Goal: Task Accomplishment & Management: Complete application form

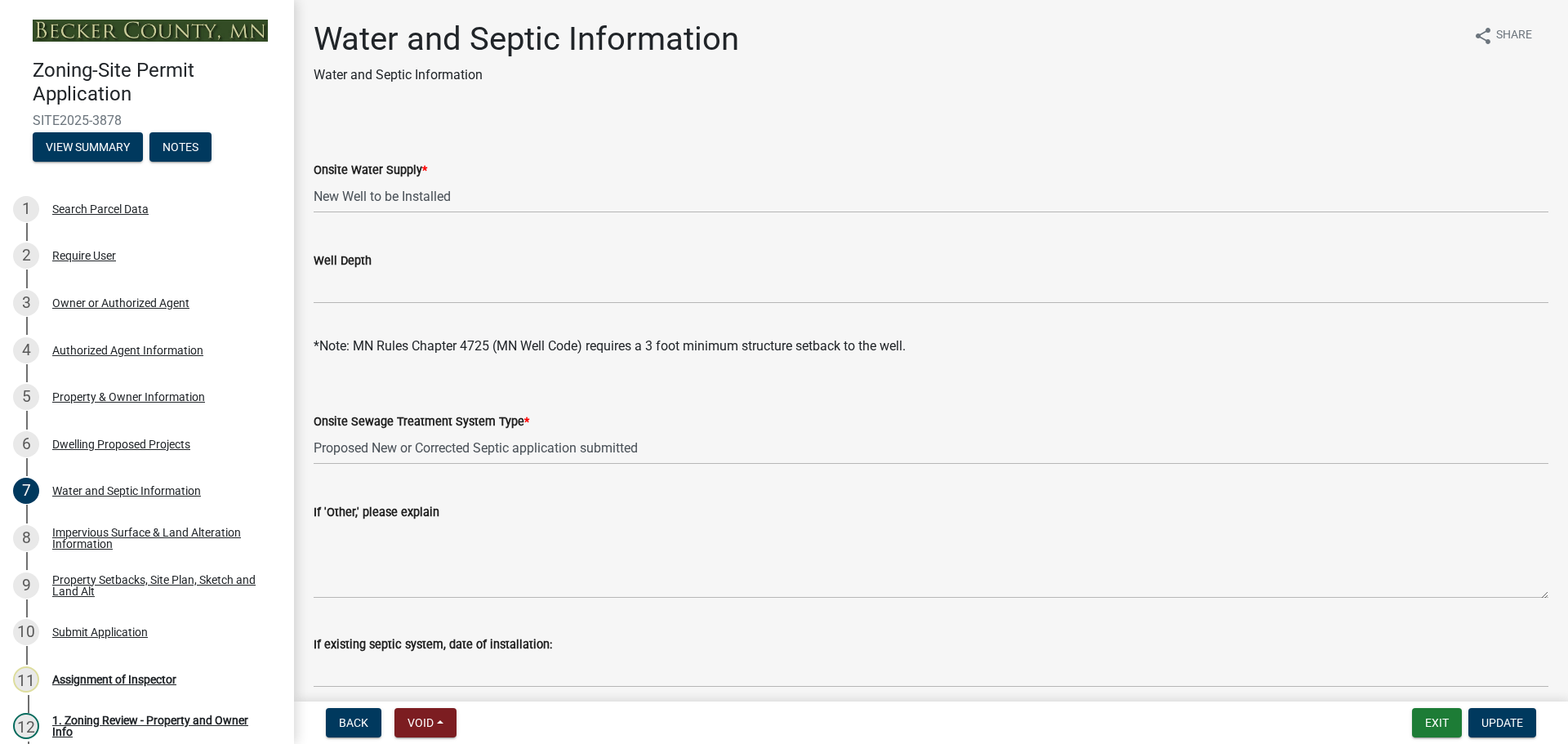
select select "295c6ba3-00c2-4229-aea3-8b4be6316de8"
select select "4828487e-2007-429b-991d-671fae0459c9"
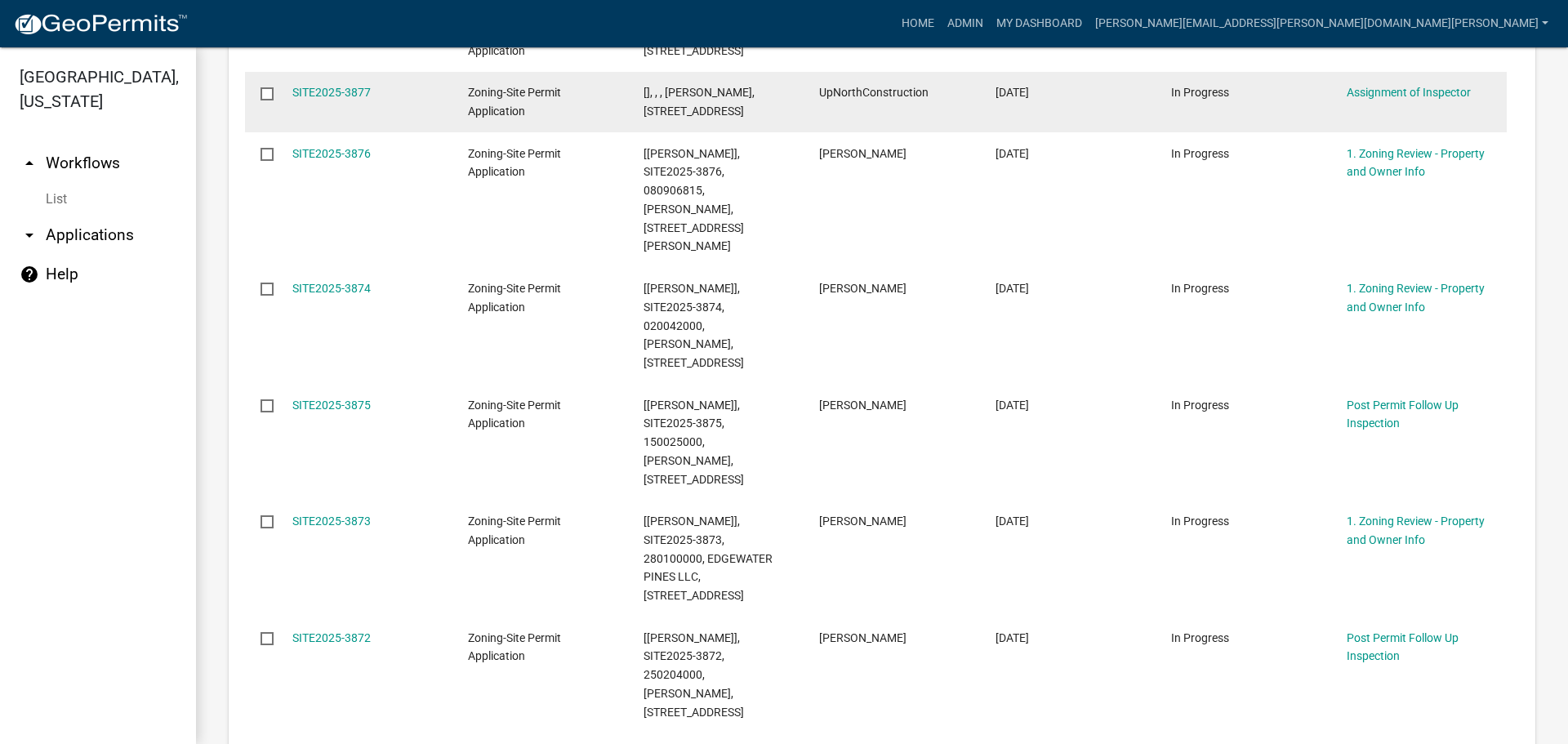
scroll to position [572, 0]
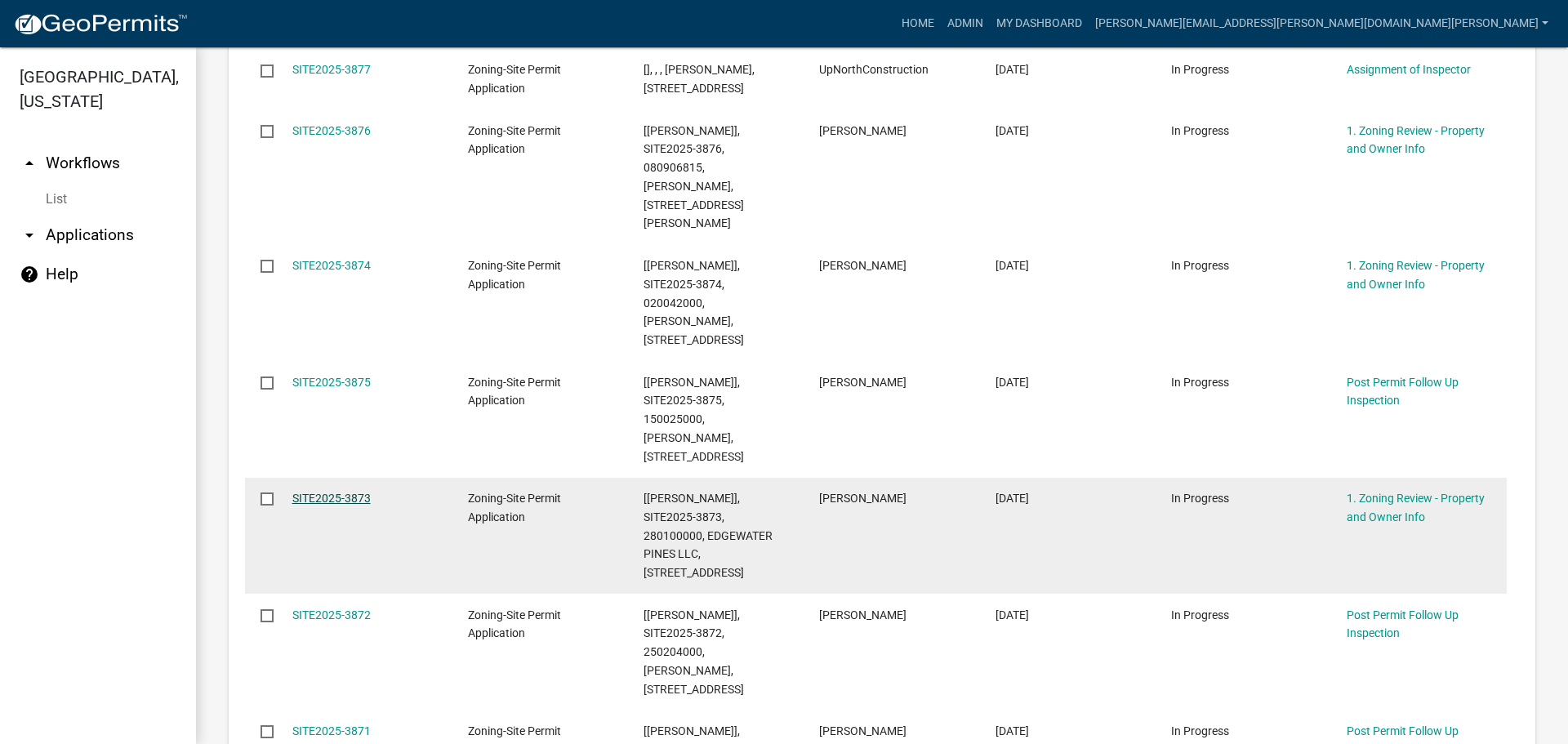
click at [324, 491] on link "SITE2025-3873" at bounding box center [332, 497] width 79 height 13
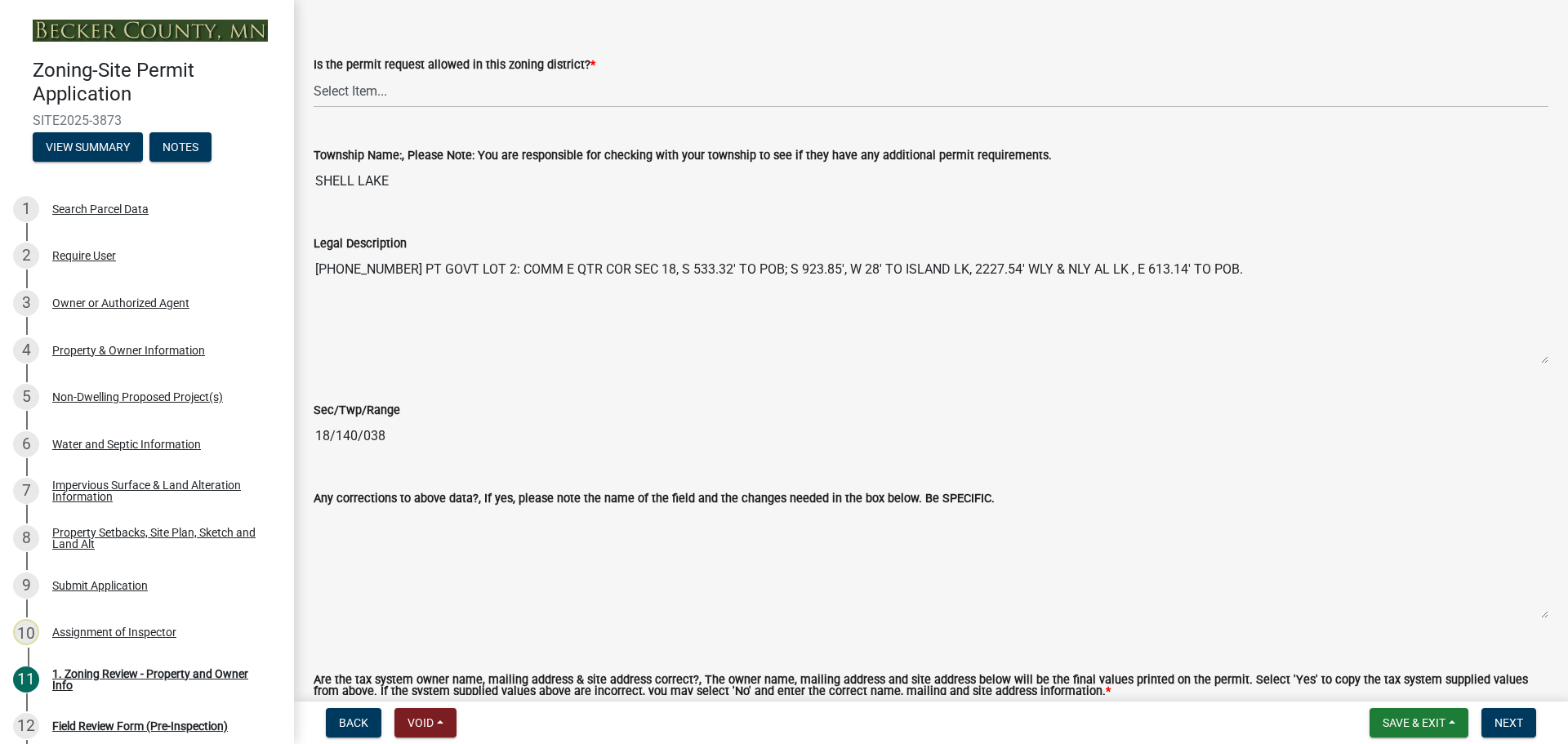
scroll to position [1306, 0]
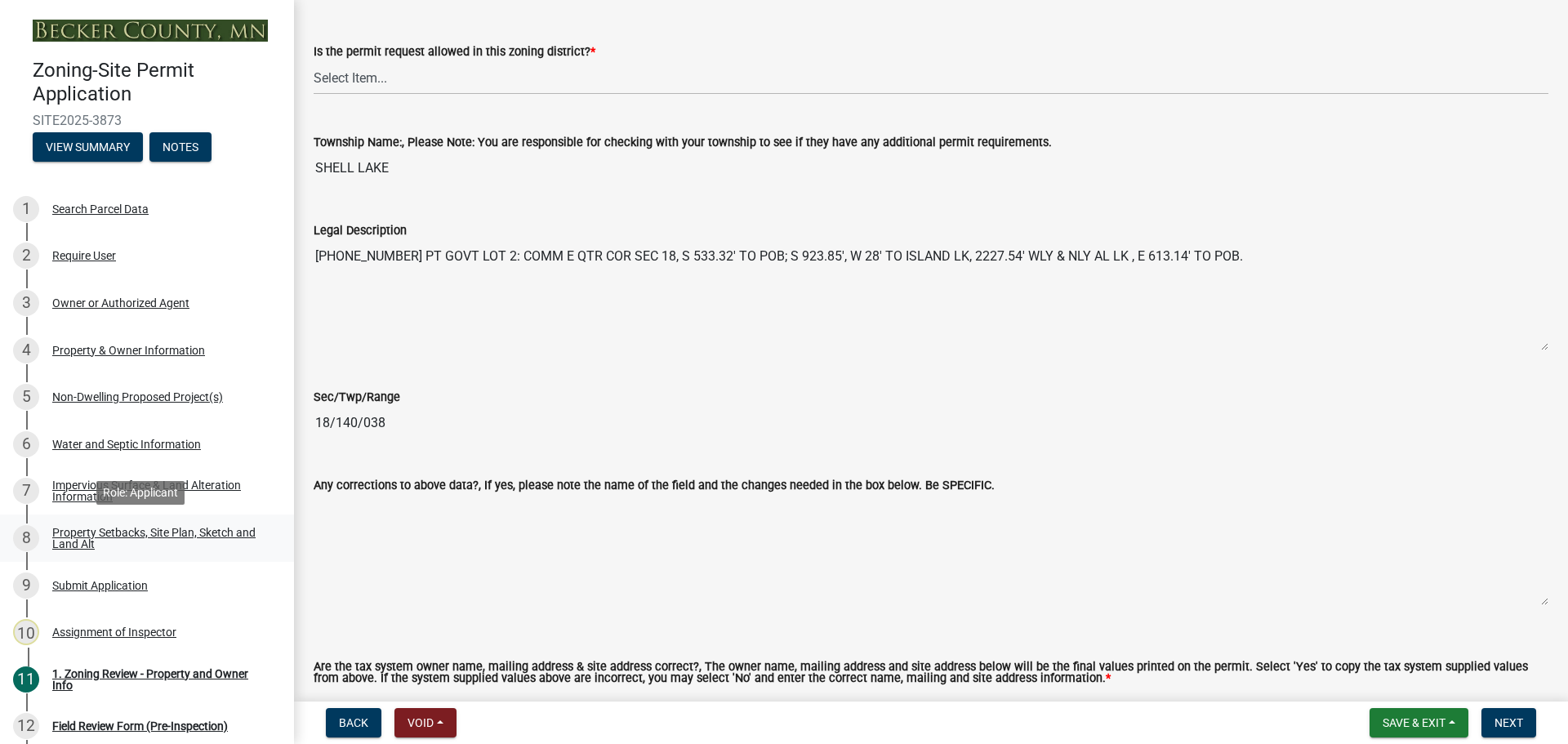
click at [132, 527] on div "Property Setbacks, Site Plan, Sketch and Land Alt" at bounding box center [159, 537] width 216 height 23
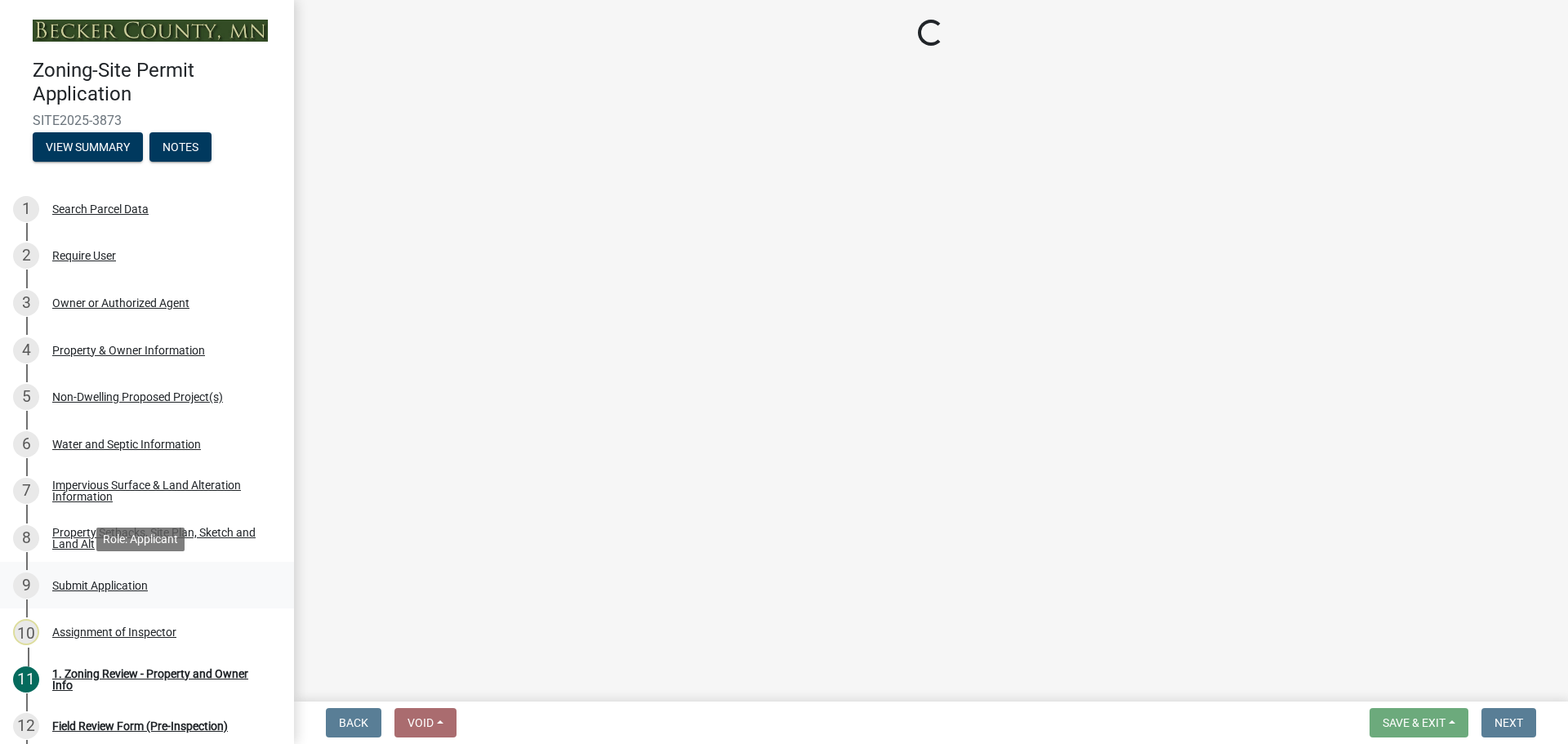
select select "7b13c63f-e699-4112-b373-98fbd28ec536"
select select "66f0b133-84ff-4595-8f2d-ce4031715124"
select select "fd58f24c-a096-4195-863e-b494ea1fd324"
select select "12f785fb-c378-4b18-841c-21c73dc99083"
select select "e8ab2dc3-aa3f-46f3-9b4a-37eb25ad84af"
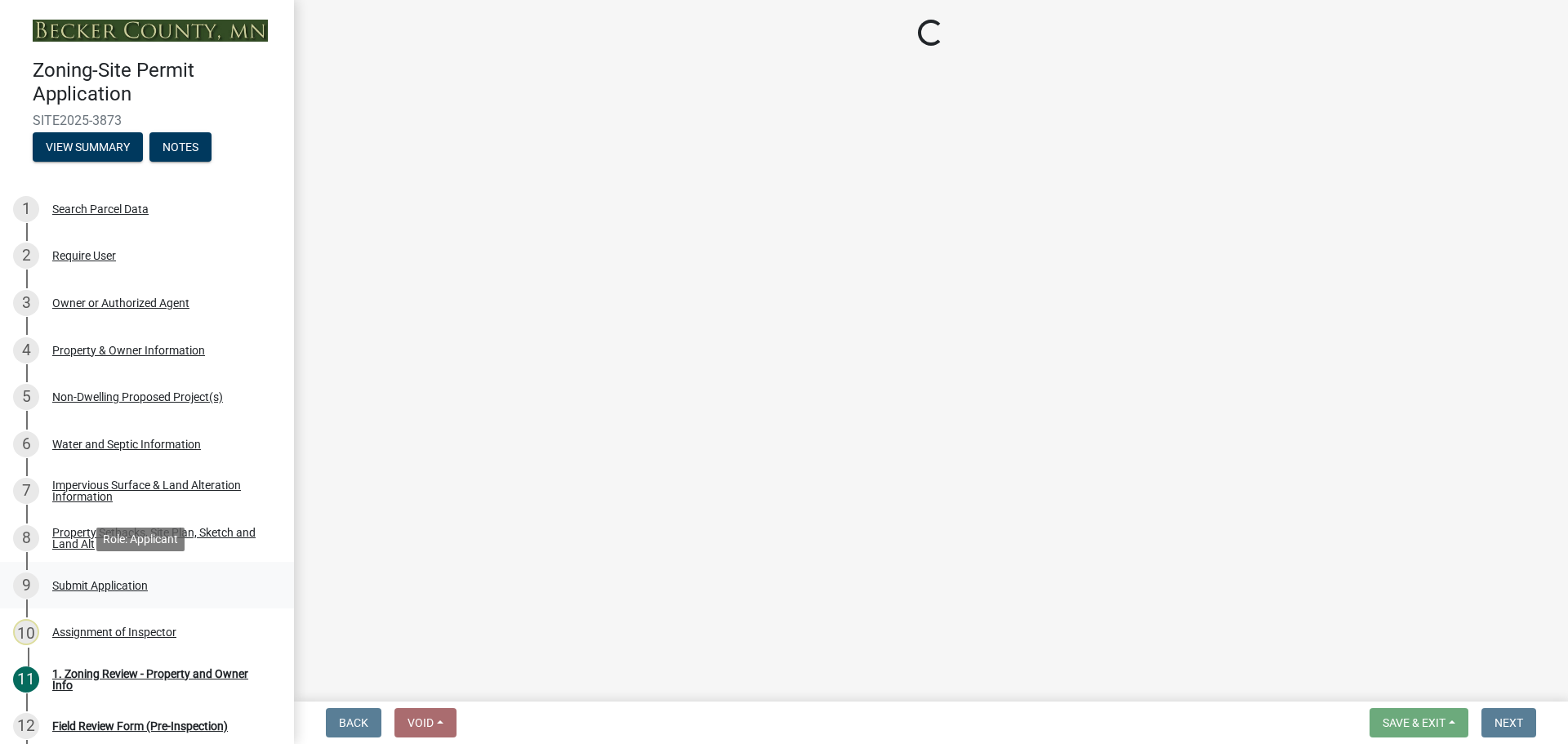
select select "27b2a8b4-abf6-463e-8c0c-7c5d2b4fe26f"
select select "5ad4ab64-b44e-481c-9000-9e5907aa74e1"
select select "a96800da-4e88-4c62-b1ff-2cd17f9e3346"
select select "288143c3-cc30-40f5-bb2a-2522511345b2"
select select "ff457040-d2bf-49fa-a716-aef4a9c76f60"
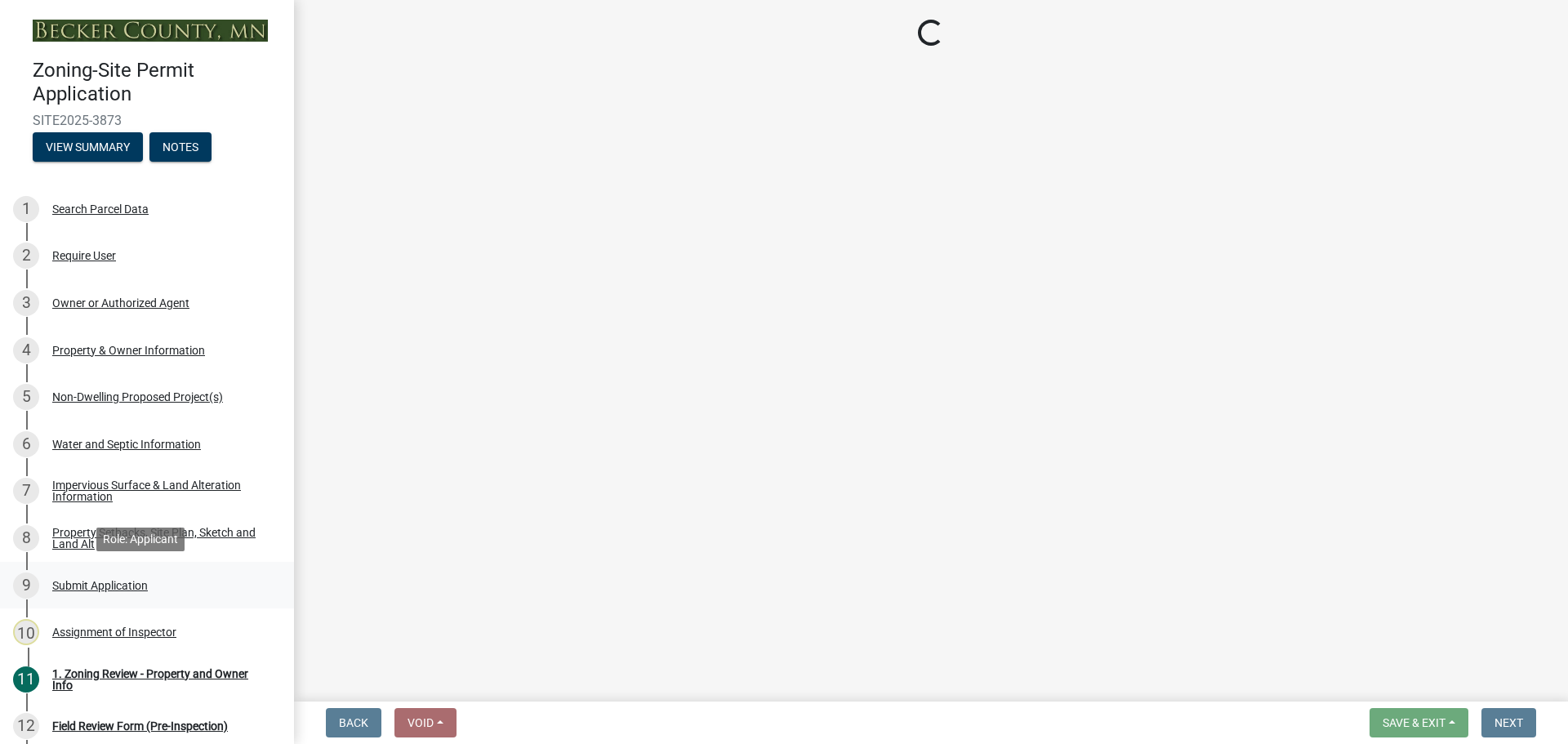
select select "19d13e65-c93d-443e-910a-7a17299544cc"
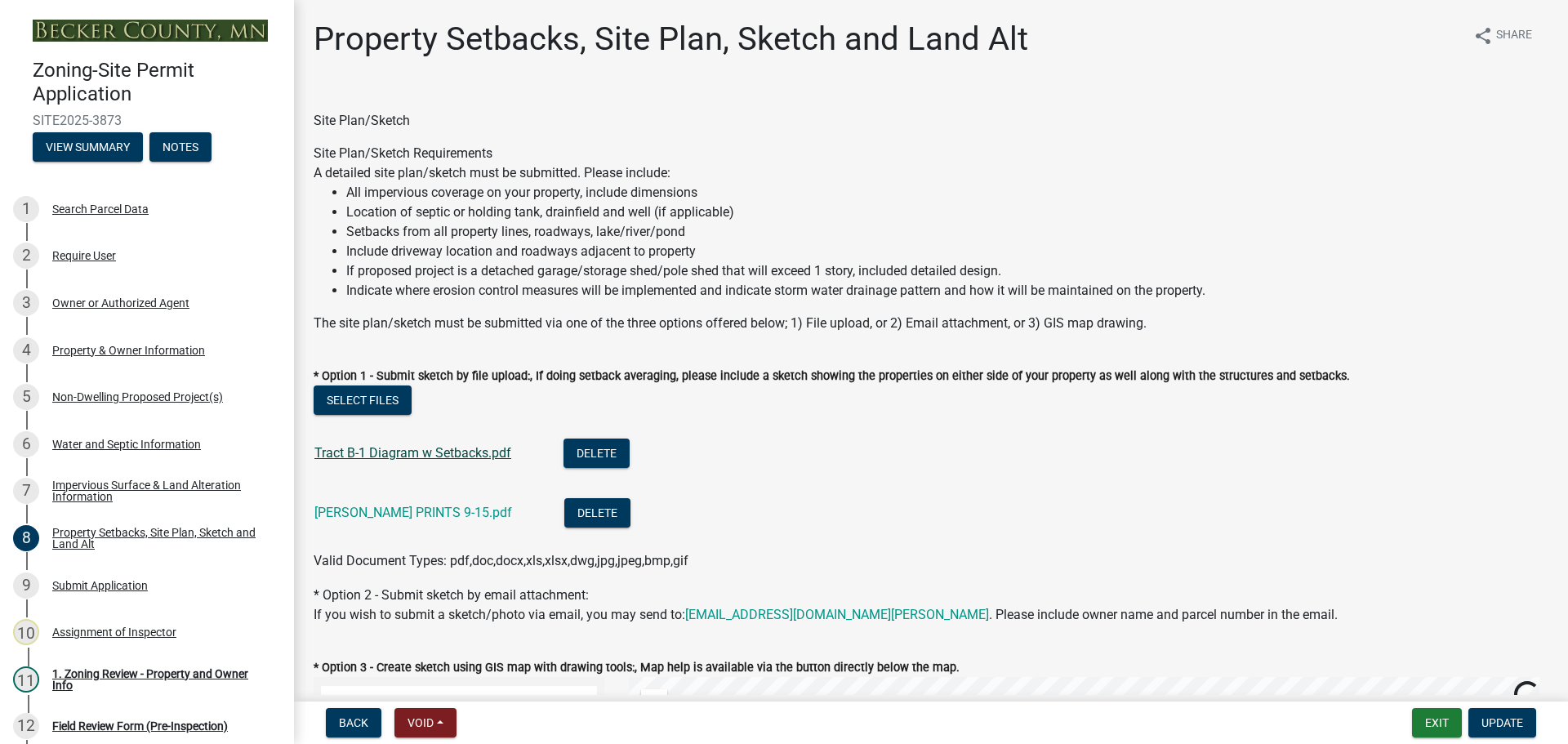
click at [396, 449] on link "Tract B-1 Diagram w Setbacks.pdf" at bounding box center [412, 453] width 197 height 16
click at [425, 514] on link "THOMPSON PRINTS 9-15.pdf" at bounding box center [412, 513] width 198 height 16
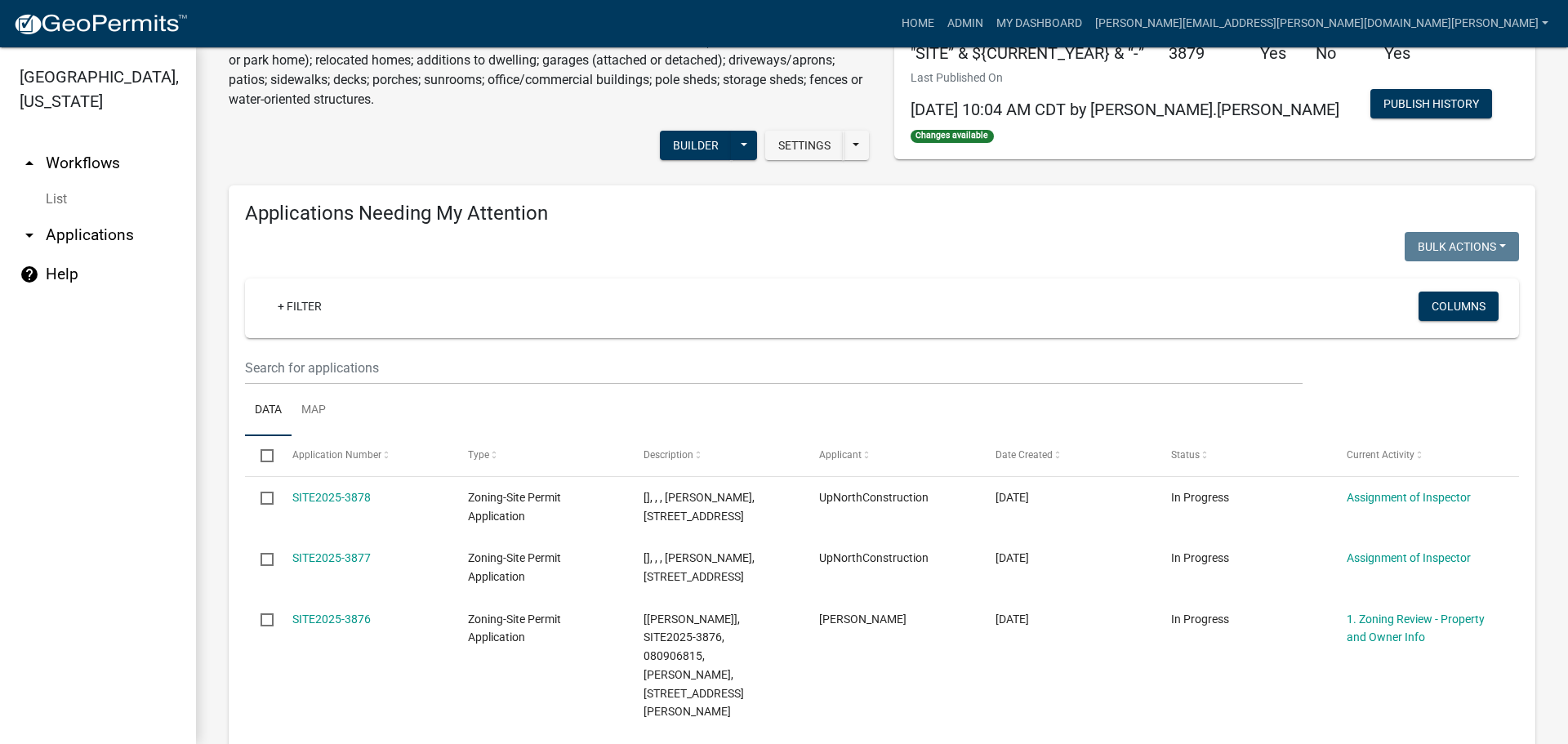
scroll to position [82, 0]
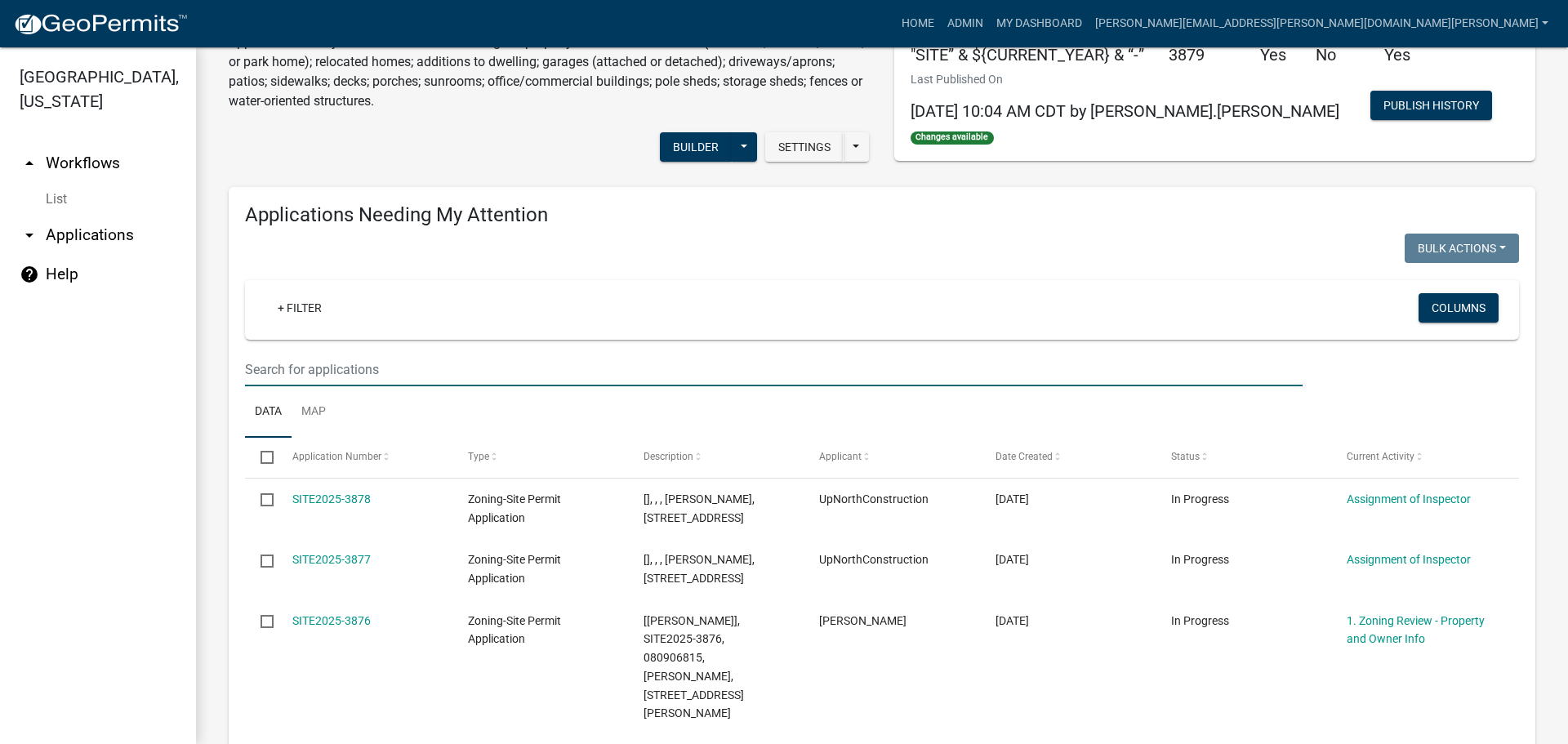
click at [299, 366] on input "text" at bounding box center [774, 369] width 1057 height 33
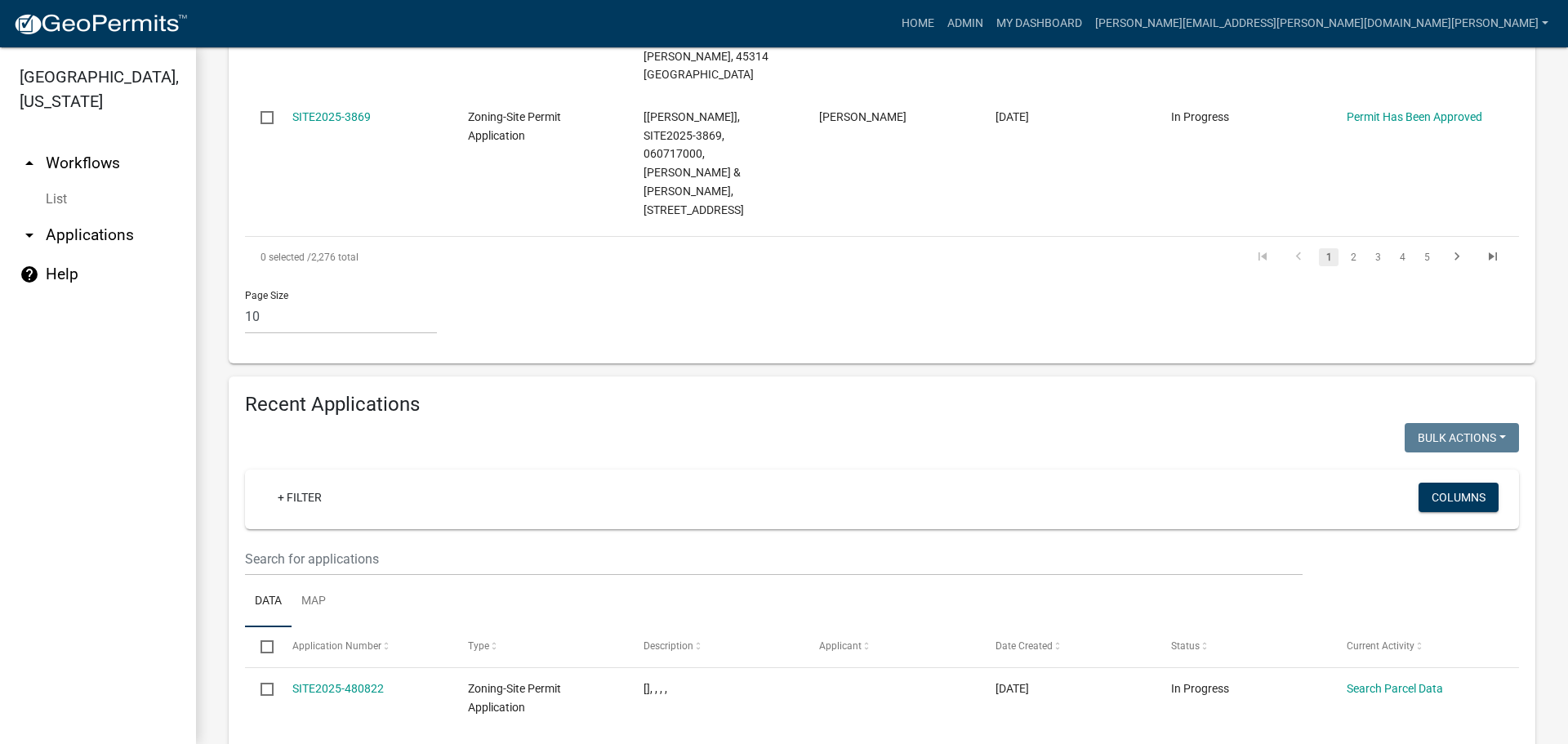
scroll to position [1469, 0]
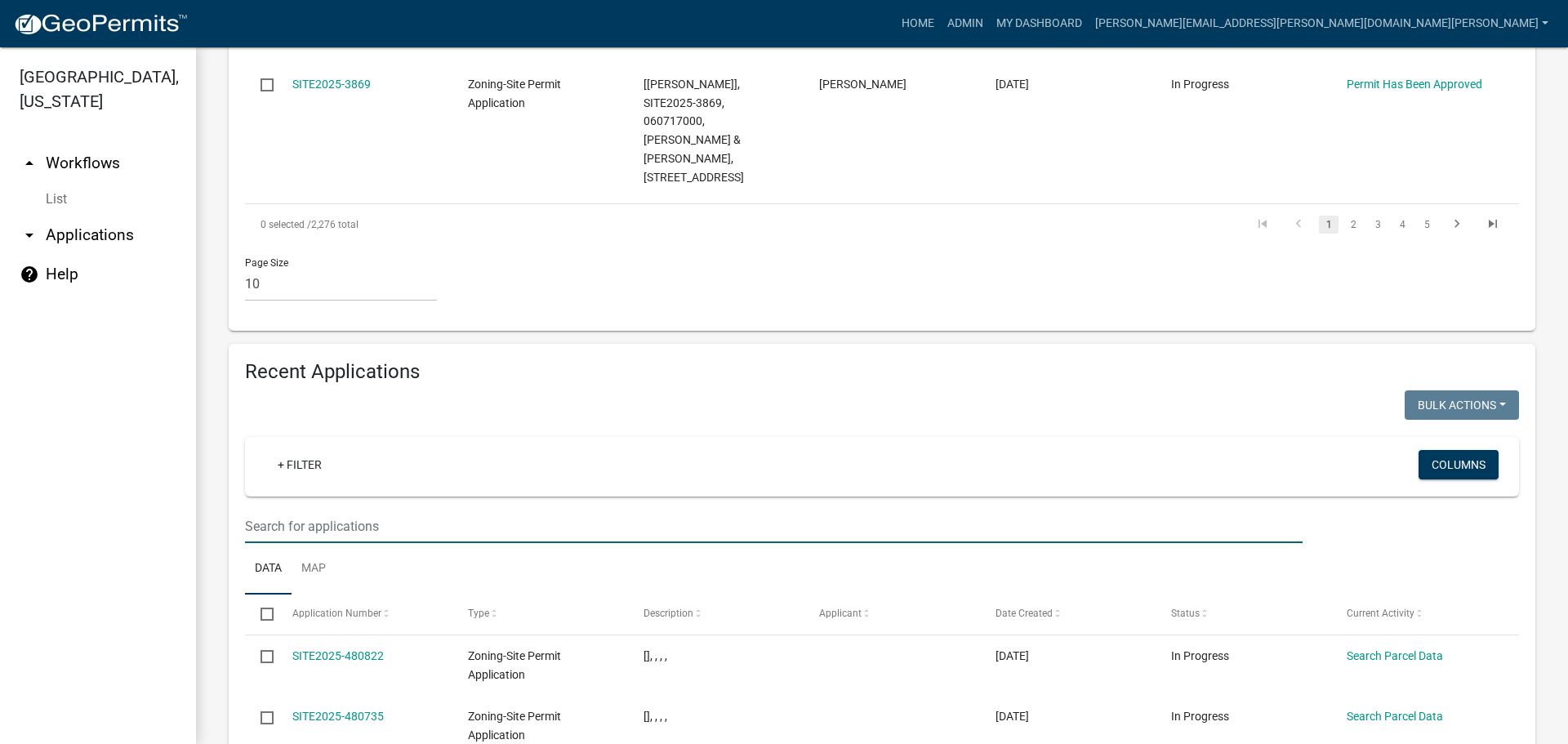
click at [317, 510] on input "text" at bounding box center [774, 527] width 1057 height 33
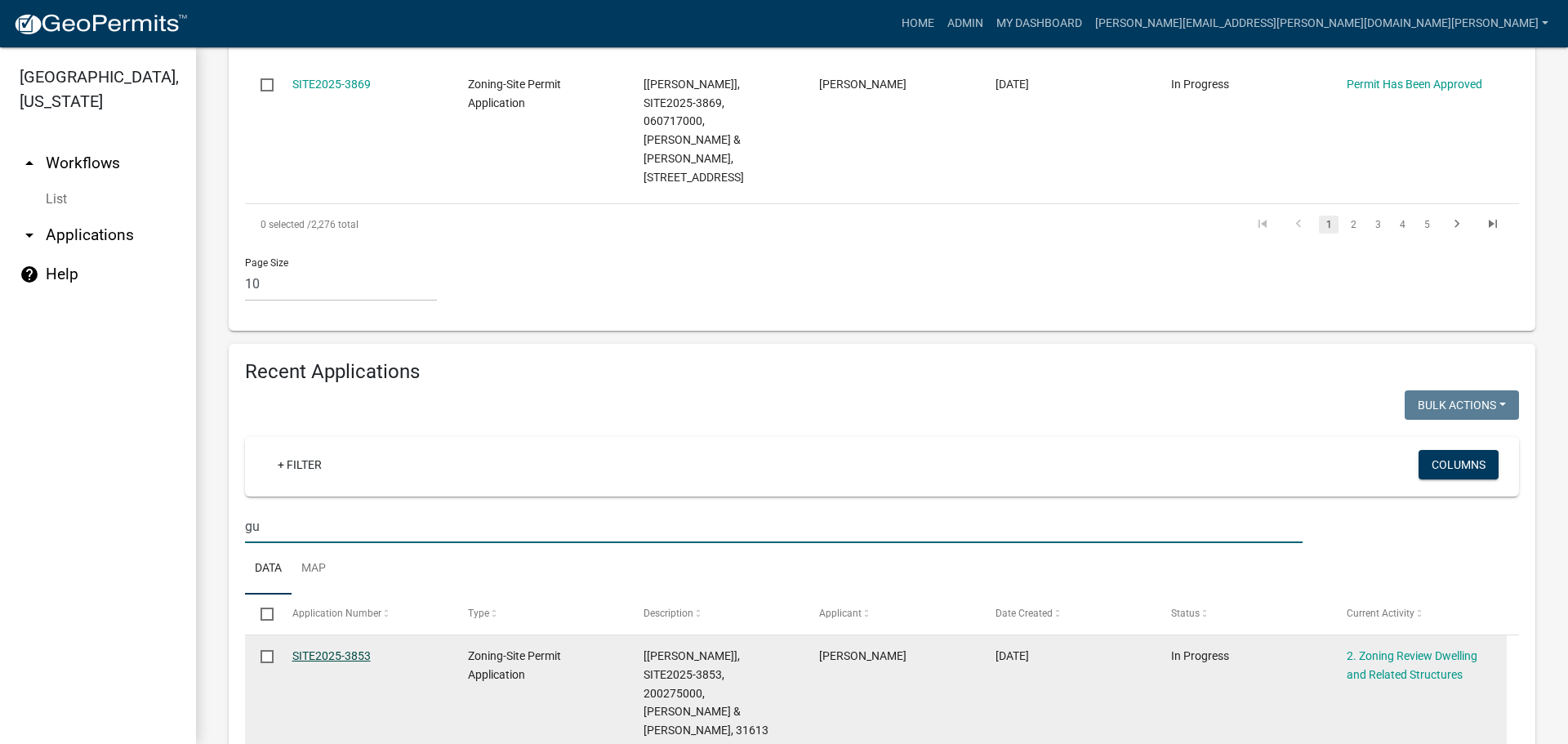
type input "gu"
click at [336, 650] on link "SITE2025-3853" at bounding box center [332, 655] width 79 height 13
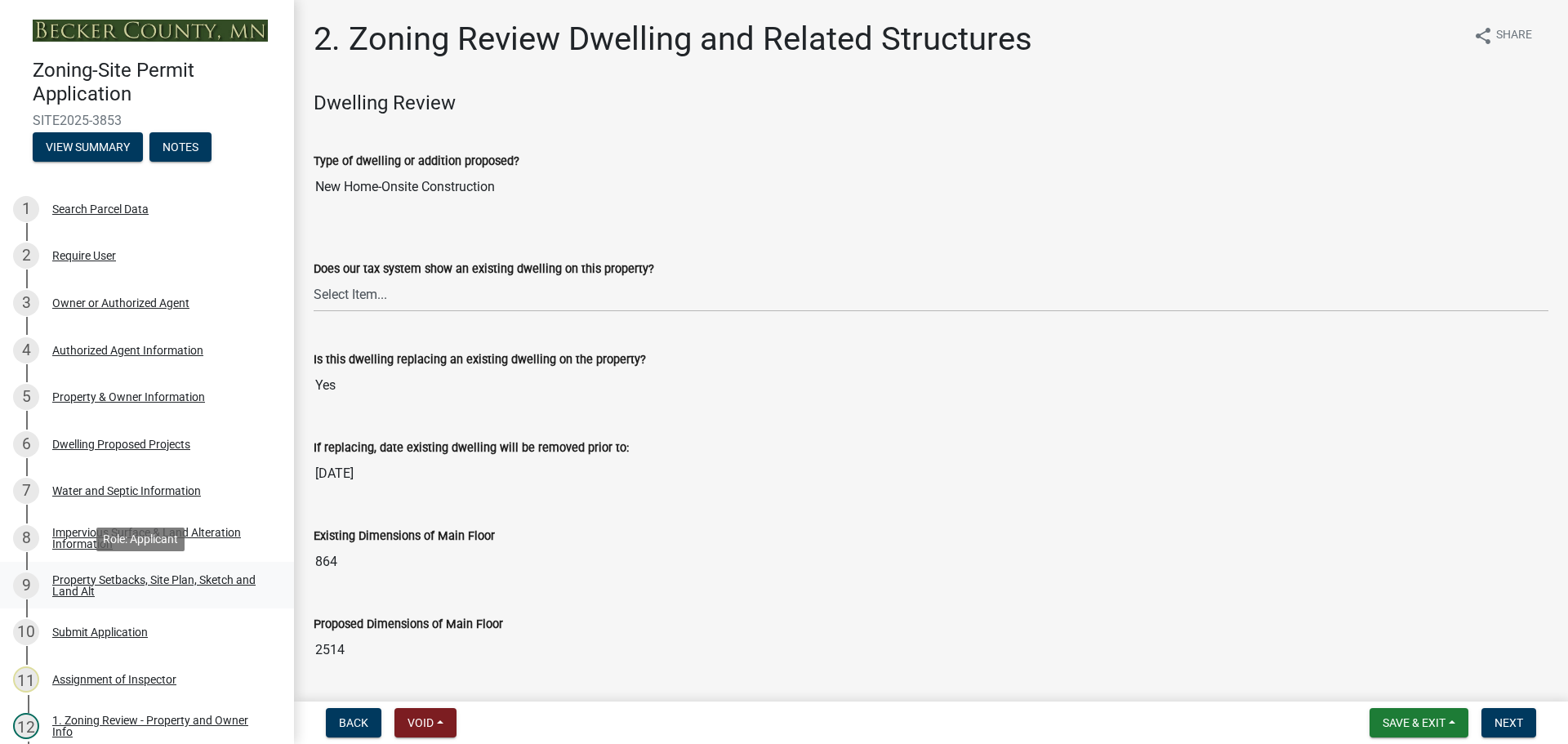
click at [144, 579] on div "Property Setbacks, Site Plan, Sketch and Land Alt" at bounding box center [159, 585] width 216 height 23
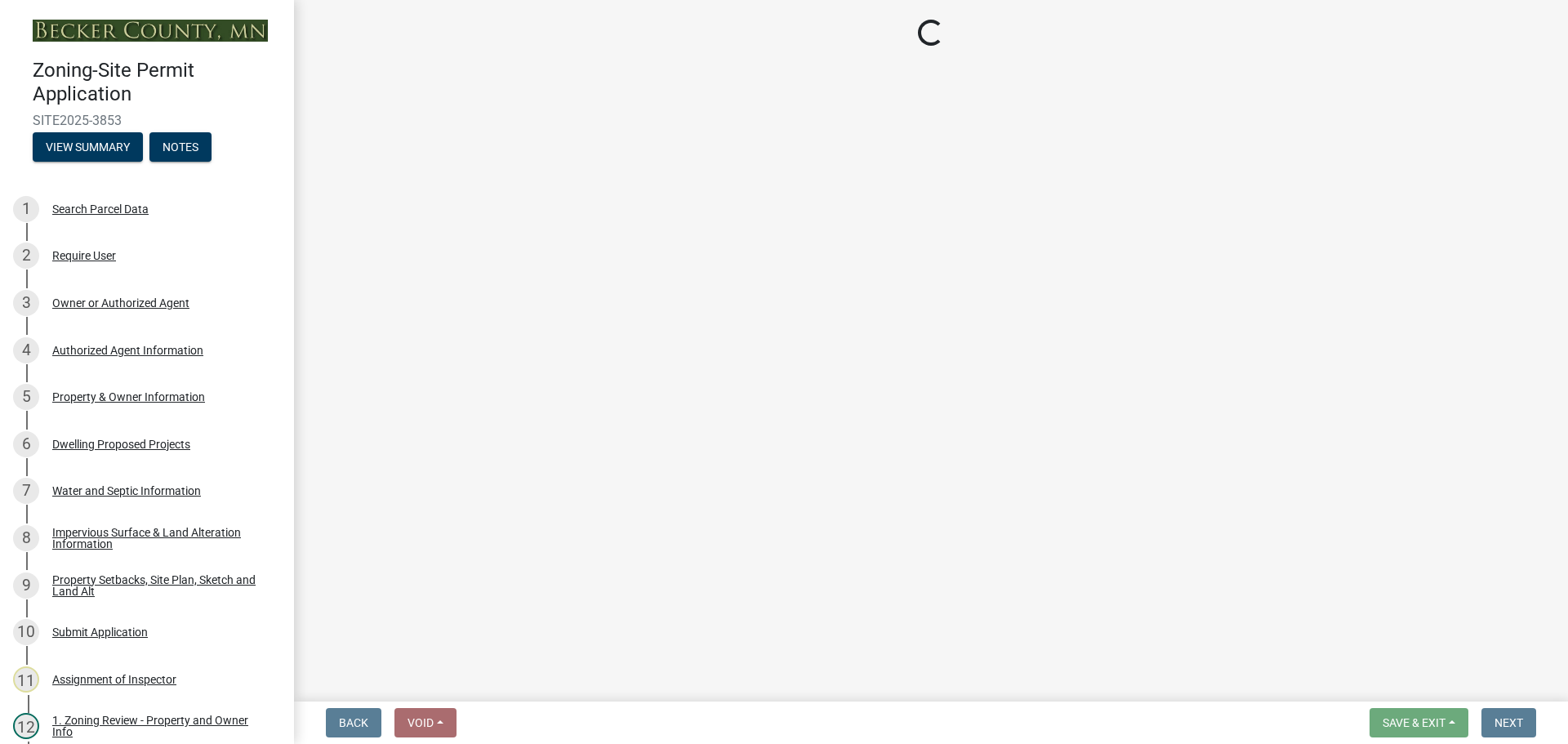
select select "7b13c63f-e699-4112-b373-98fbd28ec536"
select select "87640abb-5130-4065-bced-0c1b260ce984"
select select "b56a4575-9846-47cf-8067-c59a4853da22"
select select "b9185151-7fec-488a-a719-f11a93338dbd"
select select "e8ab2dc3-aa3f-46f3-9b4a-37eb25ad84af"
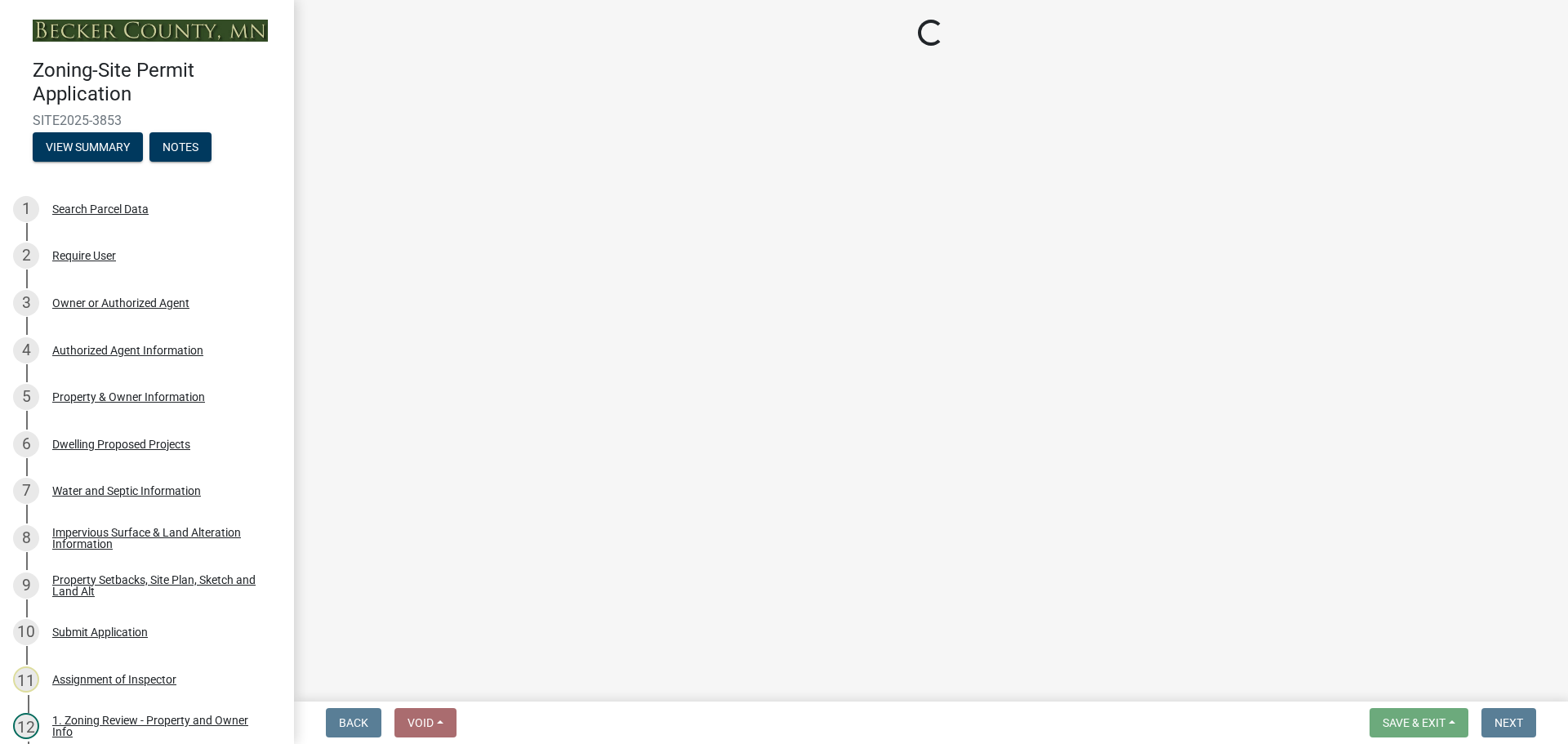
select select "5ad4ab64-b44e-481c-9000-9e5907aa74e1"
select select "e019de12-4845-45f2-ad10-5fb76eee0e55"
select select "c8b8ea71-7088-4e87-a493-7bc88cc2835b"
select select "133211ff-91ce-4a0a-9235-b48a7e2069a0"
select select "19d13e65-c93d-443e-910a-7a17299544cc"
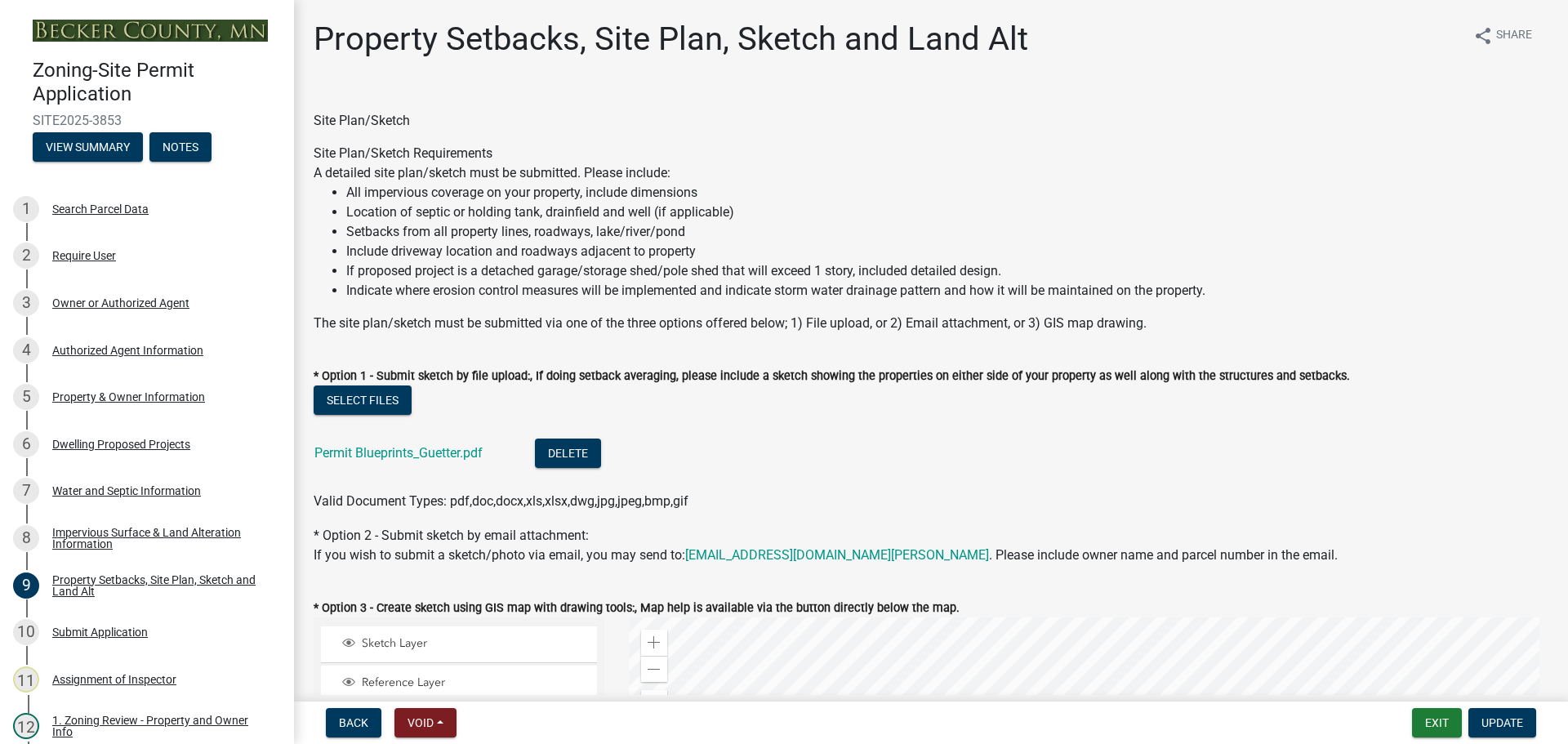
scroll to position [408, 0]
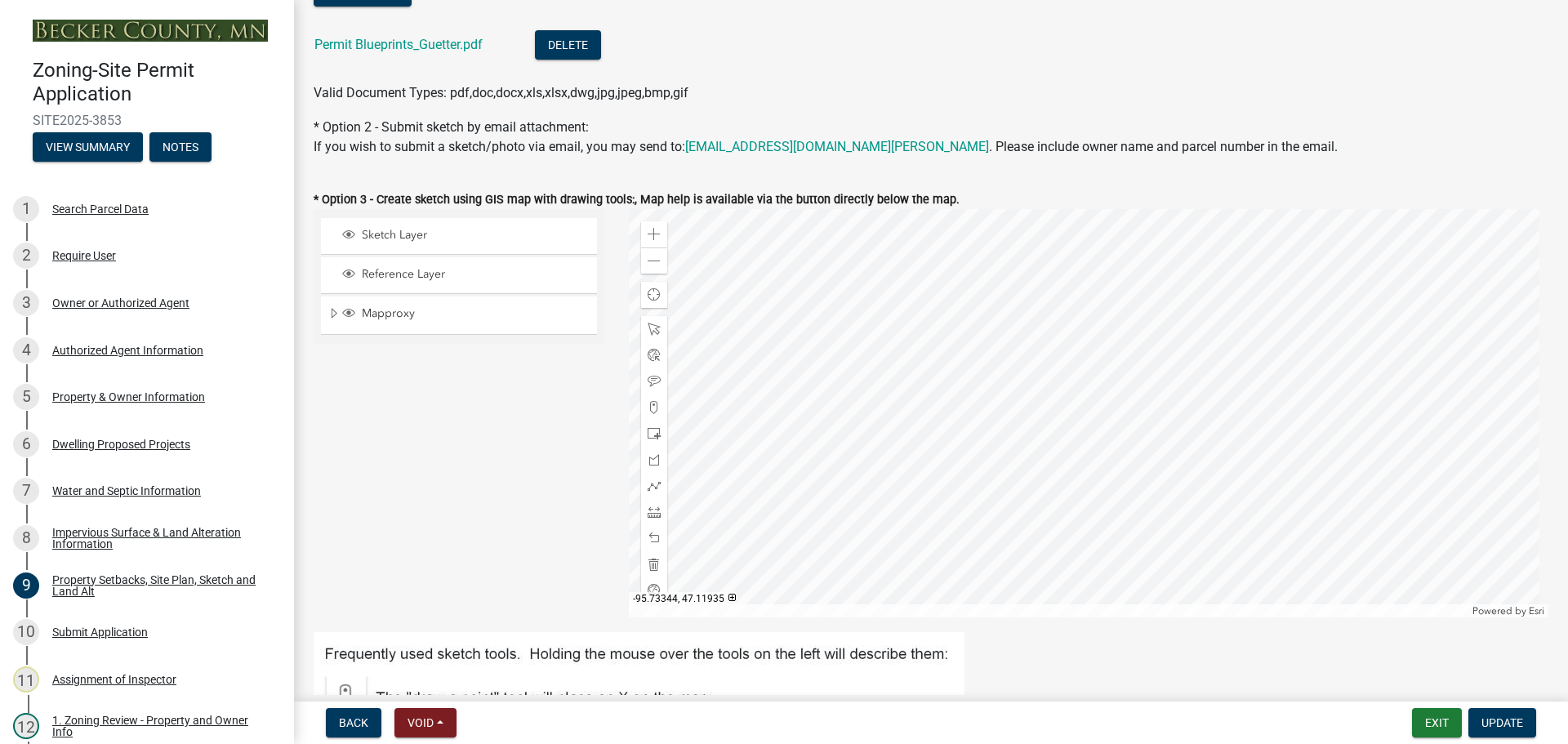
click at [409, 31] on div "Permit Blueprints_Guetter.pdf" at bounding box center [410, 47] width 194 height 33
click at [406, 39] on link "Permit Blueprints_Guetter.pdf" at bounding box center [398, 44] width 168 height 16
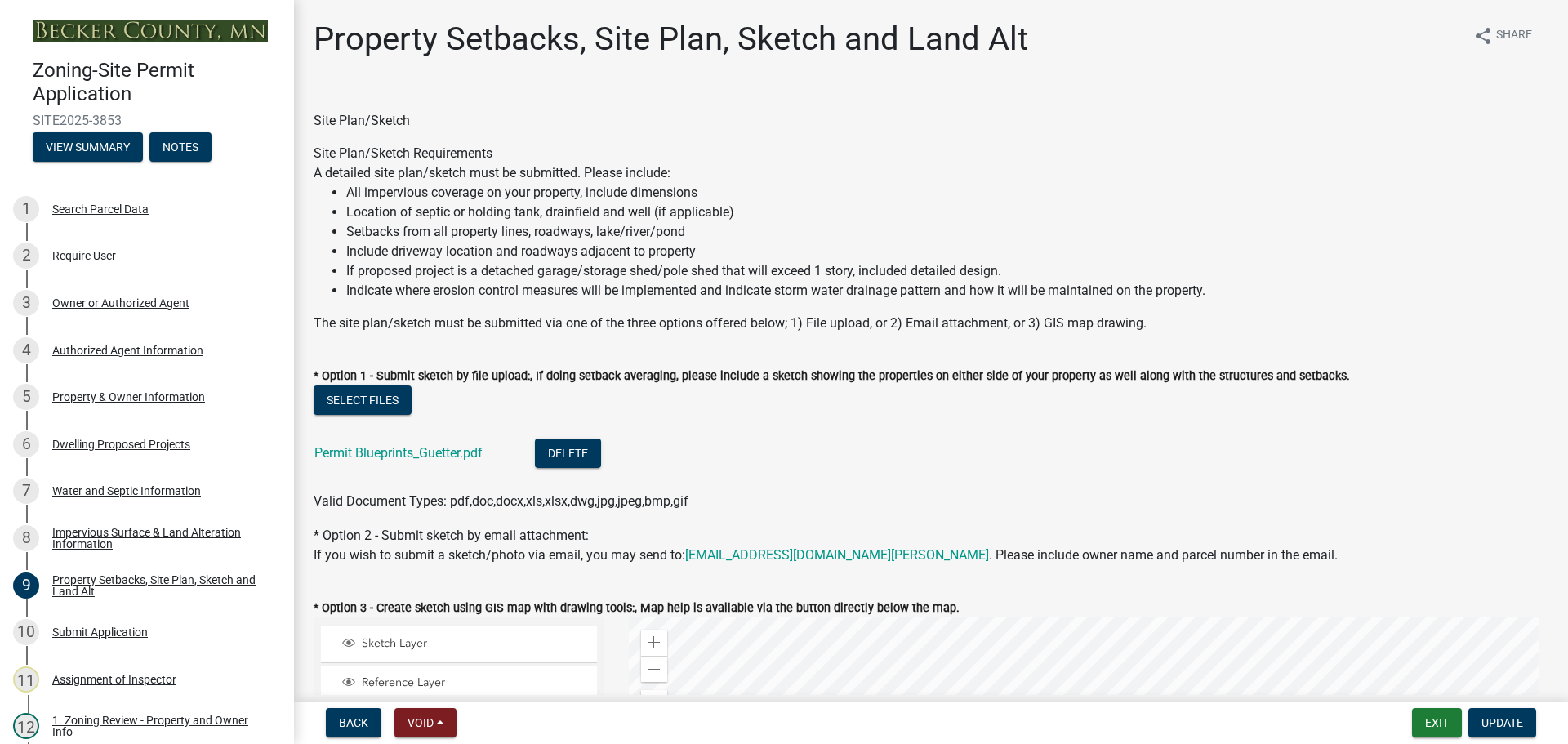
scroll to position [490, 0]
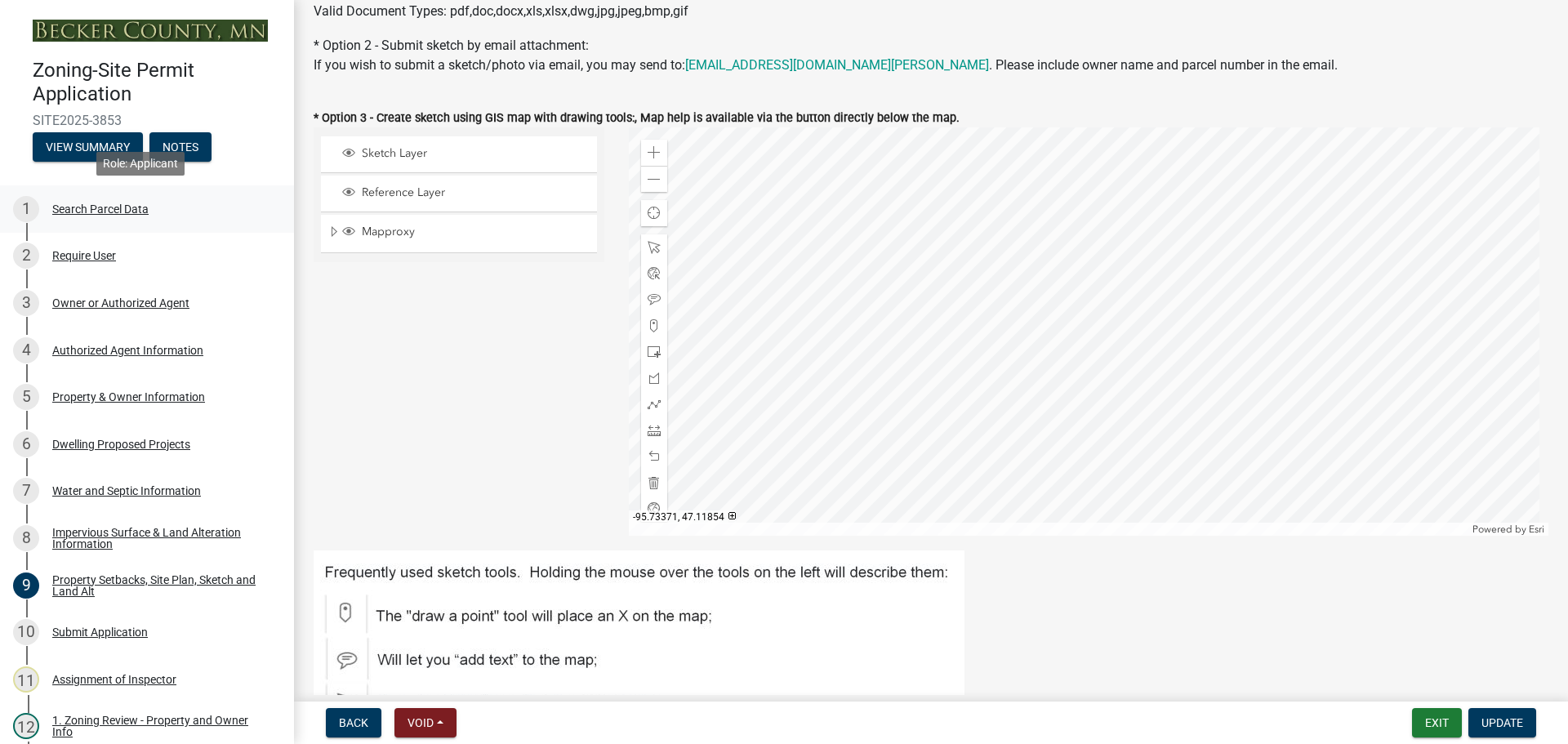
click at [135, 206] on div "Search Parcel Data" at bounding box center [100, 210] width 96 height 12
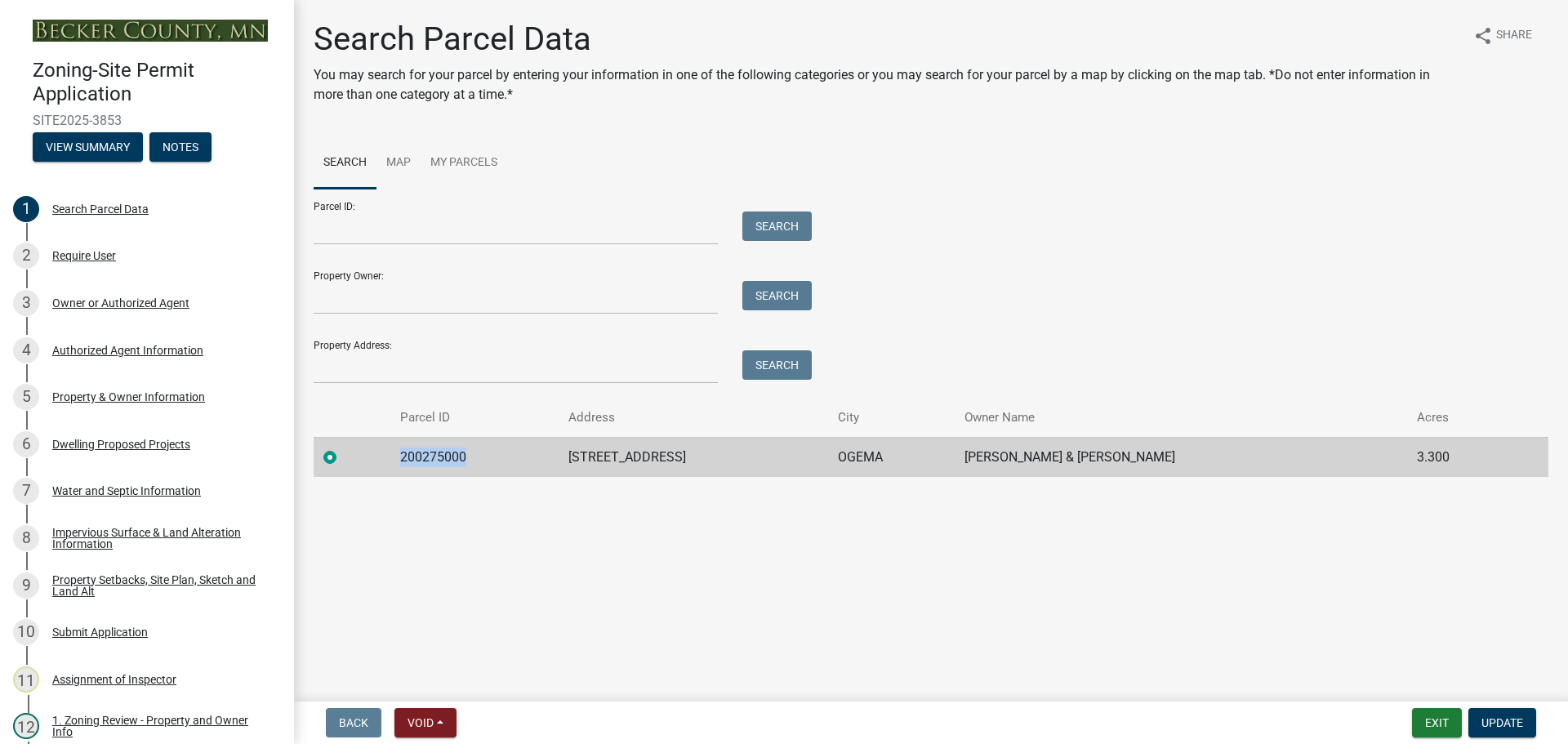
drag, startPoint x: 467, startPoint y: 456, endPoint x: 401, endPoint y: 457, distance: 66.0
click at [401, 457] on td "200275000" at bounding box center [474, 457] width 168 height 40
copy td "200275000"
click at [105, 574] on div "Property Setbacks, Site Plan, Sketch and Land Alt" at bounding box center [159, 585] width 216 height 23
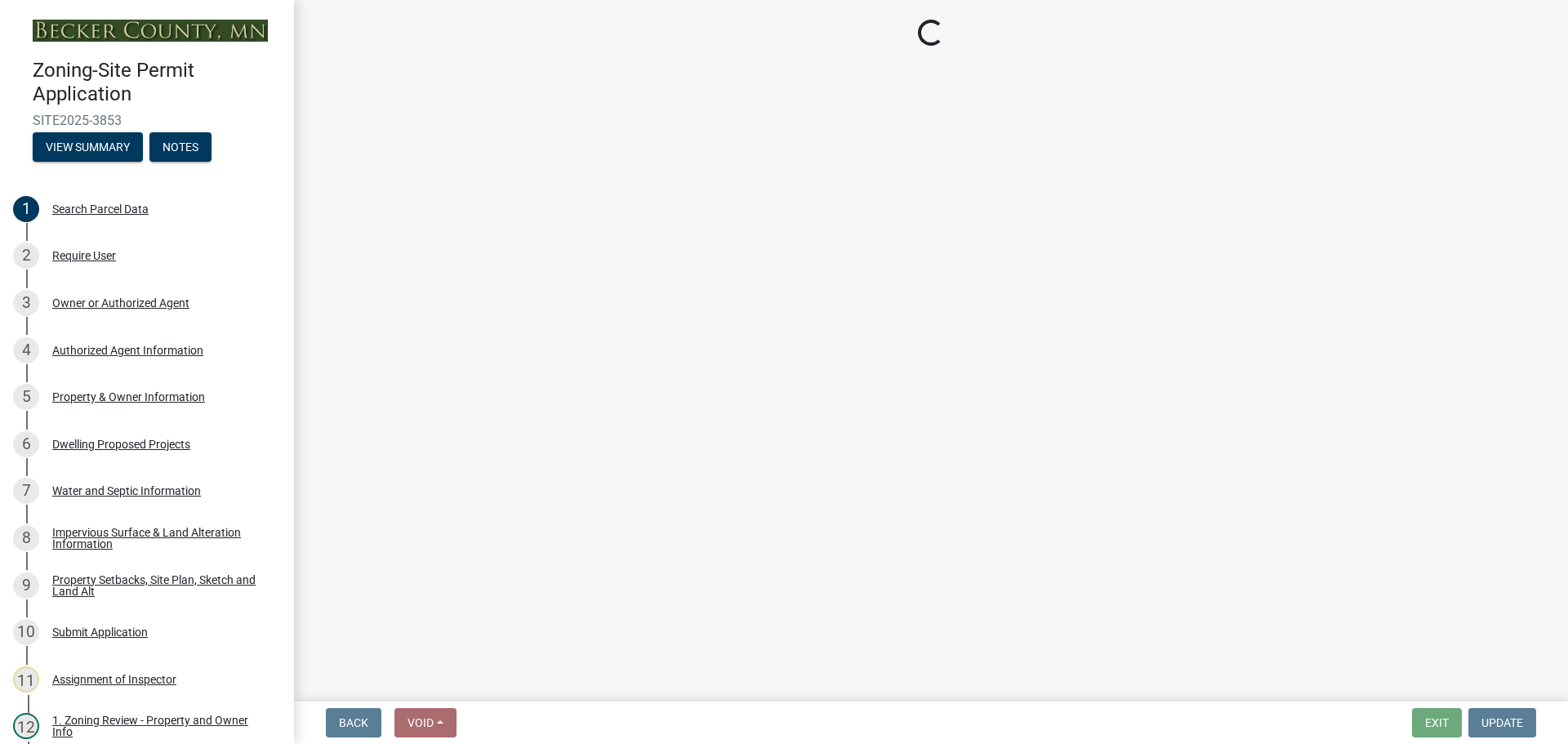
select select "7b13c63f-e699-4112-b373-98fbd28ec536"
select select "87640abb-5130-4065-bced-0c1b260ce984"
select select "b56a4575-9846-47cf-8067-c59a4853da22"
select select "b9185151-7fec-488a-a719-f11a93338dbd"
select select "e8ab2dc3-aa3f-46f3-9b4a-37eb25ad84af"
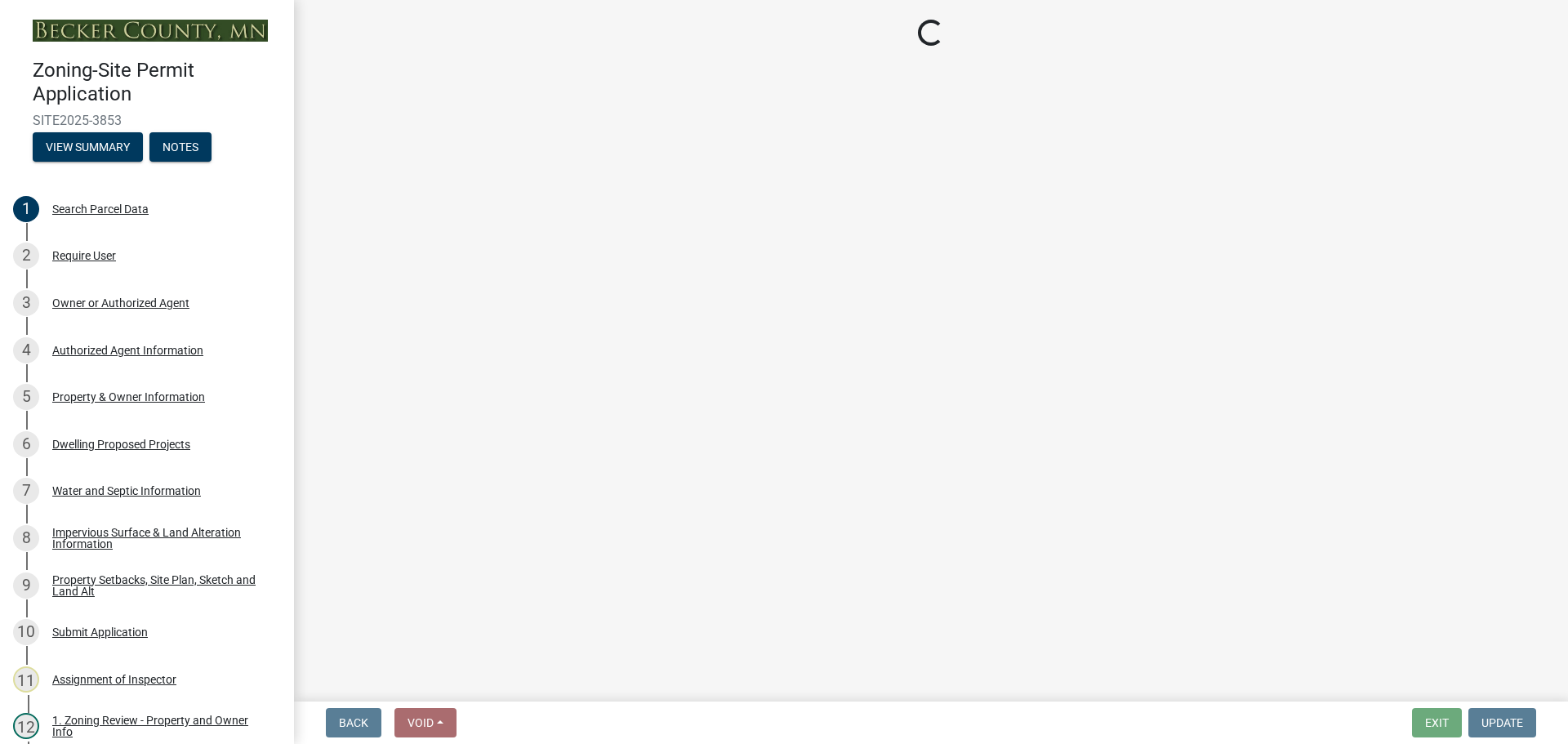
select select "5ad4ab64-b44e-481c-9000-9e5907aa74e1"
select select "e019de12-4845-45f2-ad10-5fb76eee0e55"
select select "c8b8ea71-7088-4e87-a493-7bc88cc2835b"
select select "133211ff-91ce-4a0a-9235-b48a7e2069a0"
select select "19d13e65-c93d-443e-910a-7a17299544cc"
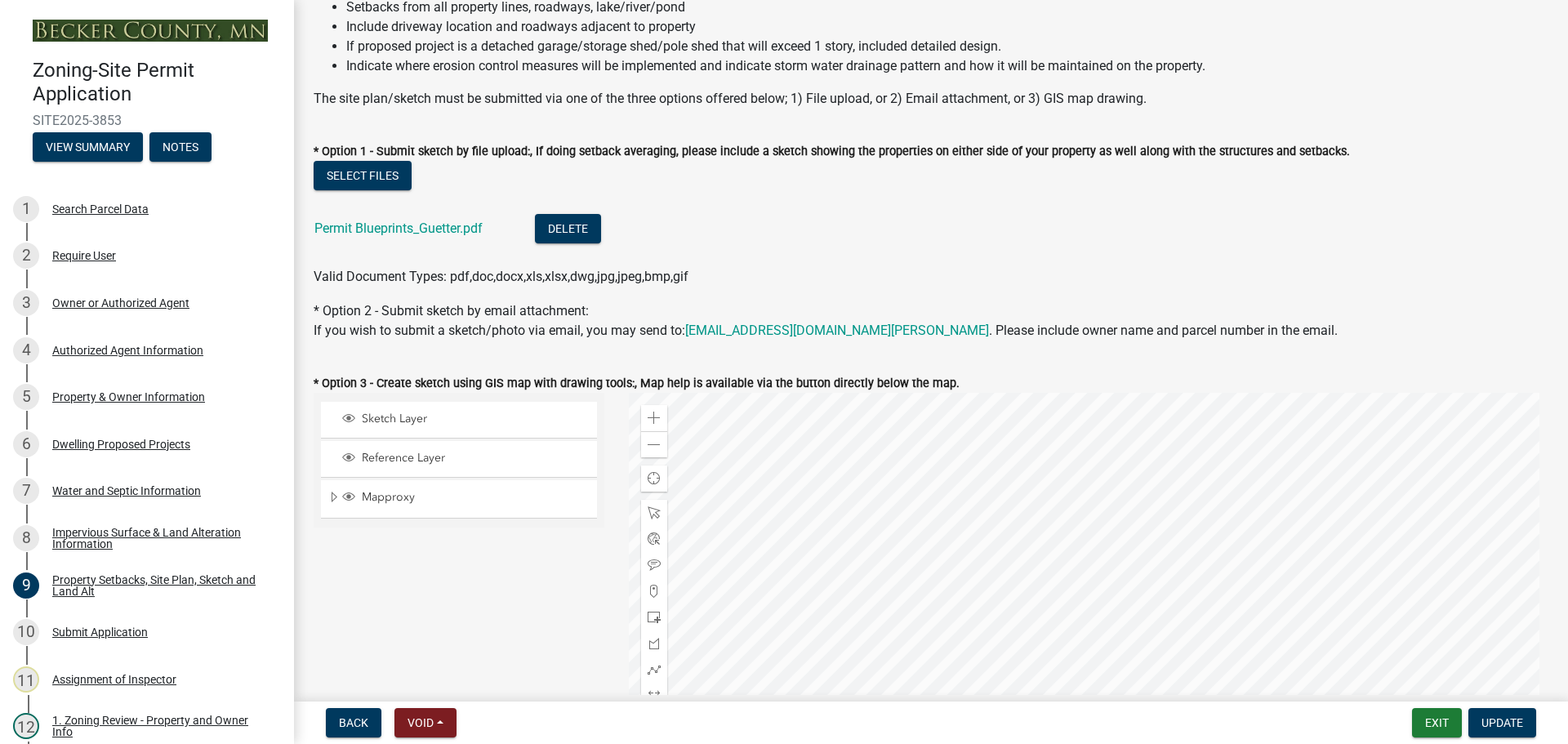
scroll to position [245, 0]
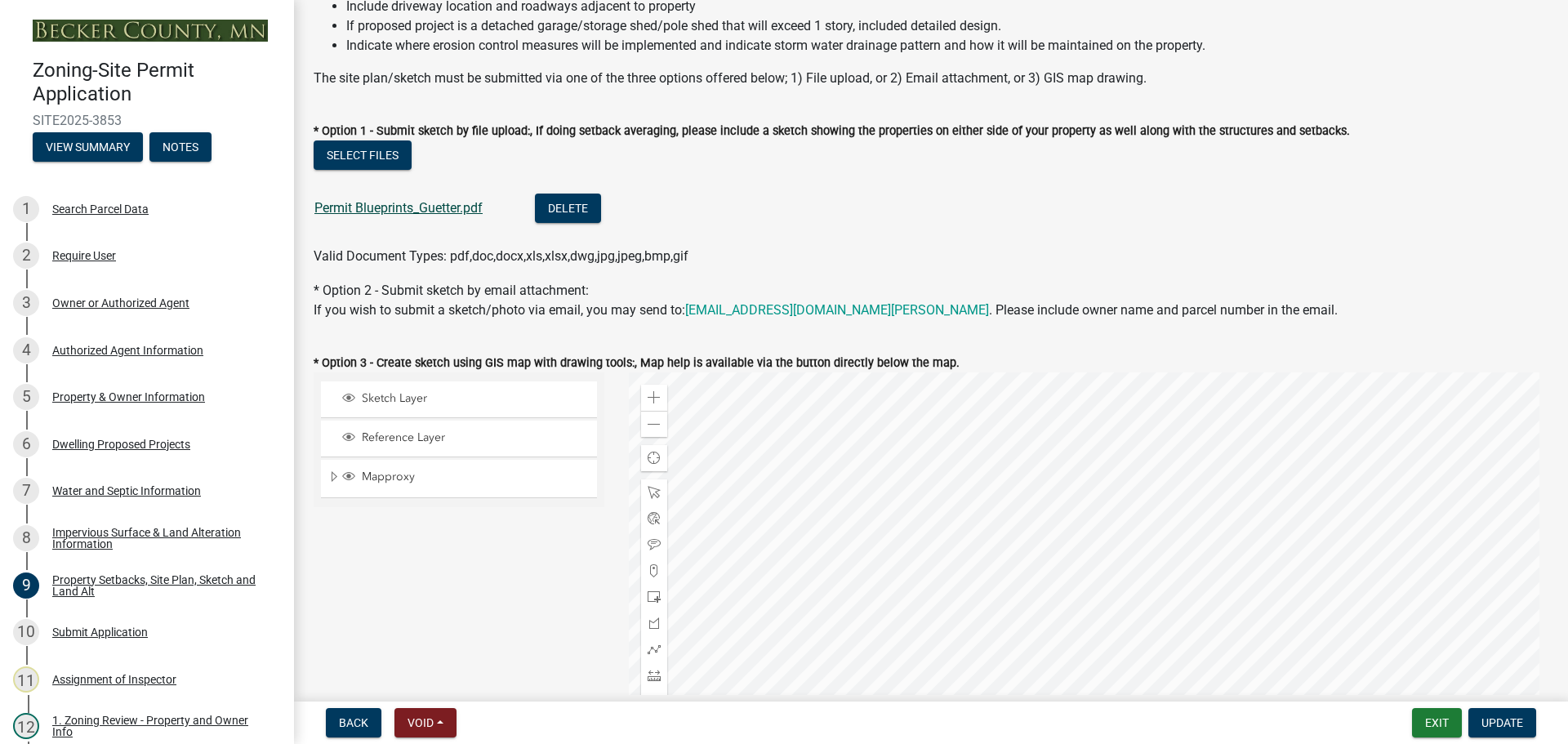
click at [391, 209] on link "Permit Blueprints_Guetter.pdf" at bounding box center [398, 208] width 168 height 16
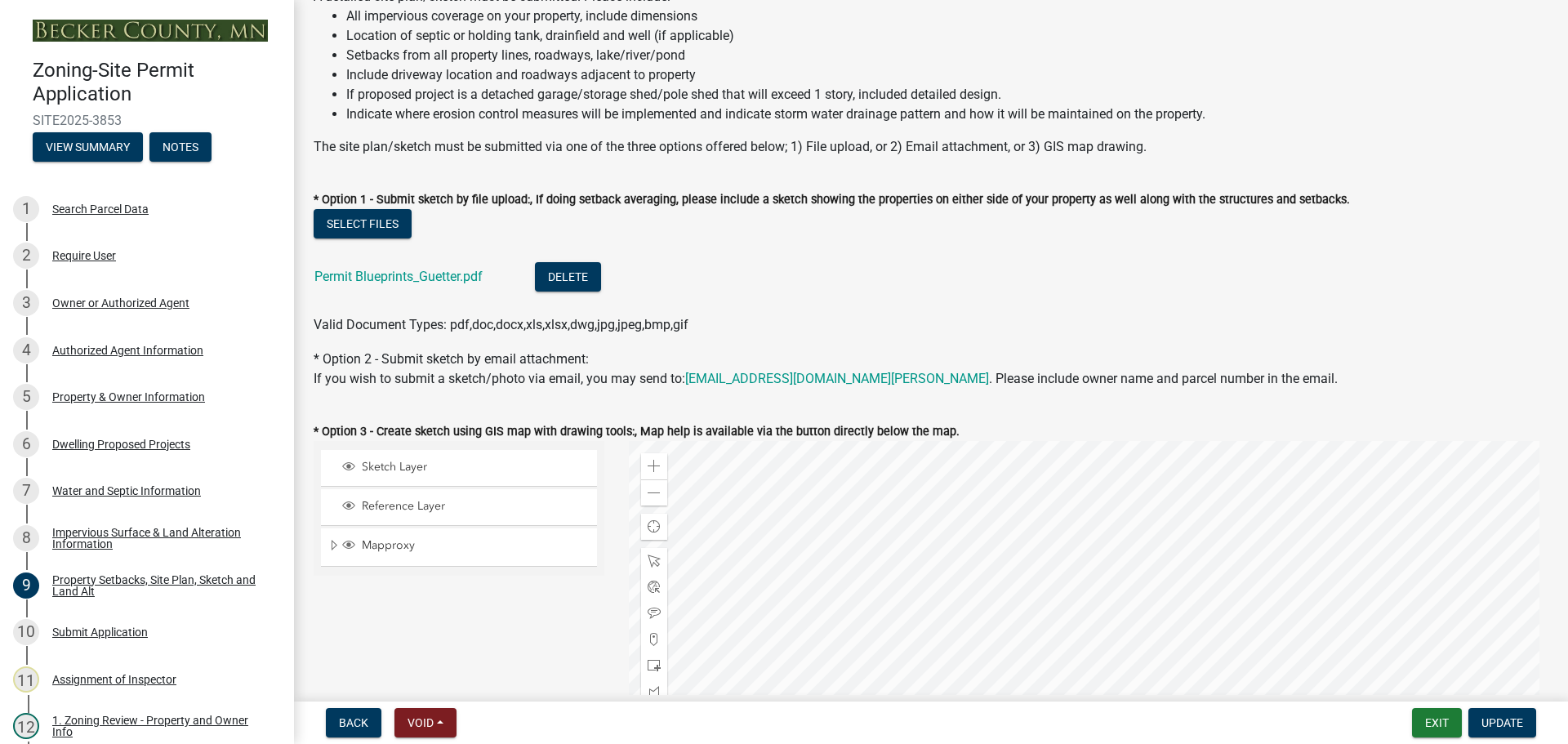
scroll to position [163, 0]
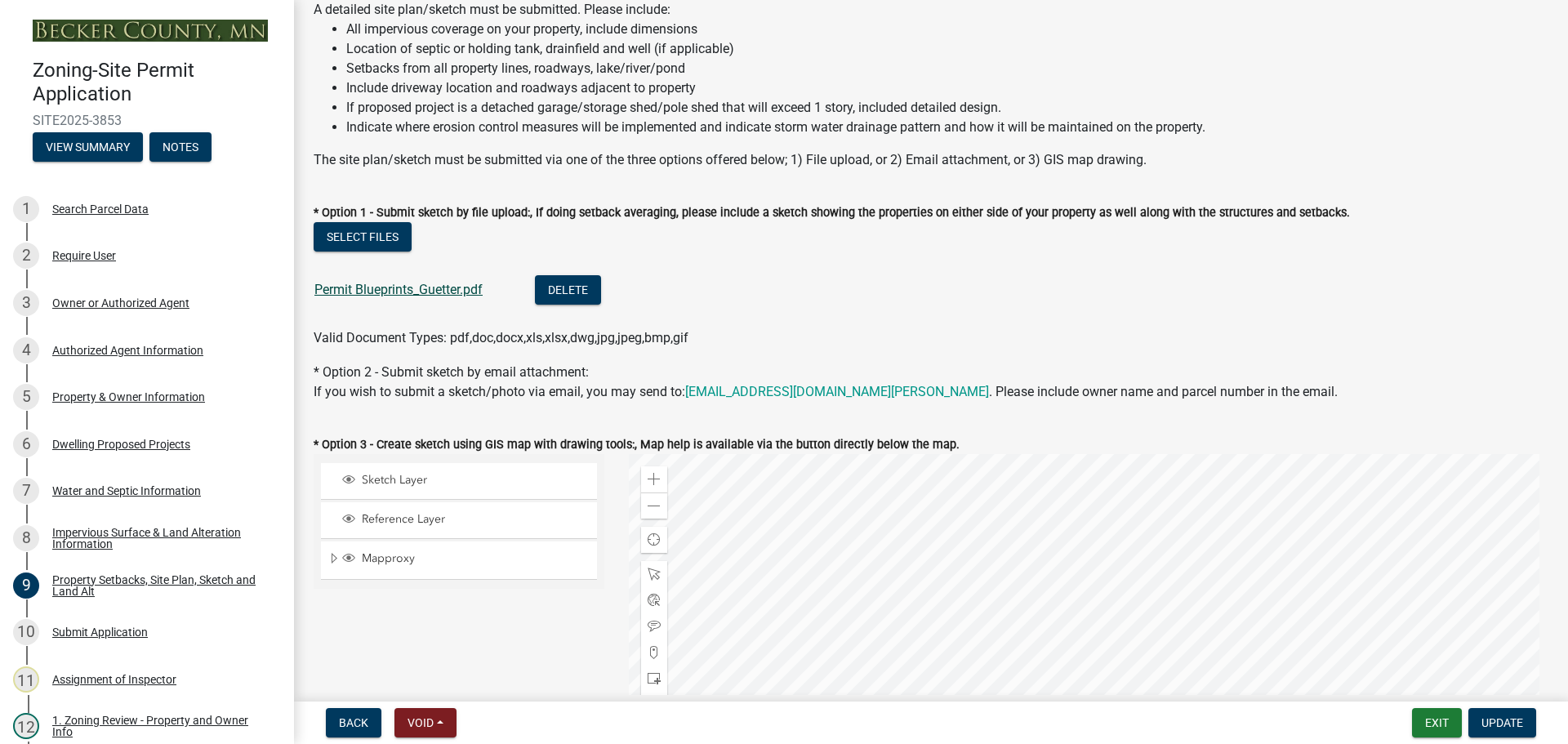
click at [385, 287] on link "Permit Blueprints_Guetter.pdf" at bounding box center [398, 289] width 168 height 16
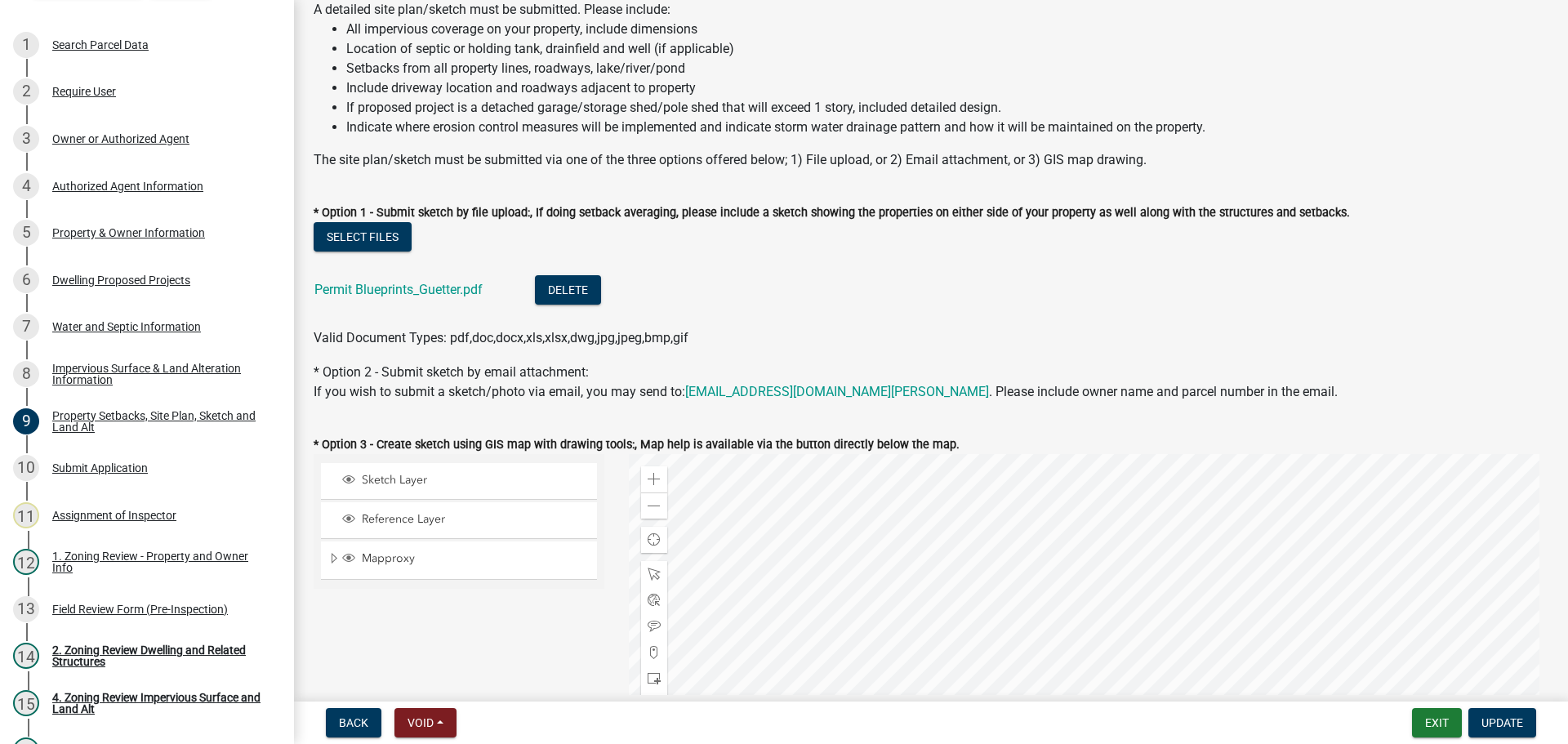
scroll to position [0, 0]
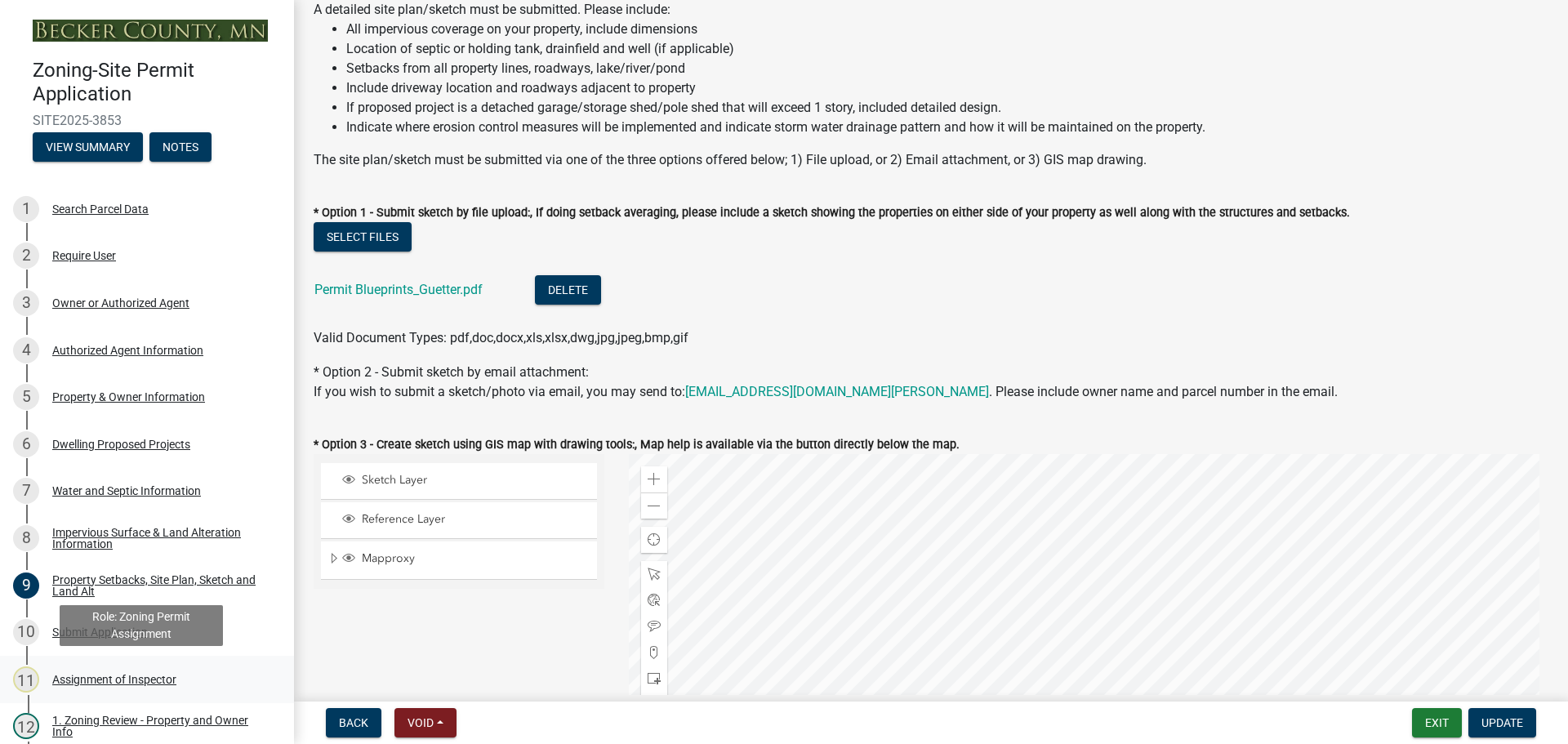
click at [142, 677] on div "Assignment of Inspector" at bounding box center [114, 679] width 124 height 12
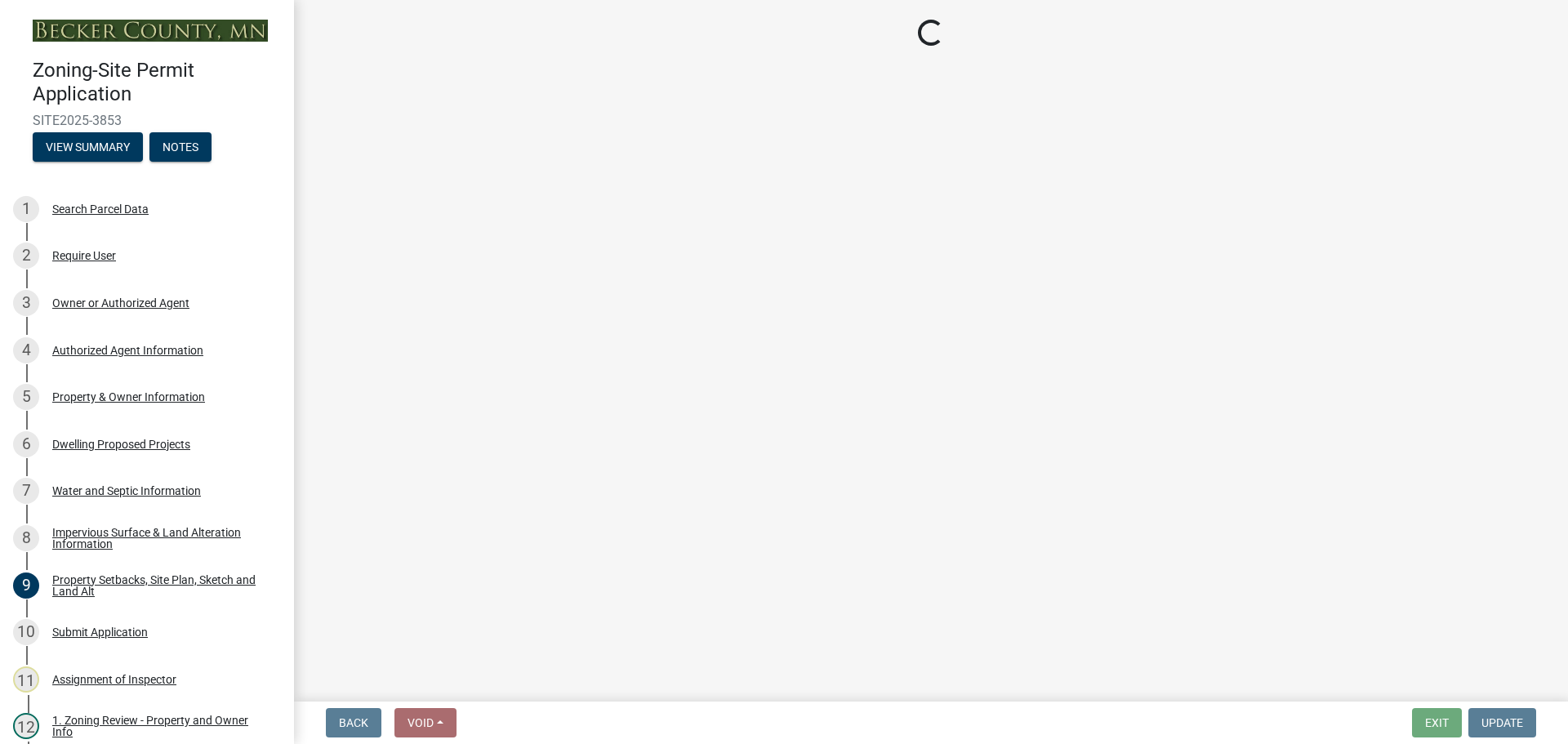
select select "ebd8400e-d8d5-49f8-911f-e671eb76408a"
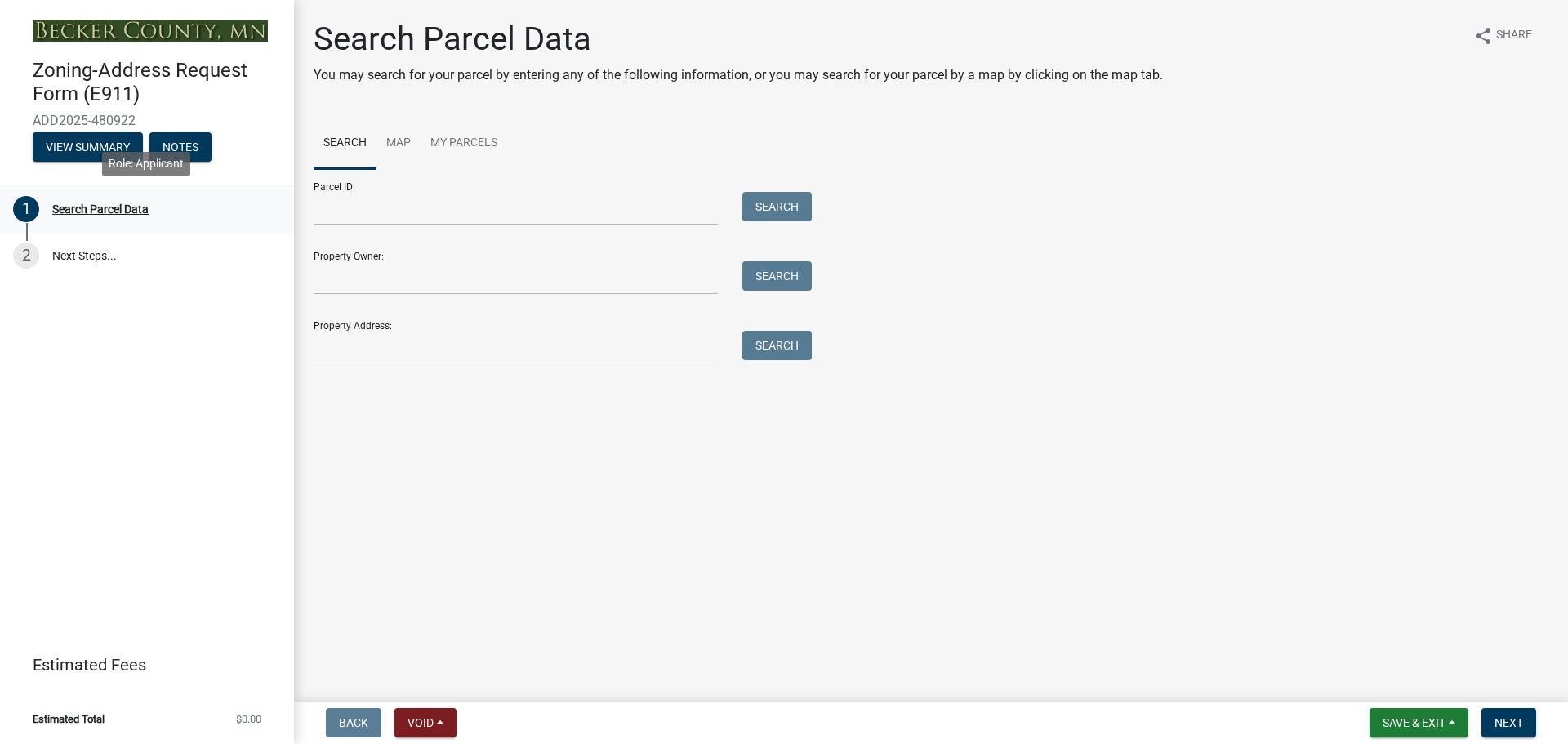
click at [96, 209] on div "Search Parcel Data" at bounding box center [100, 210] width 96 height 12
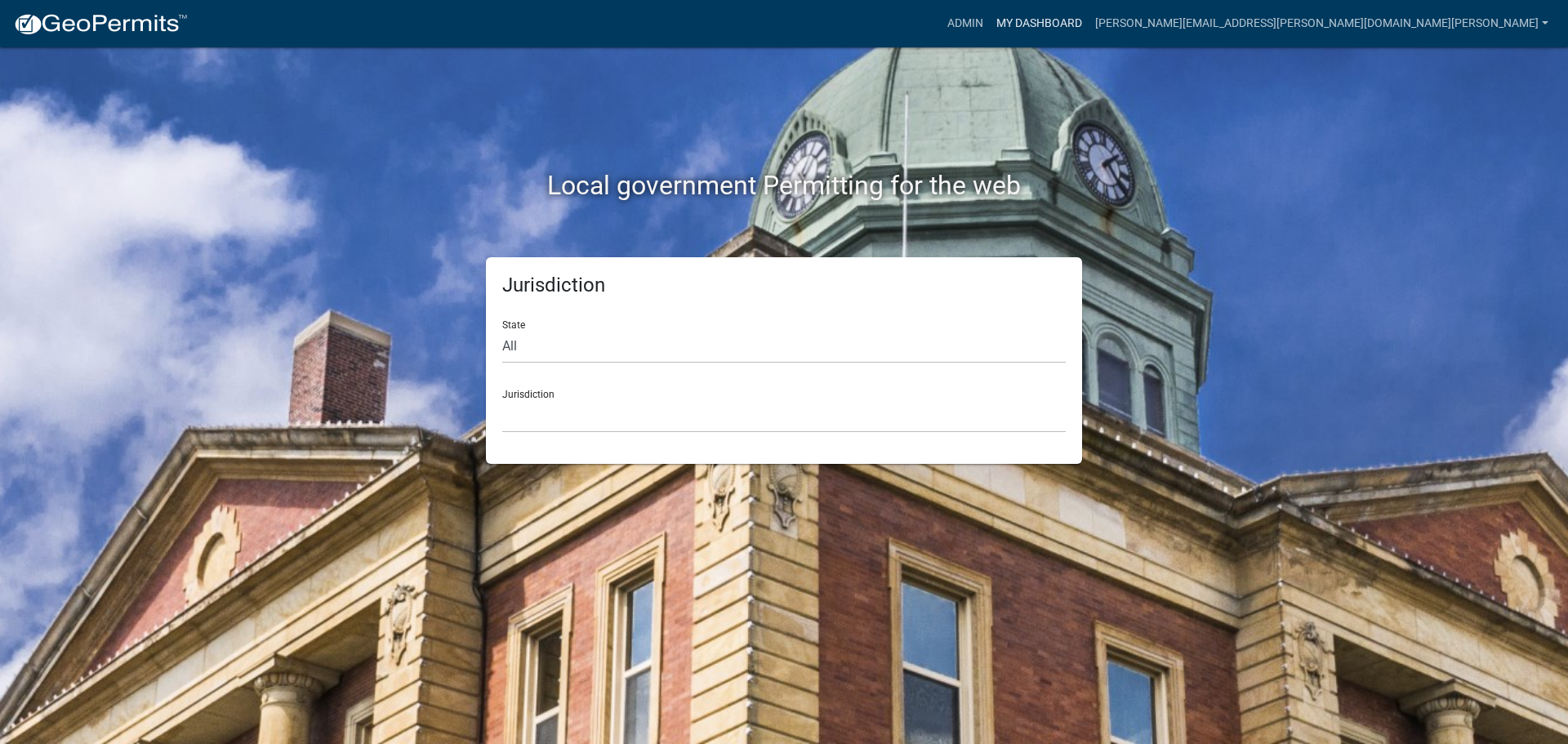
click link "My Dashboard"
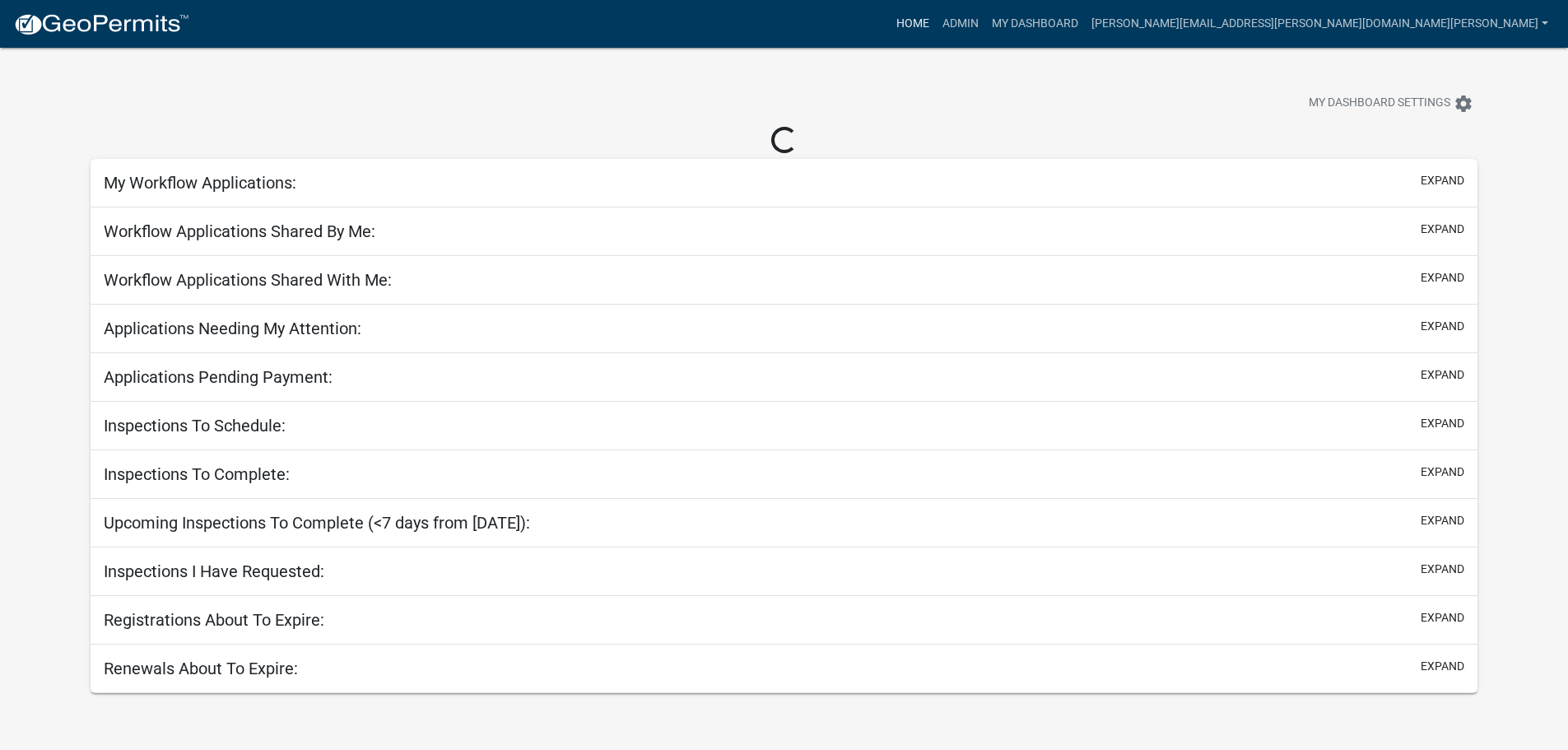
click link "Home"
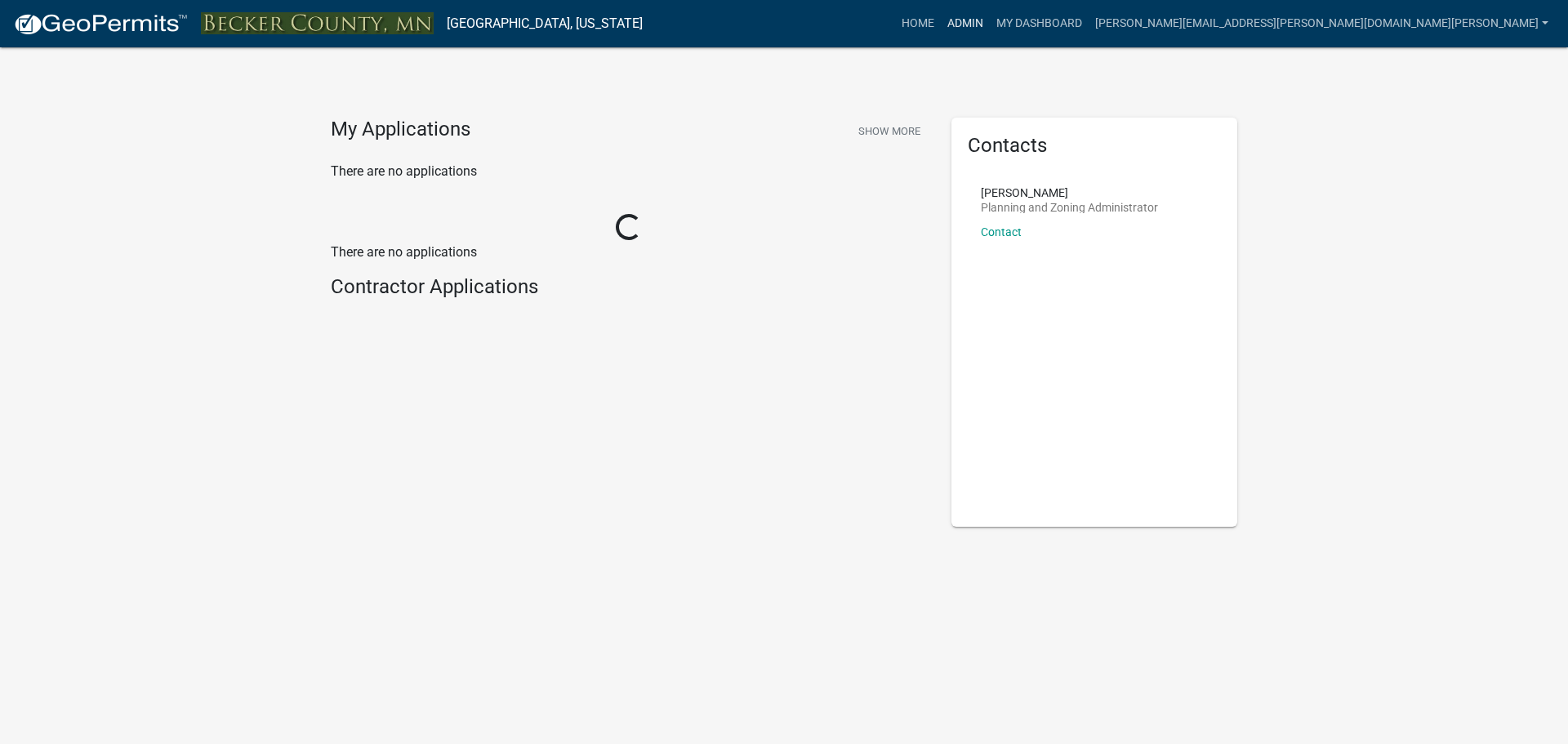
click link "Admin"
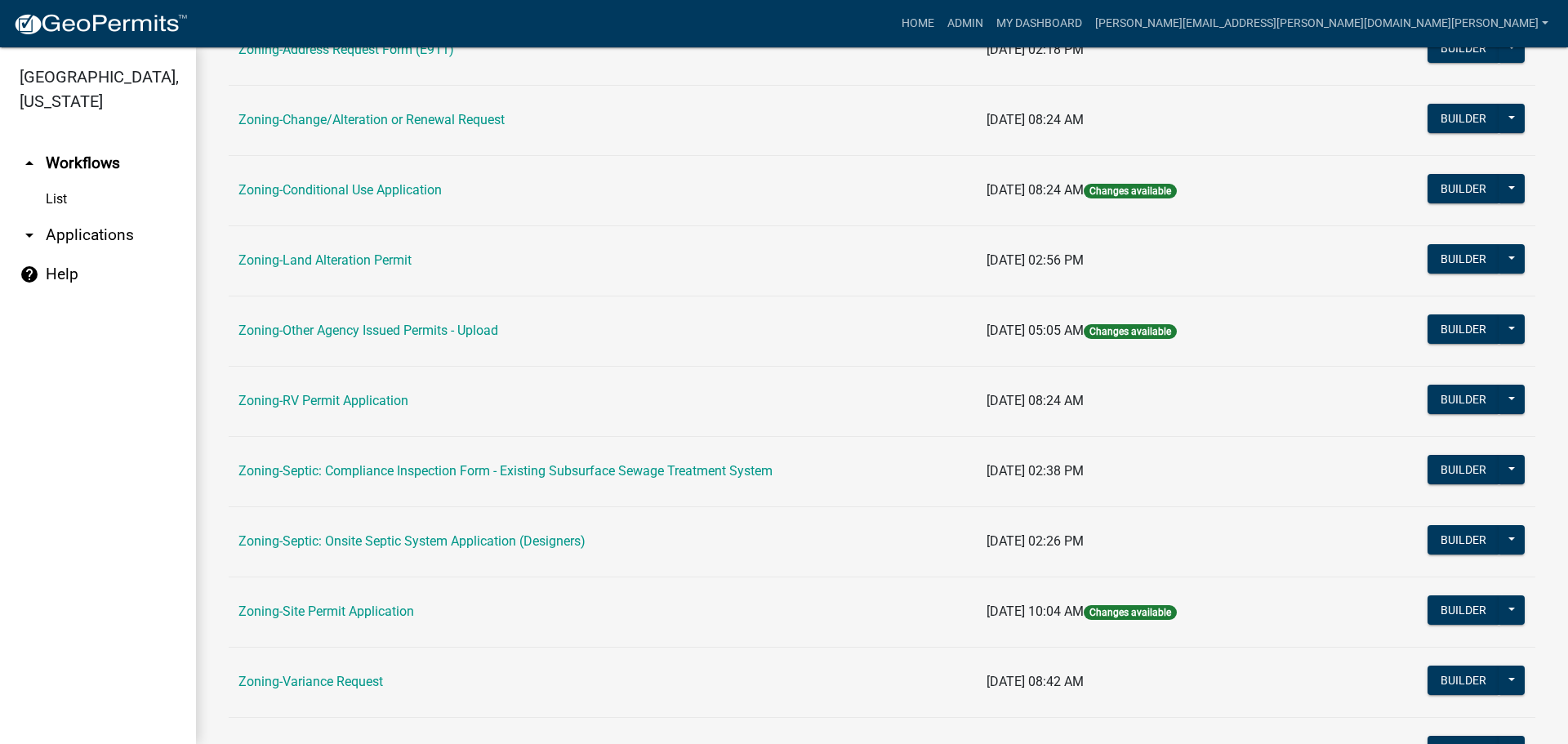
scroll to position [497, 0]
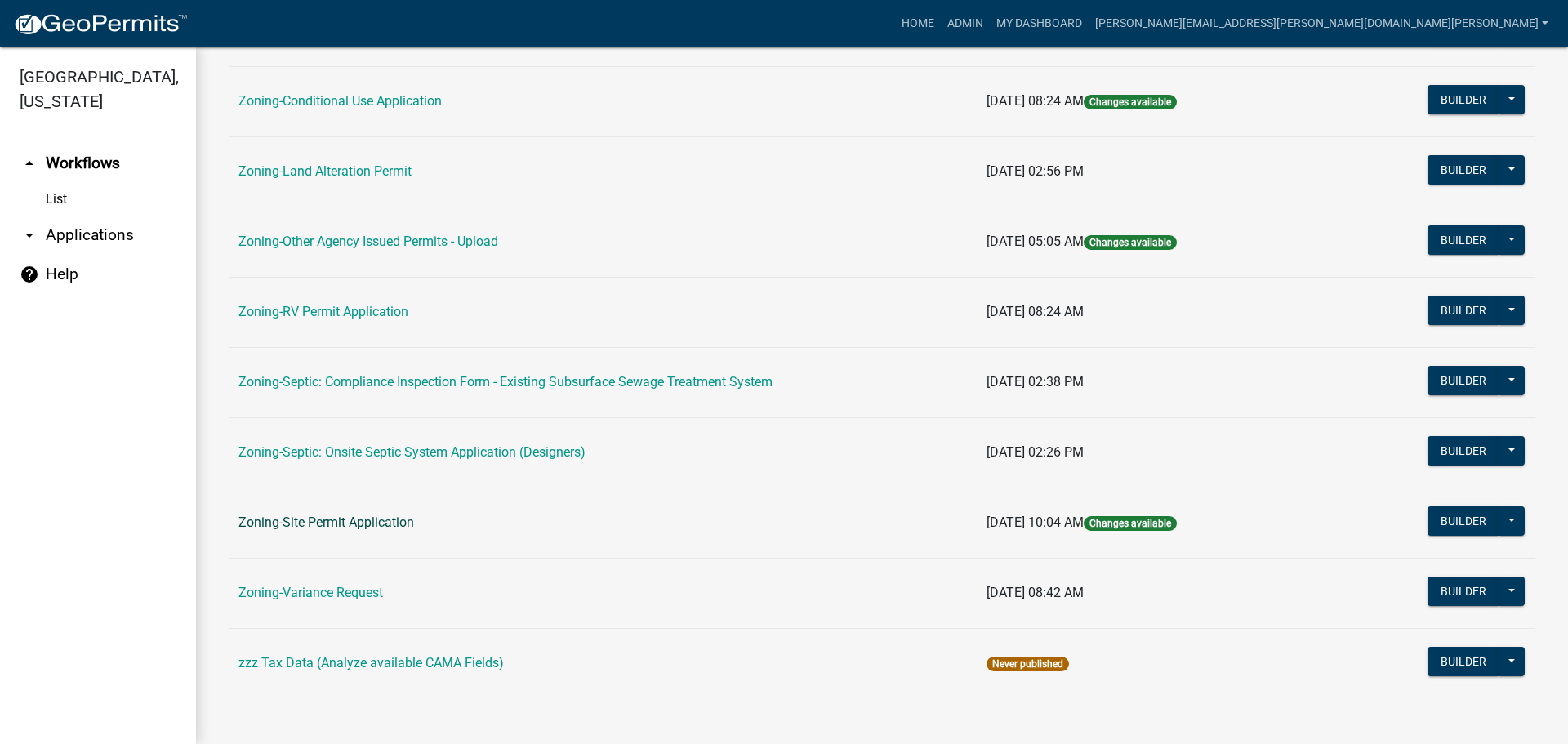
click link "Zoning-Site Permit Application"
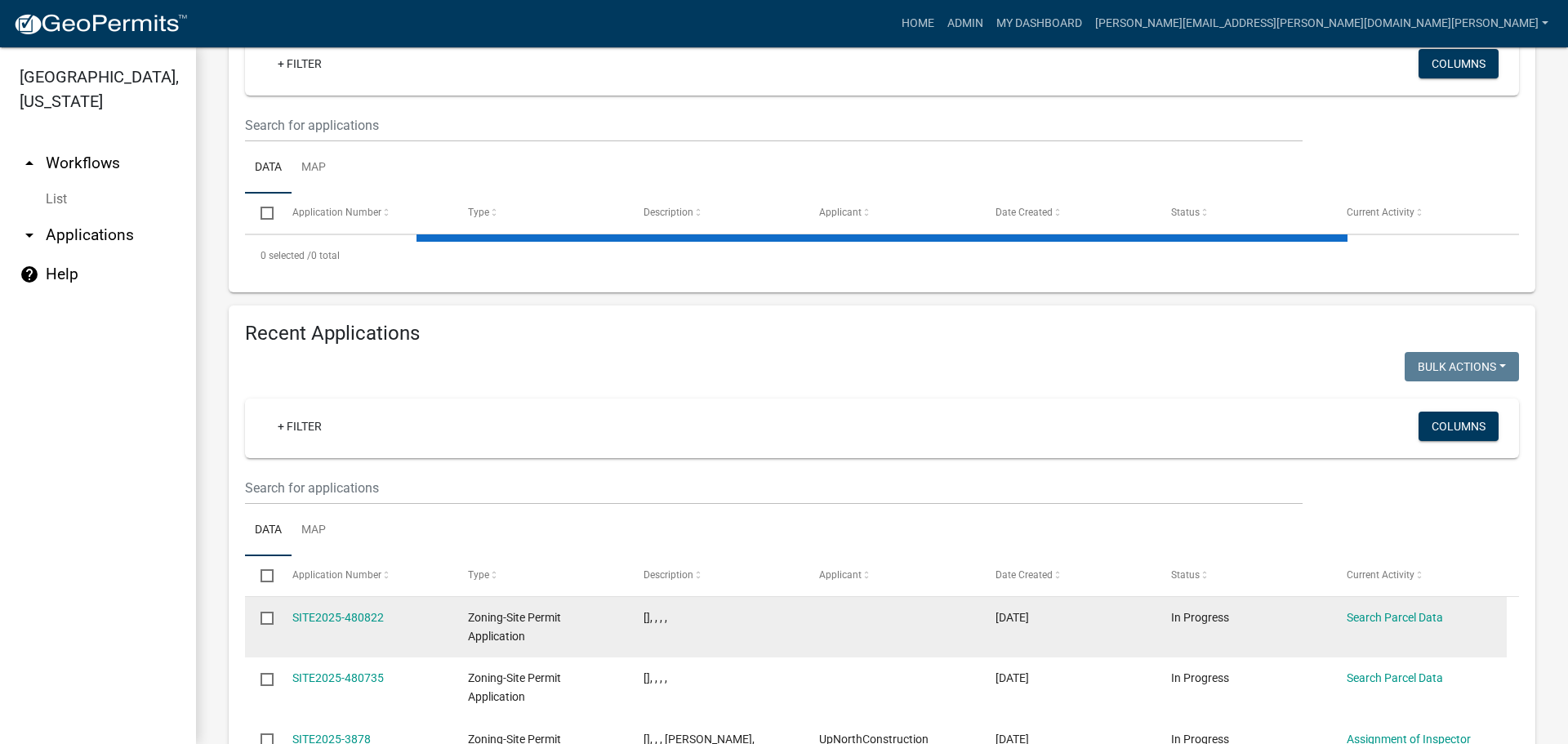
scroll to position [327, 0]
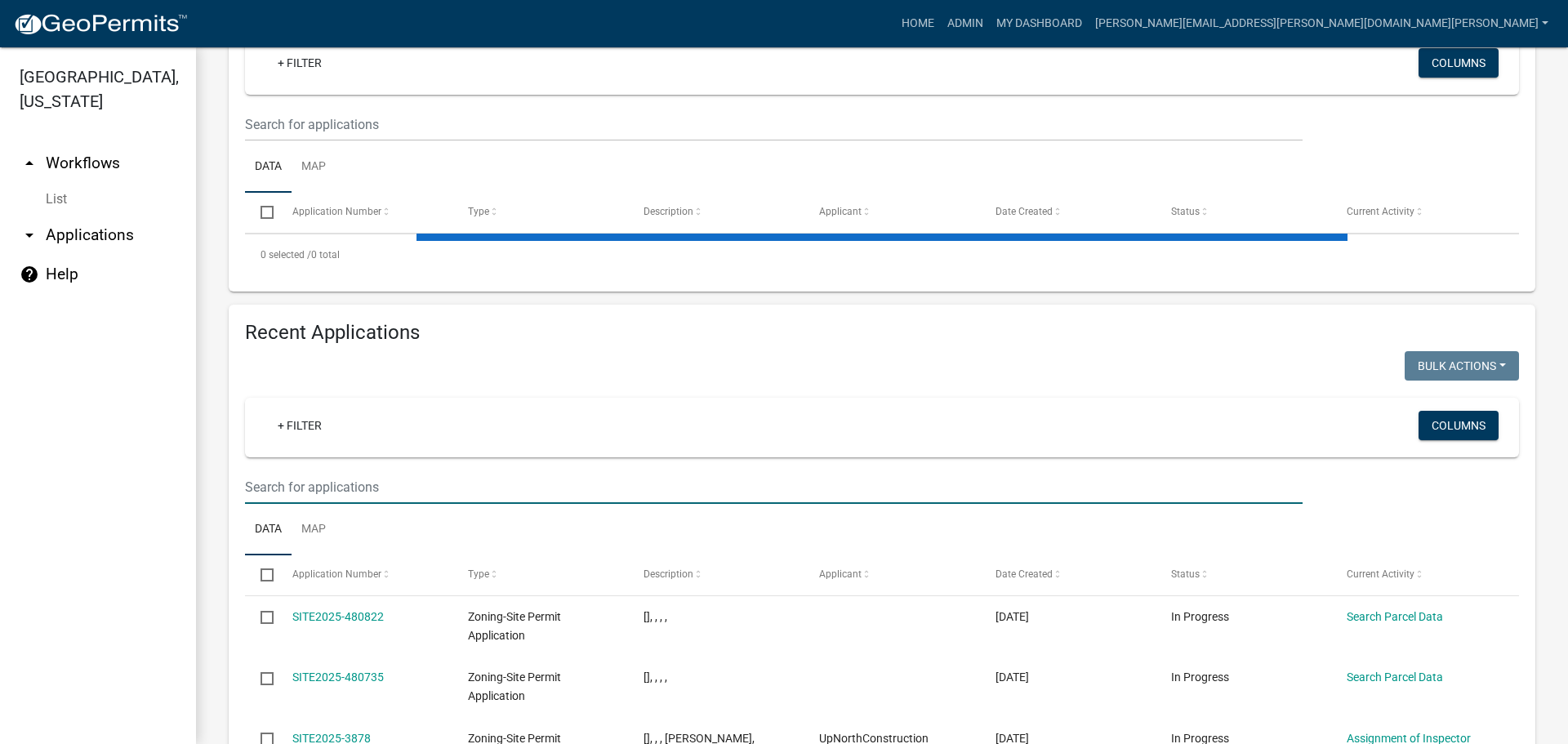
click input "text"
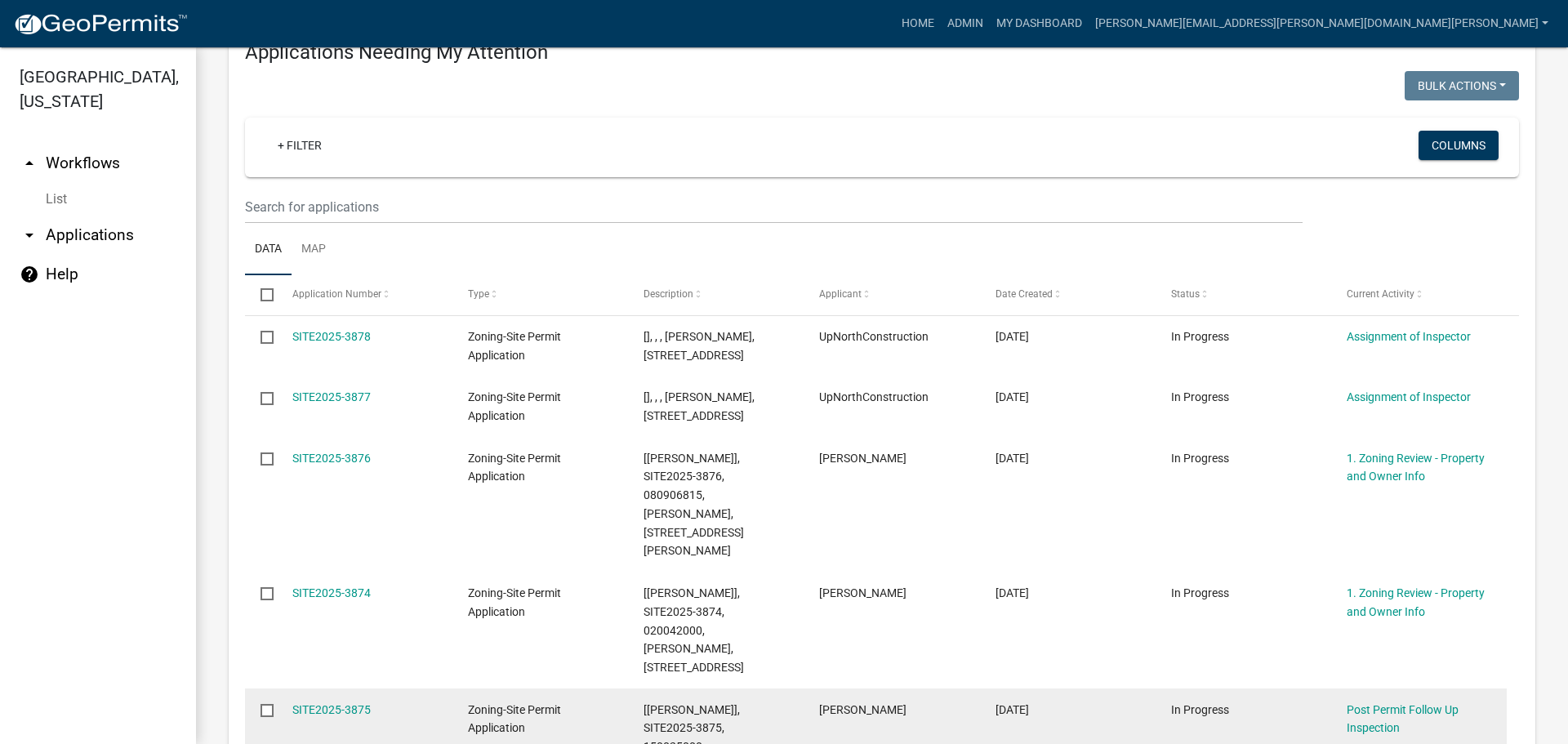
scroll to position [0, 0]
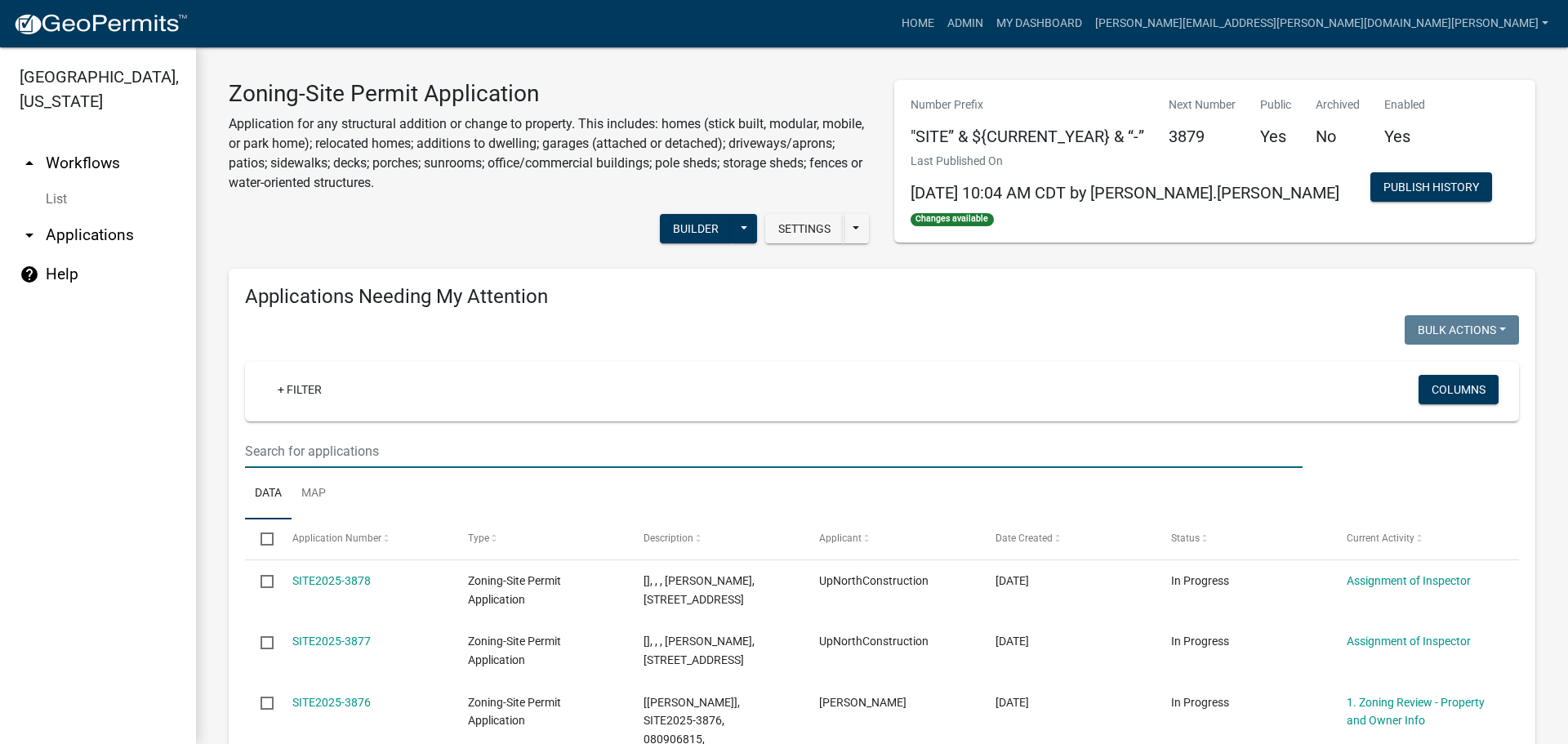
click input "text"
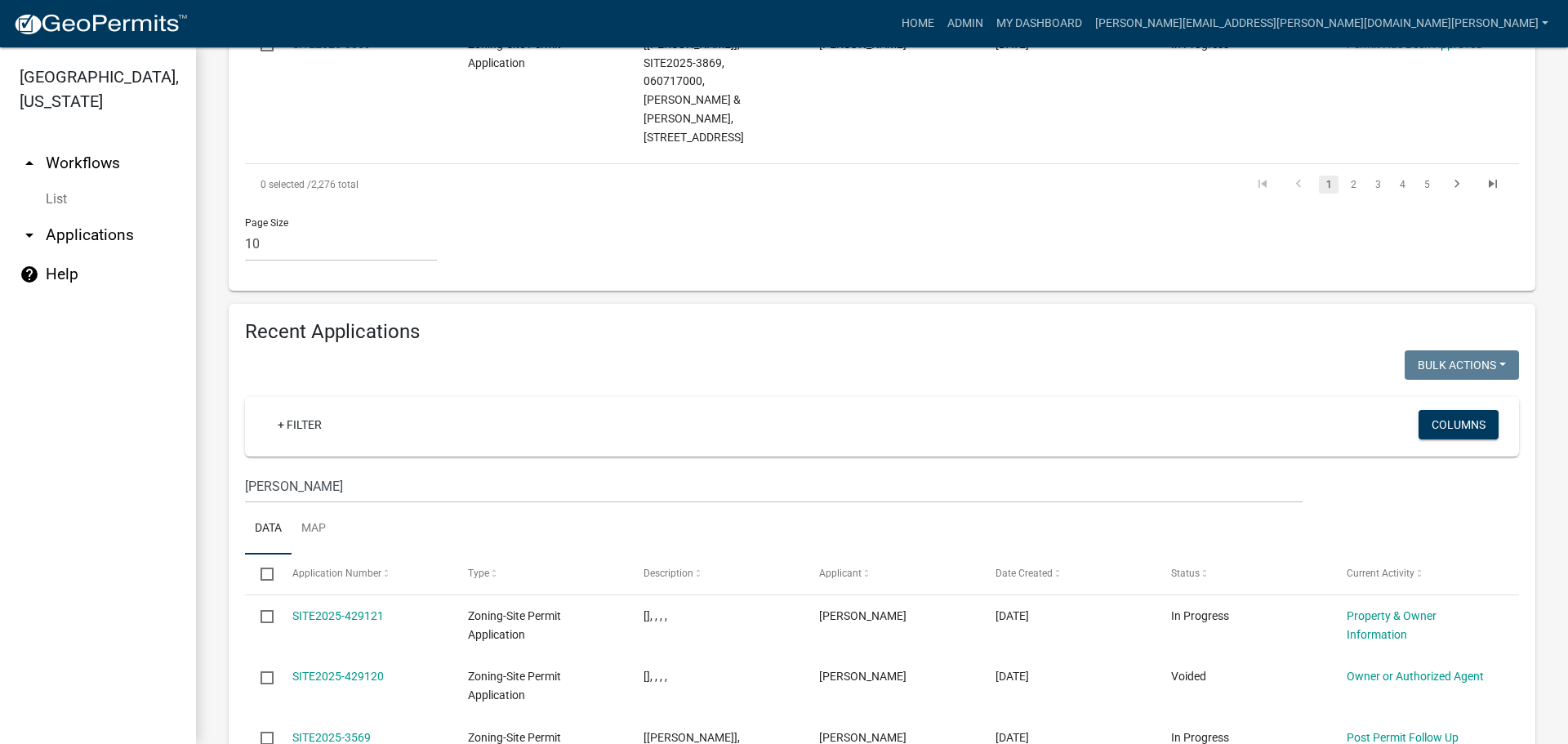
scroll to position [1469, 0]
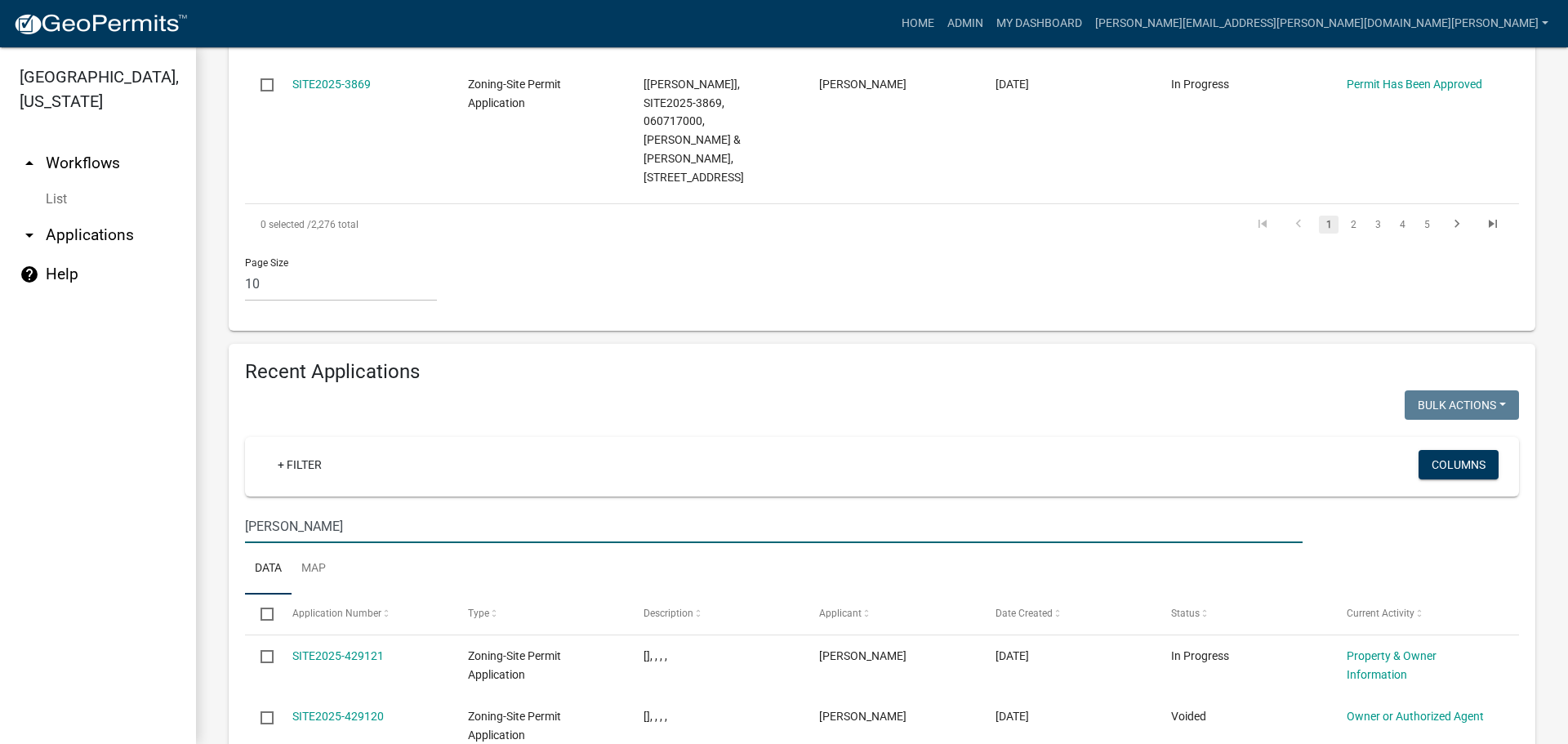
click input "[PERSON_NAME]"
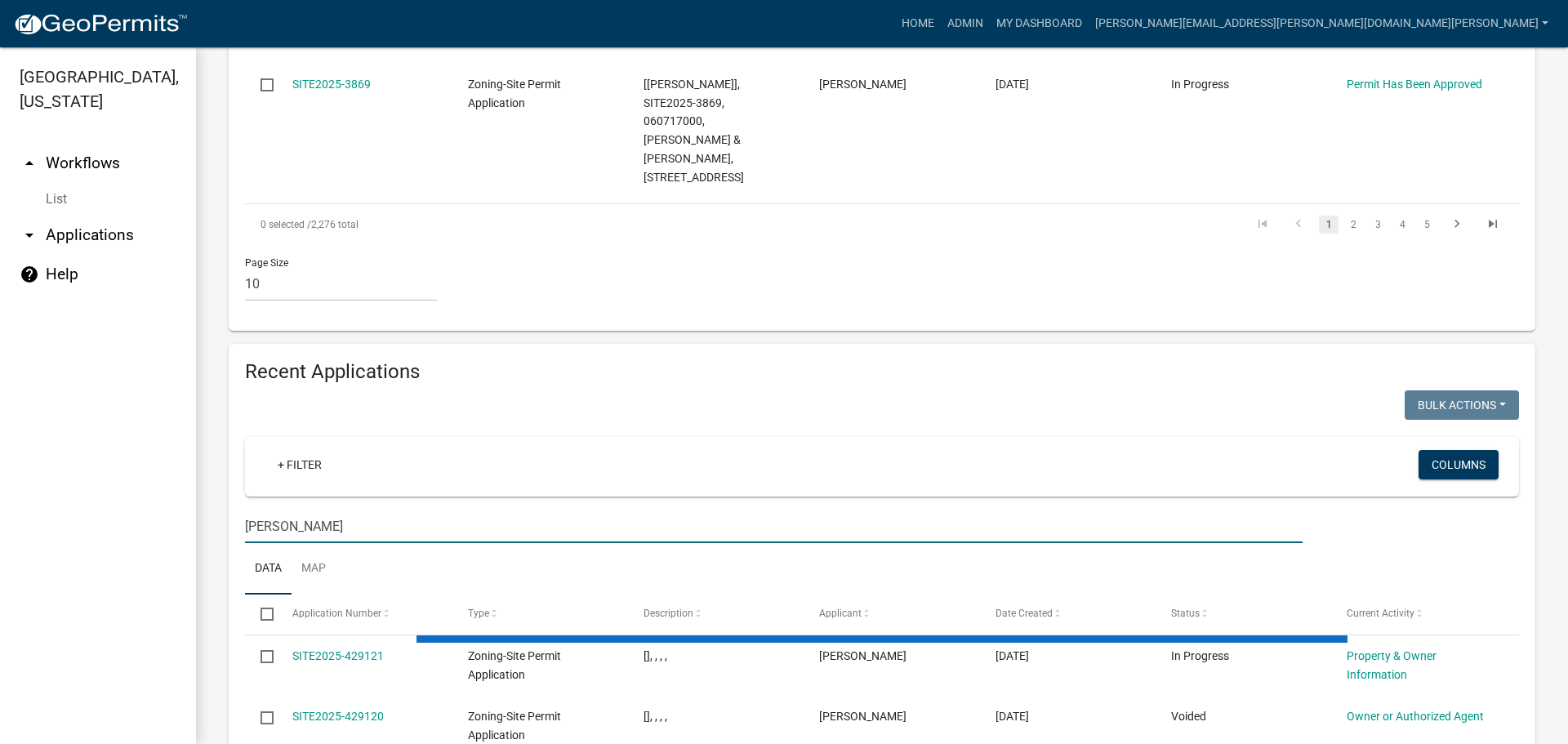
type input "[PERSON_NAME]"
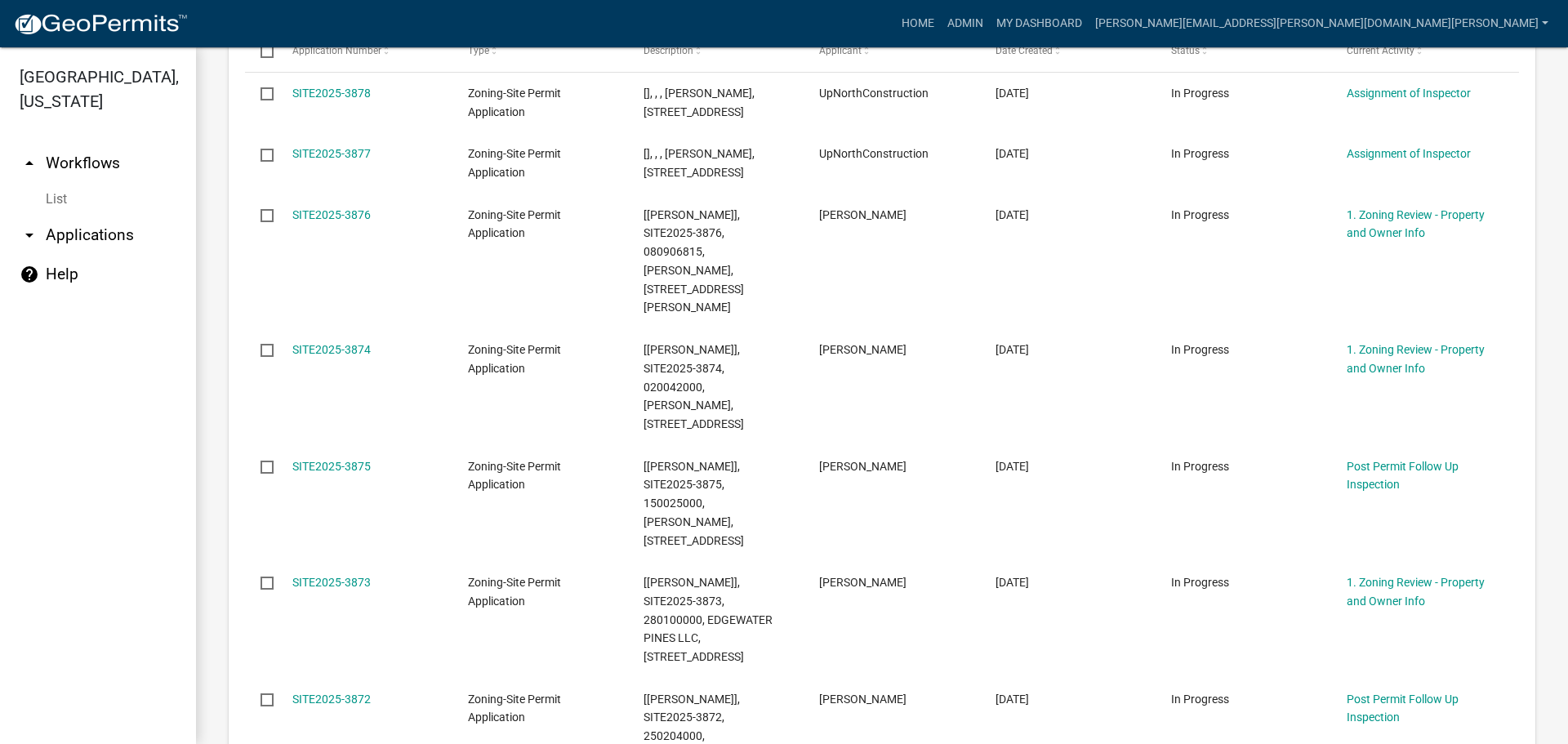
scroll to position [160, 0]
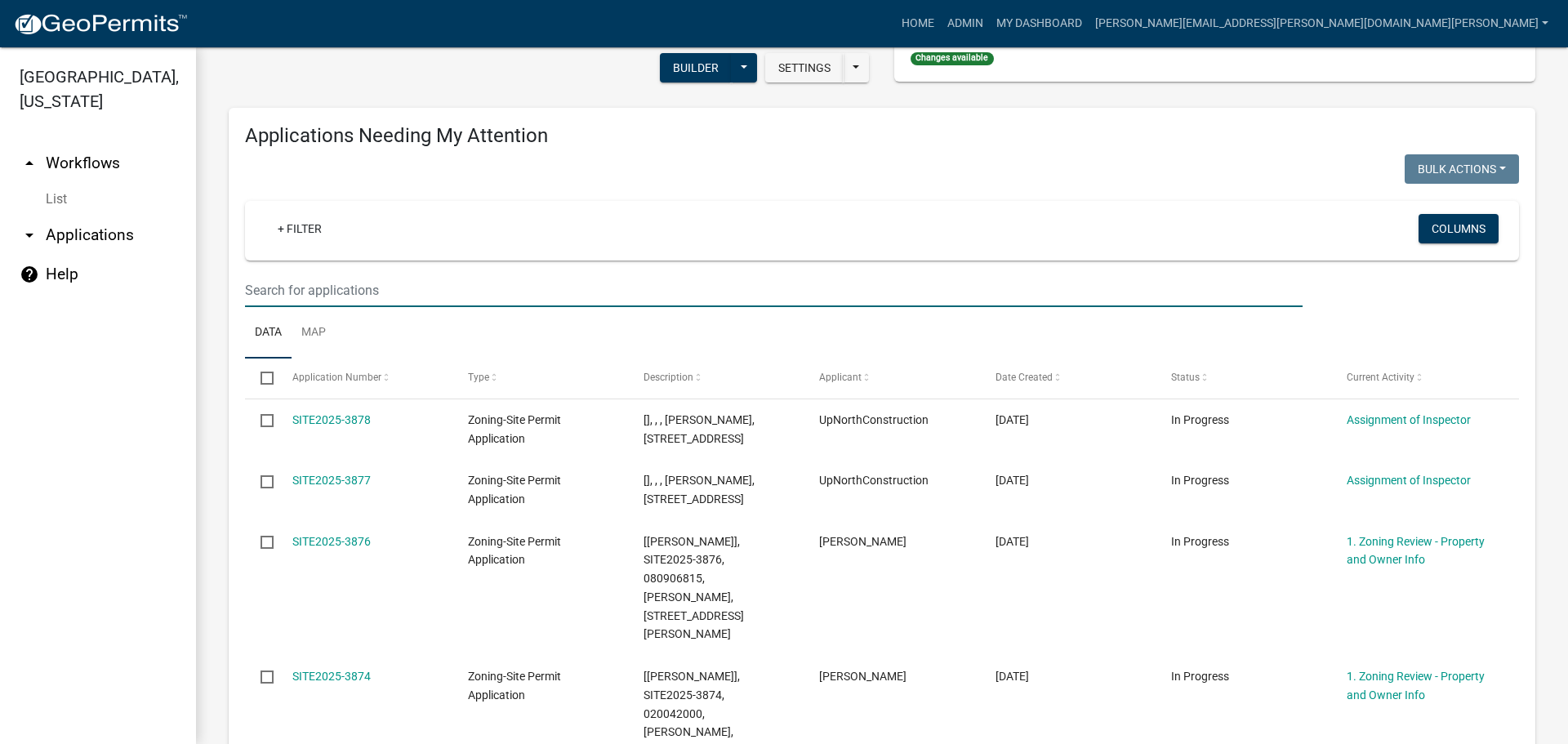
click input "text"
type input "[PERSON_NAME]"
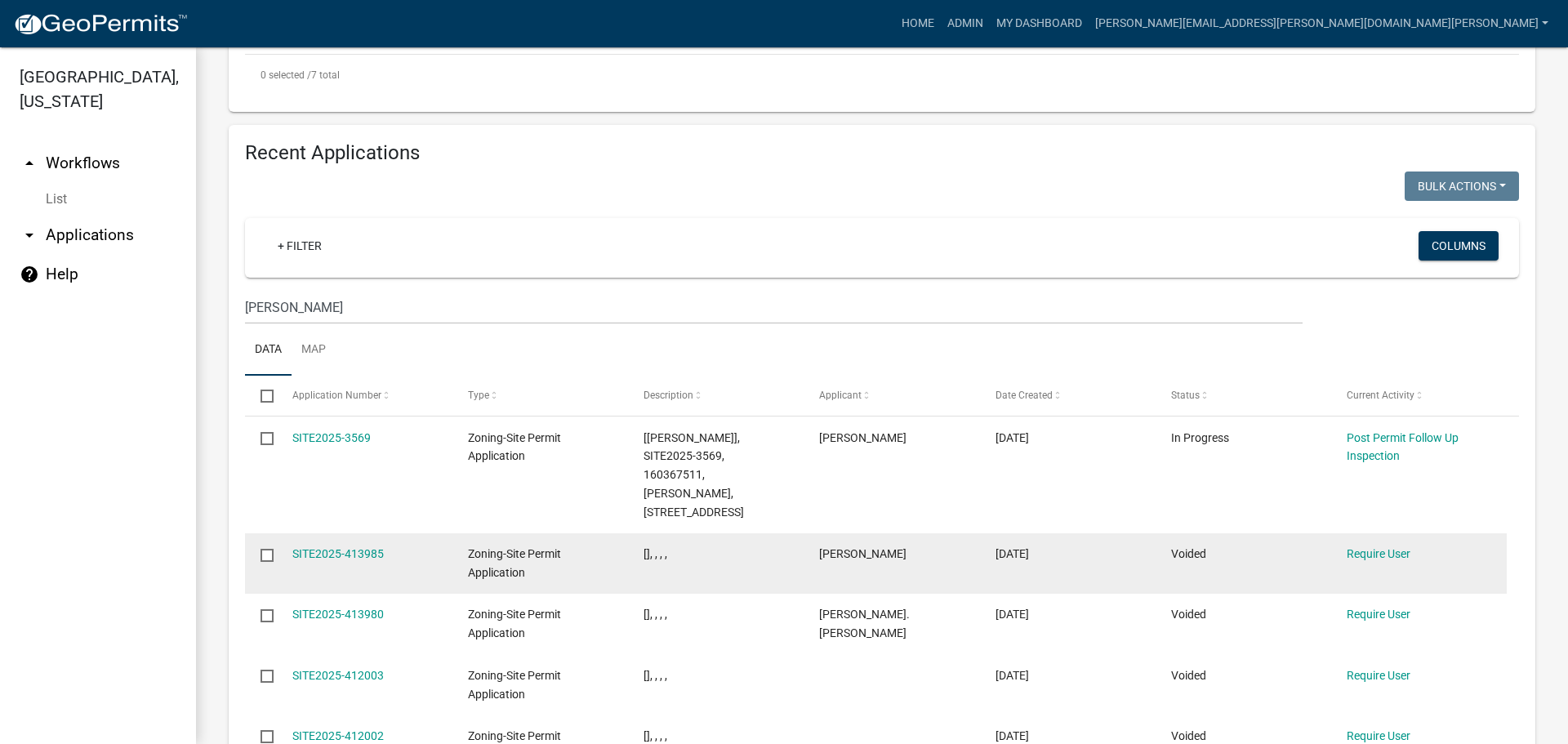
scroll to position [1212, 0]
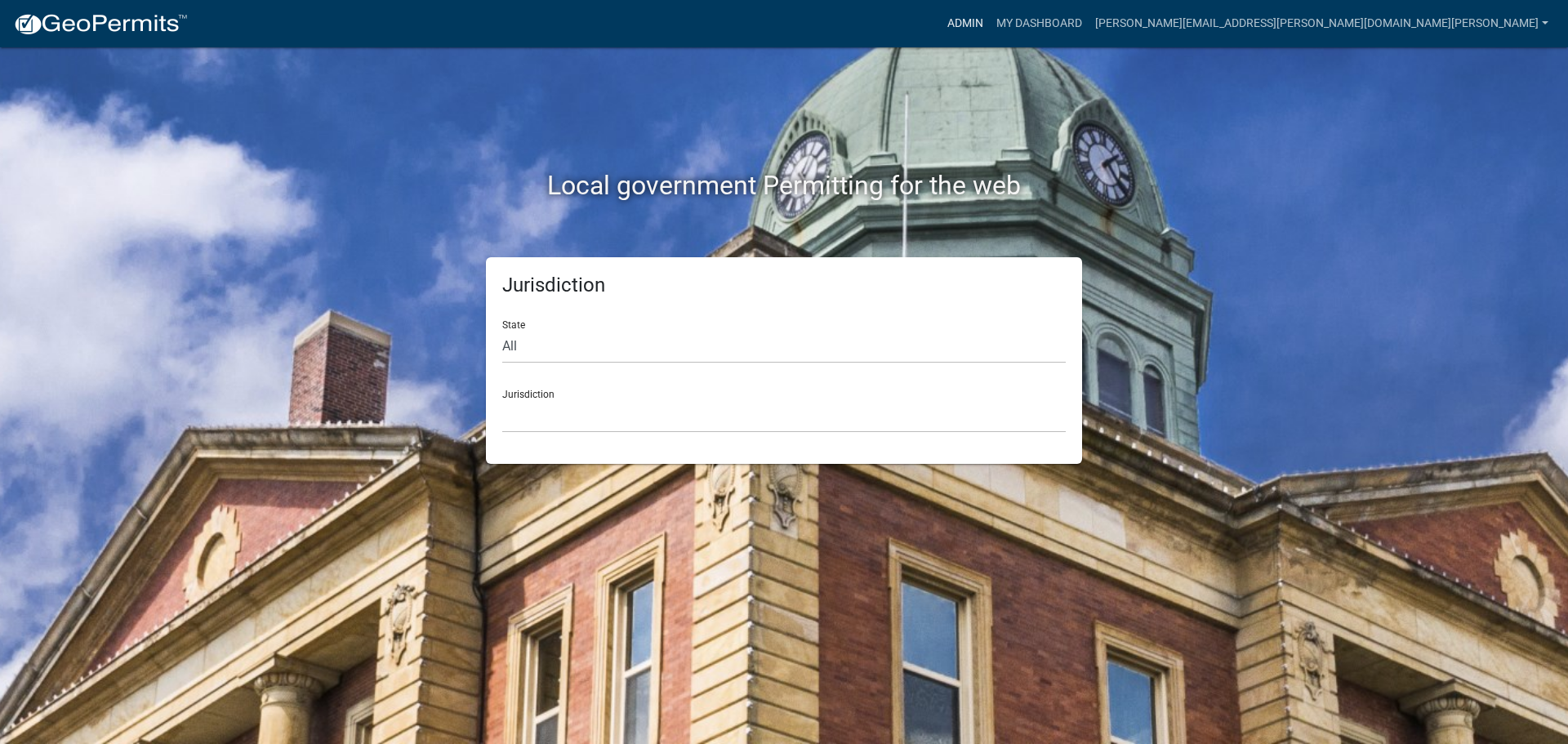
click at [989, 22] on link "Admin" at bounding box center [966, 24] width 49 height 31
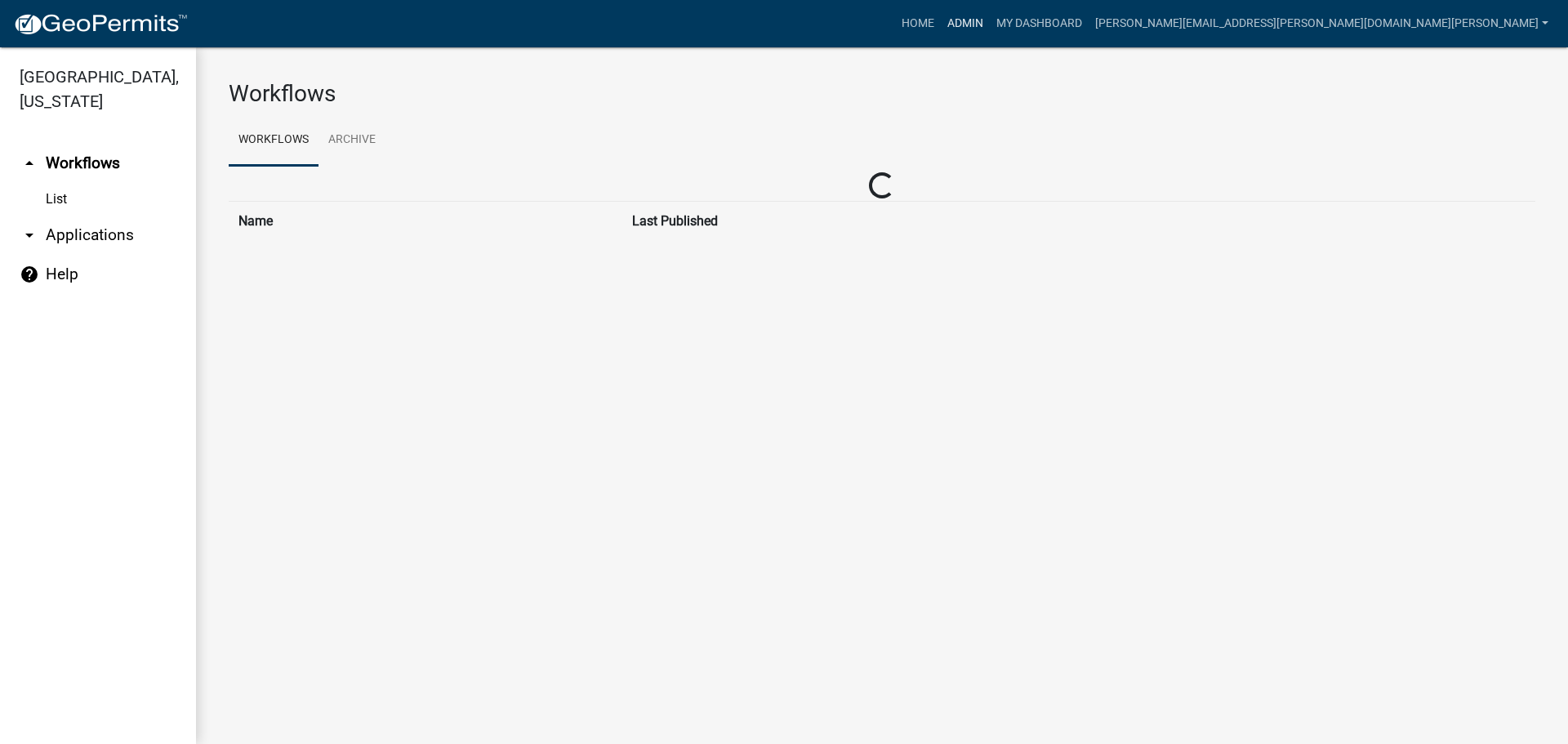
click at [989, 17] on link "Admin" at bounding box center [966, 24] width 49 height 31
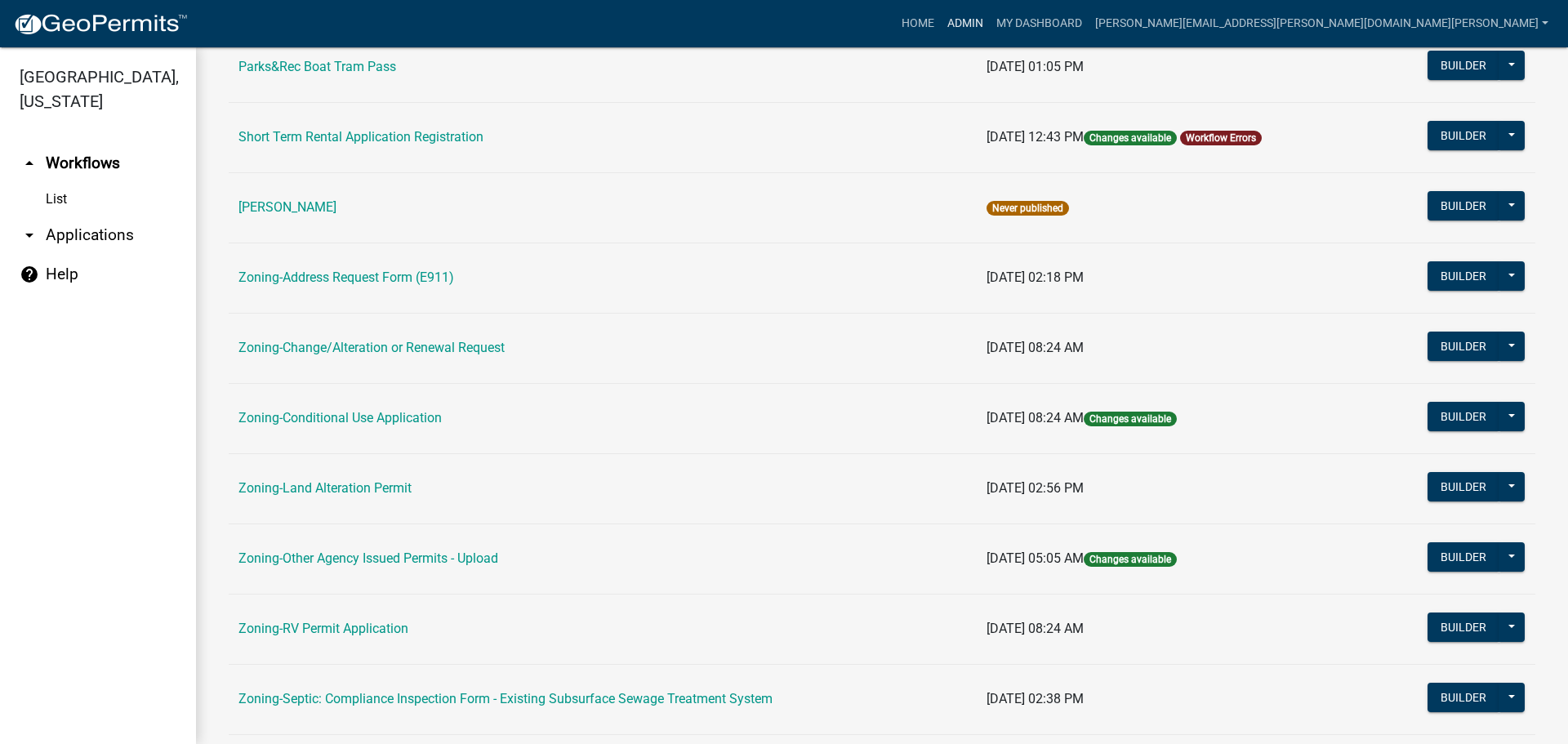
scroll to position [490, 0]
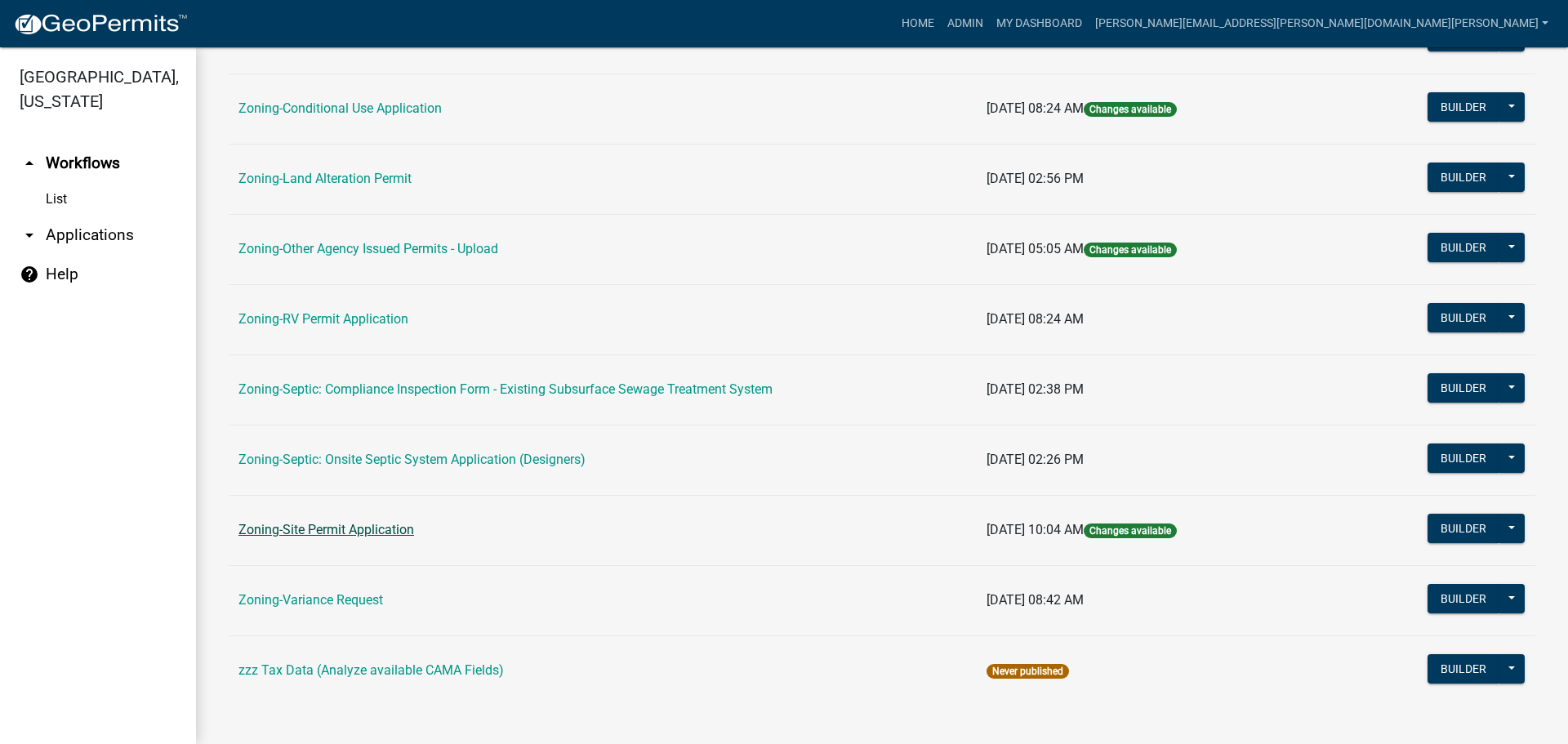
click at [308, 527] on link "Zoning-Site Permit Application" at bounding box center [326, 529] width 175 height 16
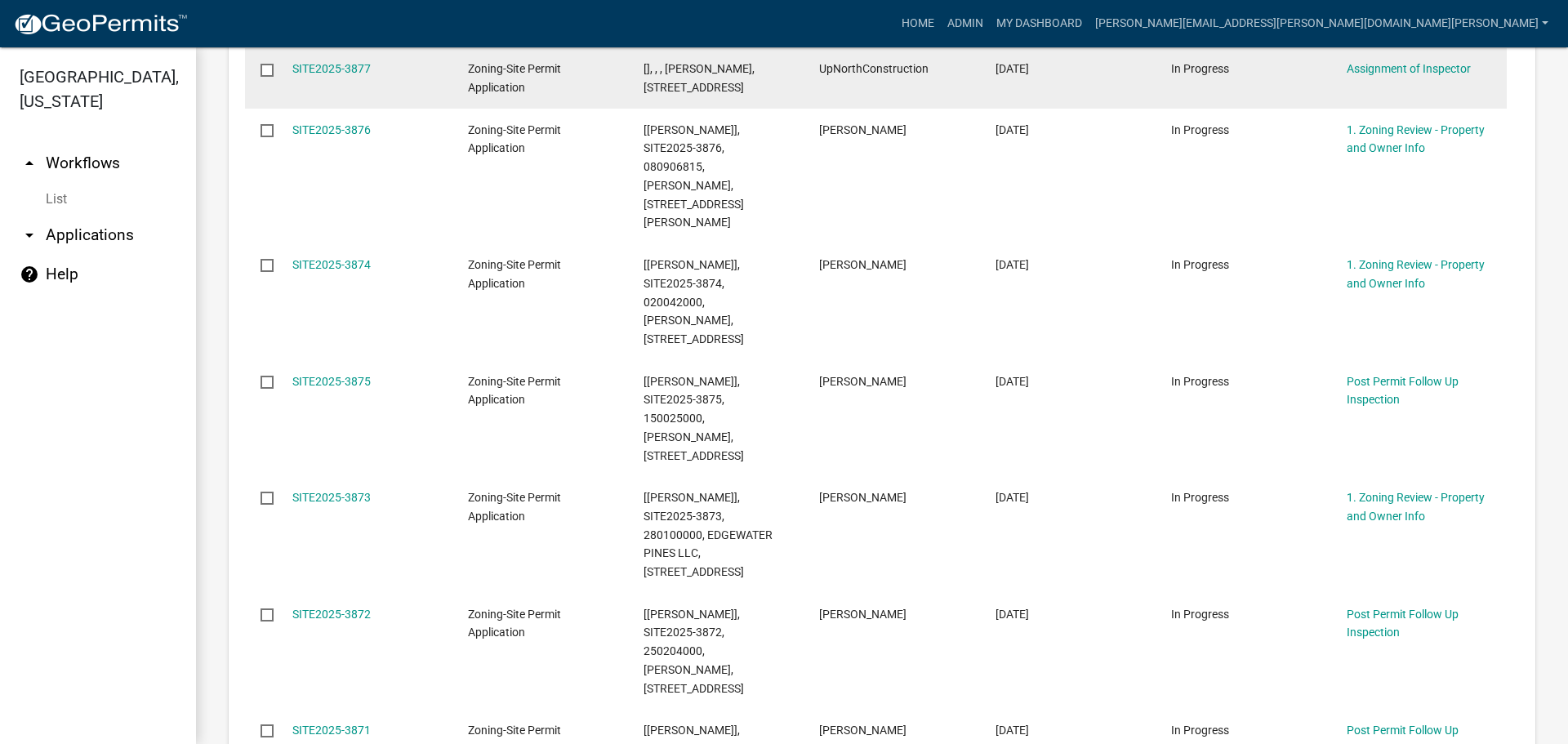
scroll to position [677, 0]
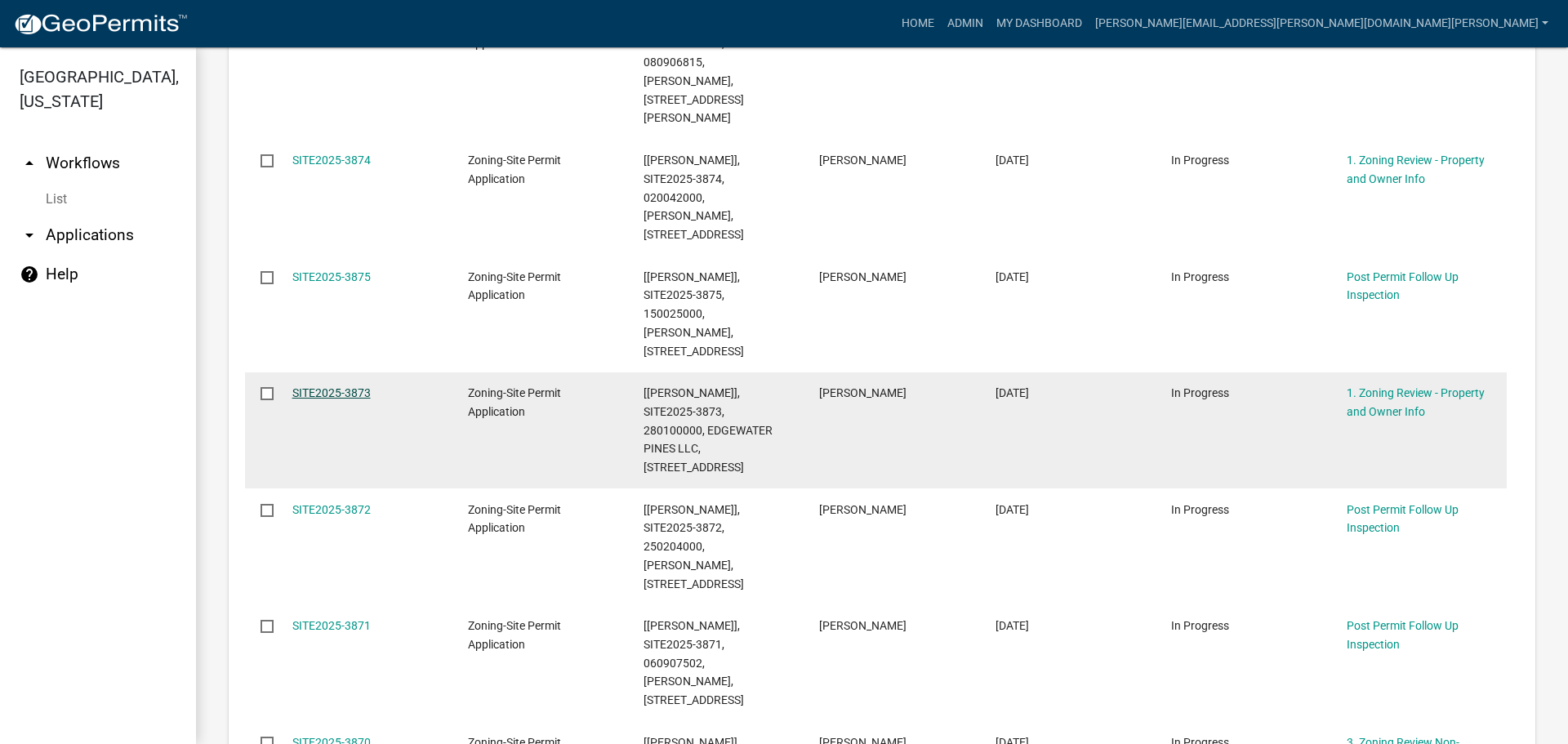
click at [352, 386] on link "SITE2025-3873" at bounding box center [332, 392] width 79 height 13
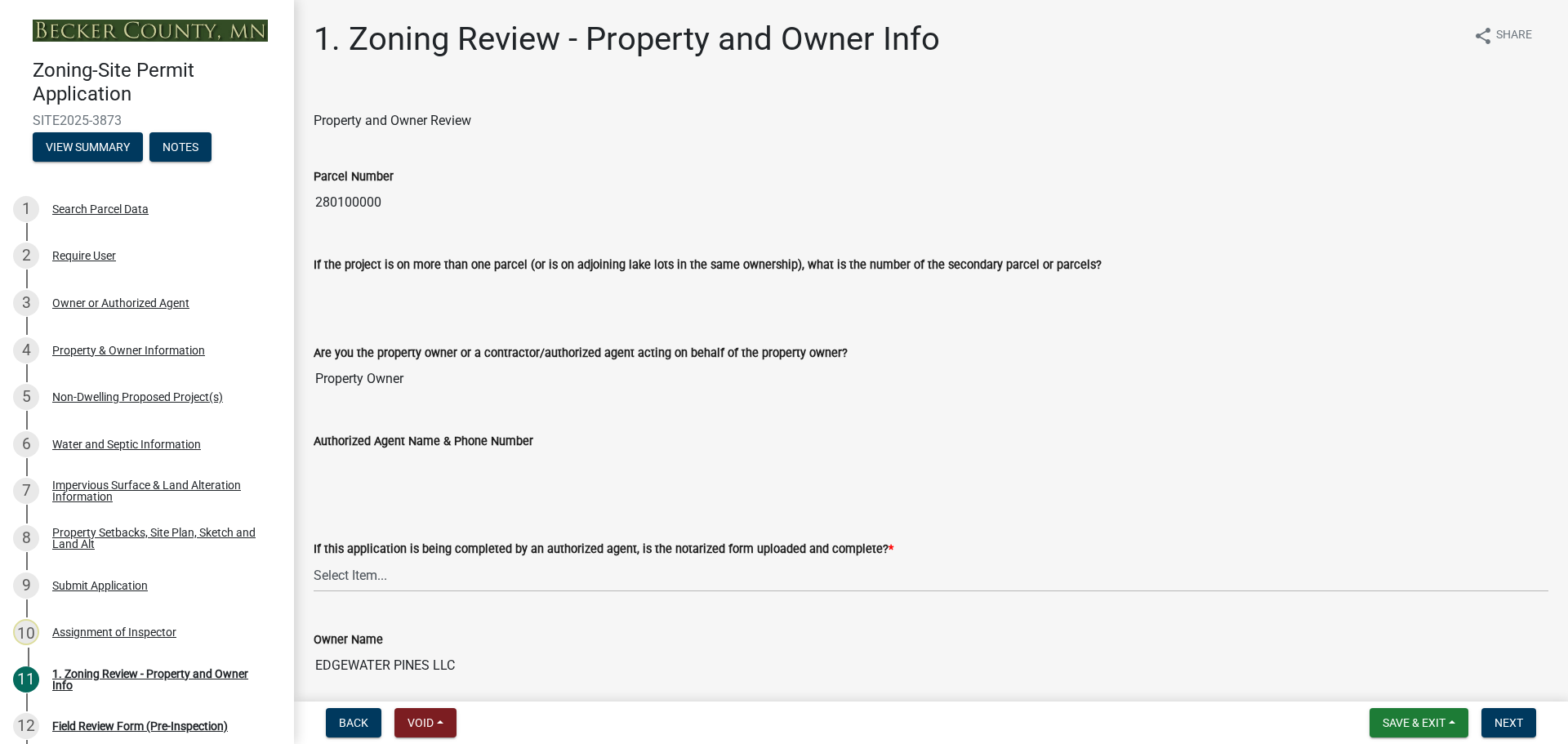
scroll to position [408, 0]
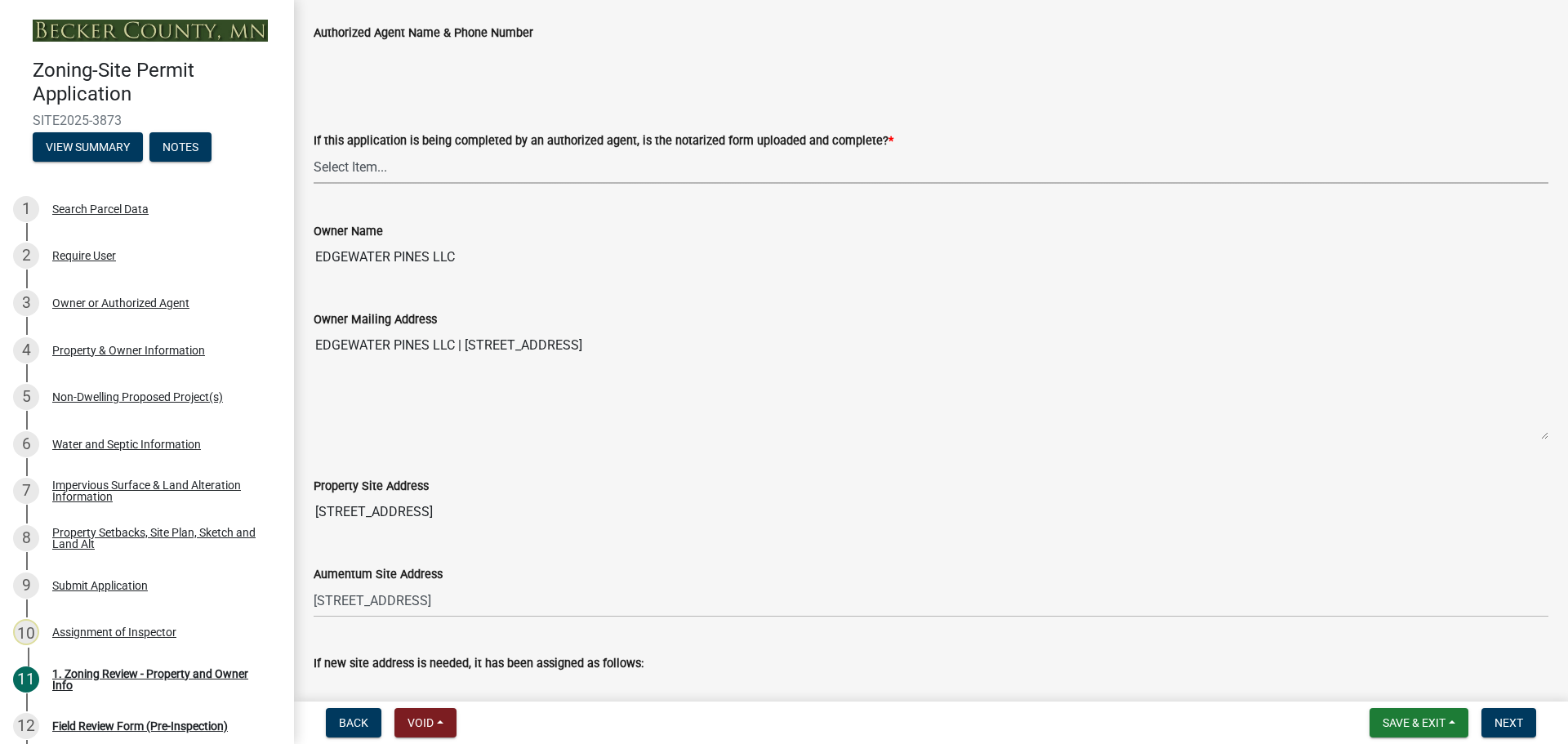
drag, startPoint x: 359, startPoint y: 165, endPoint x: 370, endPoint y: 154, distance: 15.6
click at [359, 165] on select "Select Item... Yes No N/A" at bounding box center [931, 167] width 1234 height 33
click at [314, 151] on select "Select Item... Yes No N/A" at bounding box center [931, 167] width 1234 height 33
select select "b279cdb4-a9c7-4e65-a8bd-797316f5be14"
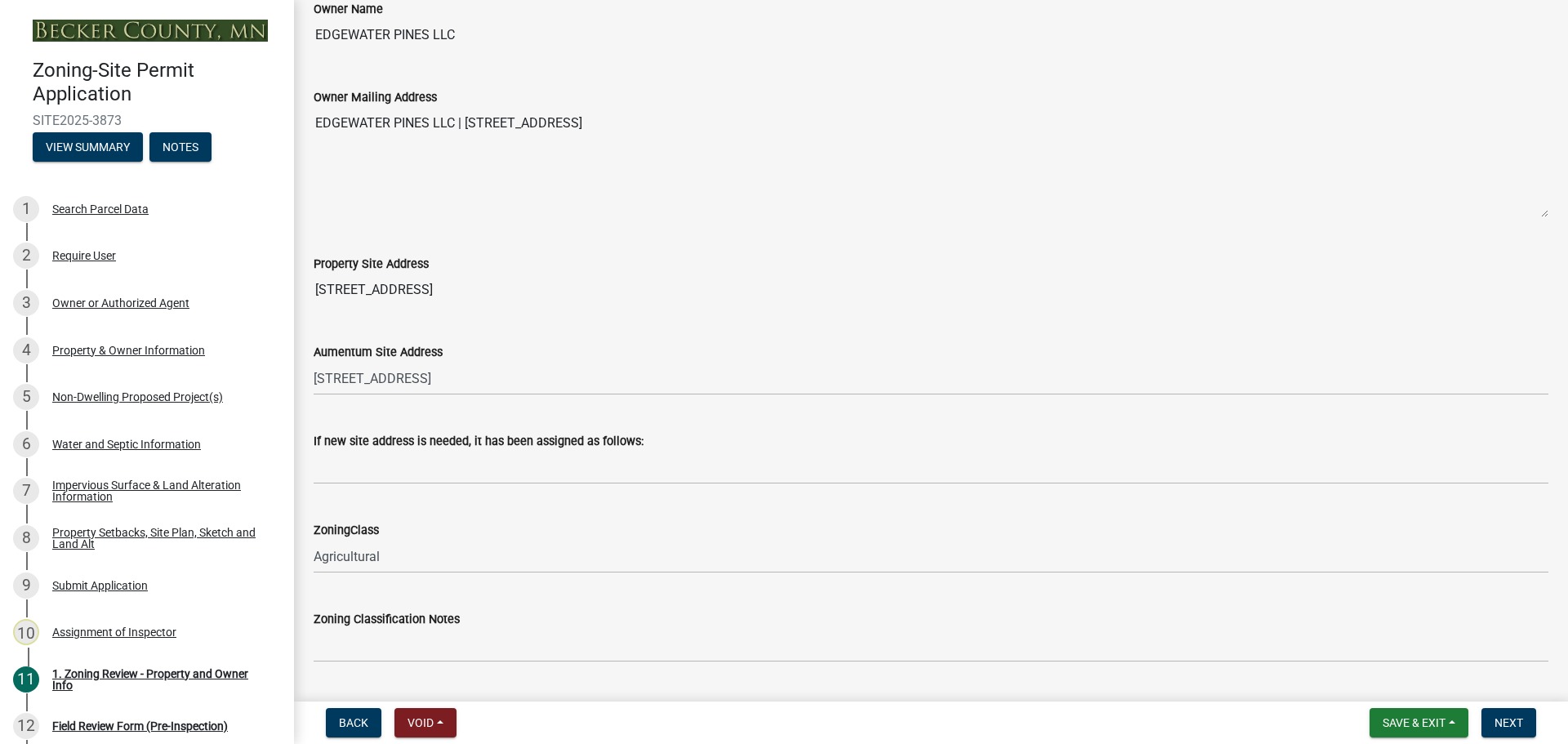
scroll to position [817, 0]
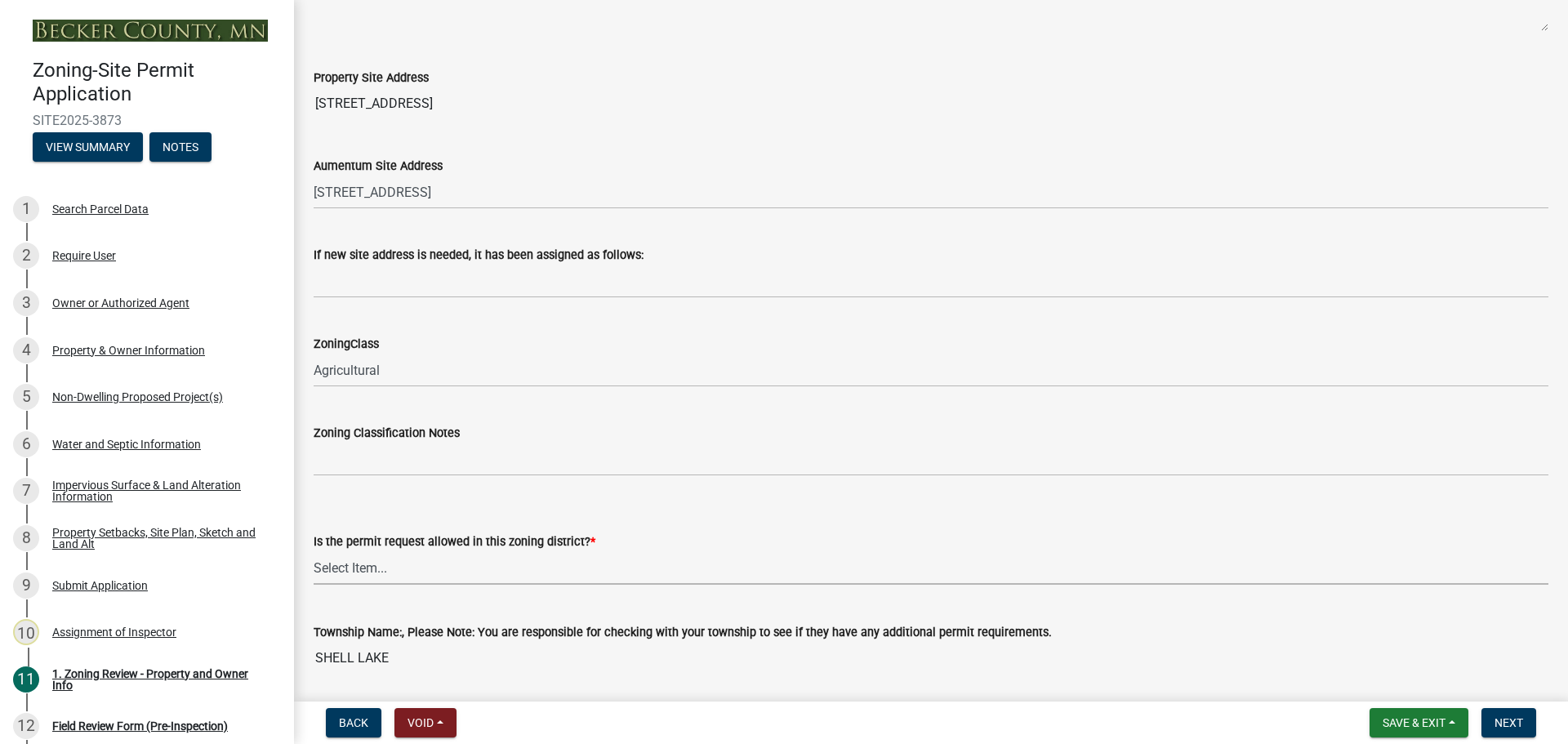
click at [350, 559] on select "Select Item... Yes No" at bounding box center [931, 568] width 1234 height 33
click at [314, 551] on select "Select Item... Yes No" at bounding box center [931, 568] width 1234 height 33
select select "b4f32c46-6248-4748-b47c-fa4933858724"
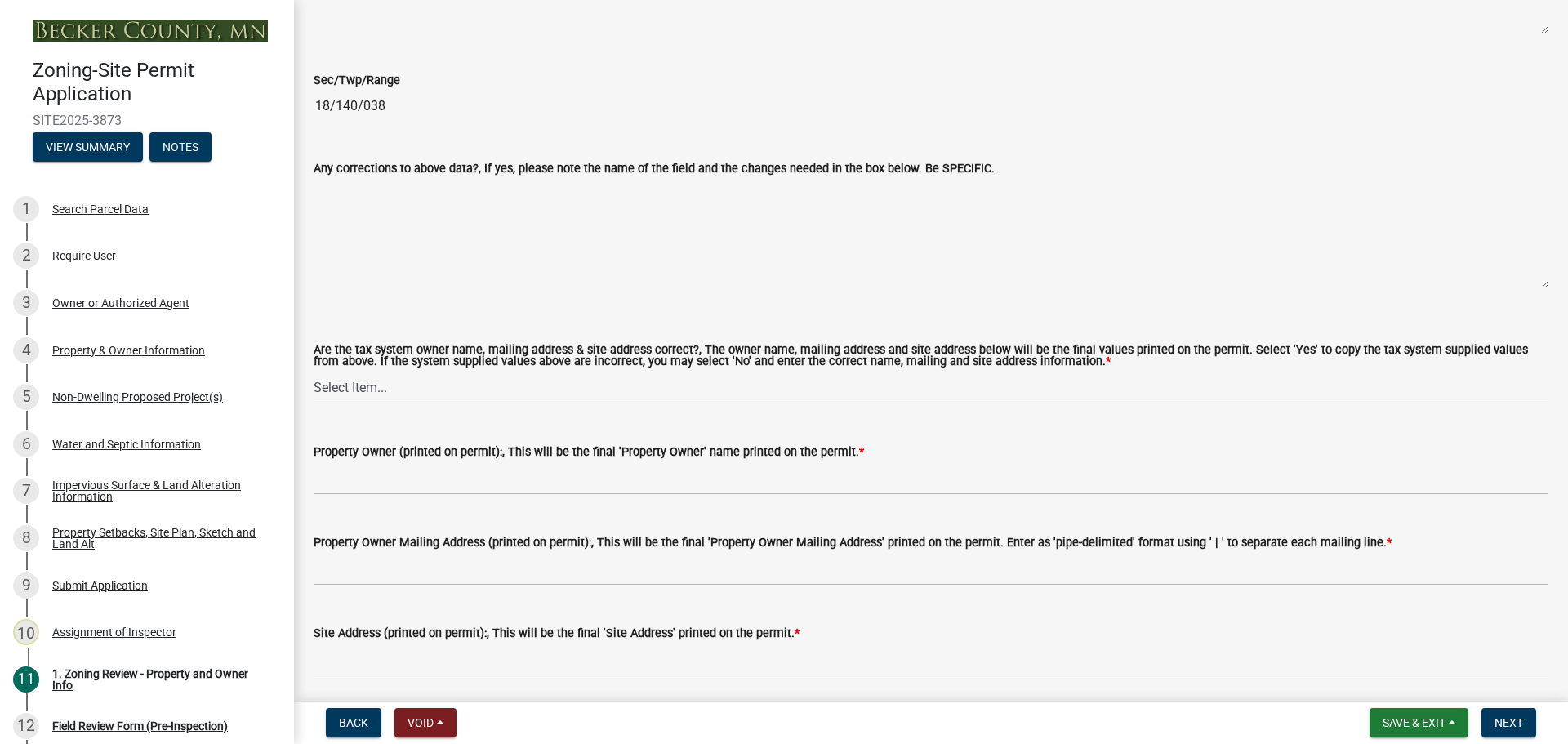
scroll to position [1633, 0]
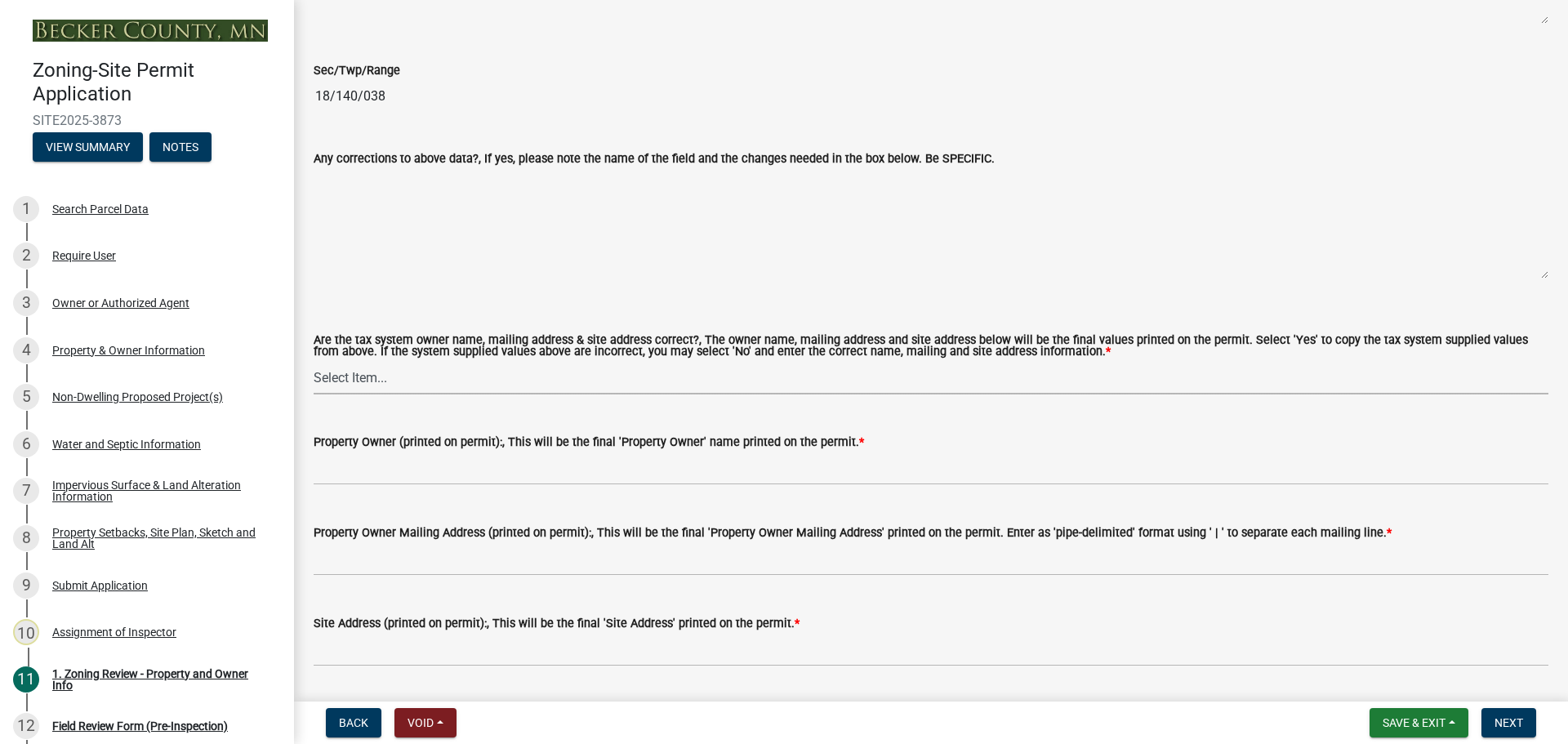
drag, startPoint x: 365, startPoint y: 376, endPoint x: 376, endPoint y: 377, distance: 11.0
click at [365, 376] on select "Select Item... Yes No" at bounding box center [931, 378] width 1234 height 33
click at [314, 362] on select "Select Item... Yes No" at bounding box center [931, 378] width 1234 height 33
select select "ab6c2257-4786-48e5-86d0-1194833f57c8"
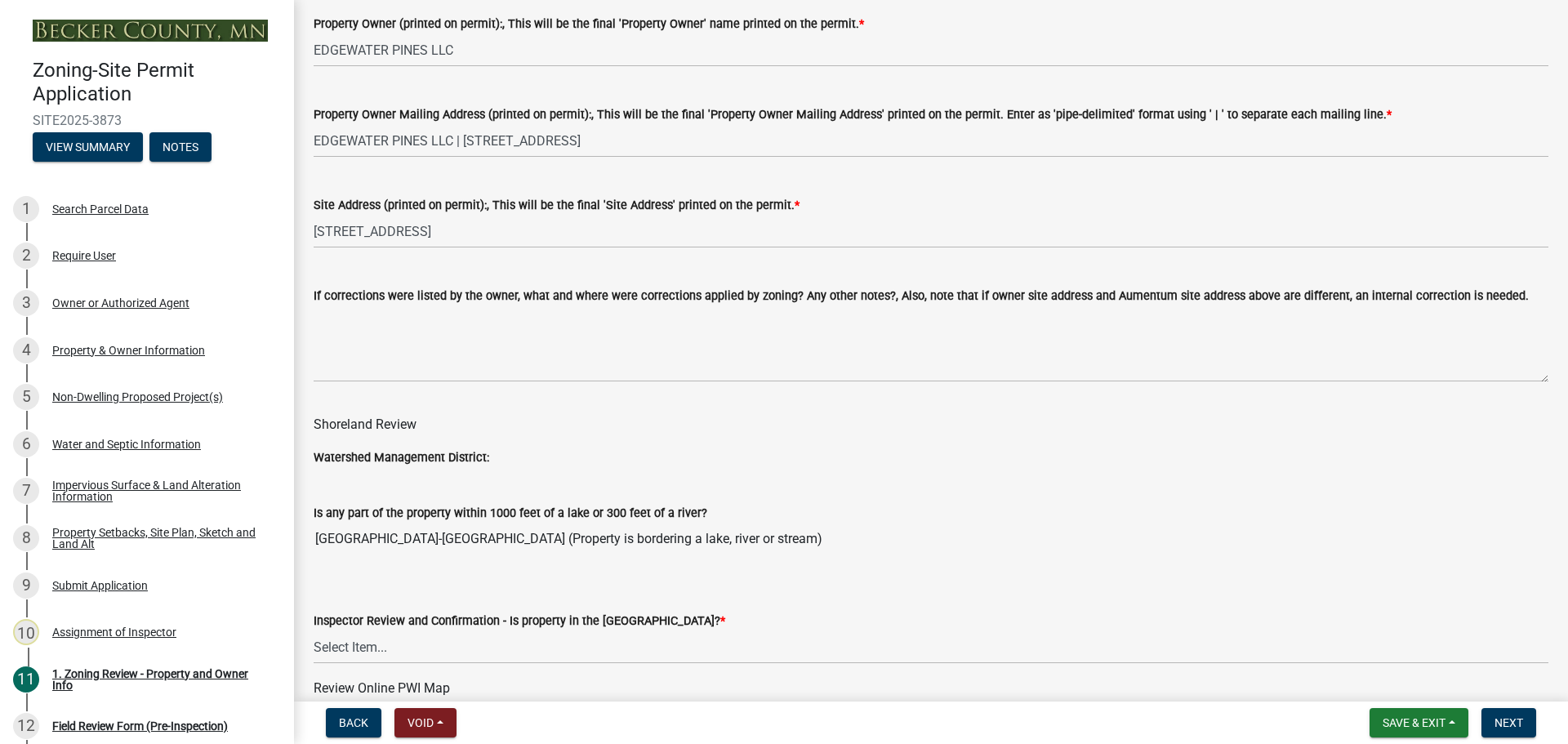
scroll to position [2286, 0]
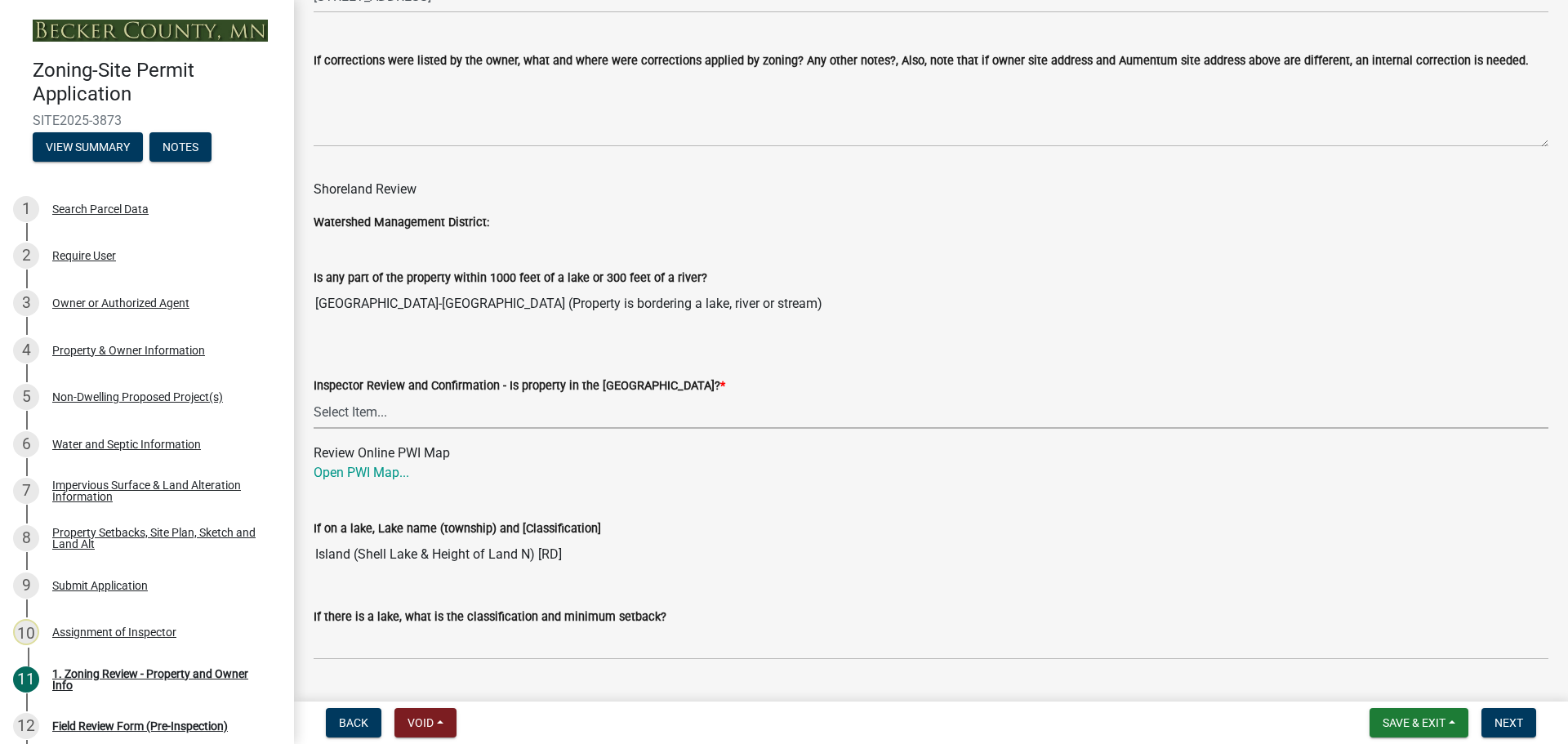
click at [371, 409] on select "Select Item... Within Shoreland District (SD) Not in Shoreland District (NOTSL)" at bounding box center [931, 412] width 1234 height 33
click at [314, 396] on select "Select Item... Within Shoreland District (SD) Not in Shoreland District (NOTSL)" at bounding box center [931, 412] width 1234 height 33
select select "de99b201-fb85-4000-88f5-6f49f4ff2101"
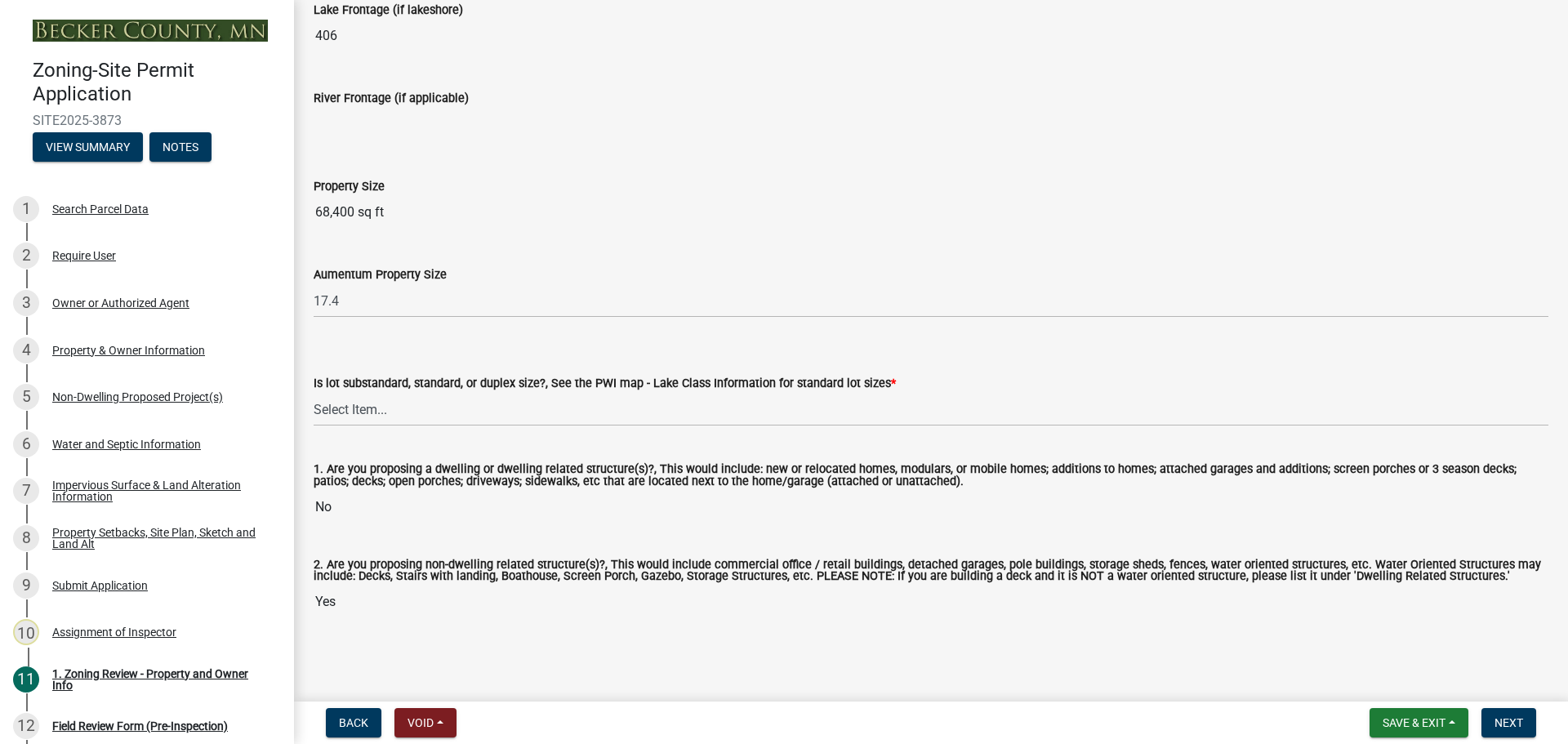
scroll to position [3338, 0]
click at [376, 410] on select "Select Item... Non-Riparian and not back lot Substandard Non-Riparian Backlot S…" at bounding box center [931, 409] width 1234 height 33
click at [314, 393] on select "Select Item... Non-Riparian and not back lot Substandard Non-Riparian Backlot S…" at bounding box center [931, 409] width 1234 height 33
select select "bebe3d63-d6b7-40ee-9a8d-3c7f124c1a67"
click at [1507, 724] on span "Next" at bounding box center [1508, 722] width 29 height 13
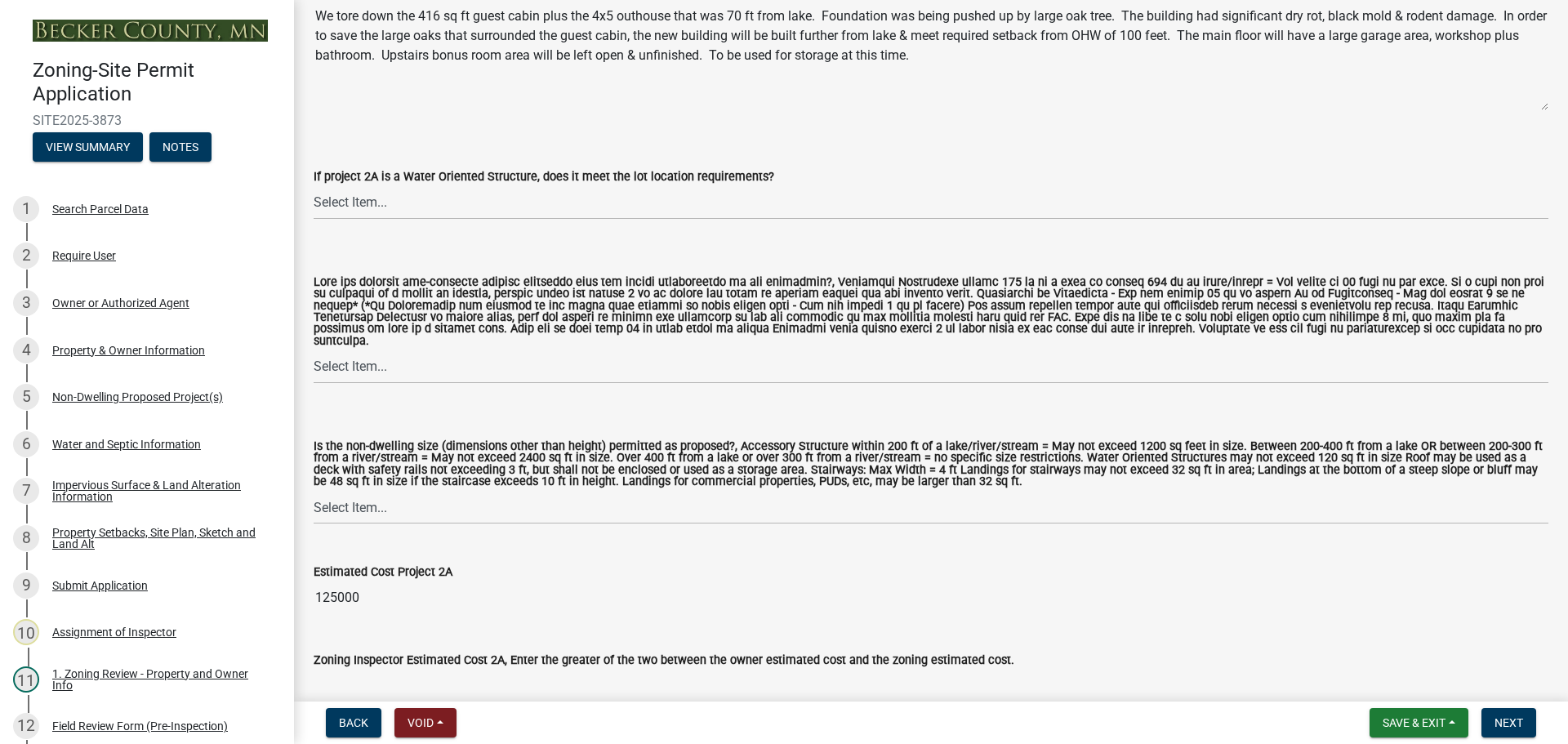
scroll to position [1551, 0]
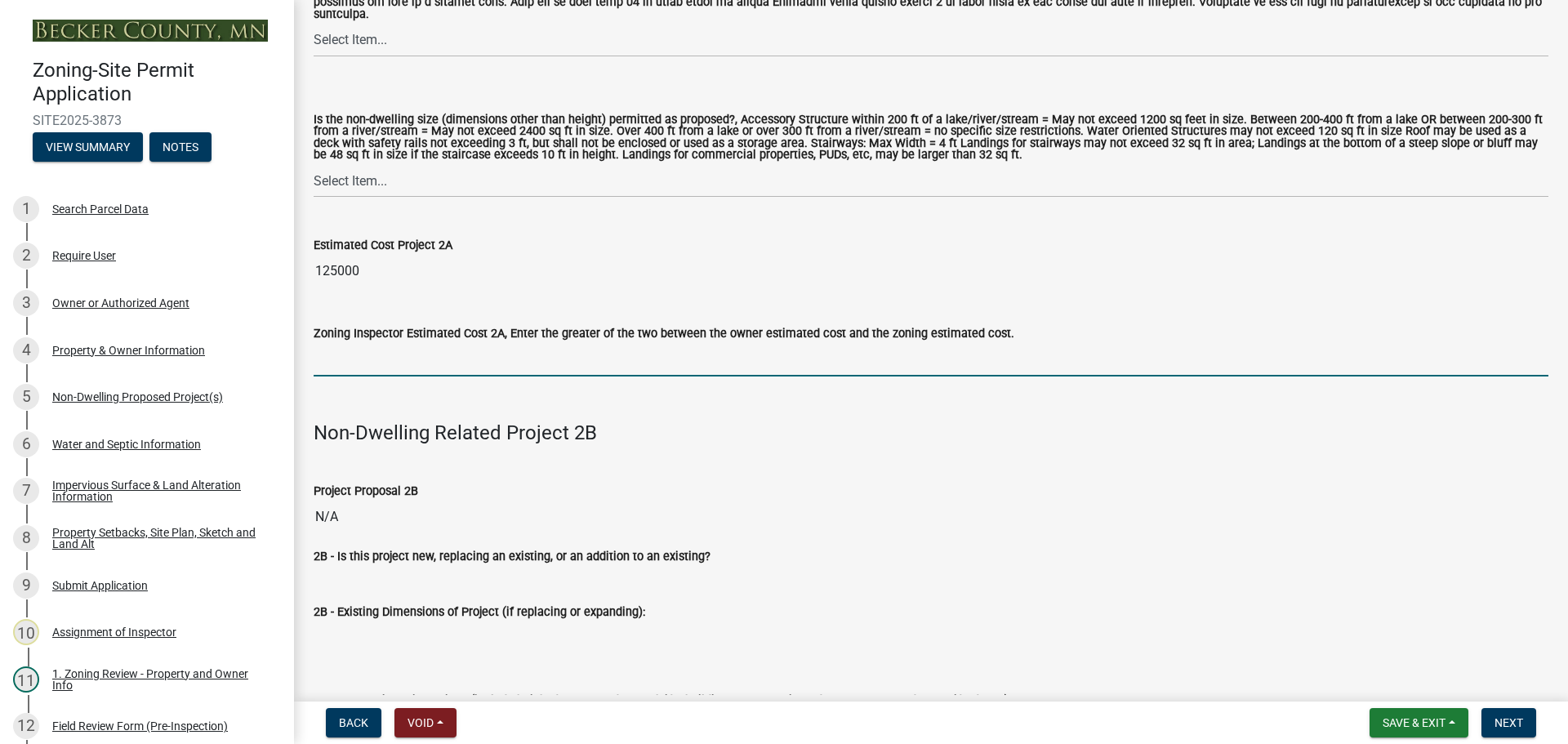
click at [342, 361] on input "text" at bounding box center [931, 359] width 1234 height 33
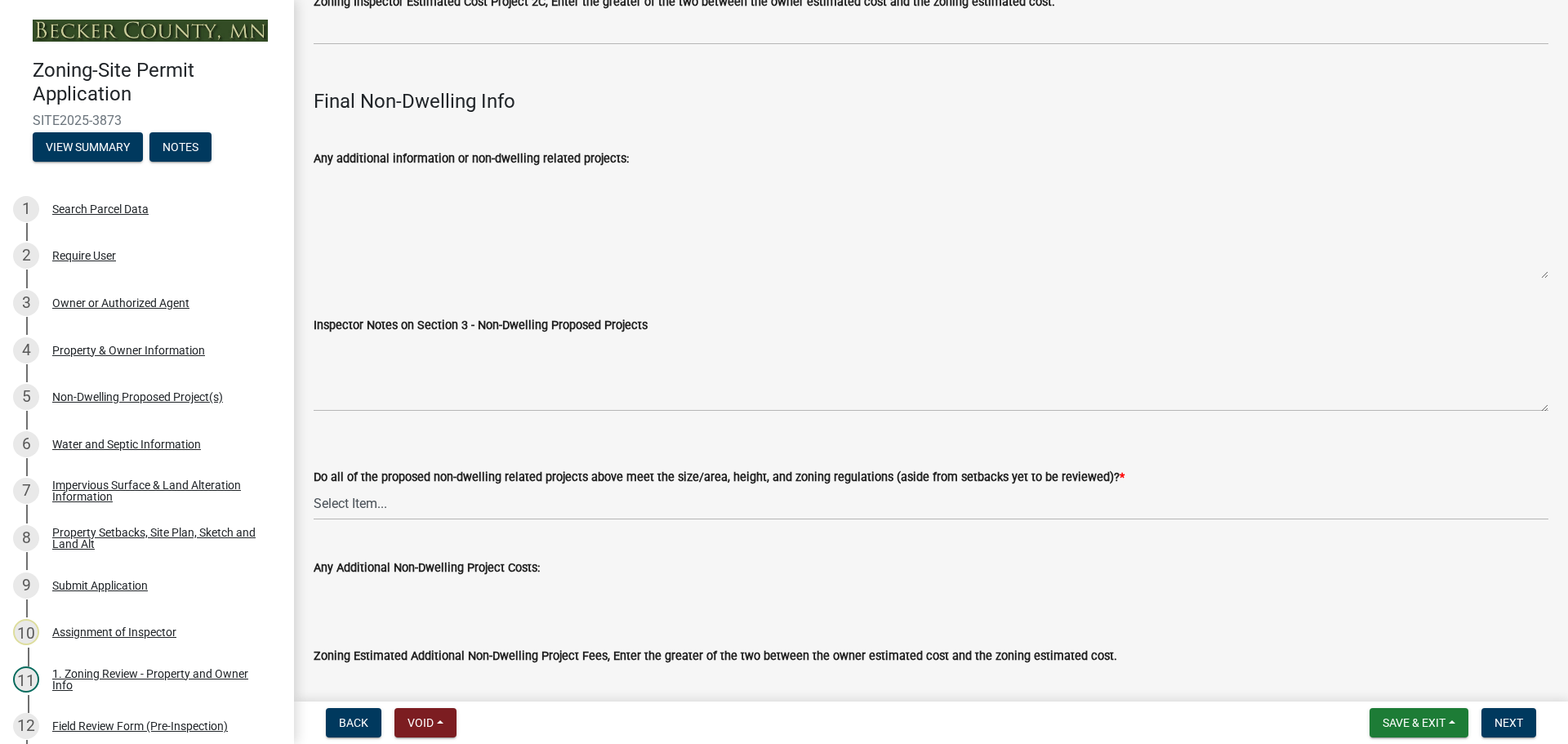
scroll to position [5373, 0]
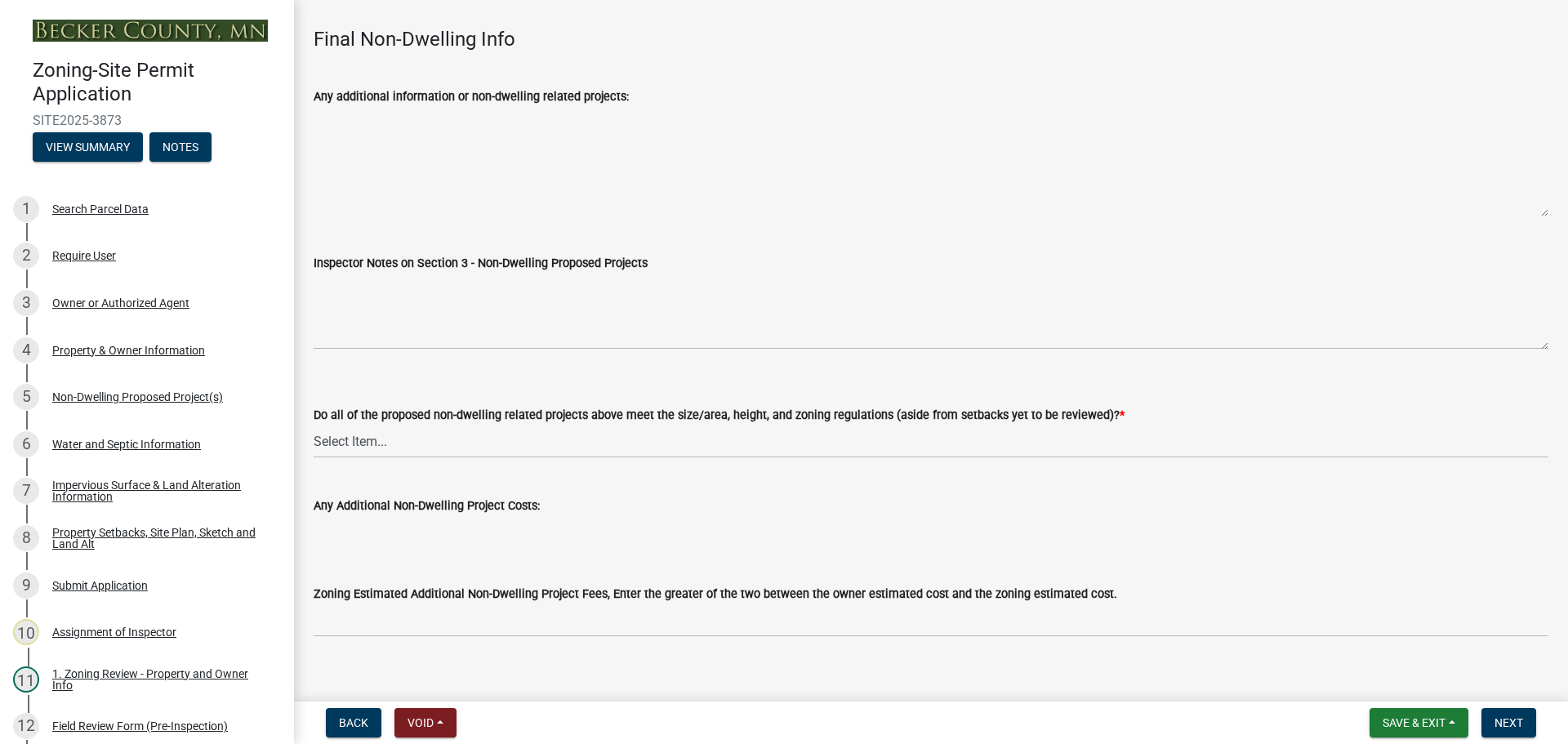
type input "125000"
click at [358, 424] on select "Select Item... Yes No N/A" at bounding box center [931, 441] width 1234 height 33
click at [314, 424] on select "Select Item... Yes No N/A" at bounding box center [931, 441] width 1234 height 33
select select "70869821-7738-4560-8d2e-4f353ca78bb3"
click at [1500, 718] on span "Next" at bounding box center [1508, 722] width 29 height 13
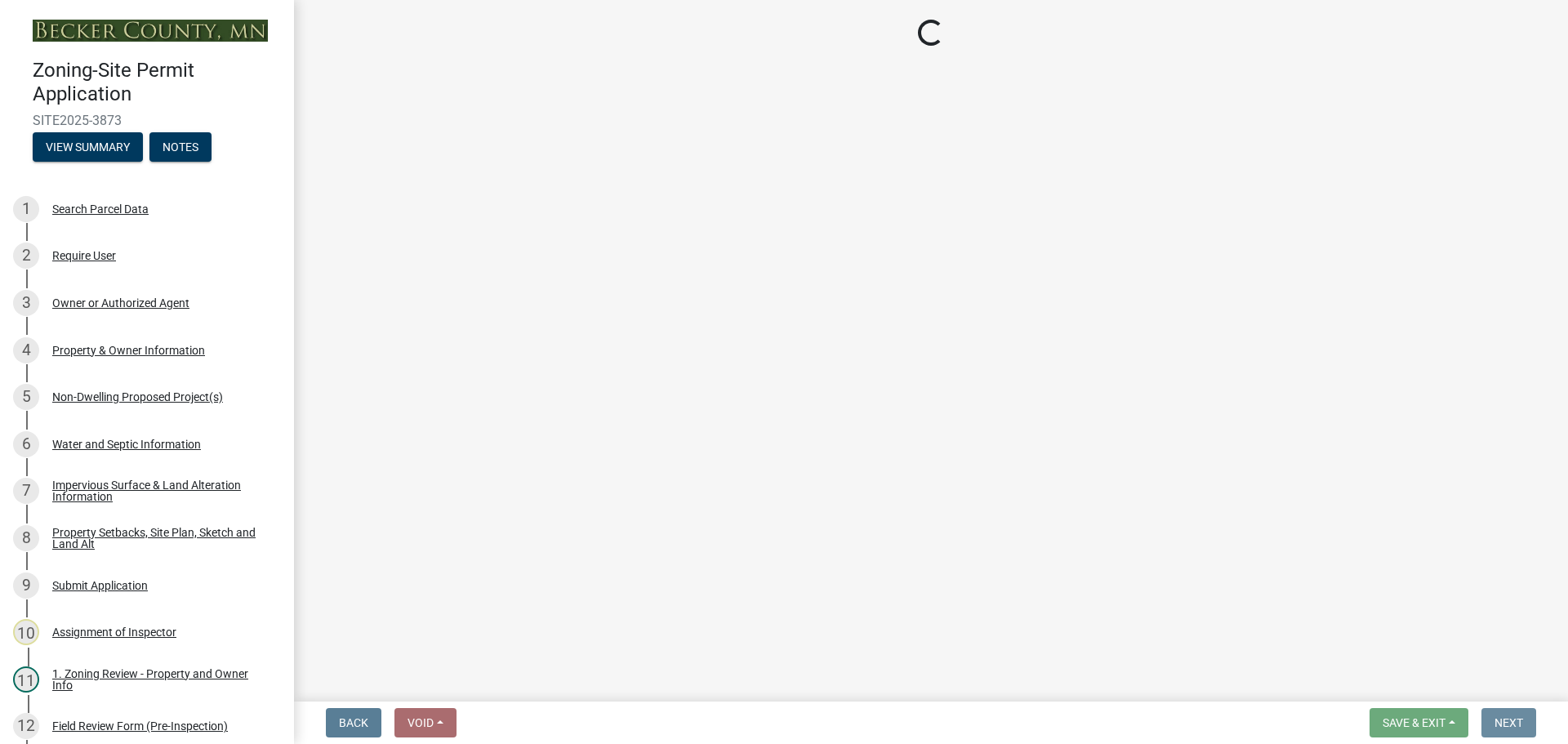
scroll to position [0, 0]
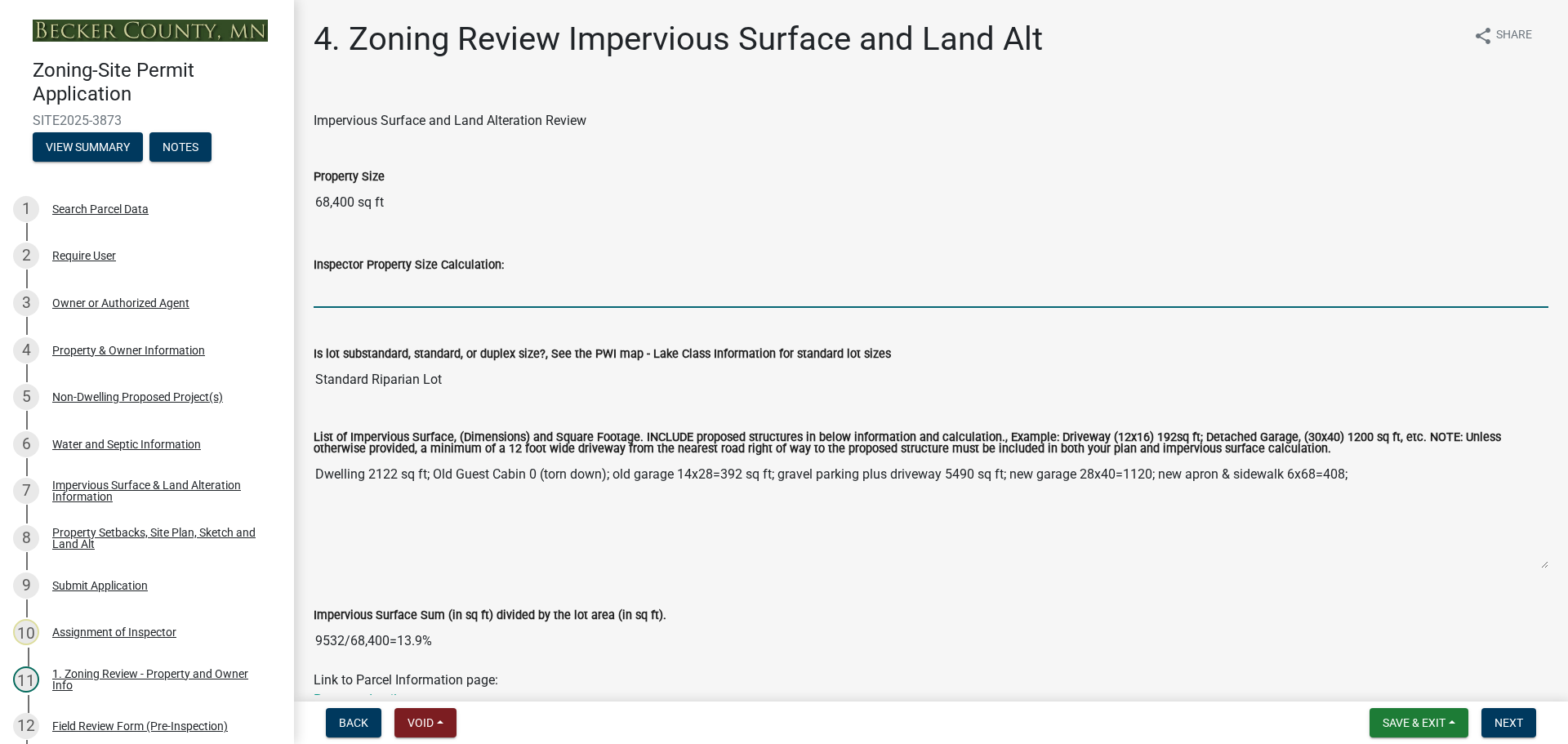
click at [399, 296] on input "Inspector Property Size Calculation:" at bounding box center [931, 291] width 1234 height 33
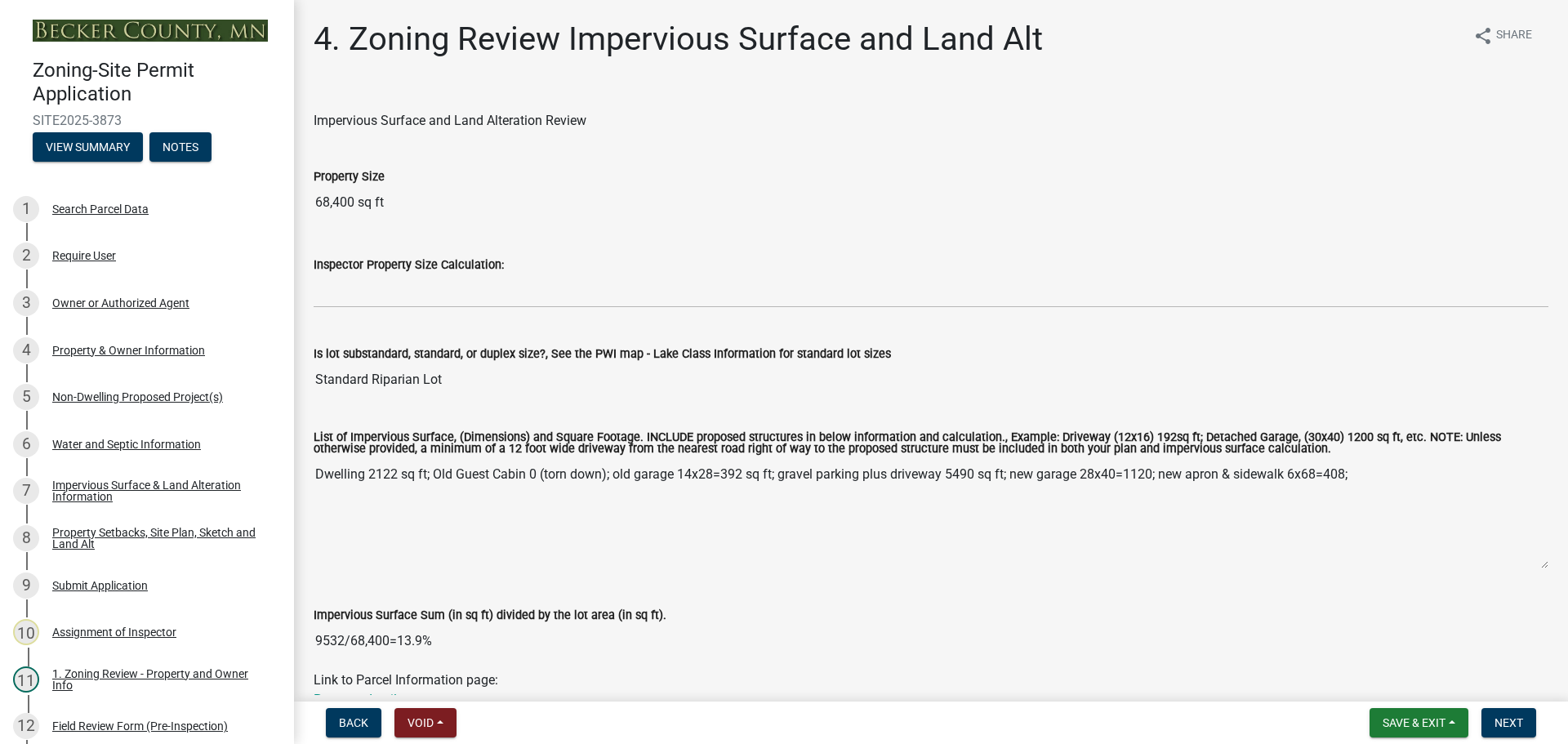
click at [873, 379] on input "Standard Riparian Lot" at bounding box center [931, 379] width 1234 height 32
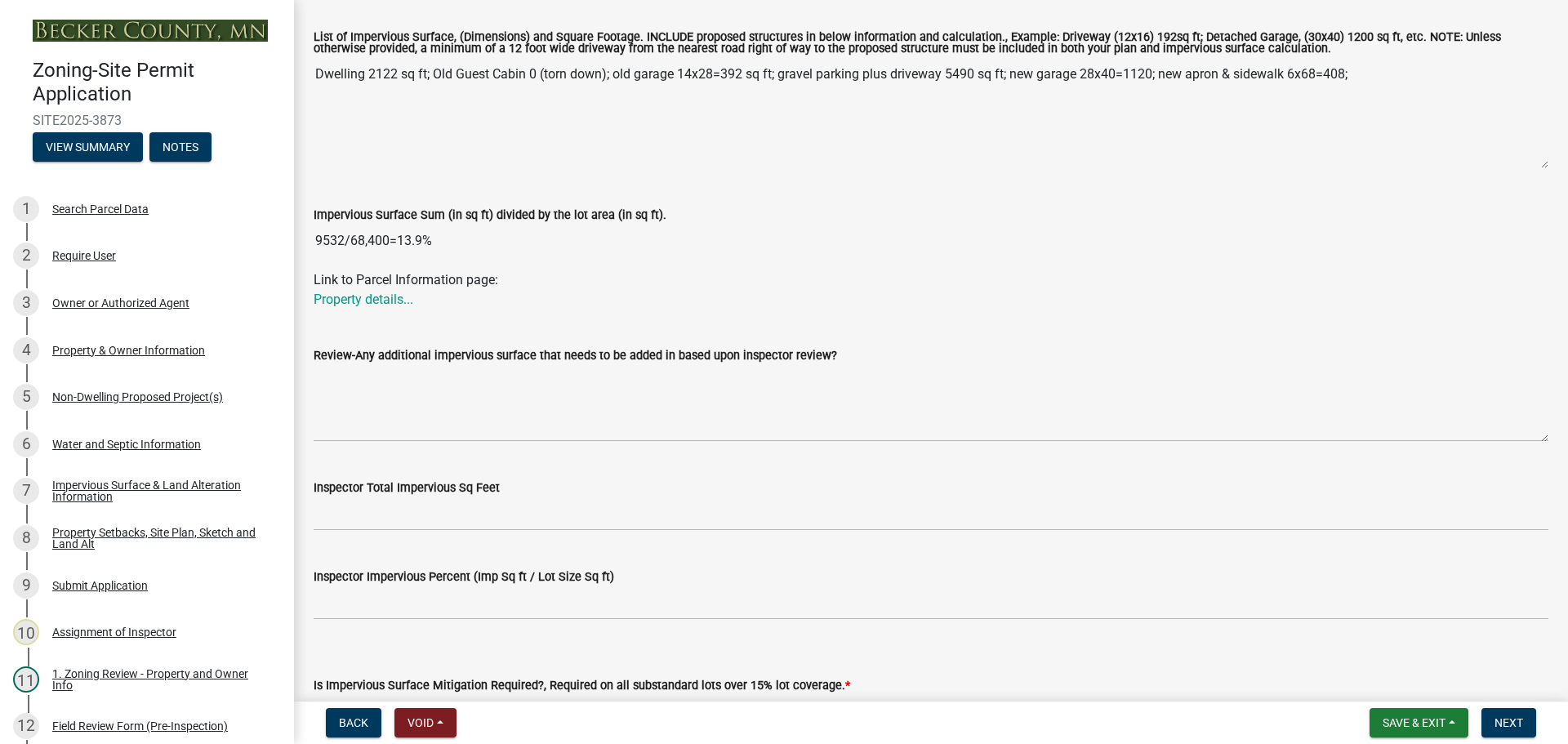
scroll to position [408, 0]
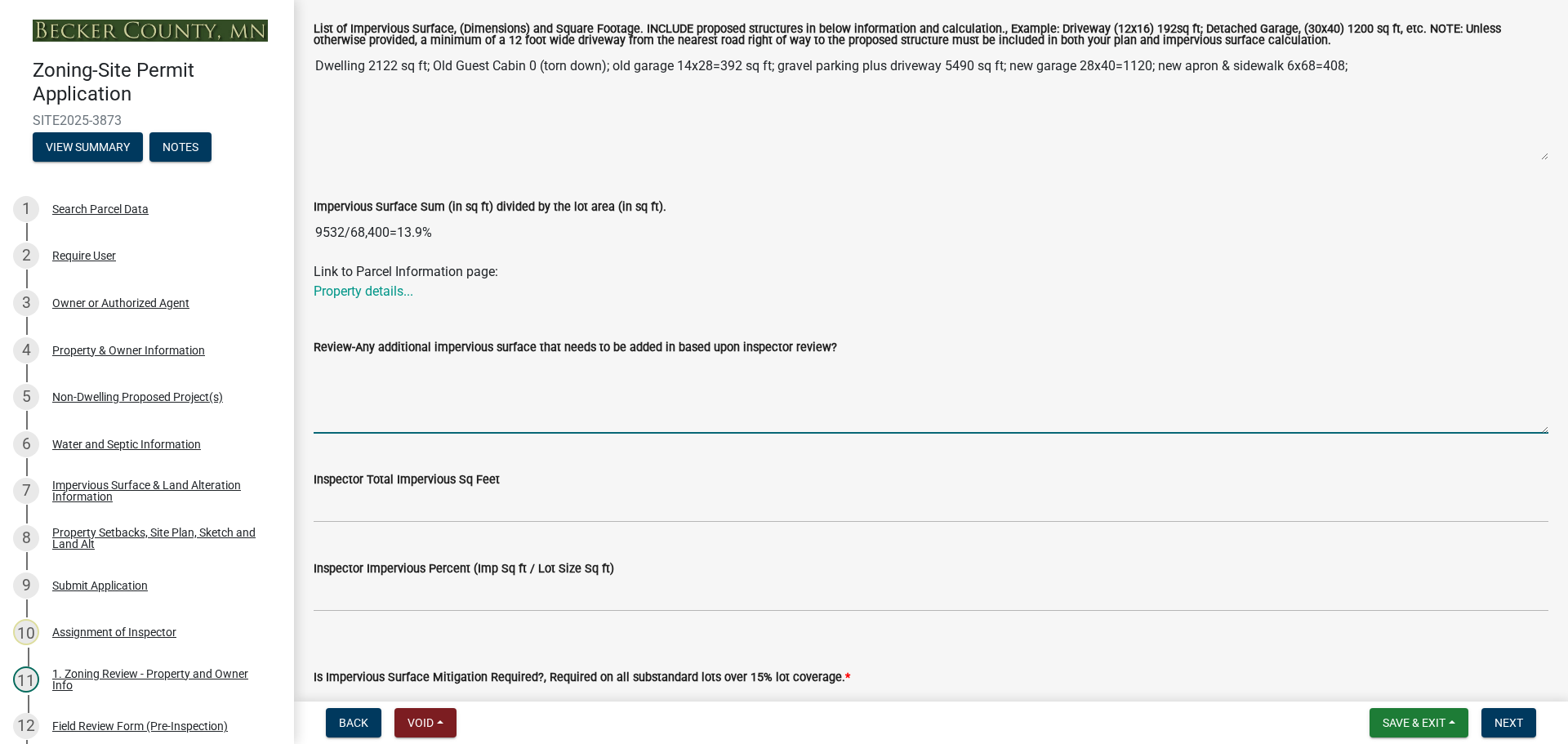
click at [360, 404] on textarea "Review-Any additional impervious surface that needs to be added in based upon i…" at bounding box center [931, 396] width 1234 height 77
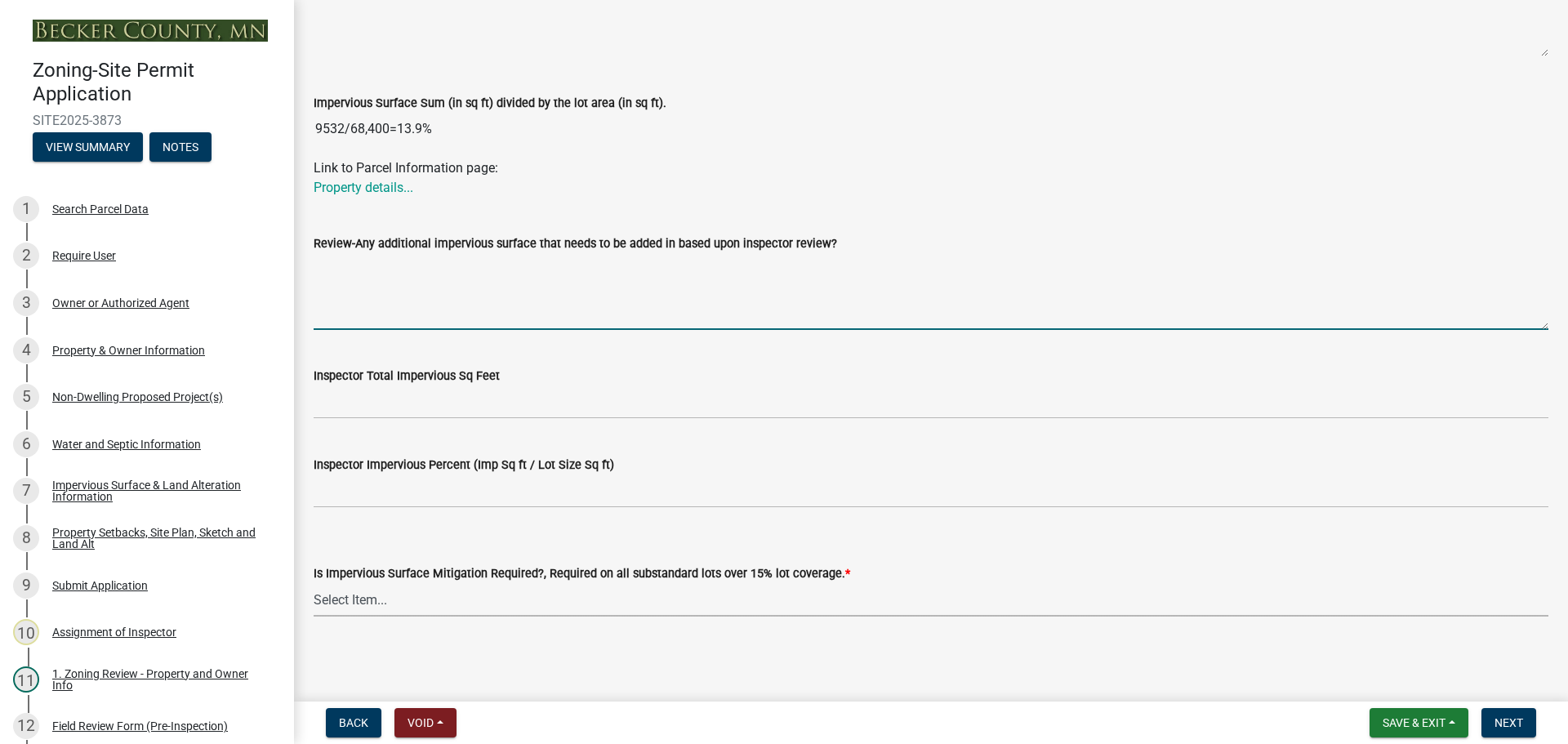
drag, startPoint x: 357, startPoint y: 592, endPoint x: 357, endPoint y: 581, distance: 11.0
click at [357, 592] on select "Select Item... Yes- Over 15% substandard lot coverage No N/A" at bounding box center [931, 599] width 1234 height 33
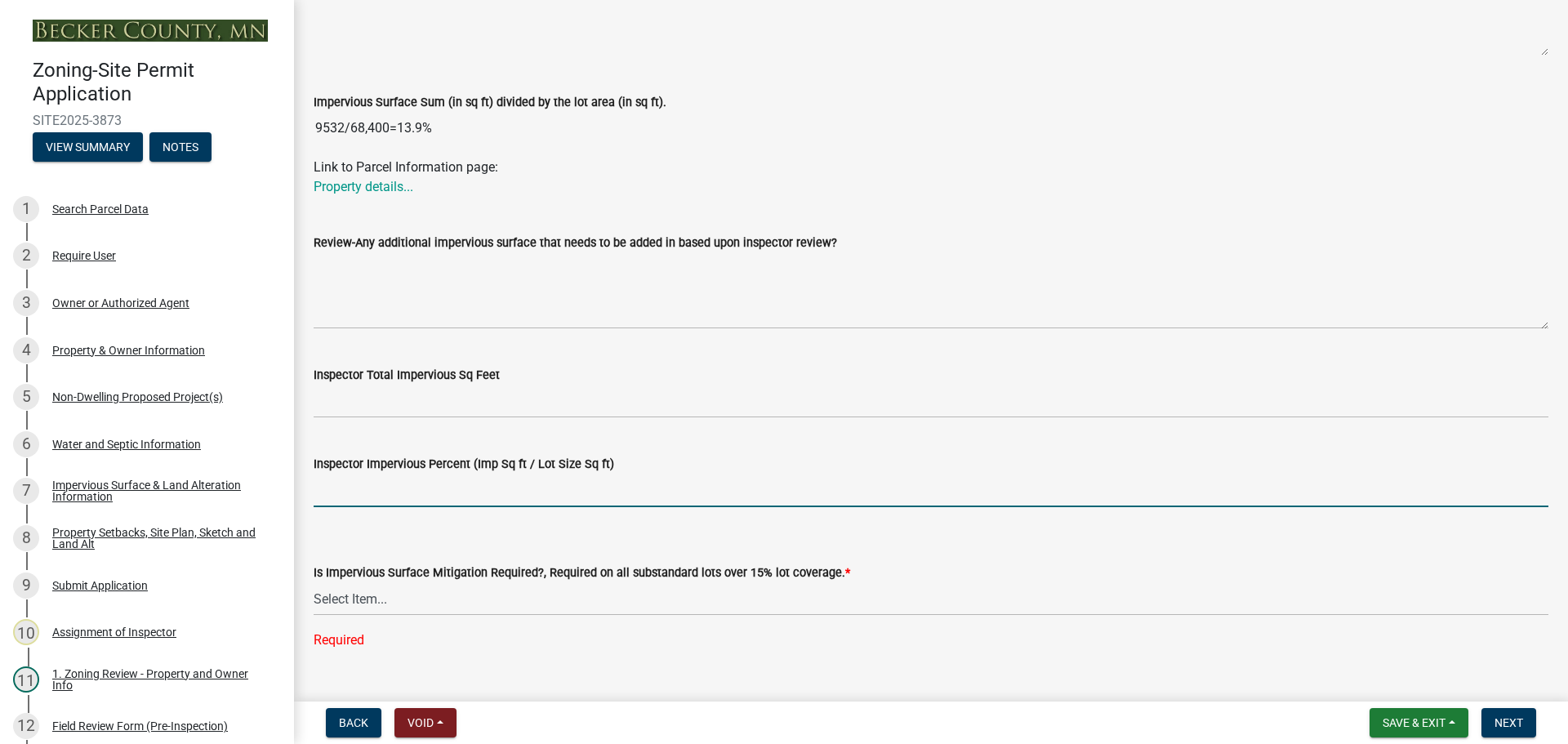
drag, startPoint x: 401, startPoint y: 494, endPoint x: 412, endPoint y: 481, distance: 17.0
click at [401, 494] on input "Inspector Impervious Percent (Imp Sq ft / Lot Size Sq ft)" at bounding box center [931, 490] width 1234 height 33
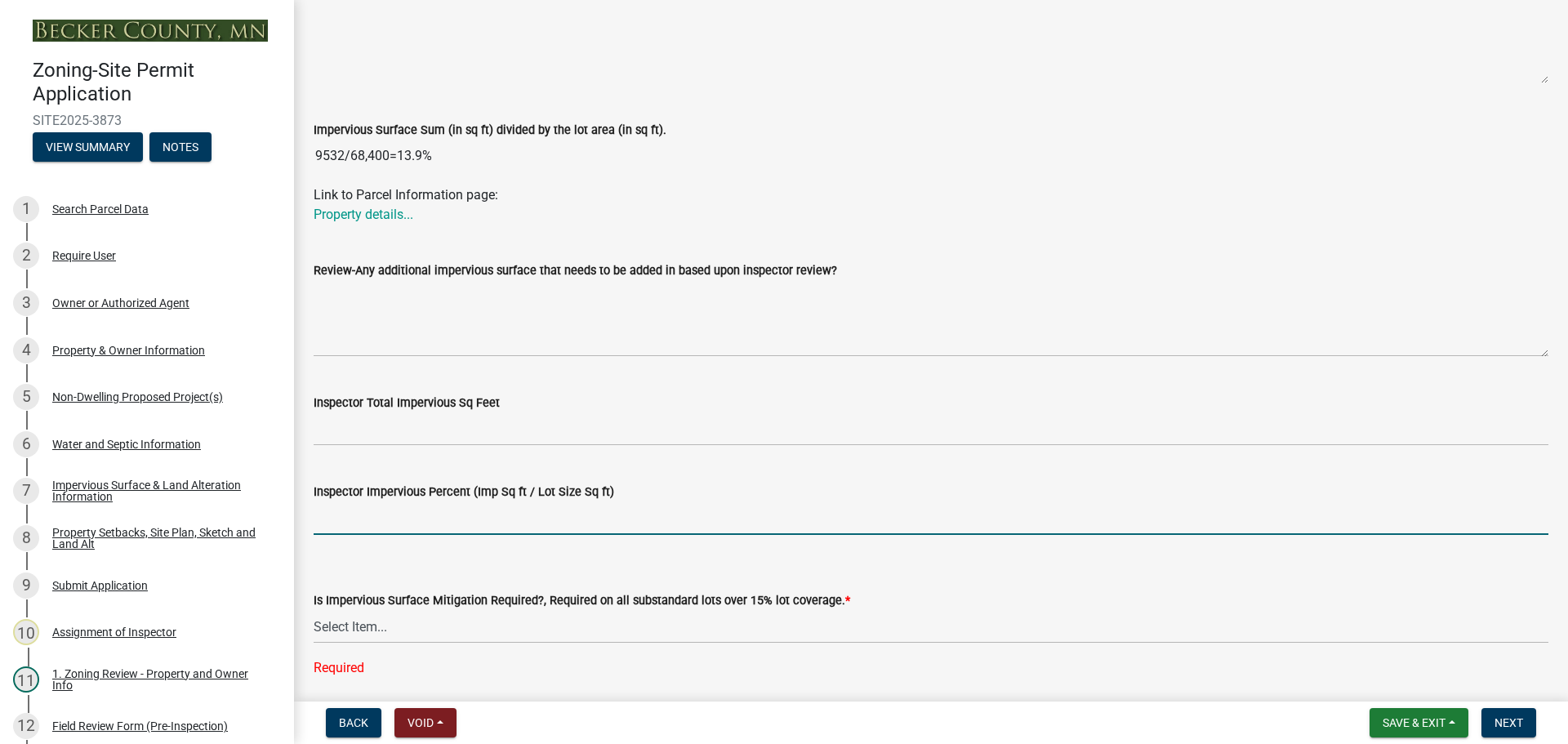
scroll to position [545, 0]
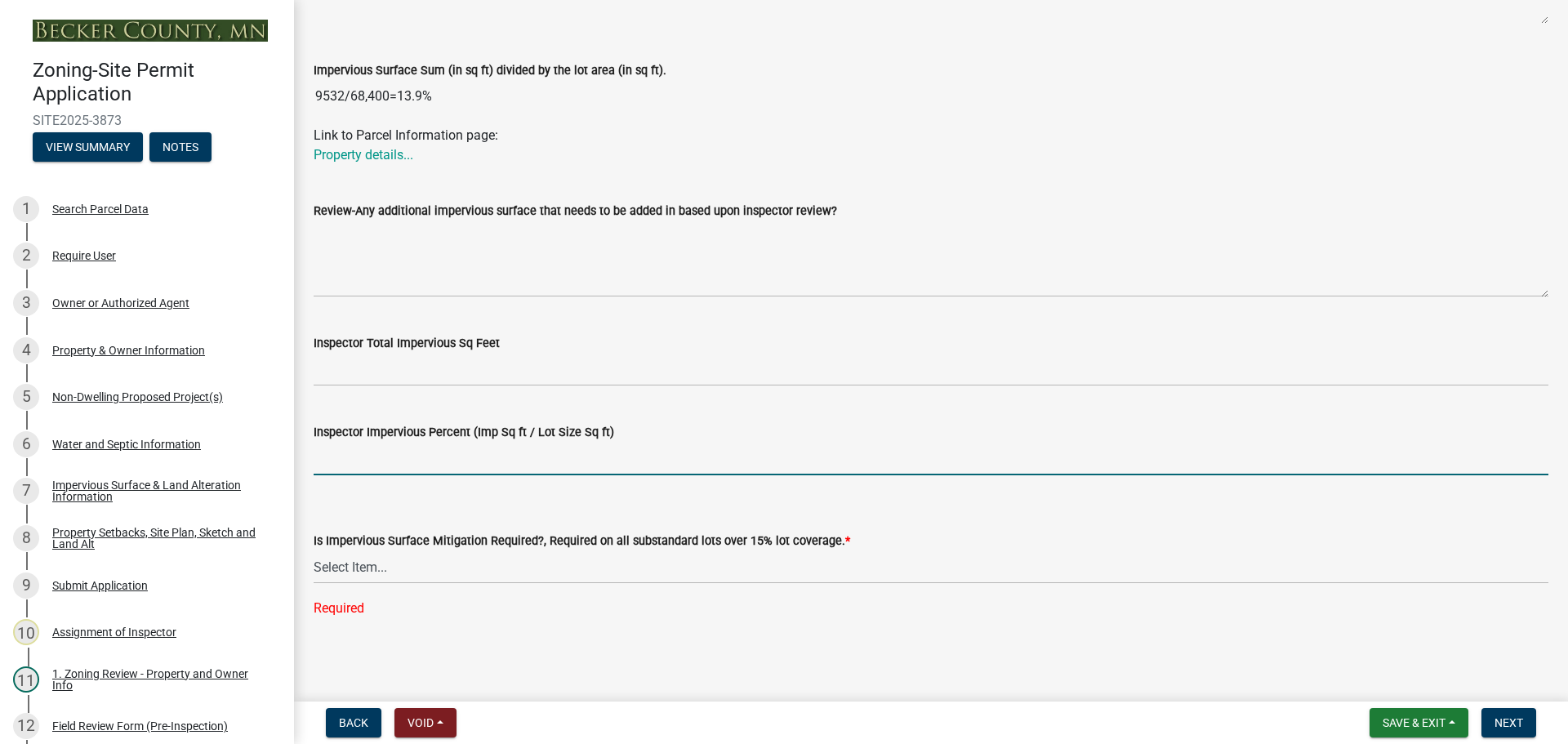
click at [382, 463] on input "Inspector Impervious Percent (Imp Sq ft / Lot Size Sq ft)" at bounding box center [931, 459] width 1234 height 33
type input "13.9"
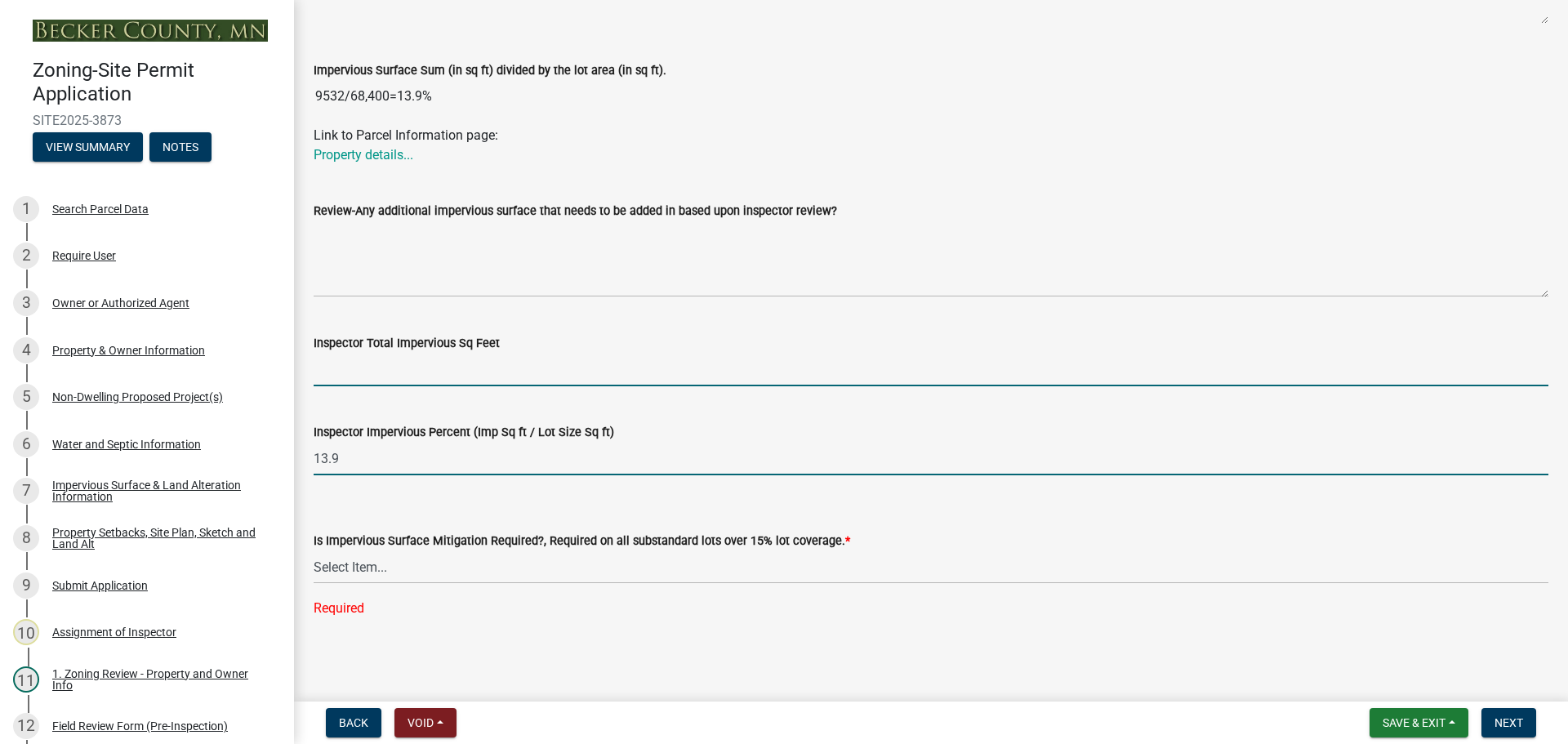
click at [414, 364] on input "Inspector Total Impervious Sq Feet" at bounding box center [931, 369] width 1234 height 33
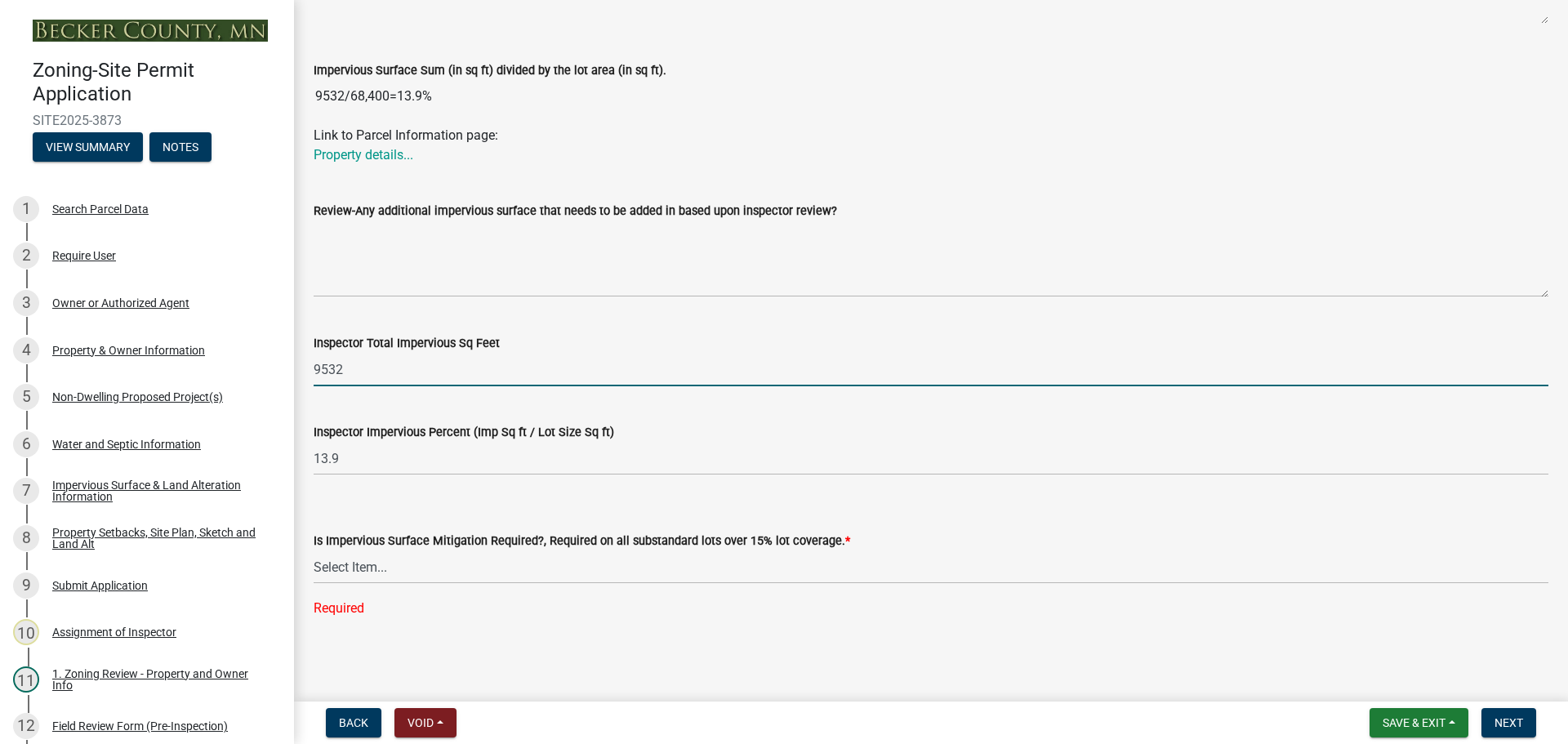
type input "9532"
click at [352, 568] on select "Select Item... Yes- Over 15% substandard lot coverage No N/A" at bounding box center [931, 567] width 1234 height 33
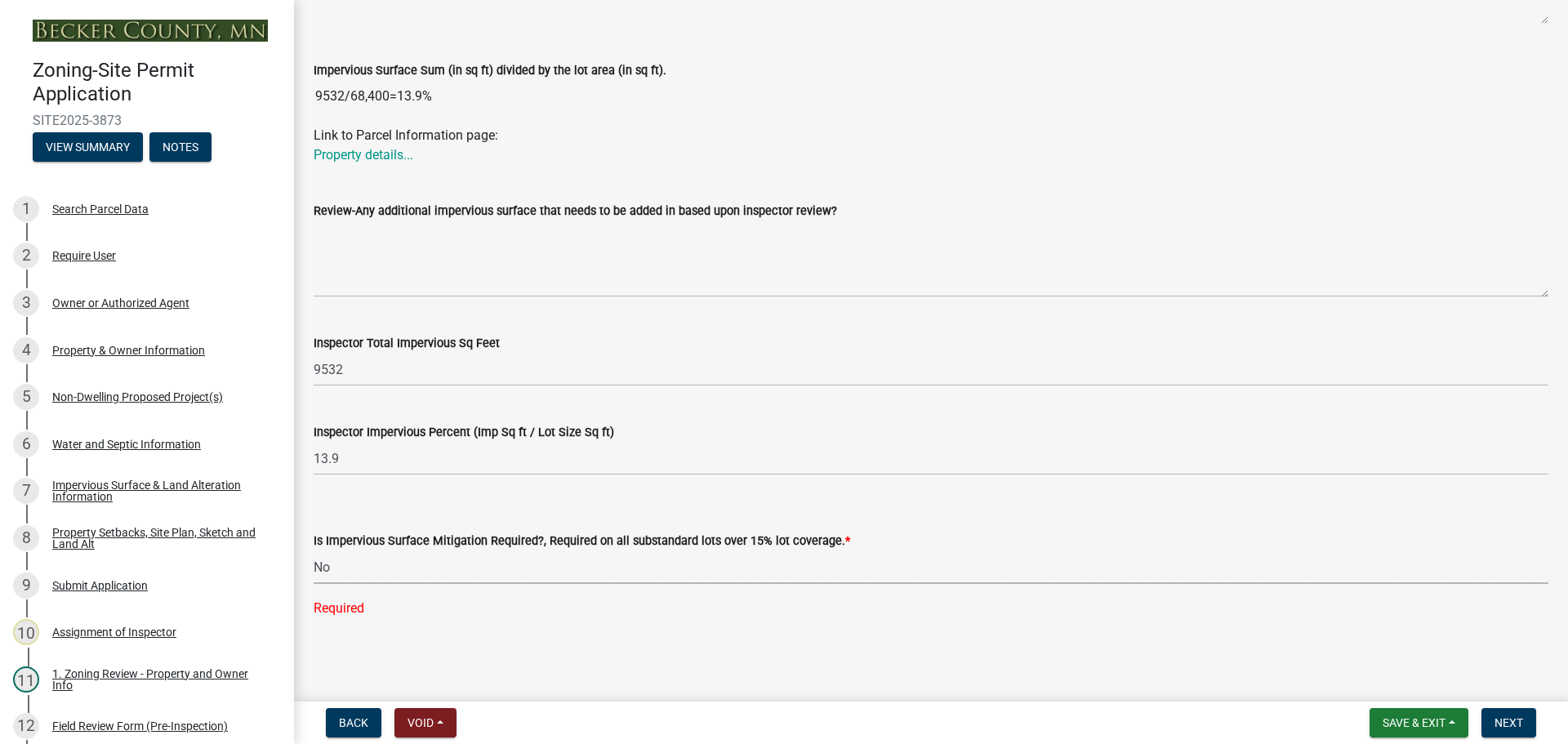
click at [314, 583] on select "Select Item... Yes- Over 15% substandard lot coverage No N/A" at bounding box center [931, 567] width 1234 height 33
select select "e01e6f83-540c-4684-94c6-de0fe38ded07"
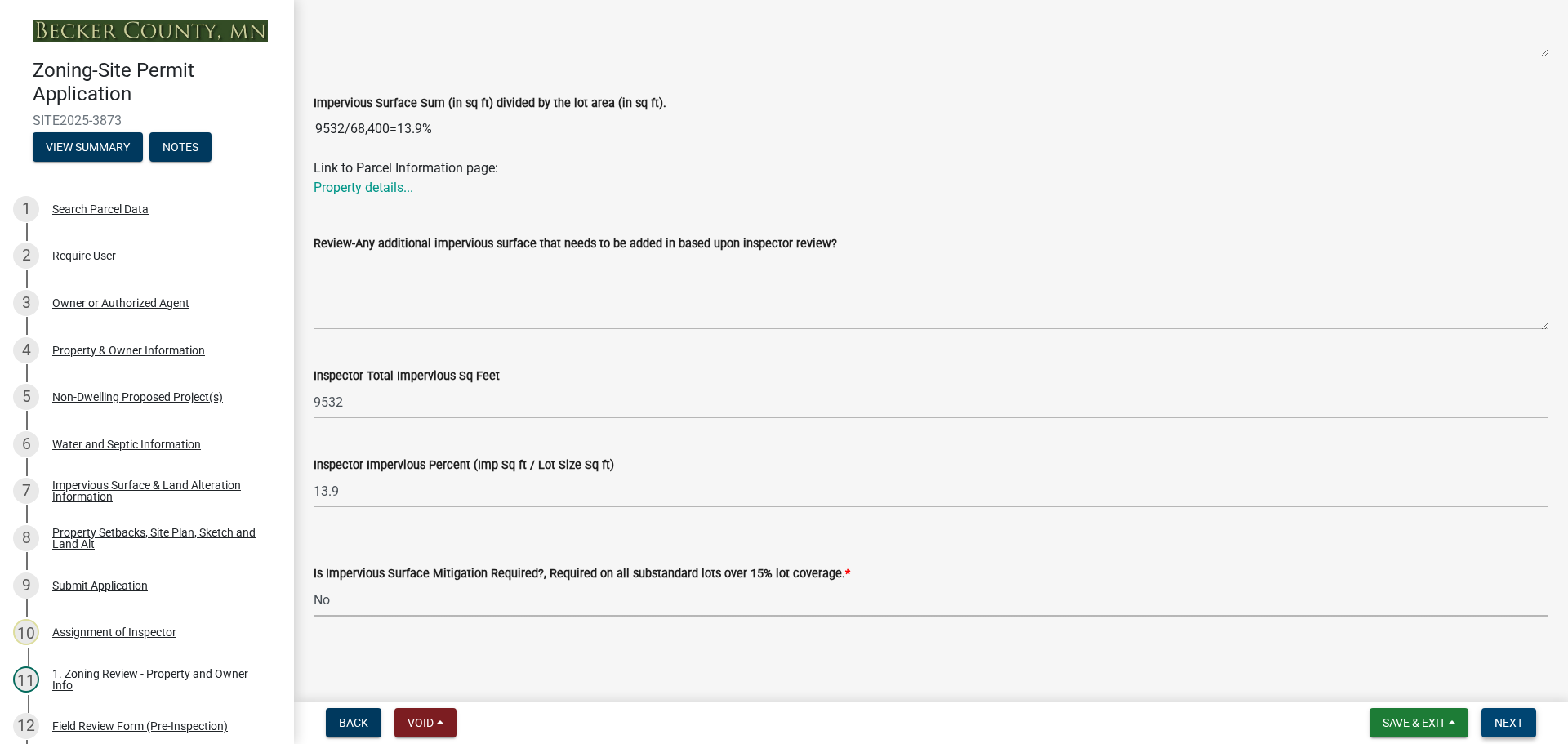
click at [1504, 716] on span "Next" at bounding box center [1508, 722] width 29 height 13
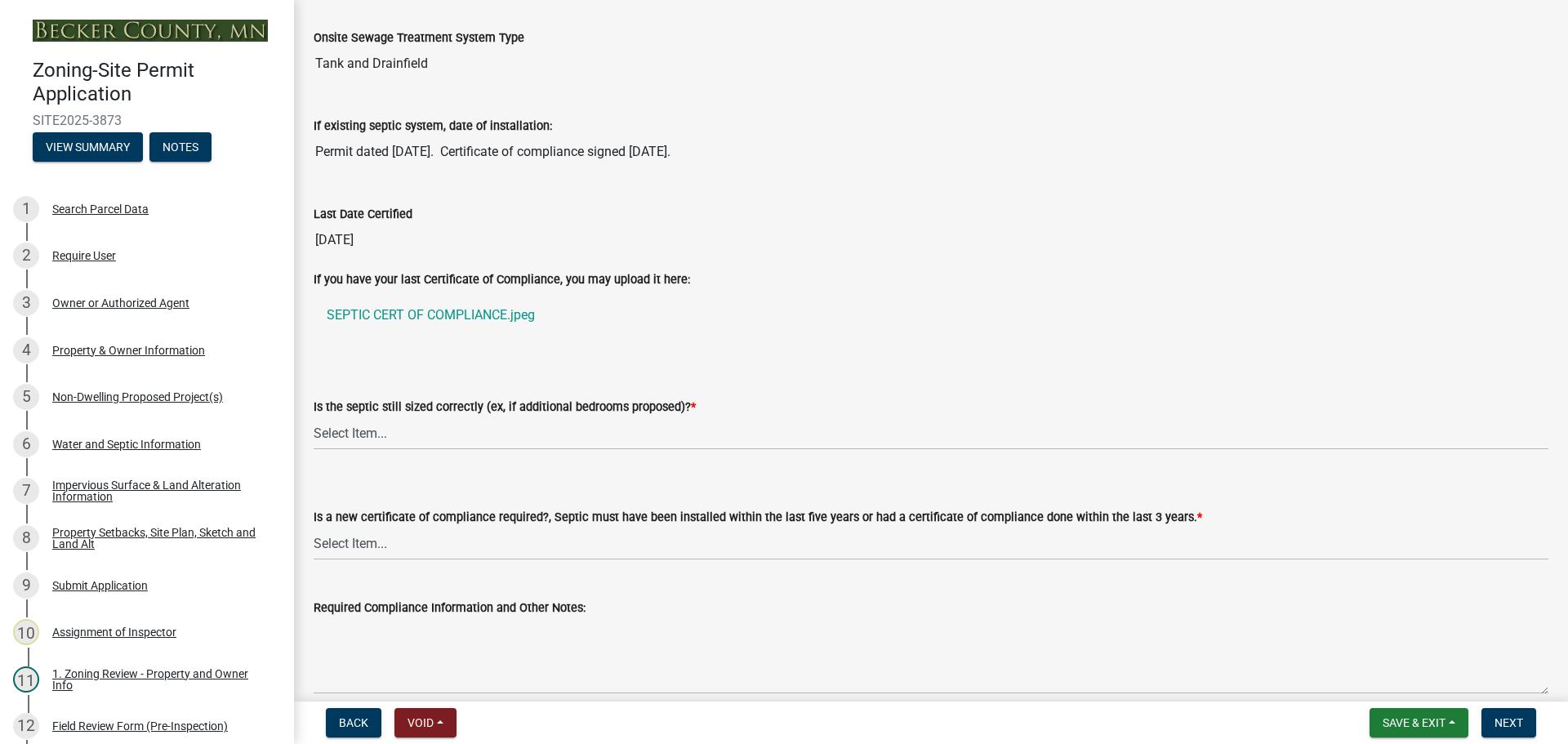
scroll to position [163, 0]
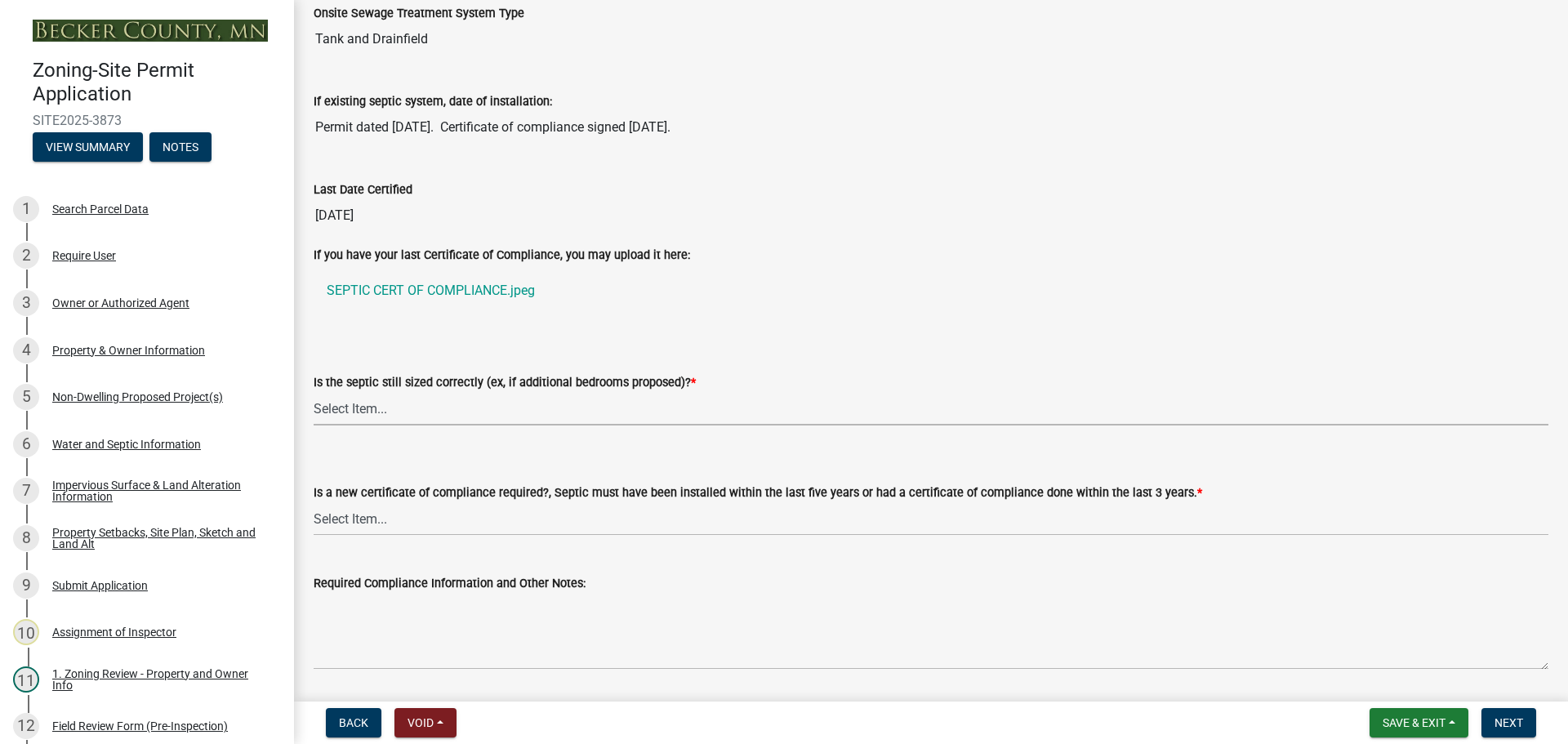
click at [392, 404] on select "Select Item... Yes No N/A" at bounding box center [931, 408] width 1234 height 33
click at [314, 392] on select "Select Item... Yes No N/A" at bounding box center [931, 408] width 1234 height 33
click at [426, 288] on link "SEPTIC CERT OF COMPLIANCE.jpeg" at bounding box center [931, 290] width 1234 height 39
click at [326, 399] on select "Select Item... Yes No N/A" at bounding box center [931, 408] width 1234 height 33
click at [314, 392] on select "Select Item... Yes No N/A" at bounding box center [931, 408] width 1234 height 33
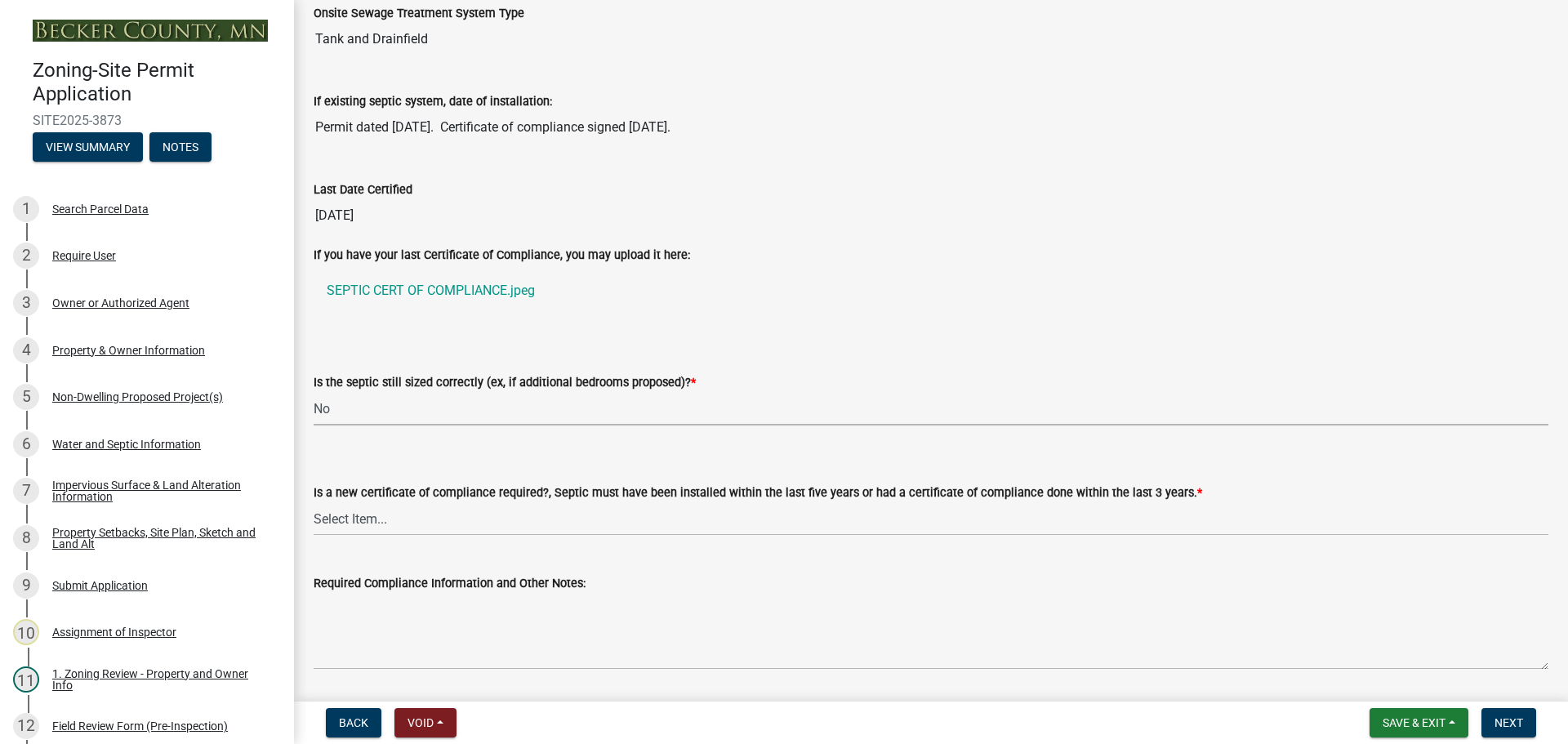
click at [361, 403] on select "Select Item... Yes No N/A" at bounding box center [931, 408] width 1234 height 33
click at [314, 392] on select "Select Item... Yes No N/A" at bounding box center [931, 408] width 1234 height 33
select select "ffe0288f-179d-446d-9dfb-ee21a688edc6"
click at [388, 520] on select "Select Item... Yes No" at bounding box center [931, 519] width 1234 height 33
click at [314, 502] on select "Select Item... Yes No" at bounding box center [931, 519] width 1234 height 33
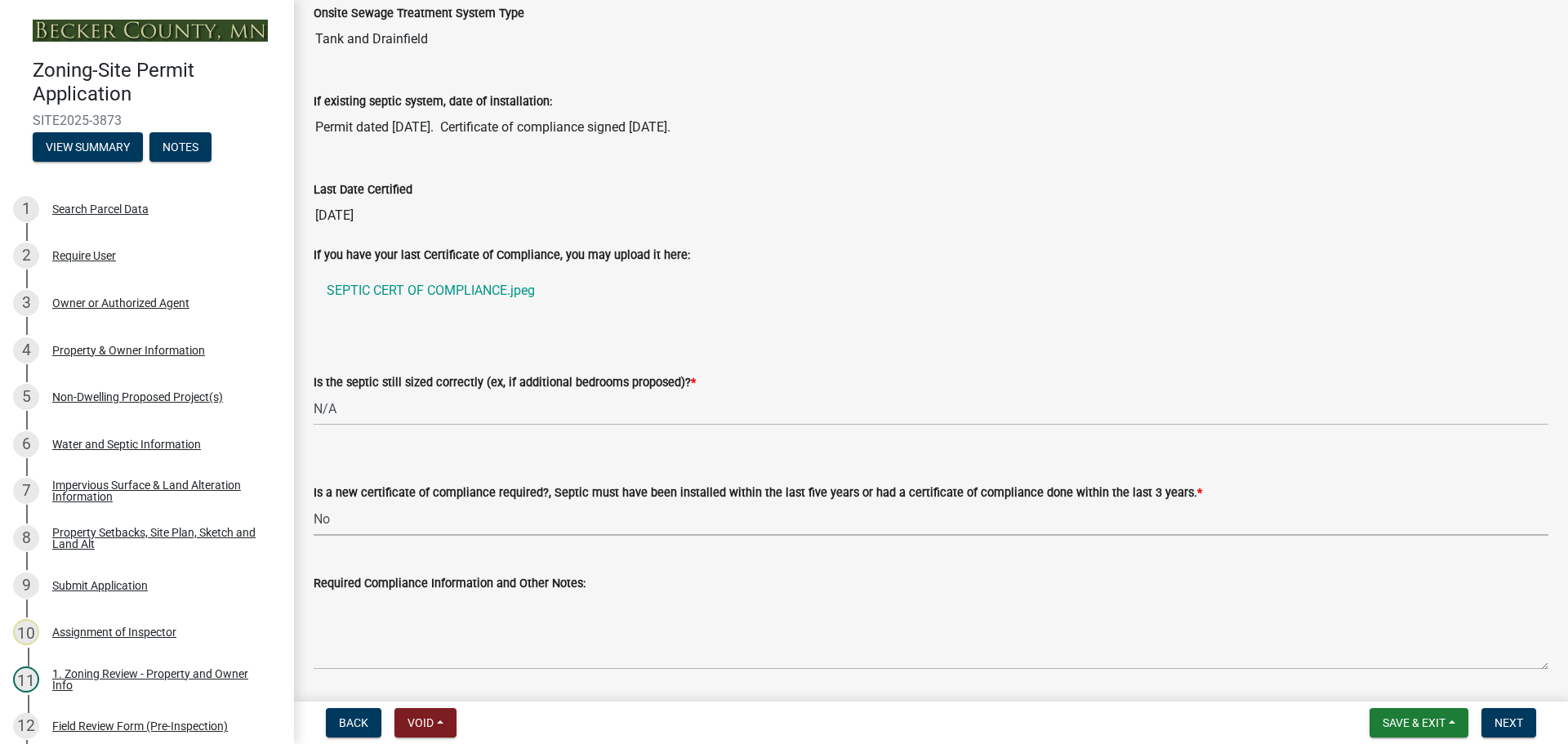
select select "2fd537d7-74b1-4ff9-a84c-837cf5598f43"
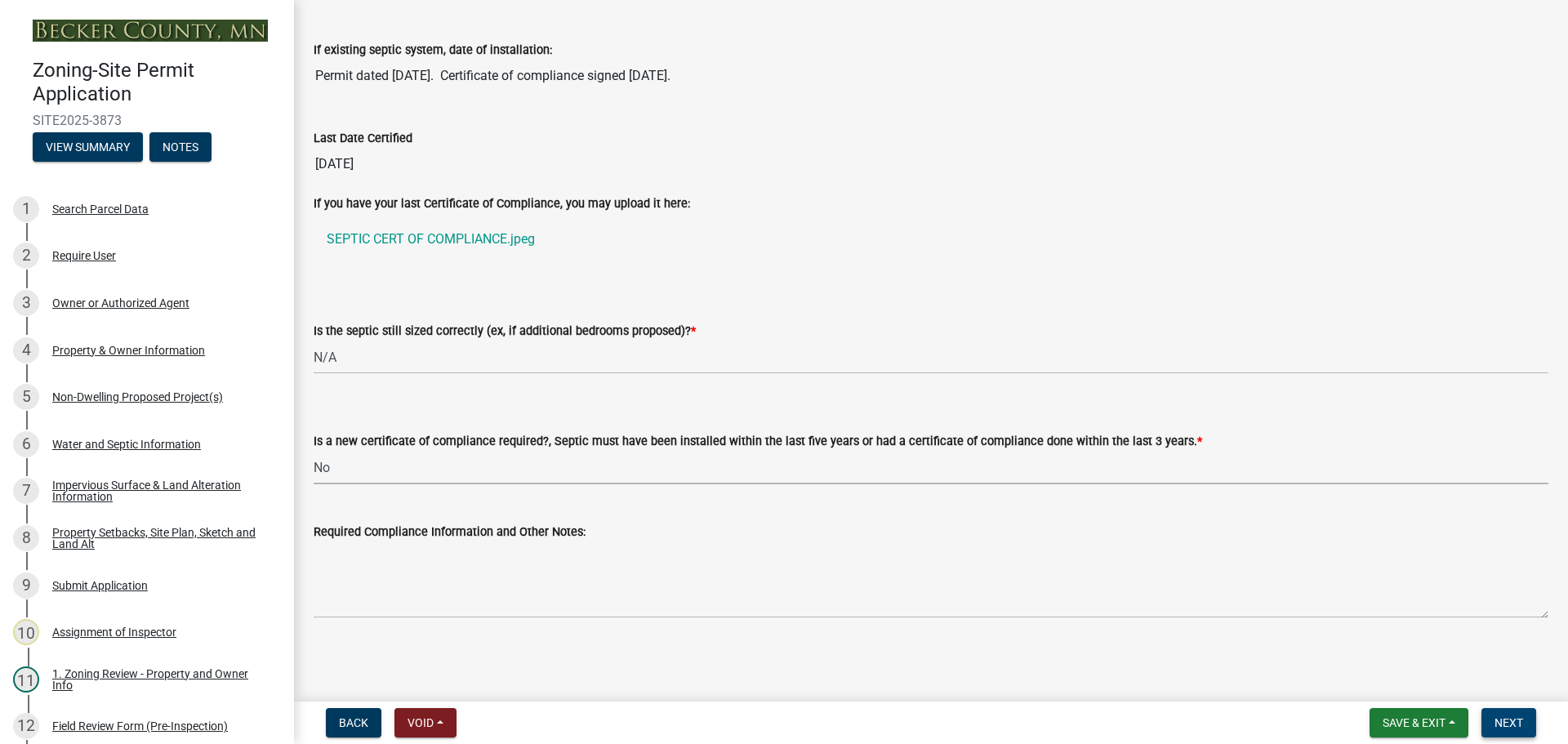
click at [1514, 711] on button "Next" at bounding box center [1509, 722] width 55 height 30
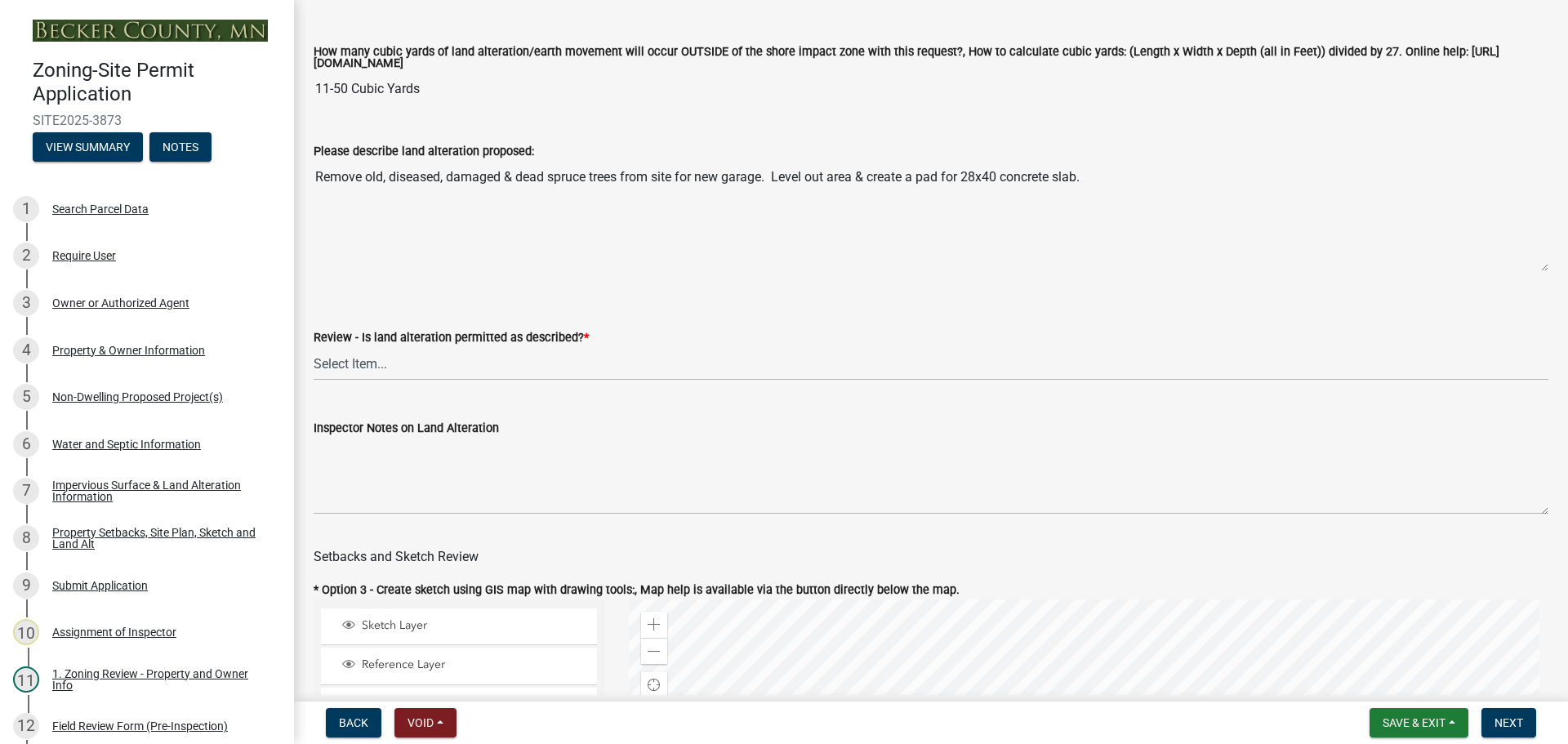
scroll to position [408, 0]
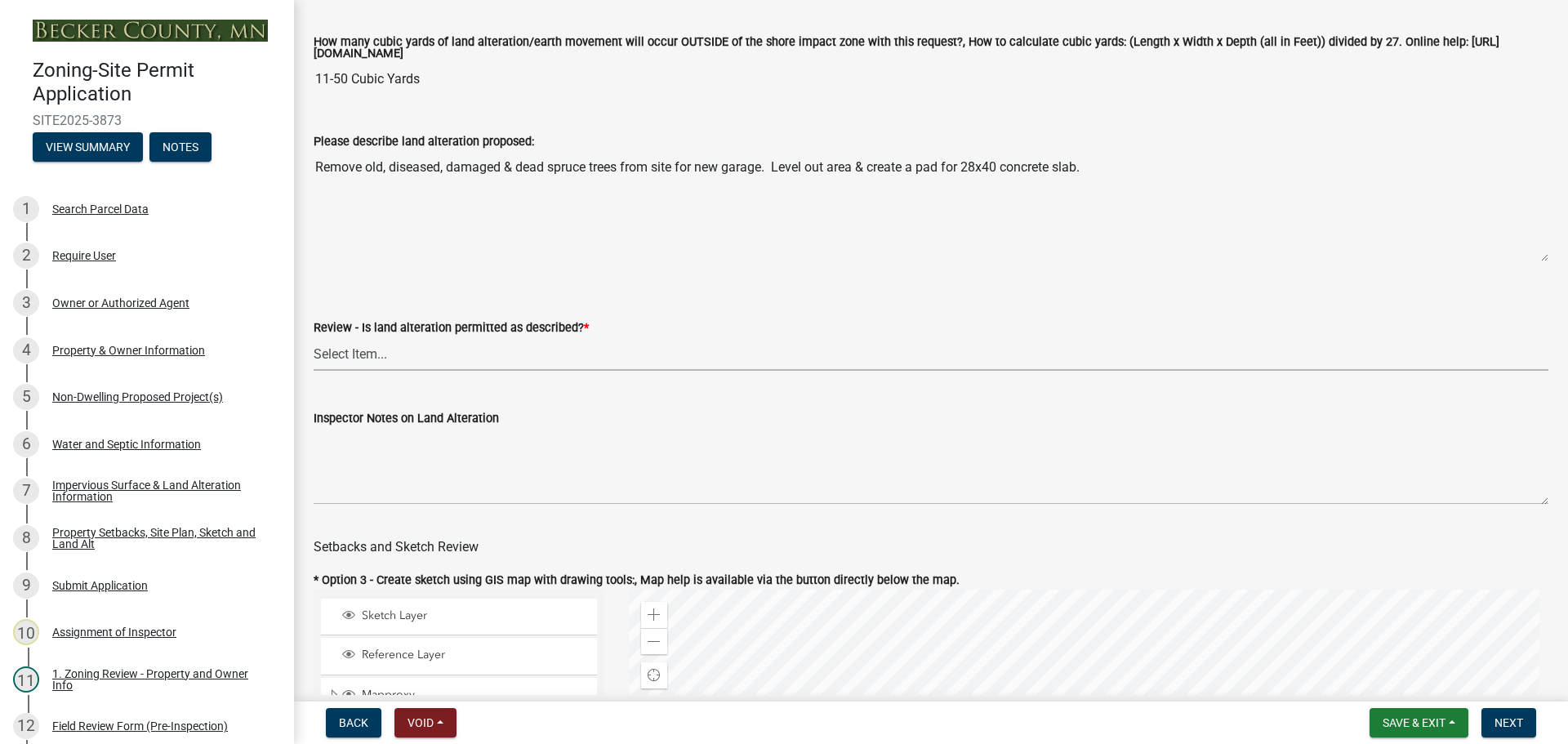
click at [373, 352] on select "Select Item... Yes No N/A" at bounding box center [931, 354] width 1234 height 33
click at [314, 340] on select "Select Item... Yes No N/A" at bounding box center [931, 354] width 1234 height 33
select select "cada6796-d529-4ebb-b6d4-faca8dd705c9"
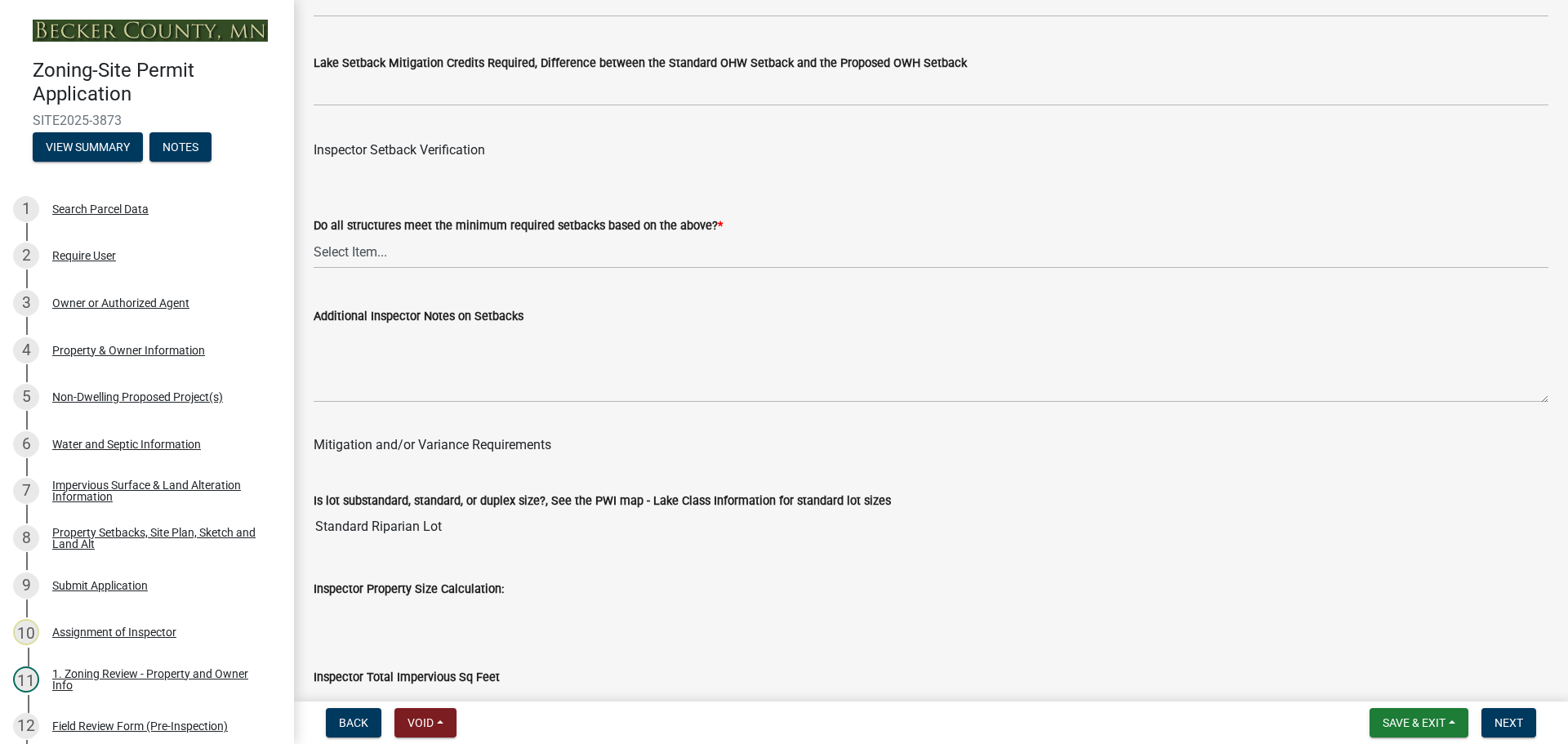
scroll to position [5306, 0]
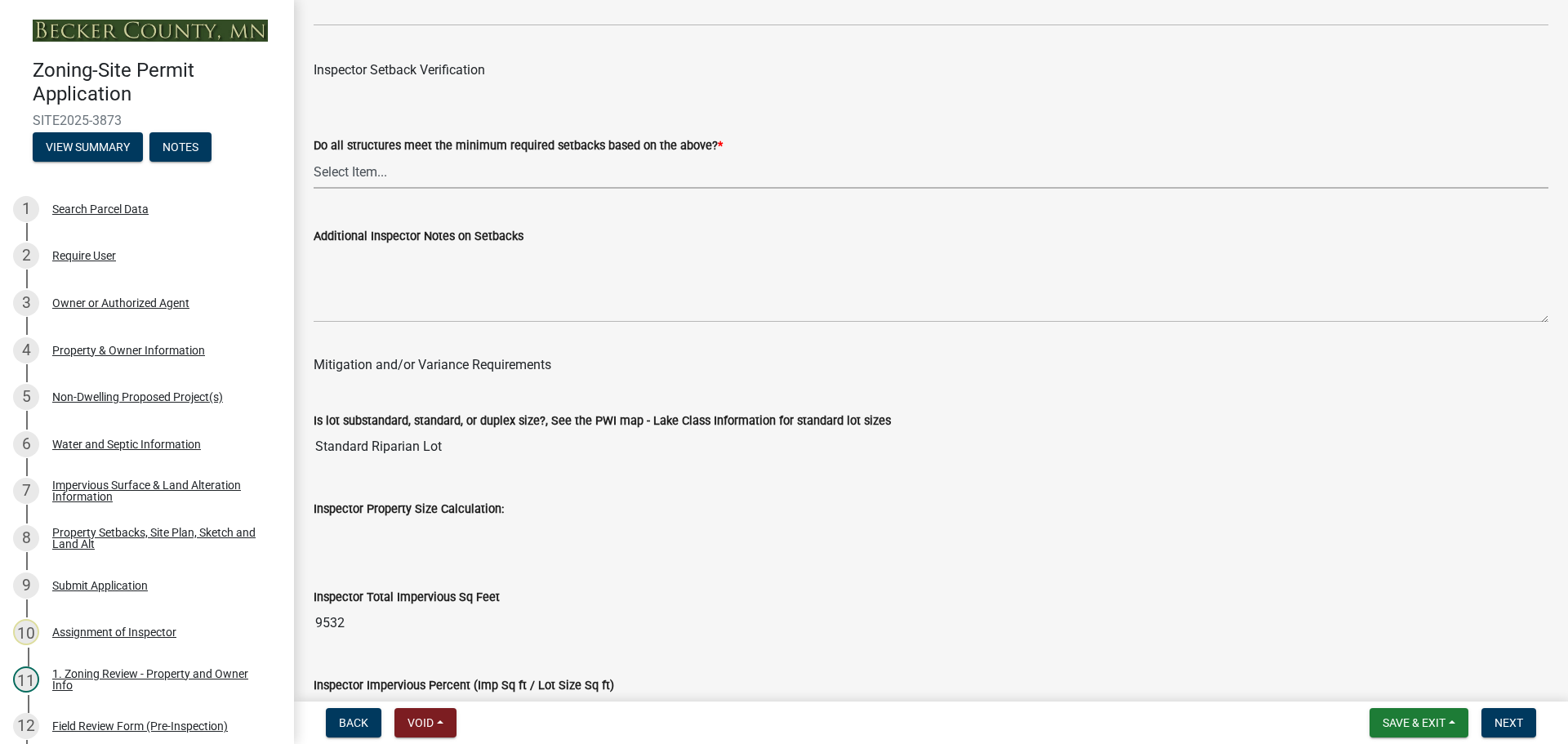
click at [357, 172] on select "Select Item... Yes No" at bounding box center [931, 172] width 1234 height 33
click at [314, 158] on select "Select Item... Yes No" at bounding box center [931, 172] width 1234 height 33
select select "1355ee8a-8cf1-4796-8594-a9df27e9dfb0"
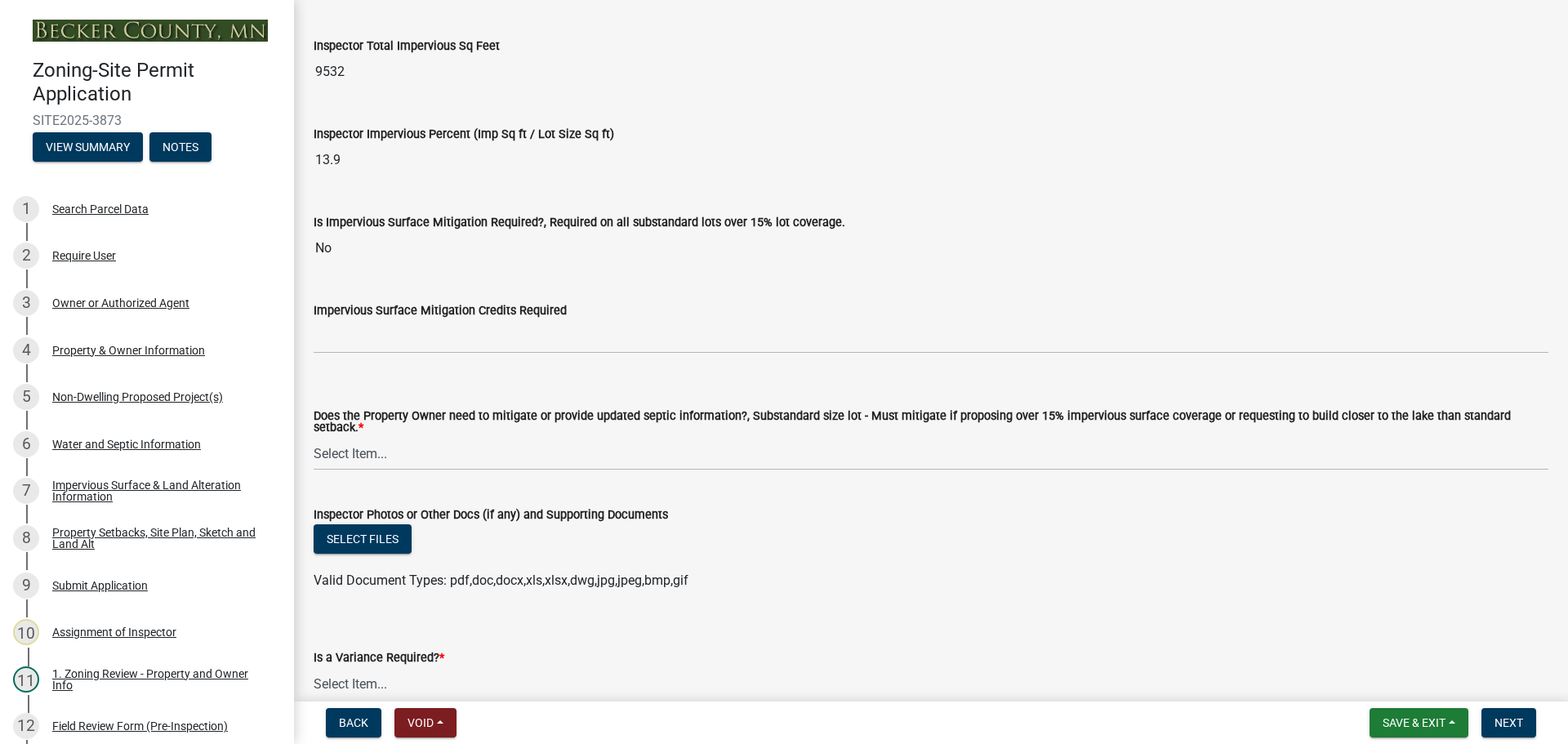
scroll to position [5878, 0]
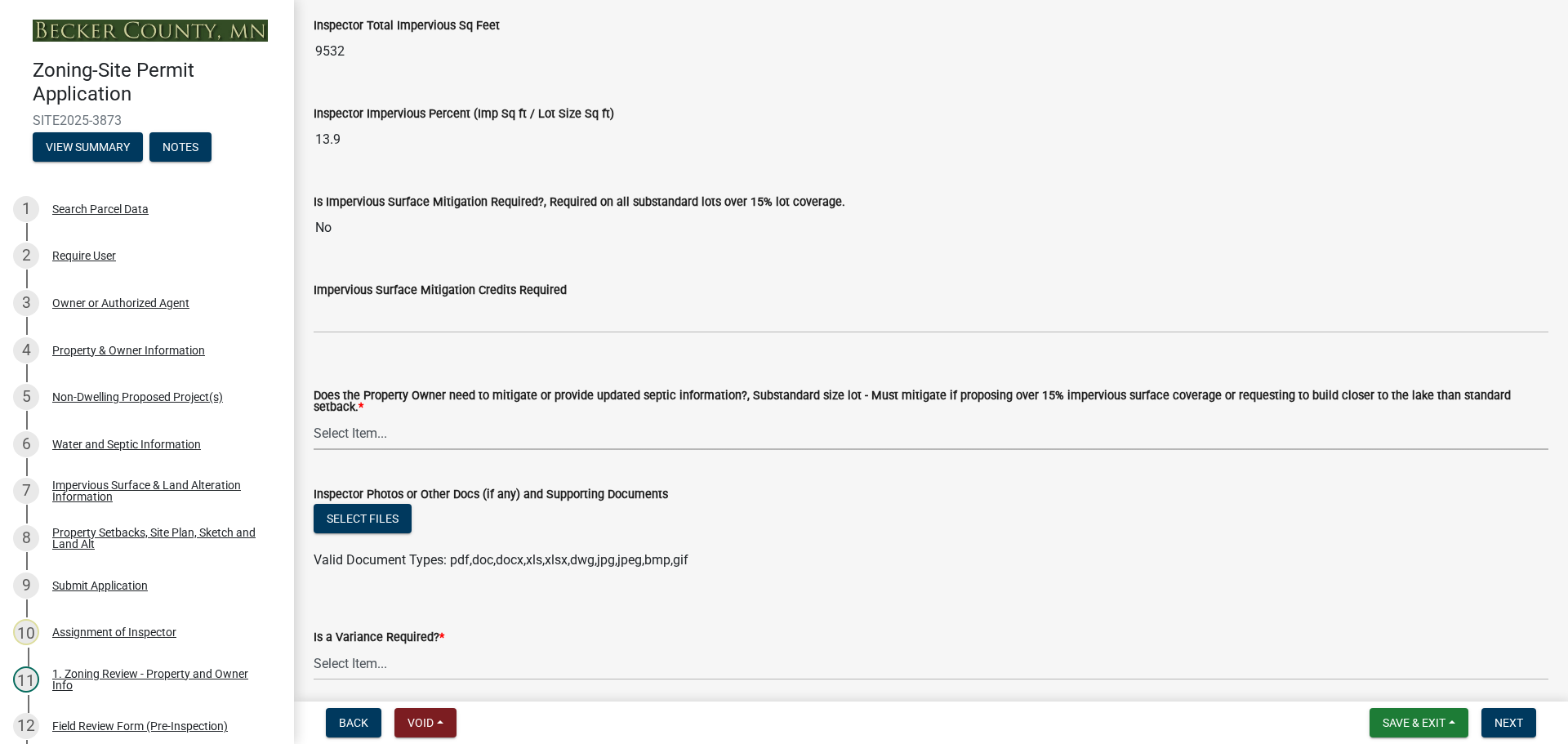
click at [351, 424] on select "Select Item... No Mitigation or additional Septic Information is required Septi…" at bounding box center [931, 433] width 1234 height 33
click at [314, 416] on select "Select Item... No Mitigation or additional Septic Information is required Septi…" at bounding box center [931, 433] width 1234 height 33
select select "90ee664a-1dc2-440e-be2c-90a87c157e77"
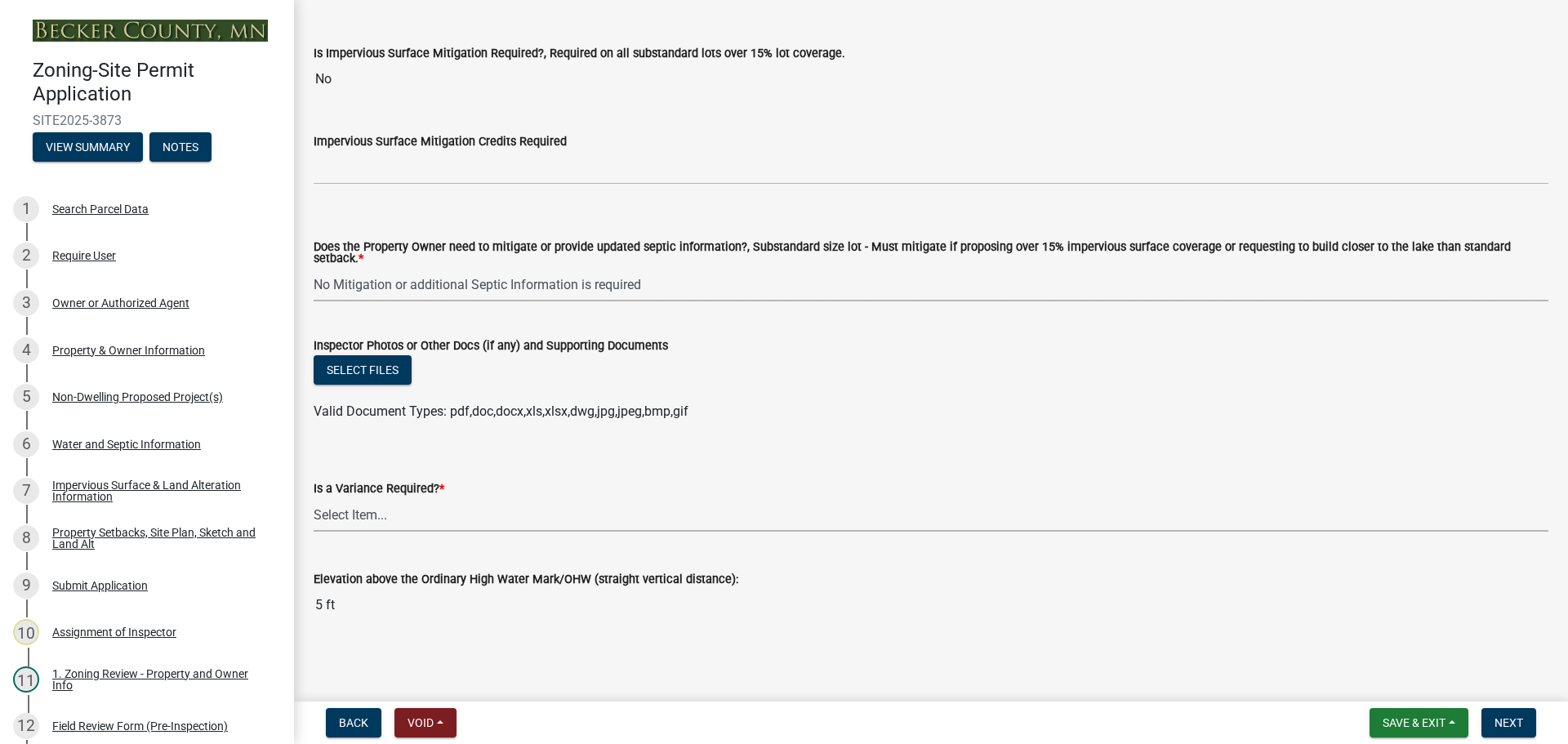
click at [356, 501] on select "Select Item... Yes No" at bounding box center [931, 515] width 1234 height 33
click at [314, 498] on select "Select Item... Yes No" at bounding box center [931, 515] width 1234 height 33
select select "f2187563-aefa-492e-adce-9c256a51e9d2"
click at [1497, 723] on span "Next" at bounding box center [1508, 722] width 29 height 13
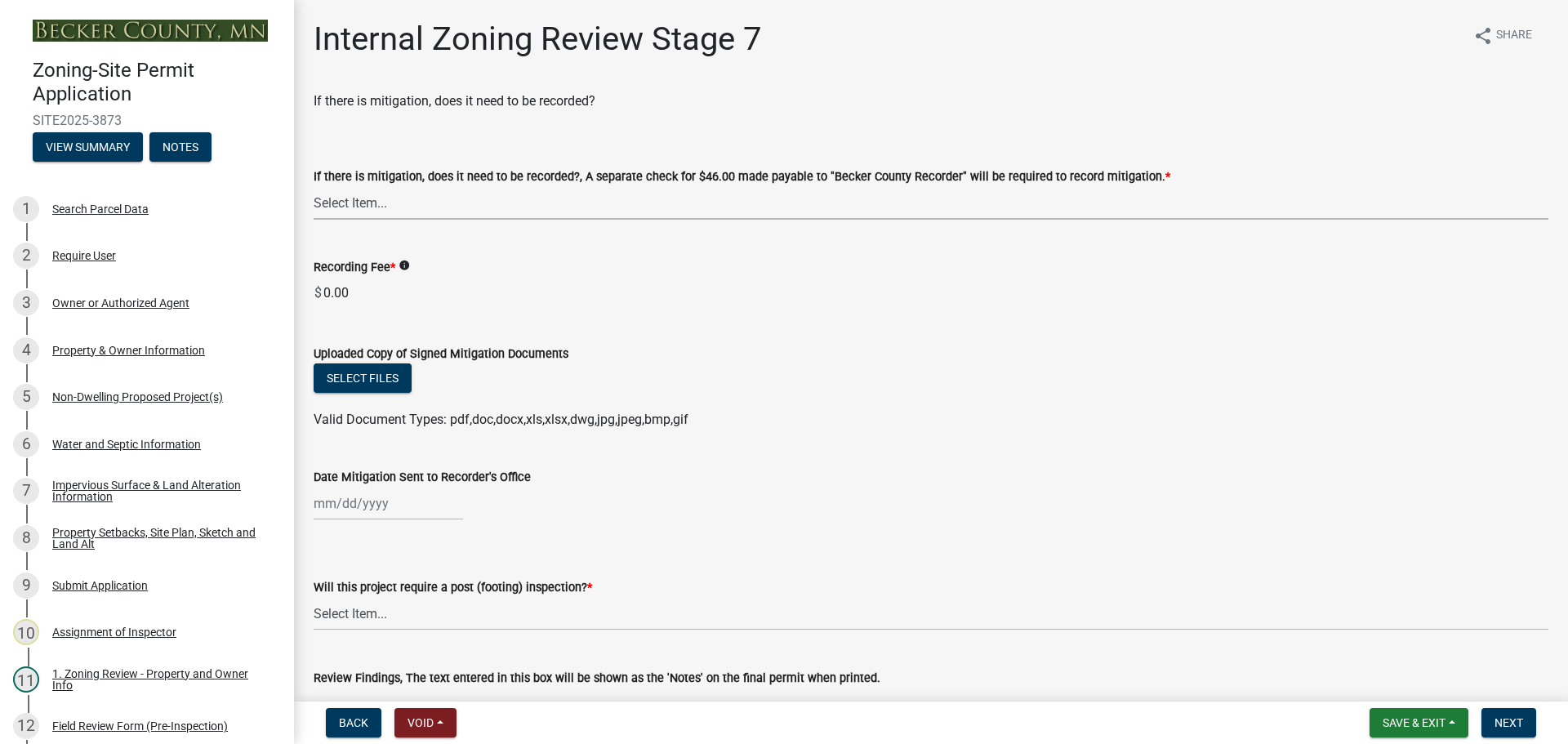
click at [354, 197] on select "Select Item... Yes No N/A" at bounding box center [931, 203] width 1234 height 33
click at [314, 186] on select "Select Item... Yes No N/A" at bounding box center [931, 203] width 1234 height 33
select select "a3547d78-d162-4c03-a5e6-44db720e788b"
click at [365, 615] on select "Select Item... No Yes" at bounding box center [931, 613] width 1234 height 33
click at [314, 596] on select "Select Item... No Yes" at bounding box center [931, 613] width 1234 height 33
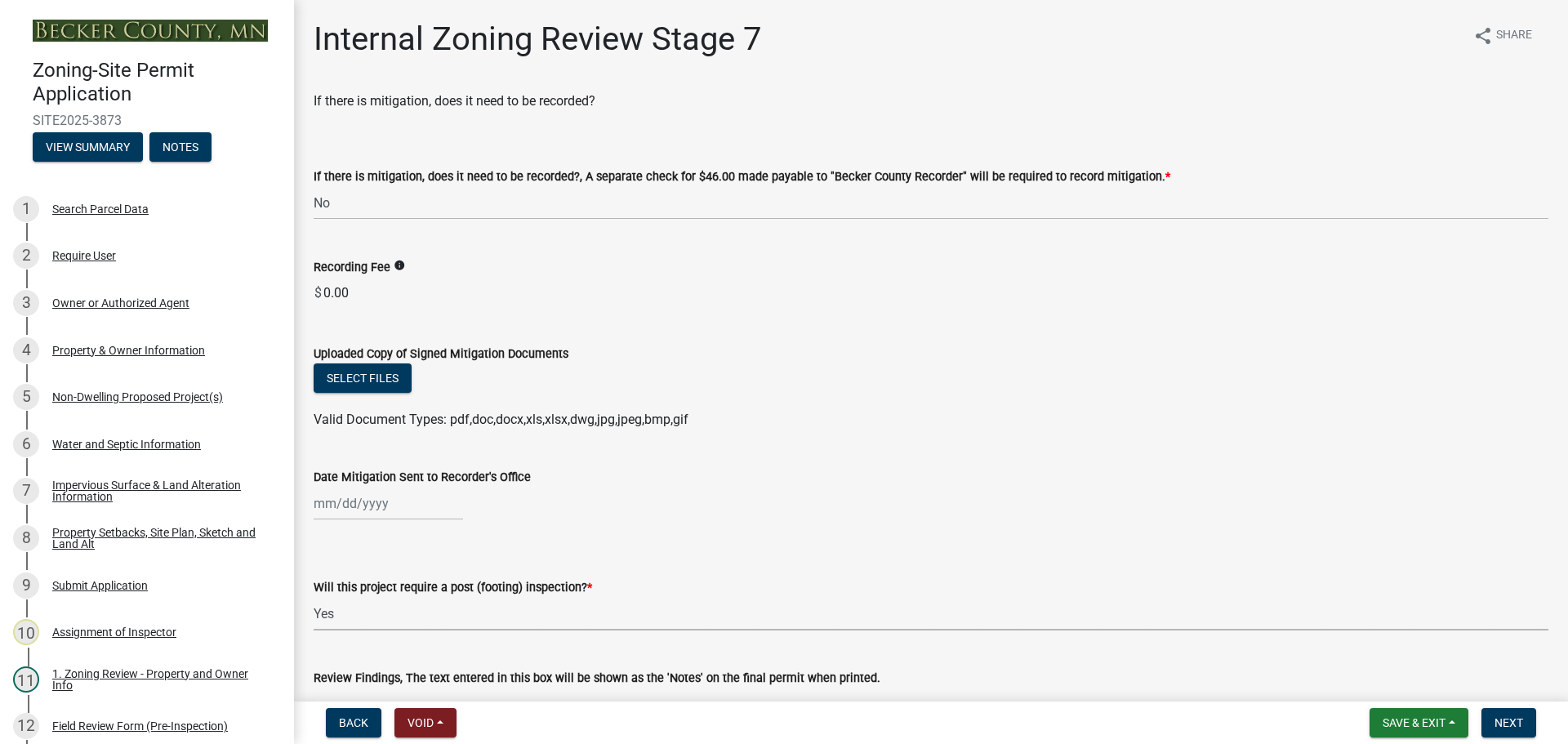
select select "74b00539-a6f1-4ef6-a890-a22a5fa5fedf"
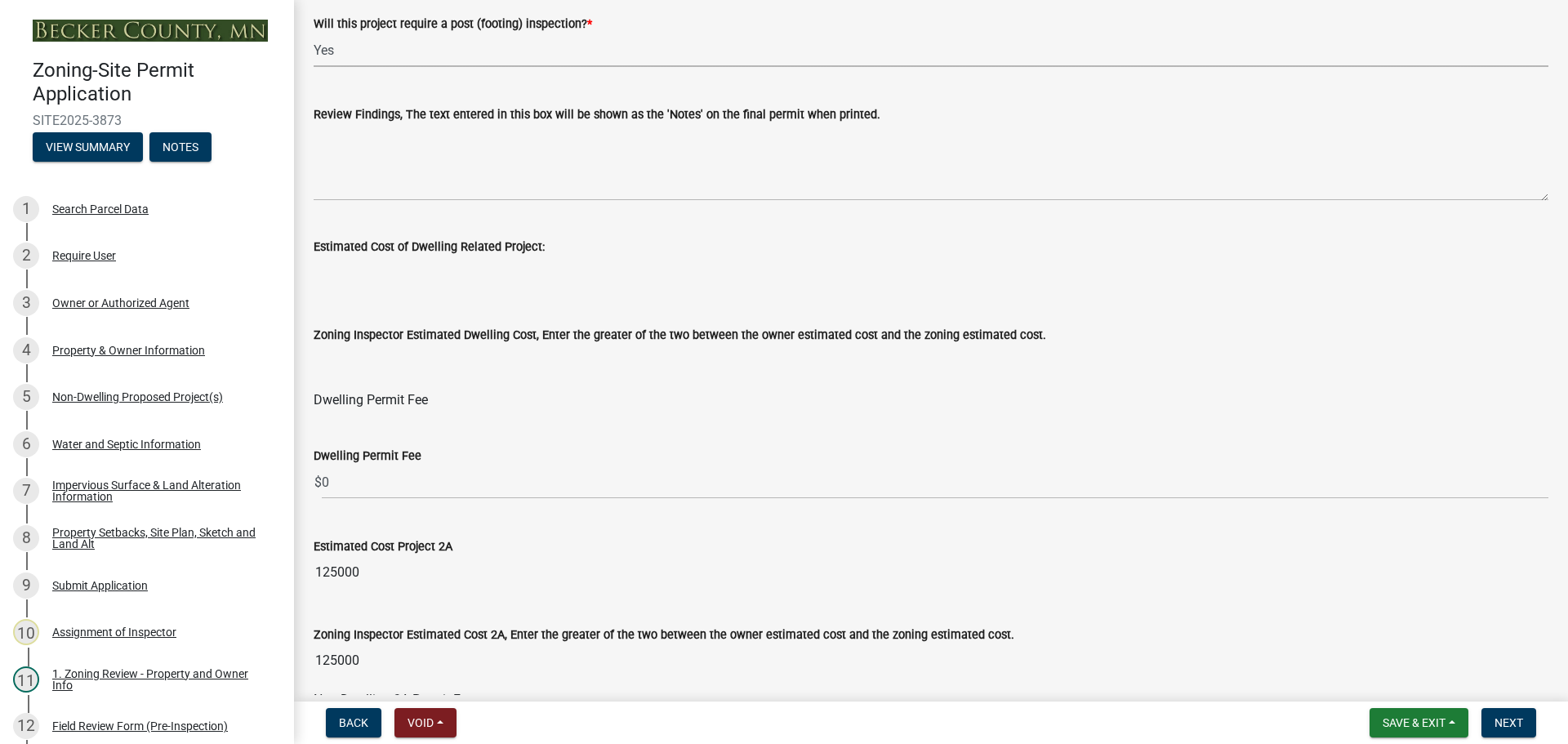
scroll to position [572, 0]
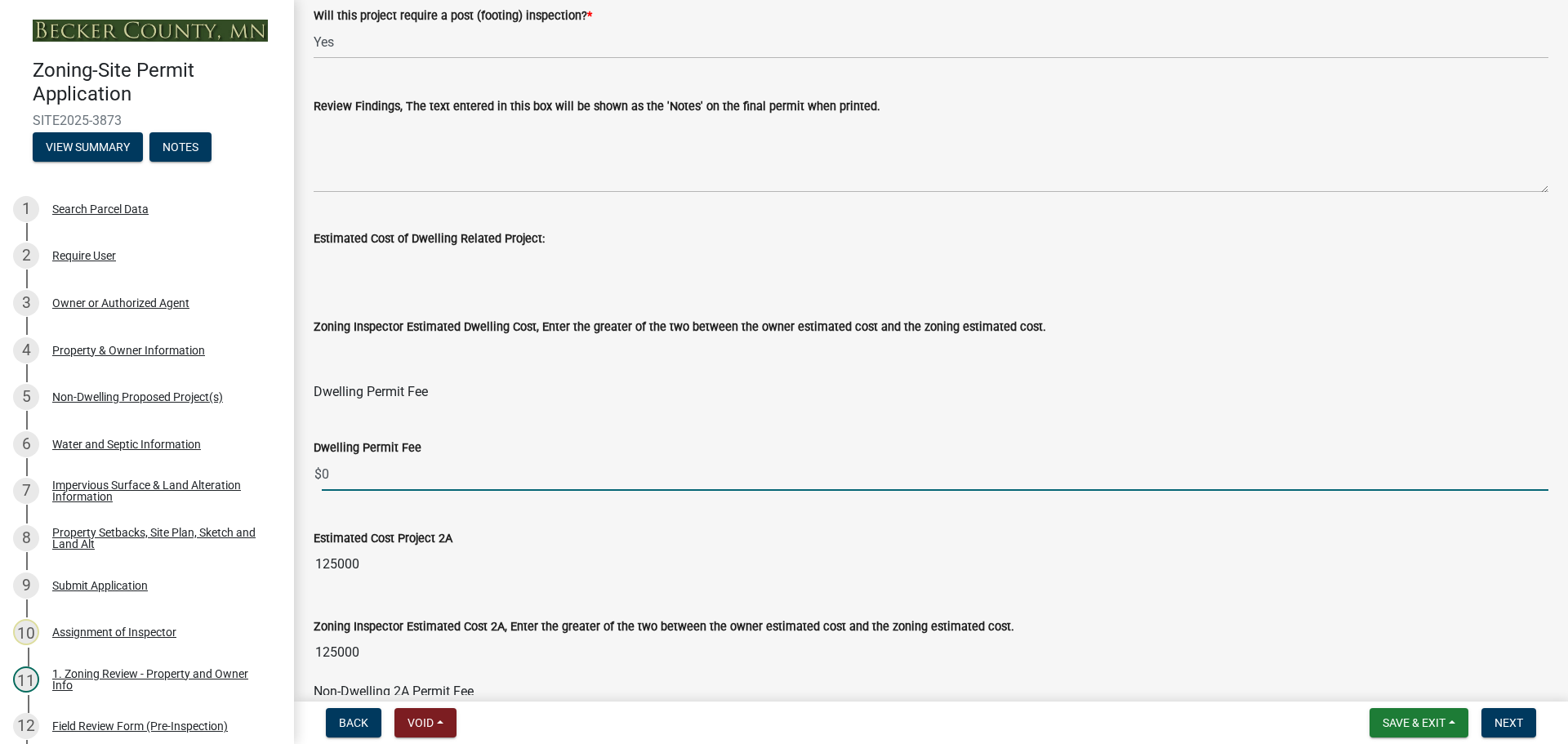
drag, startPoint x: 366, startPoint y: 476, endPoint x: 311, endPoint y: 469, distance: 55.4
click at [311, 469] on div "Dwelling Permit Fee $ 0" at bounding box center [930, 452] width 1259 height 76
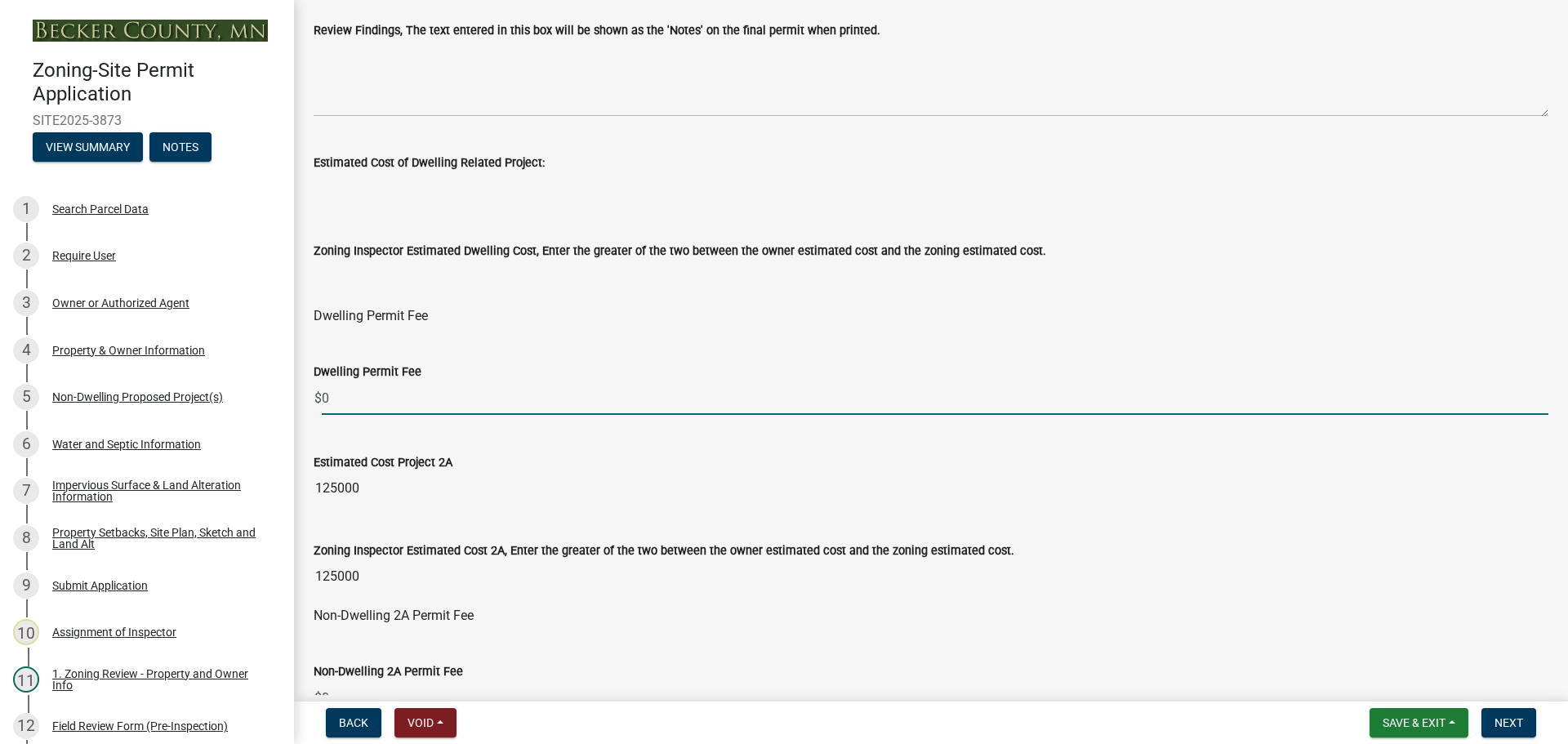
scroll to position [899, 0]
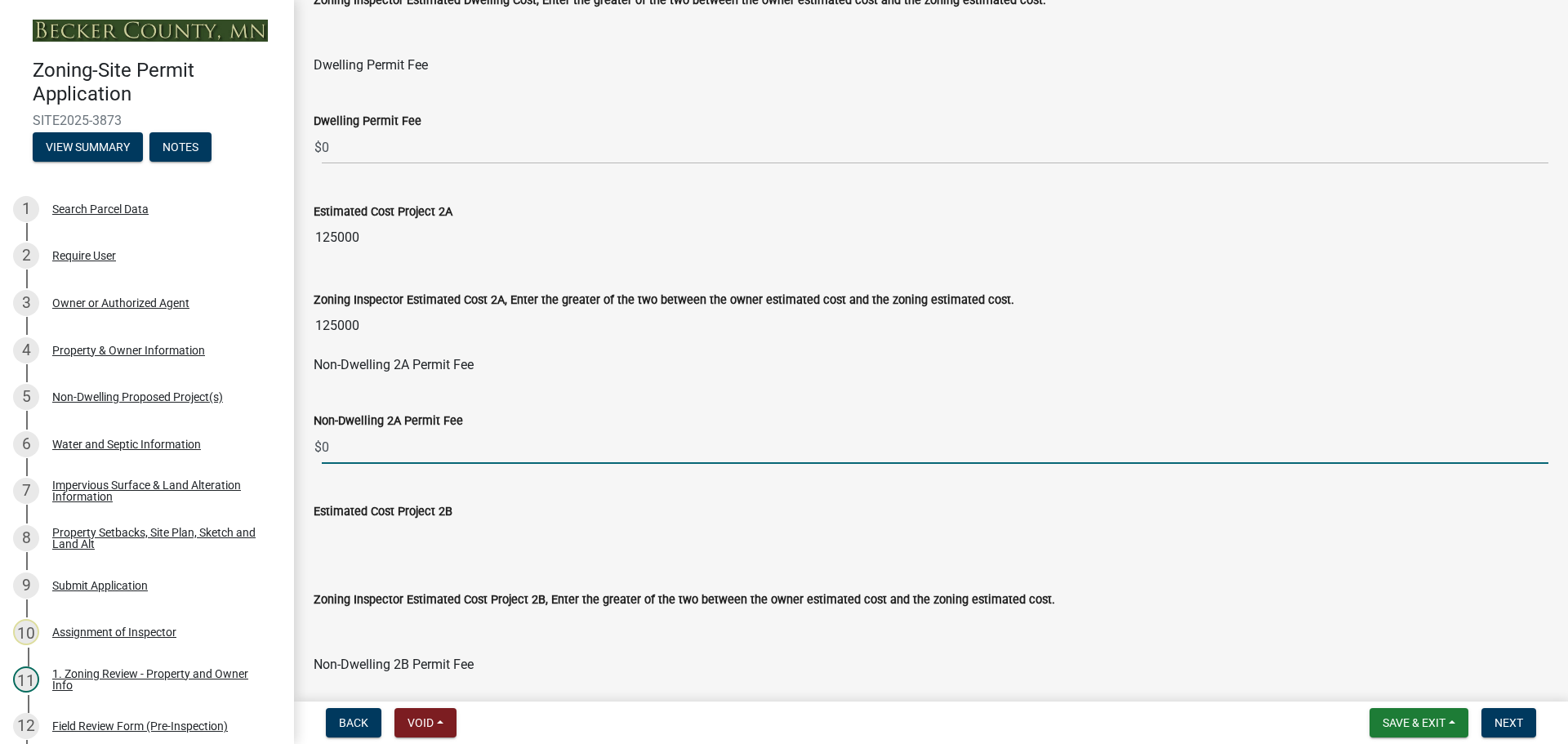
drag, startPoint x: 354, startPoint y: 436, endPoint x: 298, endPoint y: 442, distance: 56.3
click at [298, 442] on div "Internal Zoning Review Stage 7 share Share If there is mitigation, does it need…" at bounding box center [931, 421] width 1274 height 2601
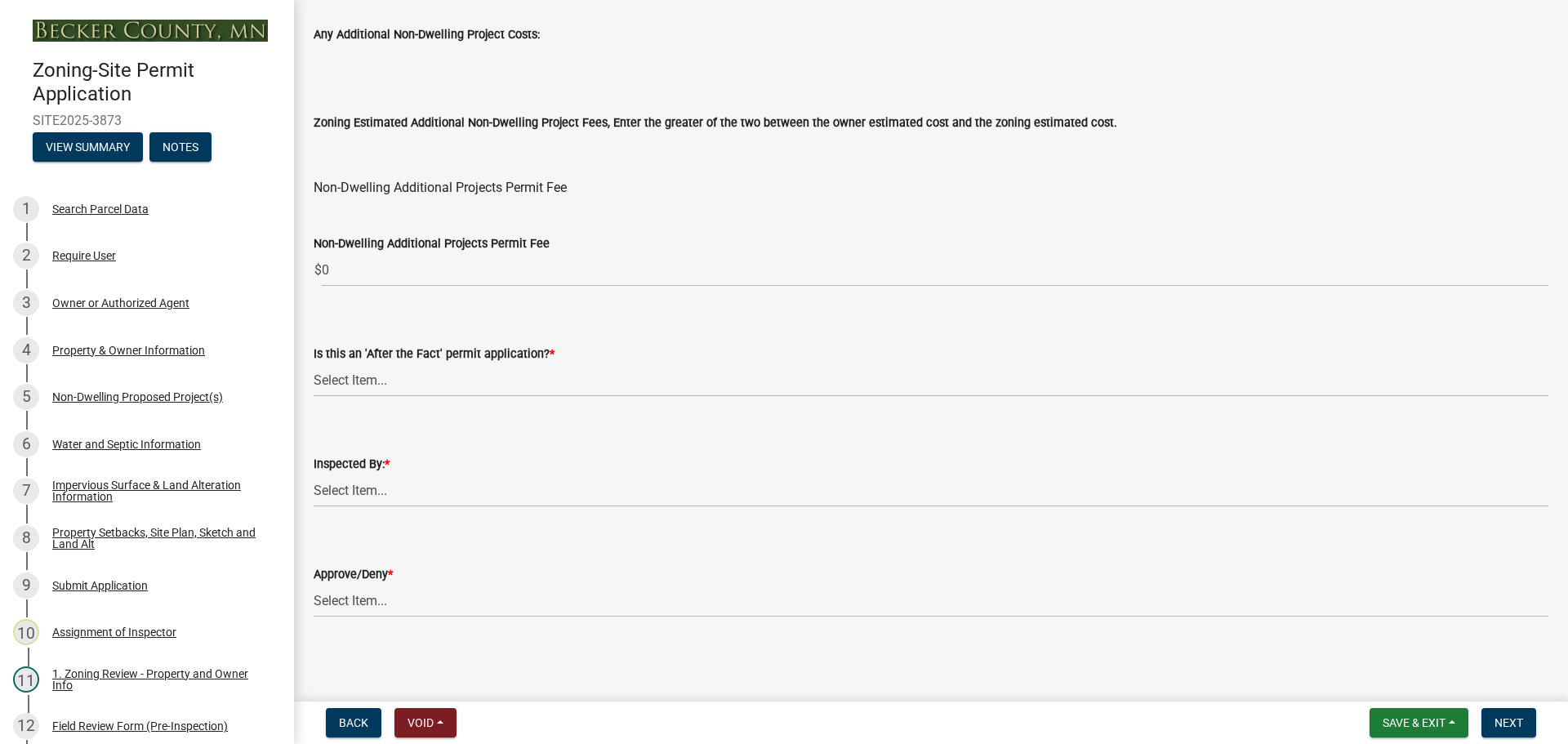
scroll to position [1975, 0]
type input "435"
click at [364, 374] on select "Select Item... No Yes" at bounding box center [931, 379] width 1234 height 33
click at [314, 362] on select "Select Item... No Yes" at bounding box center [931, 379] width 1234 height 33
select select "bbe3a6c5-1893-4527-8578-ada07a3b8ea5"
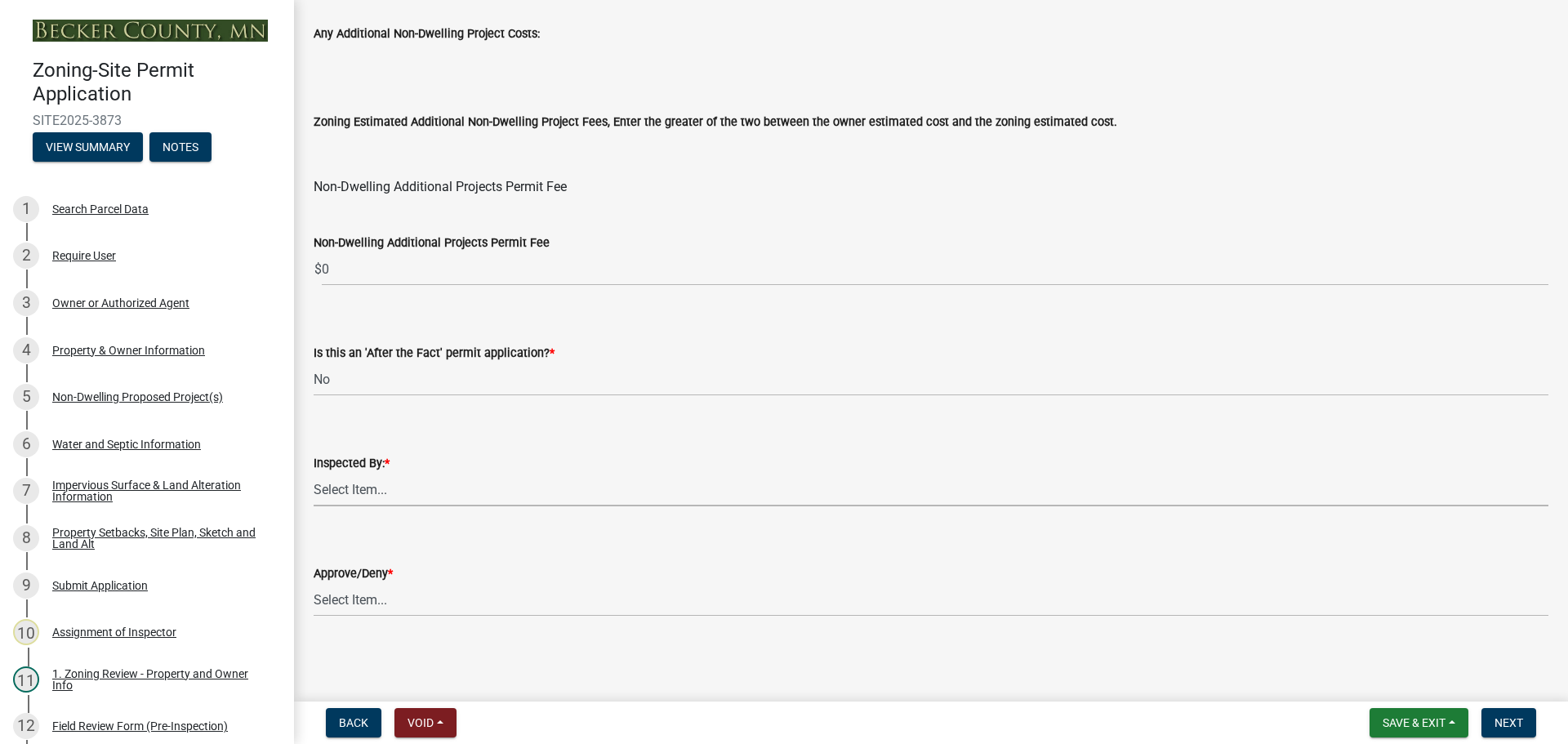
click at [373, 491] on select "Select Item... Jeff Rusness Kyle Vareberg Nicole Bradbury Susan Rockwell Tyler …" at bounding box center [931, 489] width 1234 height 33
click at [314, 472] on select "Select Item... Jeff Rusness Kyle Vareberg Nicole Bradbury Susan Rockwell Tyler …" at bounding box center [931, 489] width 1234 height 33
select select "ebd8400e-d8d5-49f8-911f-e671eb76408a"
click at [387, 594] on select "Select Item... Approve Deny" at bounding box center [931, 599] width 1234 height 33
click at [314, 583] on select "Select Item... Approve Deny" at bounding box center [931, 599] width 1234 height 33
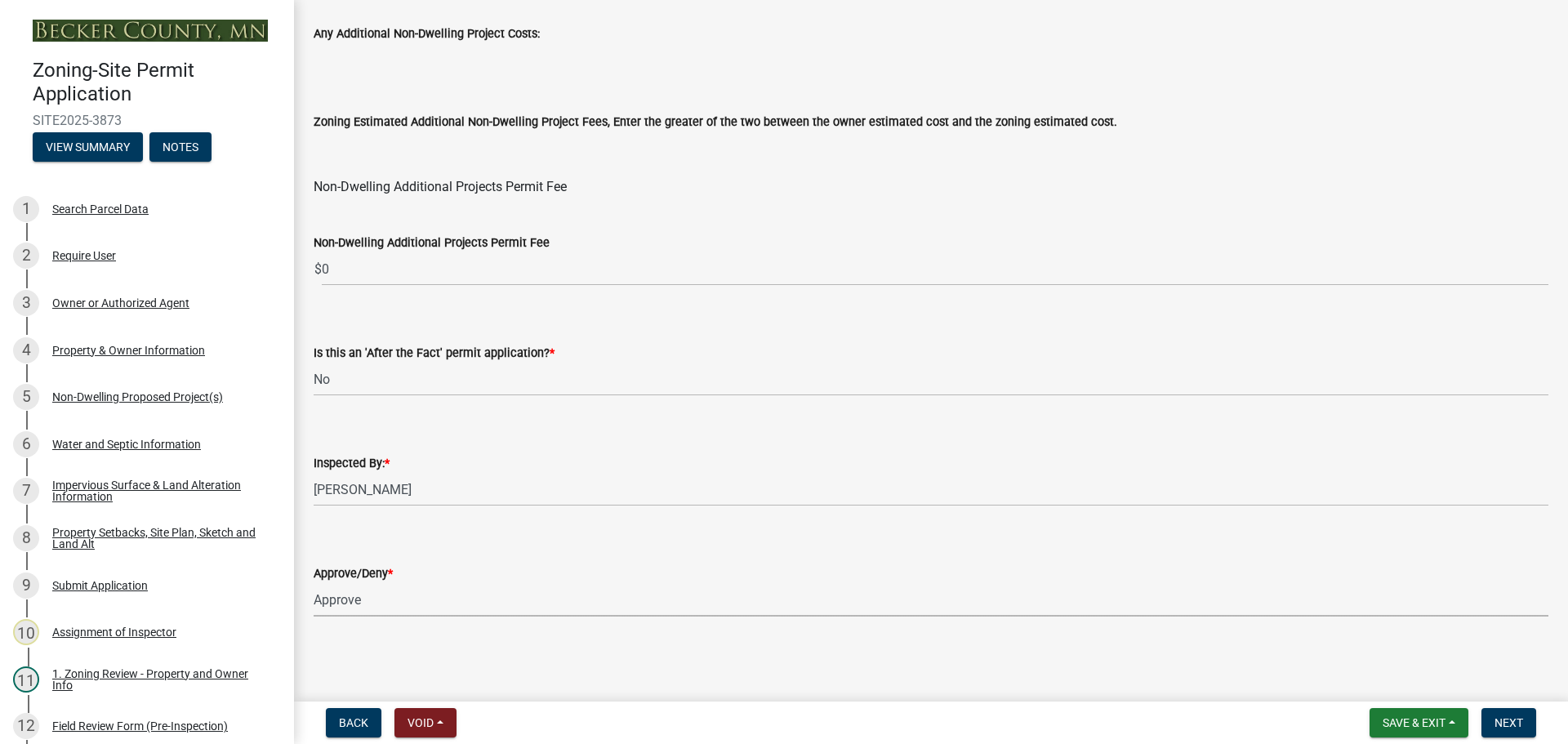
select select "97c9e5a4-d35f-4903-ad68-b764687ac9e9"
click at [1512, 720] on span "Next" at bounding box center [1508, 722] width 29 height 13
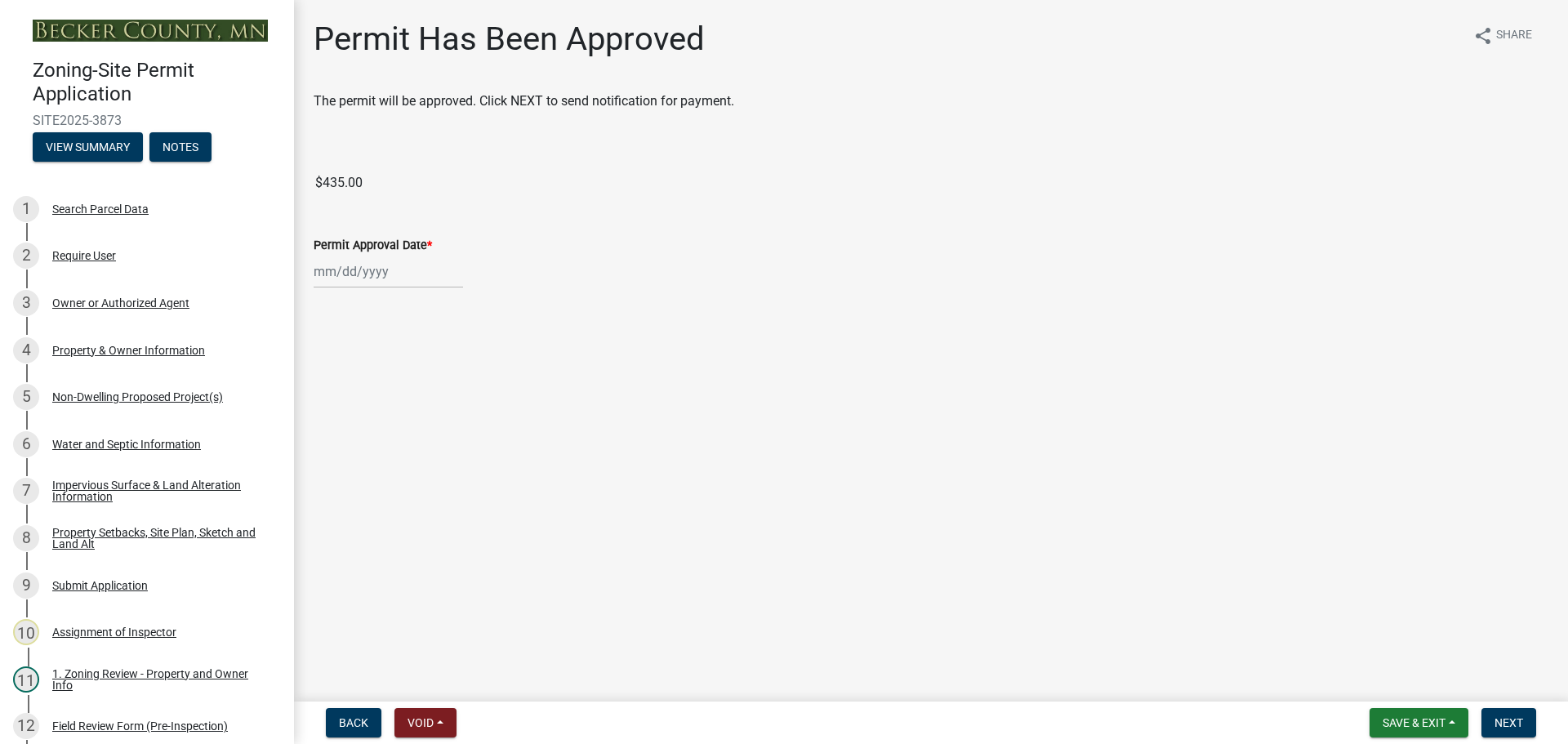
select select "9"
select select "2025"
click at [351, 273] on div "Jan Feb Mar Apr May Jun Jul Aug Sep Oct Nov Dec 1525 1526 1527 1528 1529 1530 1…" at bounding box center [389, 272] width 150 height 33
click at [434, 406] on div "19" at bounding box center [434, 410] width 27 height 27
type input "09/19/2025"
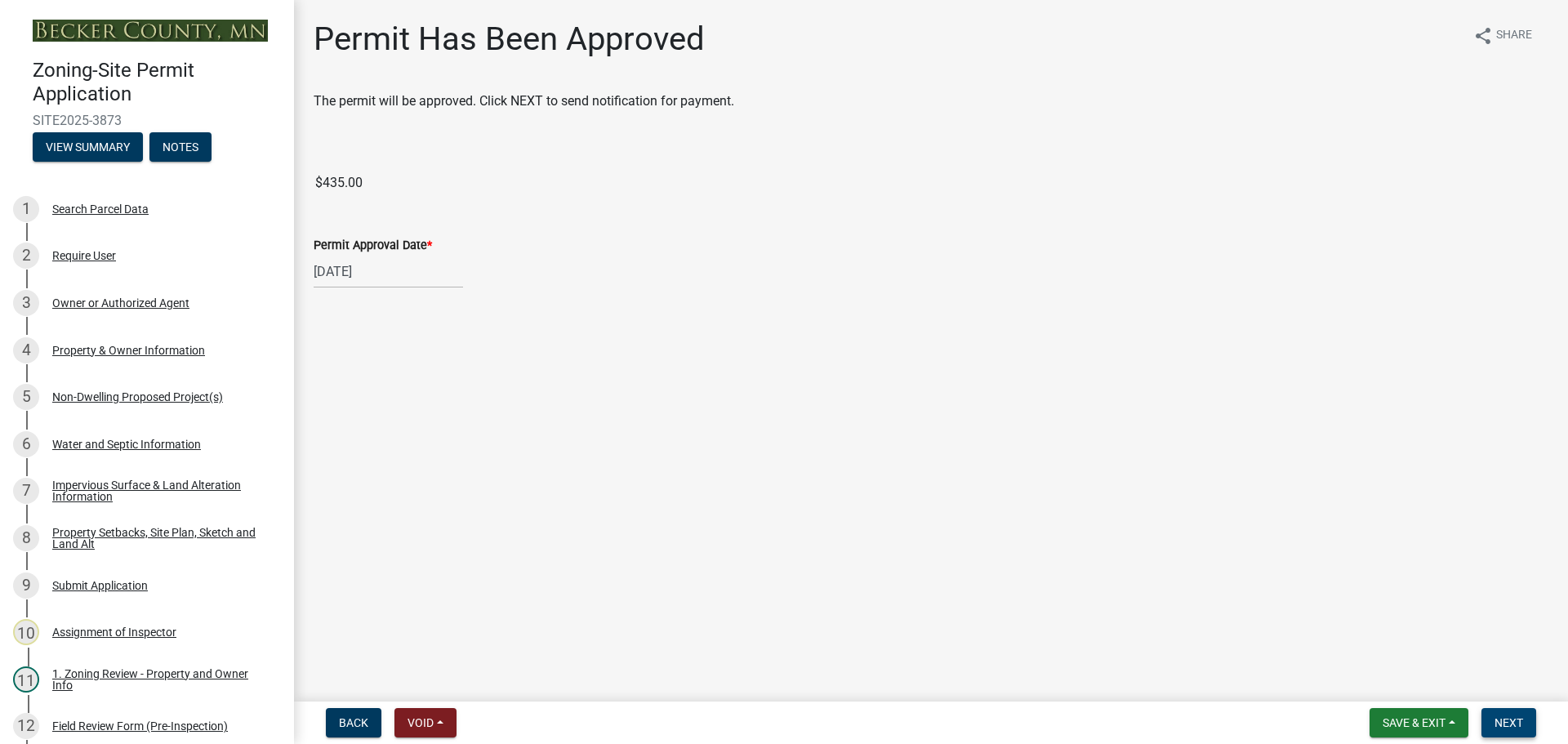
click at [1496, 712] on button "Next" at bounding box center [1509, 722] width 55 height 30
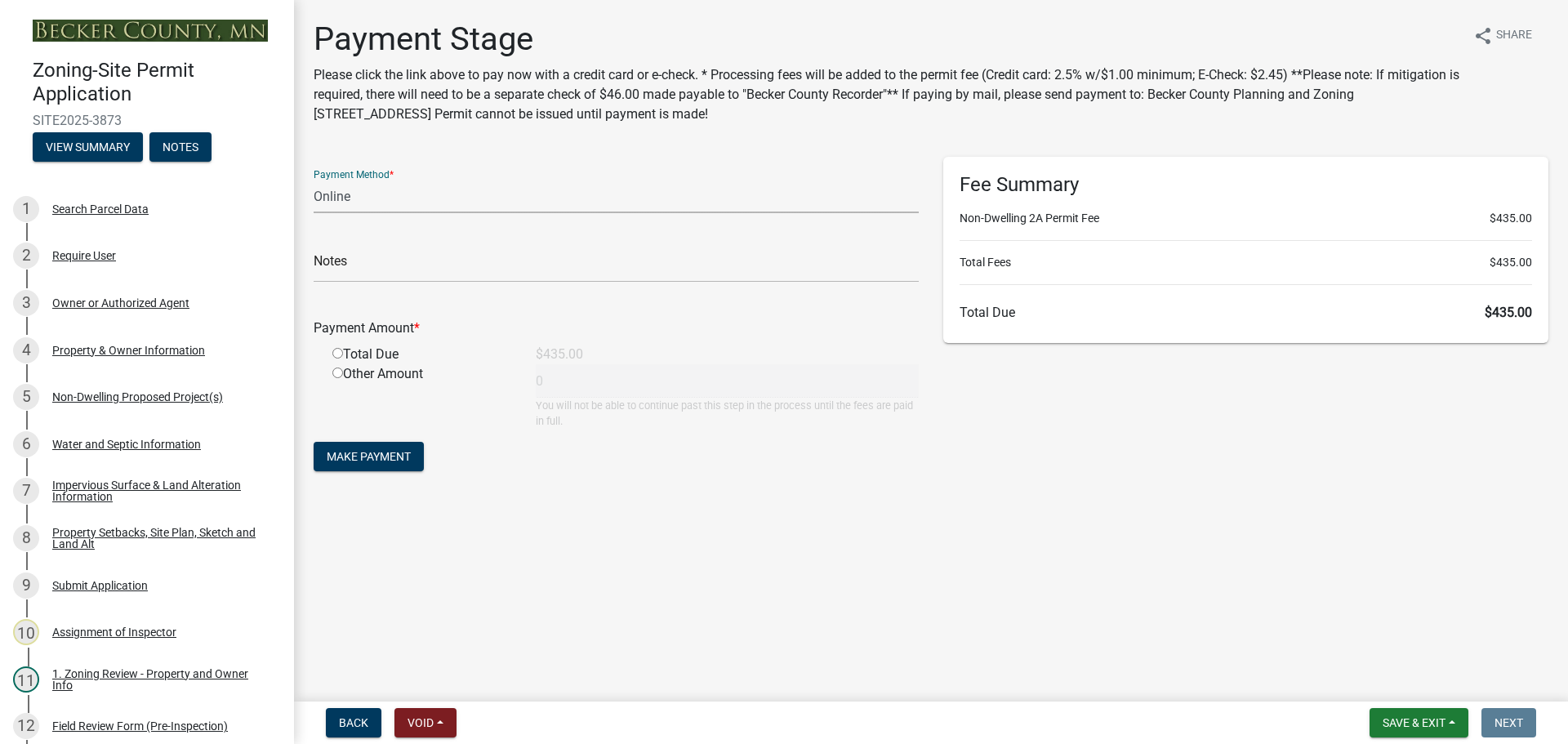
click at [356, 193] on select "Credit Card POS Check Cash Online" at bounding box center [616, 197] width 605 height 33
select select "1: 0"
click at [314, 180] on select "Credit Card POS Check Cash Online" at bounding box center [616, 197] width 605 height 33
click at [410, 273] on input "text" at bounding box center [616, 266] width 605 height 33
click at [357, 196] on select "Credit Card POS Check Cash Online" at bounding box center [616, 197] width 605 height 33
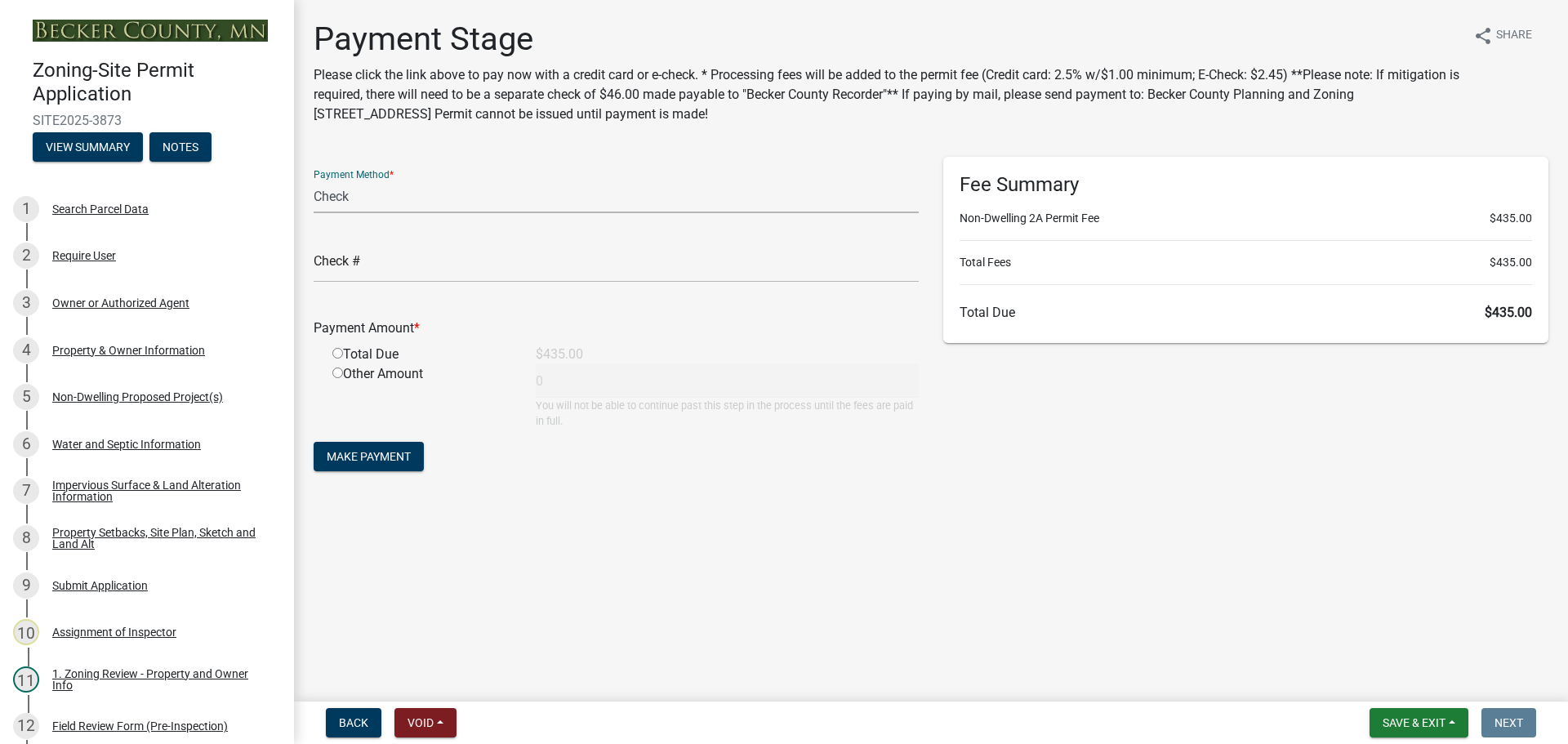
drag, startPoint x: 697, startPoint y: 526, endPoint x: 723, endPoint y: 521, distance: 26.5
click at [697, 526] on main "Payment Stage Please click the link above to pay now with a credit card or e-ch…" at bounding box center [931, 347] width 1274 height 695
click at [1411, 723] on span "Save & Exit" at bounding box center [1414, 722] width 63 height 13
click at [1382, 683] on button "Save & Exit" at bounding box center [1403, 680] width 131 height 39
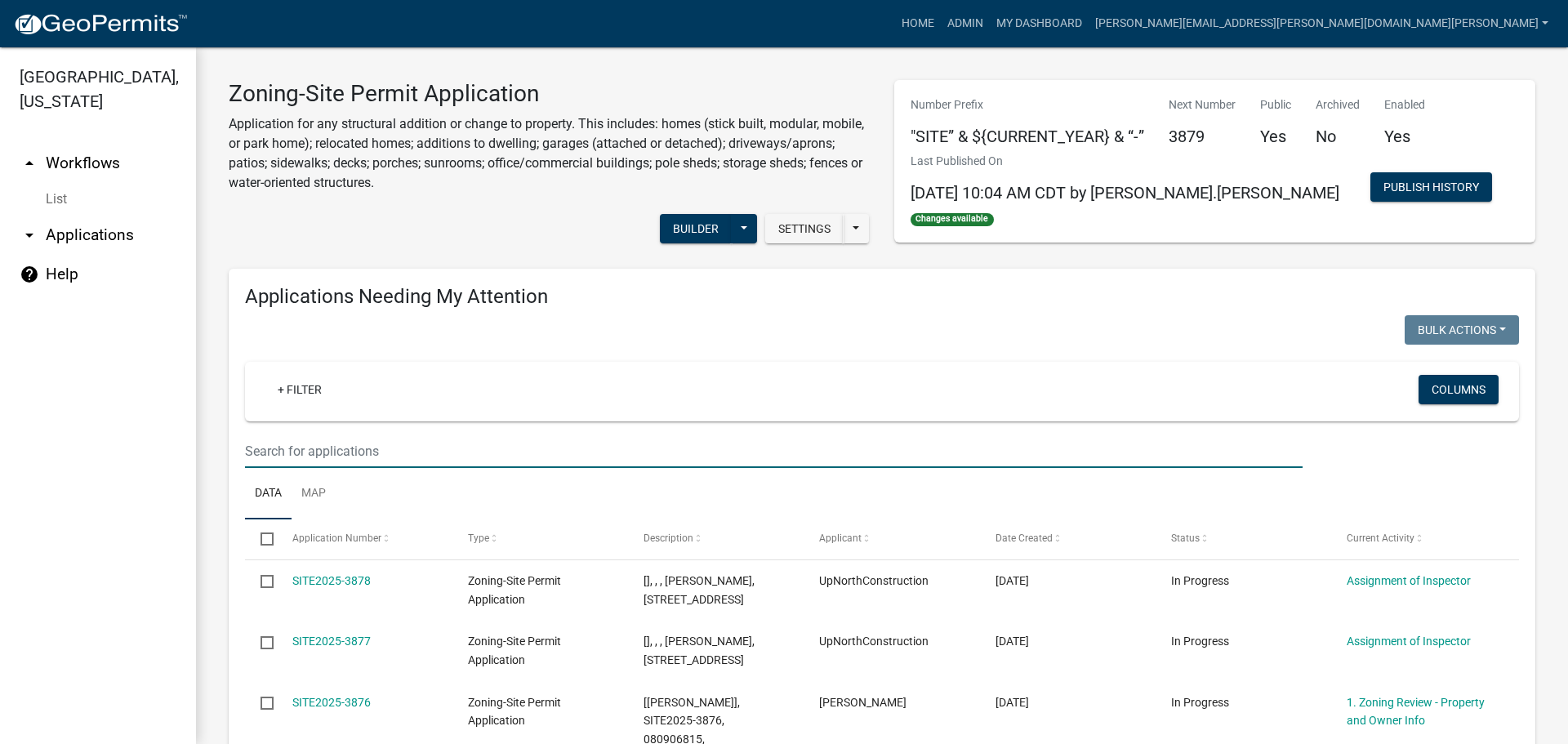
click at [463, 434] on input "text" at bounding box center [774, 451] width 1057 height 33
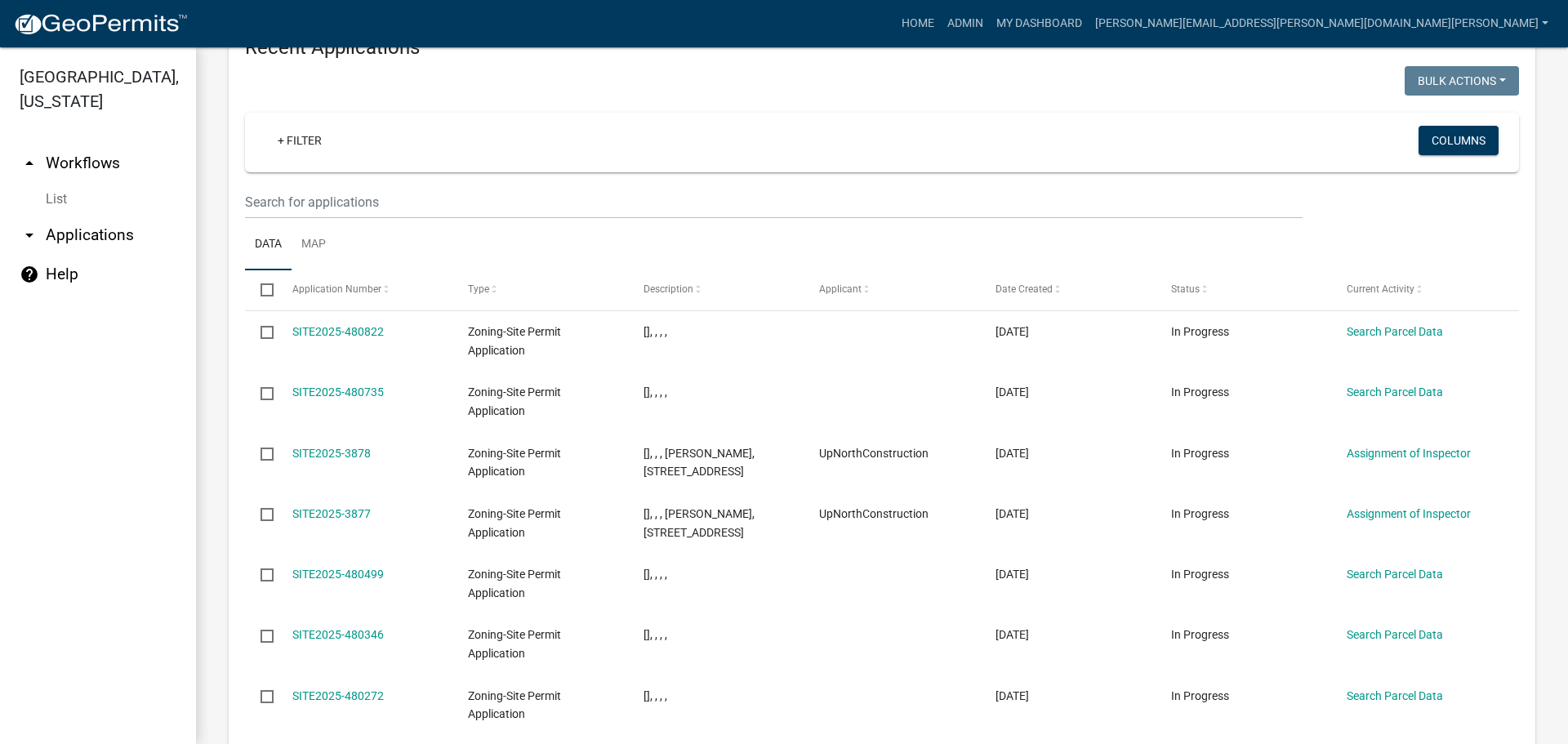
scroll to position [2002, 0]
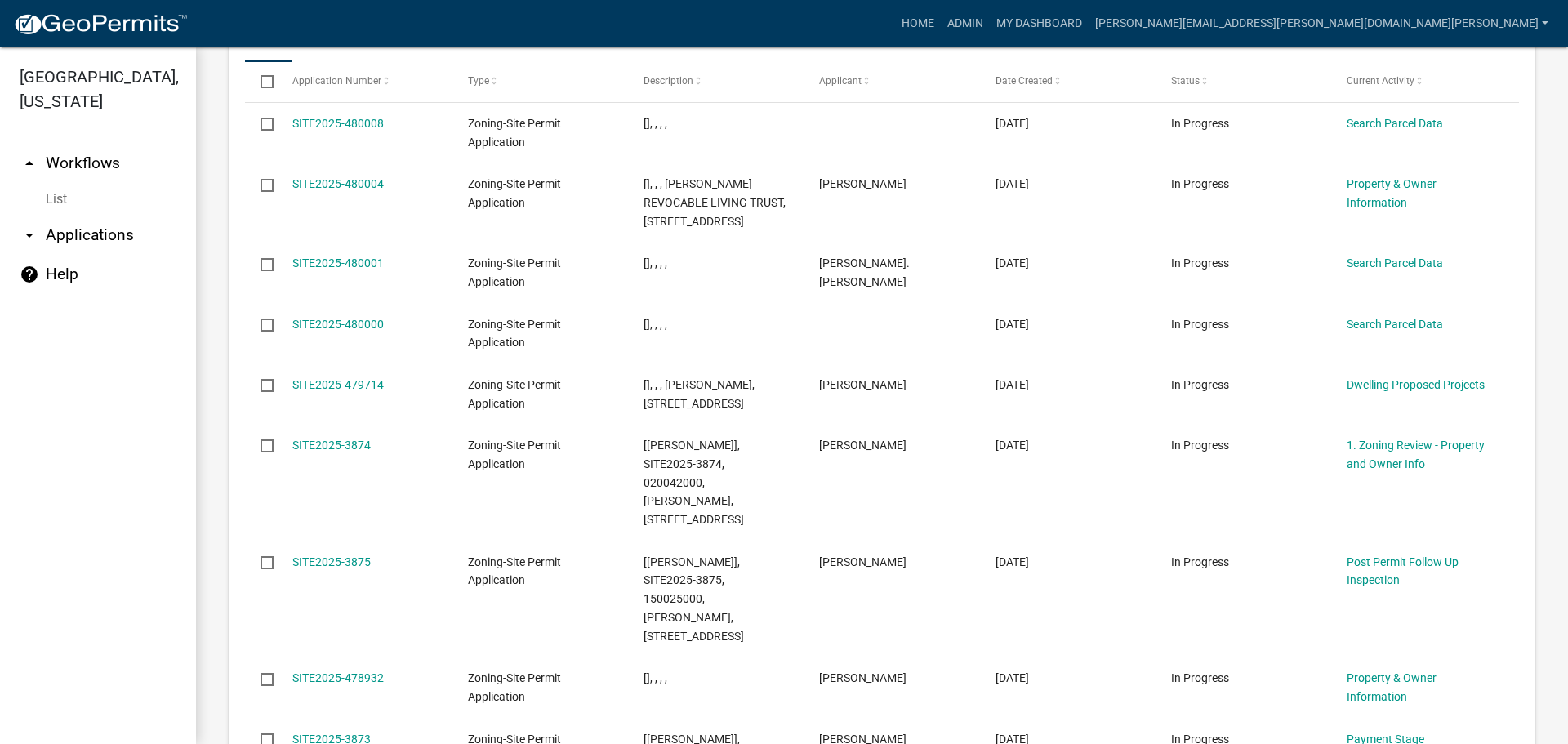
scroll to position [2020, 0]
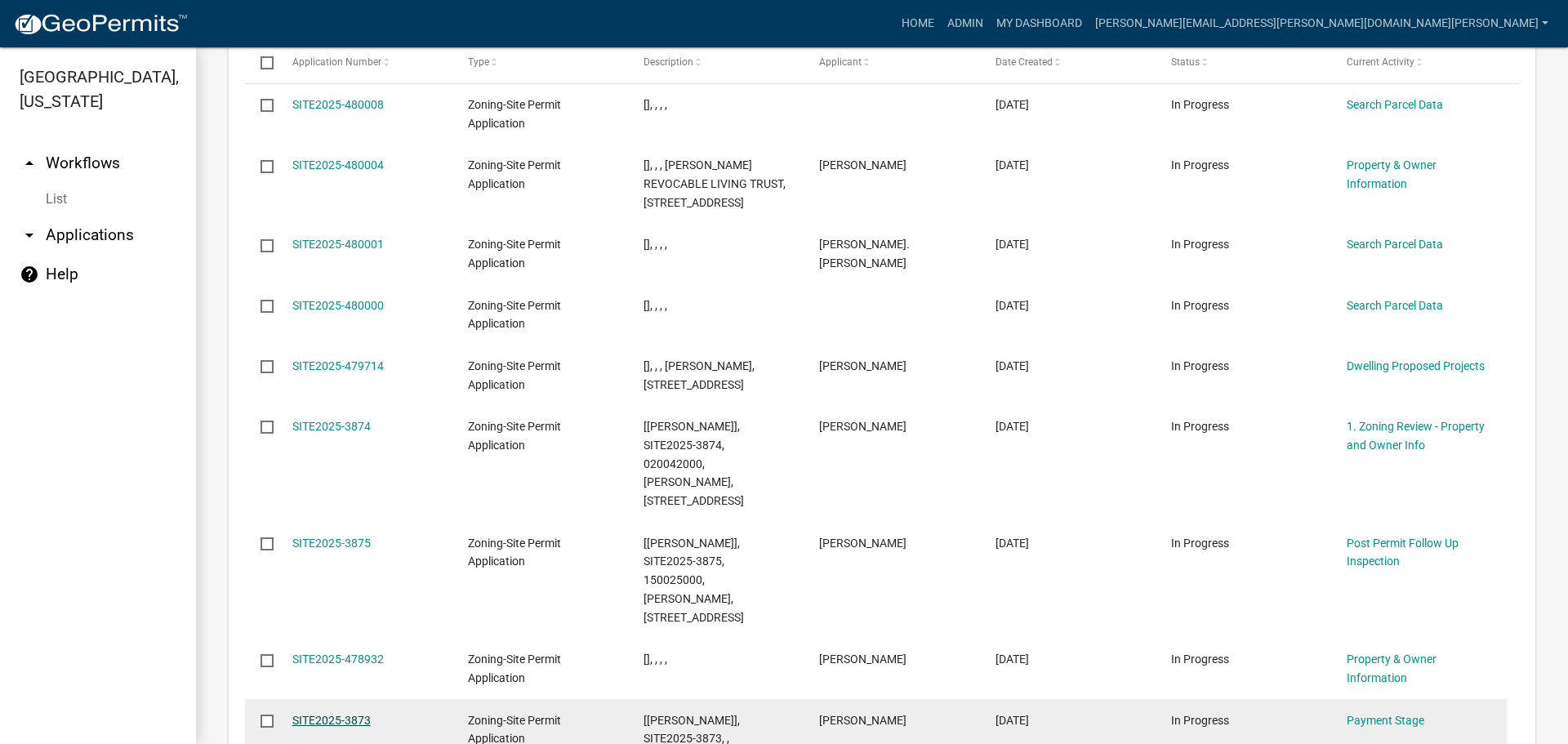
click at [309, 713] on link "SITE2025-3873" at bounding box center [332, 719] width 79 height 13
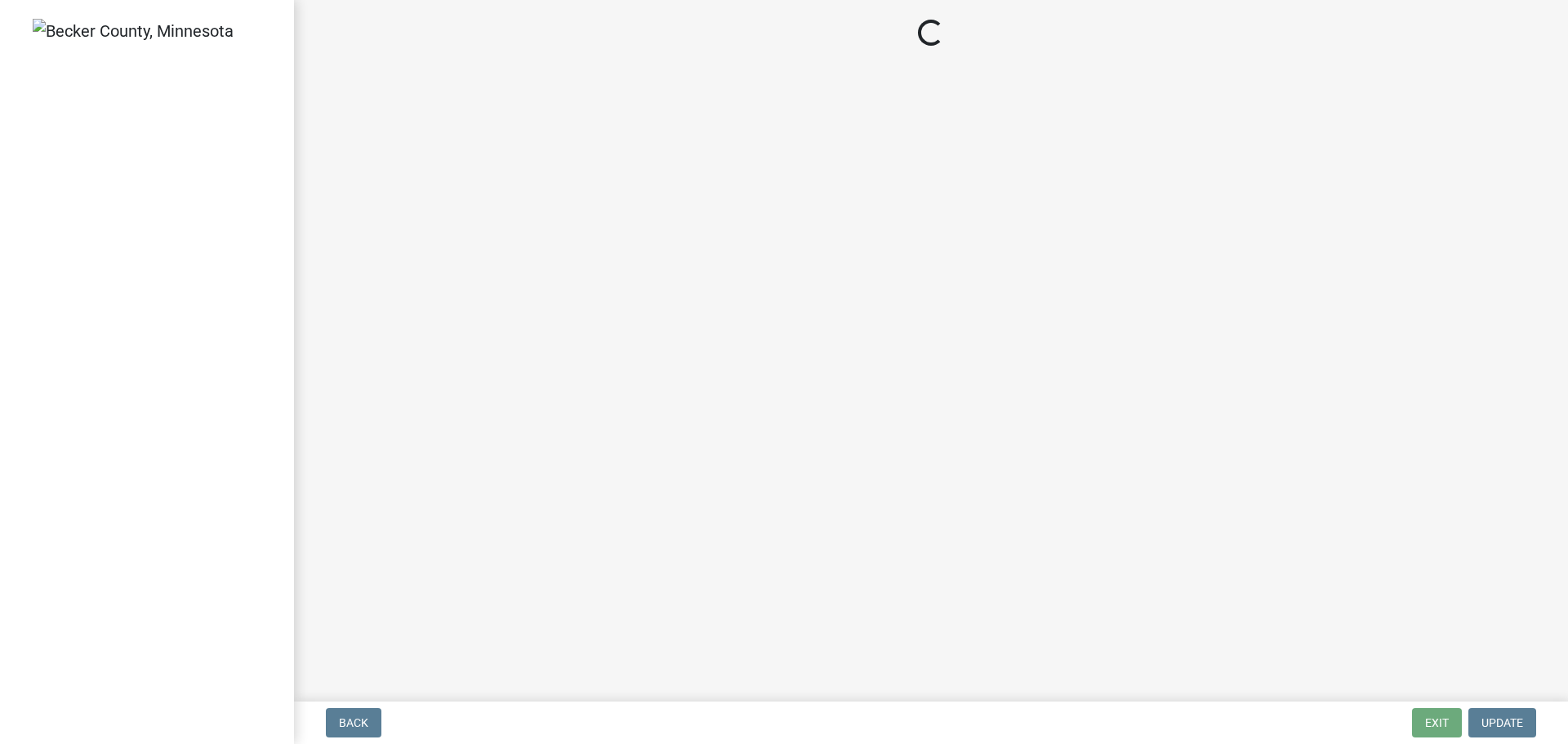
select select "1: 0"
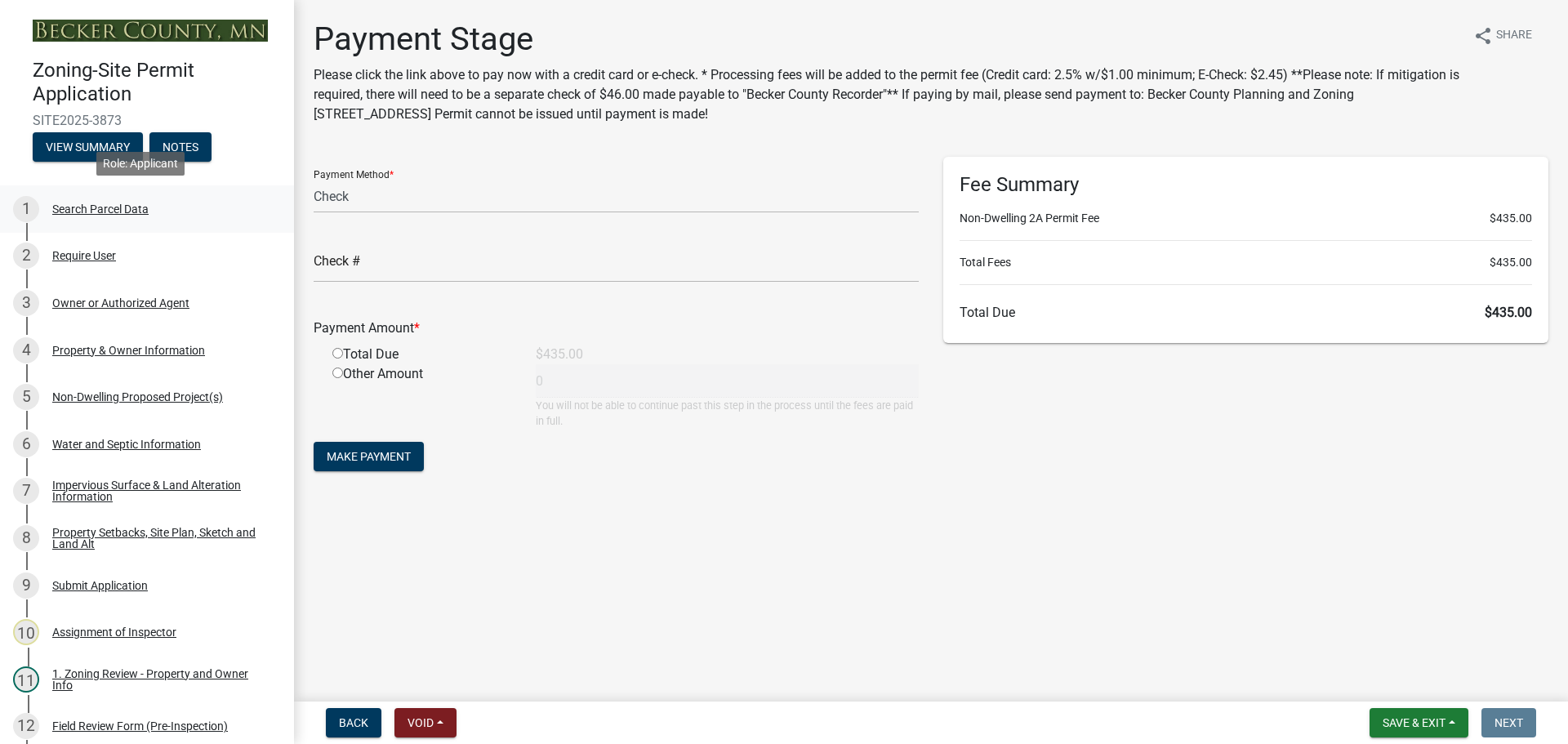
click at [101, 196] on div "1 Search Parcel Data" at bounding box center [140, 209] width 255 height 27
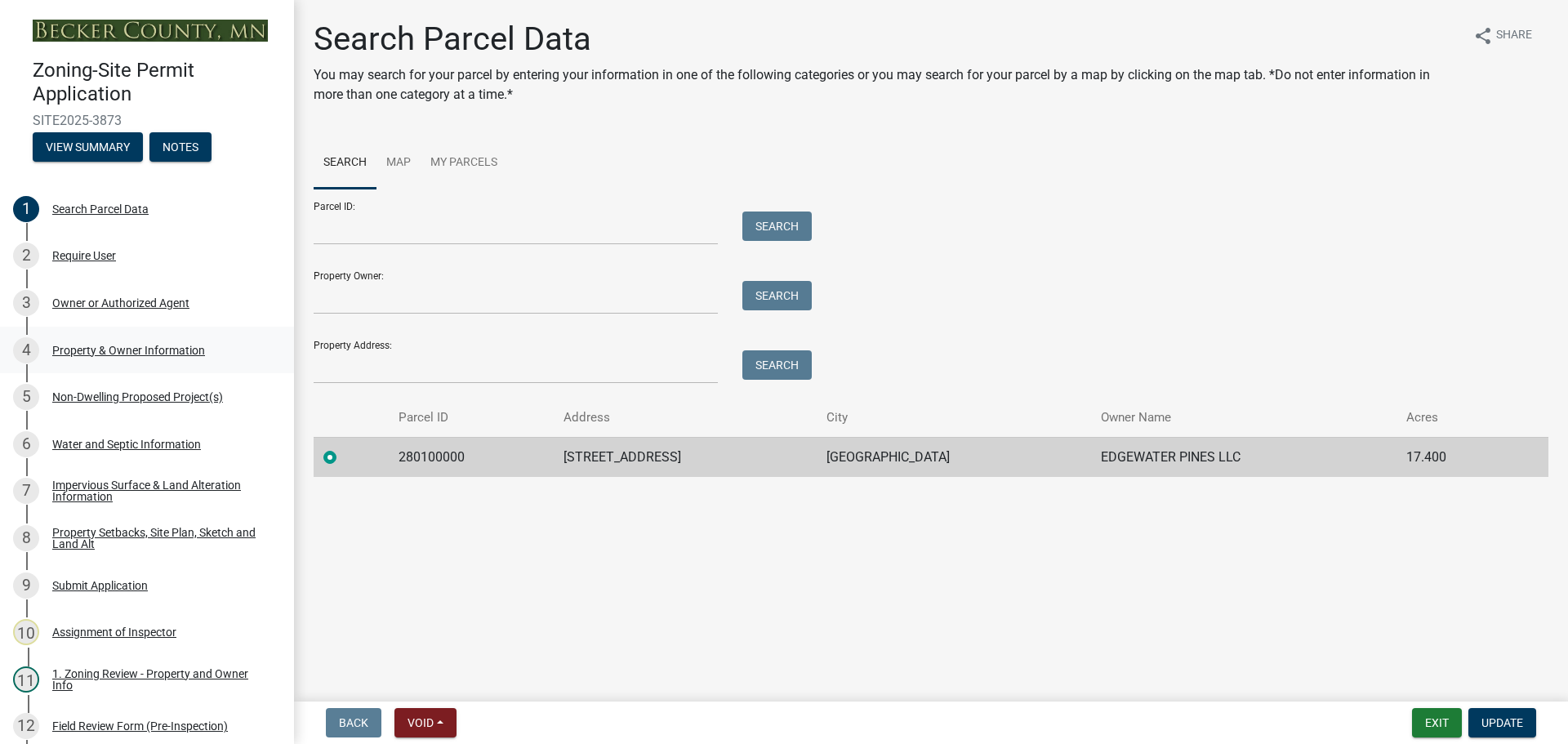
drag, startPoint x: 117, startPoint y: 342, endPoint x: 139, endPoint y: 334, distance: 23.4
click at [117, 344] on div "Property & Owner Information" at bounding box center [128, 350] width 153 height 12
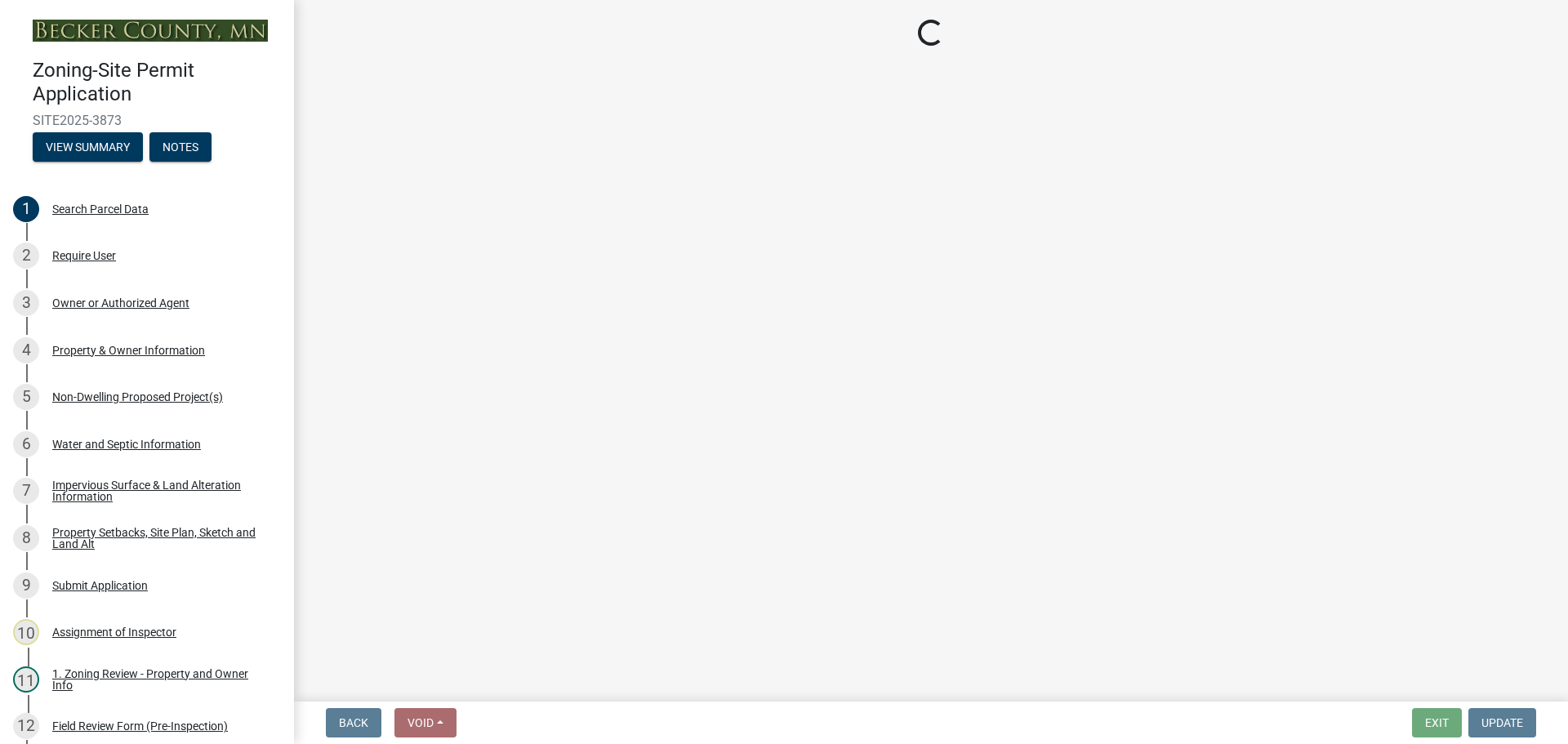
select select "9a801f8d-6fe7-4b43-b097-b8e07a42bfaf"
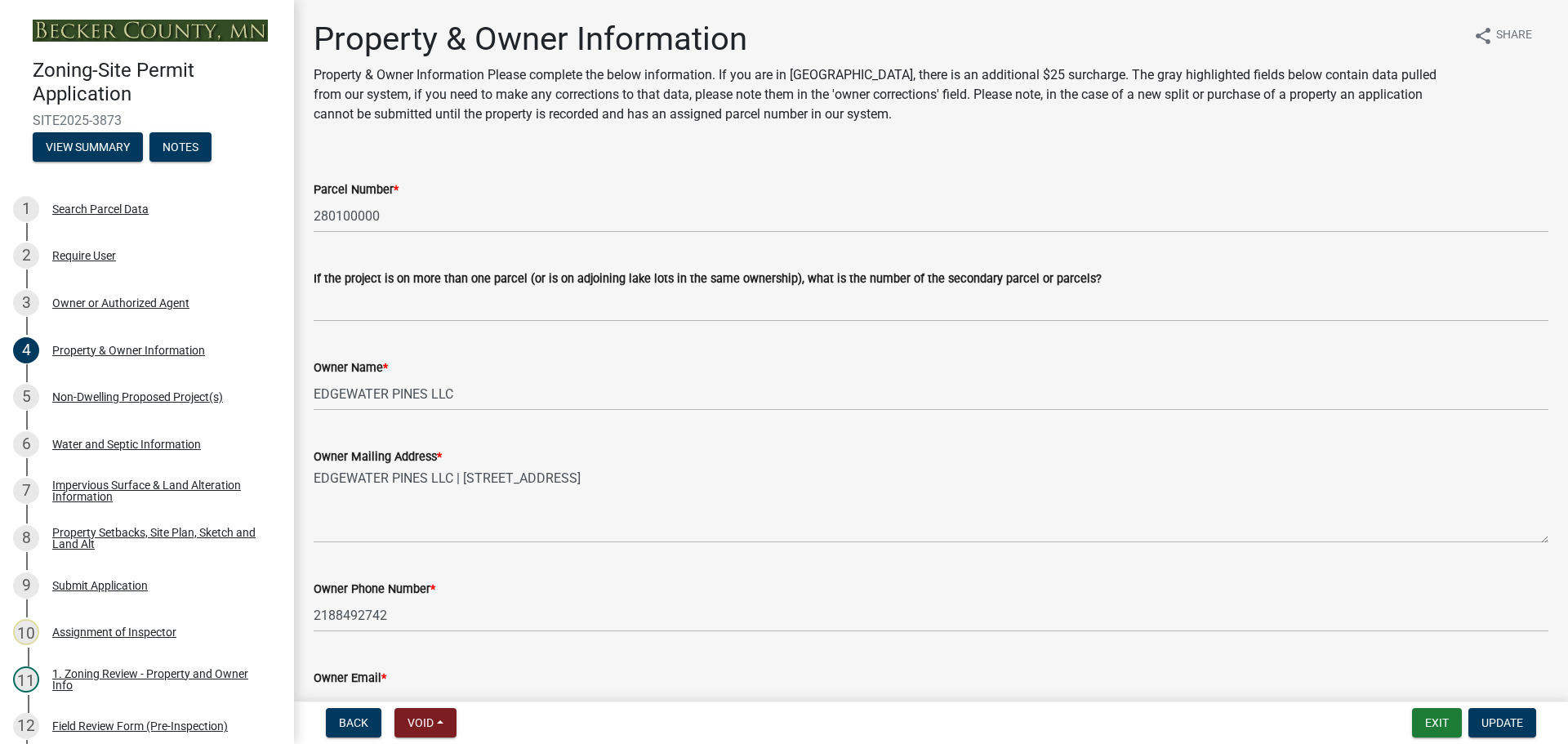
scroll to position [408, 0]
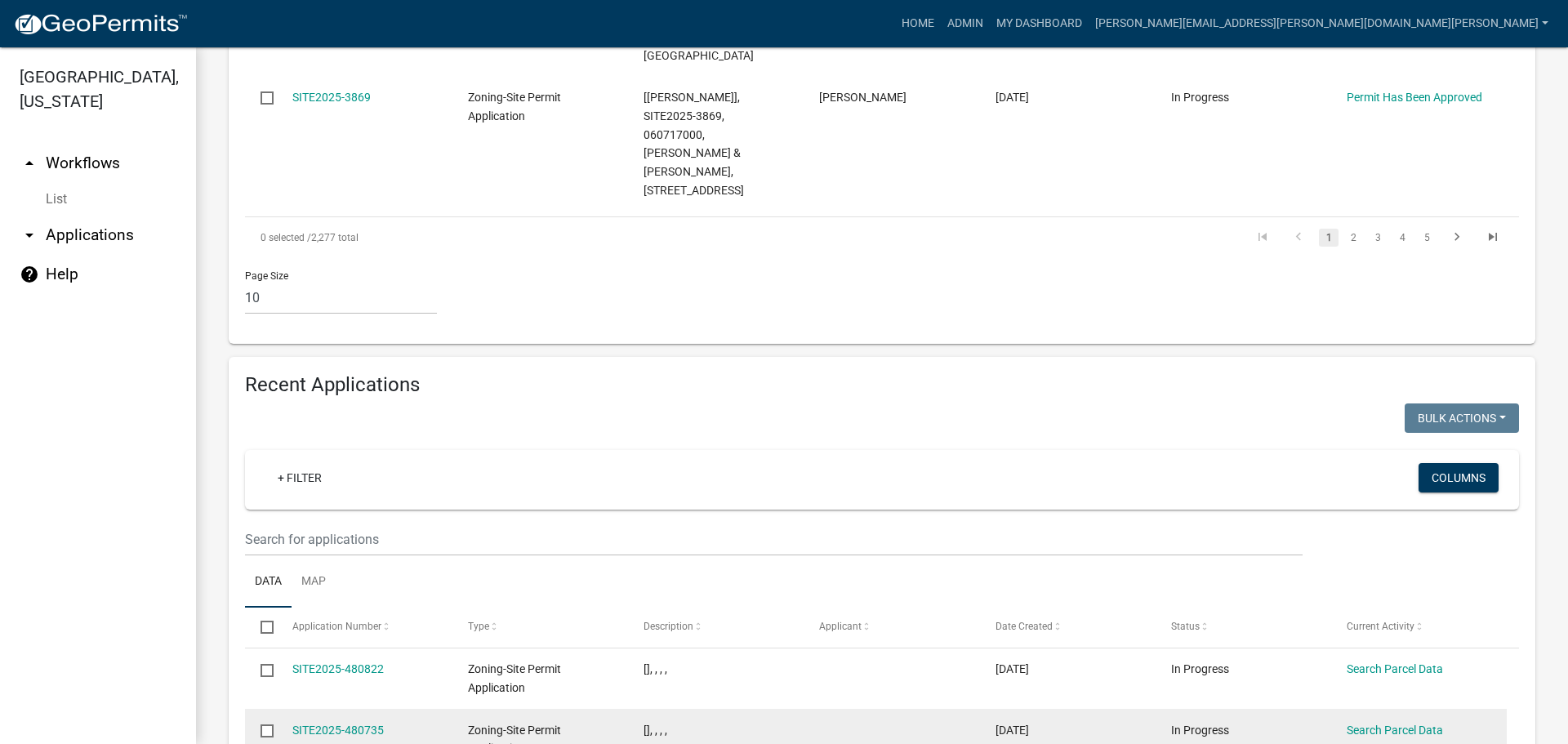
scroll to position [1469, 0]
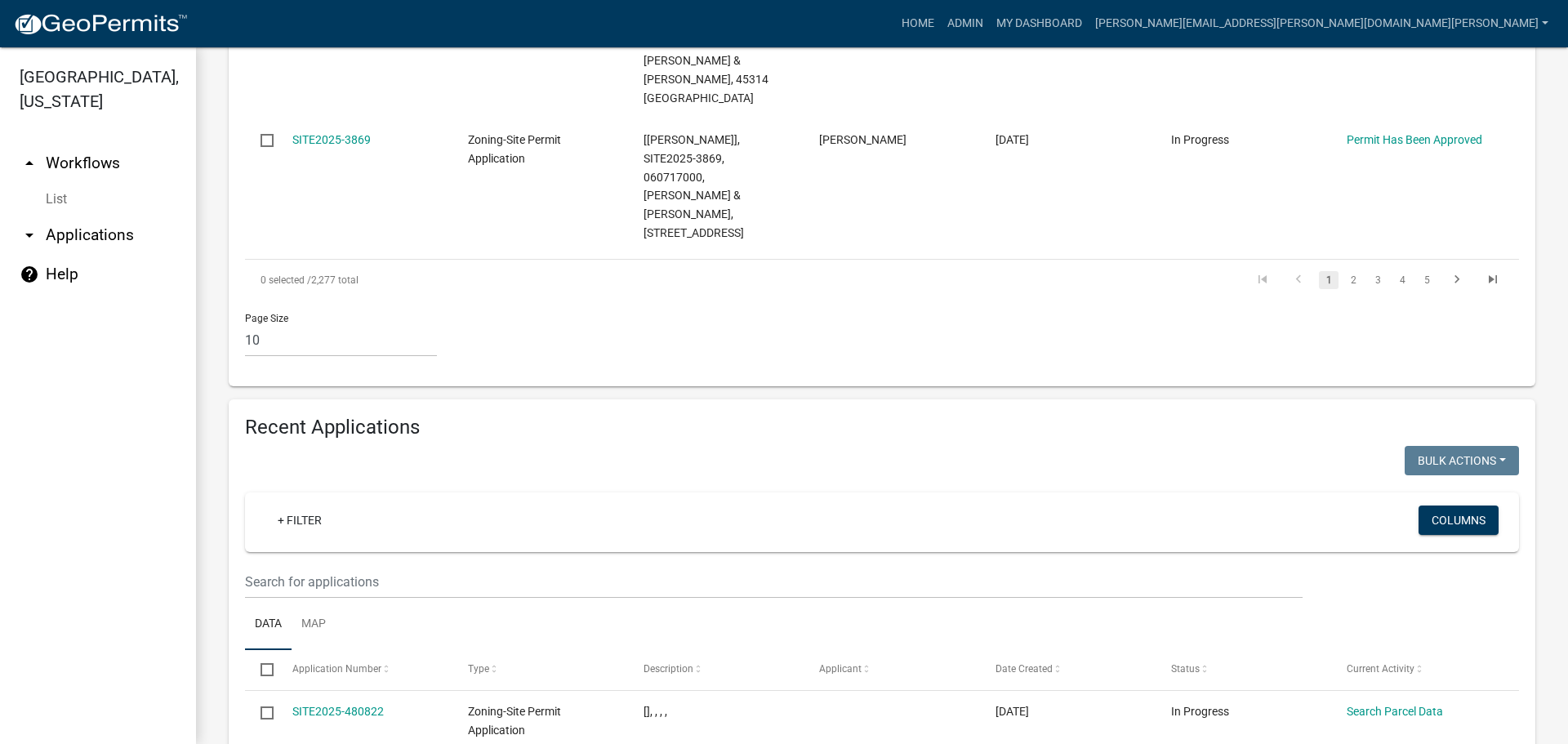
click at [366, 492] on wm-filter-builder "+ Filter Columns" at bounding box center [882, 545] width 1274 height 106
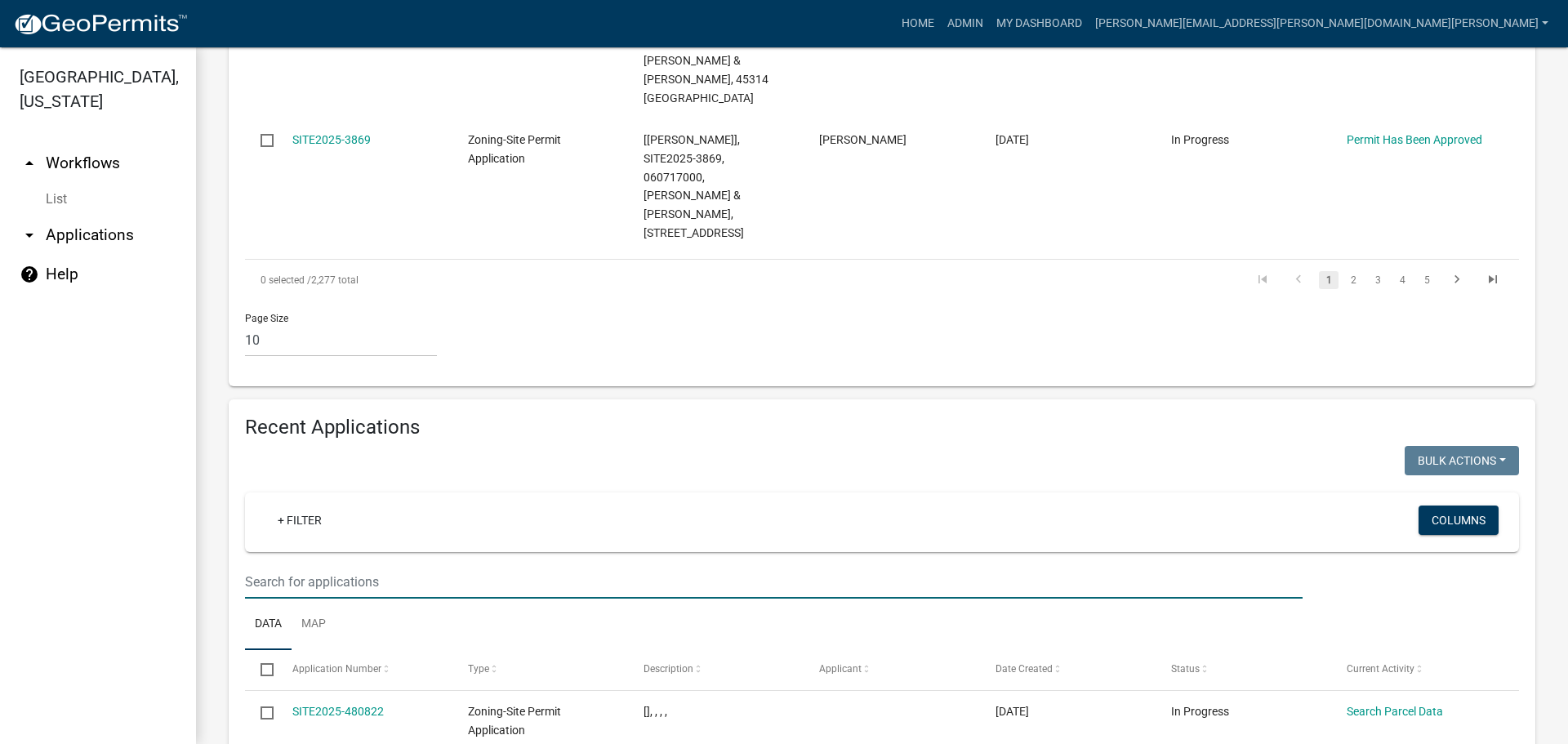
click at [366, 565] on input "text" at bounding box center [774, 582] width 1057 height 33
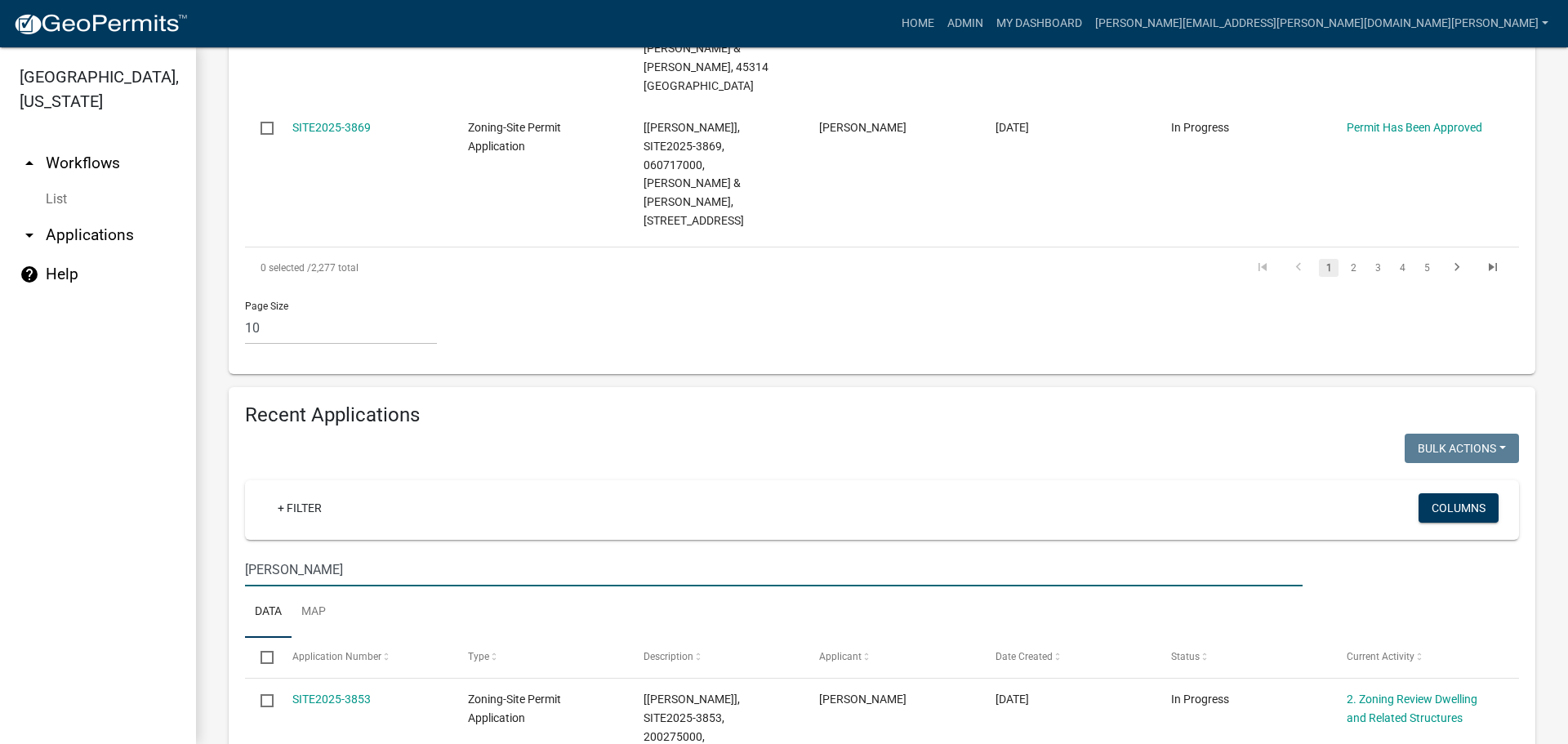
scroll to position [1564, 0]
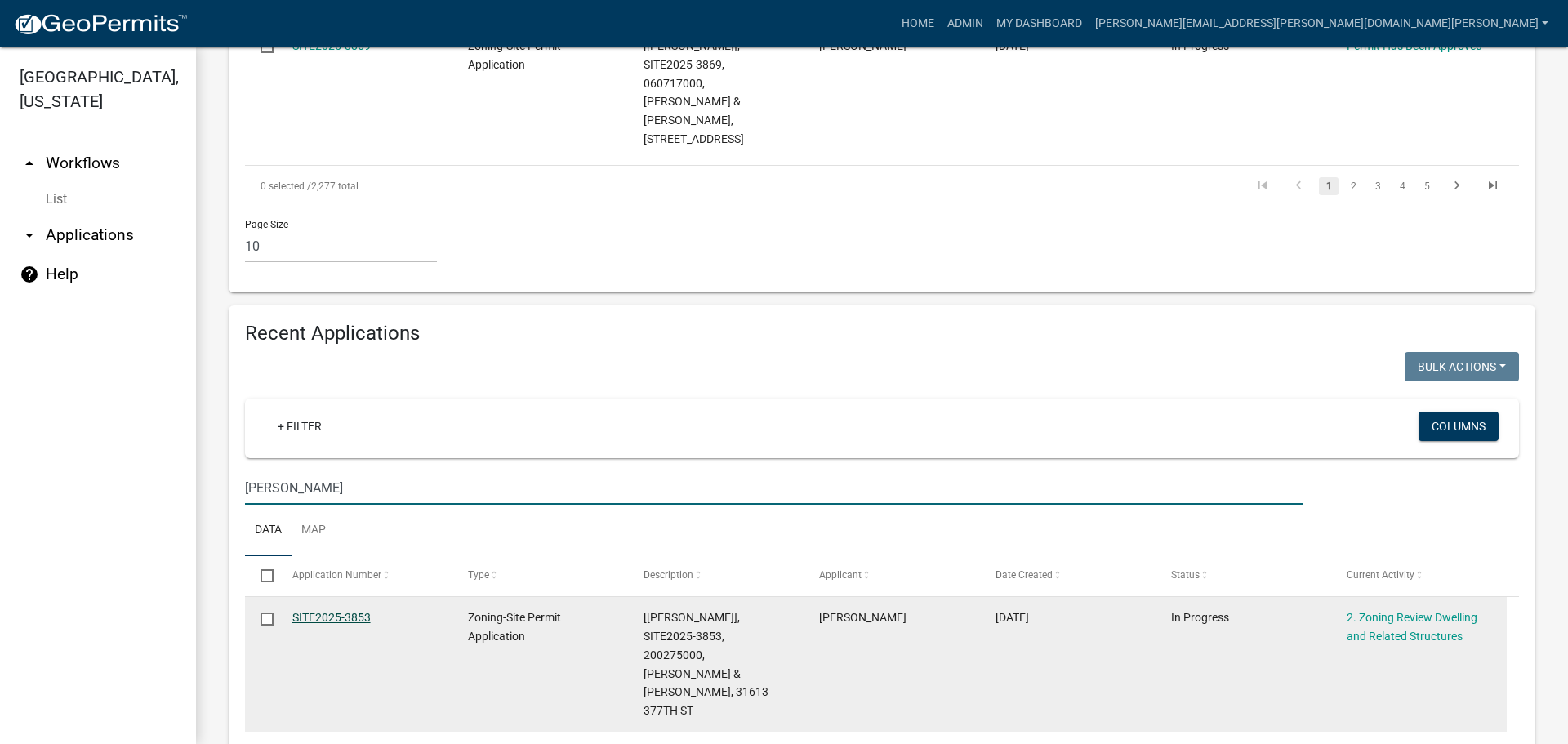
type input "guetter"
click at [348, 611] on link "SITE2025-3853" at bounding box center [332, 617] width 79 height 13
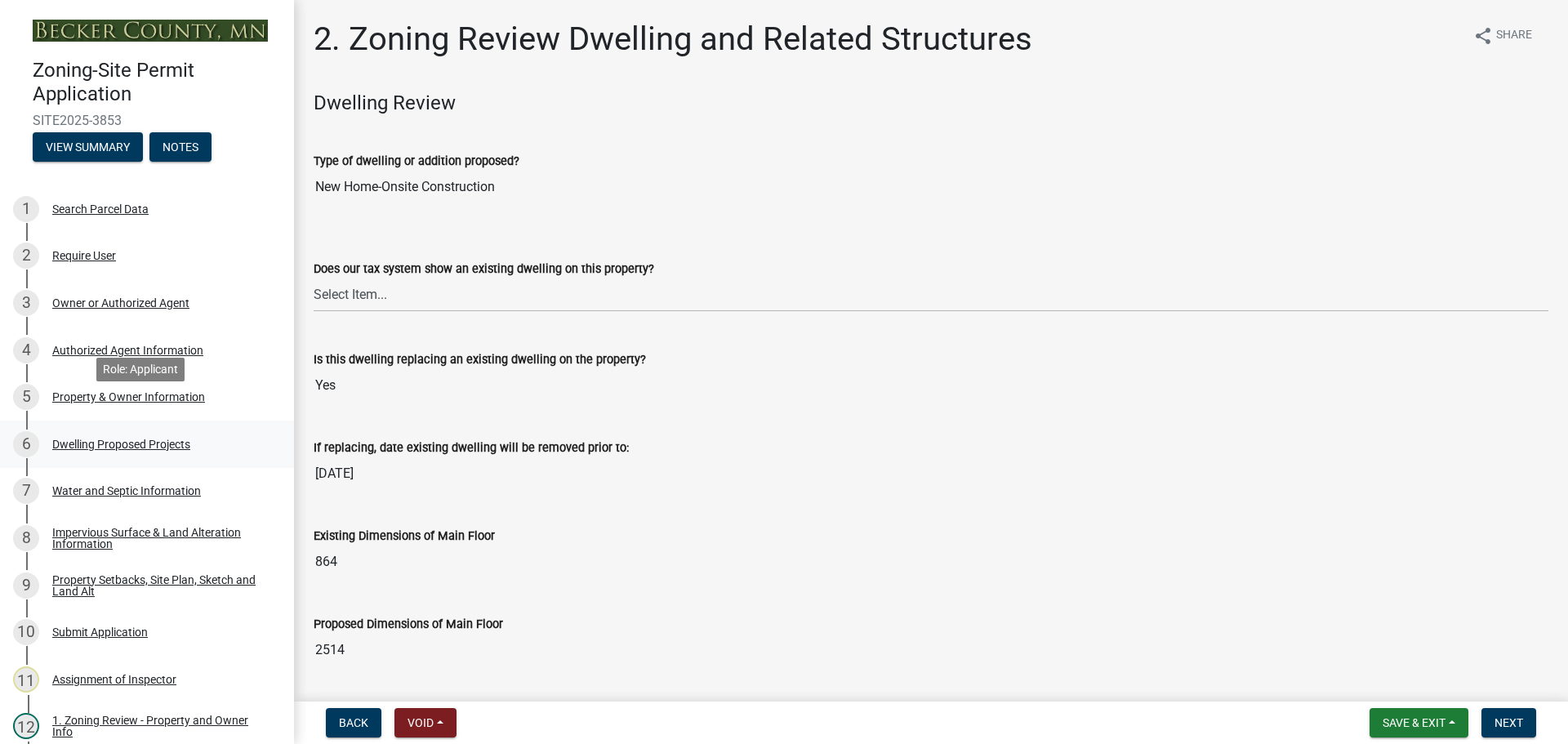
scroll to position [327, 0]
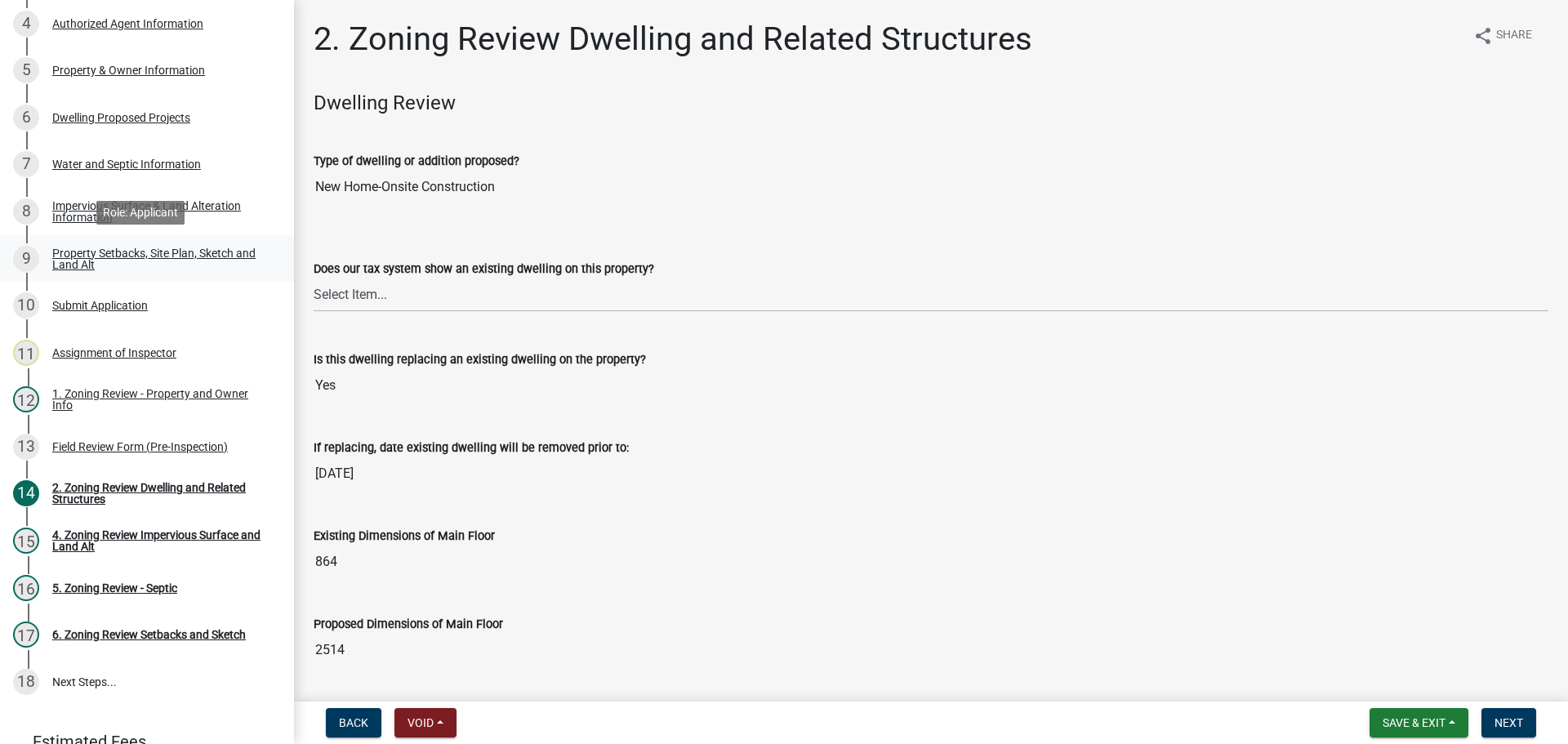
click at [127, 247] on div "Property Setbacks, Site Plan, Sketch and Land Alt" at bounding box center [159, 258] width 216 height 23
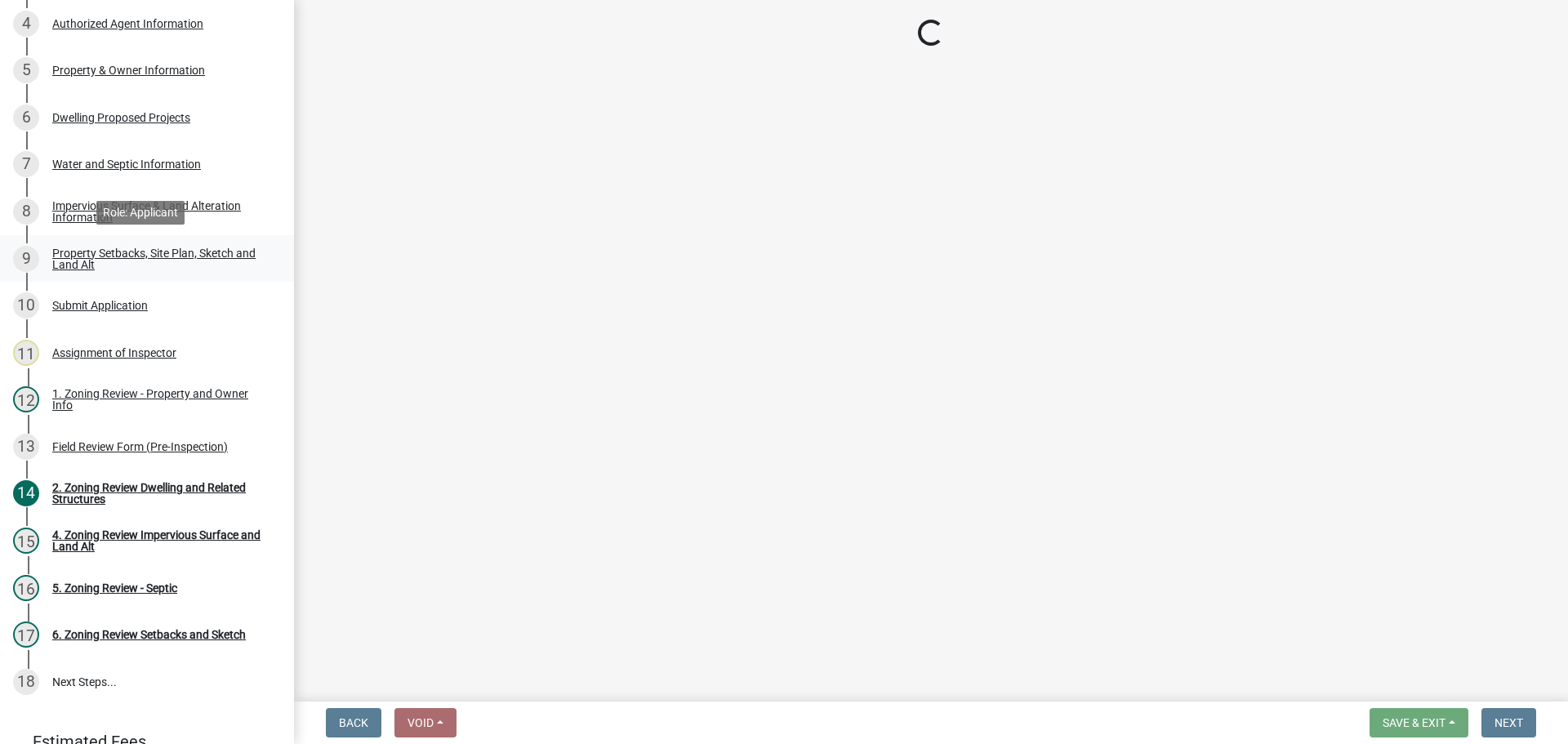
select select "7b13c63f-e699-4112-b373-98fbd28ec536"
select select "87640abb-5130-4065-bced-0c1b260ce984"
select select "b56a4575-9846-47cf-8067-c59a4853da22"
select select "b9185151-7fec-488a-a719-f11a93338dbd"
select select "e8ab2dc3-aa3f-46f3-9b4a-37eb25ad84af"
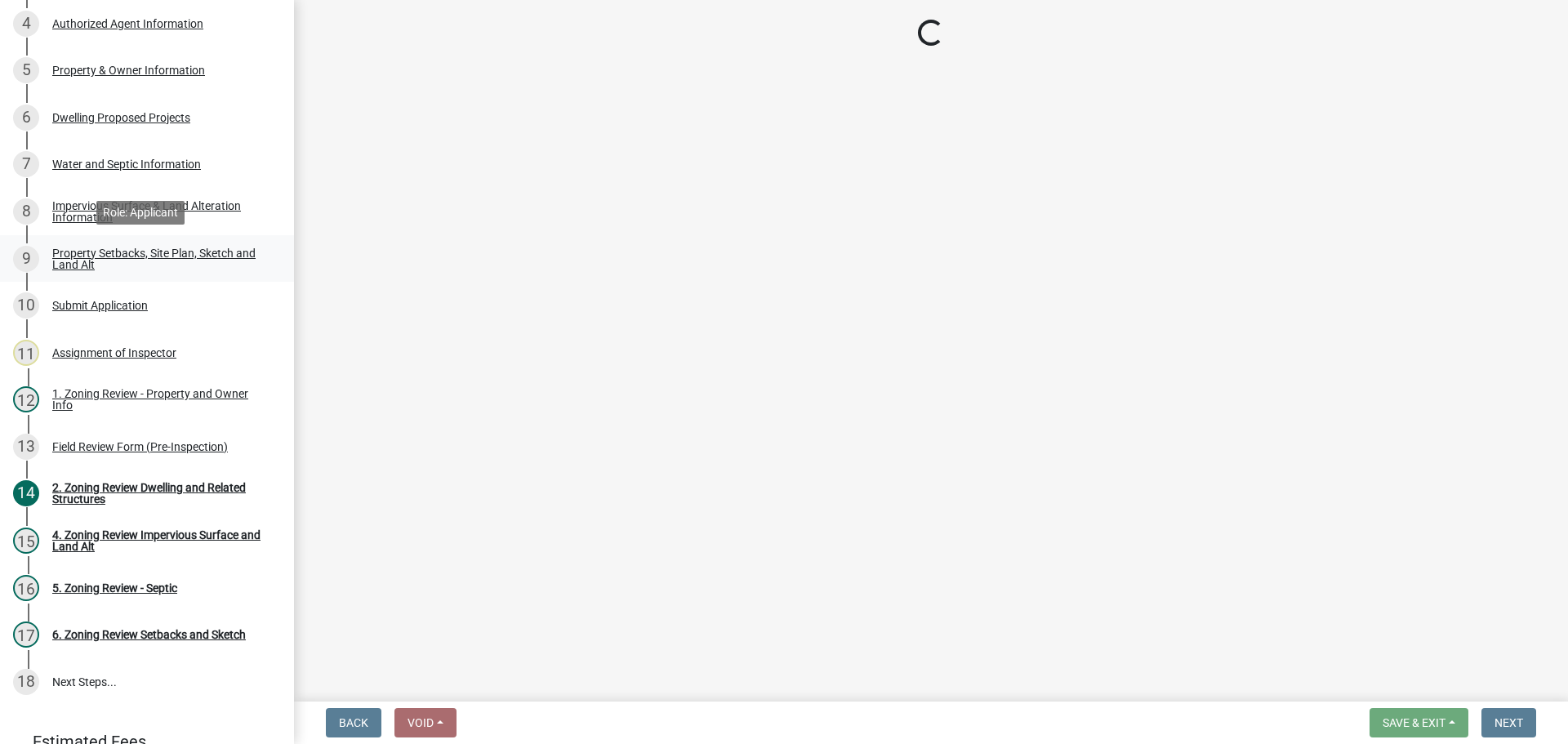
select select "5ad4ab64-b44e-481c-9000-9e5907aa74e1"
select select "e019de12-4845-45f2-ad10-5fb76eee0e55"
select select "c8b8ea71-7088-4e87-a493-7bc88cc2835b"
select select "133211ff-91ce-4a0a-9235-b48a7e2069a0"
select select "19d13e65-c93d-443e-910a-7a17299544cc"
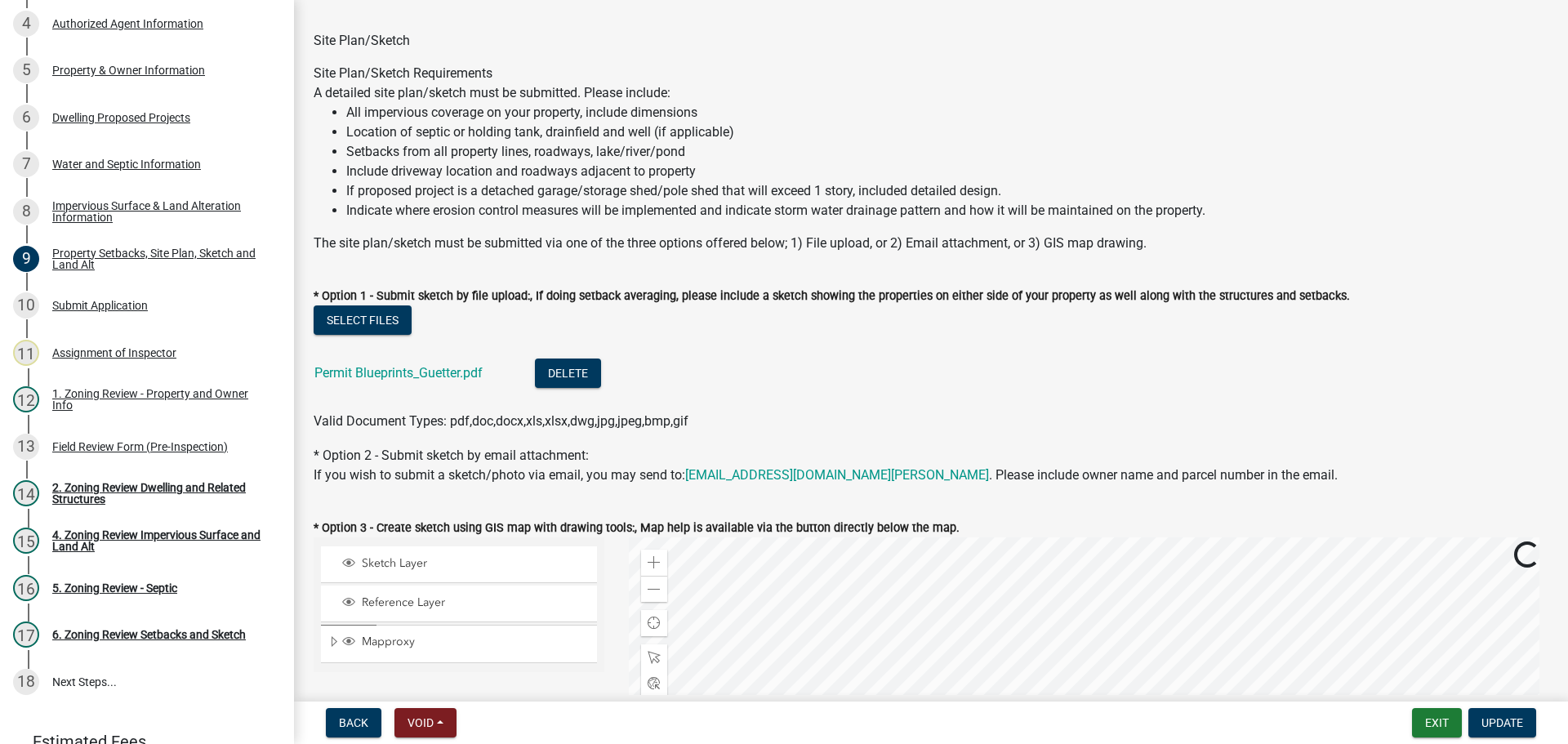
scroll to position [0, 0]
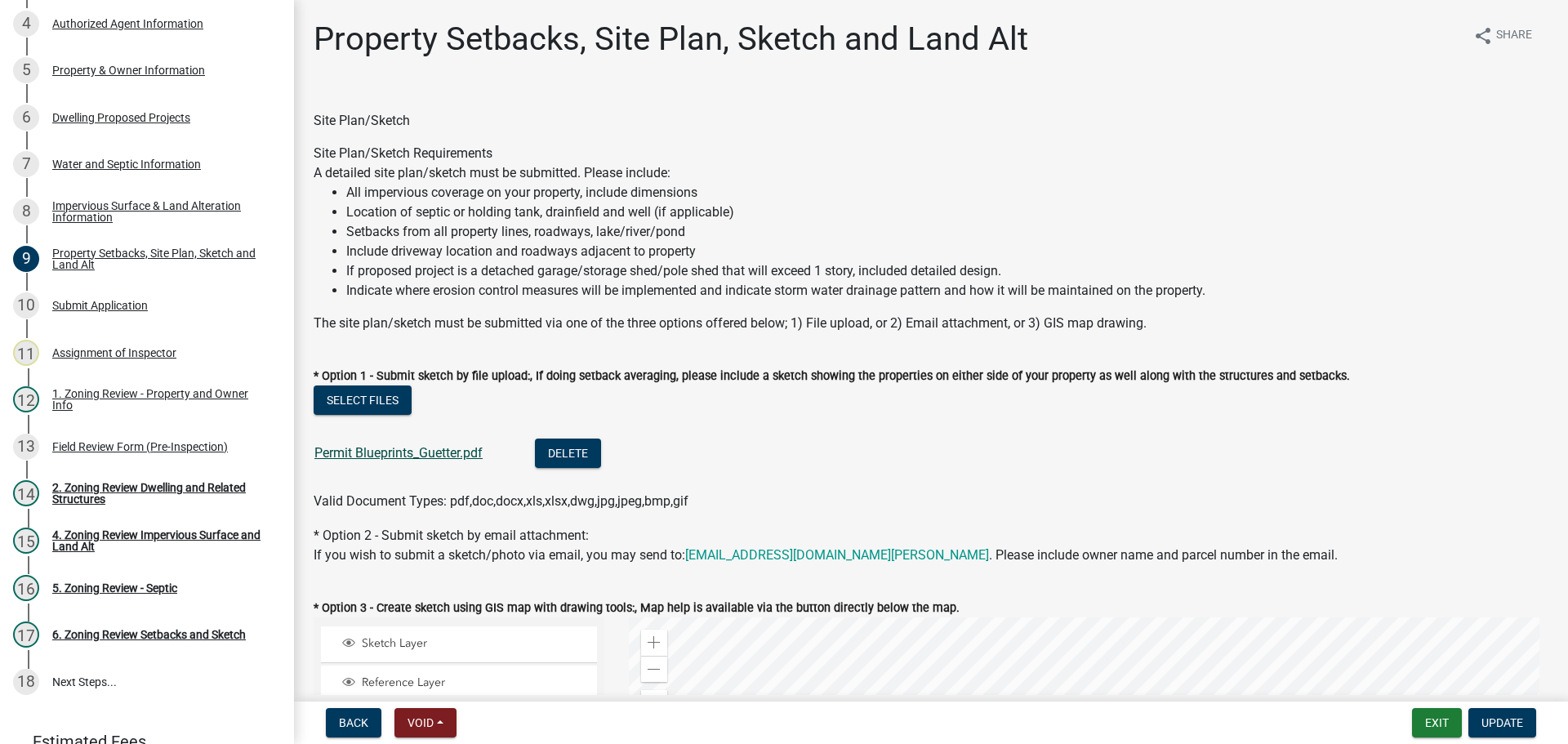
click at [418, 448] on link "Permit Blueprints_Guetter.pdf" at bounding box center [398, 453] width 168 height 16
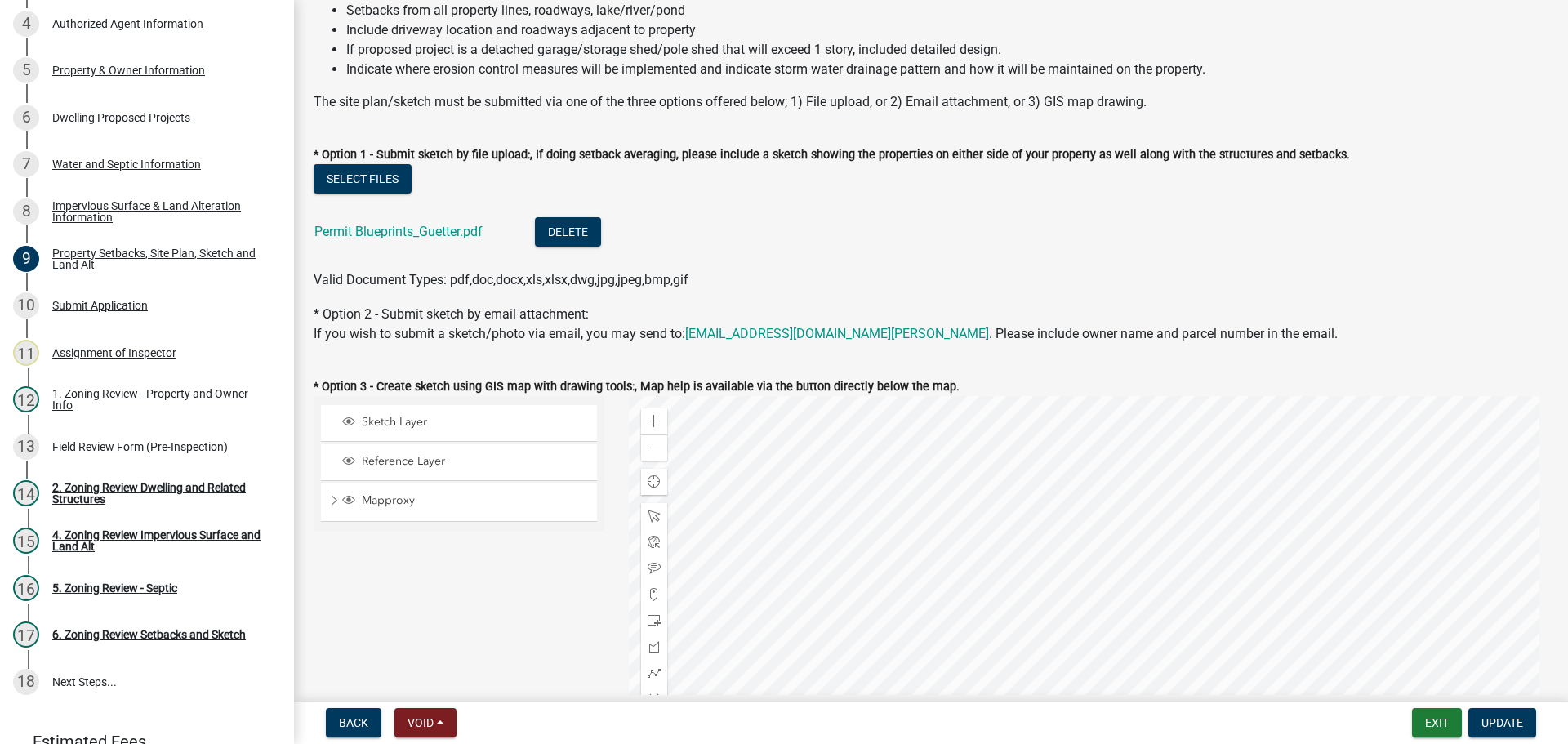
scroll to position [245, 0]
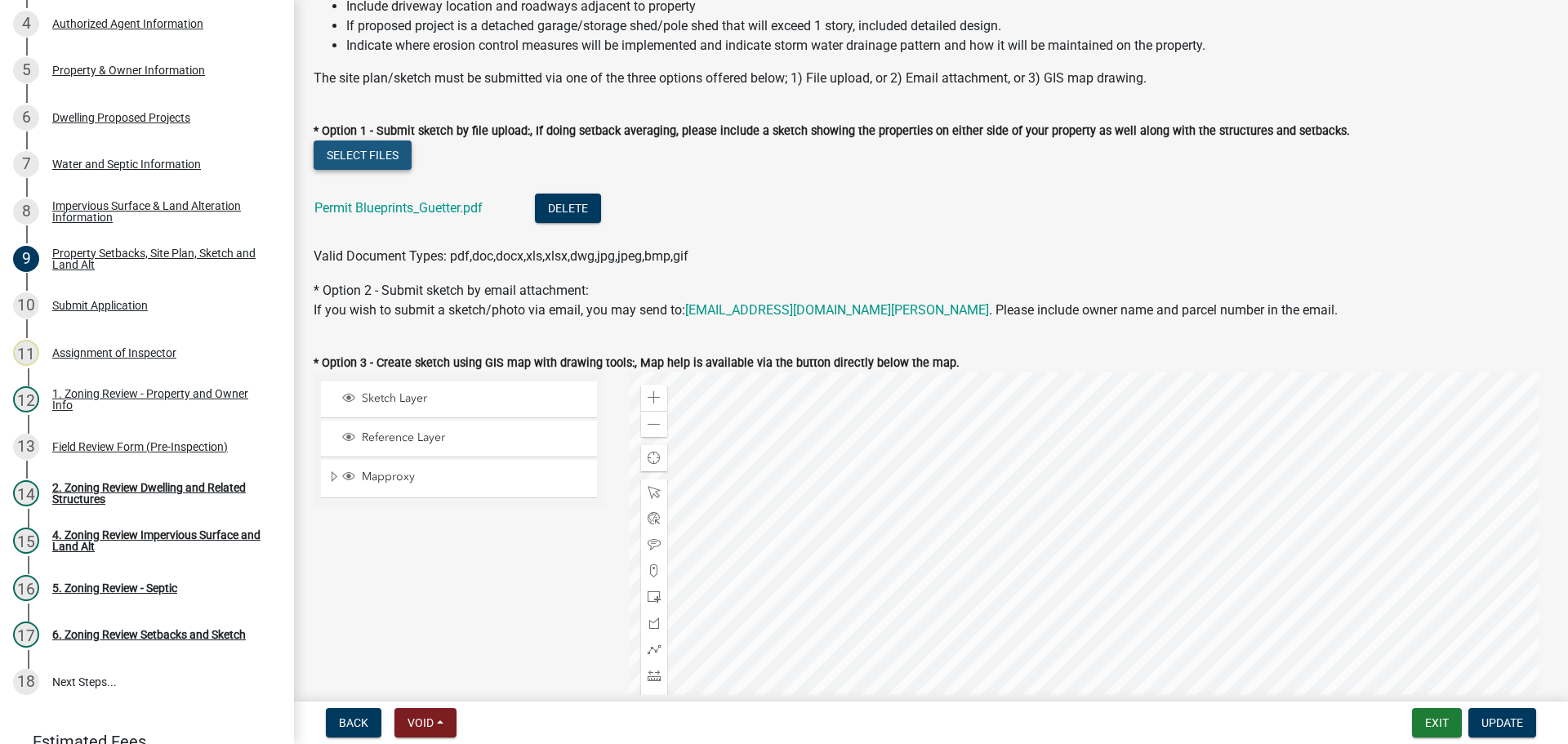
click at [360, 148] on button "Select files" at bounding box center [363, 155] width 98 height 30
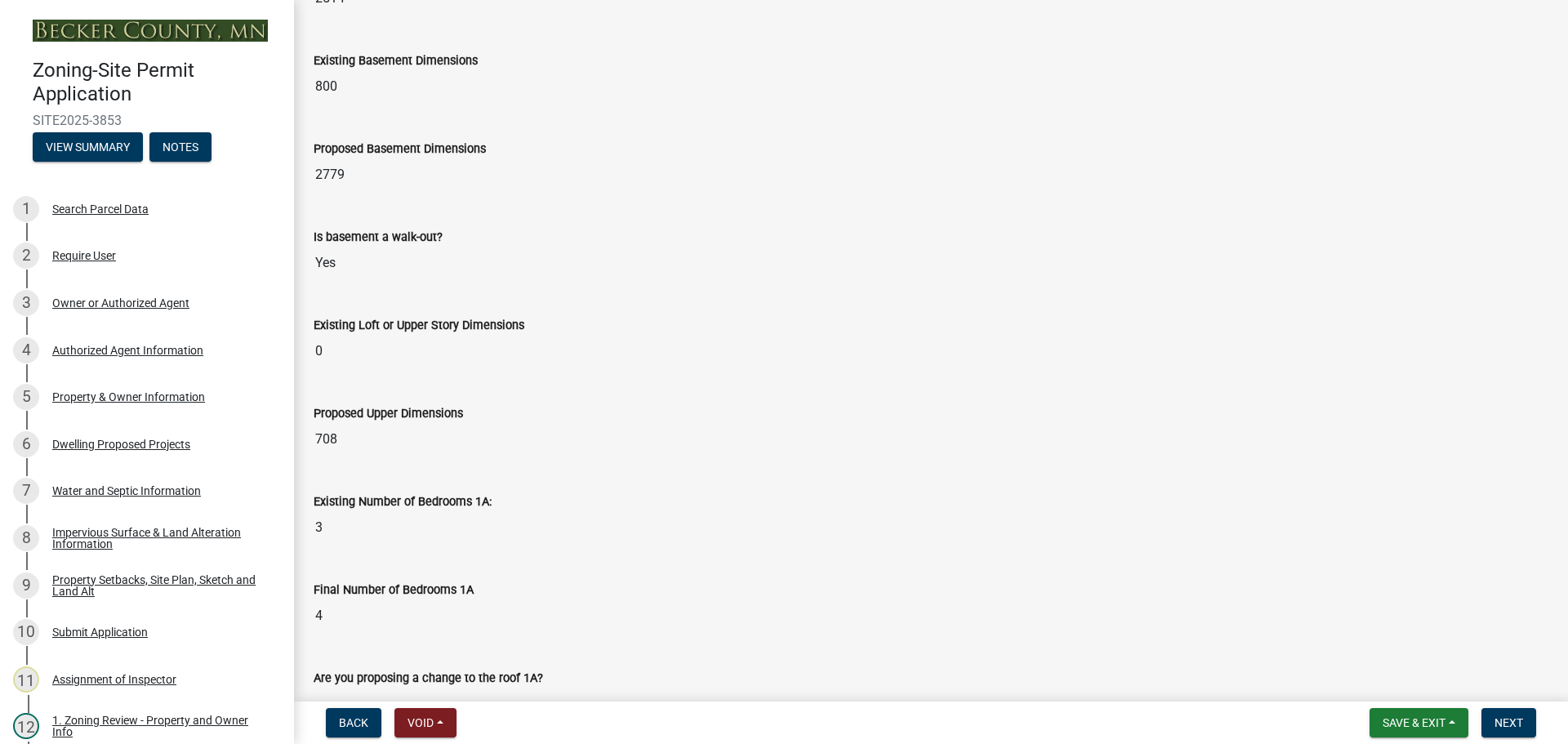
scroll to position [653, 0]
click at [114, 574] on div "Property Setbacks, Site Plan, Sketch and Land Alt" at bounding box center [159, 585] width 216 height 23
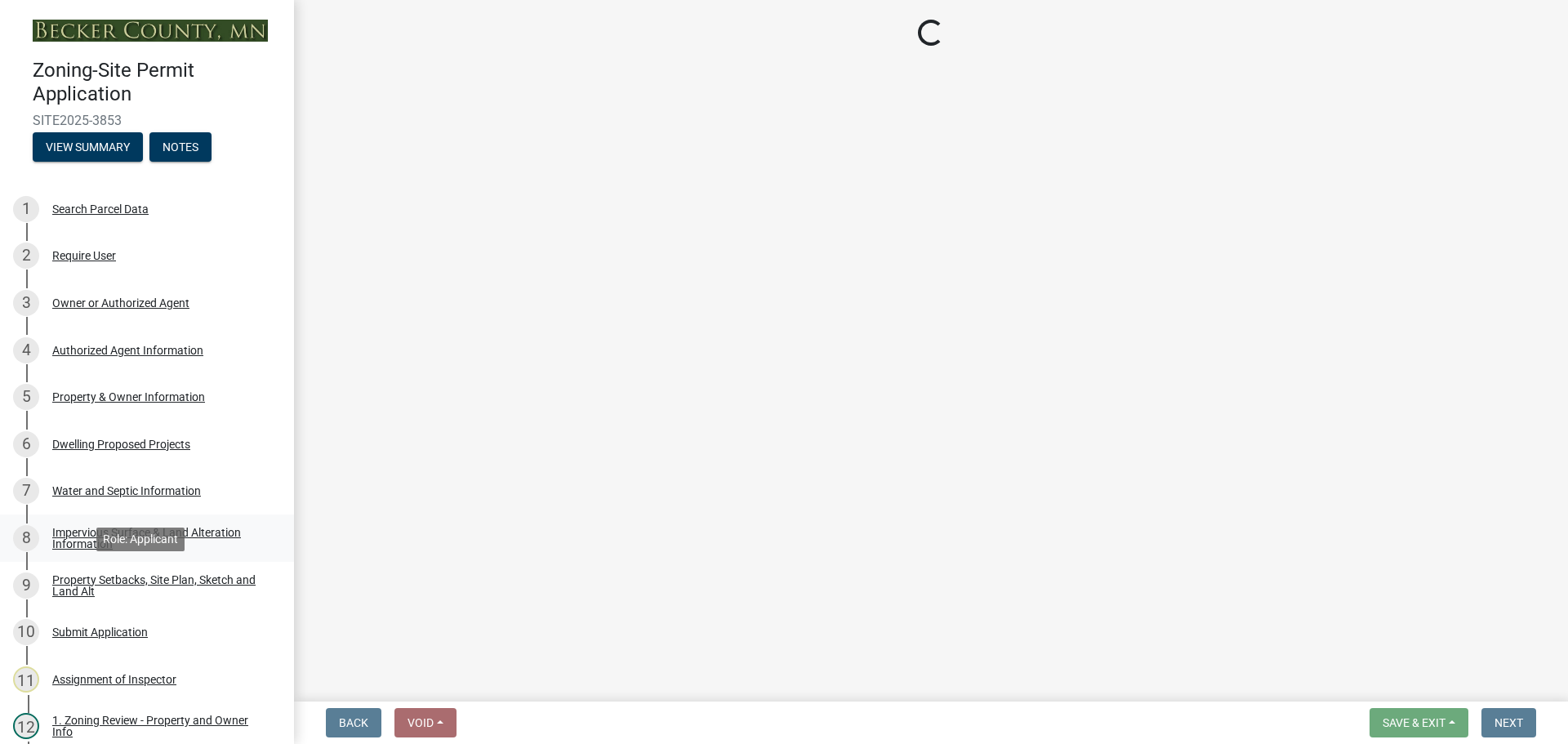
scroll to position [0, 0]
select select "7b13c63f-e699-4112-b373-98fbd28ec536"
select select "87640abb-5130-4065-bced-0c1b260ce984"
select select "b56a4575-9846-47cf-8067-c59a4853da22"
select select "b9185151-7fec-488a-a719-f11a93338dbd"
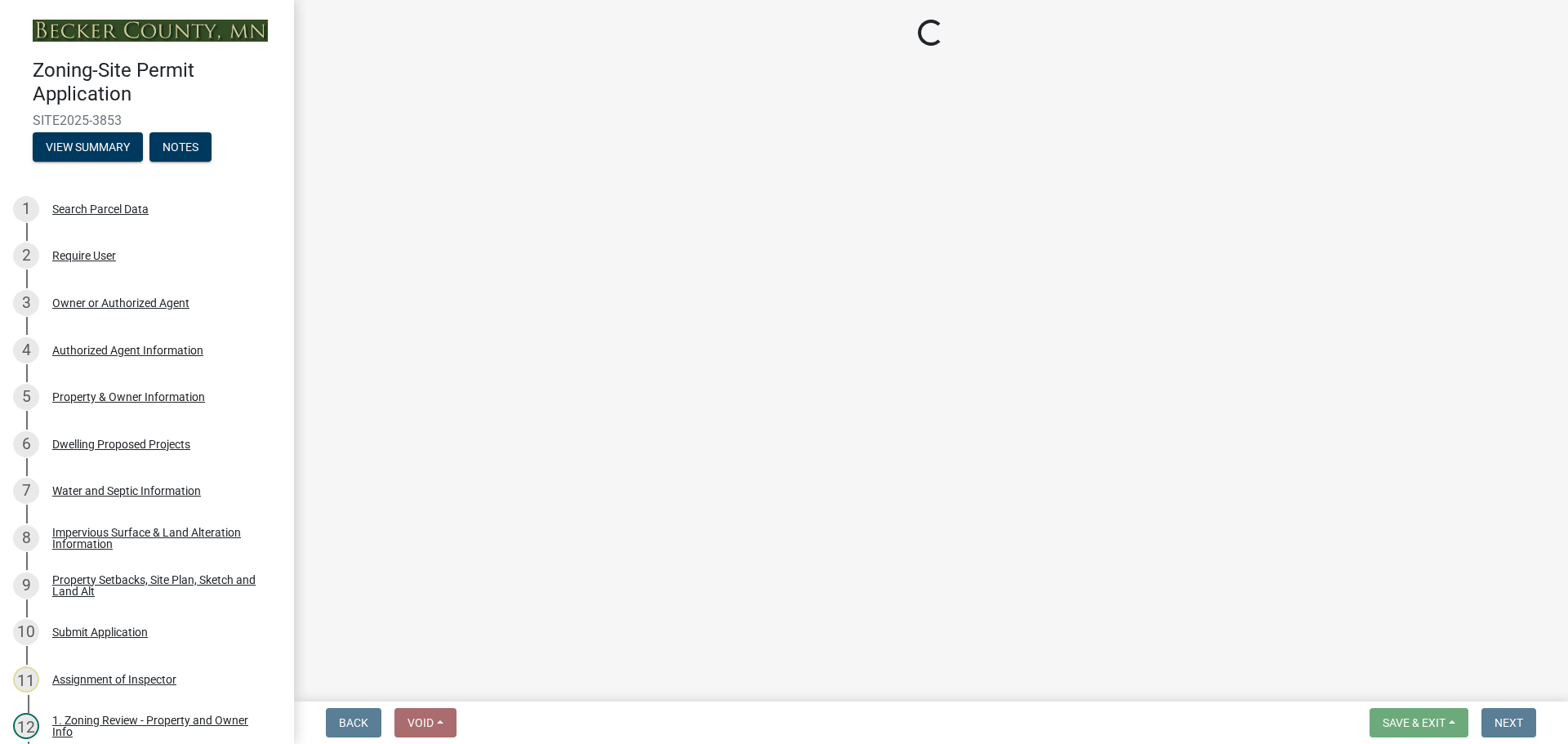
select select "e8ab2dc3-aa3f-46f3-9b4a-37eb25ad84af"
select select "5ad4ab64-b44e-481c-9000-9e5907aa74e1"
select select "e019de12-4845-45f2-ad10-5fb76eee0e55"
select select "c8b8ea71-7088-4e87-a493-7bc88cc2835b"
select select "133211ff-91ce-4a0a-9235-b48a7e2069a0"
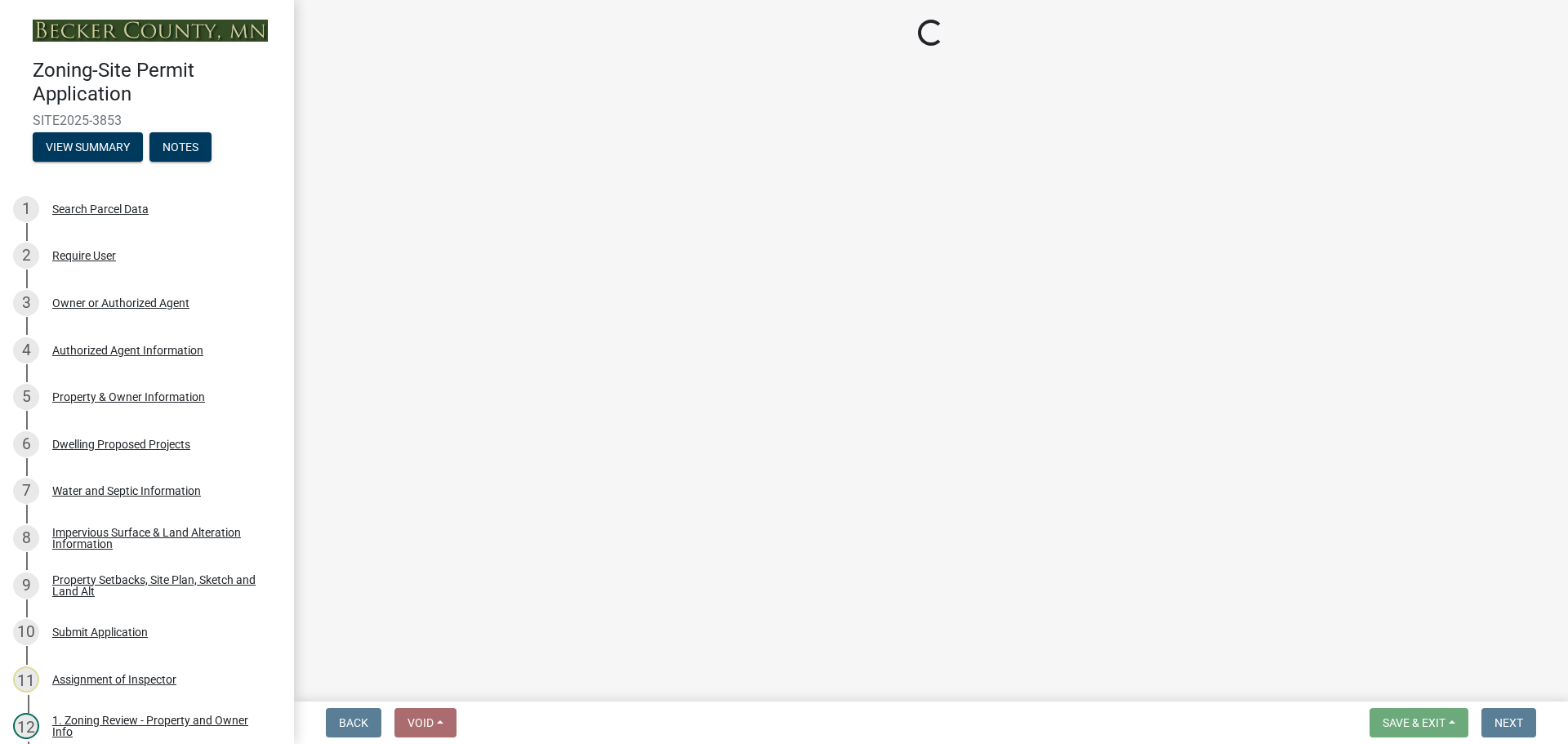
select select "19d13e65-c93d-443e-910a-7a17299544cc"
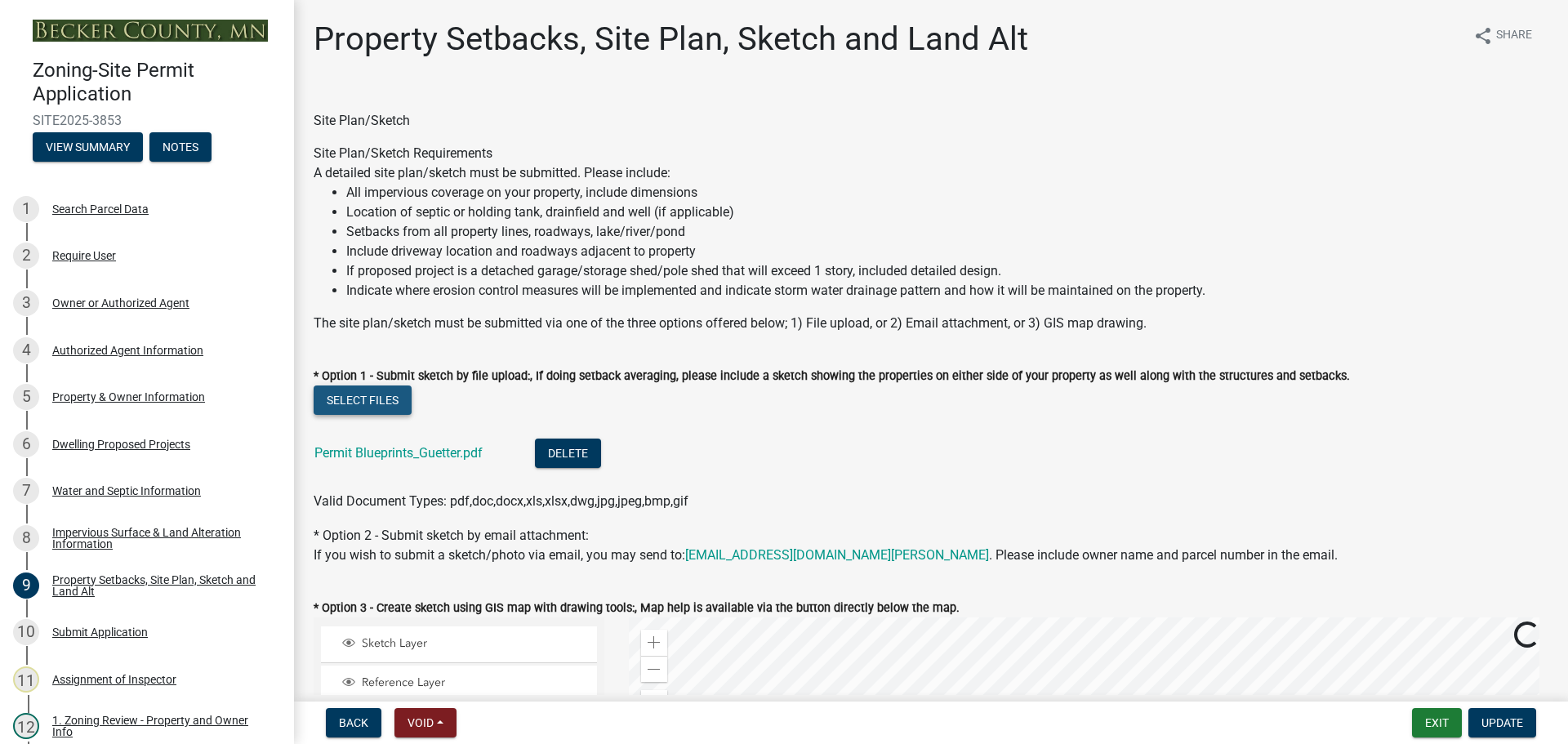
click at [381, 394] on button "Select files" at bounding box center [363, 401] width 98 height 30
click at [371, 392] on button "Select files" at bounding box center [363, 401] width 98 height 30
click at [909, 163] on div "A detailed site plan/sketch must be submitted. Please include: All impervious c…" at bounding box center [931, 231] width 1234 height 137
click at [377, 390] on button "Select files" at bounding box center [363, 401] width 98 height 30
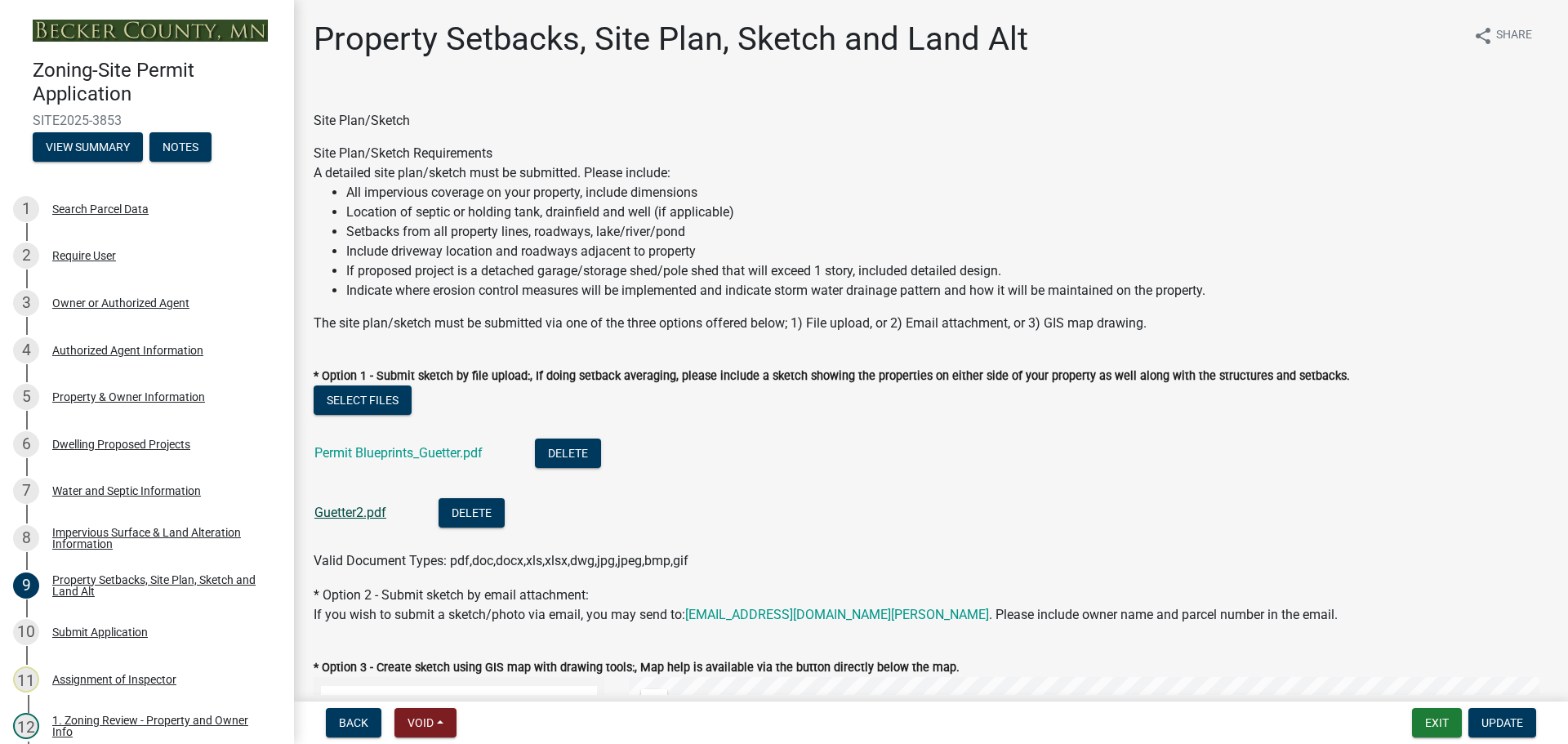
click at [361, 510] on link "Guetter2.pdf" at bounding box center [349, 513] width 72 height 16
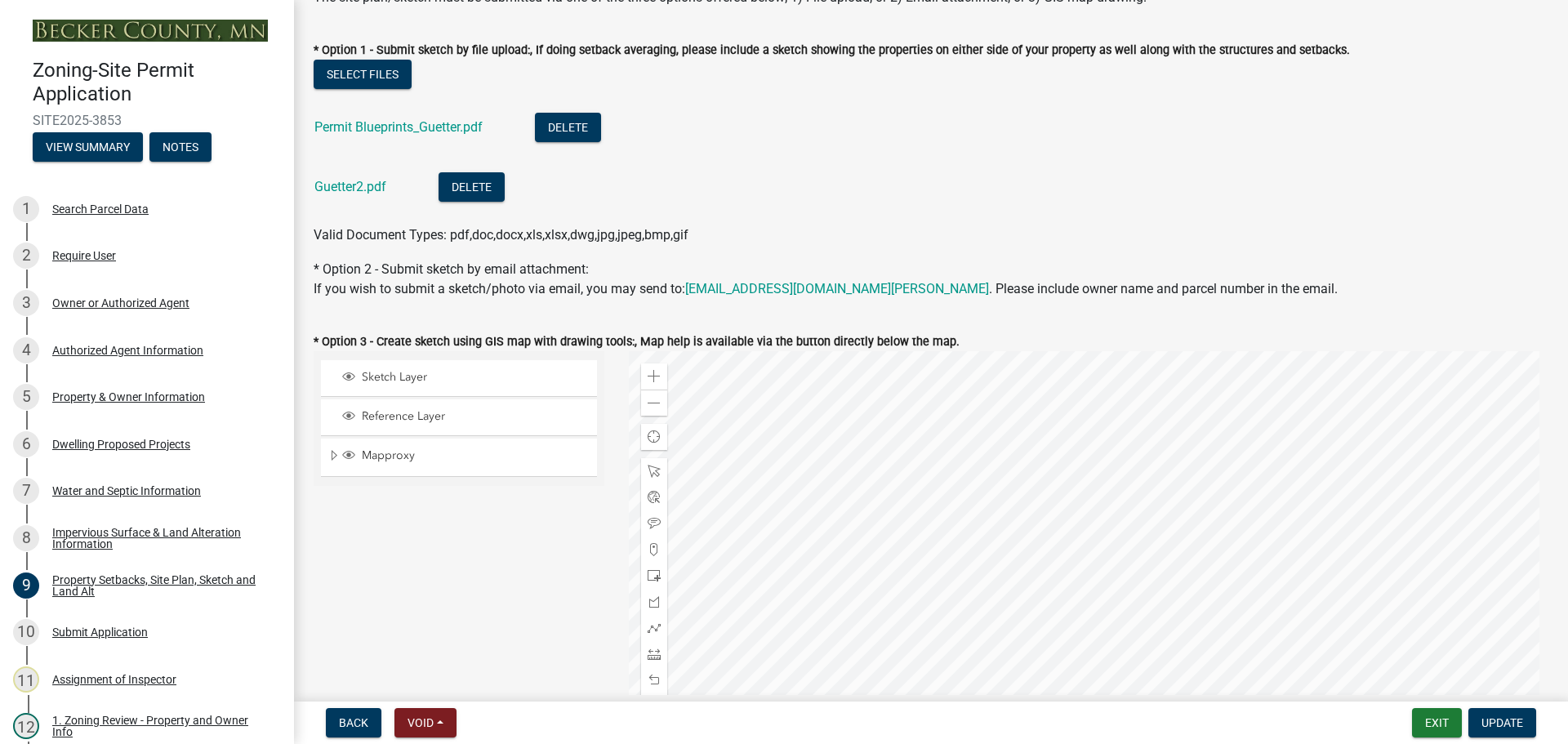
scroll to position [327, 0]
click at [1497, 720] on span "Update" at bounding box center [1502, 722] width 41 height 13
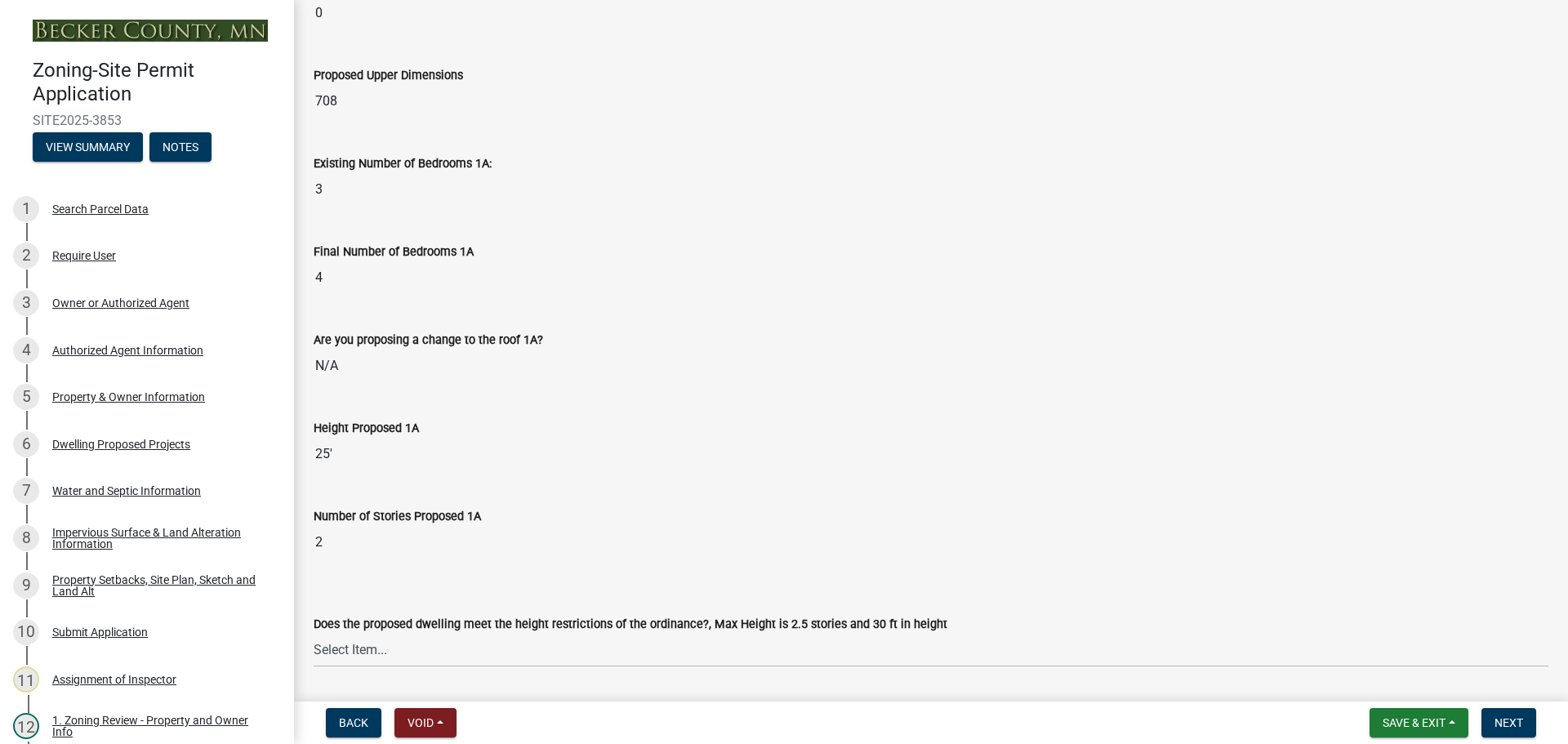
scroll to position [1143, 0]
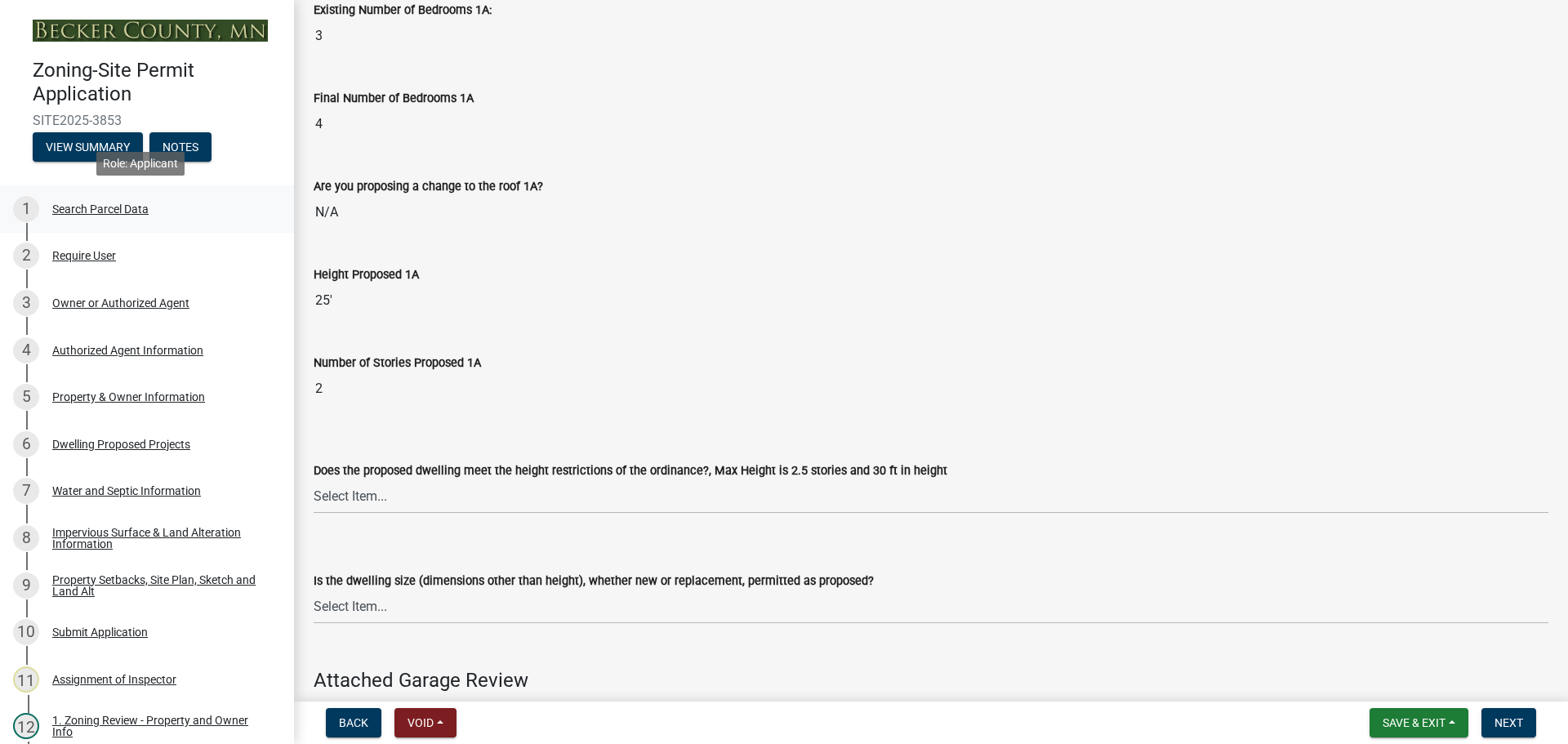
click at [95, 199] on div "1 Search Parcel Data" at bounding box center [140, 209] width 255 height 27
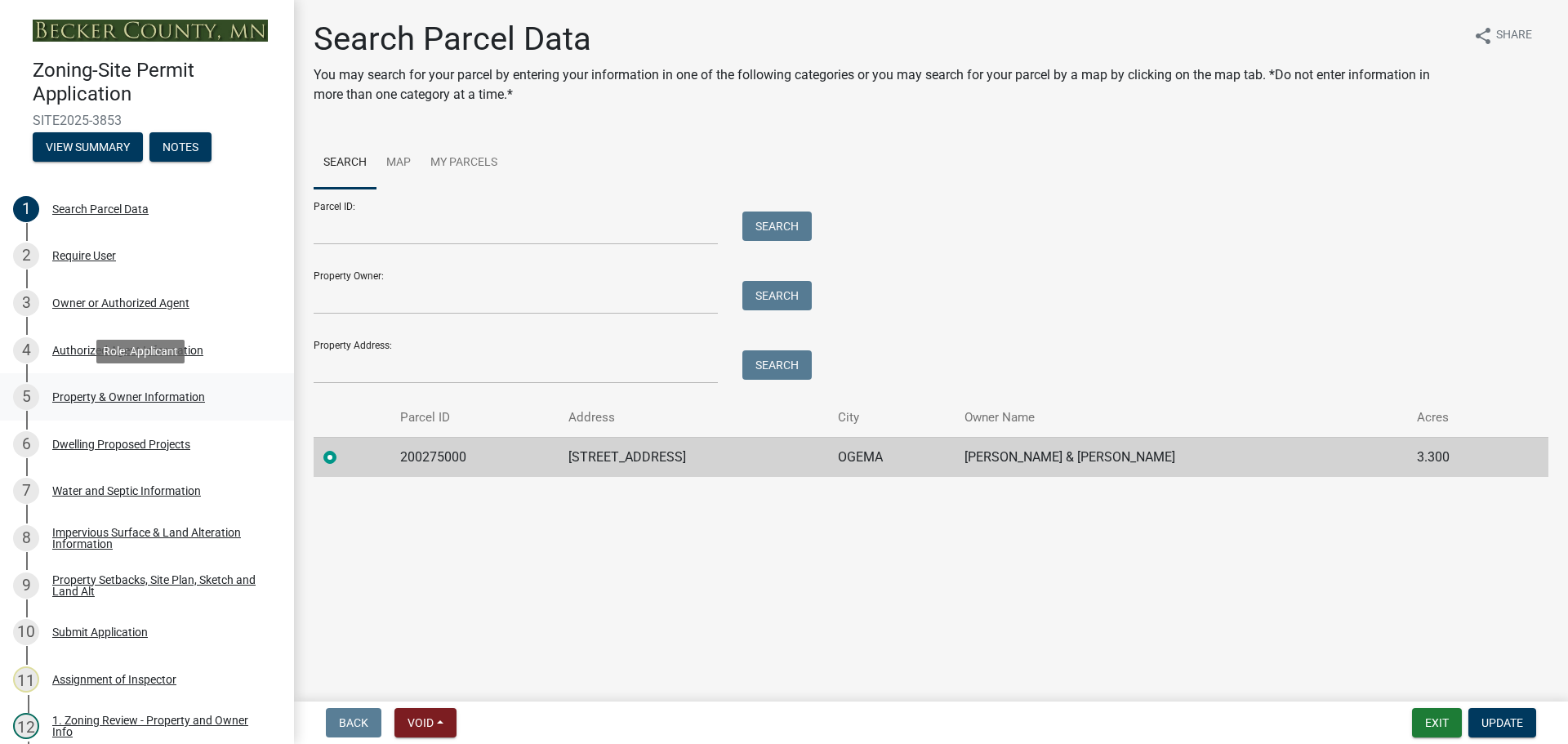
click at [133, 389] on div "5 Property & Owner Information" at bounding box center [140, 397] width 255 height 27
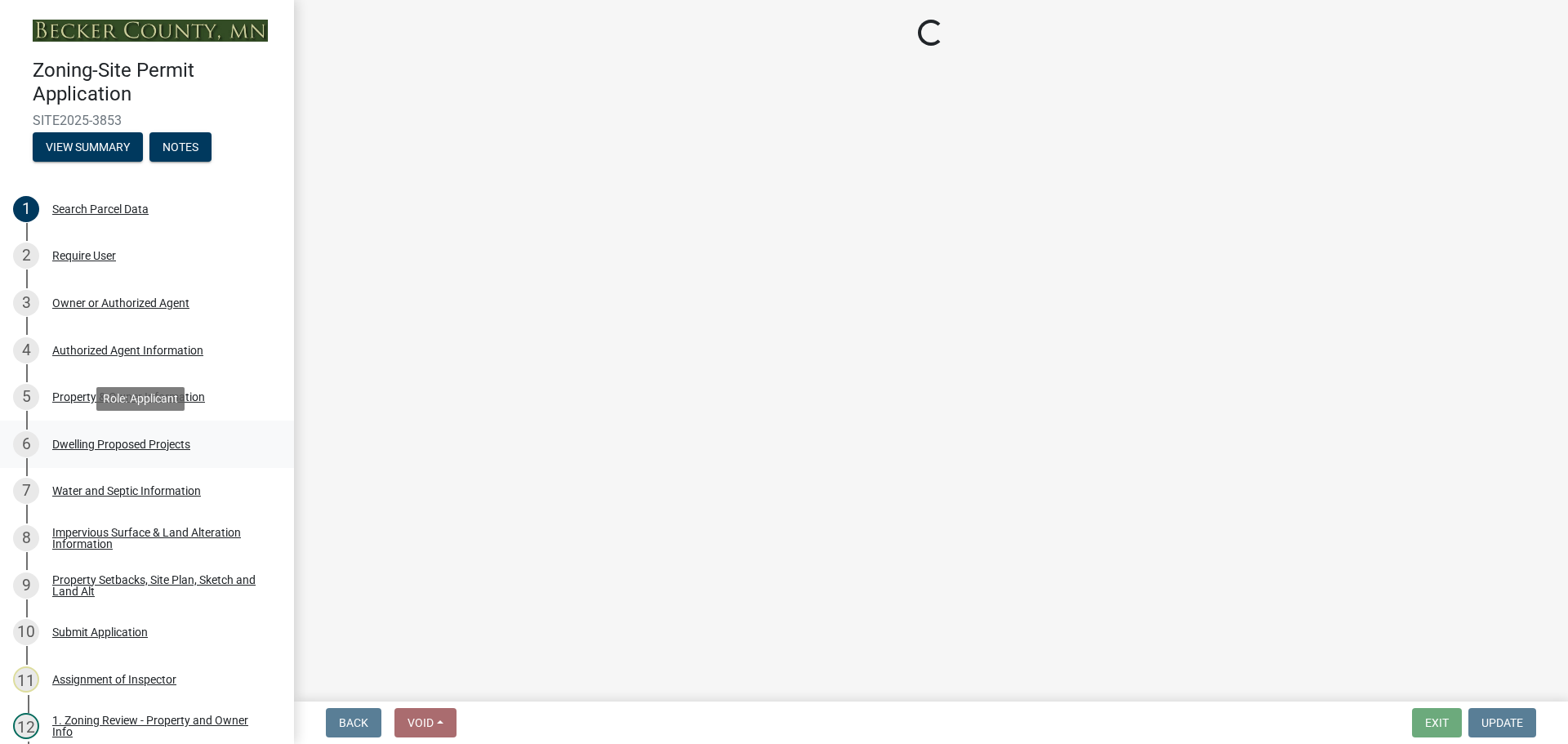
click at [135, 443] on div "Dwelling Proposed Projects" at bounding box center [121, 444] width 138 height 12
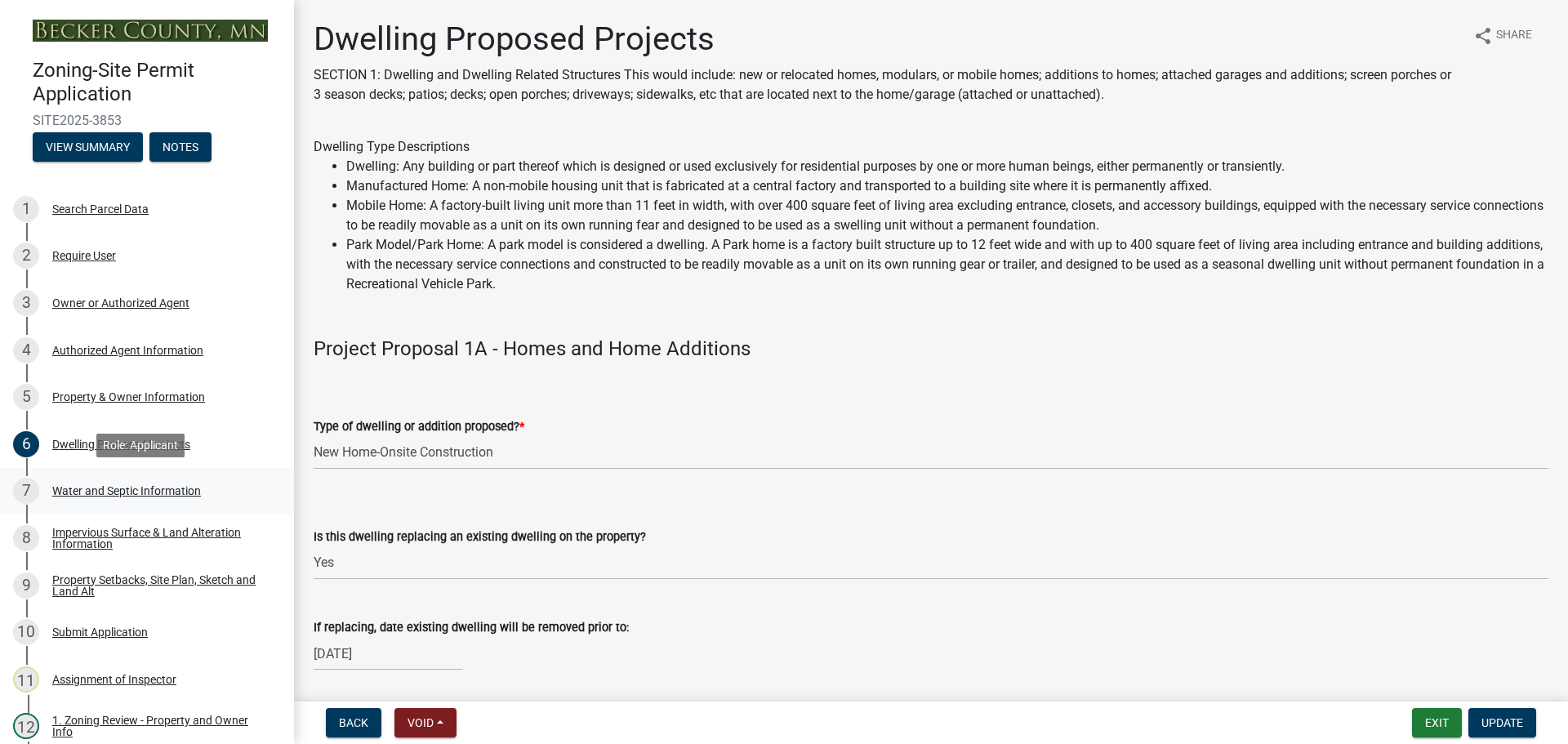
select select "5a3c243d-5cb2-4bc7-bda1-959088d74f81"
select select "bf5301ed-aa66-4b75-9f2b-793e89891956"
select select "f87eba17-8ed9-4ad8-aefc-fe36a3f3544b"
select select "393a978c-6bd5-4cb2-a6a0-db6feb8732b8"
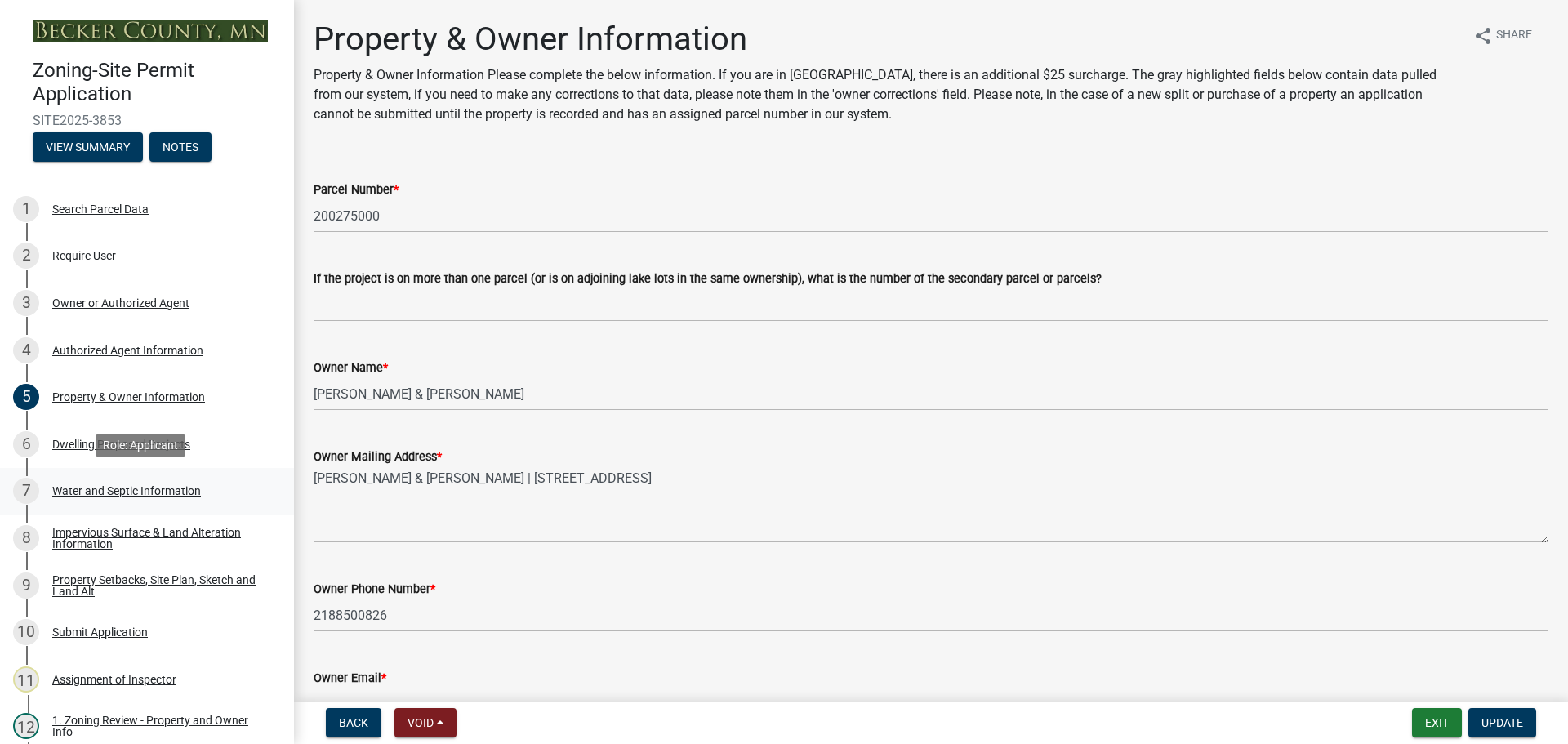
click at [137, 488] on div "Water and Septic Information" at bounding box center [126, 491] width 149 height 12
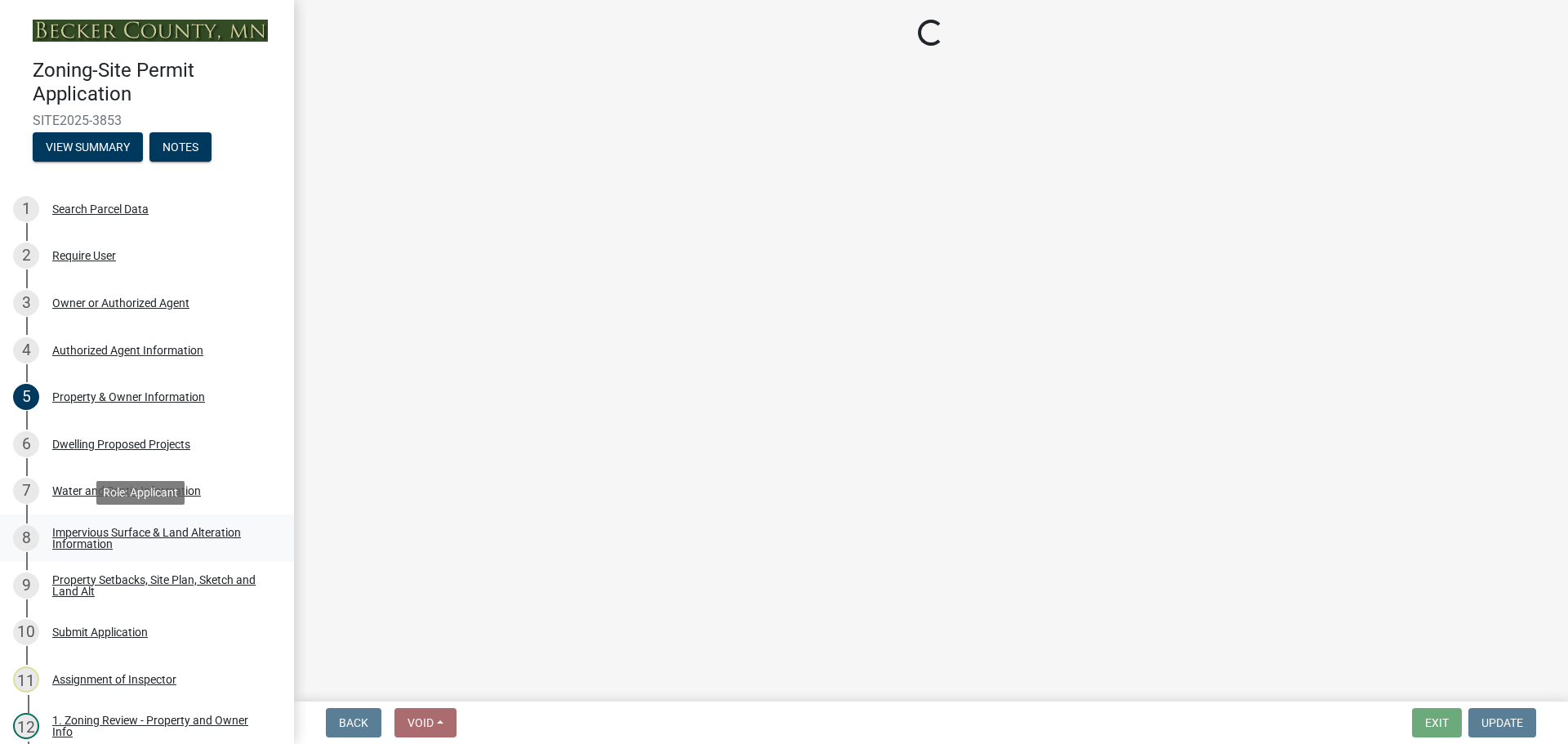
select select "9c51a48b-0bee-4836-8d5c-beab6e77ad2a"
select select "4828487e-2007-429b-991d-671fae0459c9"
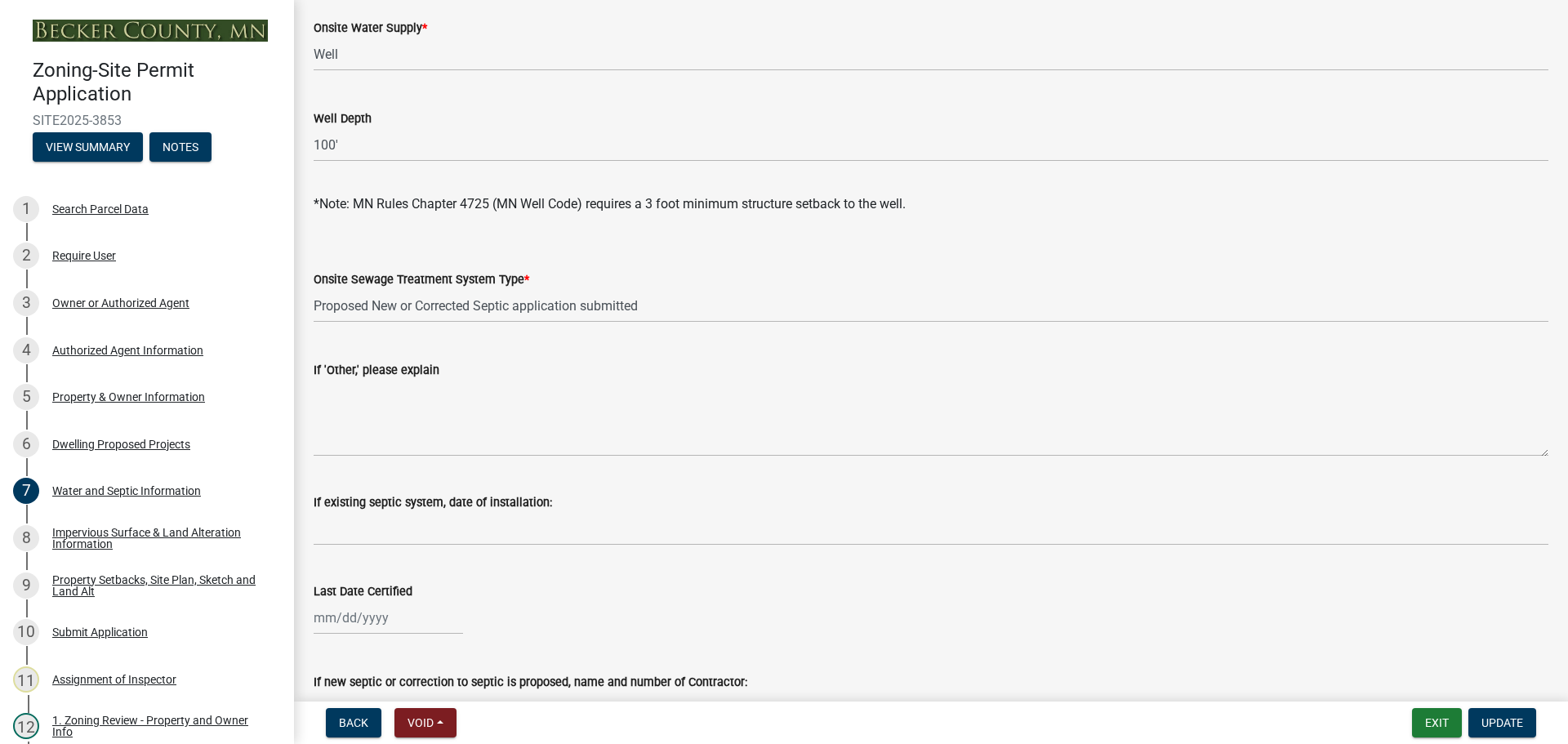
scroll to position [163, 0]
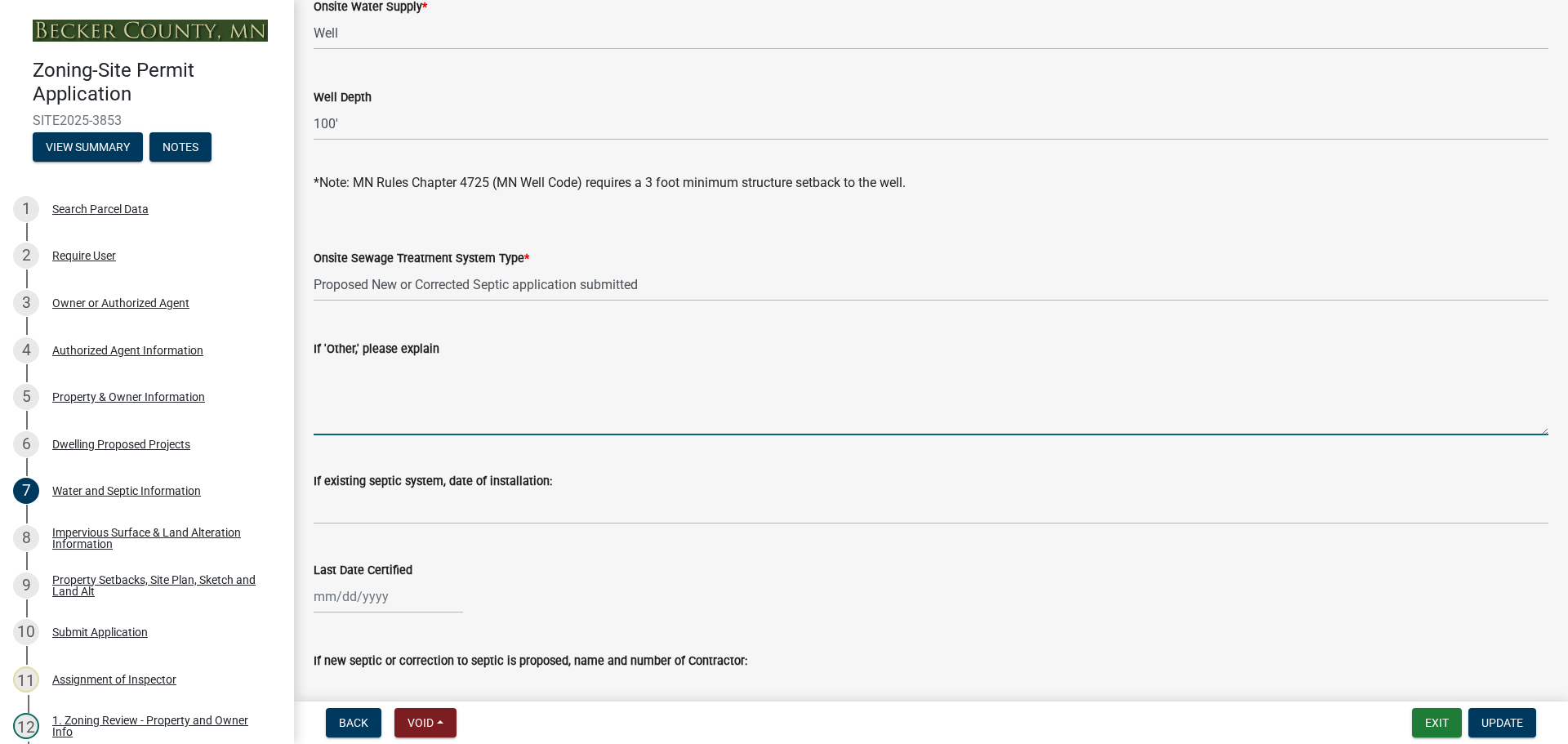
click at [376, 409] on textarea "If 'Other,' please explain" at bounding box center [931, 397] width 1234 height 77
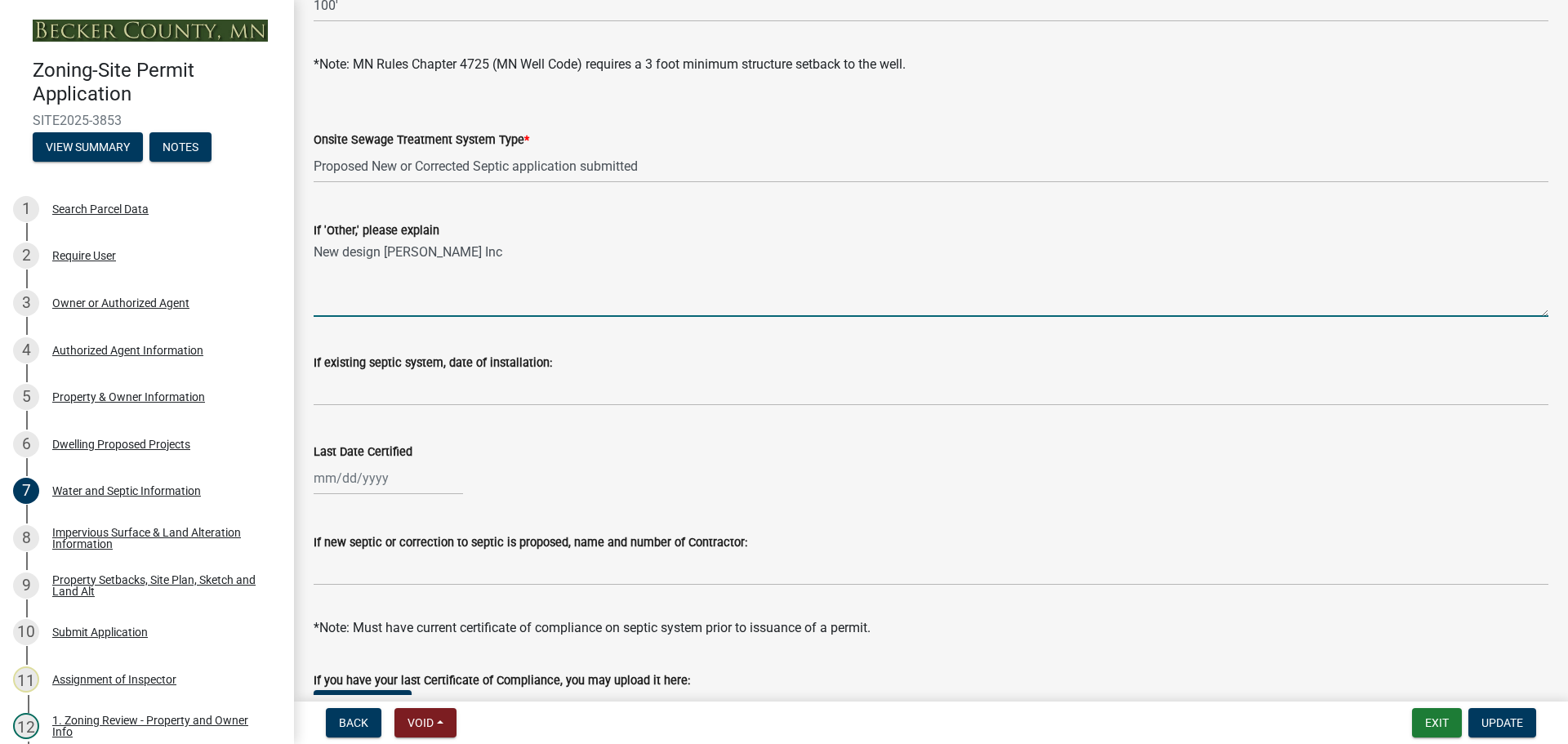
scroll to position [408, 0]
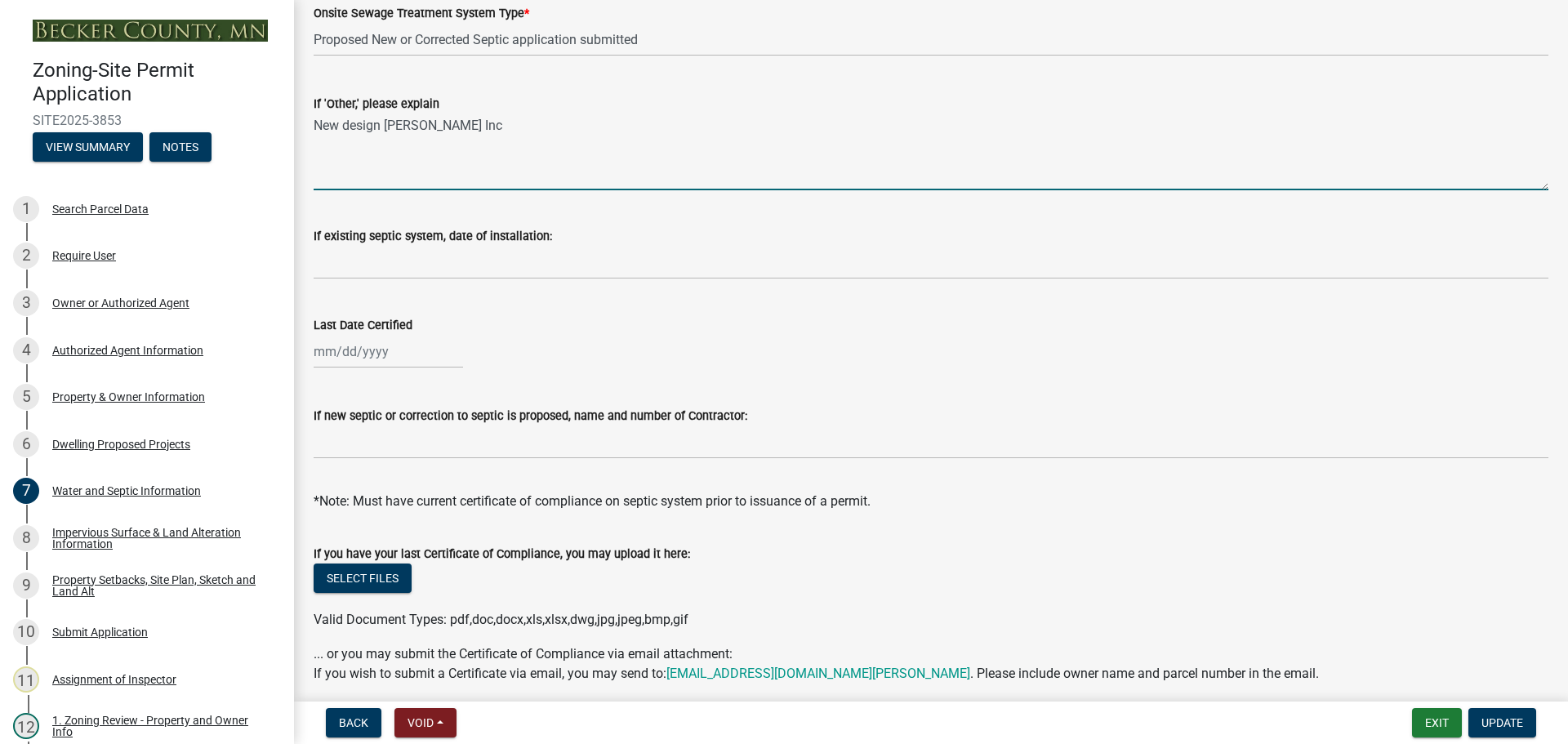
type textarea "New design Hough Inc"
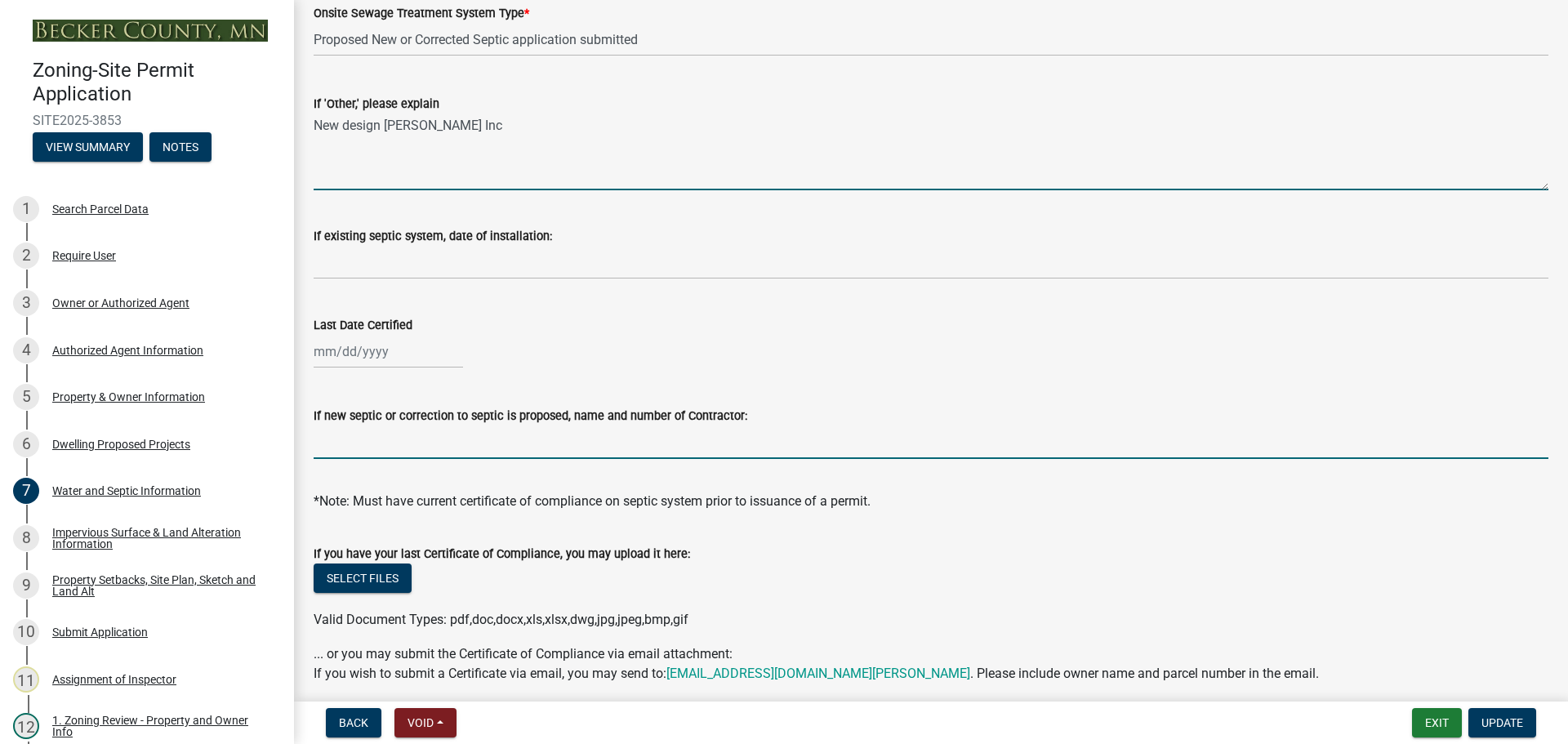
click at [396, 432] on input "If new septic or correction to septic is proposed, name and number of Contracto…" at bounding box center [931, 442] width 1234 height 33
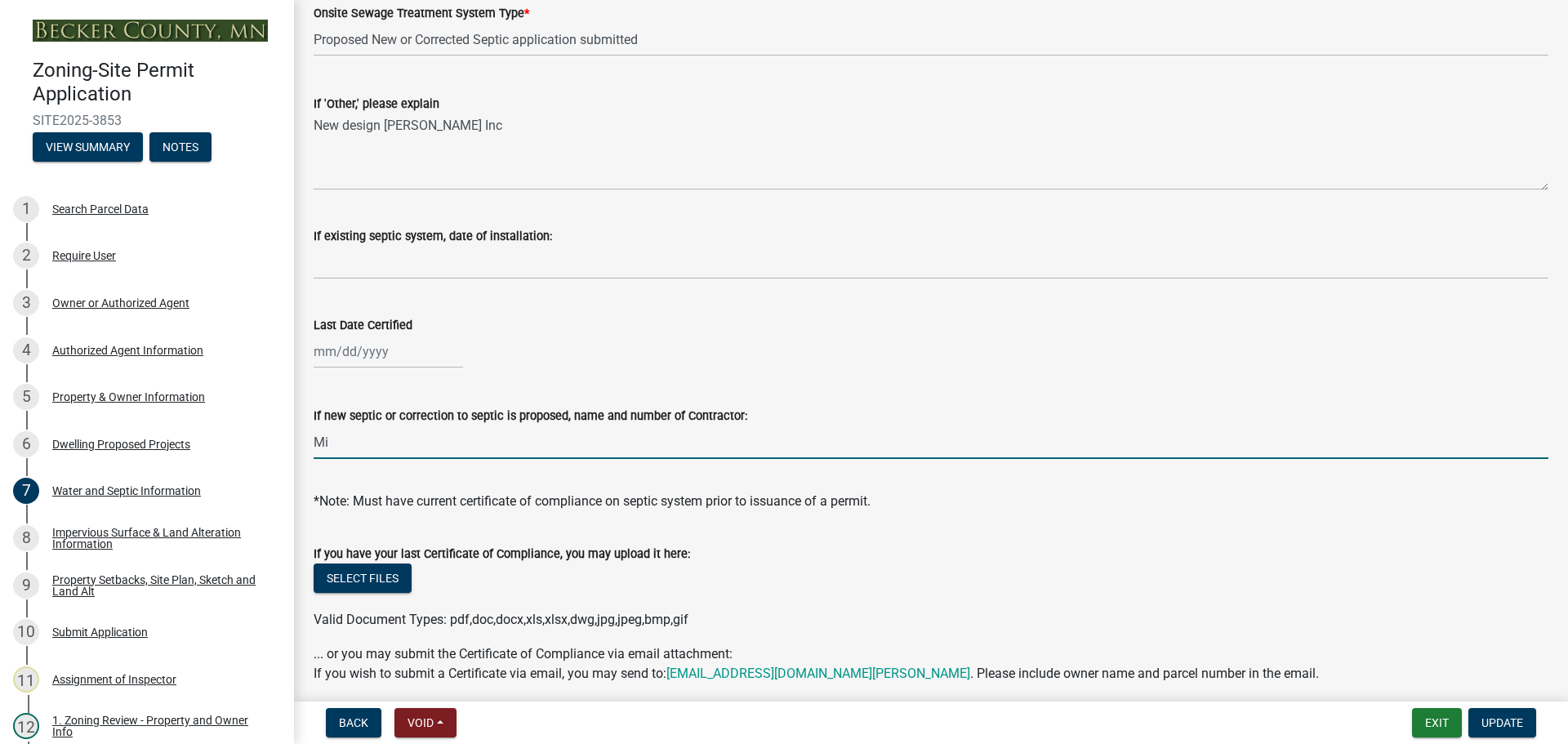
type input "M"
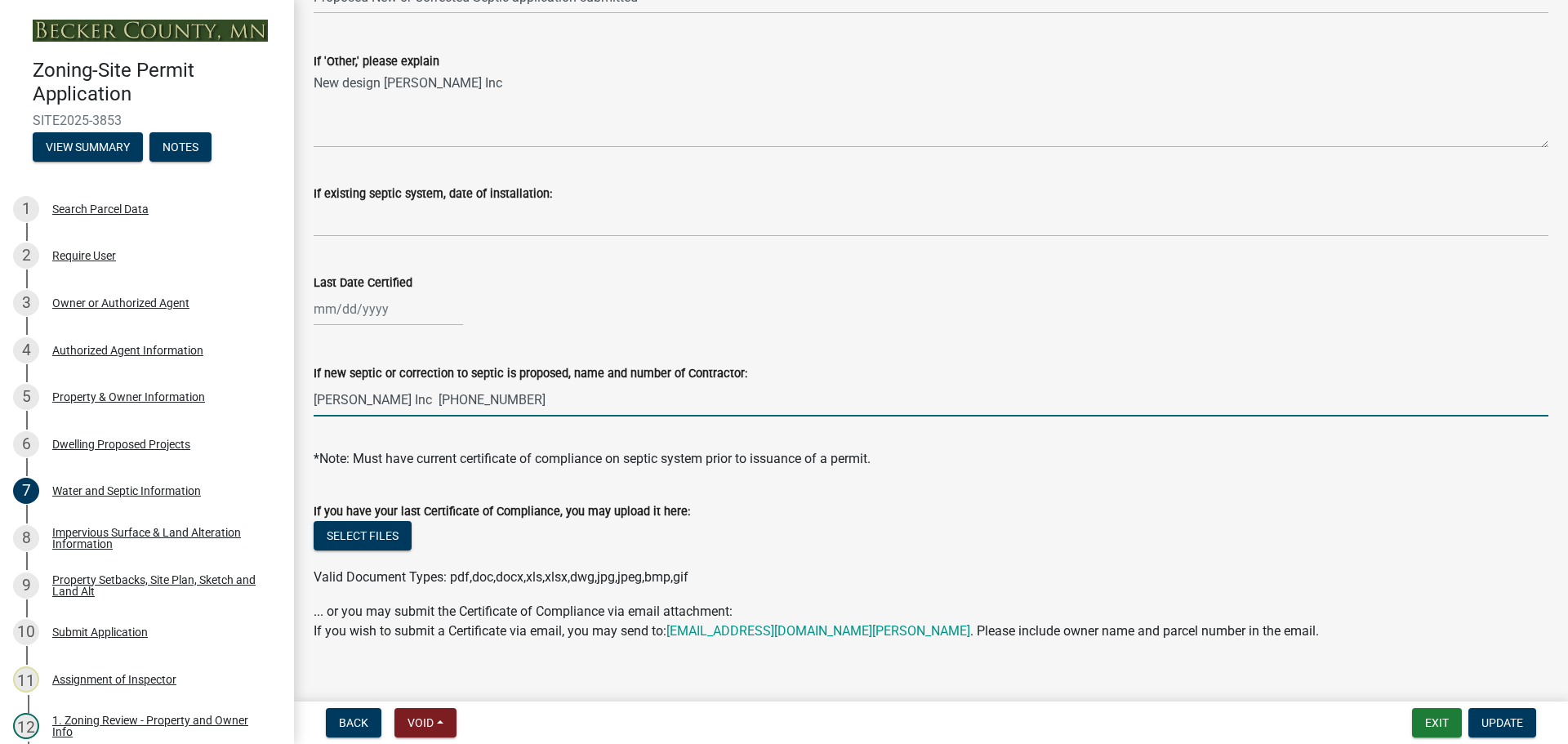
scroll to position [473, 0]
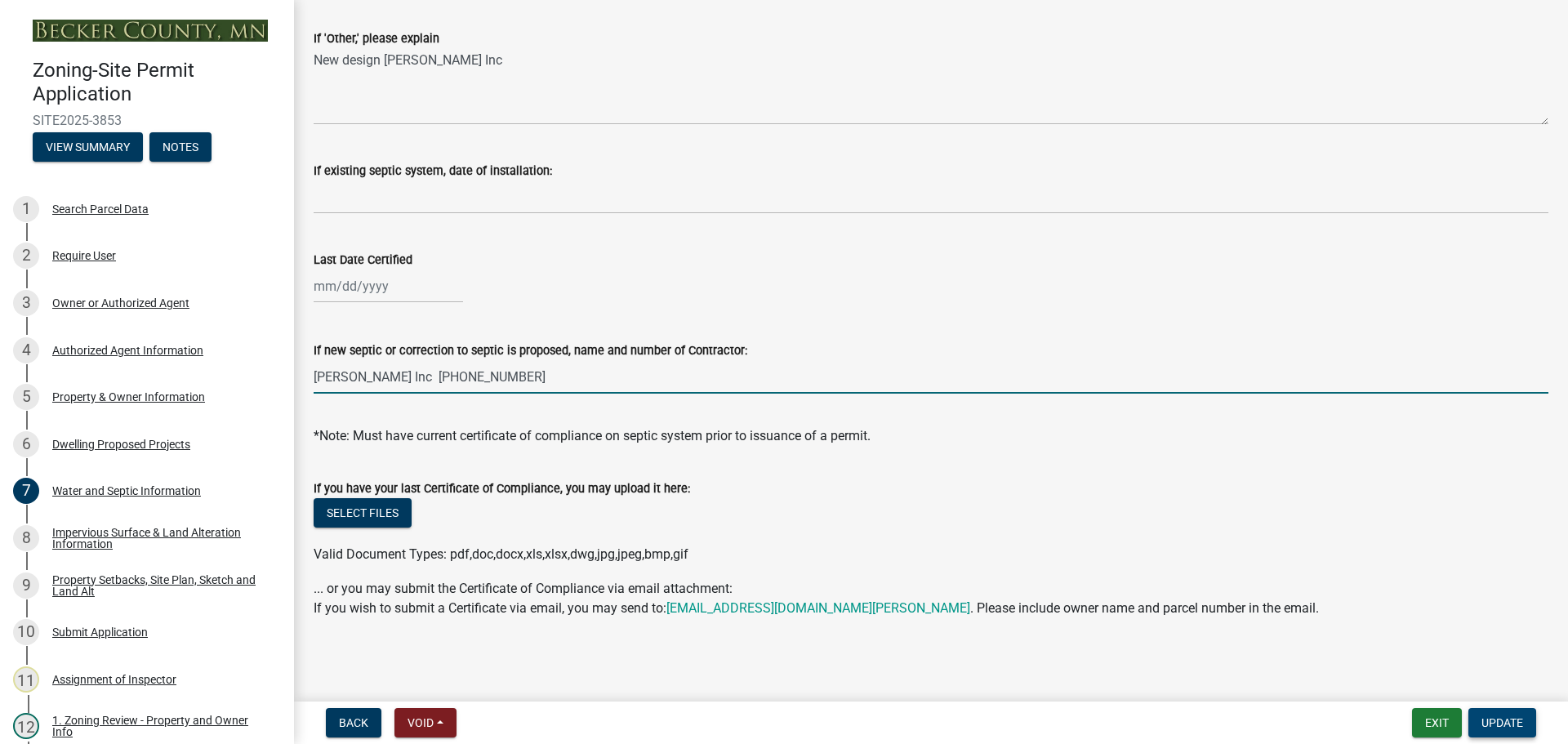
type input "Hough Inc 218 847 7391"
click at [1510, 719] on span "Update" at bounding box center [1502, 722] width 41 height 13
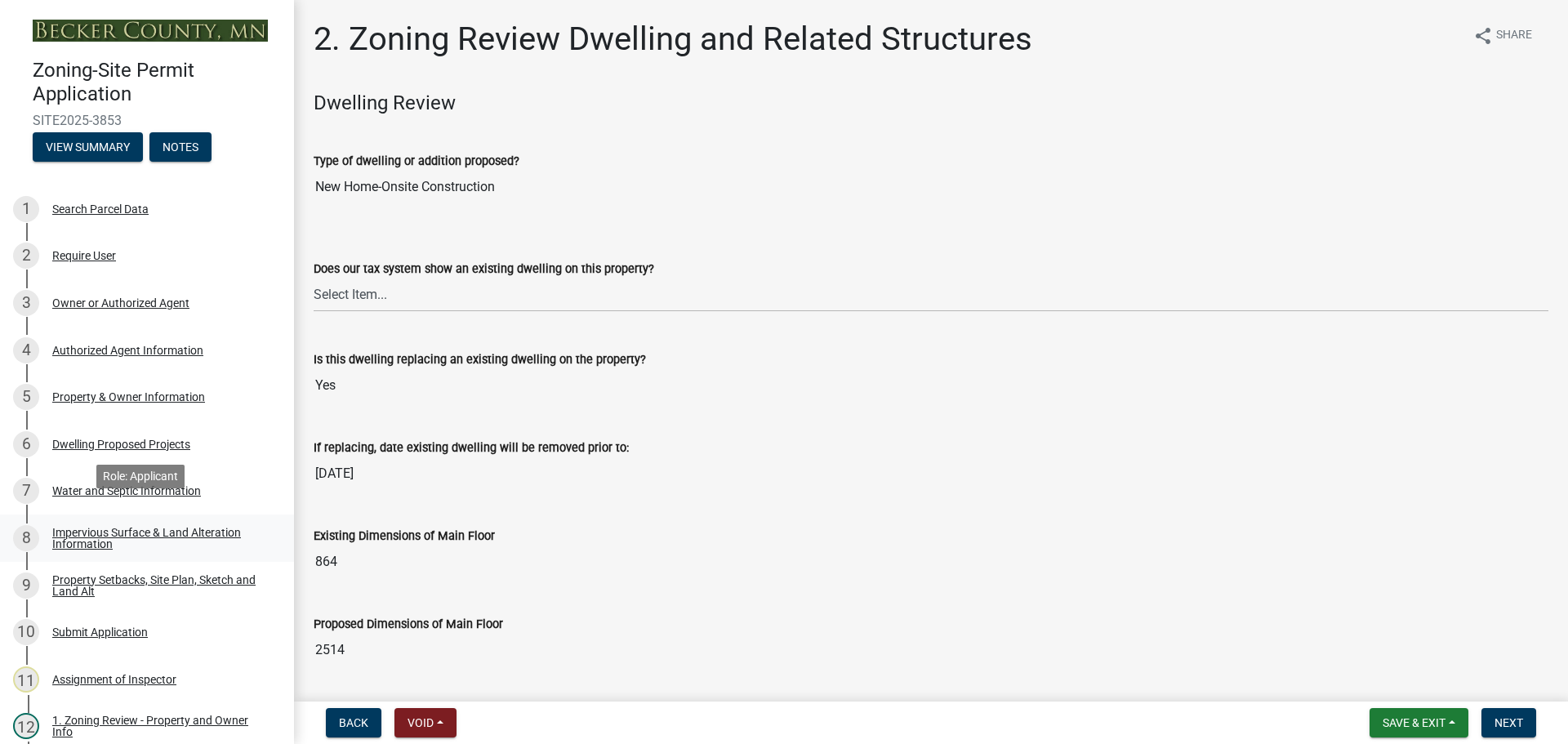
scroll to position [403, 0]
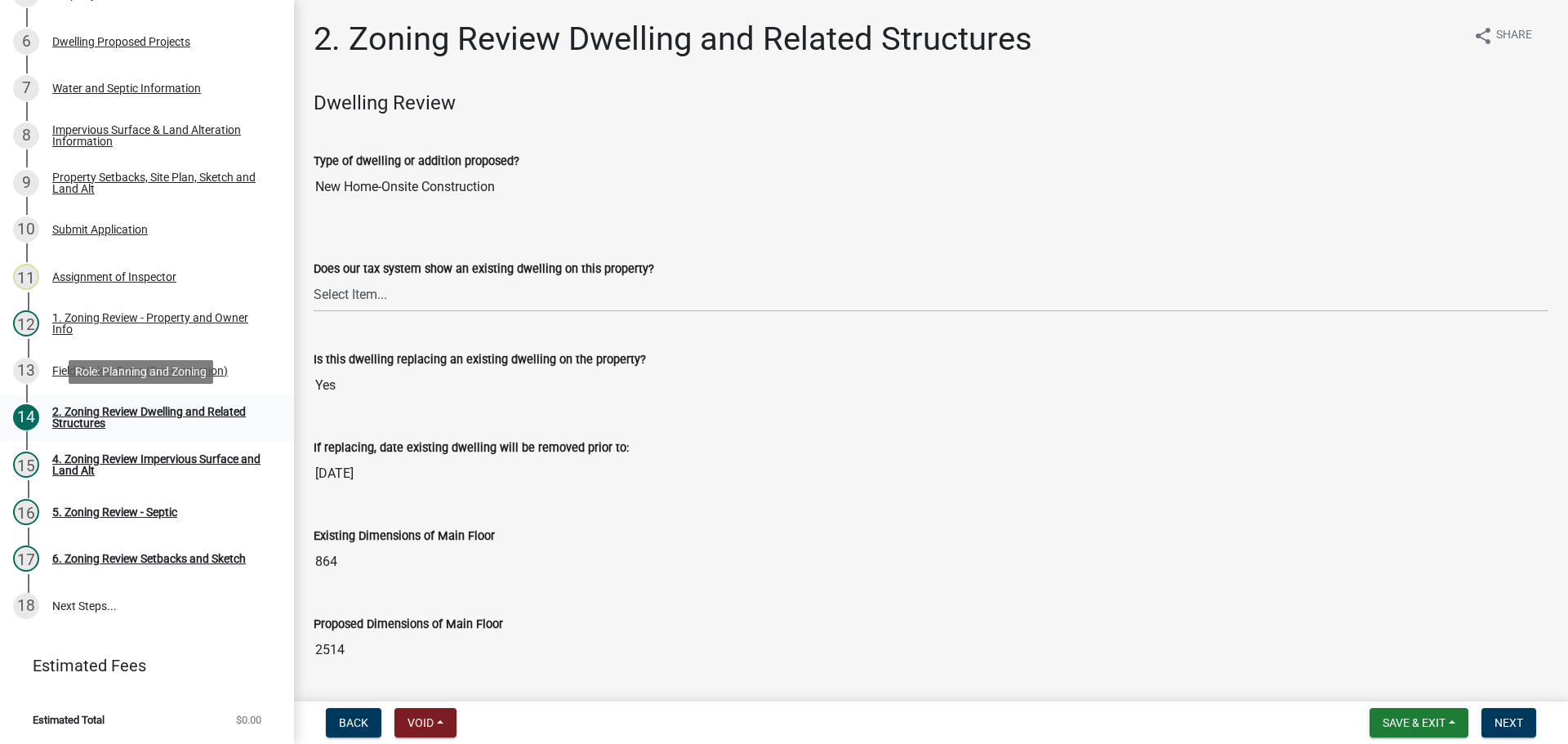
click at [164, 407] on div "2. Zoning Review Dwelling and Related Structures" at bounding box center [159, 416] width 216 height 23
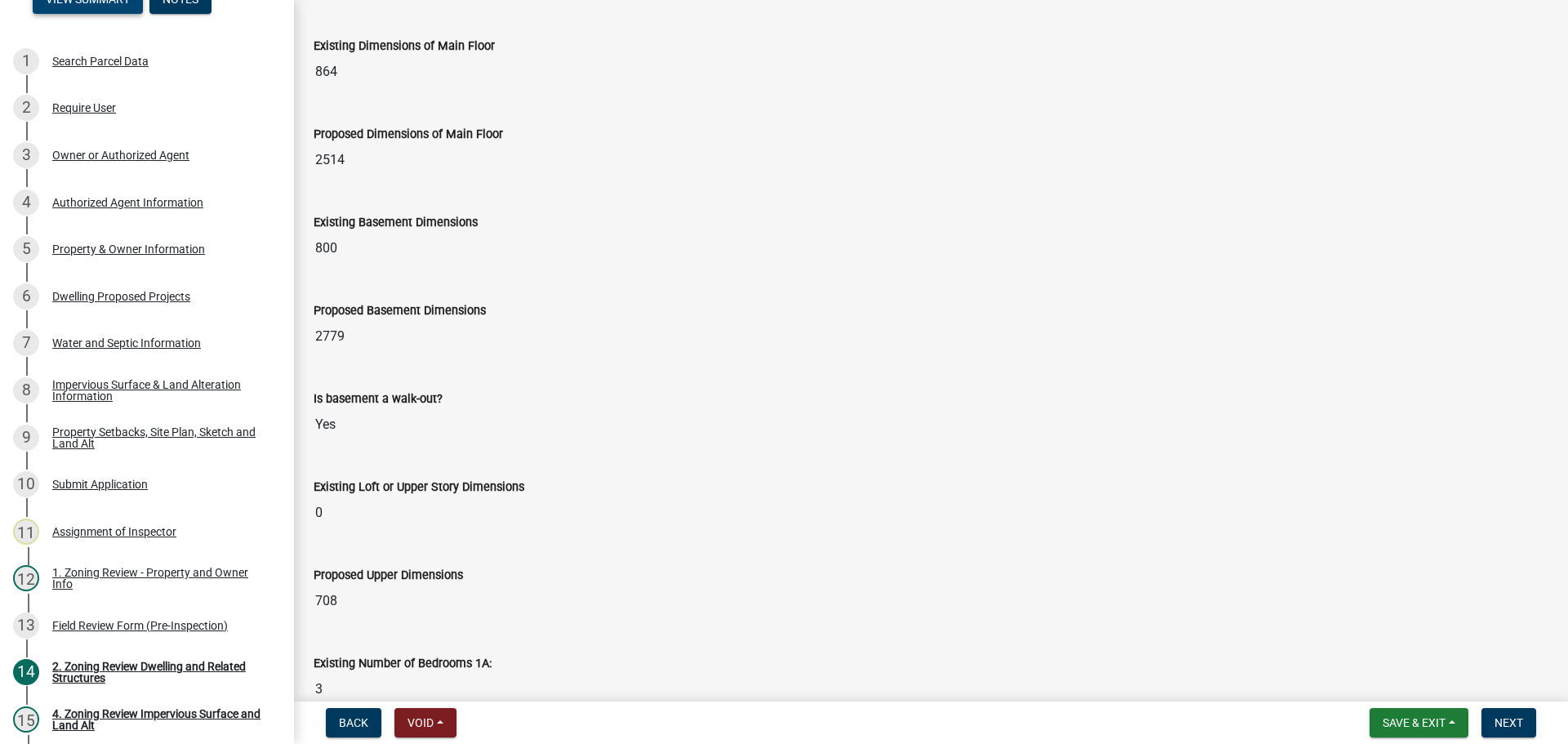
scroll to position [0, 0]
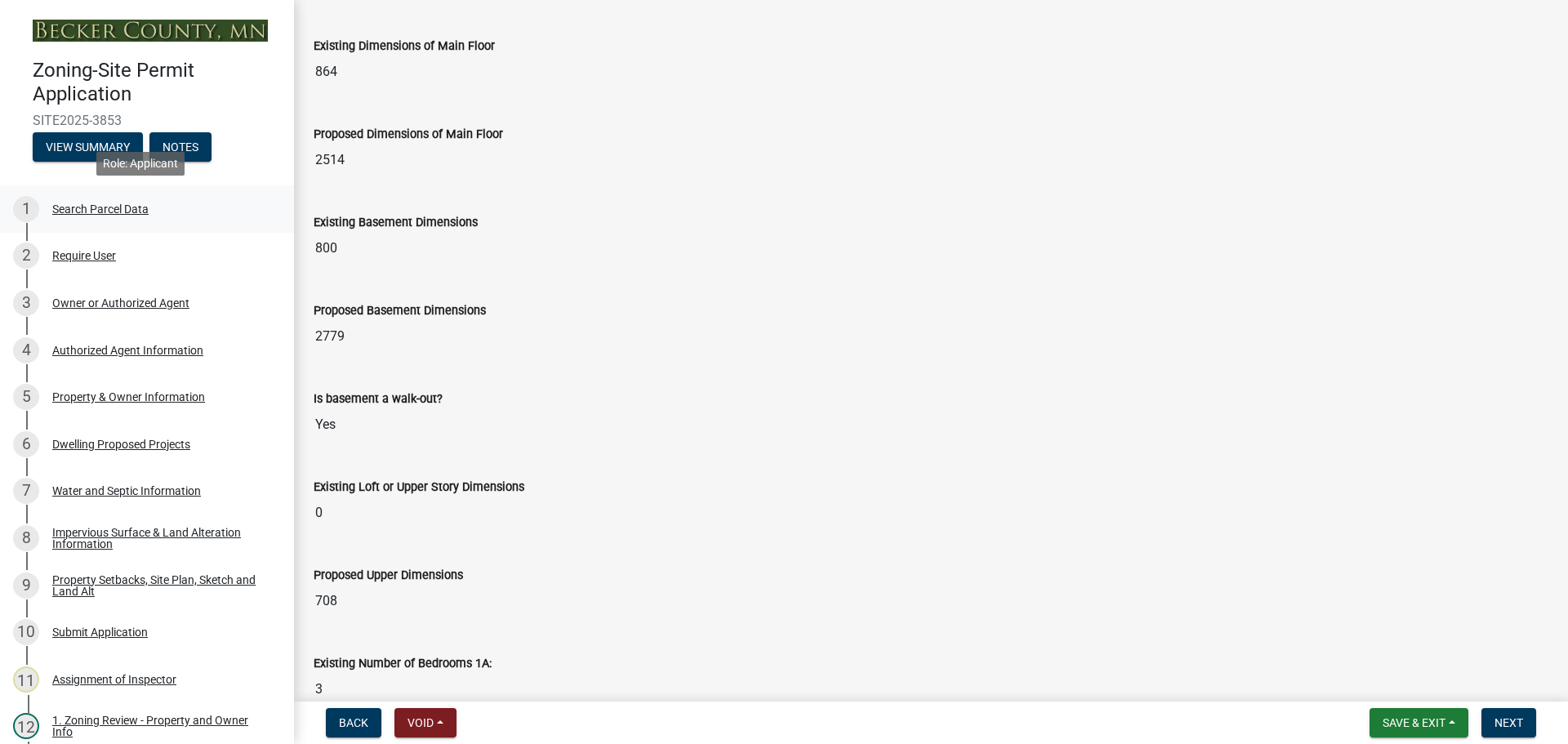
click at [102, 204] on div "Search Parcel Data" at bounding box center [100, 210] width 96 height 12
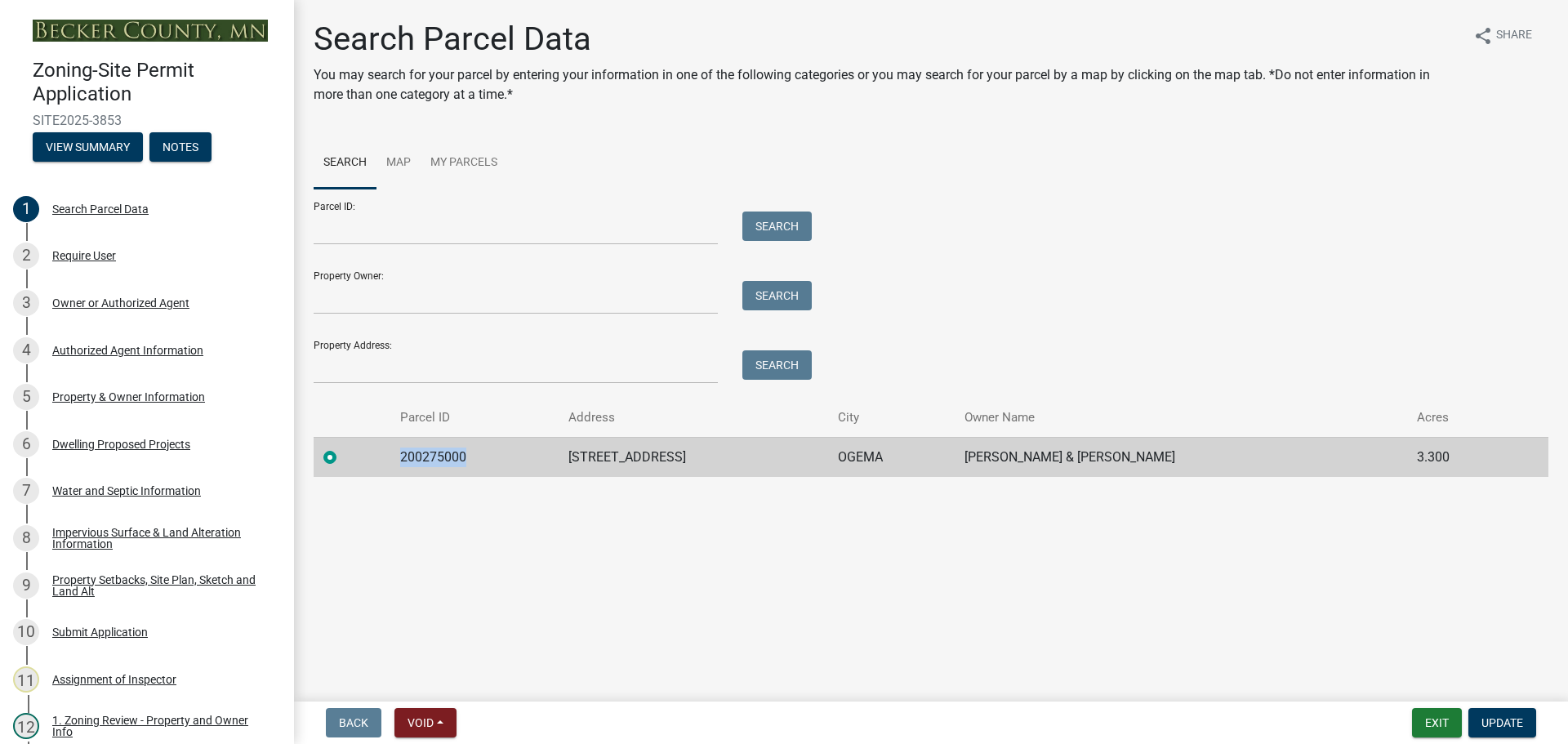
drag, startPoint x: 467, startPoint y: 454, endPoint x: 402, endPoint y: 455, distance: 65.0
click at [402, 455] on td "200275000" at bounding box center [474, 457] width 168 height 40
copy td "200275000"
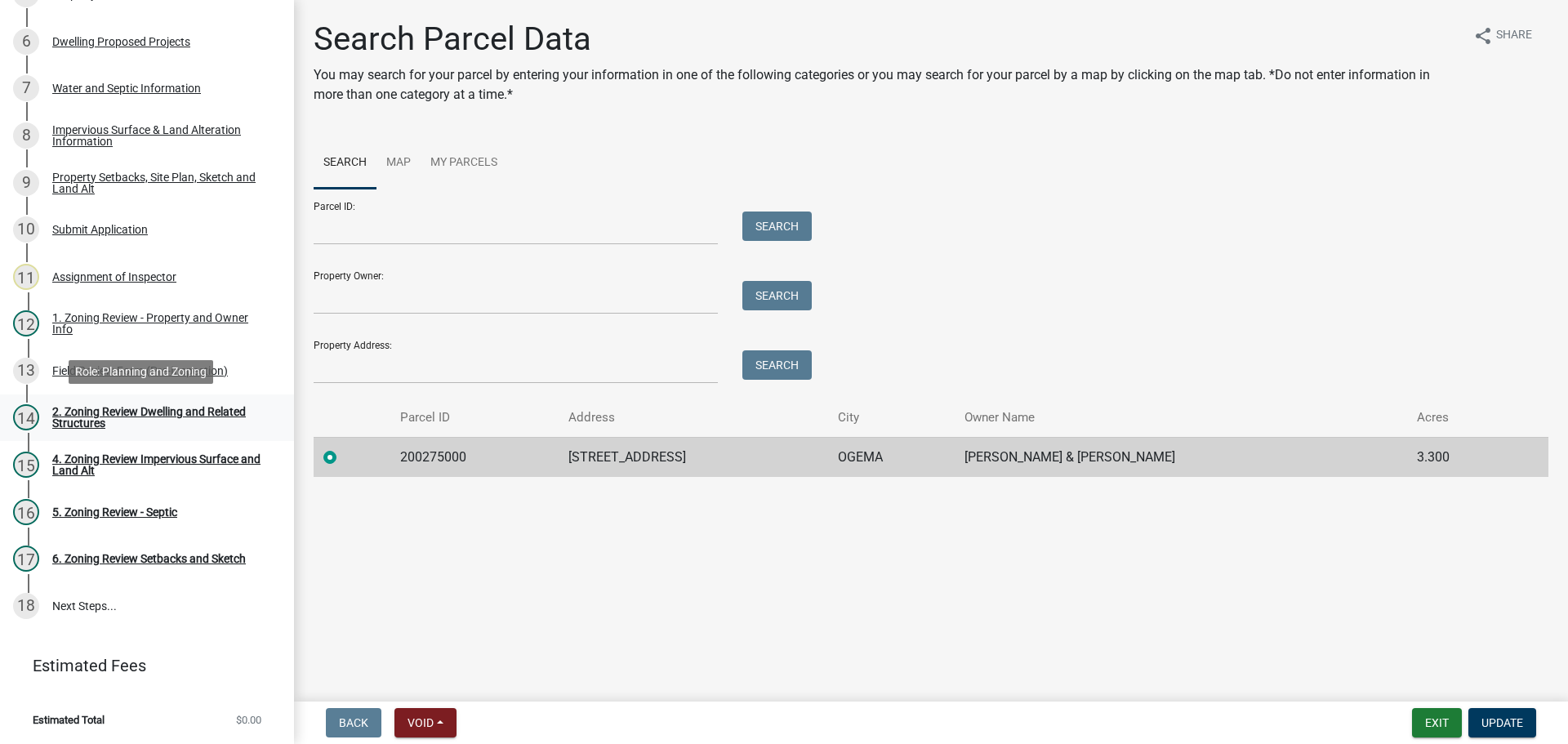
click at [151, 403] on link "14 2. Zoning Review Dwelling and Related Structures" at bounding box center [147, 418] width 294 height 47
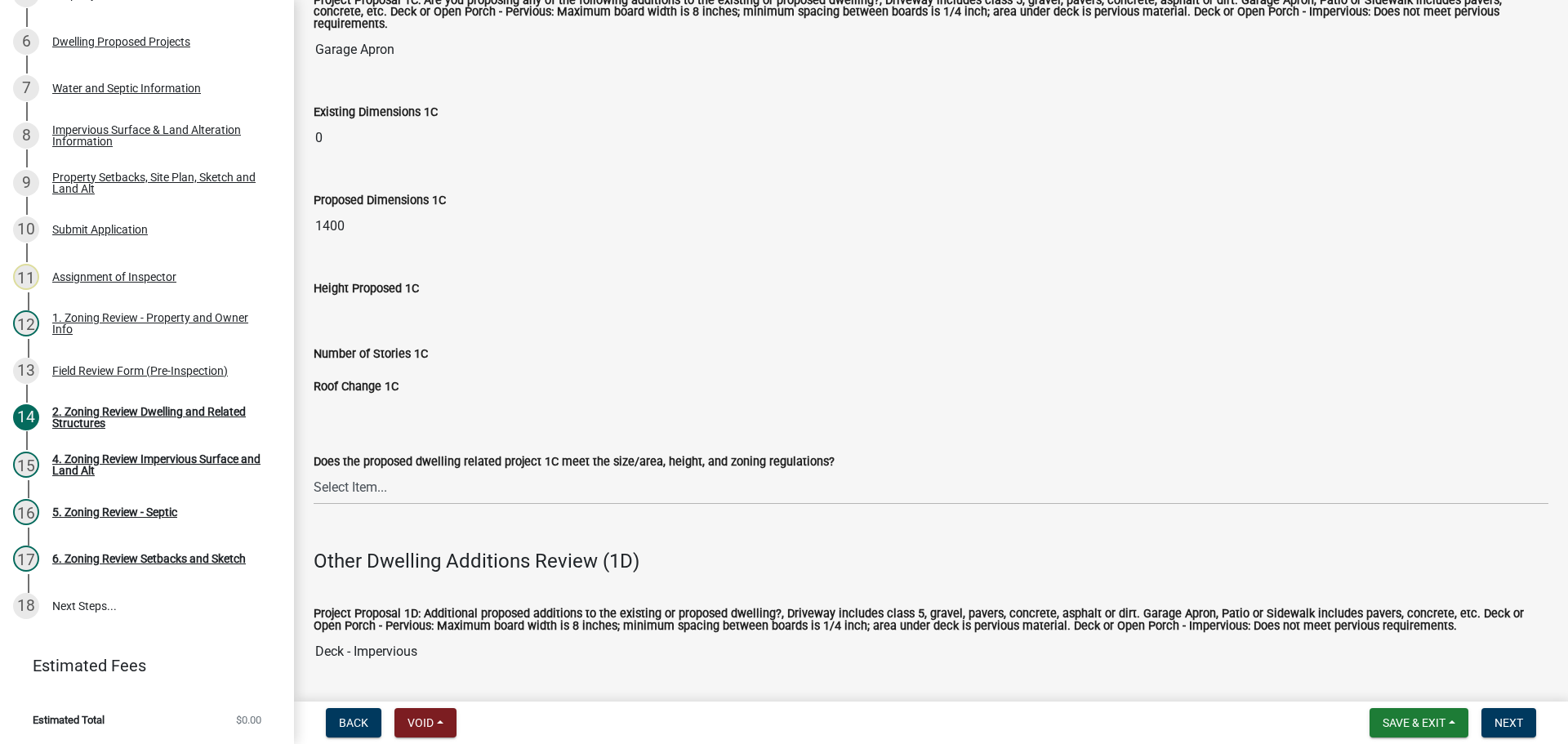
scroll to position [3020, 0]
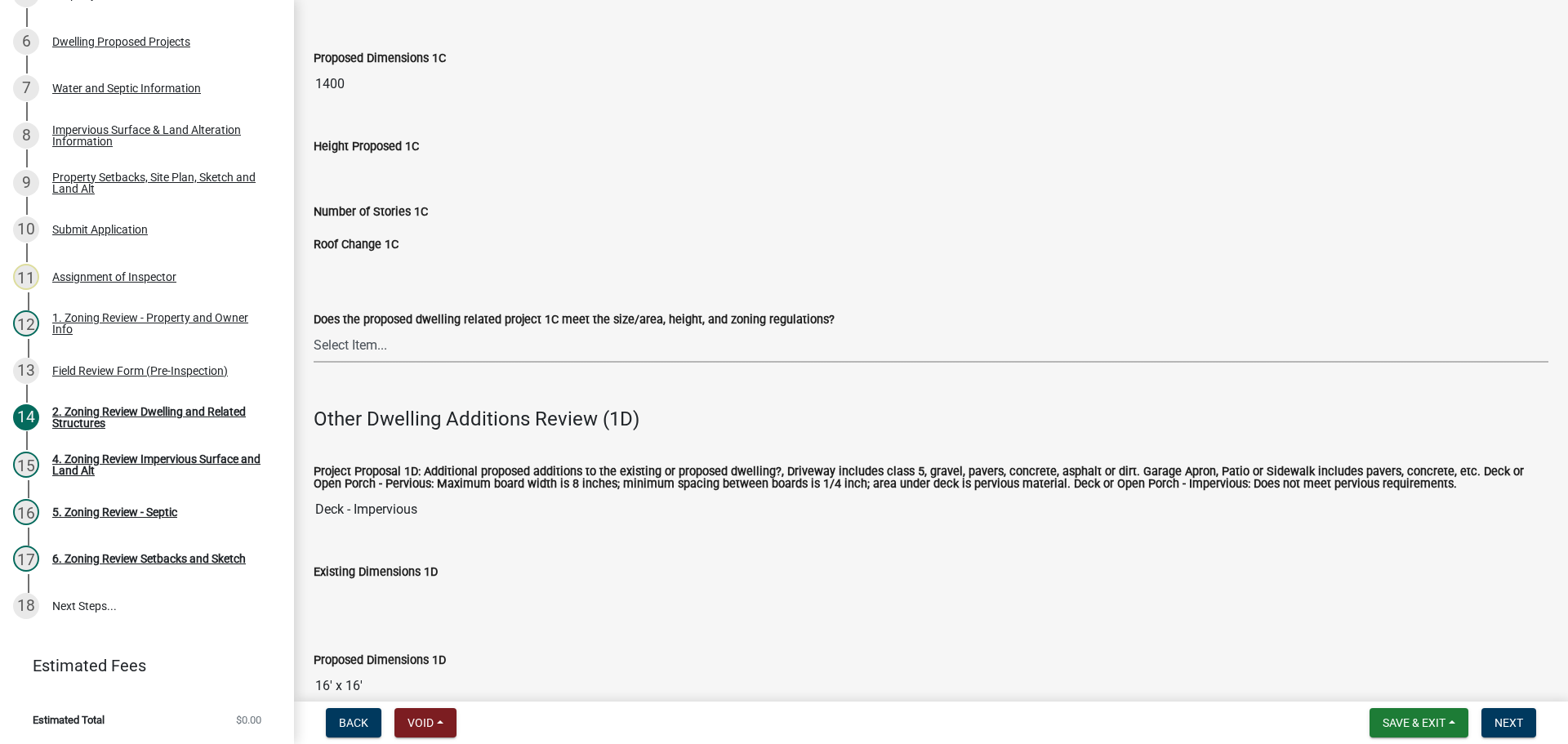
click at [356, 331] on select "Select Item... No Yes" at bounding box center [931, 345] width 1234 height 33
drag, startPoint x: 712, startPoint y: 587, endPoint x: 705, endPoint y: 574, distance: 14.8
click at [712, 587] on input "Existing Dimensions 1D" at bounding box center [931, 597] width 1234 height 32
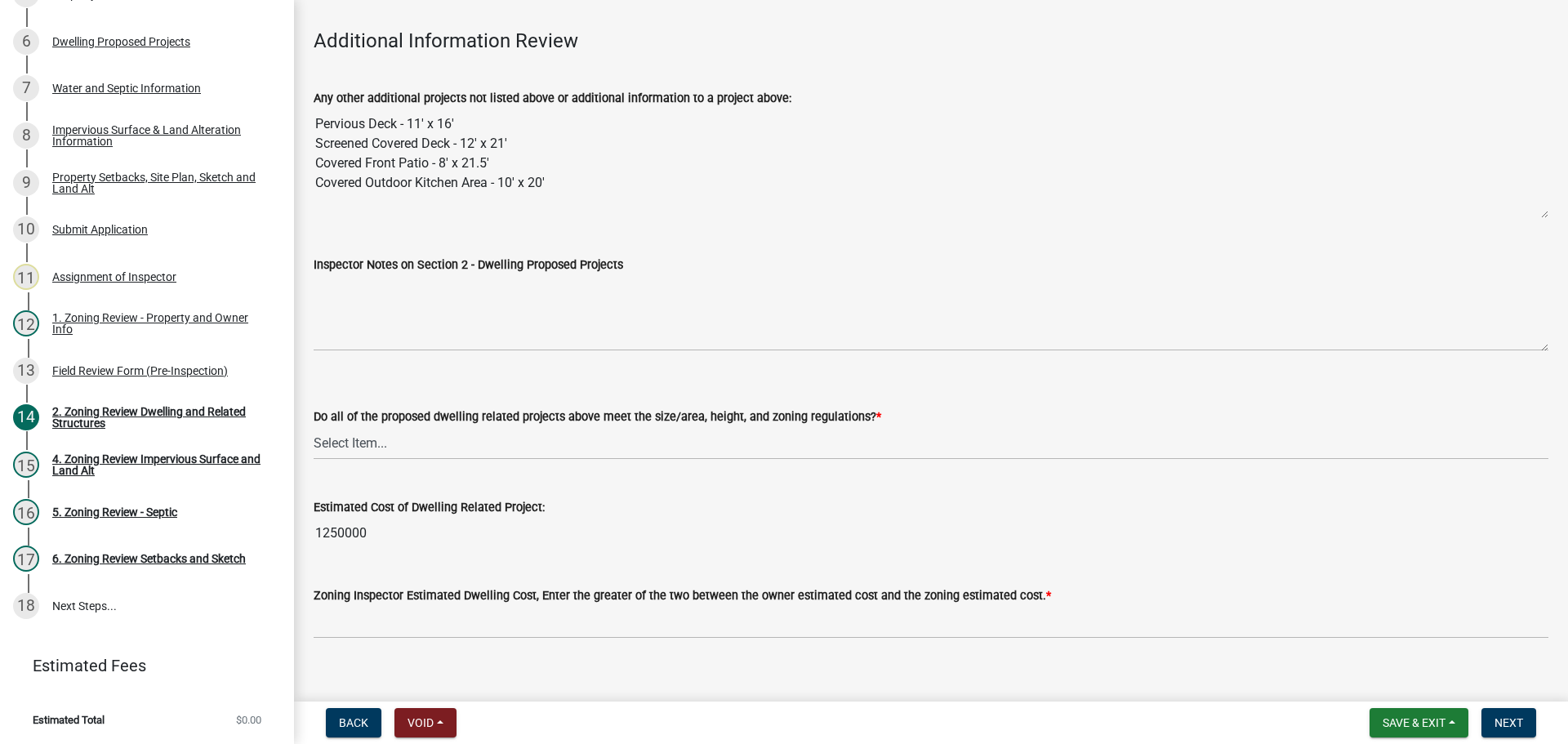
scroll to position [4012, 0]
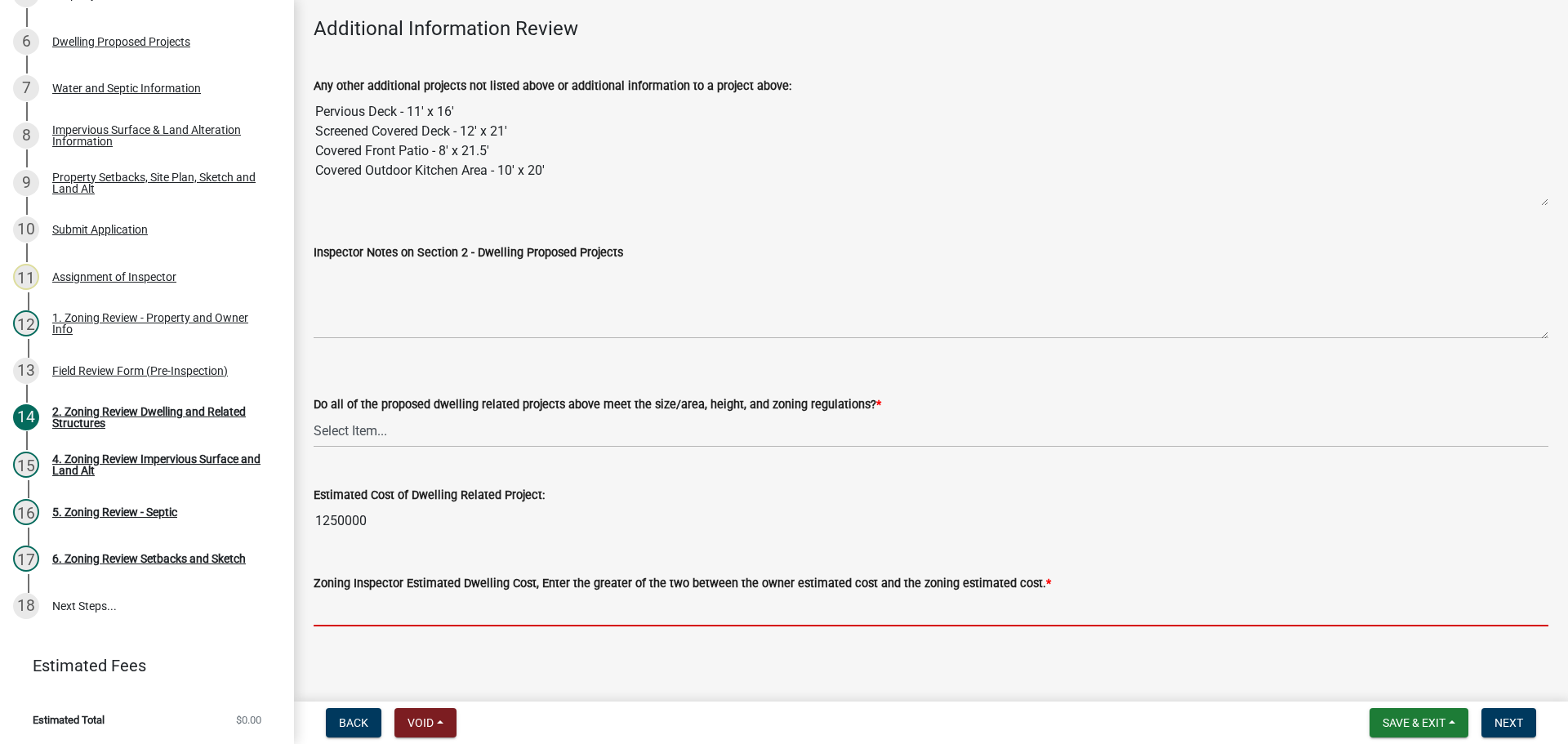
click at [343, 596] on input "text" at bounding box center [931, 609] width 1234 height 33
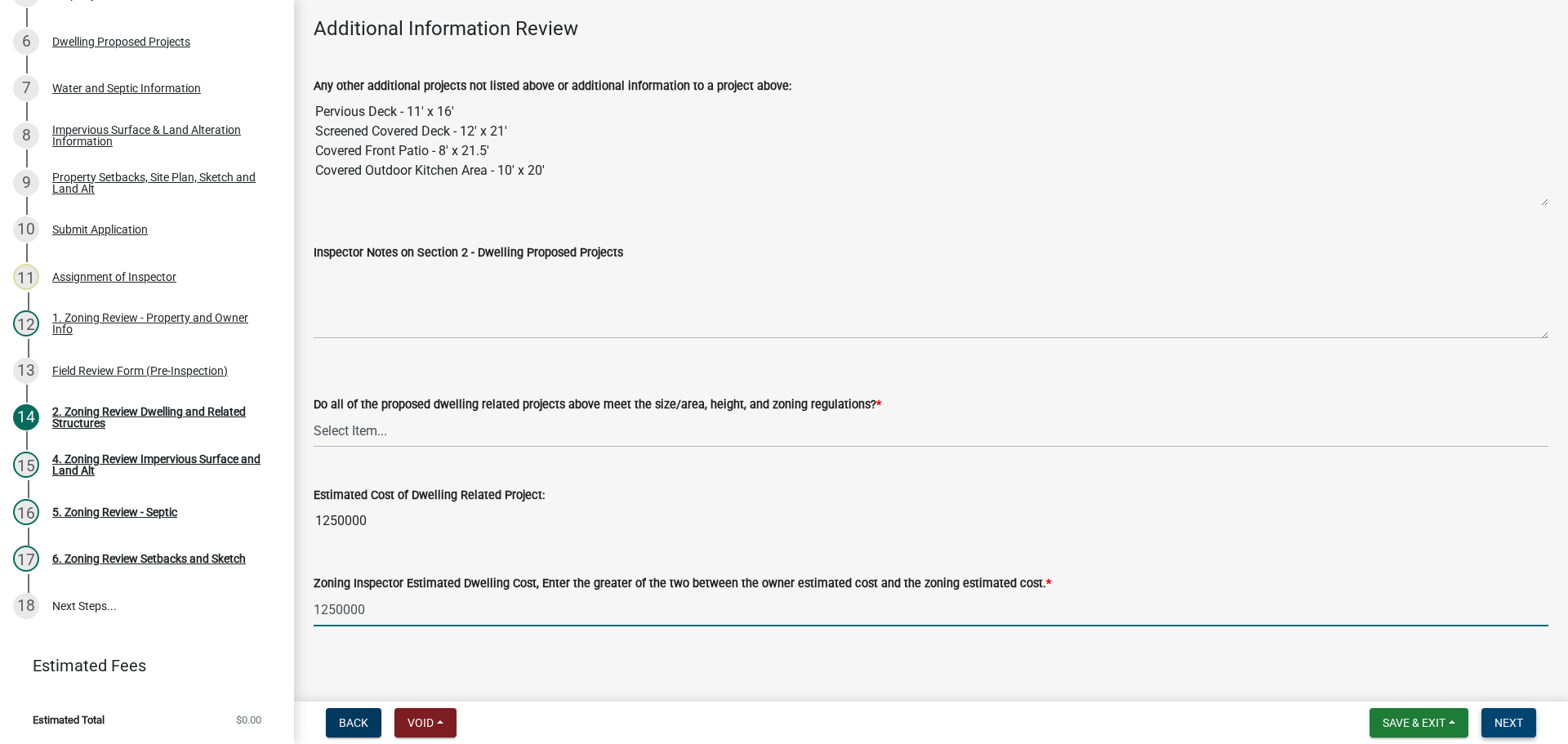
type input "1250000"
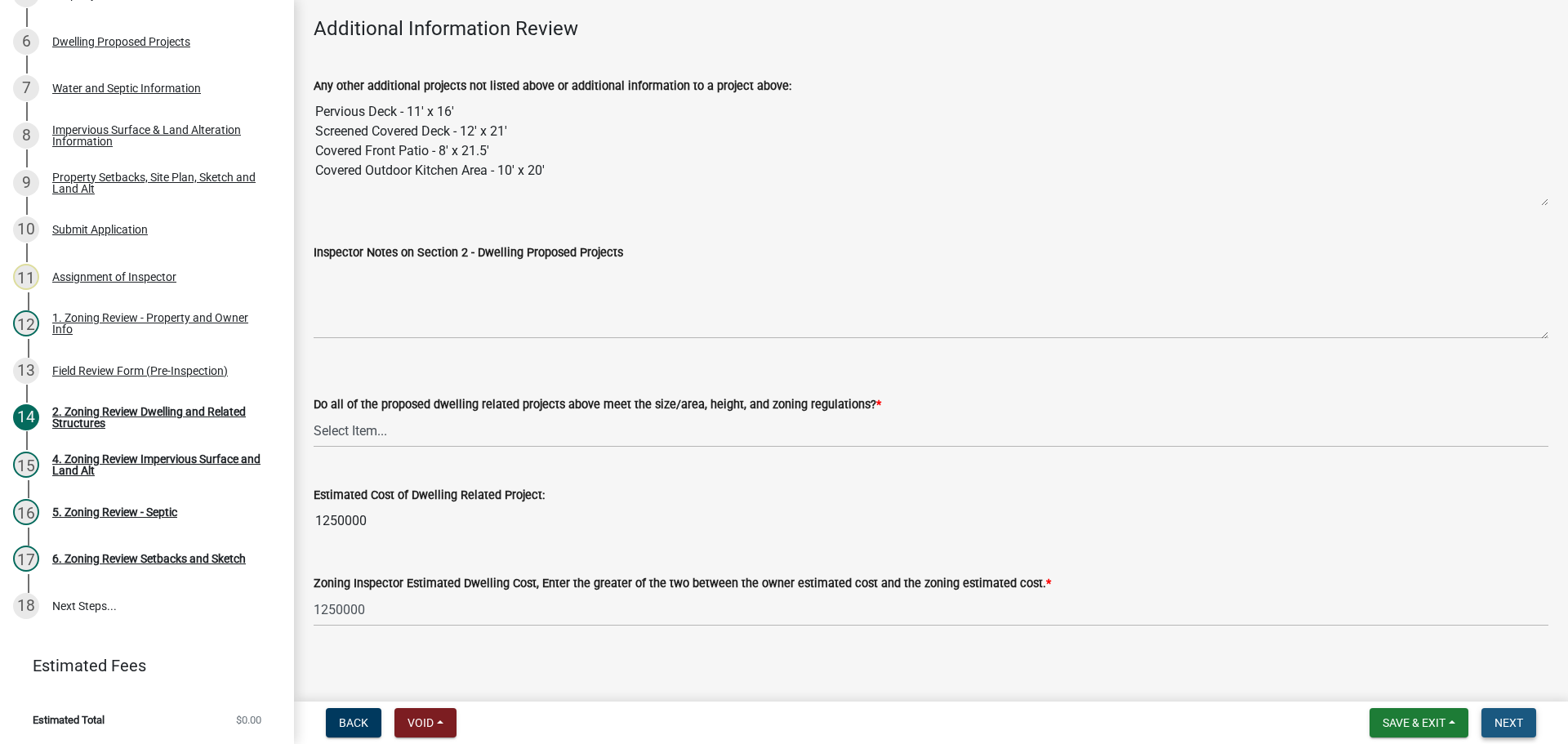
click at [1509, 714] on button "Next" at bounding box center [1509, 722] width 55 height 30
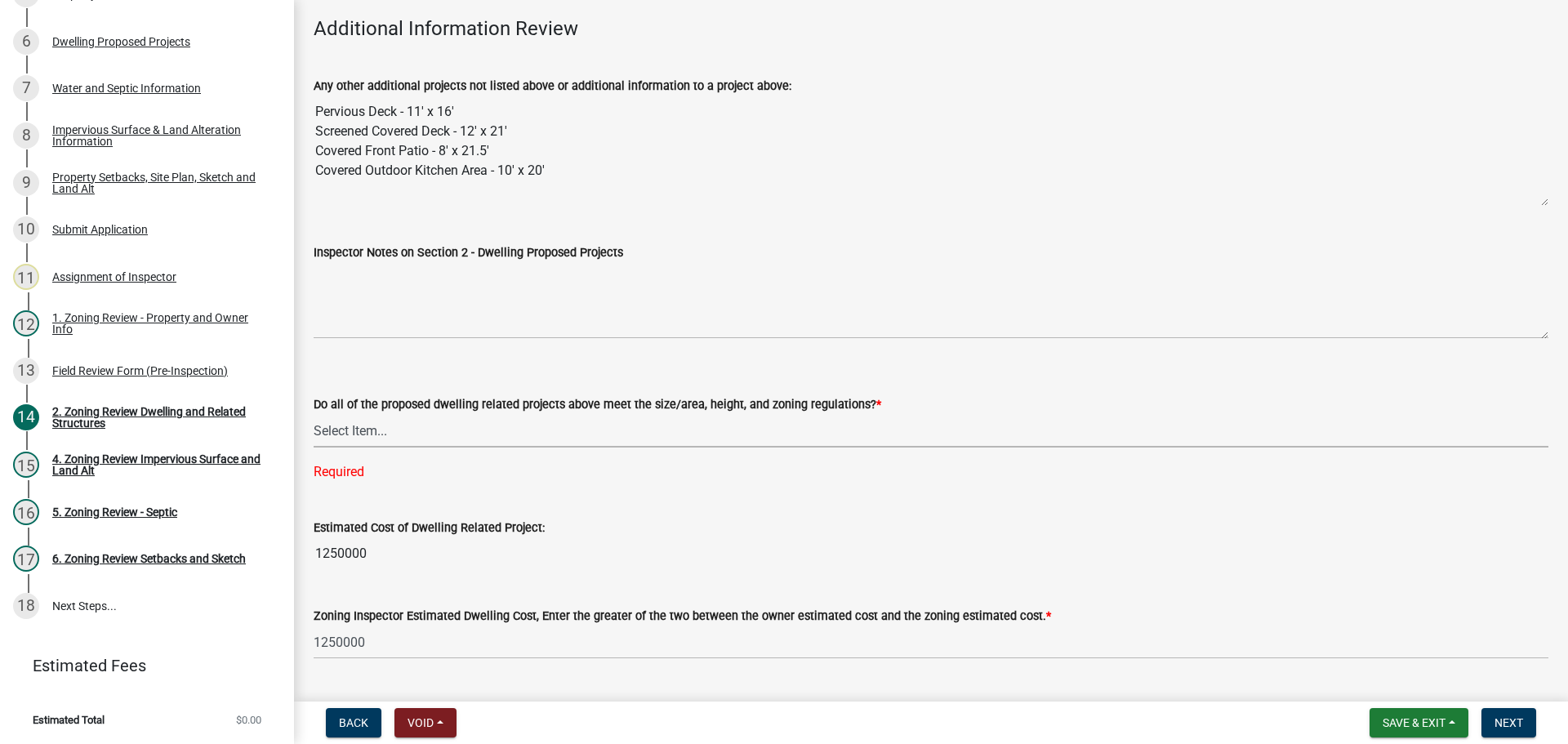
click at [358, 419] on select "Select Item... Yes No" at bounding box center [931, 431] width 1234 height 33
click at [314, 414] on select "Select Item... Yes No" at bounding box center [931, 431] width 1234 height 33
select select "583413f8-e9f7-4a70-8fe6-066f5b429c7e"
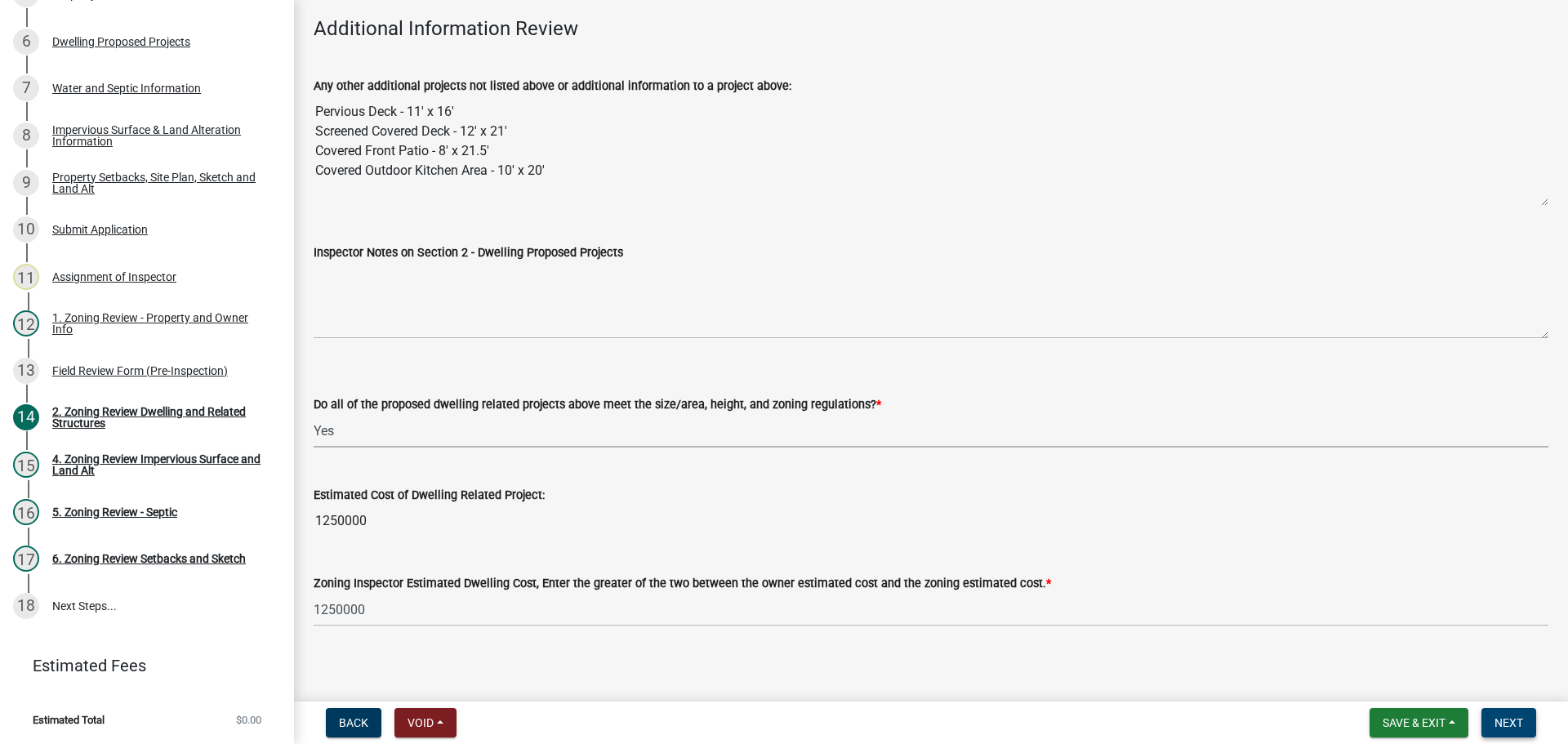
click at [1509, 711] on button "Next" at bounding box center [1509, 722] width 55 height 30
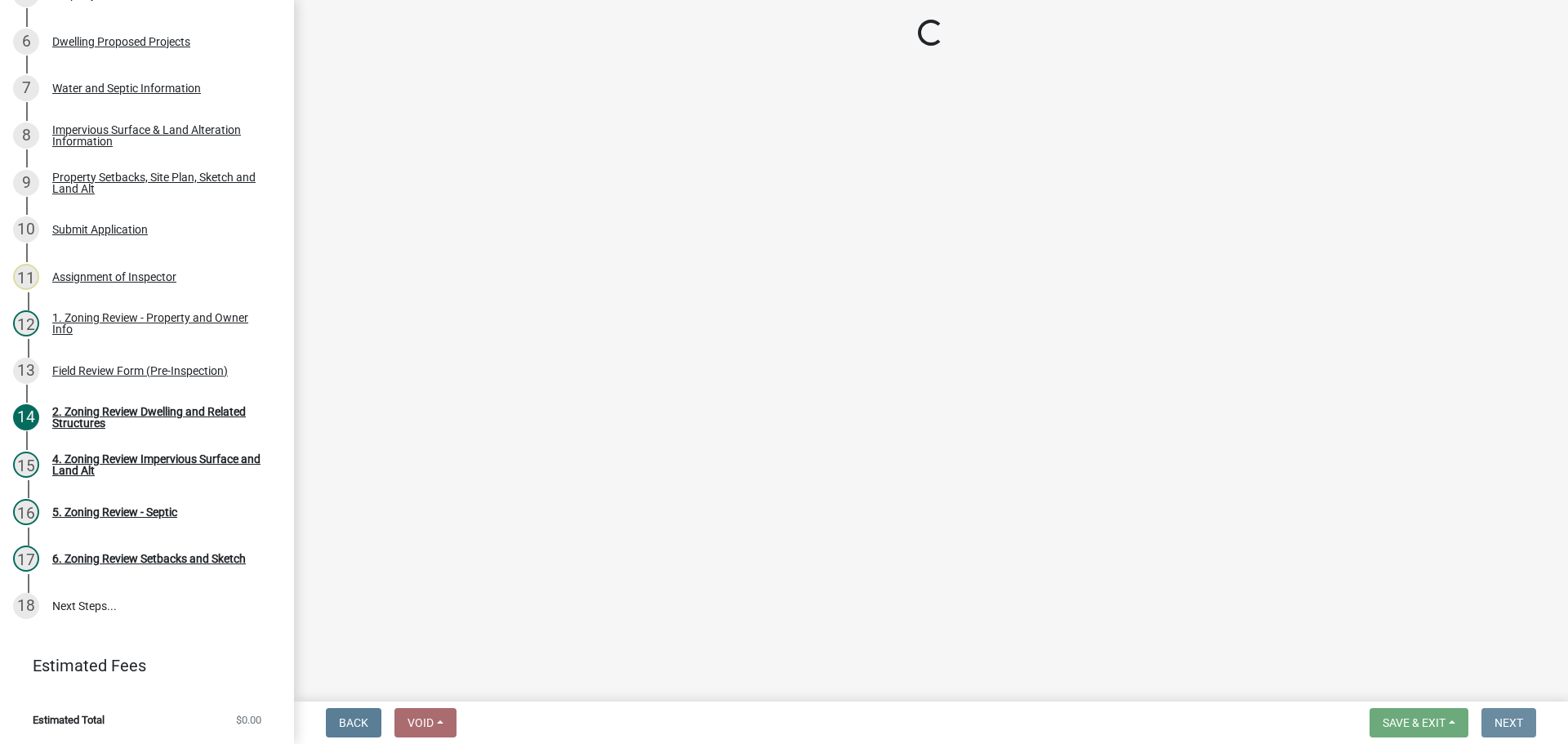
scroll to position [0, 0]
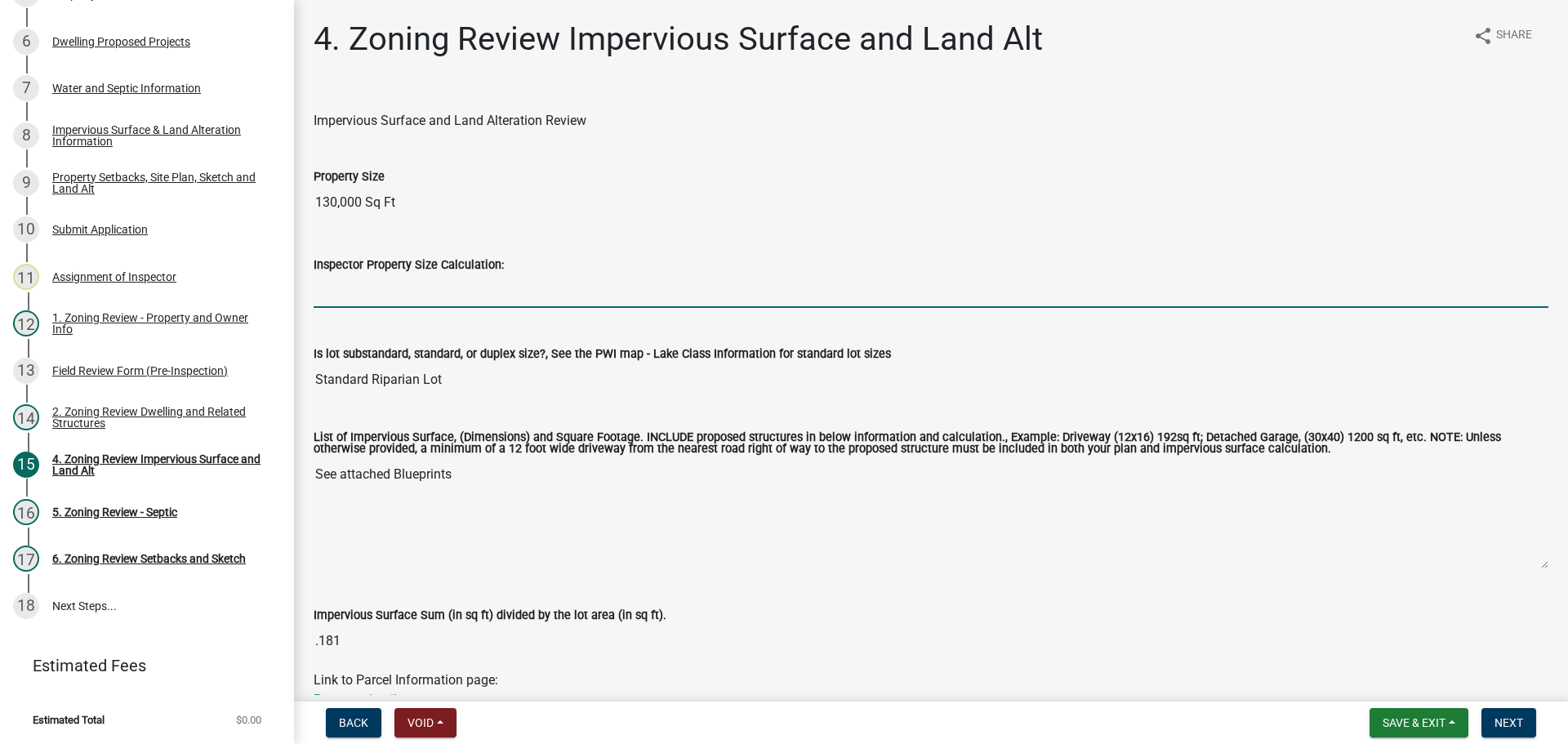
click at [352, 290] on input "Inspector Property Size Calculation:" at bounding box center [931, 291] width 1234 height 33
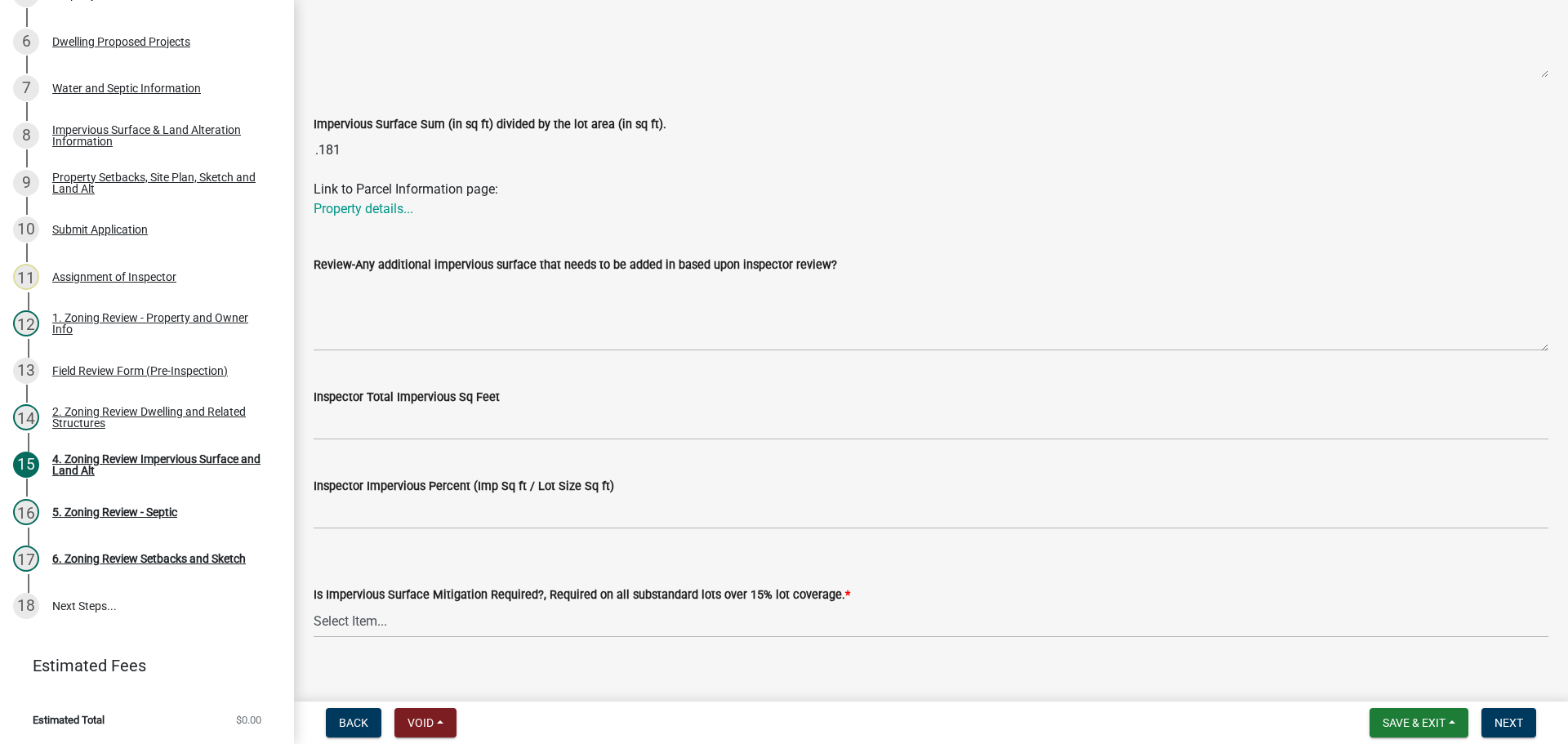
scroll to position [513, 0]
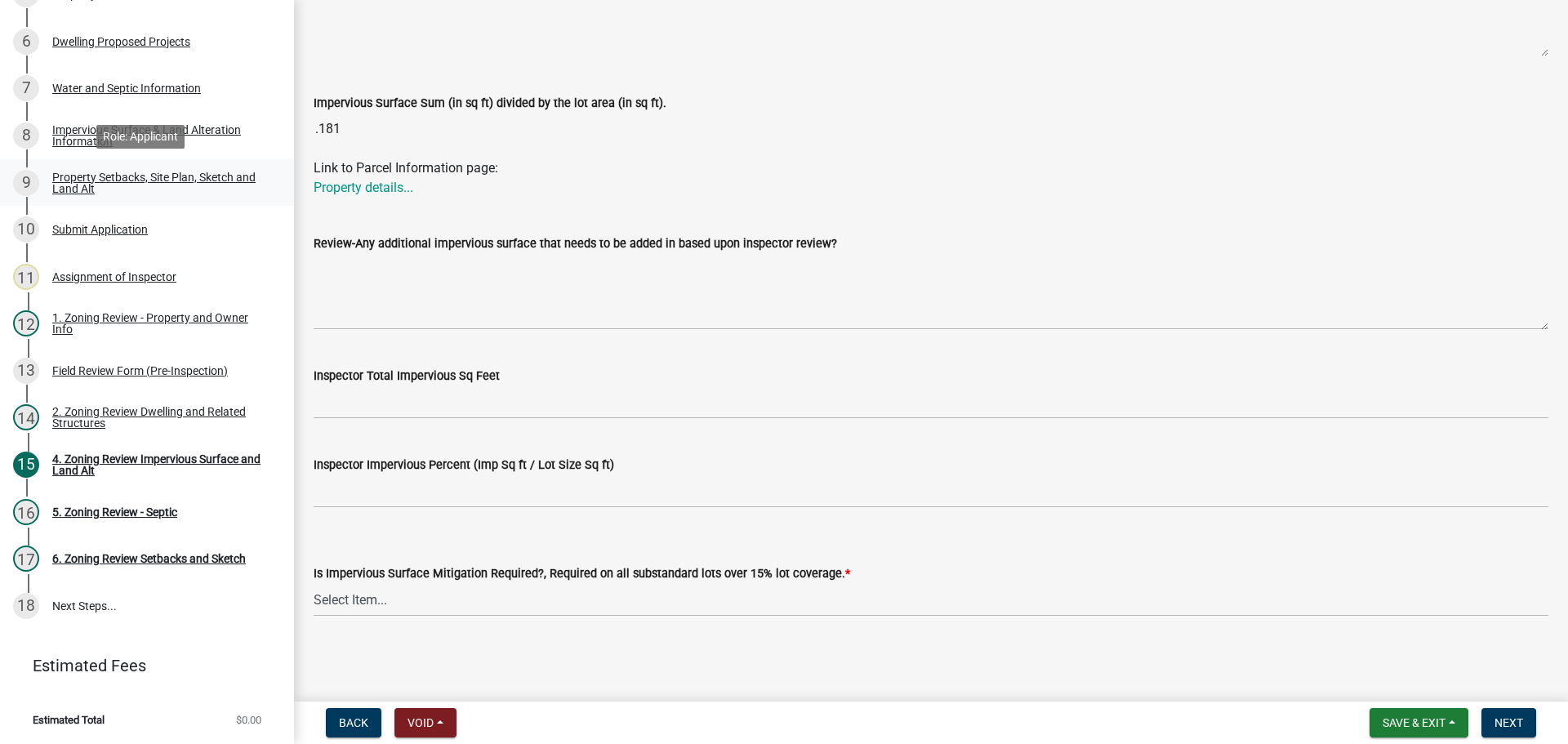
type input "130000"
click at [159, 171] on div "Property Setbacks, Site Plan, Sketch and Land Alt" at bounding box center [159, 182] width 216 height 23
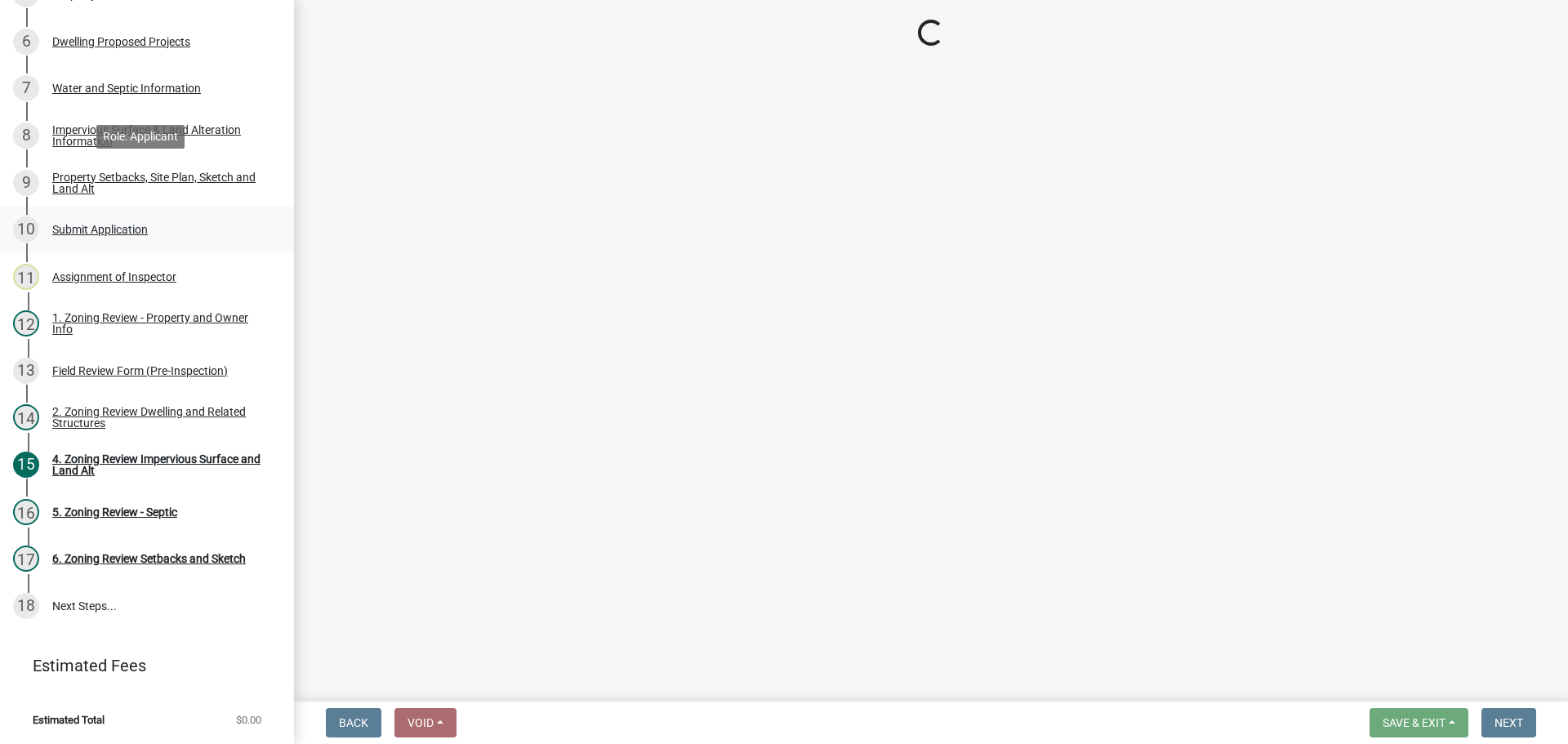
scroll to position [0, 0]
select select "7b13c63f-e699-4112-b373-98fbd28ec536"
select select "87640abb-5130-4065-bced-0c1b260ce984"
select select "b56a4575-9846-47cf-8067-c59a4853da22"
select select "b9185151-7fec-488a-a719-f11a93338dbd"
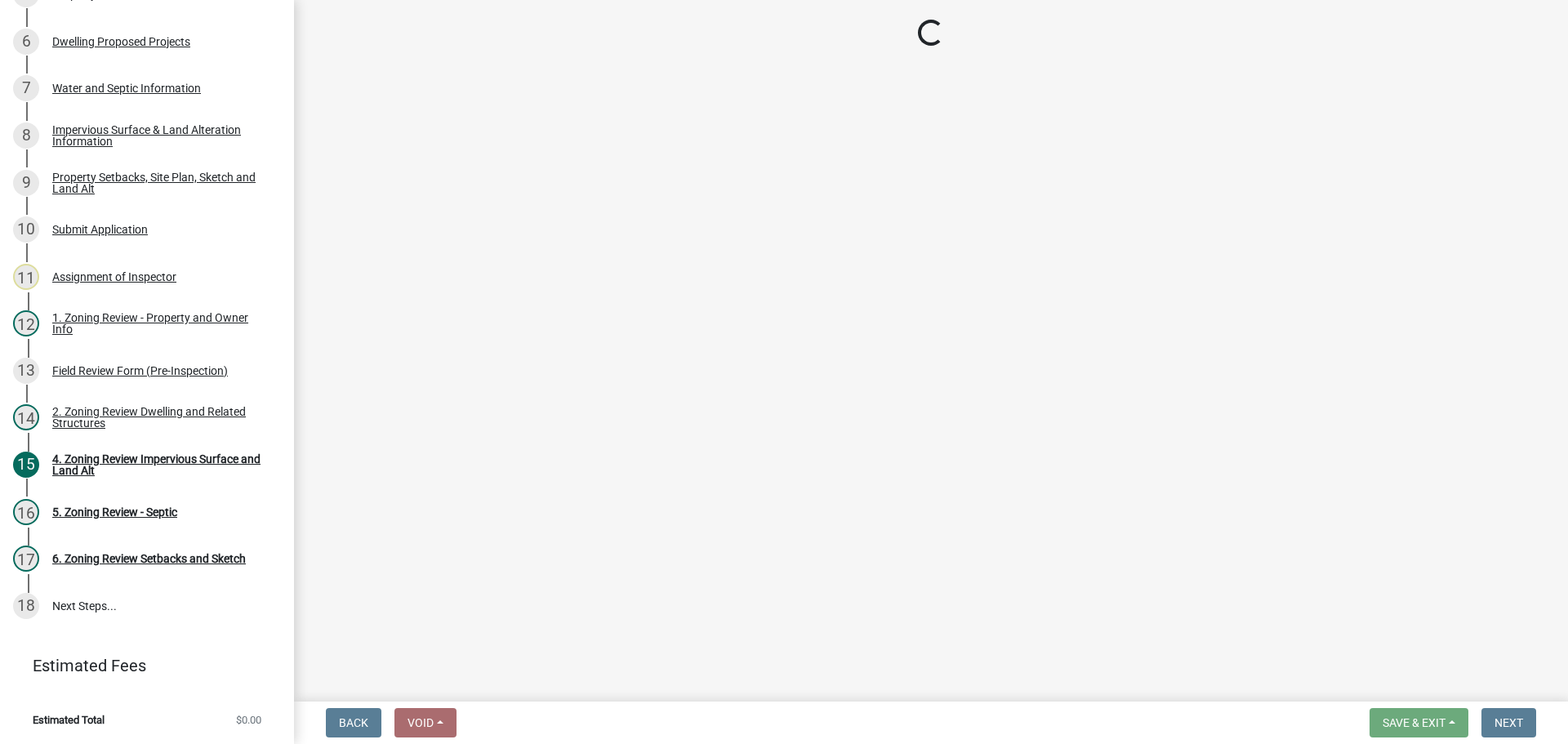
select select "e8ab2dc3-aa3f-46f3-9b4a-37eb25ad84af"
select select "5ad4ab64-b44e-481c-9000-9e5907aa74e1"
select select "e019de12-4845-45f2-ad10-5fb76eee0e55"
select select "c8b8ea71-7088-4e87-a493-7bc88cc2835b"
select select "133211ff-91ce-4a0a-9235-b48a7e2069a0"
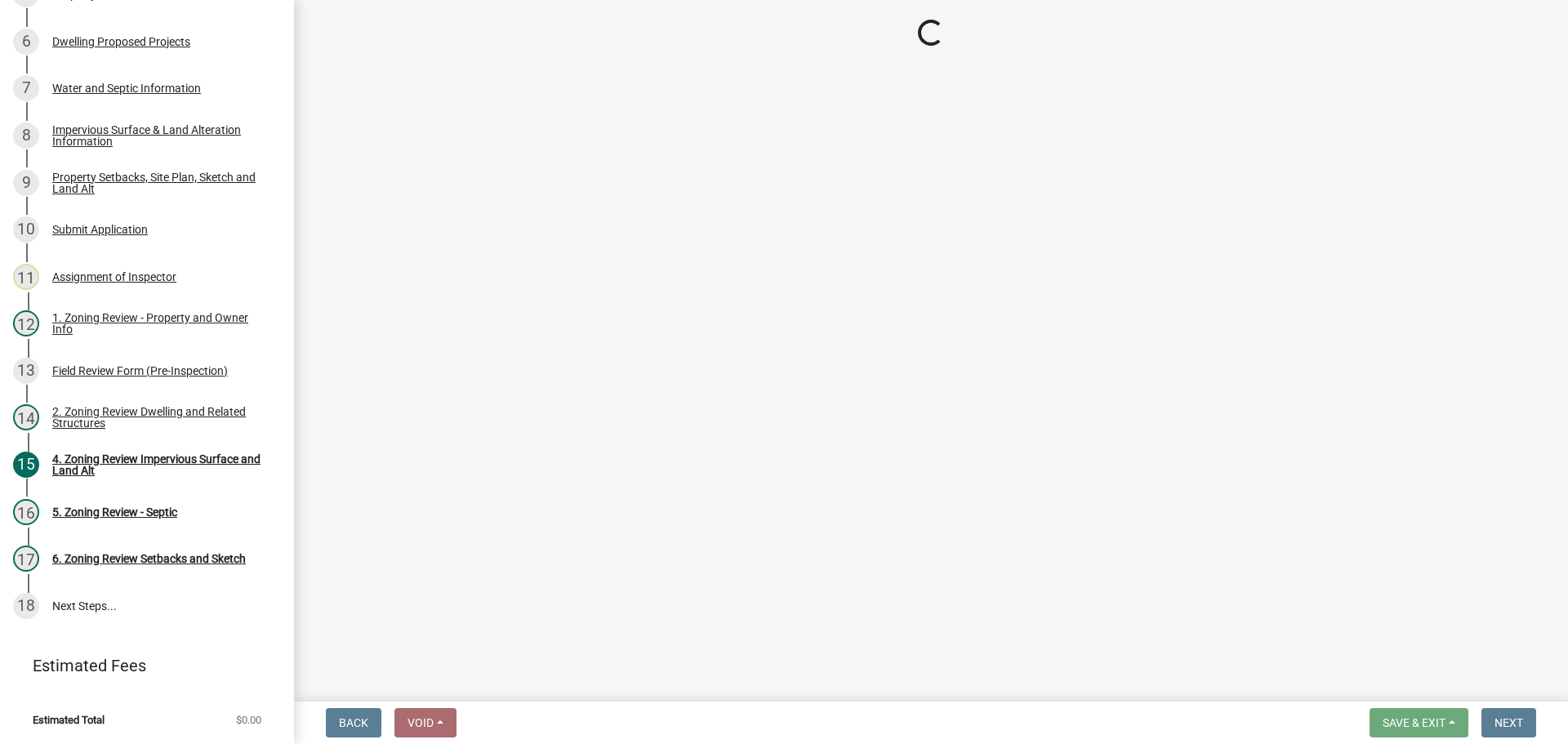
select select "19d13e65-c93d-443e-910a-7a17299544cc"
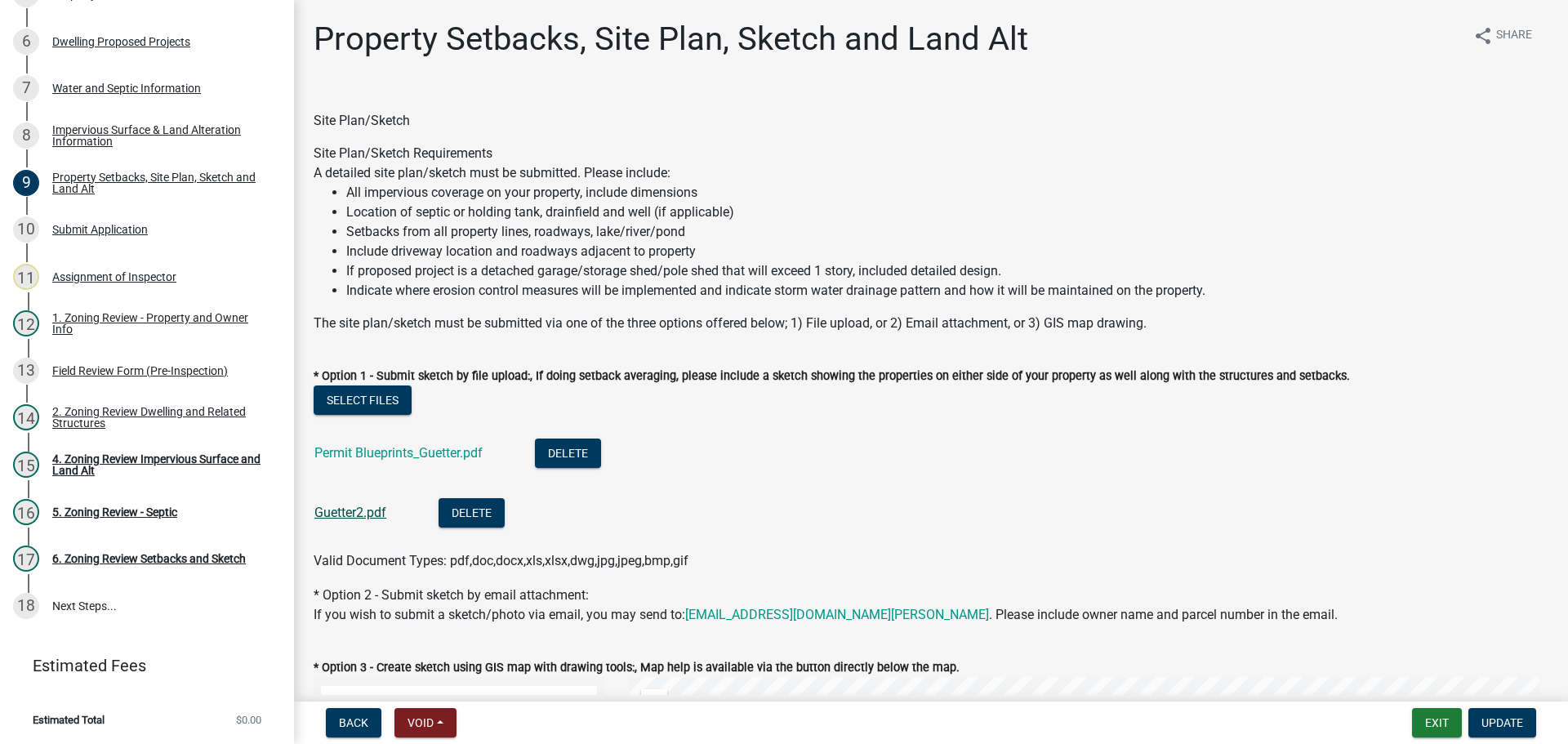
click at [365, 505] on link "Guetter2.pdf" at bounding box center [349, 513] width 72 height 16
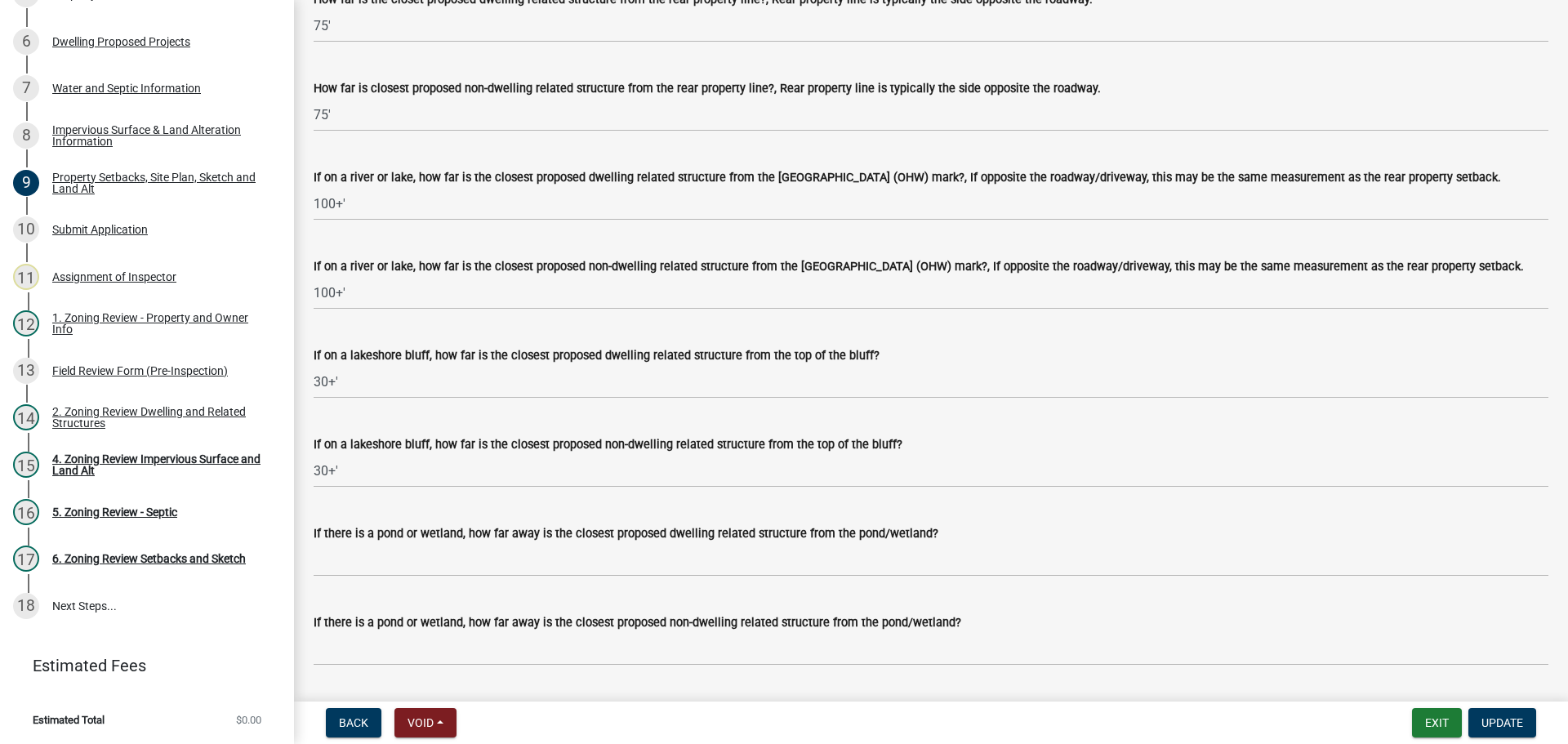
scroll to position [3755, 0]
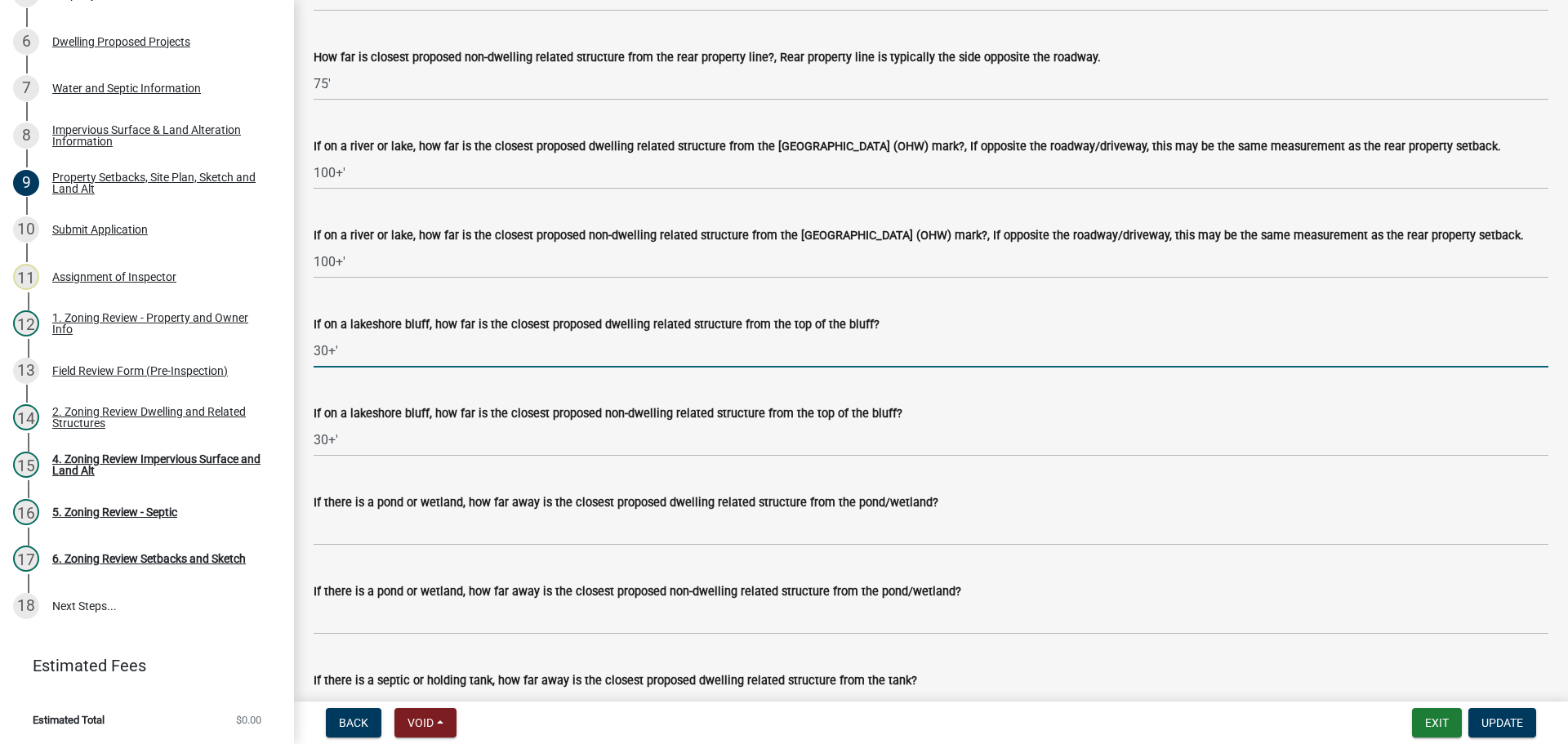
drag, startPoint x: 346, startPoint y: 372, endPoint x: 290, endPoint y: 374, distance: 56.0
click at [290, 374] on div "Zoning-Site Permit Application SITE2025-3853 View Summary Notes 1 Search Parcel…" at bounding box center [784, 372] width 1568 height 744
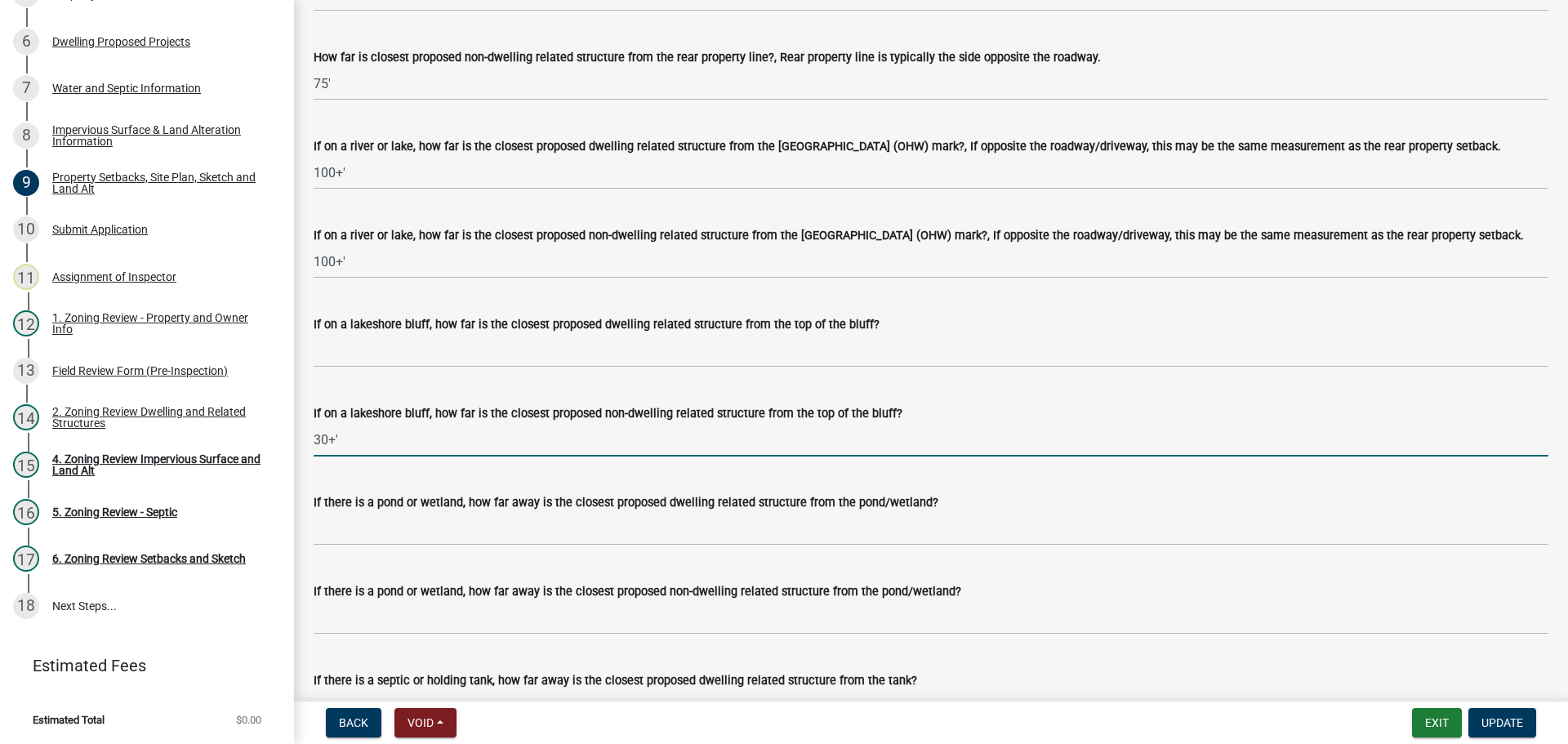
drag, startPoint x: 345, startPoint y: 465, endPoint x: 297, endPoint y: 466, distance: 48.0
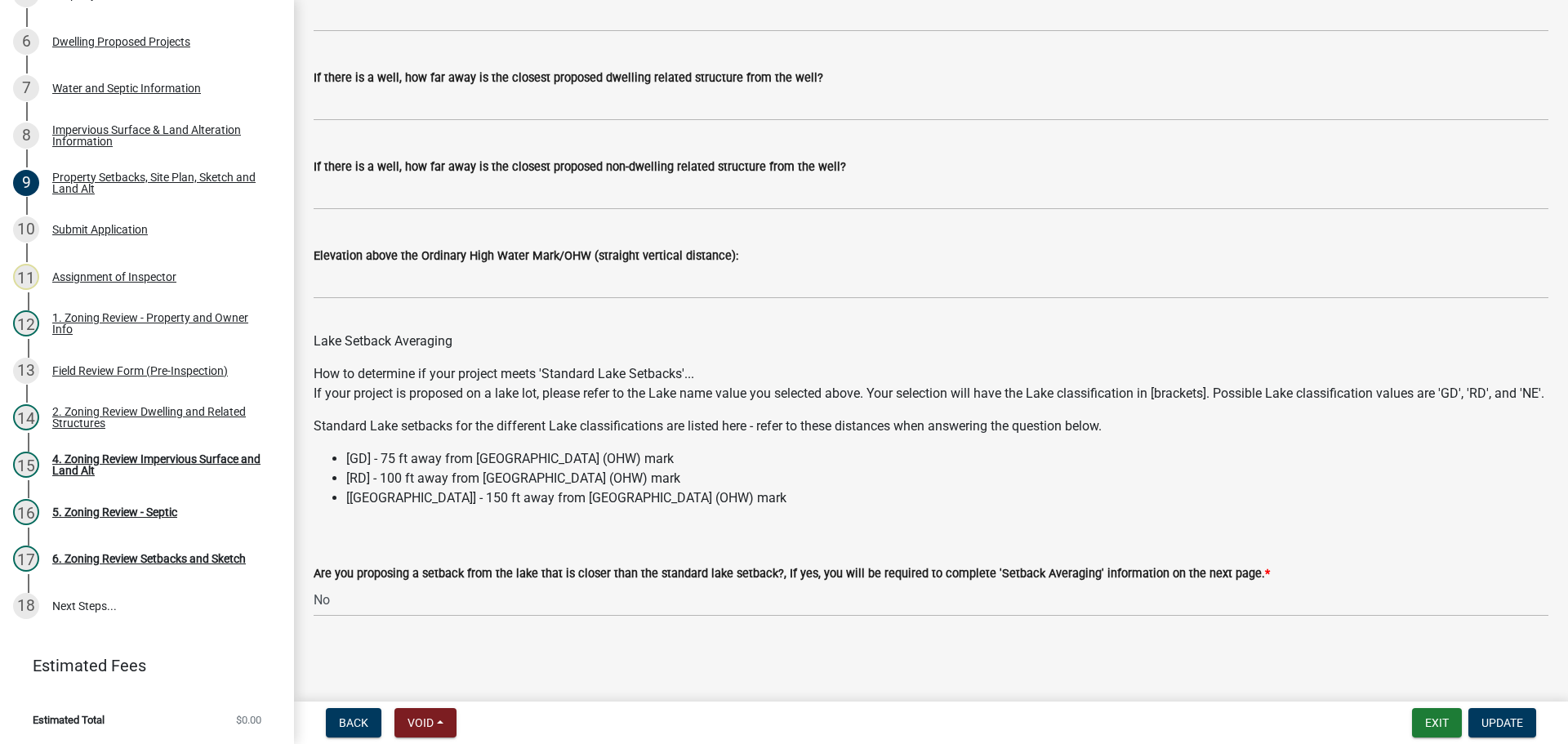
scroll to position [4757, 0]
click at [1505, 719] on span "Update" at bounding box center [1502, 722] width 41 height 13
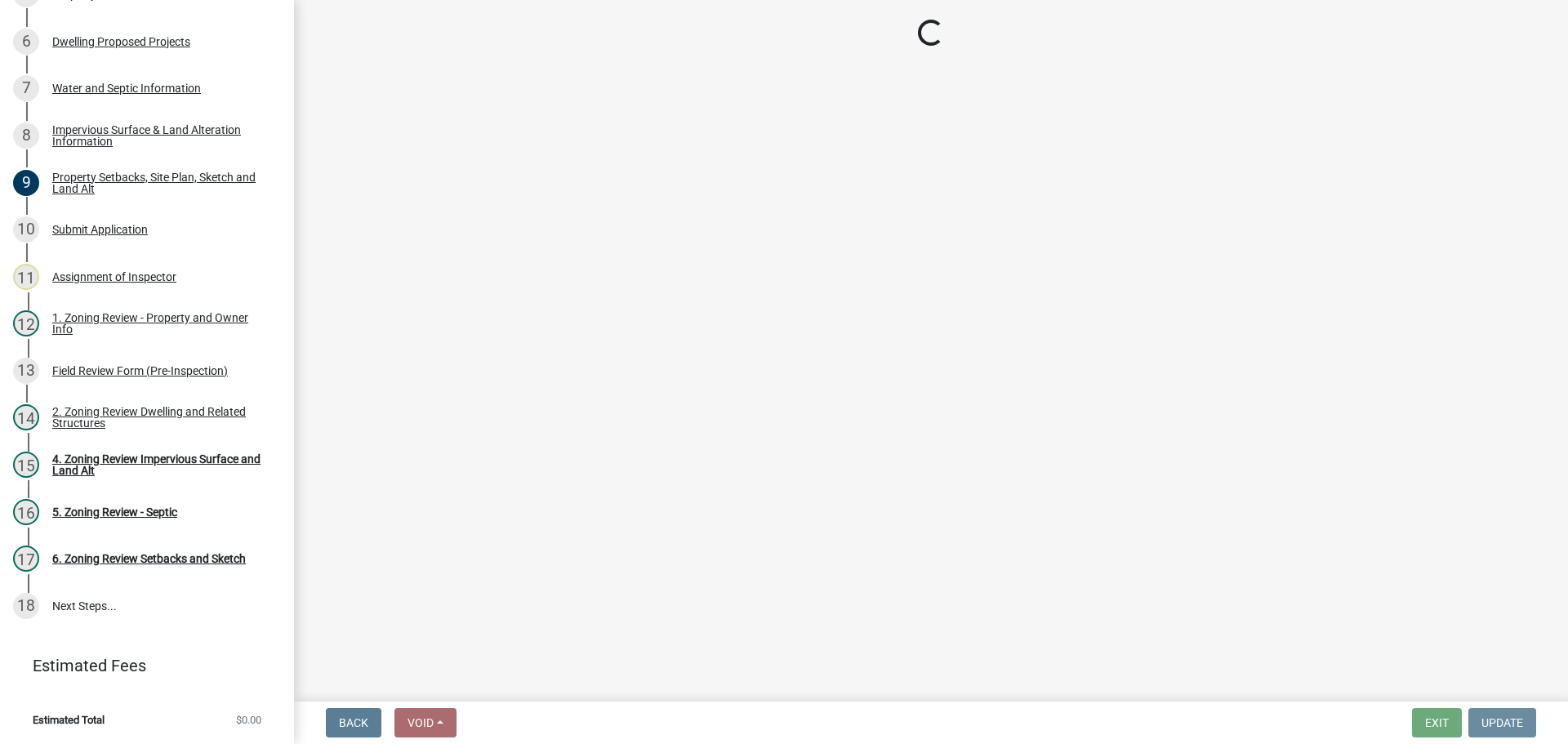
scroll to position [0, 0]
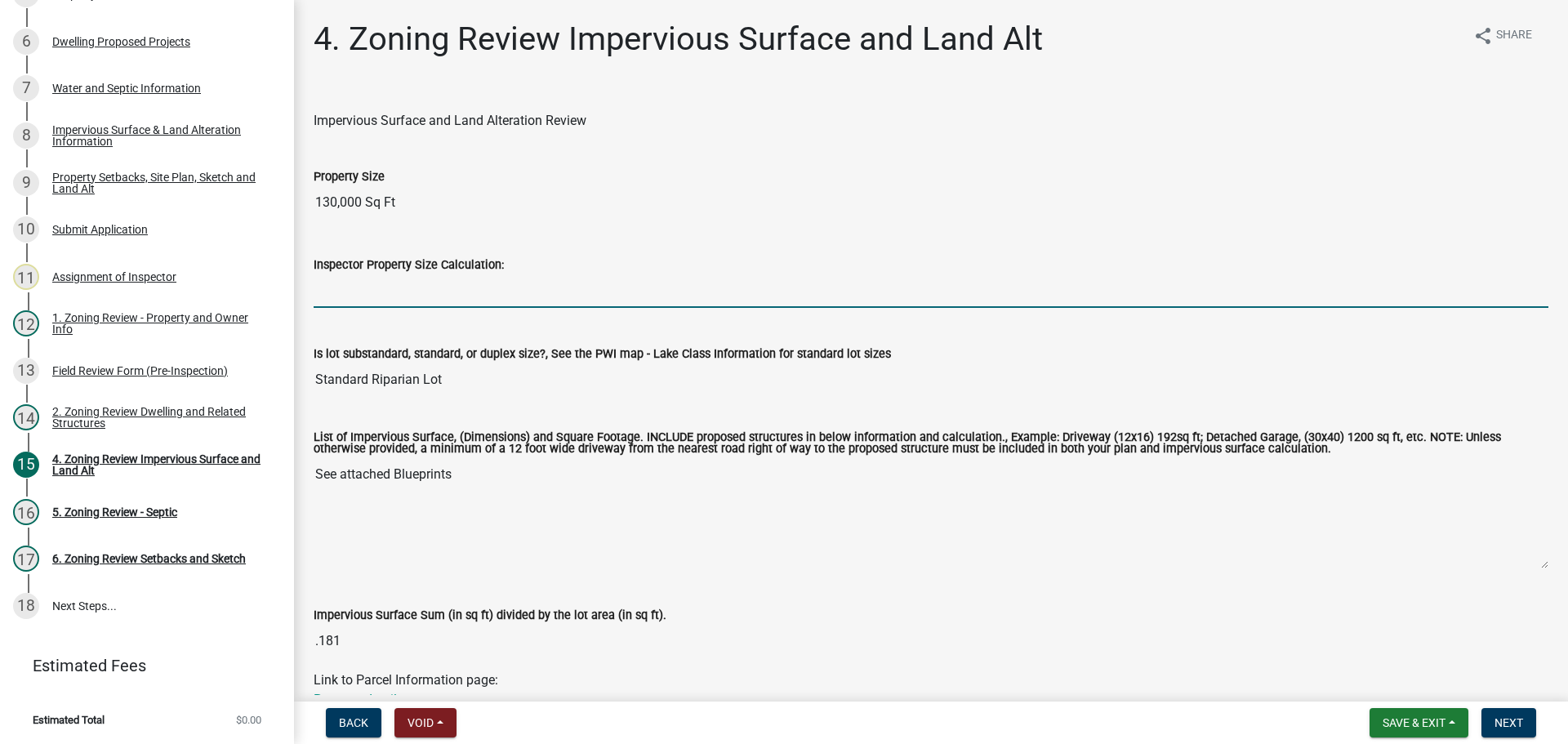
click at [375, 293] on input "Inspector Property Size Calculation:" at bounding box center [931, 291] width 1234 height 33
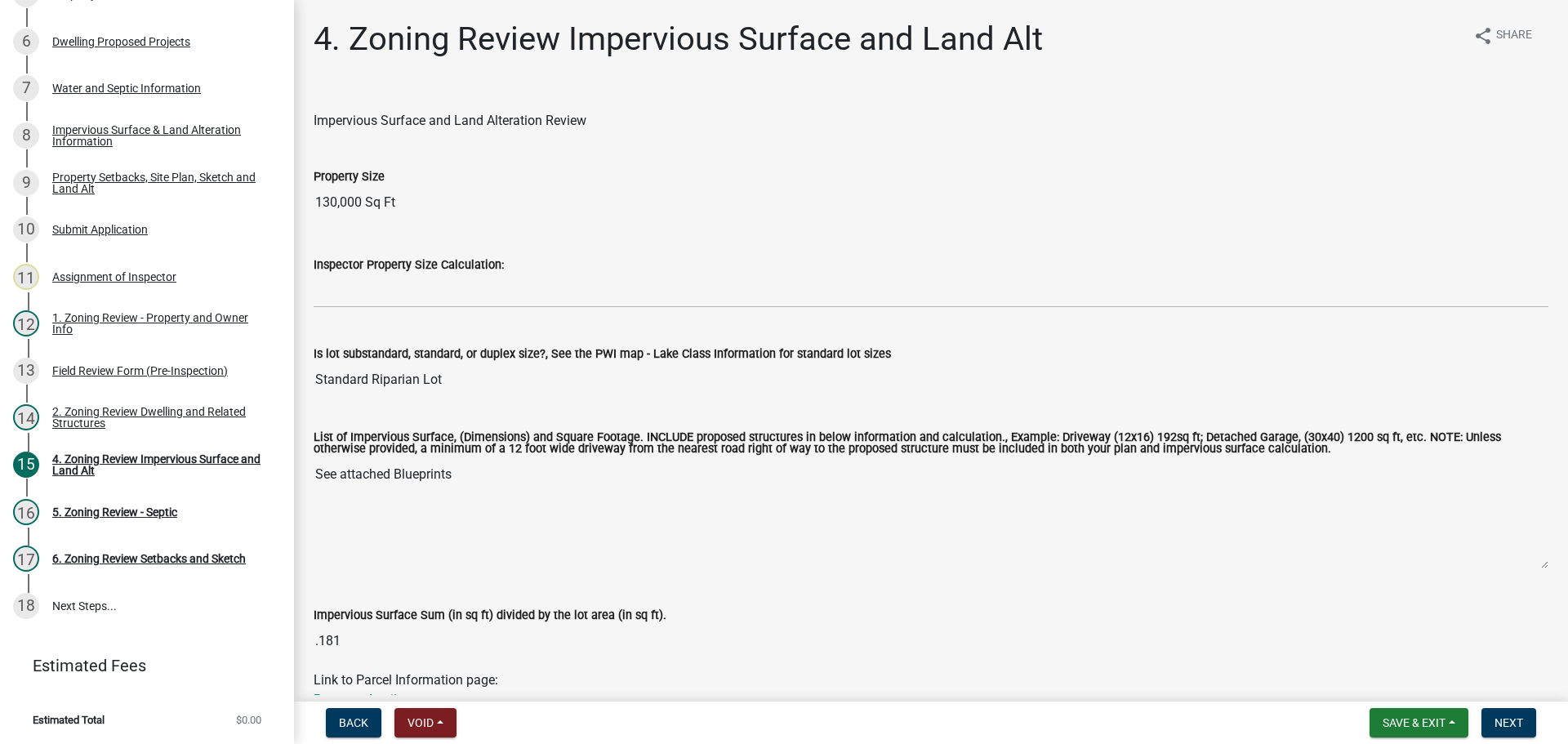
drag, startPoint x: 427, startPoint y: 199, endPoint x: 379, endPoint y: 204, distance: 48.3
click at [379, 204] on input "130,000 Sq Ft" at bounding box center [931, 202] width 1234 height 32
click at [339, 205] on input "130,000 Sq Ft" at bounding box center [931, 202] width 1234 height 32
drag, startPoint x: 361, startPoint y: 201, endPoint x: 297, endPoint y: 201, distance: 64.0
click at [297, 201] on div "4. Zoning Review Impervious Surface and Land Alt share Share Impervious Surface…" at bounding box center [931, 589] width 1274 height 1138
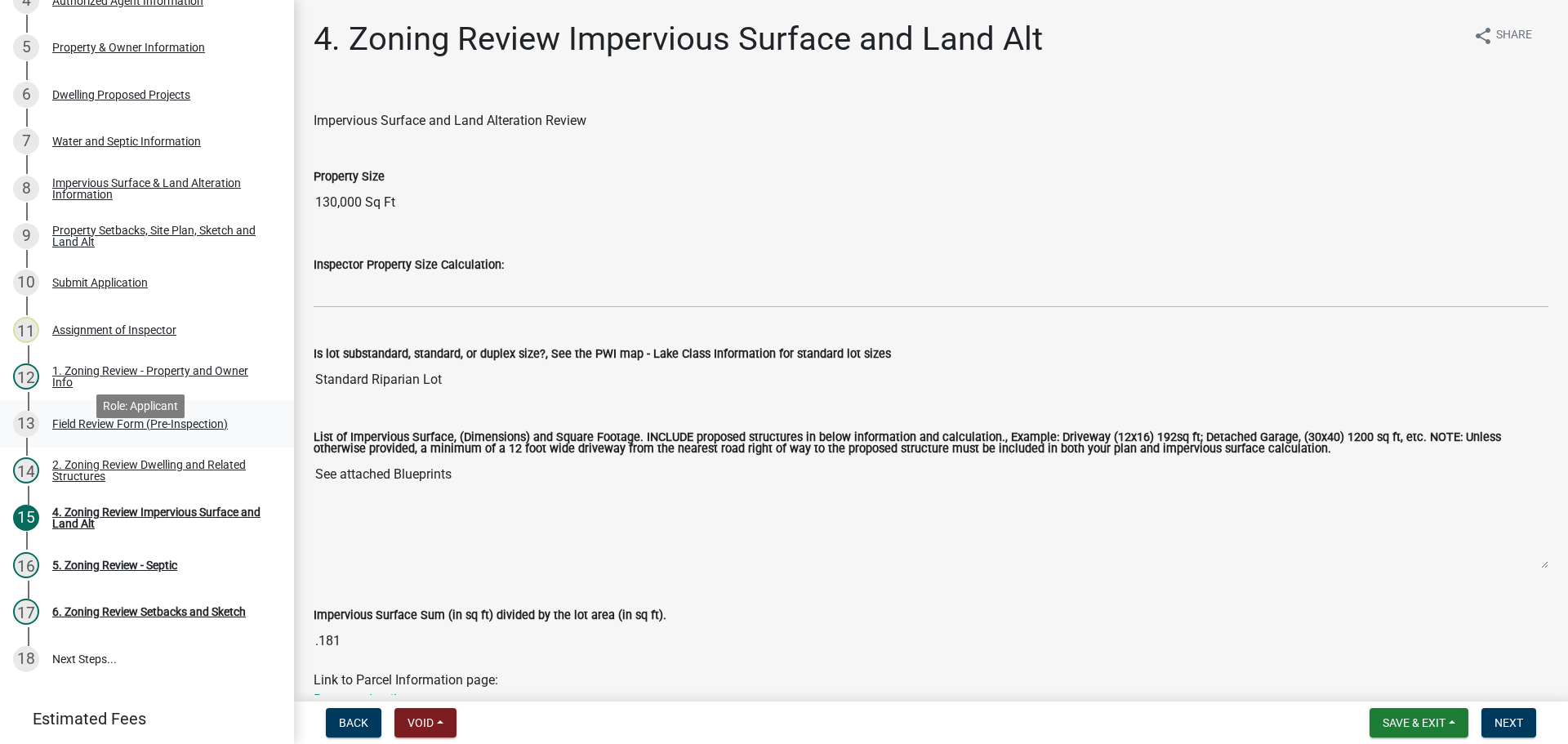
scroll to position [321, 0]
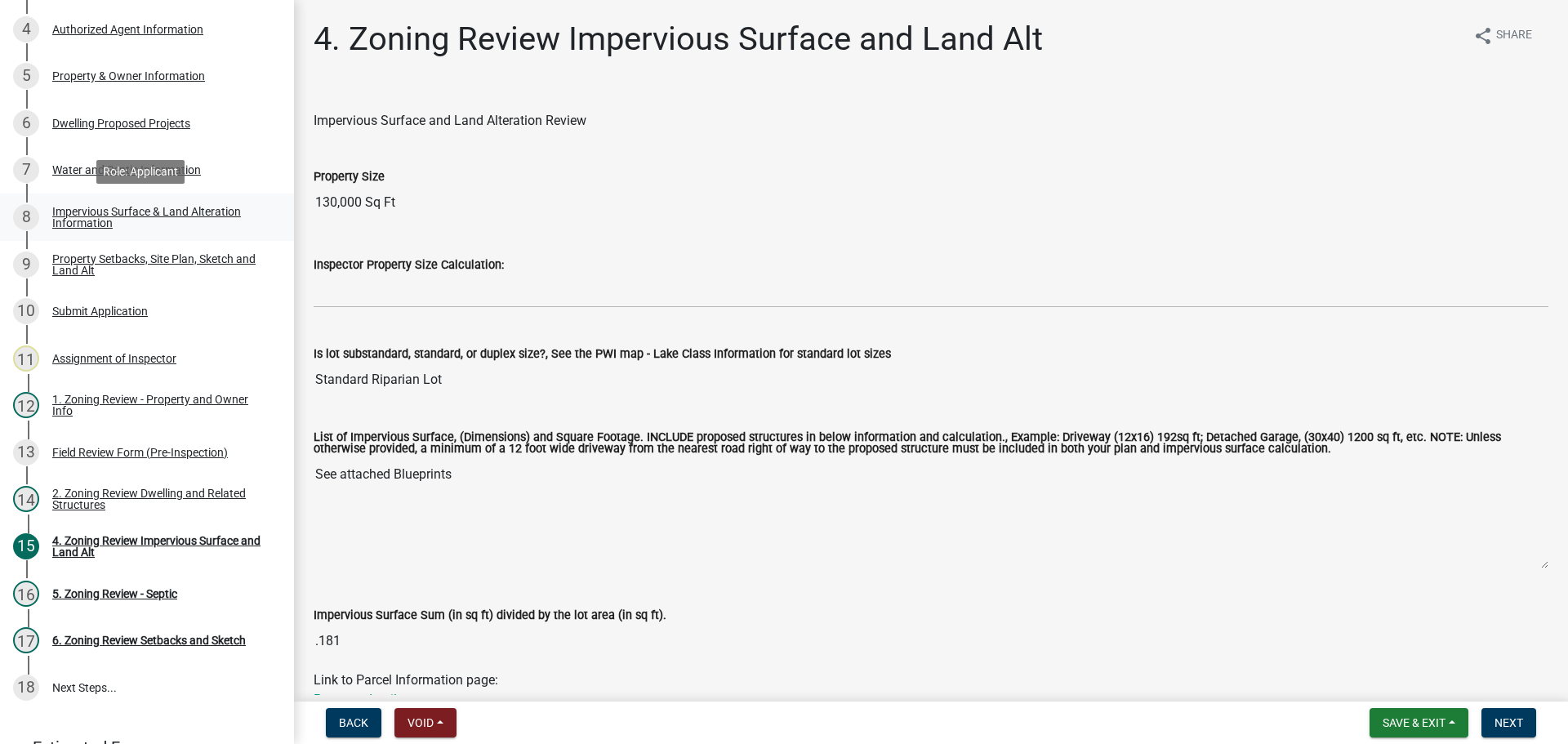
click at [135, 209] on div "Impervious Surface & Land Alteration Information" at bounding box center [159, 217] width 216 height 23
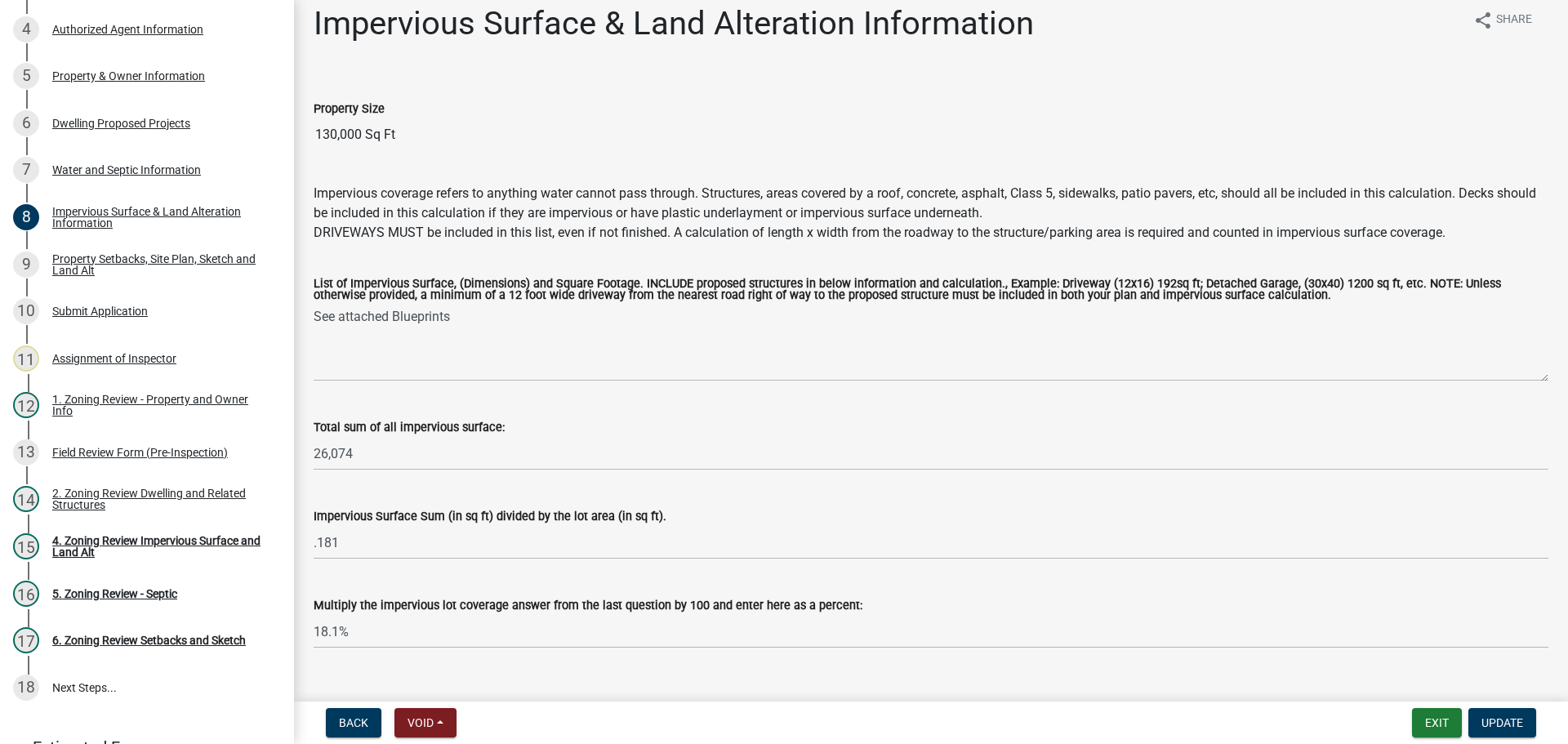
scroll to position [0, 0]
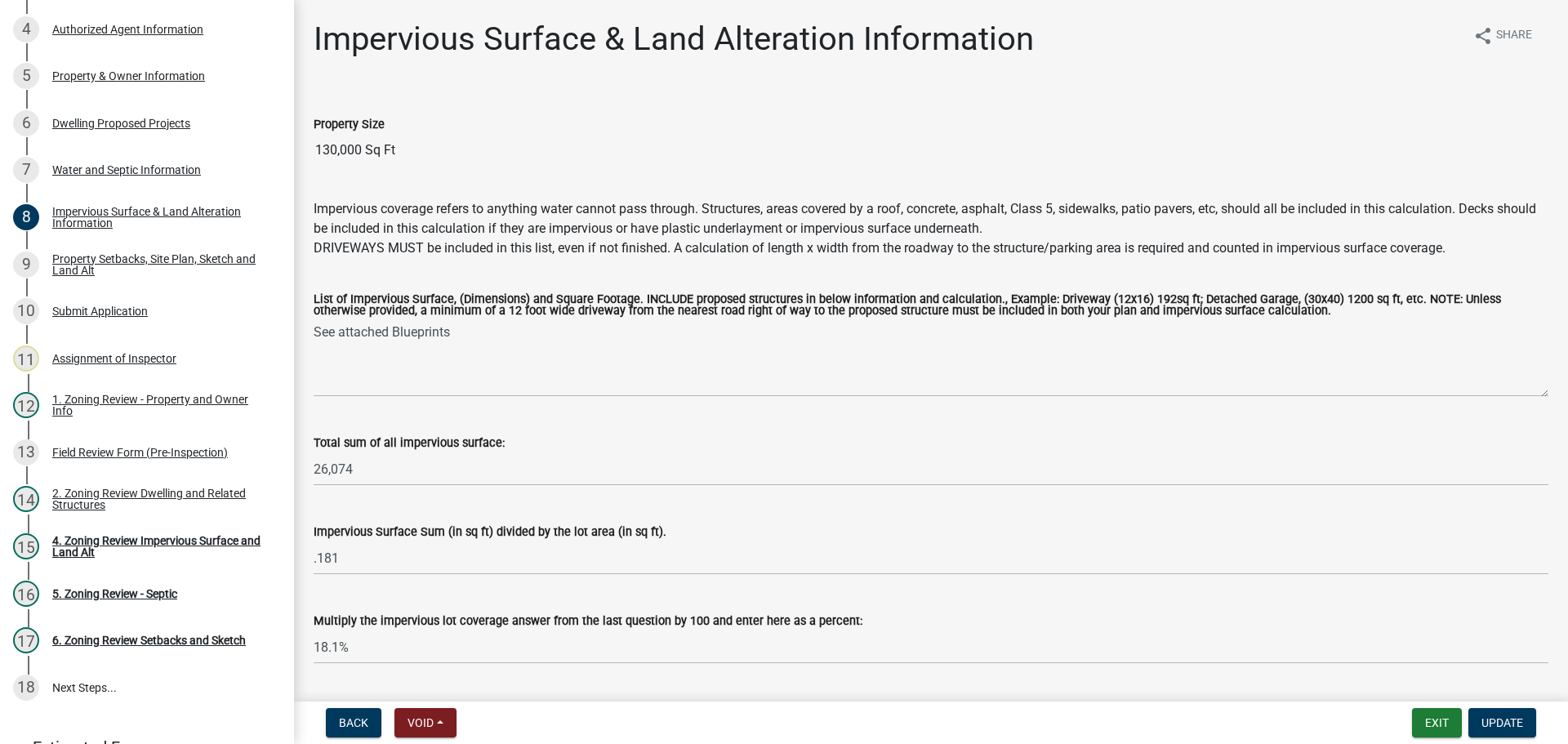
drag, startPoint x: 417, startPoint y: 148, endPoint x: 288, endPoint y: 136, distance: 129.6
click at [288, 136] on div "Zoning-Site Permit Application SITE2025-3853 View Summary Notes 1 Search Parcel…" at bounding box center [784, 372] width 1568 height 744
click at [418, 151] on input "130,000 Sq Ft" at bounding box center [931, 150] width 1234 height 32
drag, startPoint x: 418, startPoint y: 151, endPoint x: 303, endPoint y: 151, distance: 115.0
click at [303, 151] on div "Property Size 130,000 Sq Ft" at bounding box center [930, 129] width 1259 height 75
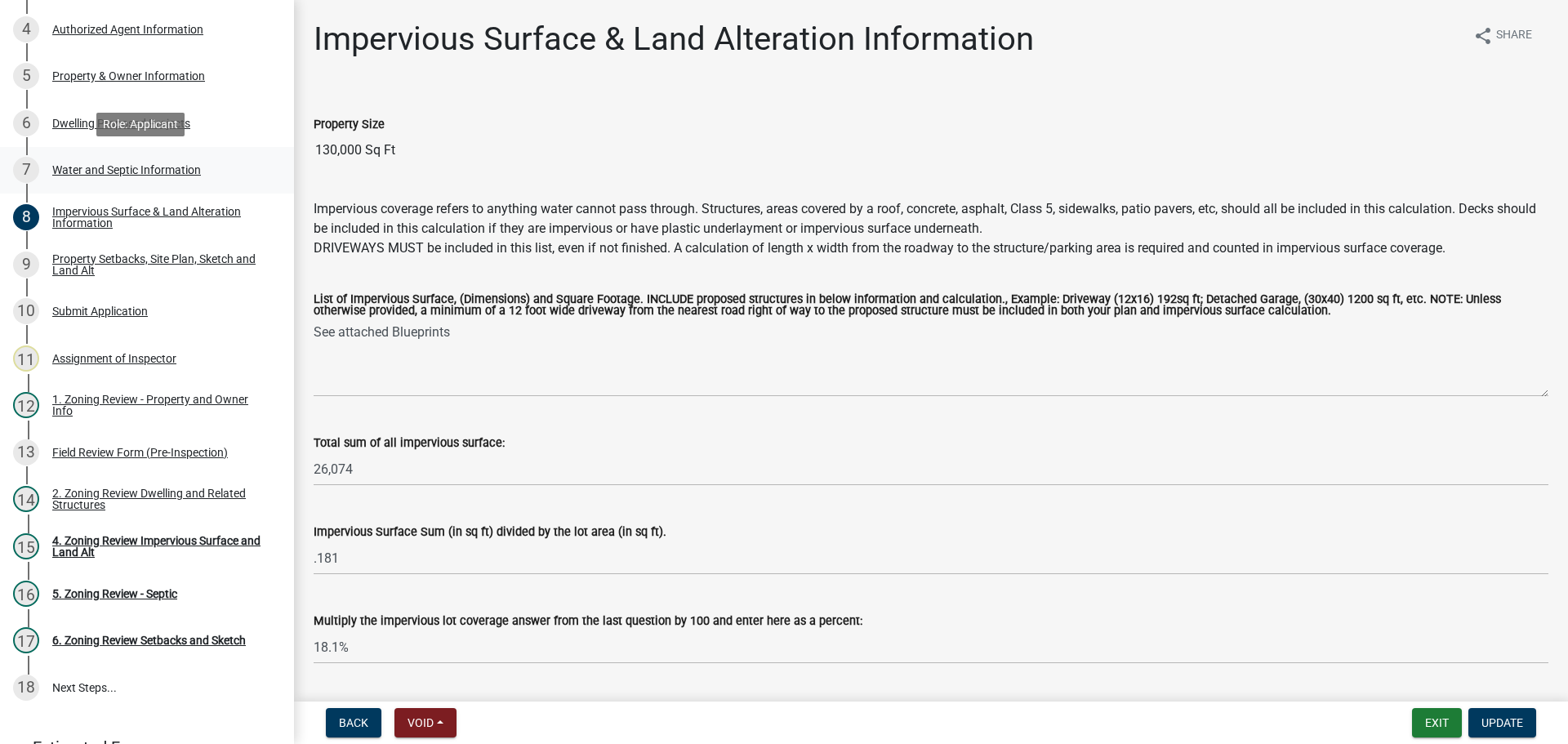
click at [156, 164] on div "Water and Septic Information" at bounding box center [126, 170] width 149 height 12
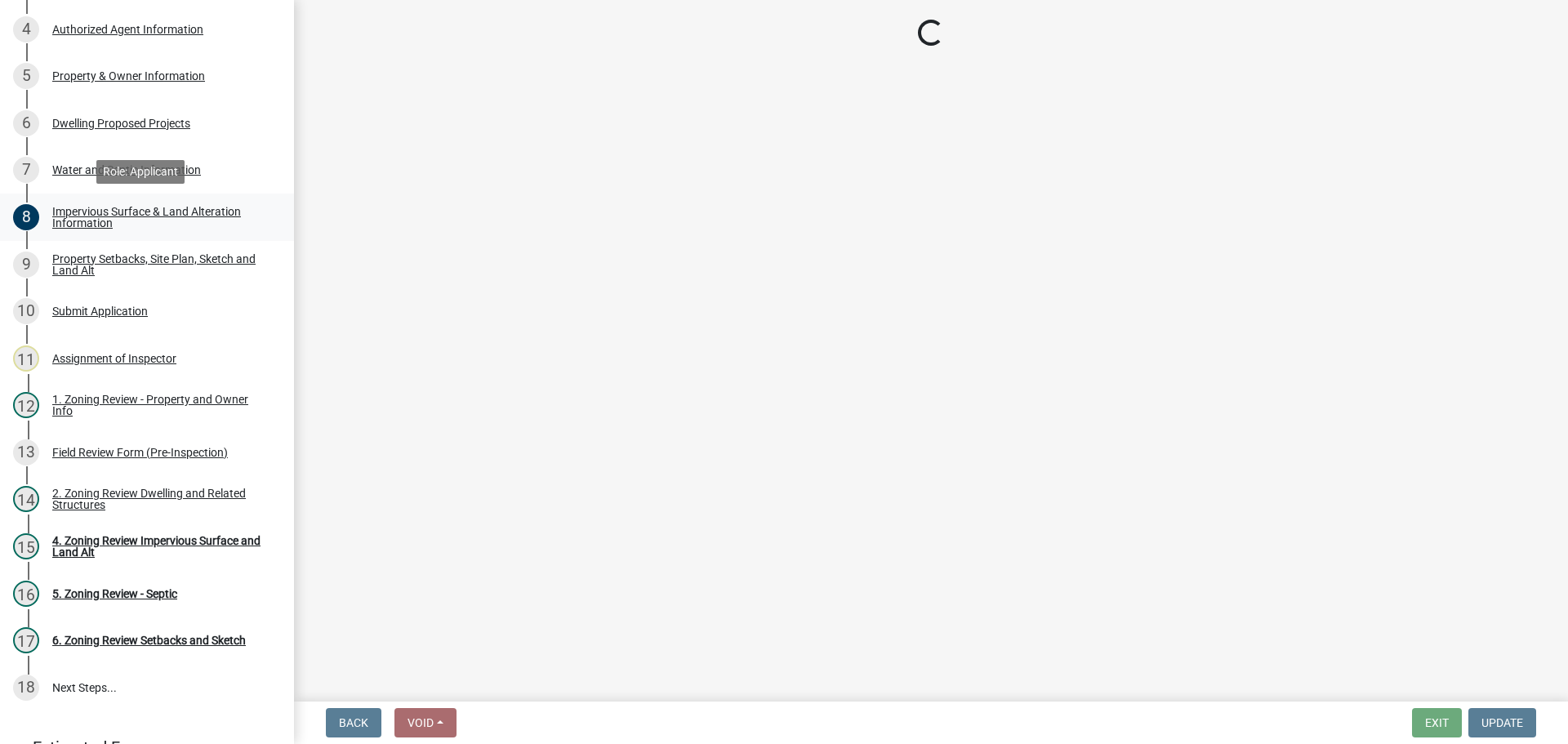
select select "9c51a48b-0bee-4836-8d5c-beab6e77ad2a"
select select "4828487e-2007-429b-991d-671fae0459c9"
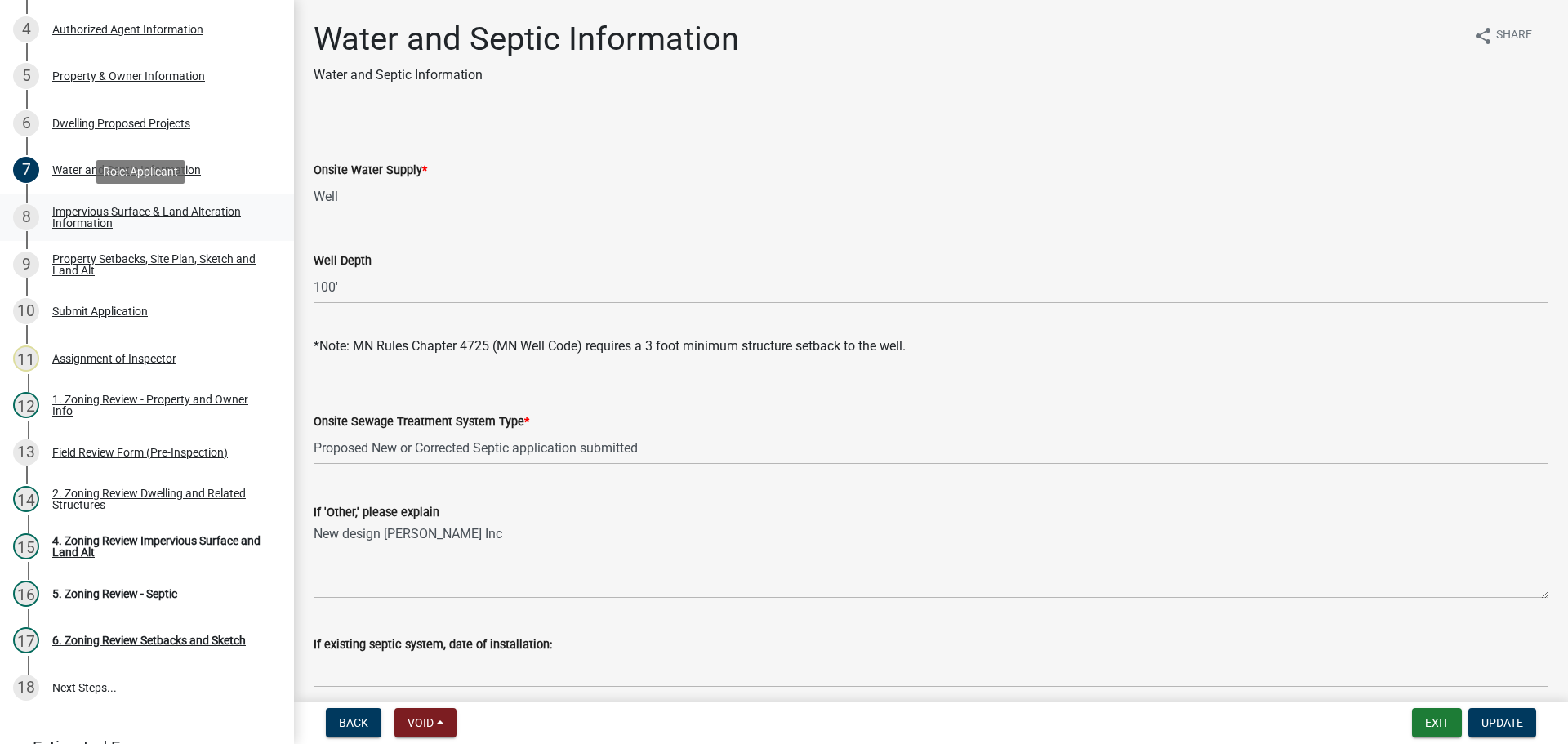
click at [170, 210] on div "Impervious Surface & Land Alteration Information" at bounding box center [159, 217] width 216 height 23
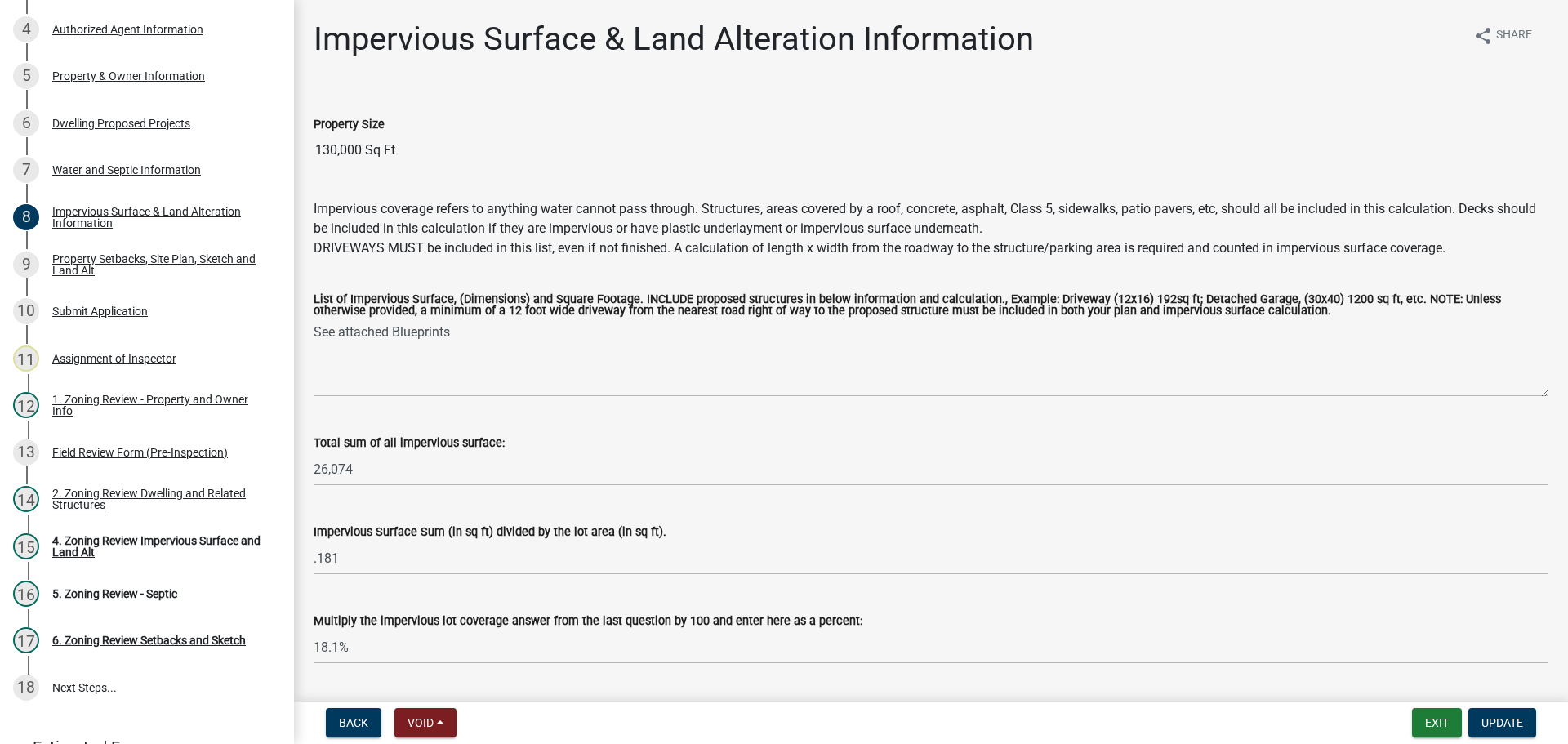
click at [403, 151] on input "130,000 Sq Ft" at bounding box center [931, 150] width 1234 height 32
drag, startPoint x: 403, startPoint y: 151, endPoint x: 290, endPoint y: 151, distance: 113.0
click at [290, 151] on div "Zoning-Site Permit Application SITE2025-3853 View Summary Notes 1 Search Parcel…" at bounding box center [784, 372] width 1568 height 744
click at [165, 534] on div "4. Zoning Review Impervious Surface and Land Alt" at bounding box center [159, 545] width 216 height 23
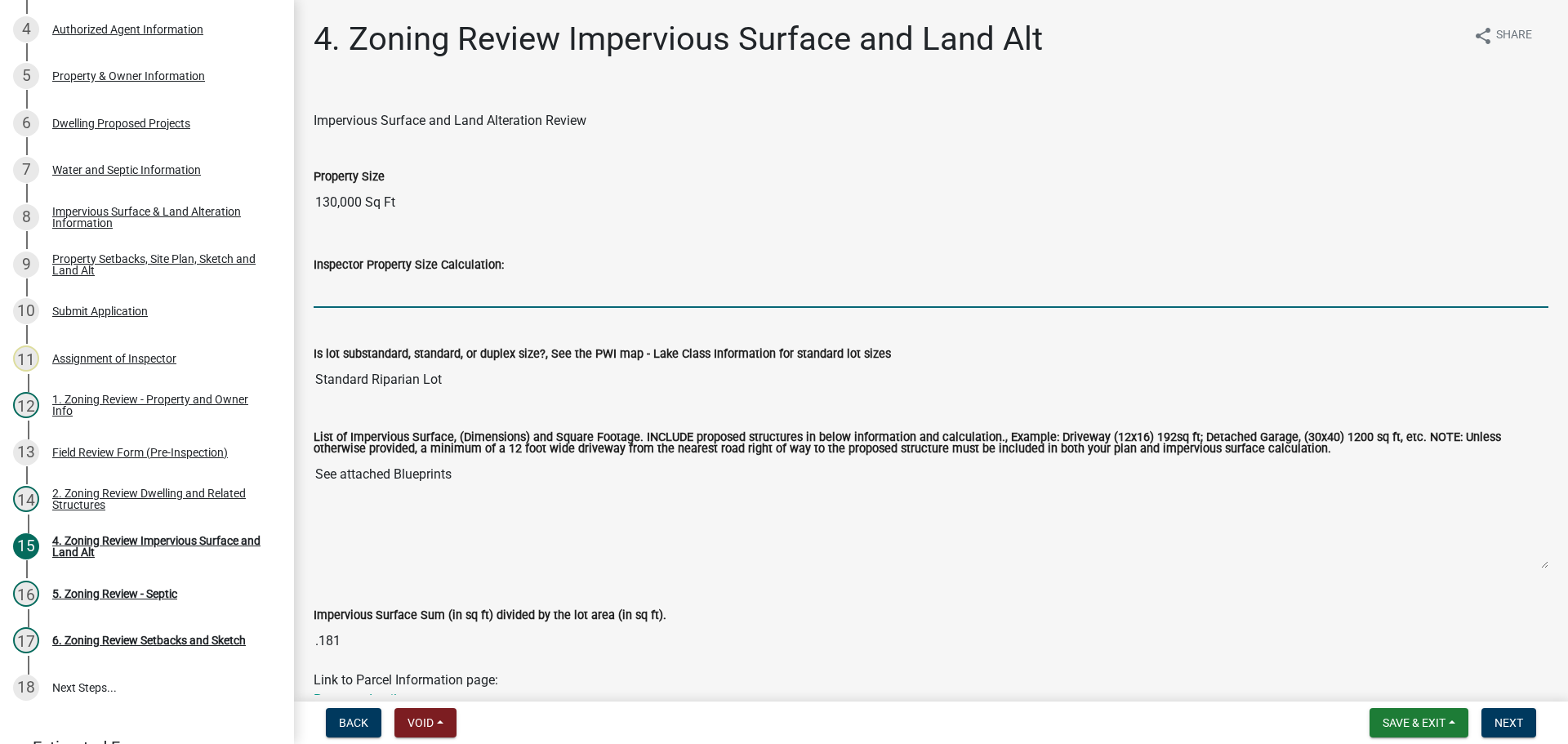
click at [366, 295] on input "Inspector Property Size Calculation:" at bounding box center [931, 291] width 1234 height 33
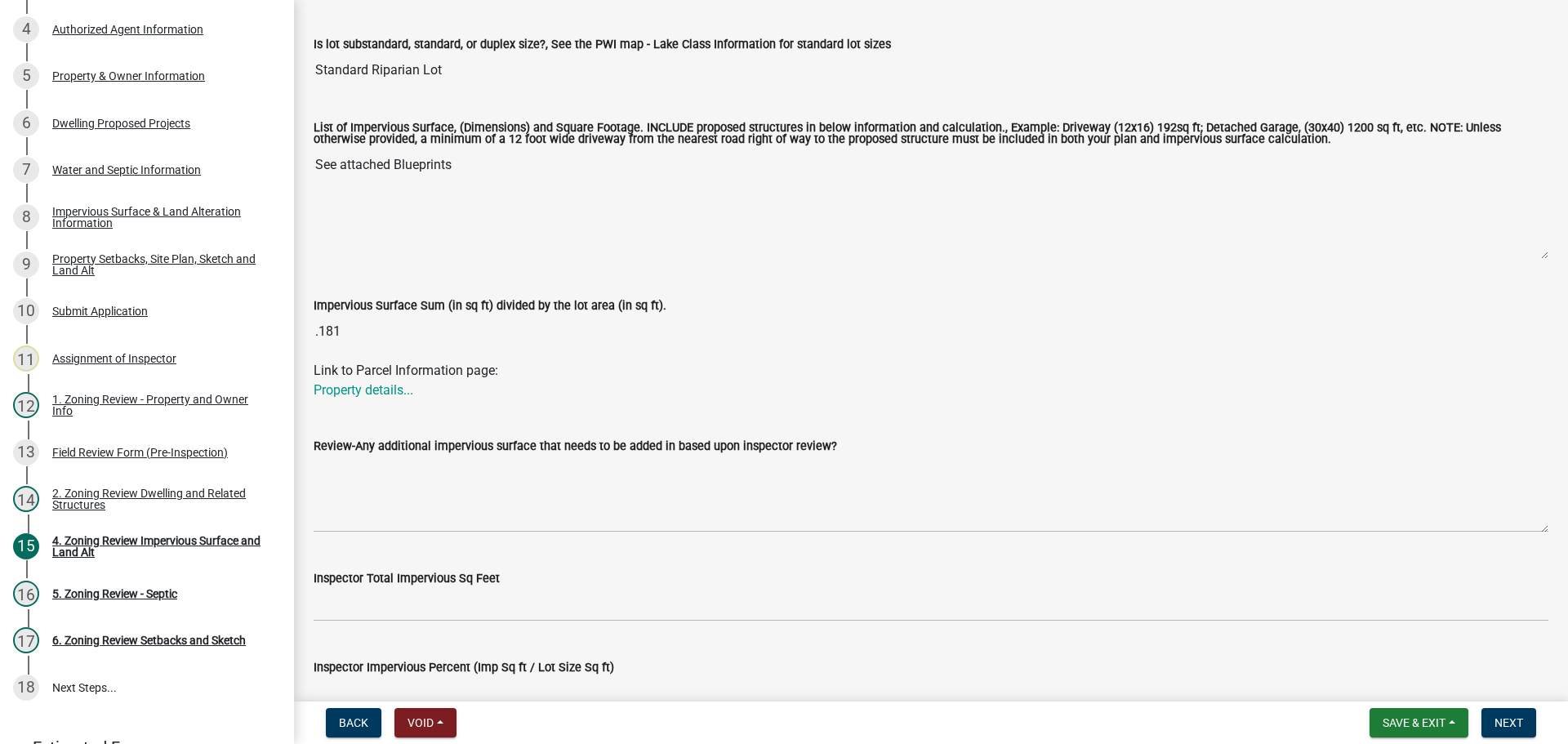
scroll to position [408, 0]
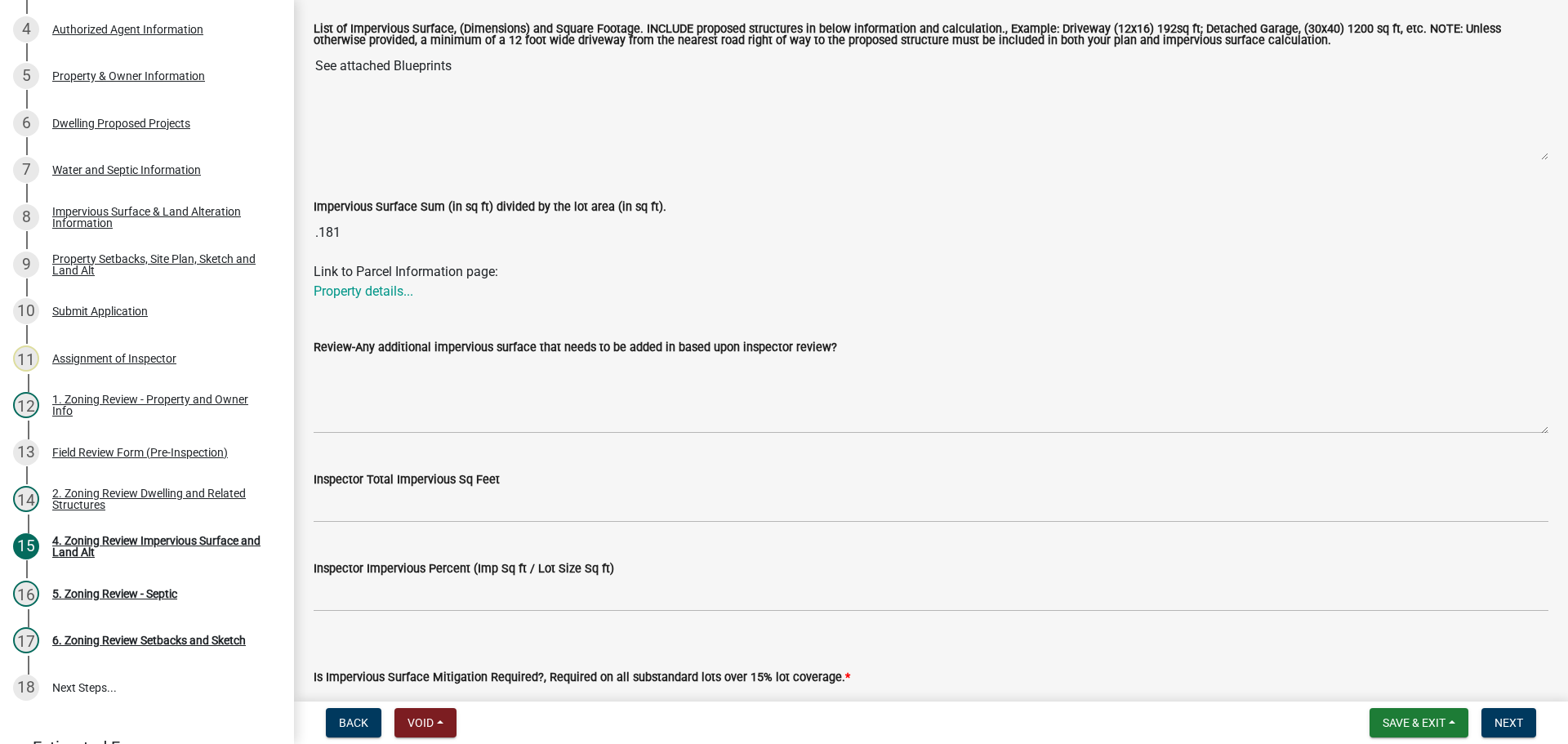
type input "143748"
click at [303, 393] on div "Review-Any additional impervious surface that needs to be added in based upon i…" at bounding box center [930, 373] width 1259 height 119
click at [411, 525] on wm-data-entity-input "Inspector Total Impervious Sq Feet" at bounding box center [931, 491] width 1234 height 89
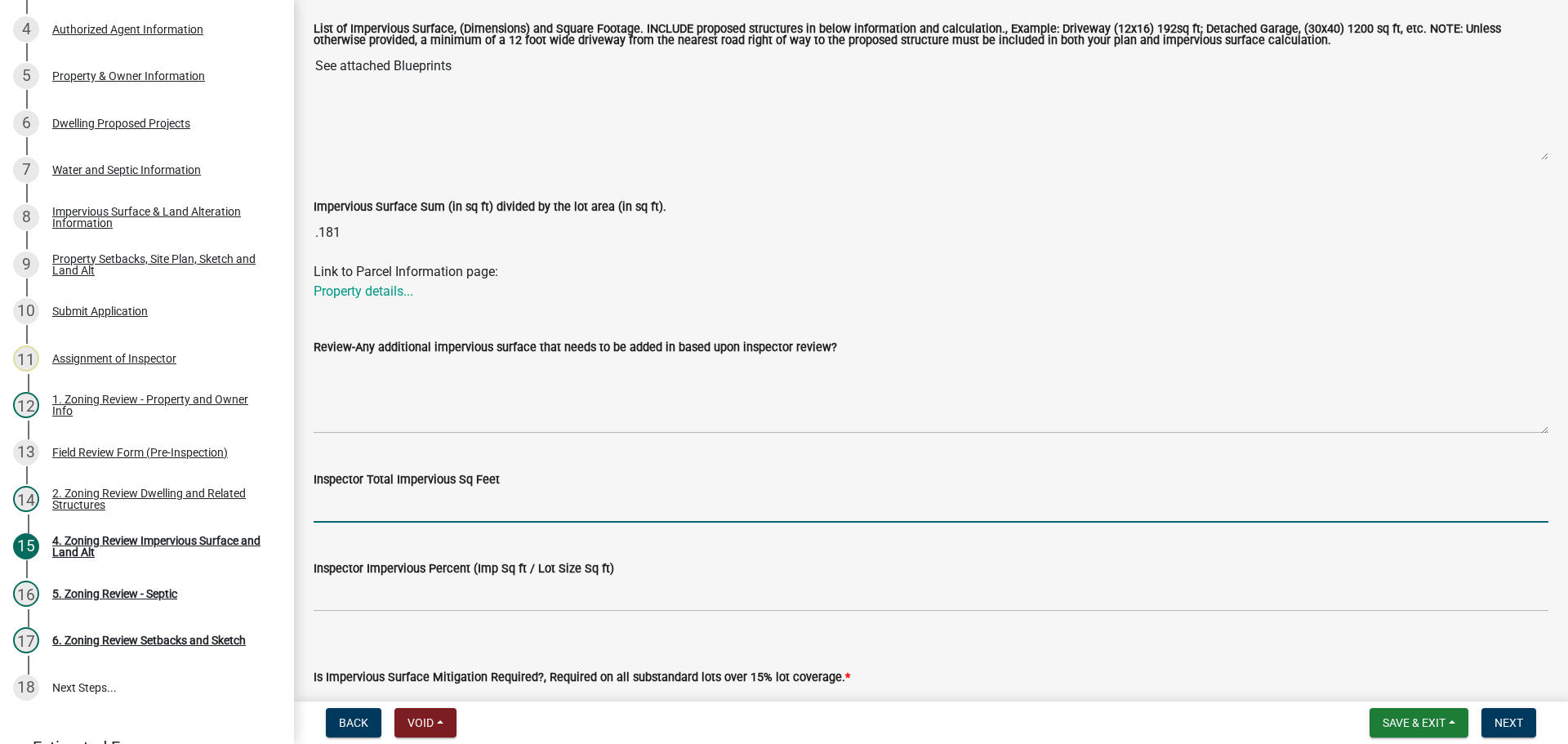
click at [419, 512] on input "Inspector Total Impervious Sq Feet" at bounding box center [931, 506] width 1234 height 33
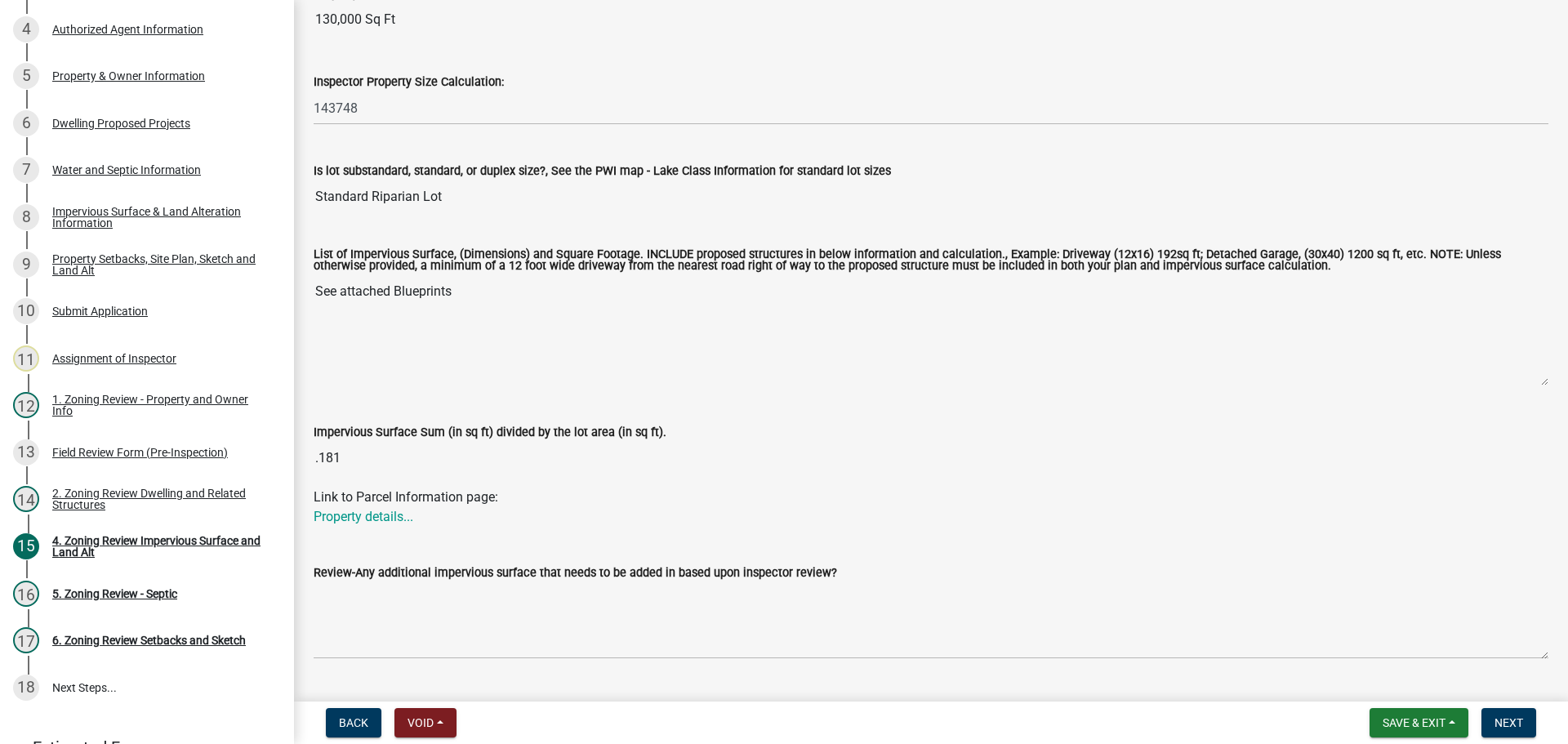
scroll to position [163, 0]
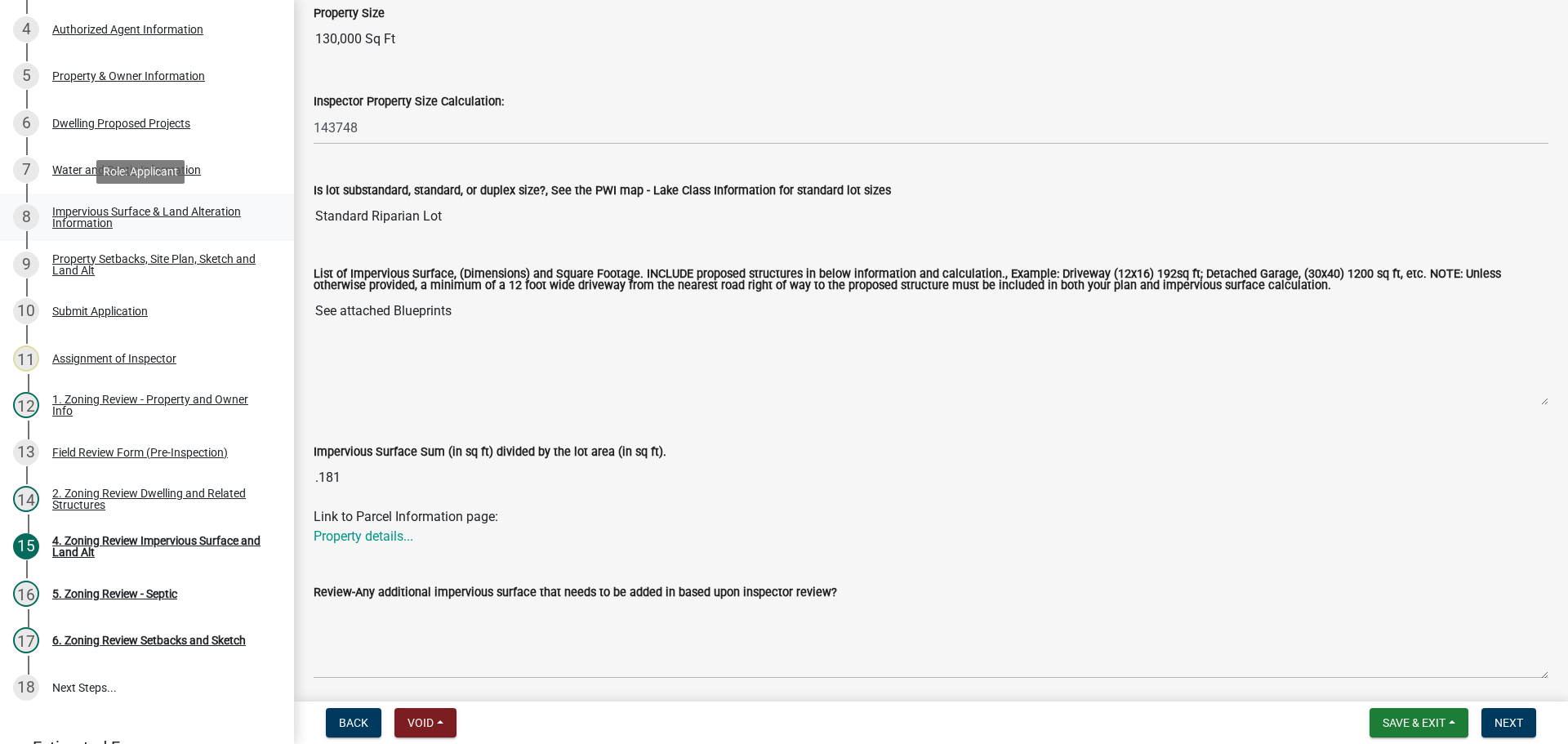
click at [106, 216] on div "Impervious Surface & Land Alteration Information" at bounding box center [159, 217] width 216 height 23
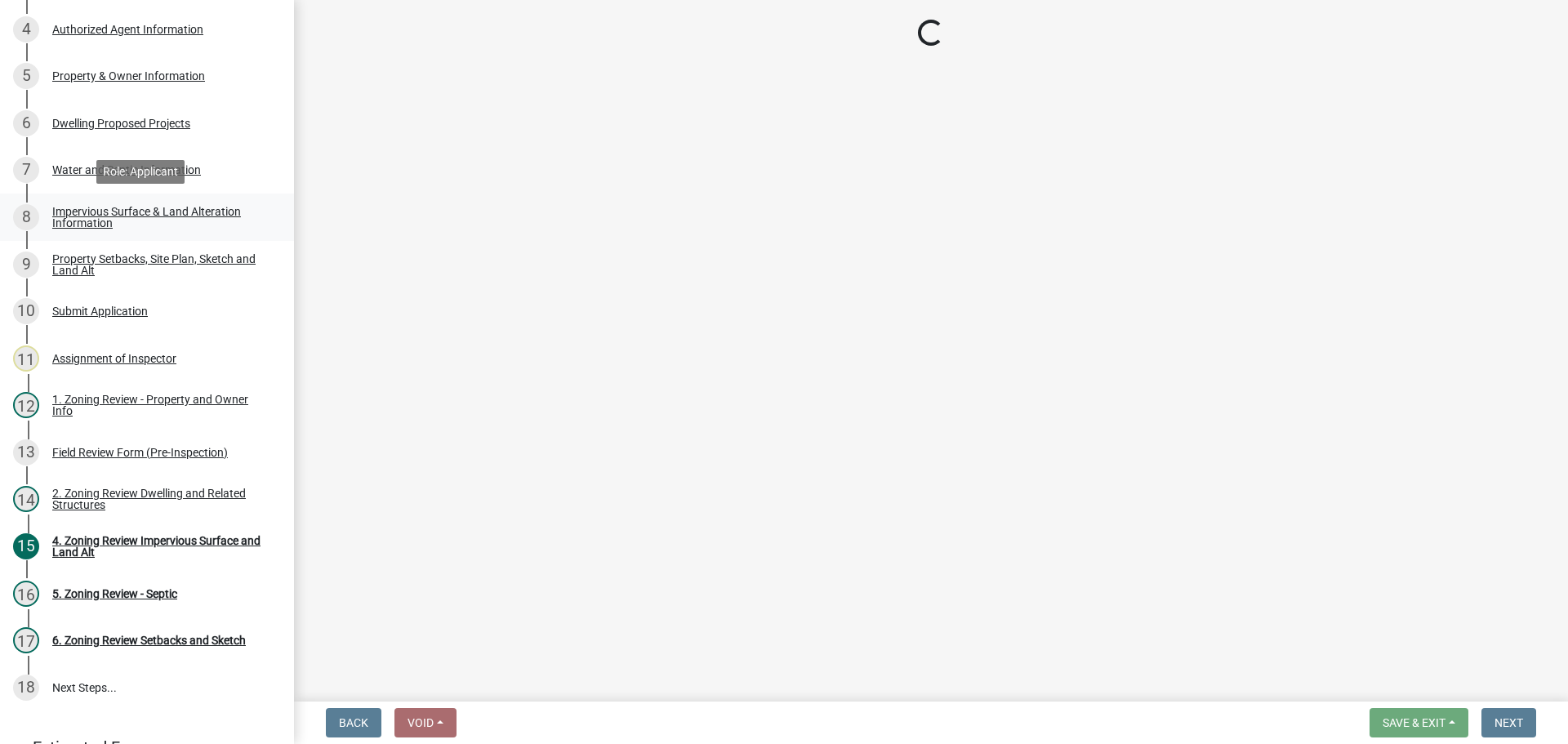
scroll to position [0, 0]
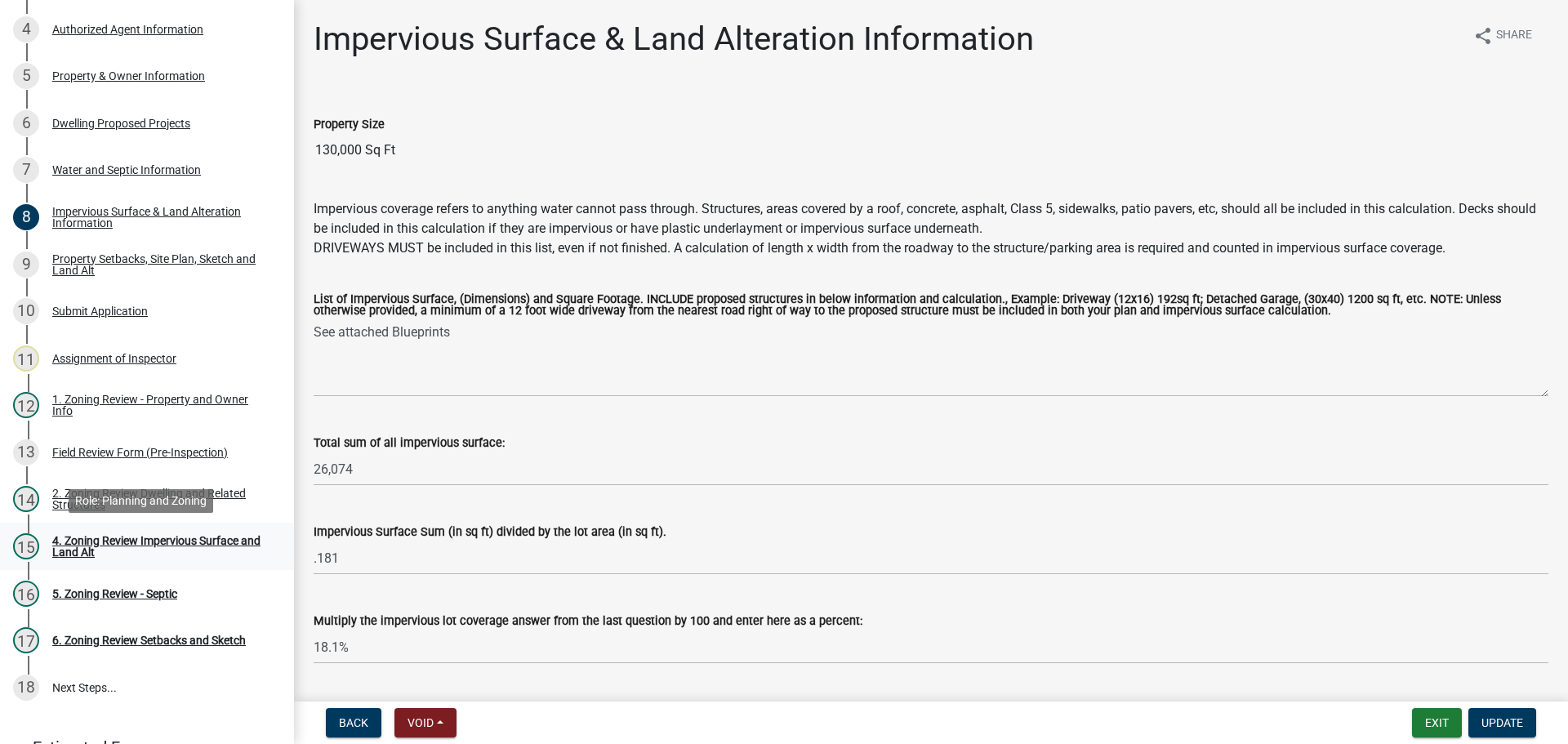
click at [141, 548] on div "4. Zoning Review Impervious Surface and Land Alt" at bounding box center [159, 545] width 216 height 23
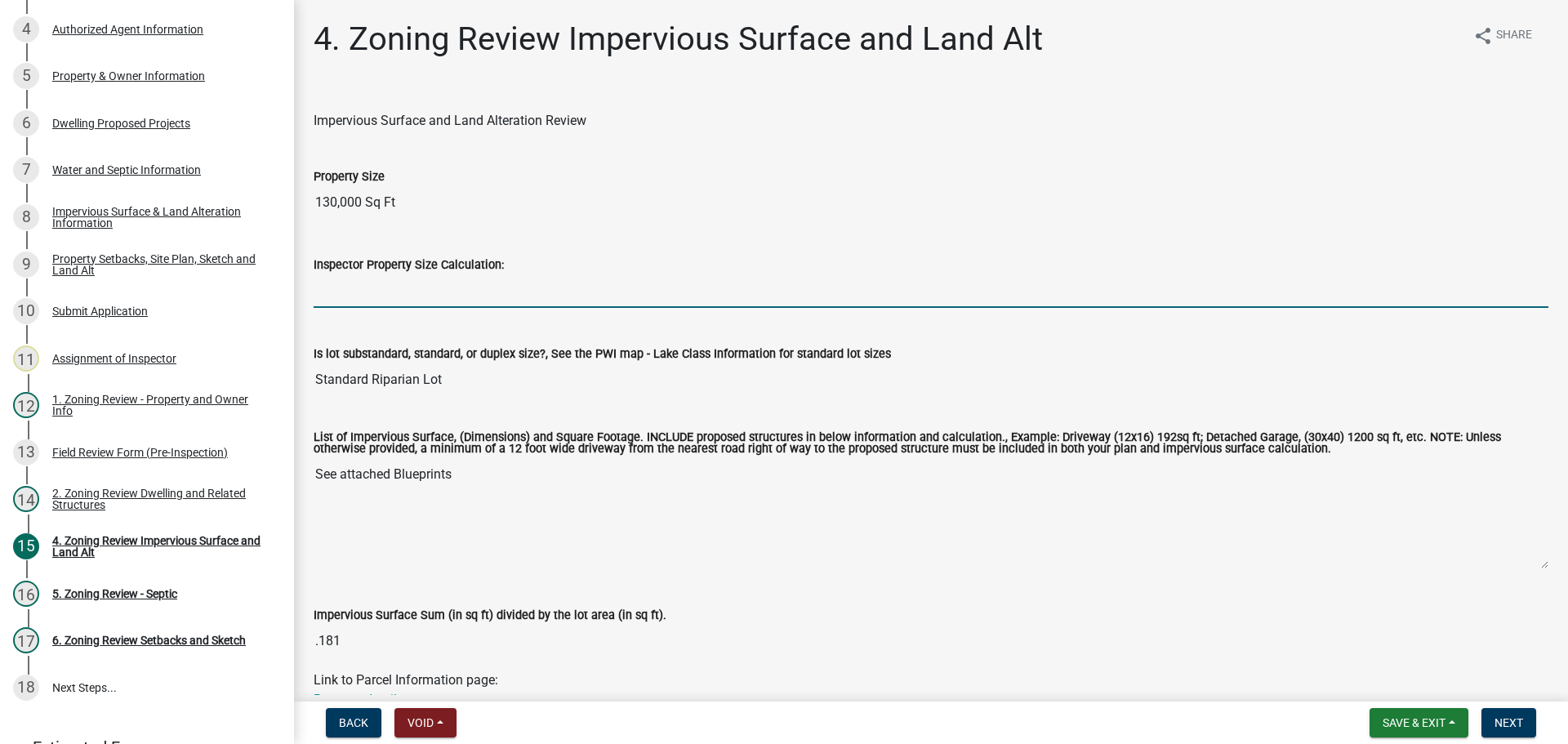
click at [433, 299] on input "Inspector Property Size Calculation:" at bounding box center [931, 291] width 1234 height 33
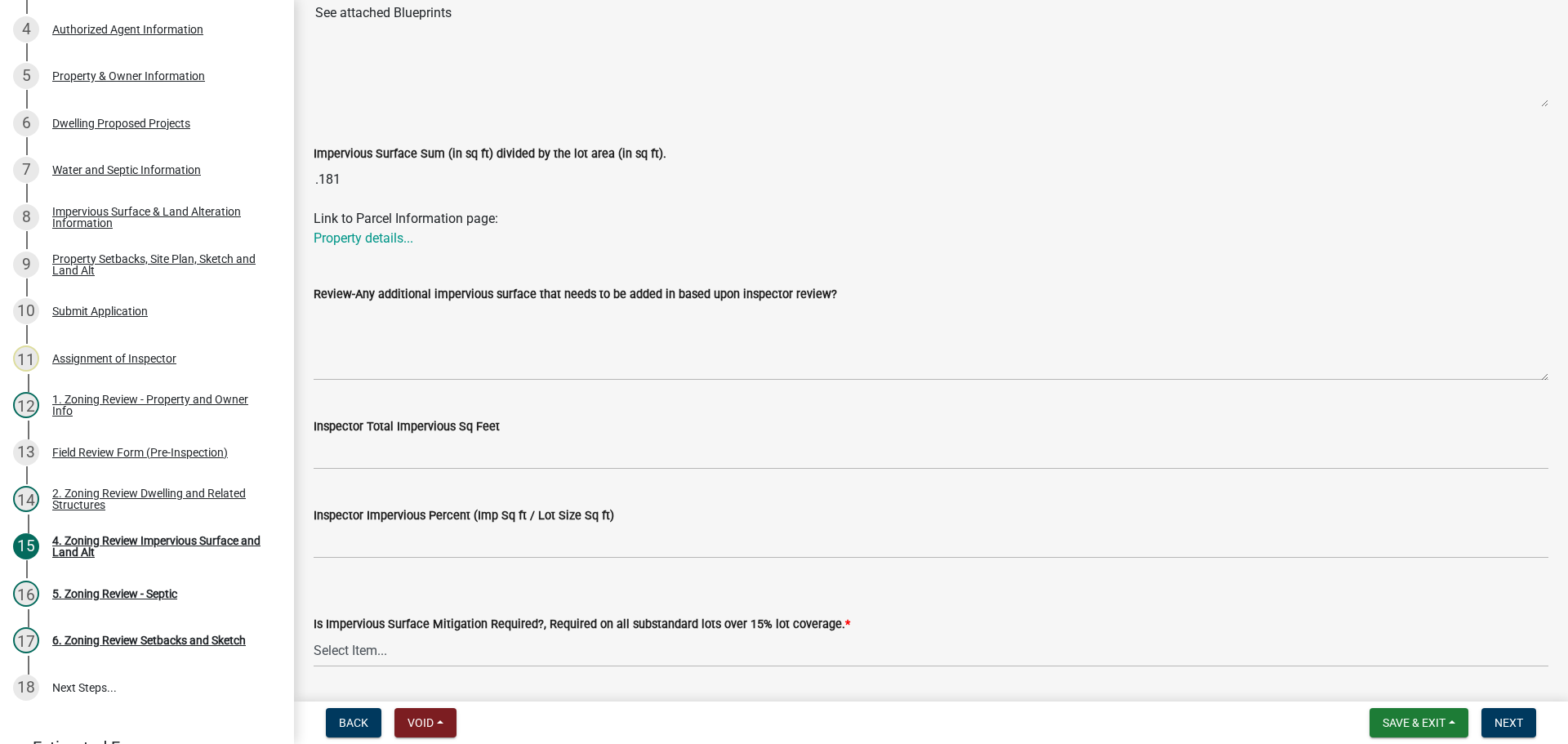
scroll to position [490, 0]
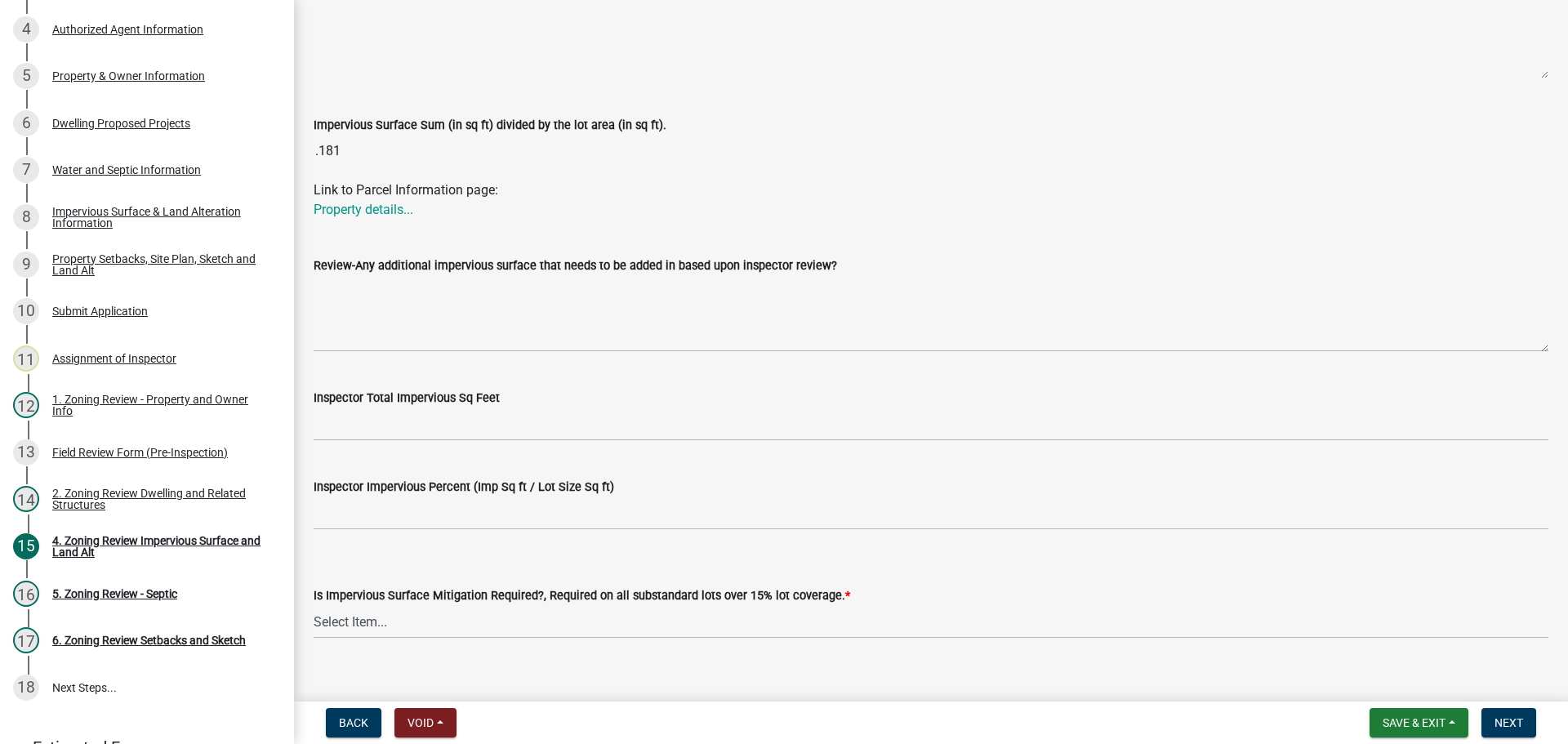
type input "143748"
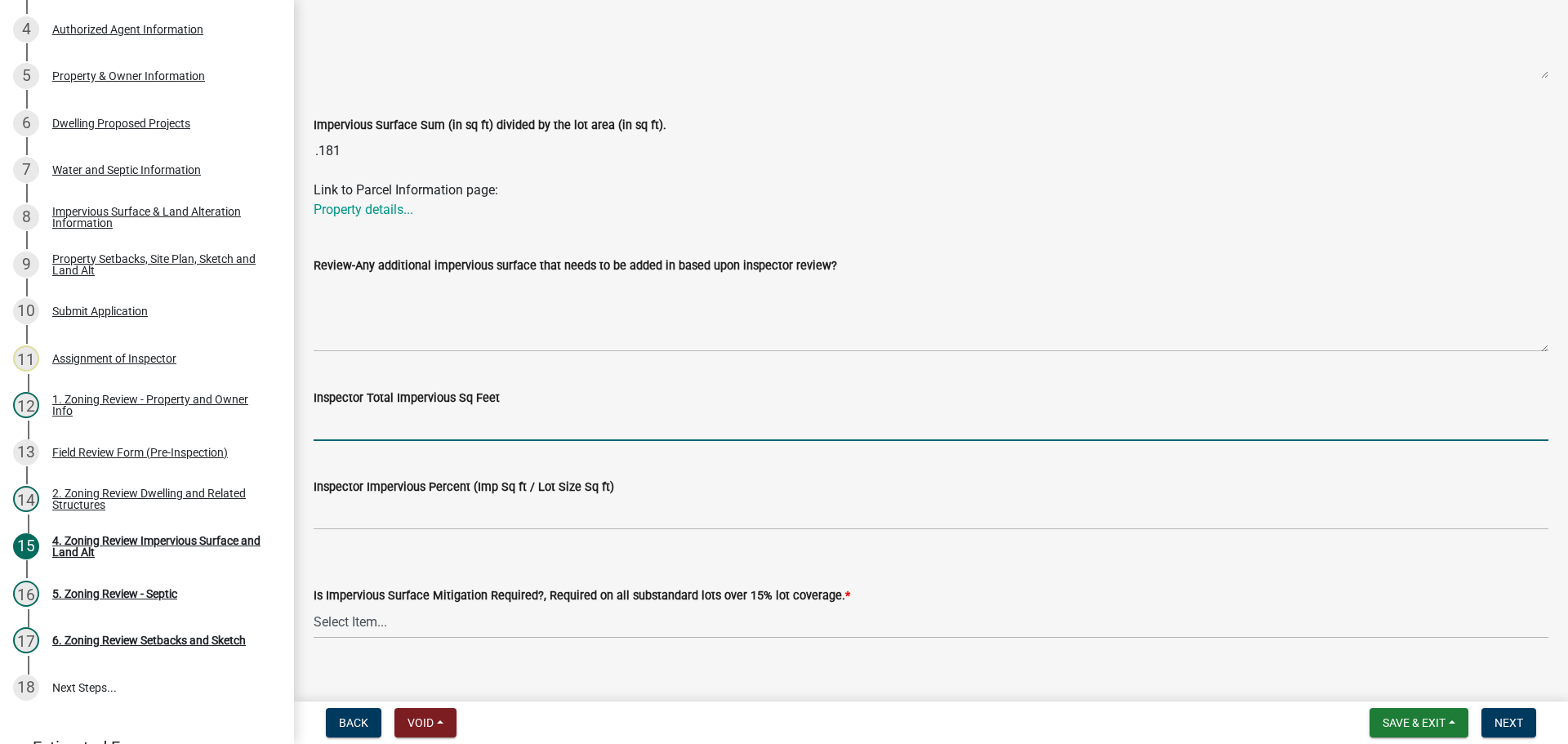
click at [502, 426] on input "Inspector Total Impervious Sq Feet" at bounding box center [931, 424] width 1234 height 33
type input "23947"
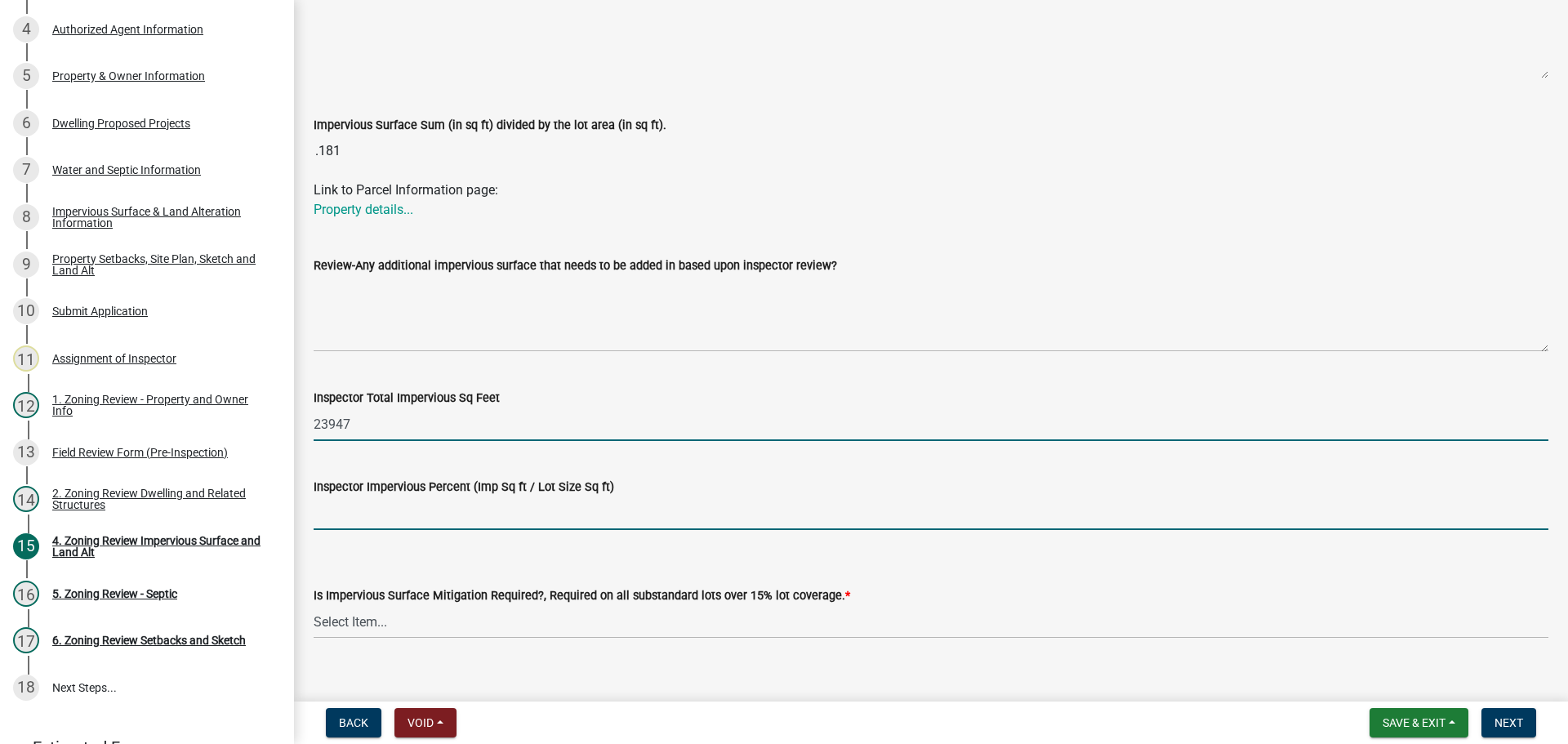
click at [420, 514] on input "Inspector Impervious Percent (Imp Sq ft / Lot Size Sq ft)" at bounding box center [931, 513] width 1234 height 33
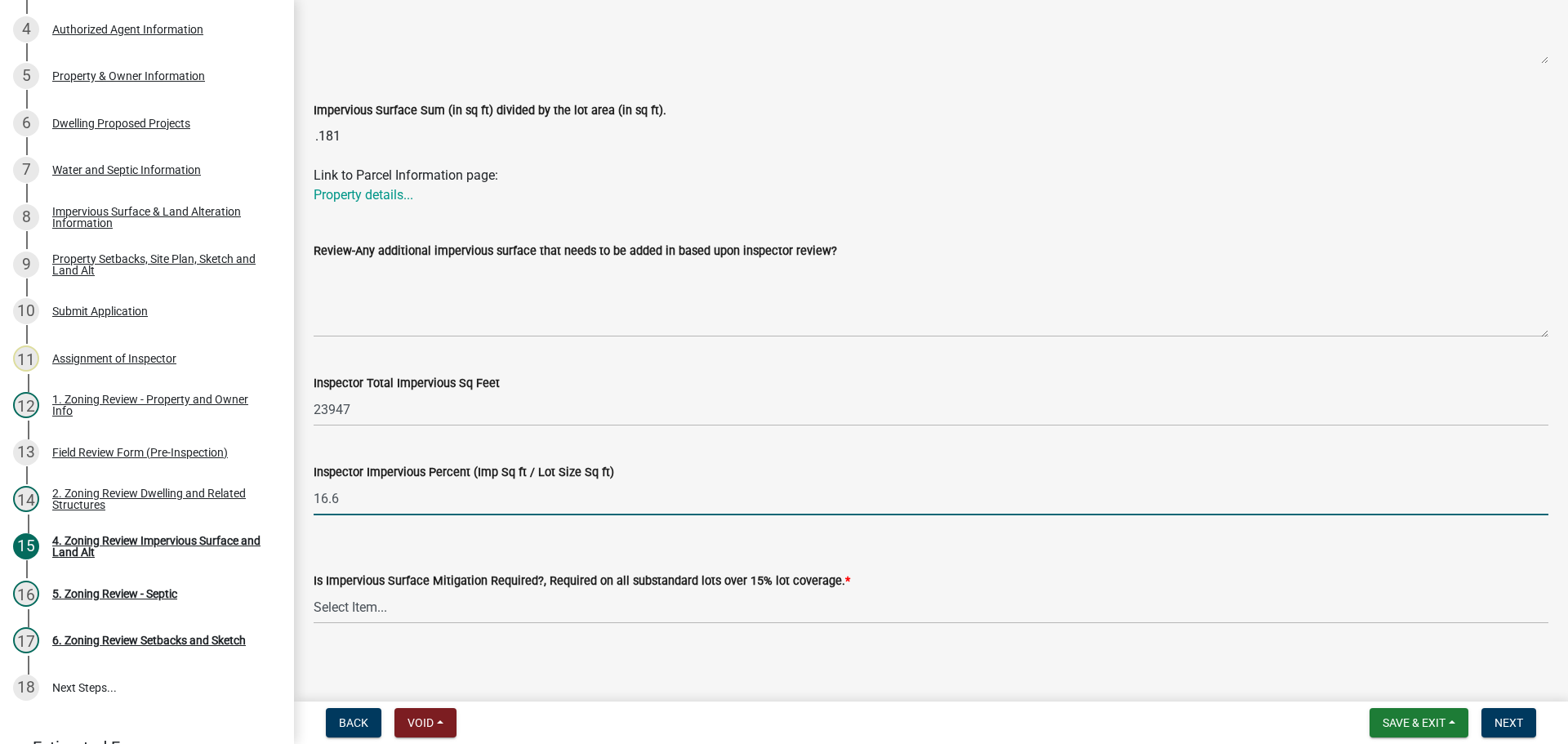
scroll to position [513, 0]
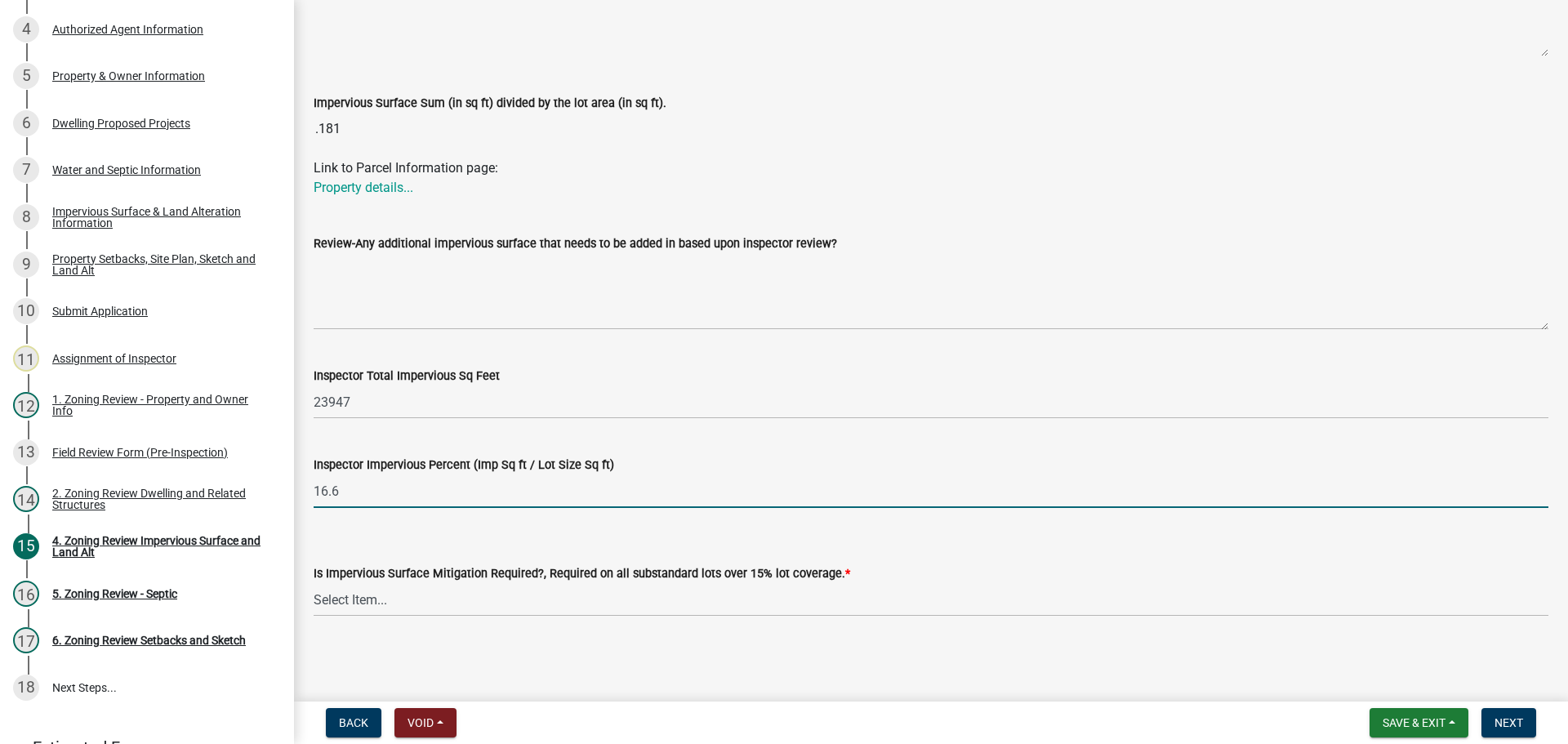
type input "16.6"
click at [349, 593] on select "Select Item... Yes- Over 15% substandard lot coverage No N/A" at bounding box center [931, 599] width 1234 height 33
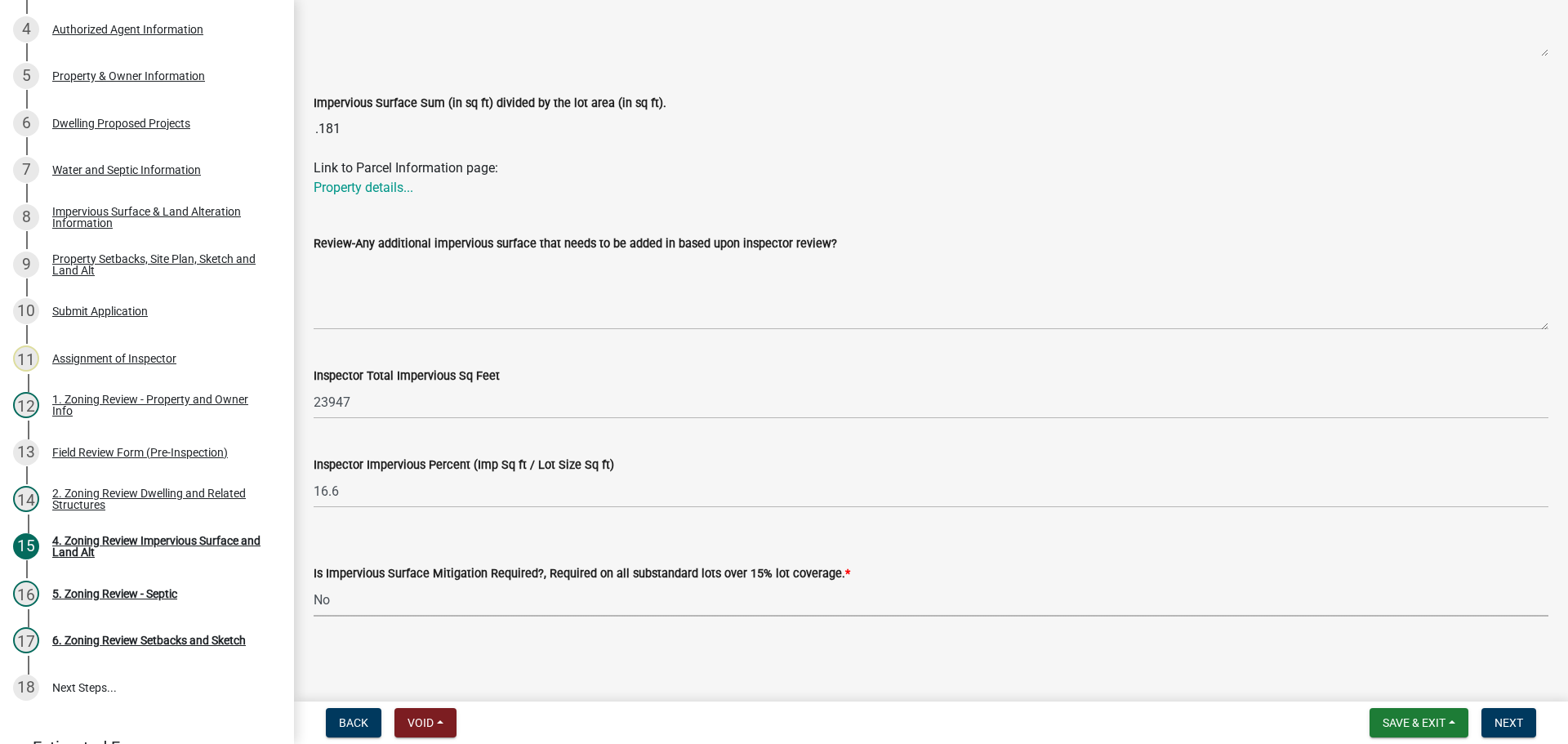
click at [314, 583] on select "Select Item... Yes- Over 15% substandard lot coverage No N/A" at bounding box center [931, 599] width 1234 height 33
select select "e01e6f83-540c-4684-94c6-de0fe38ded07"
click at [1507, 718] on span "Next" at bounding box center [1508, 722] width 29 height 13
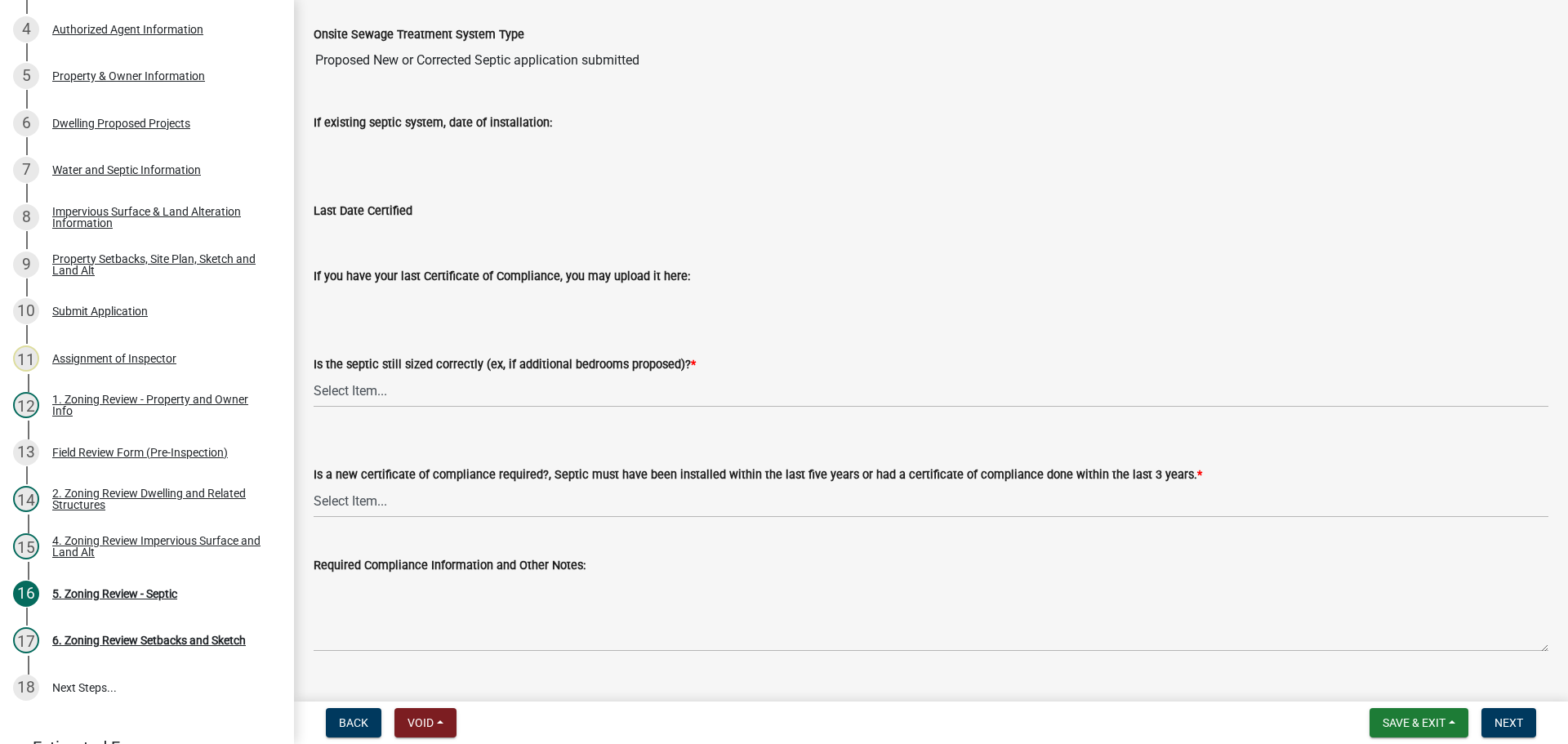
scroll to position [163, 0]
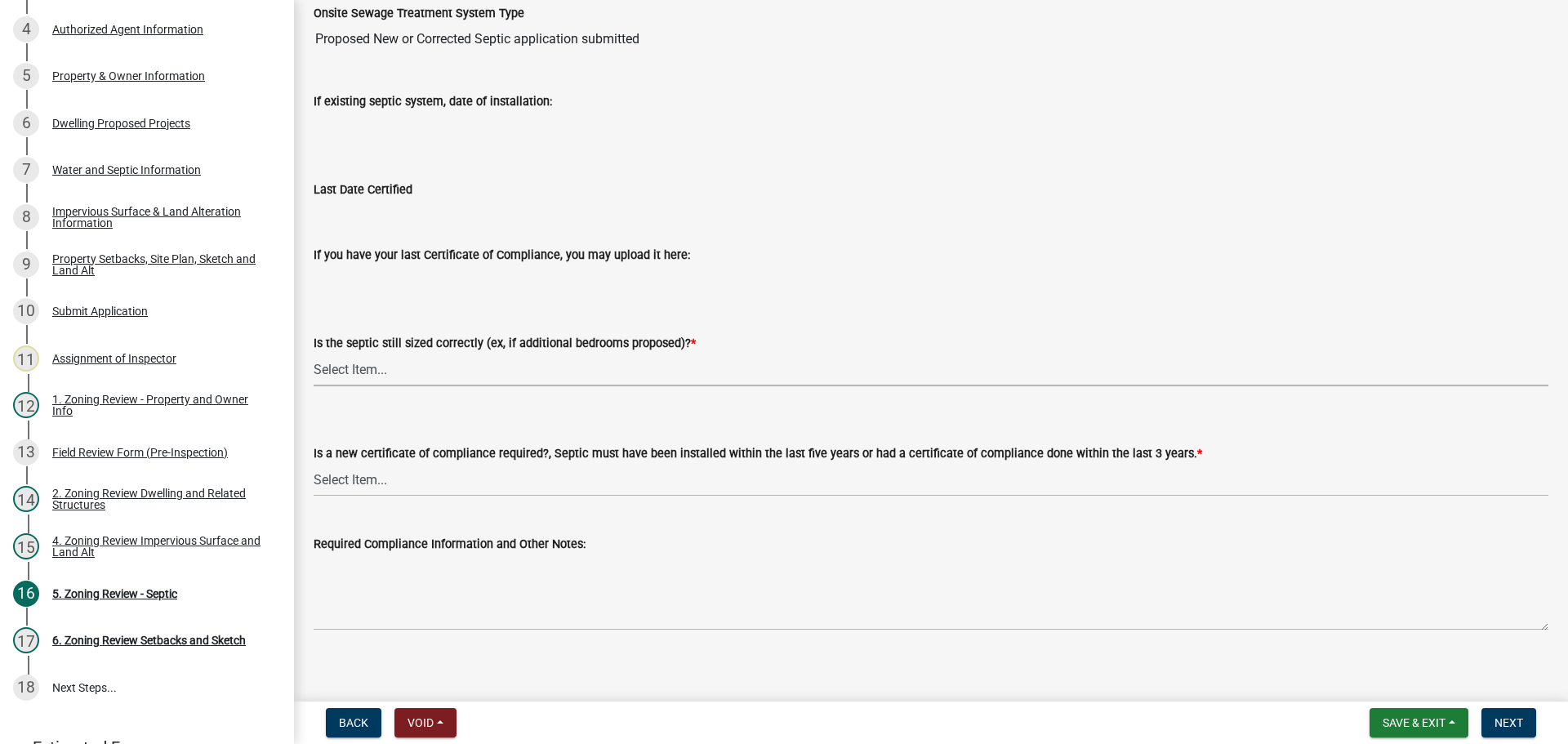
click at [337, 371] on select "Select Item... Yes No N/A" at bounding box center [931, 369] width 1234 height 33
click at [314, 352] on select "Select Item... Yes No N/A" at bounding box center [931, 369] width 1234 height 33
select select "ffe0288f-179d-446d-9dfb-ee21a688edc6"
click at [389, 481] on select "Select Item... Yes No" at bounding box center [931, 479] width 1234 height 33
click at [314, 463] on select "Select Item... Yes No" at bounding box center [931, 479] width 1234 height 33
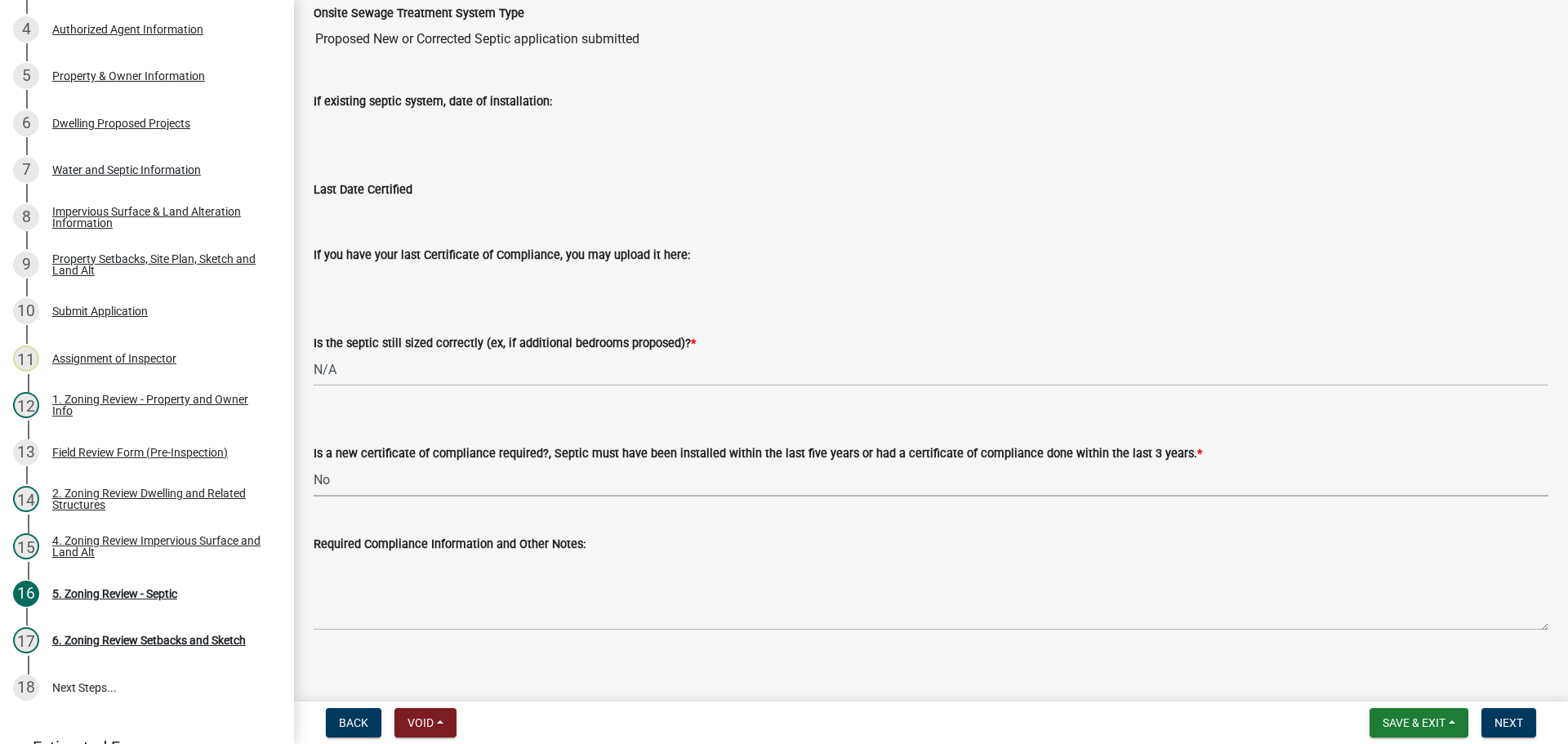
select select "2fd537d7-74b1-4ff9-a84c-837cf5598f43"
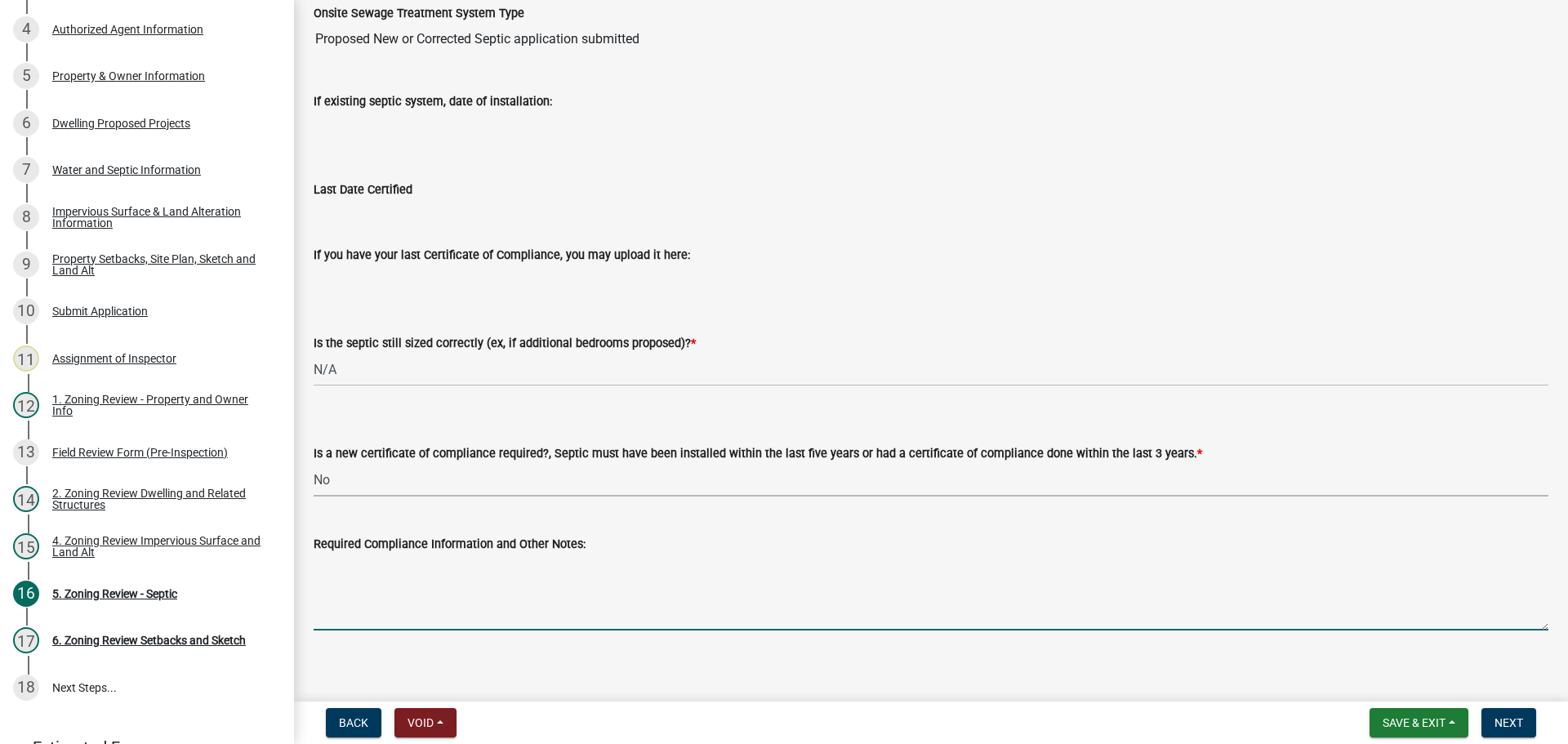
click at [433, 589] on textarea "Required Compliance Information and Other Notes:" at bounding box center [931, 591] width 1234 height 77
drag, startPoint x: 414, startPoint y: 564, endPoint x: 381, endPoint y: 567, distance: 33.1
click at [381, 567] on textarea "new install disgne by Hough Inc" at bounding box center [931, 591] width 1234 height 77
click at [424, 566] on textarea "new install designe by Hough Inc" at bounding box center [931, 591] width 1234 height 77
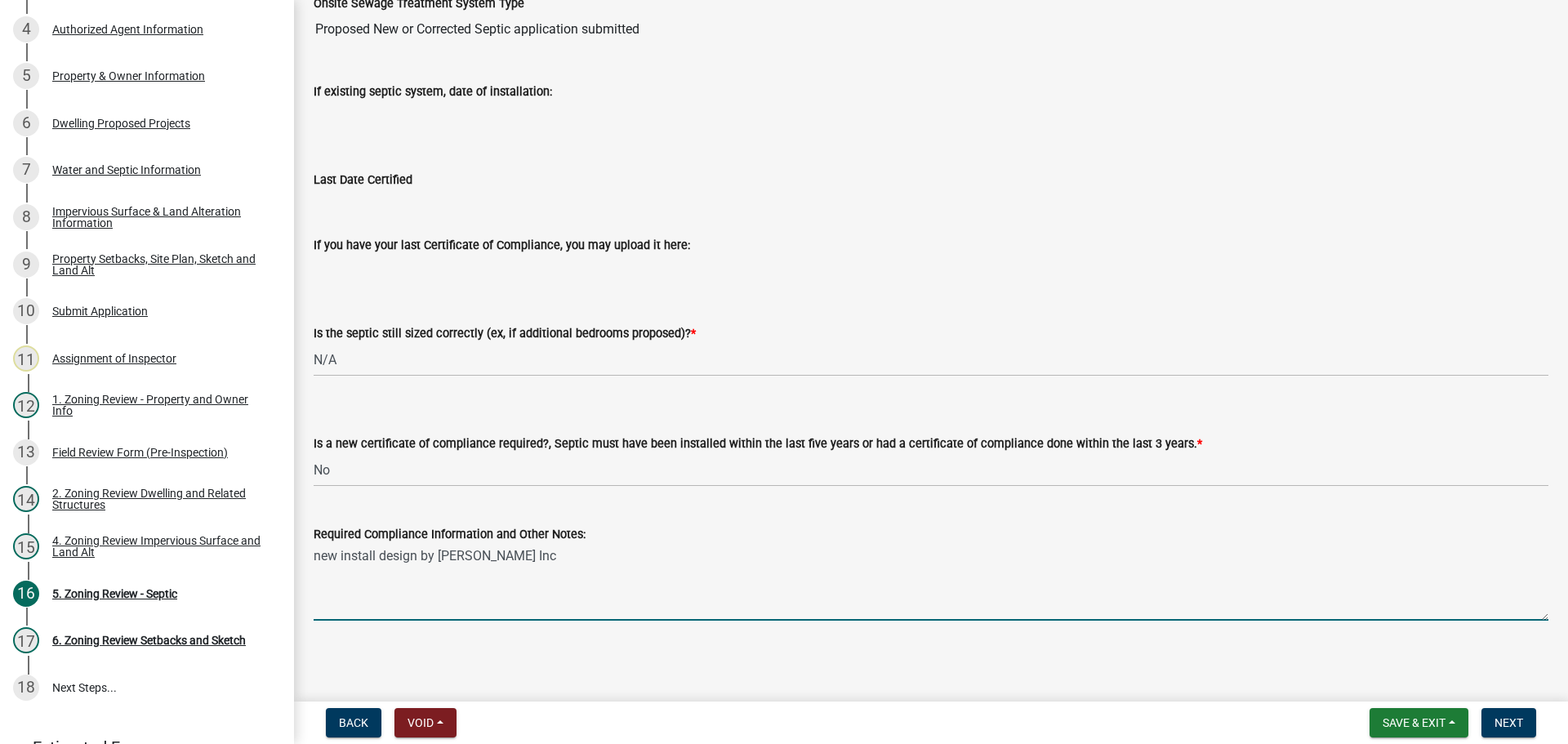
scroll to position [175, 0]
type textarea "new install design by Hough Inc"
click at [1512, 714] on button "Next" at bounding box center [1509, 722] width 55 height 30
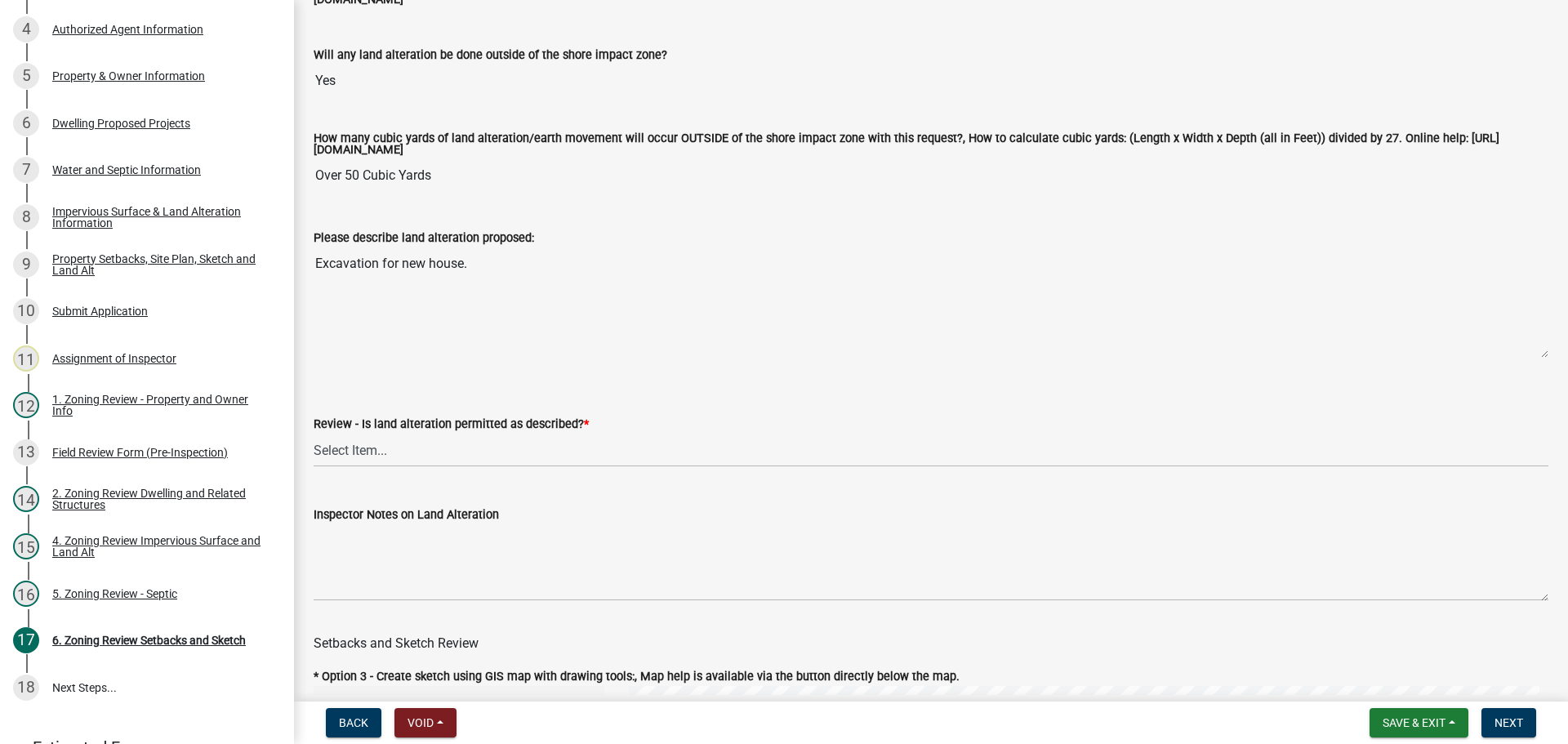
scroll to position [327, 0]
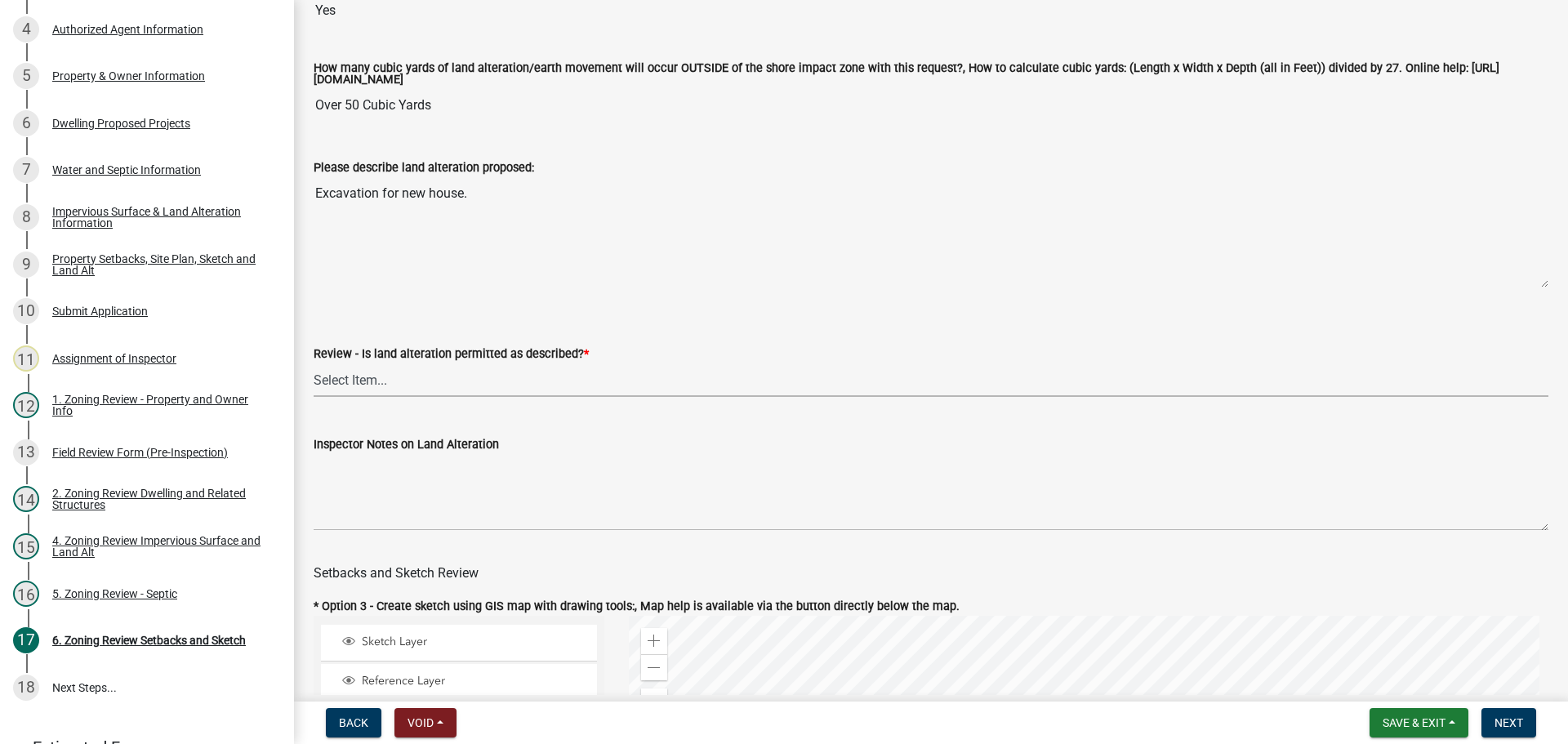
click at [391, 393] on select "Select Item... Yes No N/A" at bounding box center [931, 380] width 1234 height 33
click at [314, 366] on select "Select Item... Yes No N/A" at bounding box center [931, 380] width 1234 height 33
select select "cada6796-d529-4ebb-b6d4-faca8dd705c9"
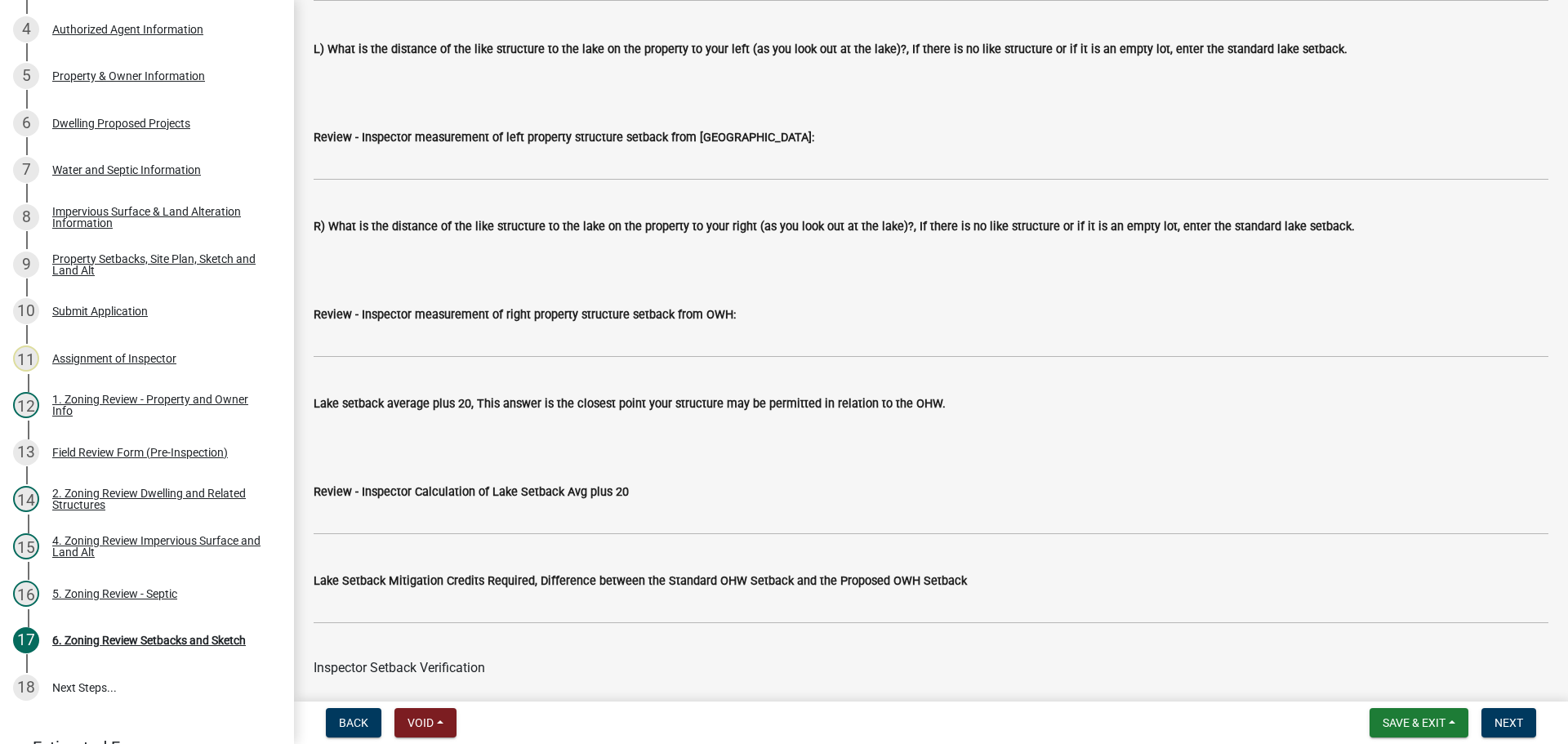
scroll to position [4981, 0]
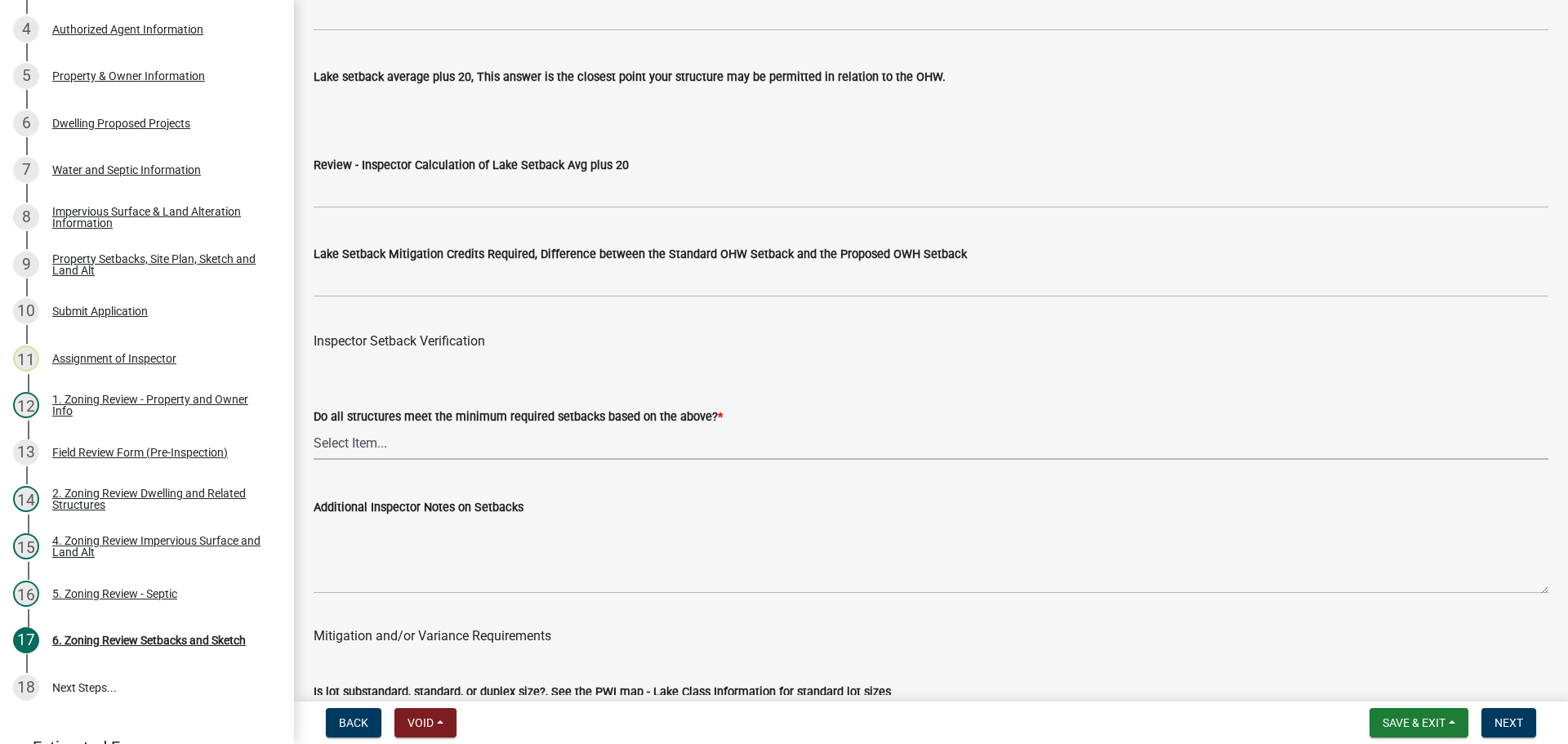
click at [361, 439] on select "Select Item... Yes No" at bounding box center [931, 443] width 1234 height 33
click at [314, 429] on select "Select Item... Yes No" at bounding box center [931, 443] width 1234 height 33
select select "1355ee8a-8cf1-4796-8594-a9df27e9dfb0"
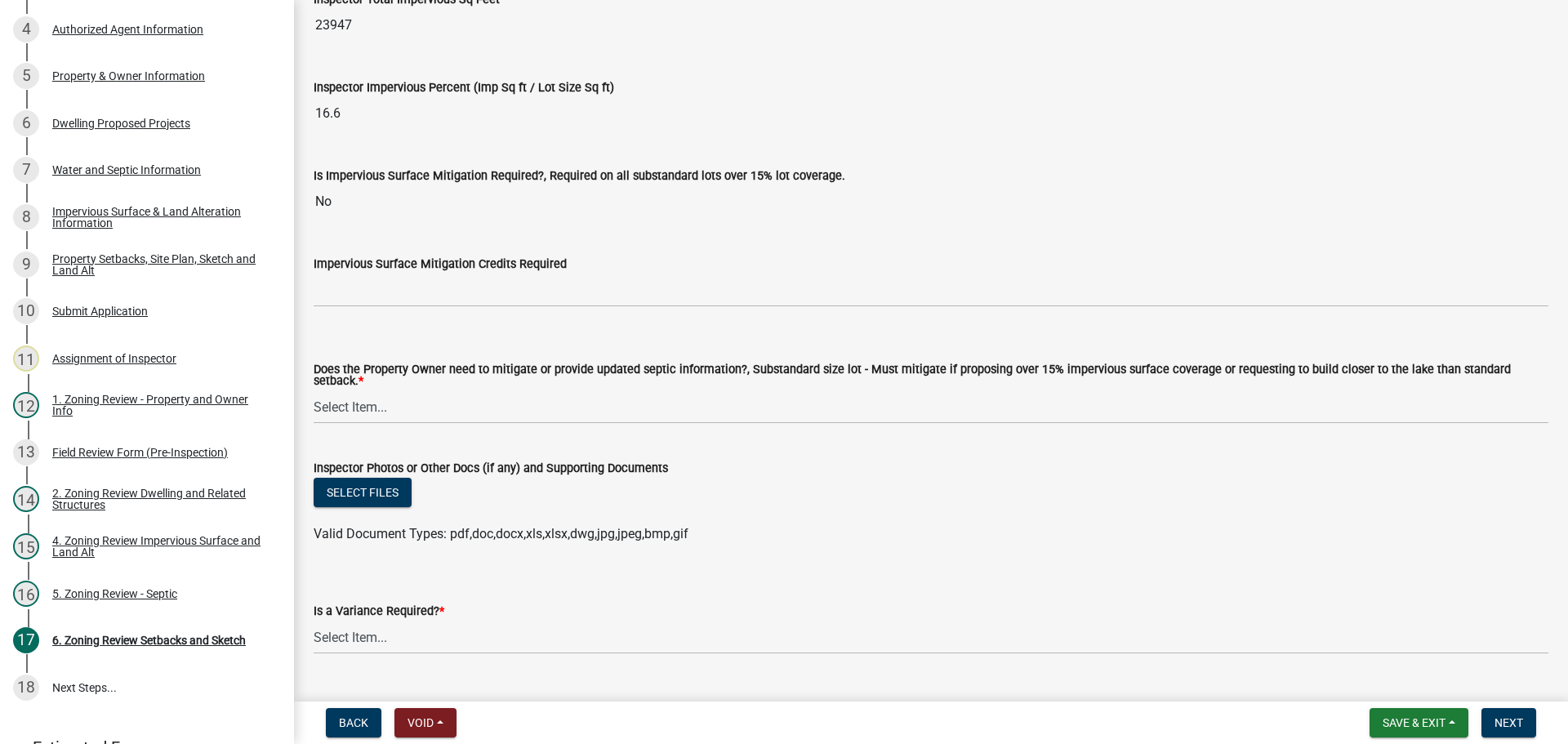
scroll to position [5878, 0]
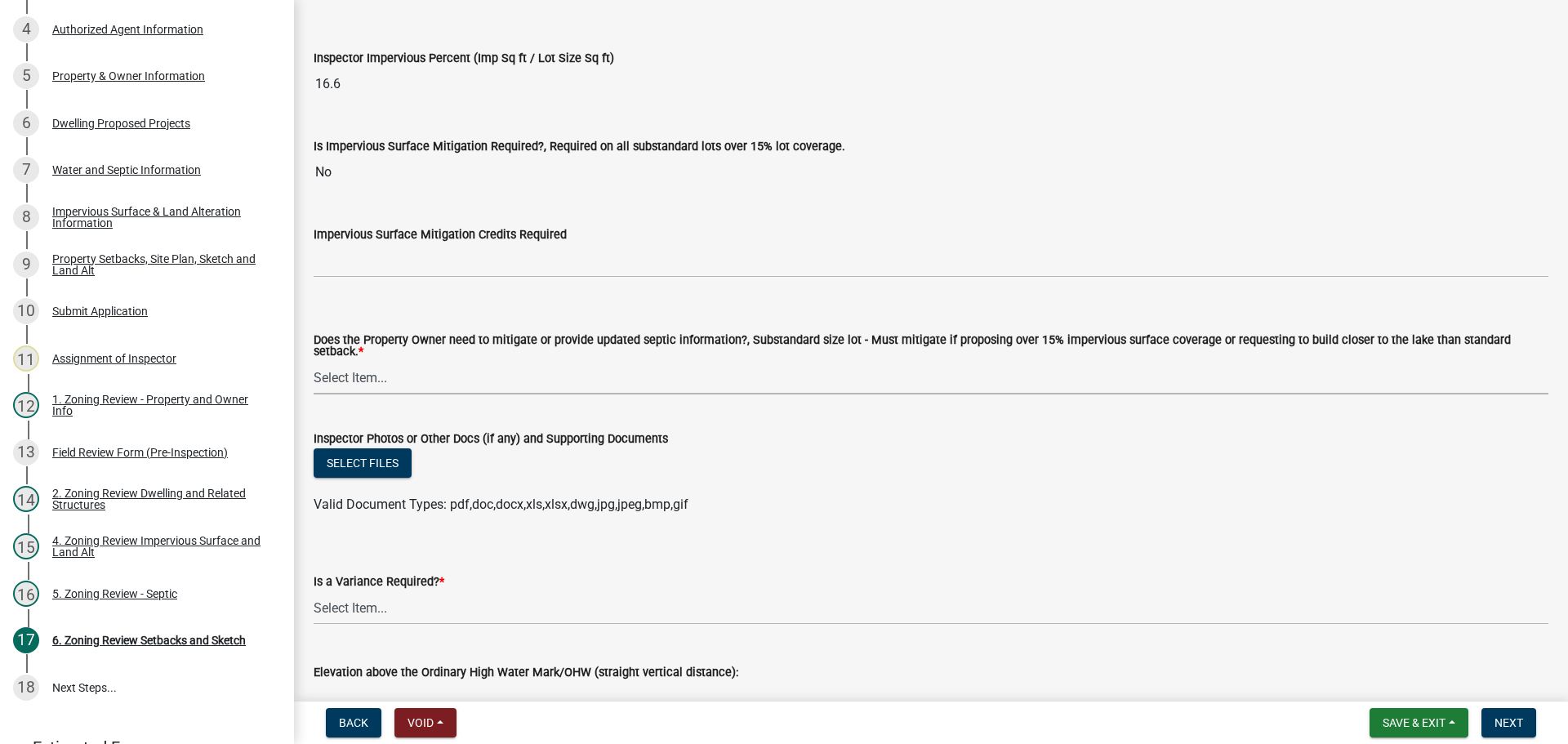
click at [366, 371] on select "Select Item... No Mitigation or additional Septic Information is required Septi…" at bounding box center [931, 378] width 1234 height 33
click at [314, 361] on select "Select Item... No Mitigation or additional Septic Information is required Septi…" at bounding box center [931, 378] width 1234 height 33
select select "90ee664a-1dc2-440e-be2c-90a87c157e77"
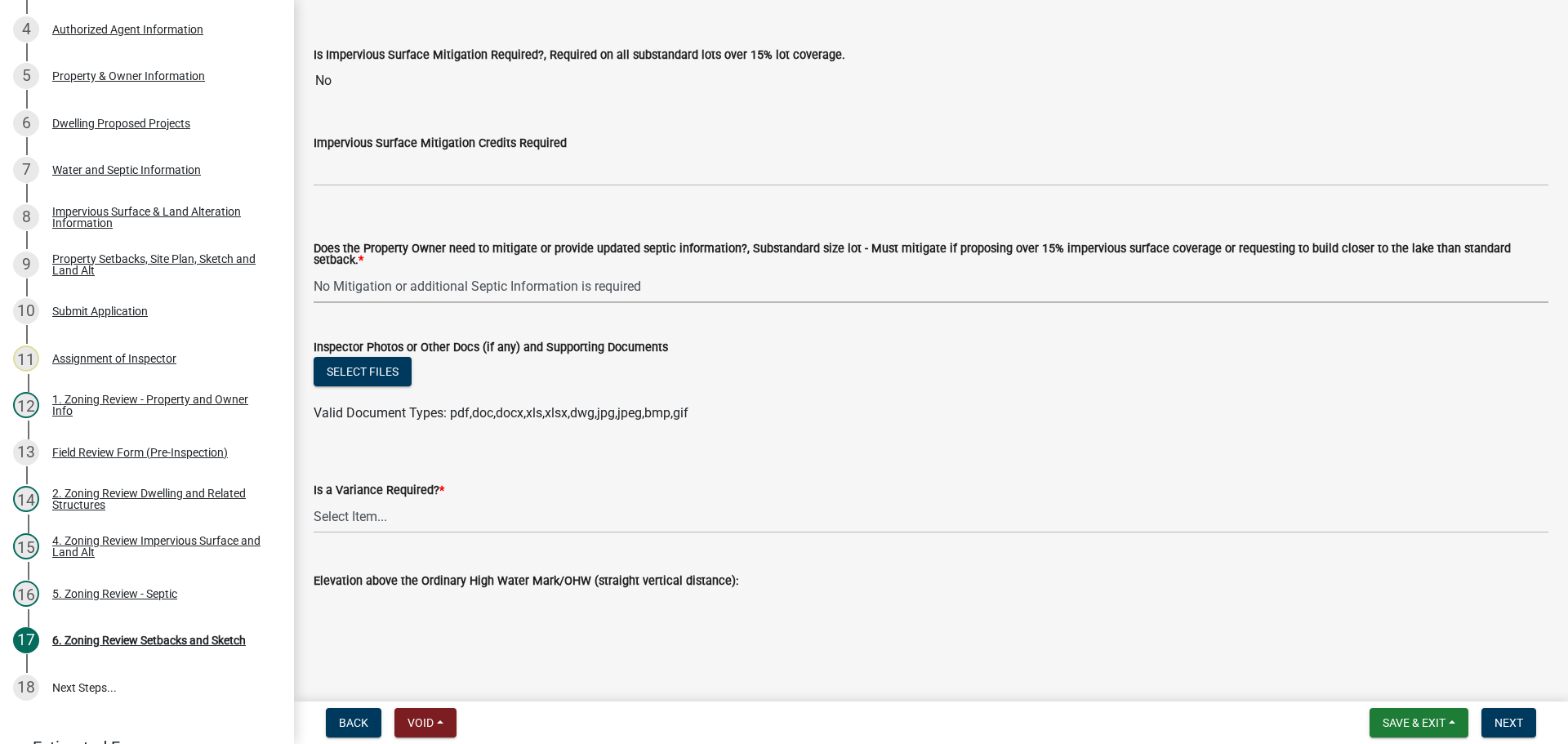
scroll to position [5972, 0]
click at [357, 502] on select "Select Item... Yes No" at bounding box center [931, 515] width 1234 height 33
click at [314, 498] on select "Select Item... Yes No" at bounding box center [931, 515] width 1234 height 33
select select "f2187563-aefa-492e-adce-9c256a51e9d2"
click at [1519, 721] on span "Next" at bounding box center [1508, 722] width 29 height 13
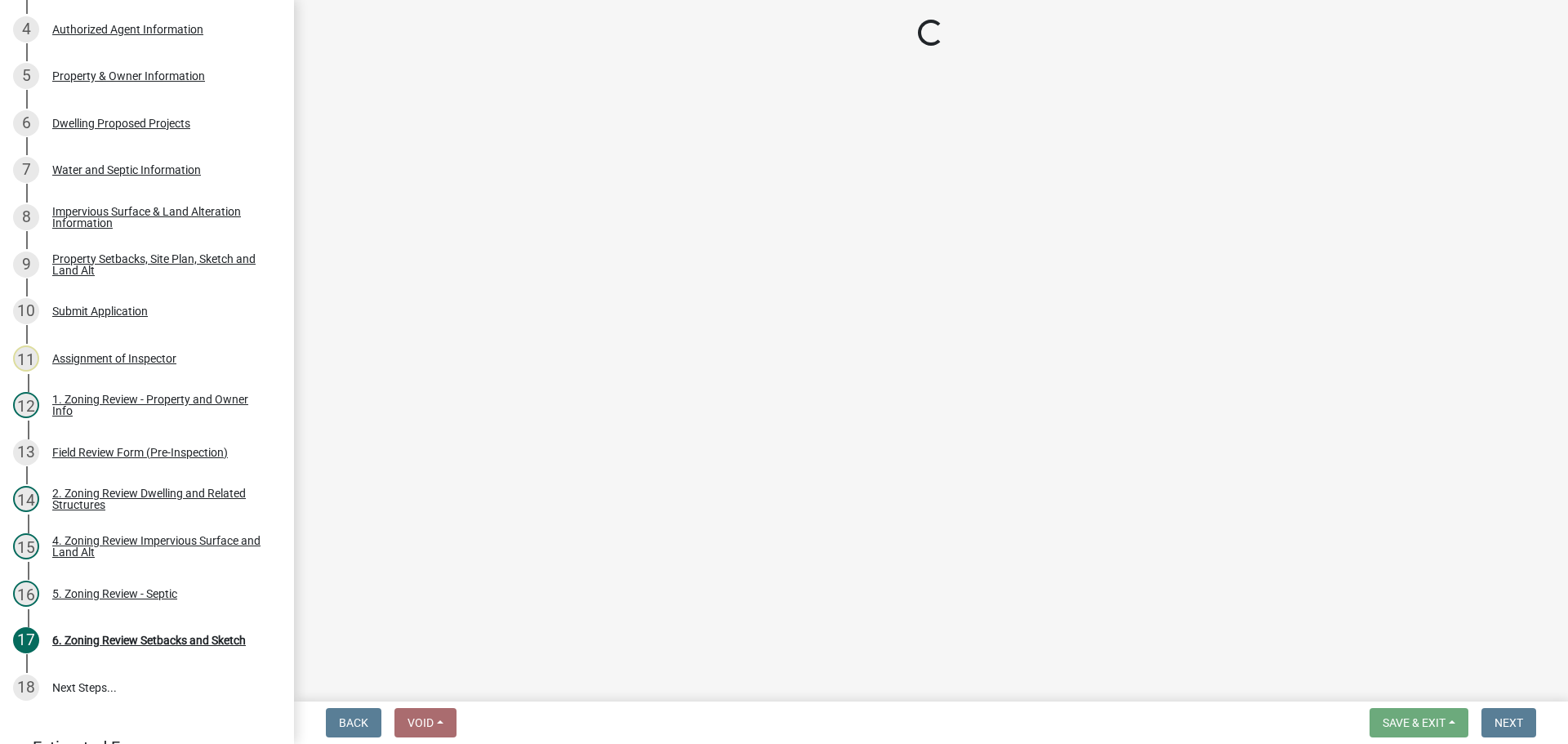
scroll to position [367, 0]
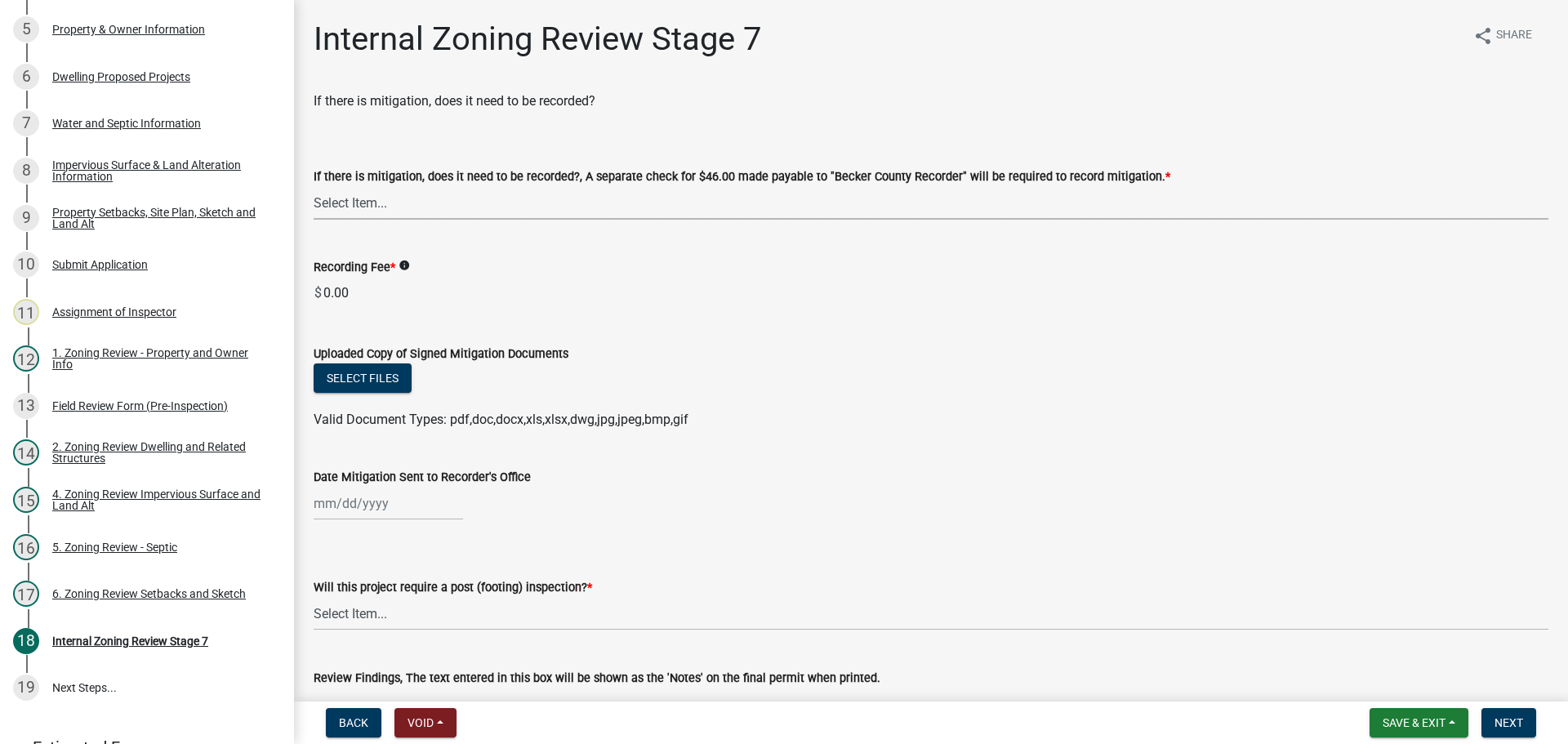
click at [358, 209] on select "Select Item... Yes No N/A" at bounding box center [931, 203] width 1234 height 33
click at [314, 186] on select "Select Item... Yes No N/A" at bounding box center [931, 203] width 1234 height 33
select select "a3547d78-d162-4c03-a5e6-44db720e788b"
click at [380, 611] on select "Select Item... No Yes" at bounding box center [931, 613] width 1234 height 33
click at [314, 596] on select "Select Item... No Yes" at bounding box center [931, 613] width 1234 height 33
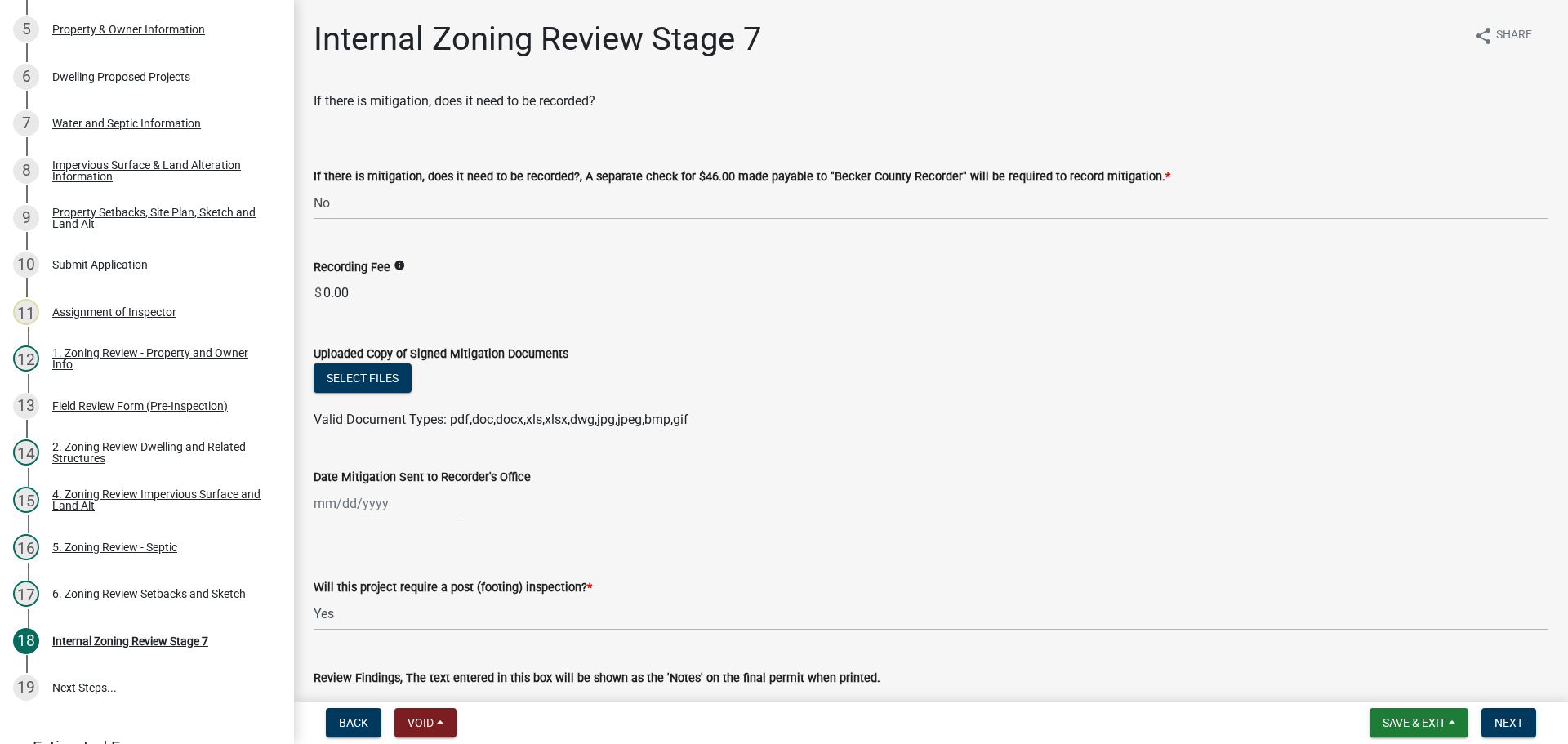
select select "74b00539-a6f1-4ef6-a890-a22a5fa5fedf"
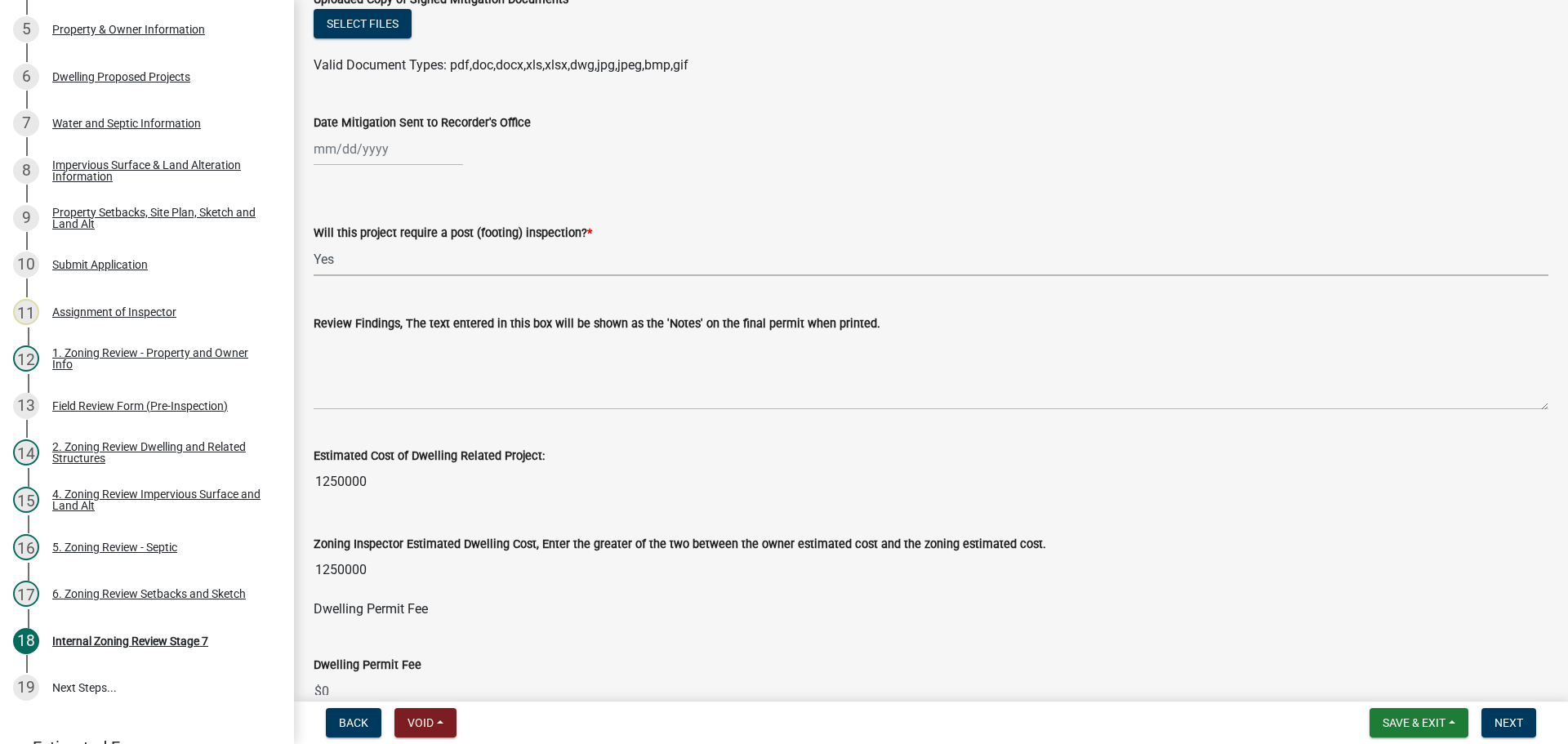
scroll to position [408, 0]
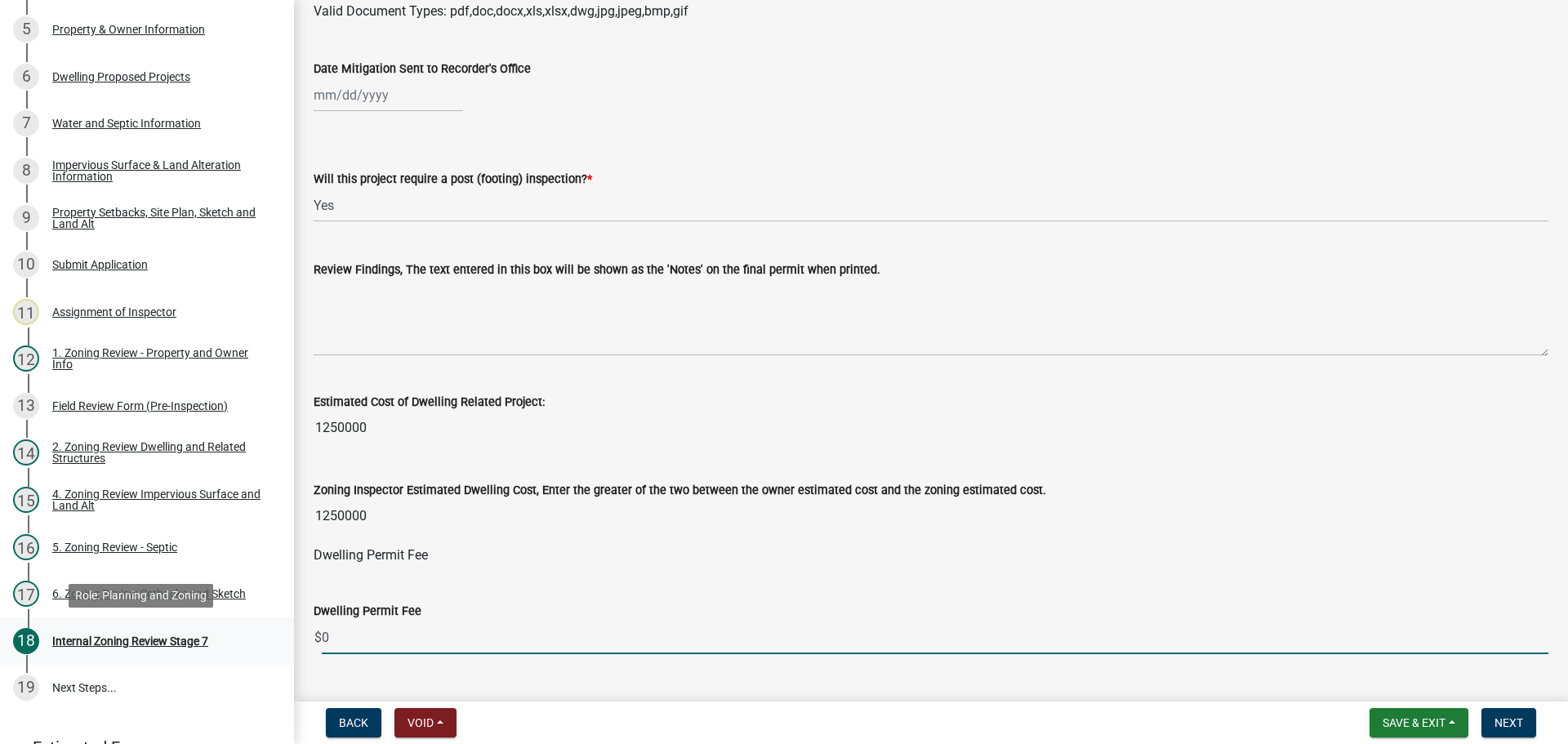
drag, startPoint x: 356, startPoint y: 644, endPoint x: 277, endPoint y: 647, distance: 79.1
click at [277, 647] on div "Zoning-Site Permit Application SITE2025-3853 View Summary Notes 1 Search Parcel…" at bounding box center [784, 372] width 1568 height 744
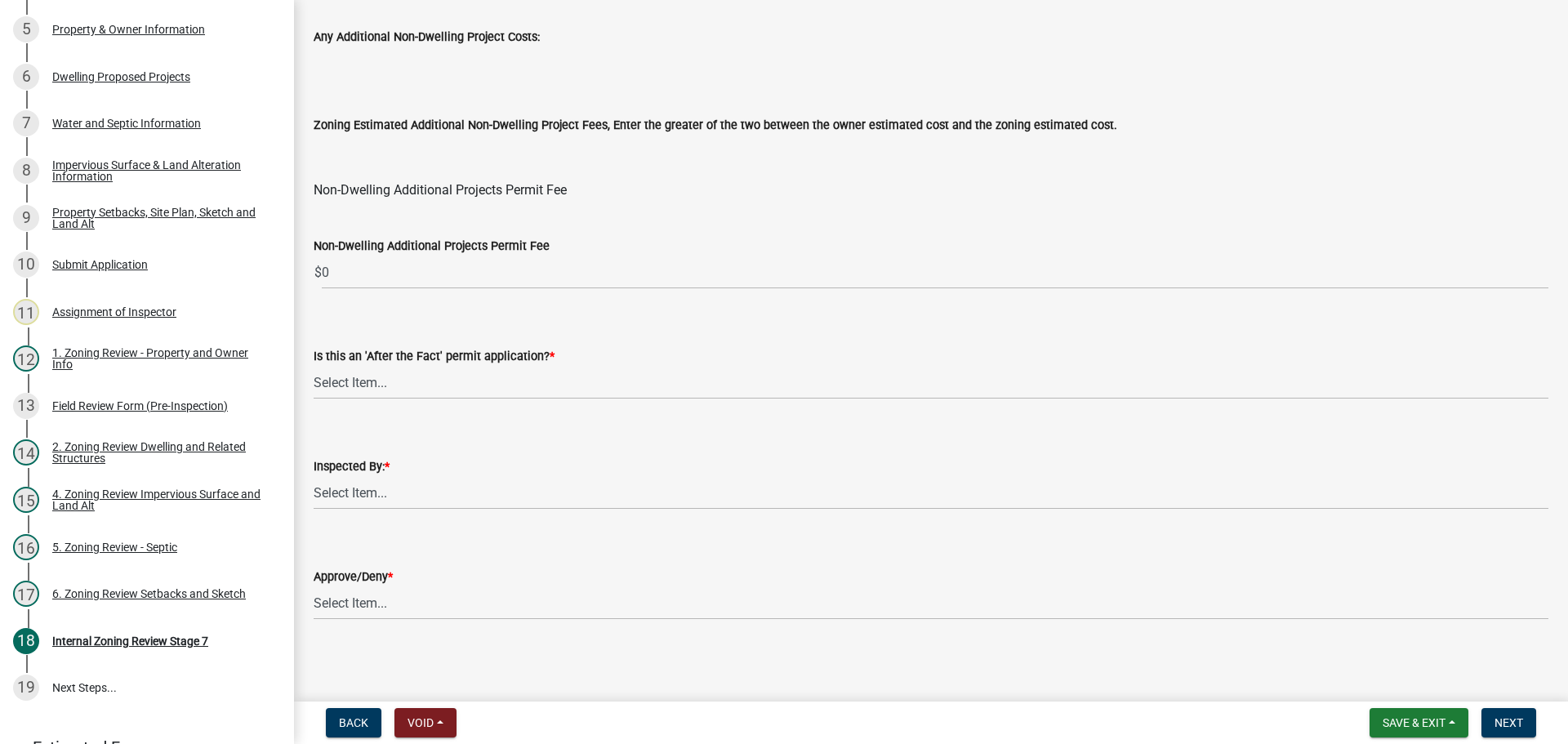
scroll to position [1975, 0]
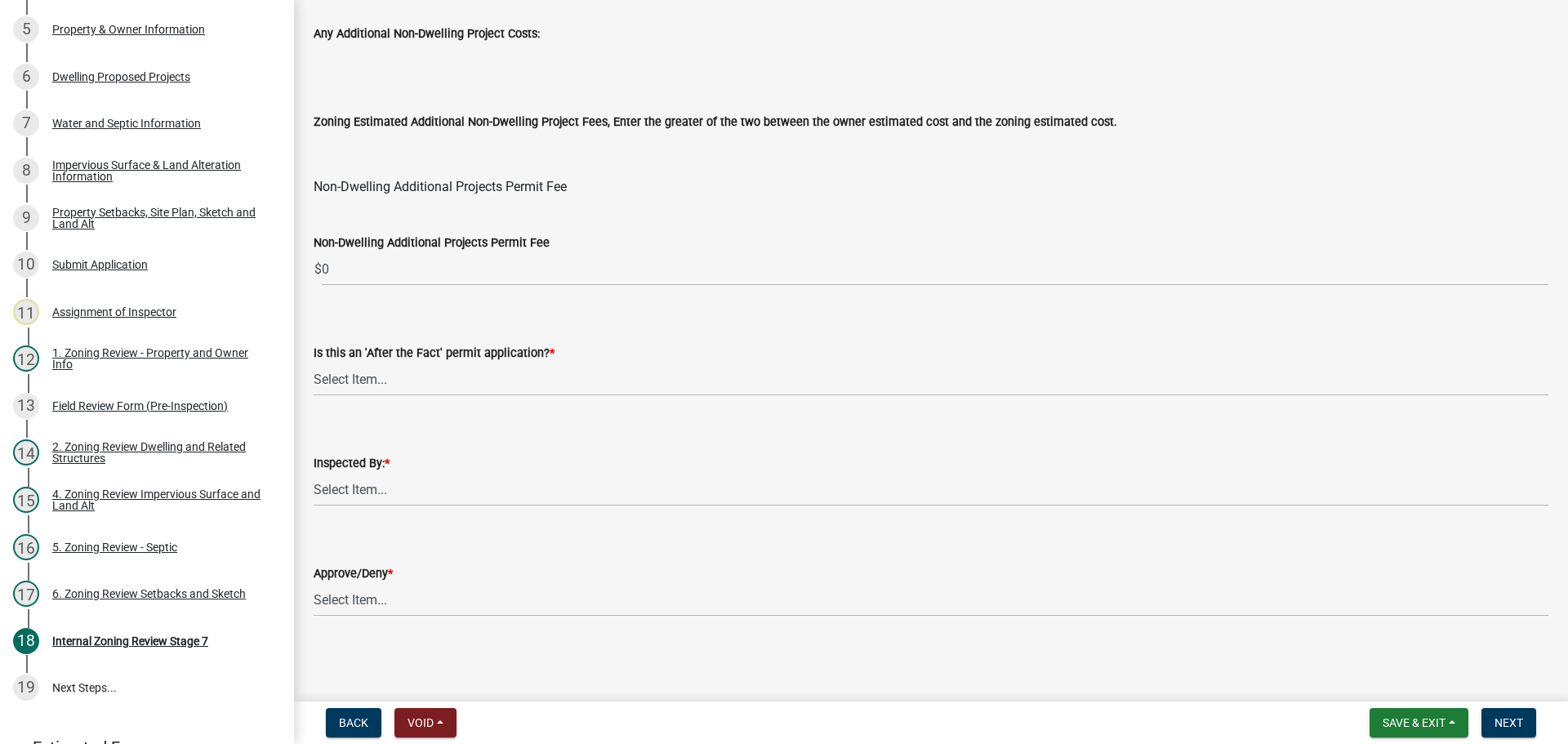
type input "3870"
click at [328, 375] on select "Select Item... No Yes" at bounding box center [931, 379] width 1234 height 33
click at [314, 362] on select "Select Item... No Yes" at bounding box center [931, 379] width 1234 height 33
select select "bbe3a6c5-1893-4527-8578-ada07a3b8ea5"
click at [394, 485] on select "Select Item... Jeff Rusness Kyle Vareberg Nicole Bradbury Susan Rockwell Tyler …" at bounding box center [931, 489] width 1234 height 33
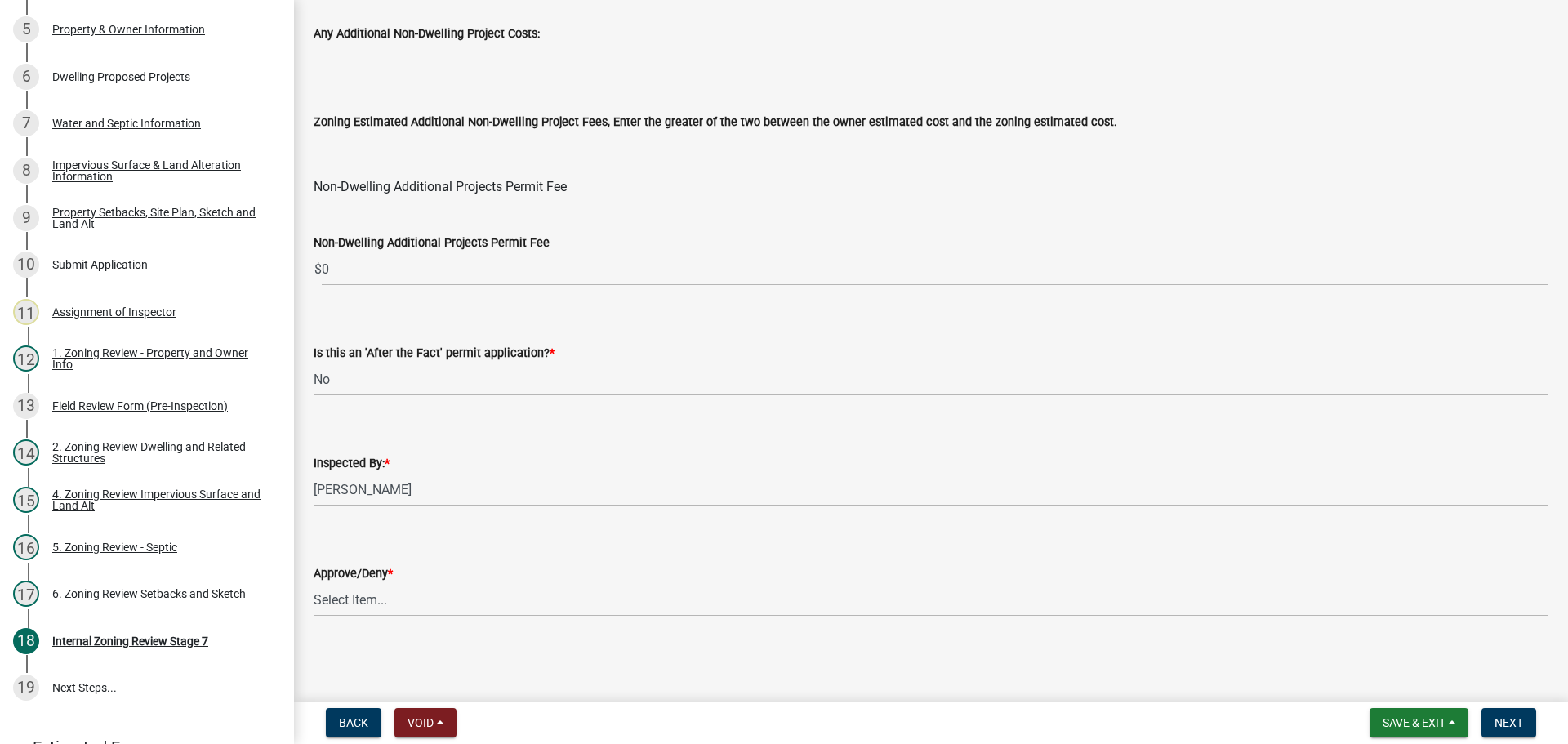
click at [314, 472] on select "Select Item... Jeff Rusness Kyle Vareberg Nicole Bradbury Susan Rockwell Tyler …" at bounding box center [931, 489] width 1234 height 33
select select "ebd8400e-d8d5-49f8-911f-e671eb76408a"
click at [381, 591] on select "Select Item... Approve Deny" at bounding box center [931, 599] width 1234 height 33
click at [314, 583] on select "Select Item... Approve Deny" at bounding box center [931, 599] width 1234 height 33
select select "97c9e5a4-d35f-4903-ad68-b764687ac9e9"
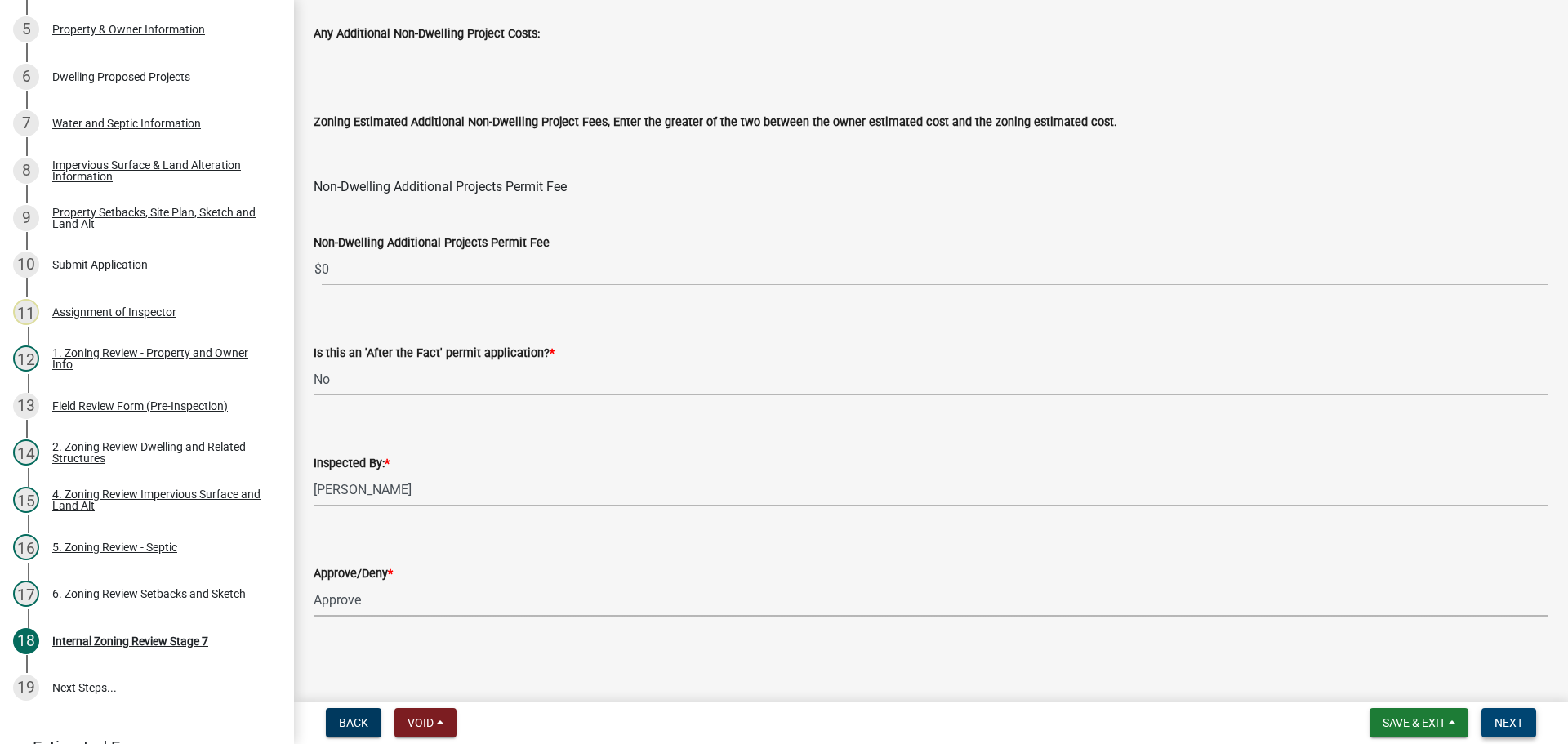
click at [1523, 711] on button "Next" at bounding box center [1509, 722] width 55 height 30
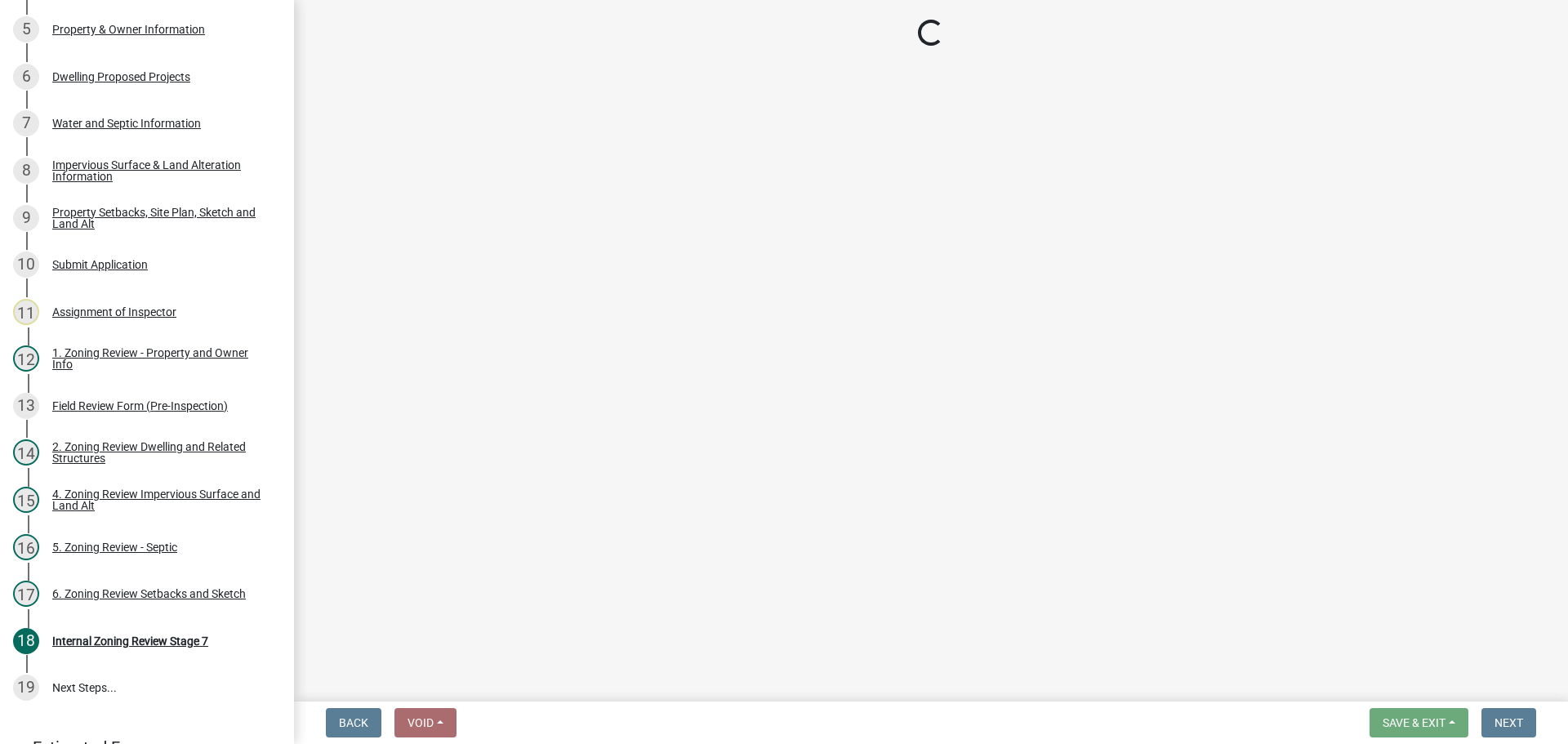
scroll to position [556, 0]
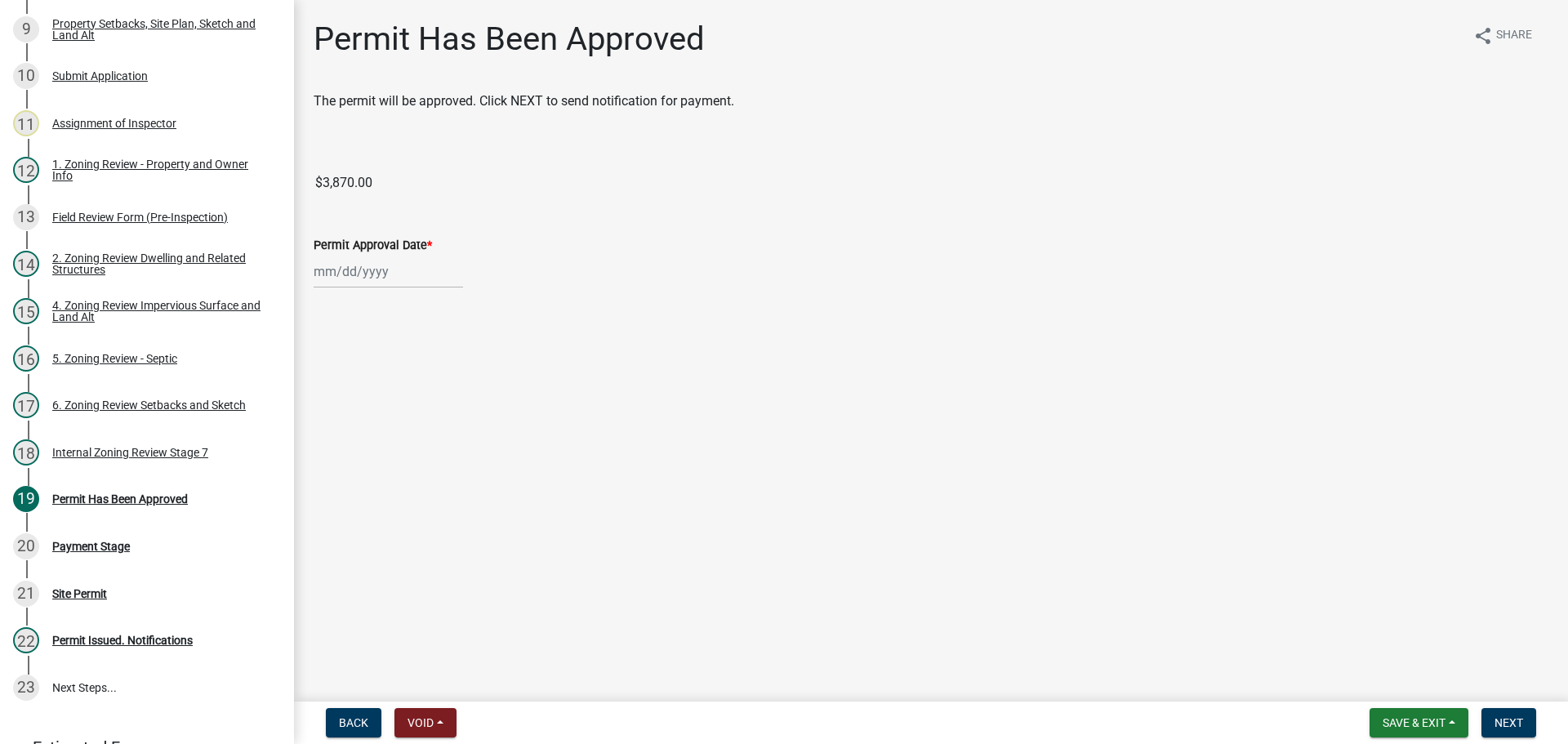
click at [360, 274] on div at bounding box center [389, 272] width 150 height 33
select select "9"
select select "2025"
click at [436, 409] on div "19" at bounding box center [434, 410] width 27 height 27
type input "09/19/2025"
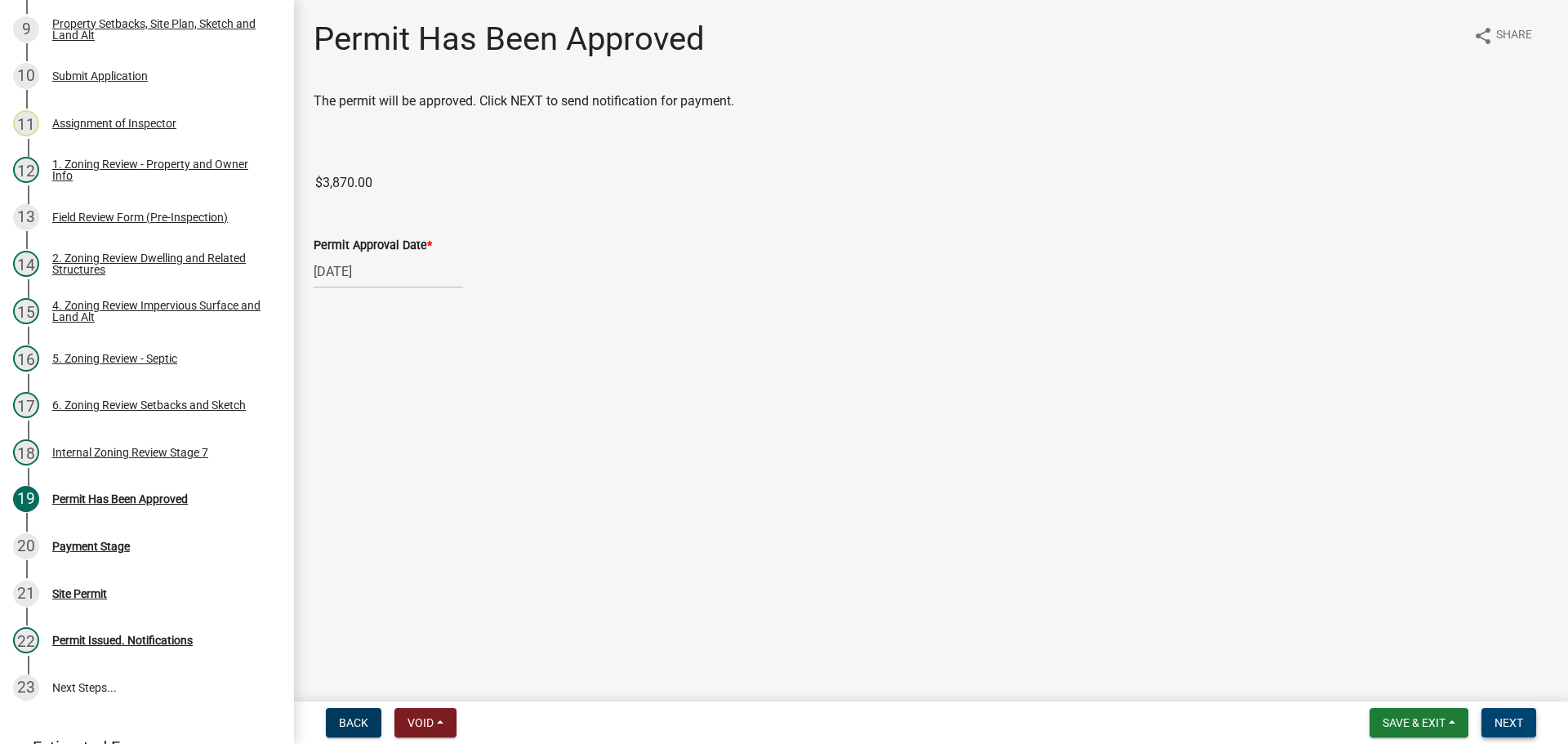
click at [1512, 720] on span "Next" at bounding box center [1508, 722] width 29 height 13
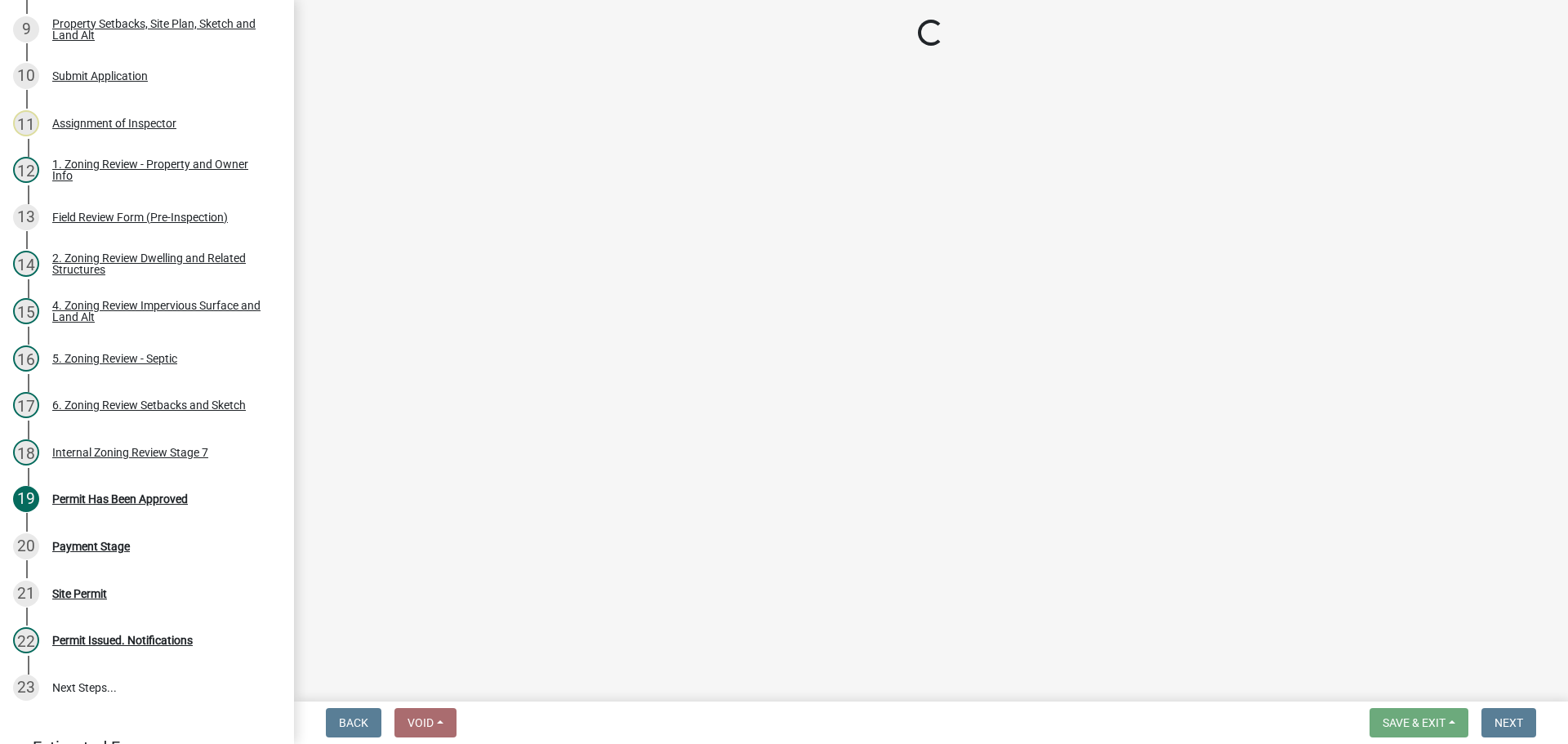
select select "3: 3"
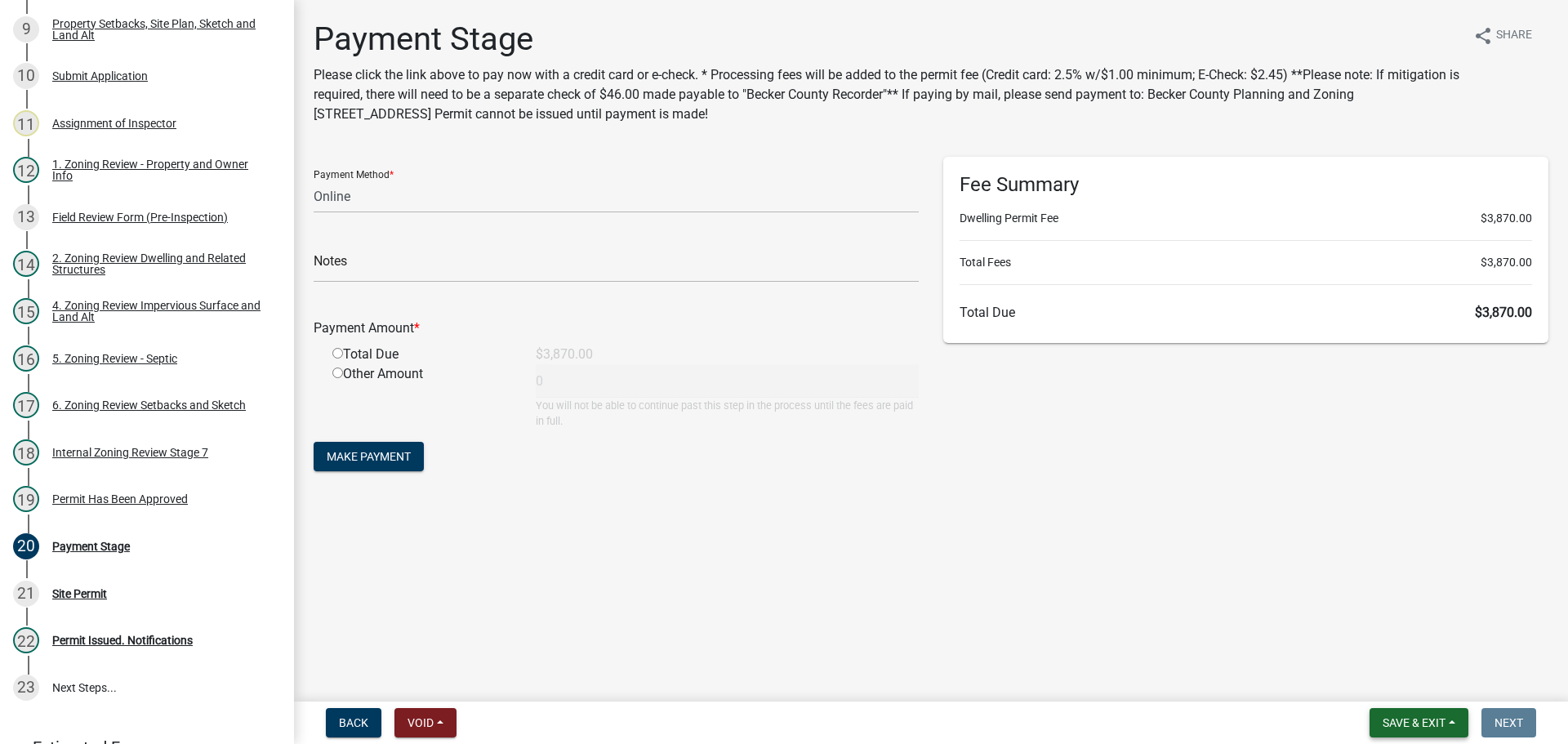
click at [1417, 721] on span "Save & Exit" at bounding box center [1414, 722] width 63 height 13
click at [1422, 688] on button "Save & Exit" at bounding box center [1403, 680] width 131 height 39
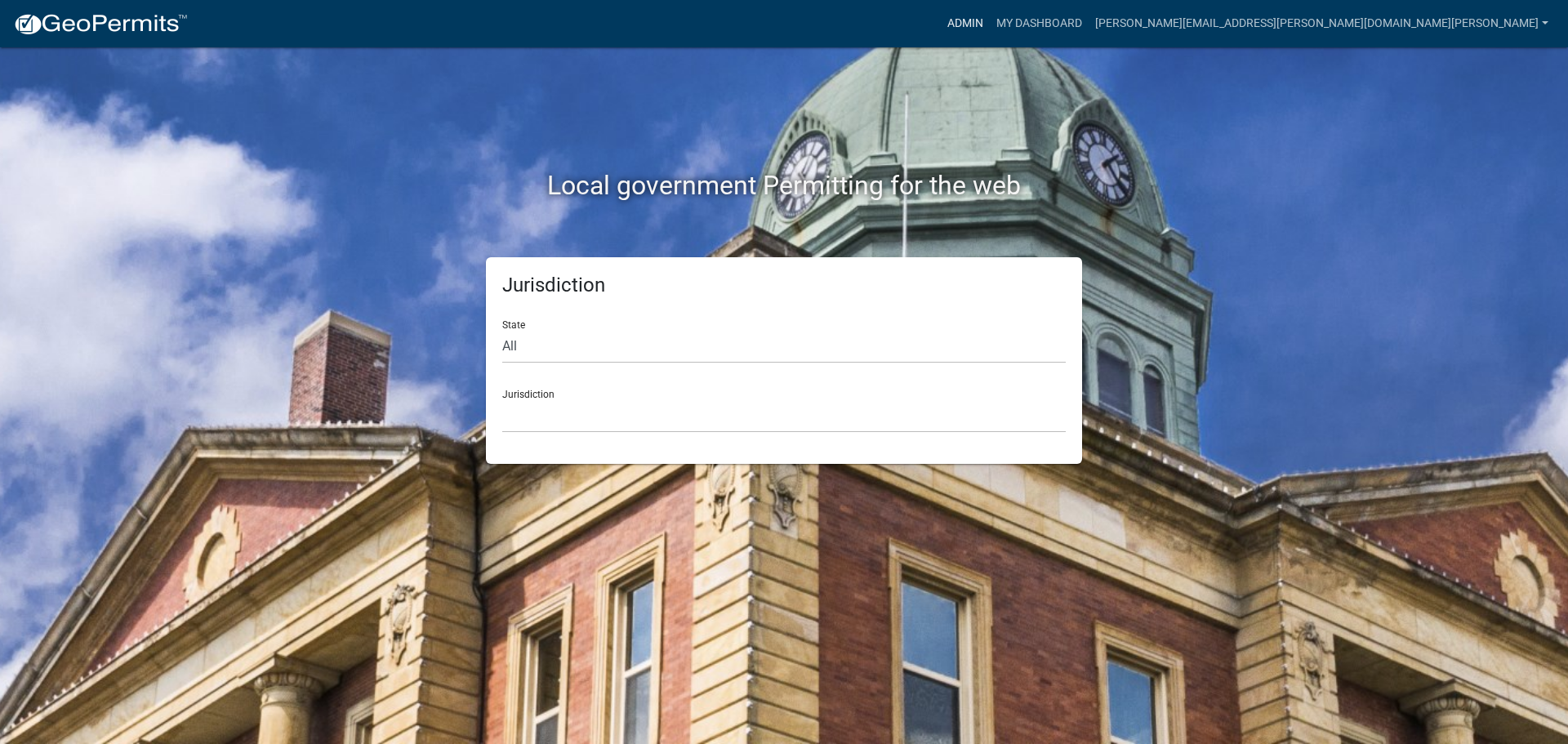
click at [989, 19] on link "Admin" at bounding box center [966, 24] width 49 height 31
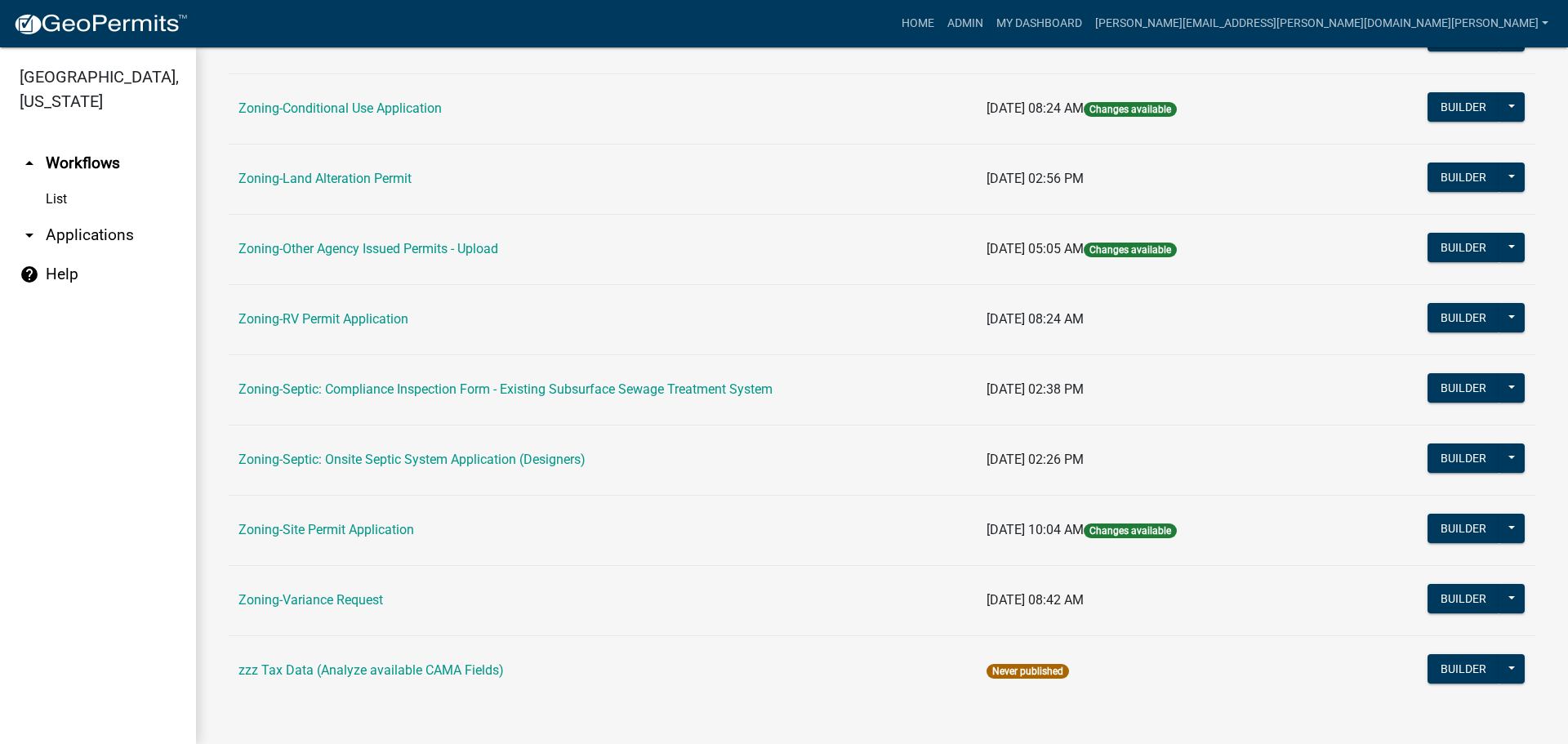
scroll to position [497, 0]
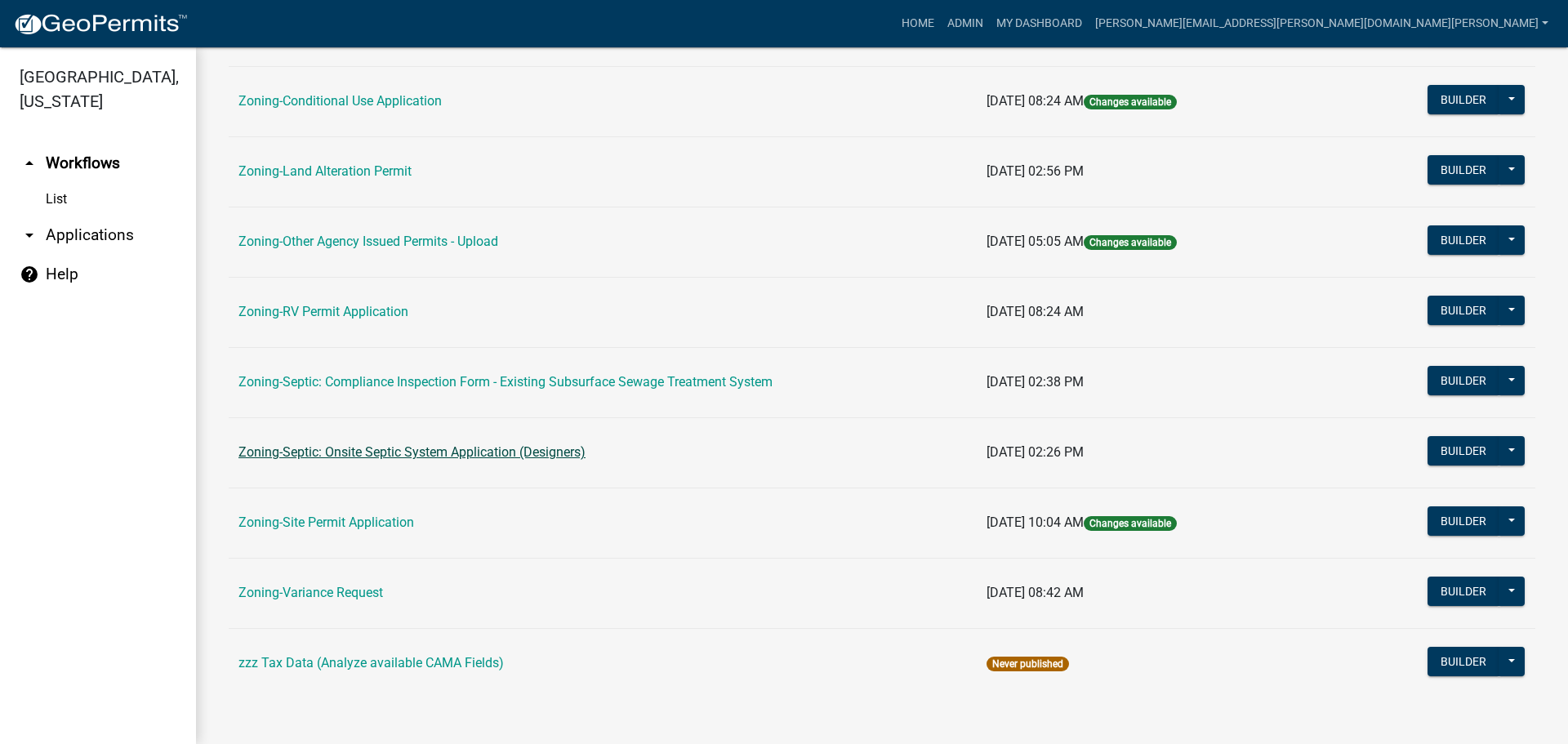
click at [350, 452] on link "Zoning-Septic: Onsite Septic System Application (Designers)" at bounding box center [411, 452] width 347 height 16
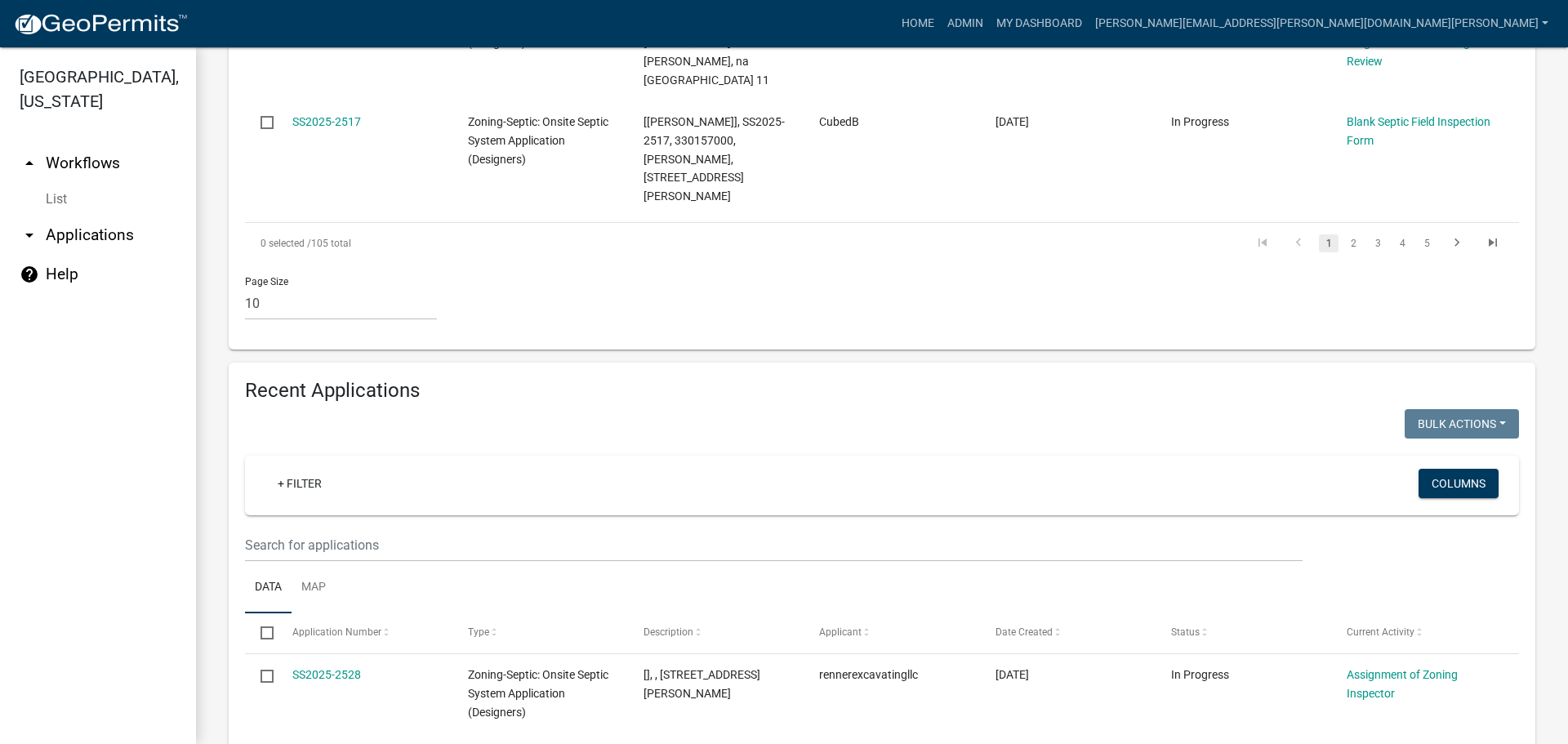
scroll to position [1190, 0]
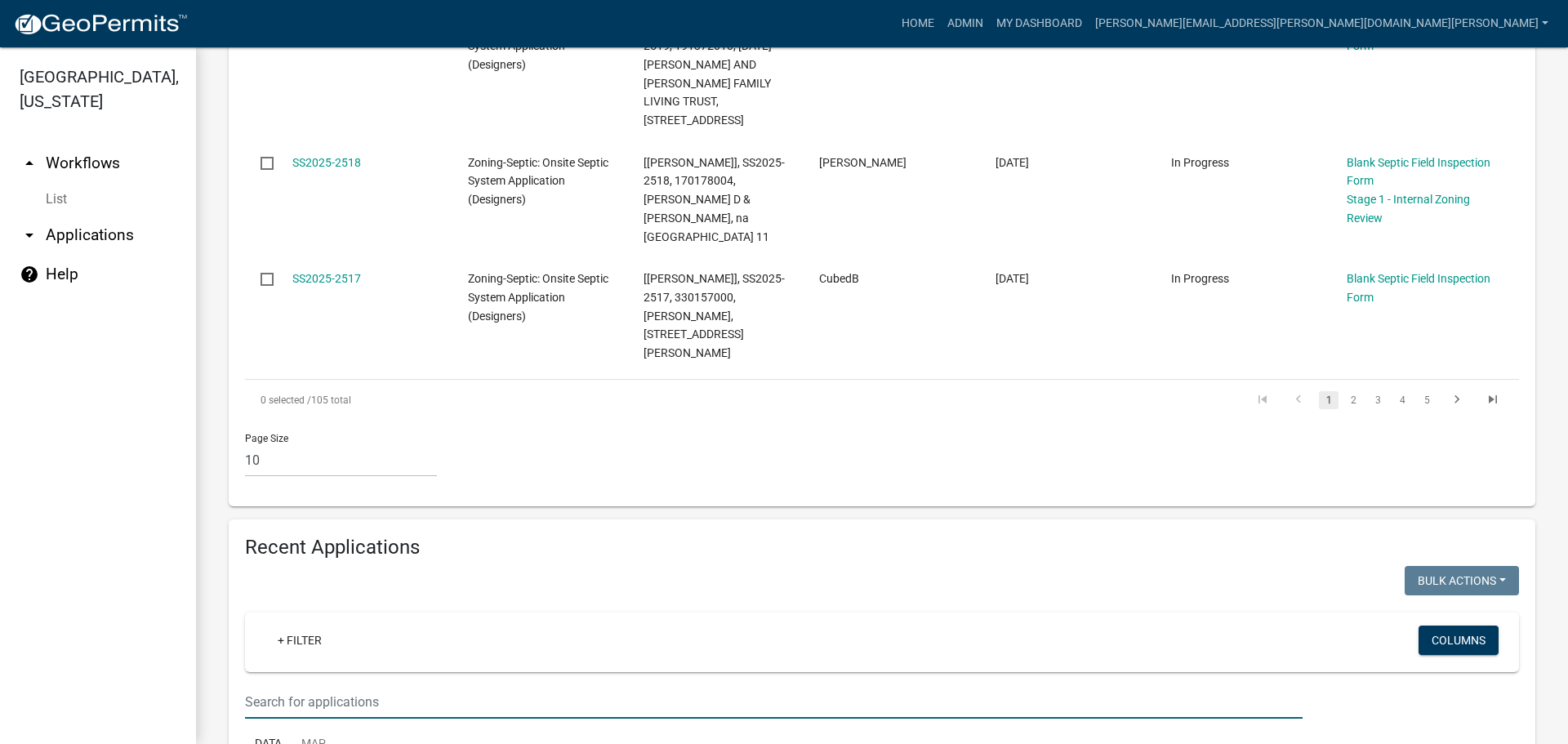
click at [387, 685] on input "text" at bounding box center [774, 702] width 1057 height 33
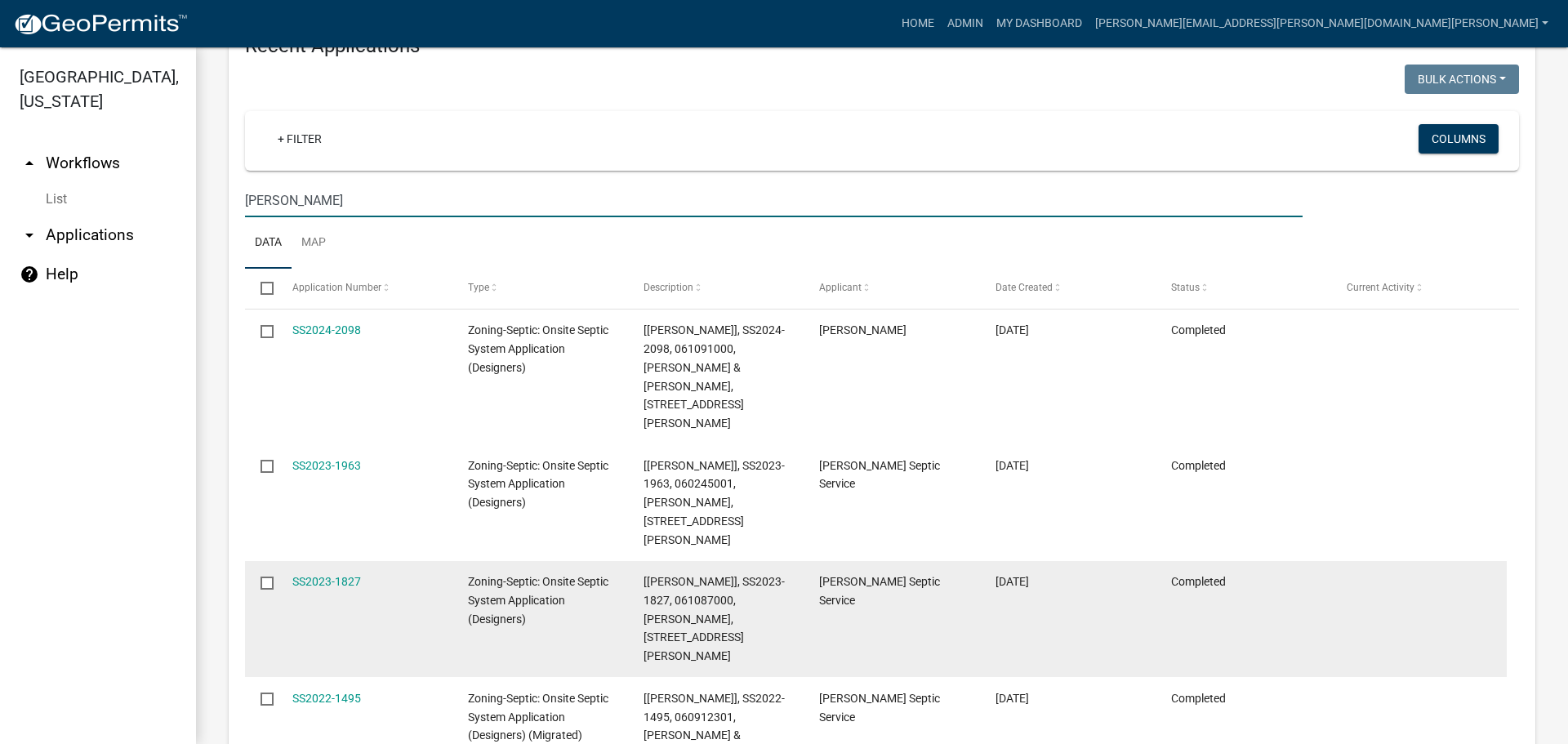
scroll to position [1609, 0]
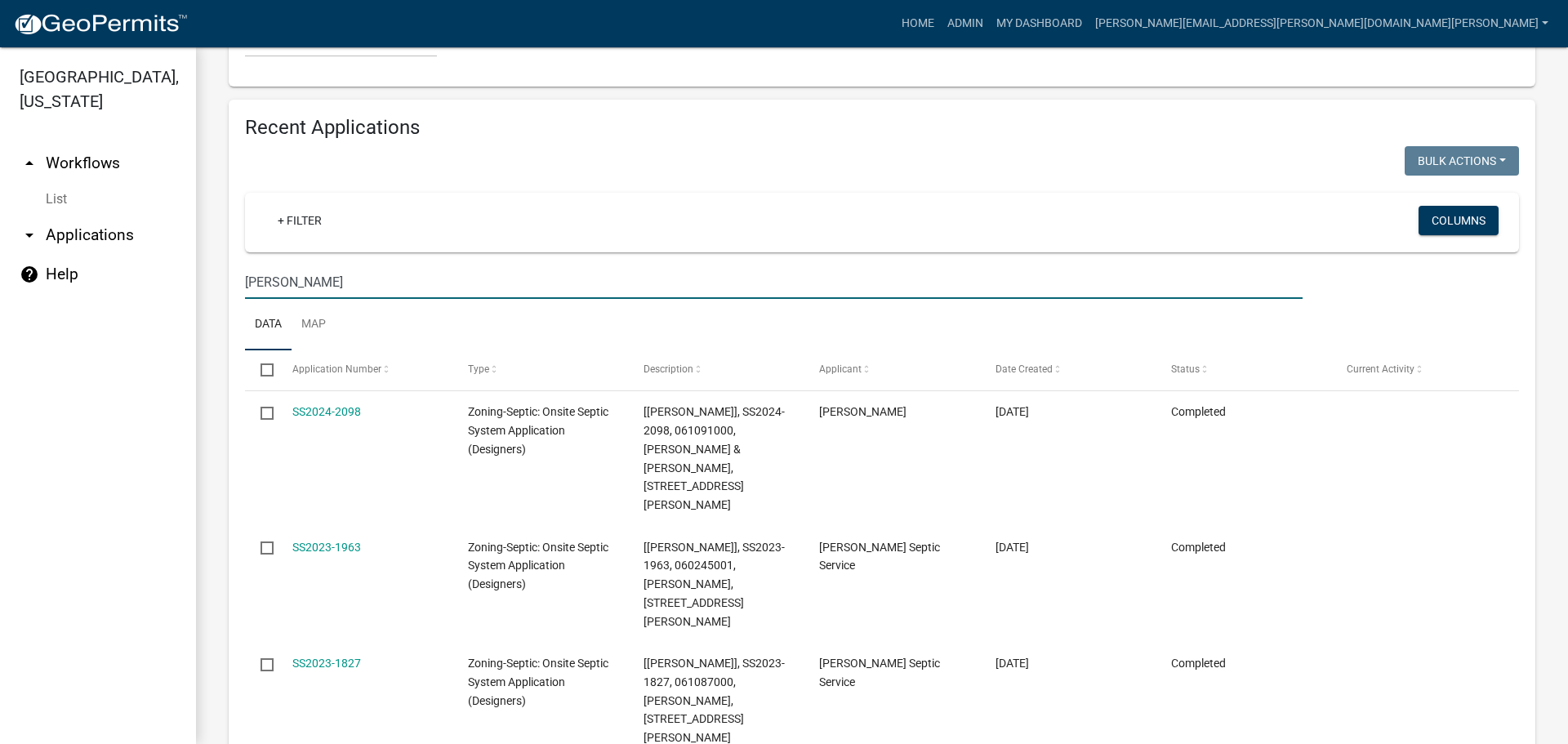
drag, startPoint x: 300, startPoint y: 254, endPoint x: 212, endPoint y: 242, distance: 88.8
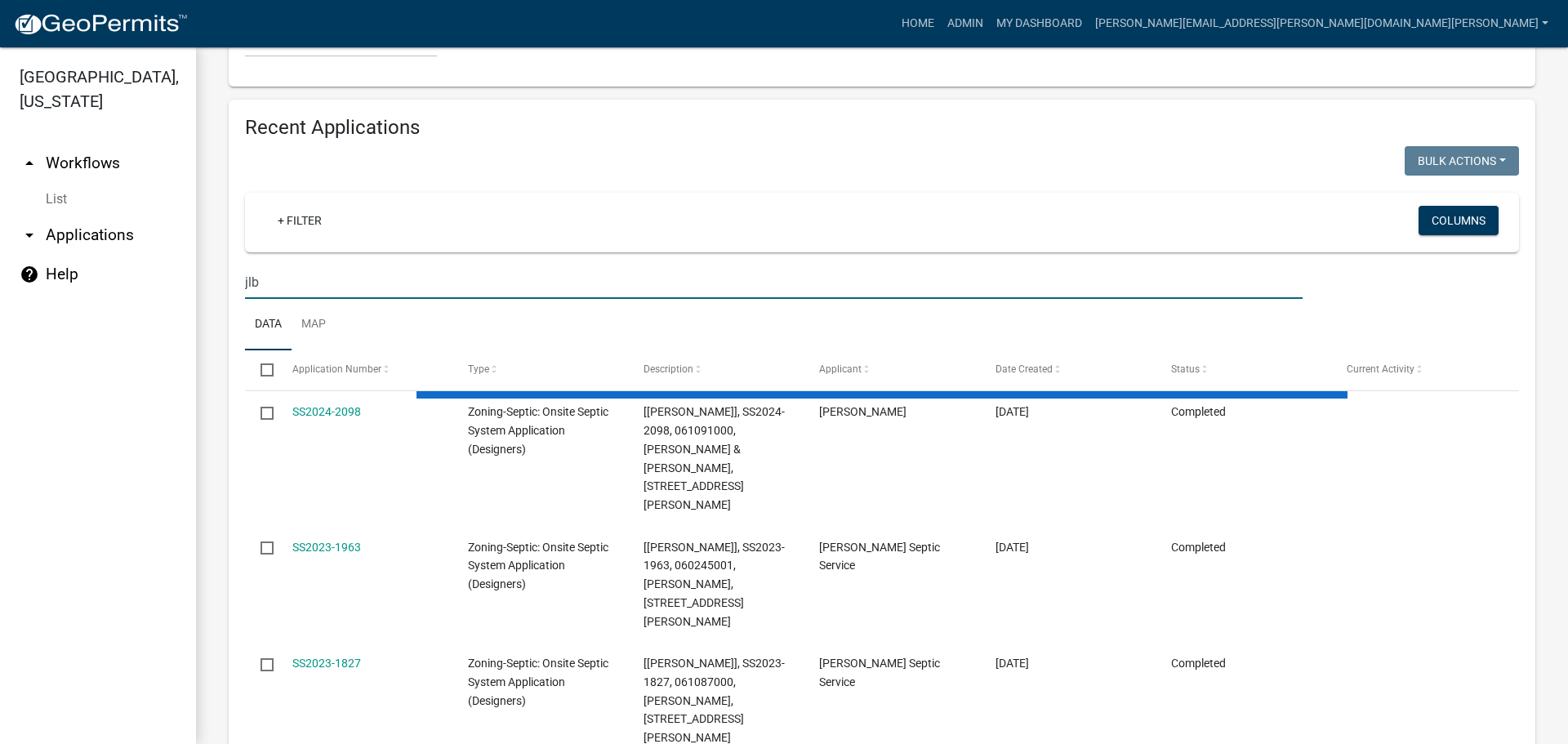
scroll to position [1492, 0]
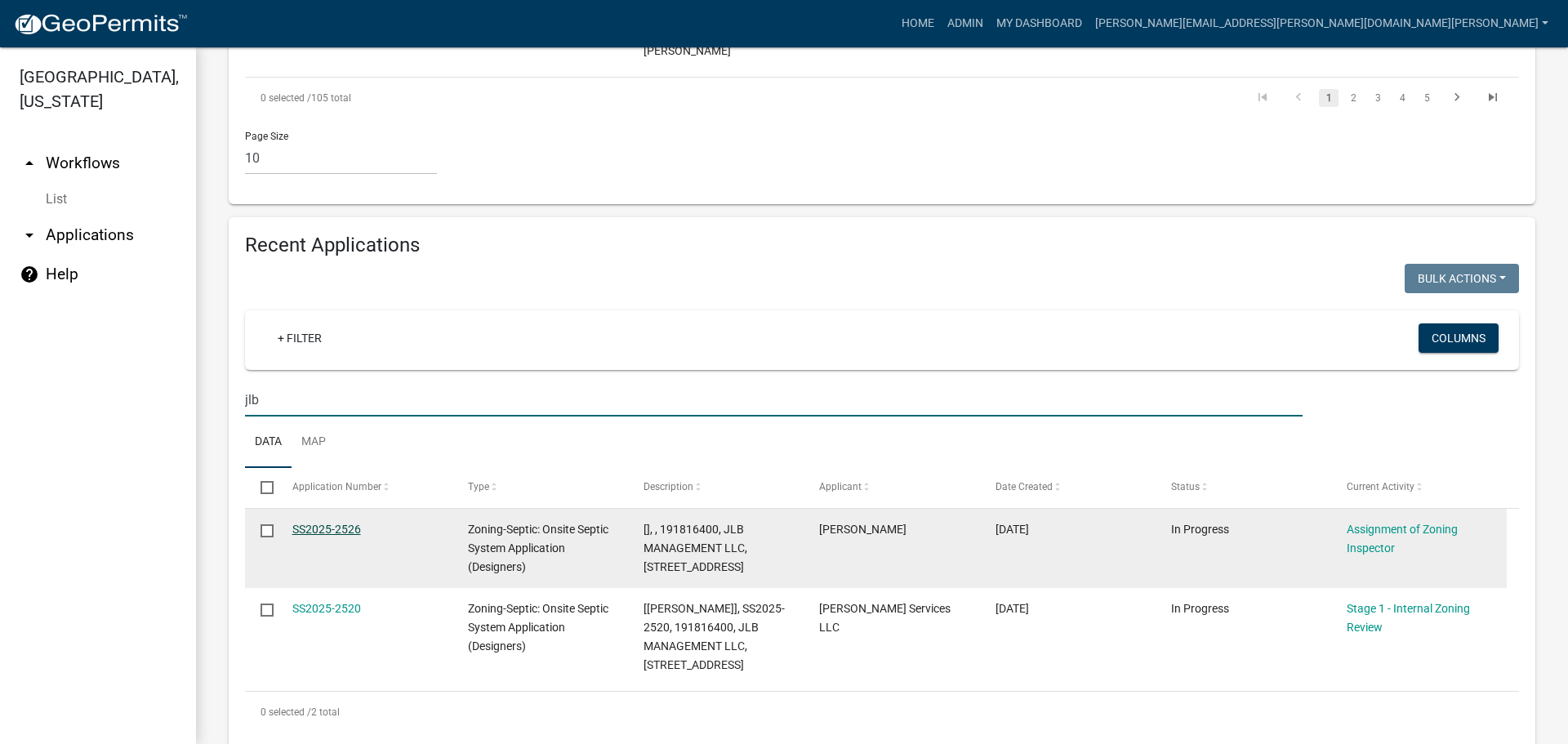
type input "jlb"
click at [330, 523] on link "SS2025-2526" at bounding box center [327, 528] width 69 height 13
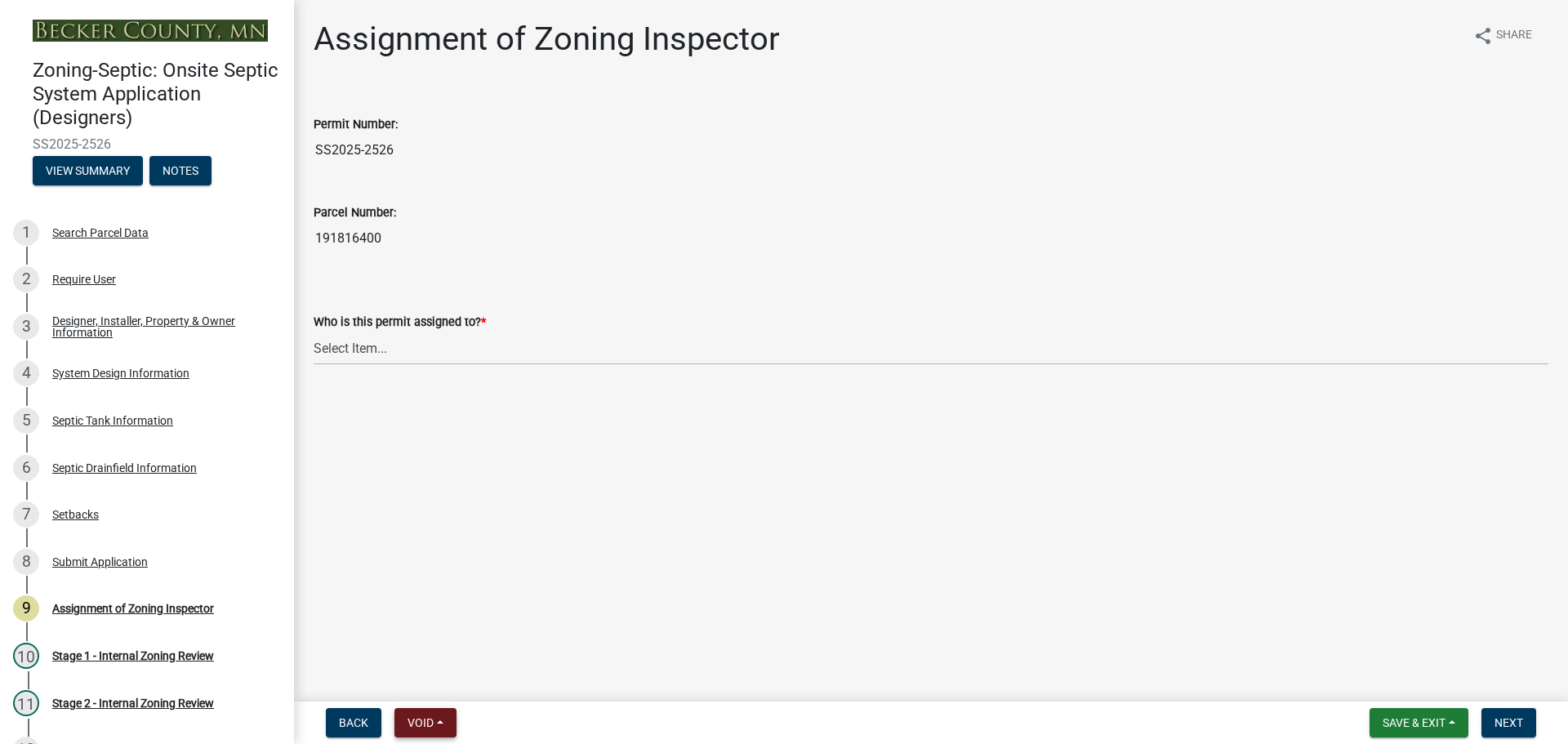
click at [419, 725] on span "Void" at bounding box center [420, 722] width 27 height 13
click at [448, 680] on button "Void" at bounding box center [460, 680] width 131 height 39
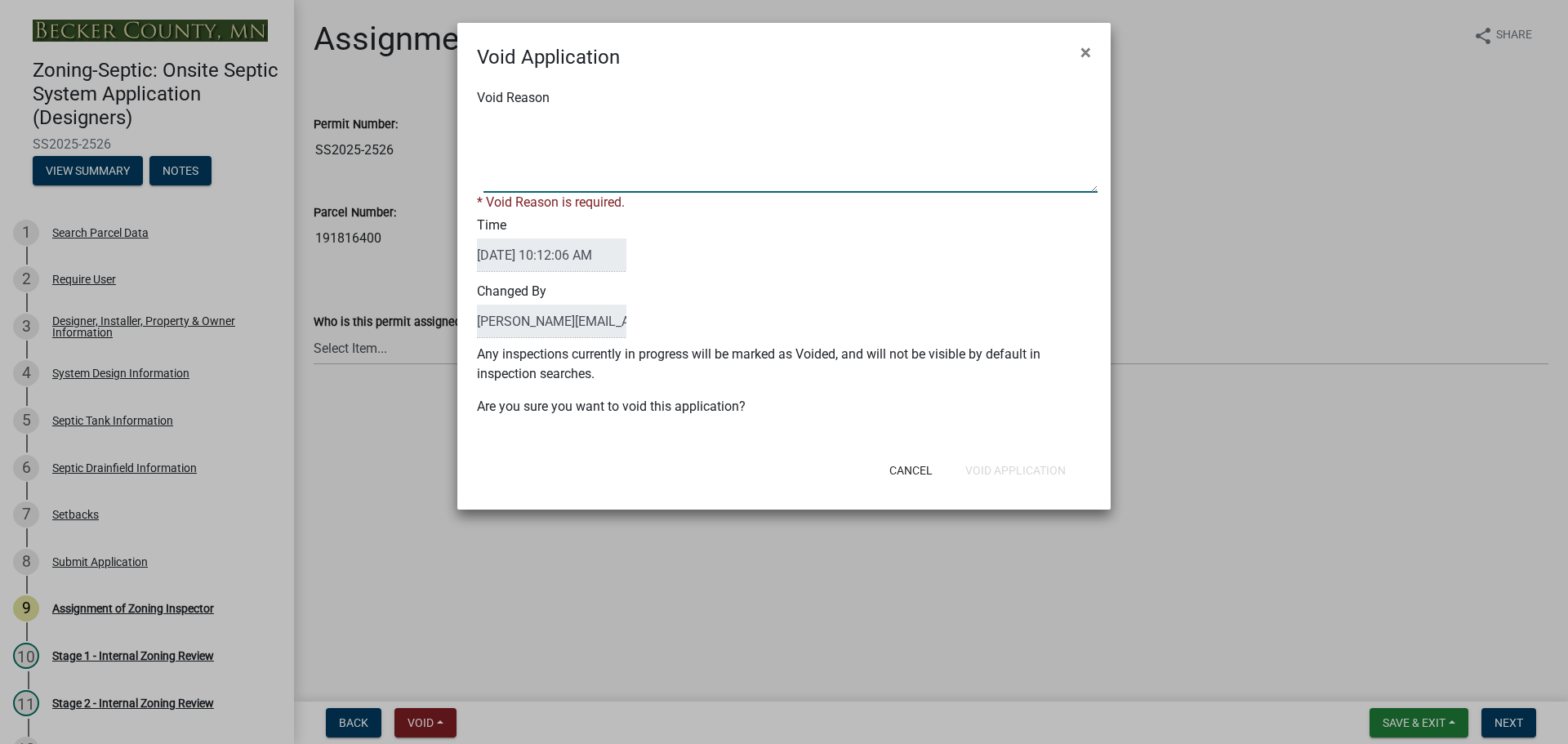
click at [580, 133] on textarea "Void Reason" at bounding box center [790, 152] width 614 height 82
type textarea "duplicate"
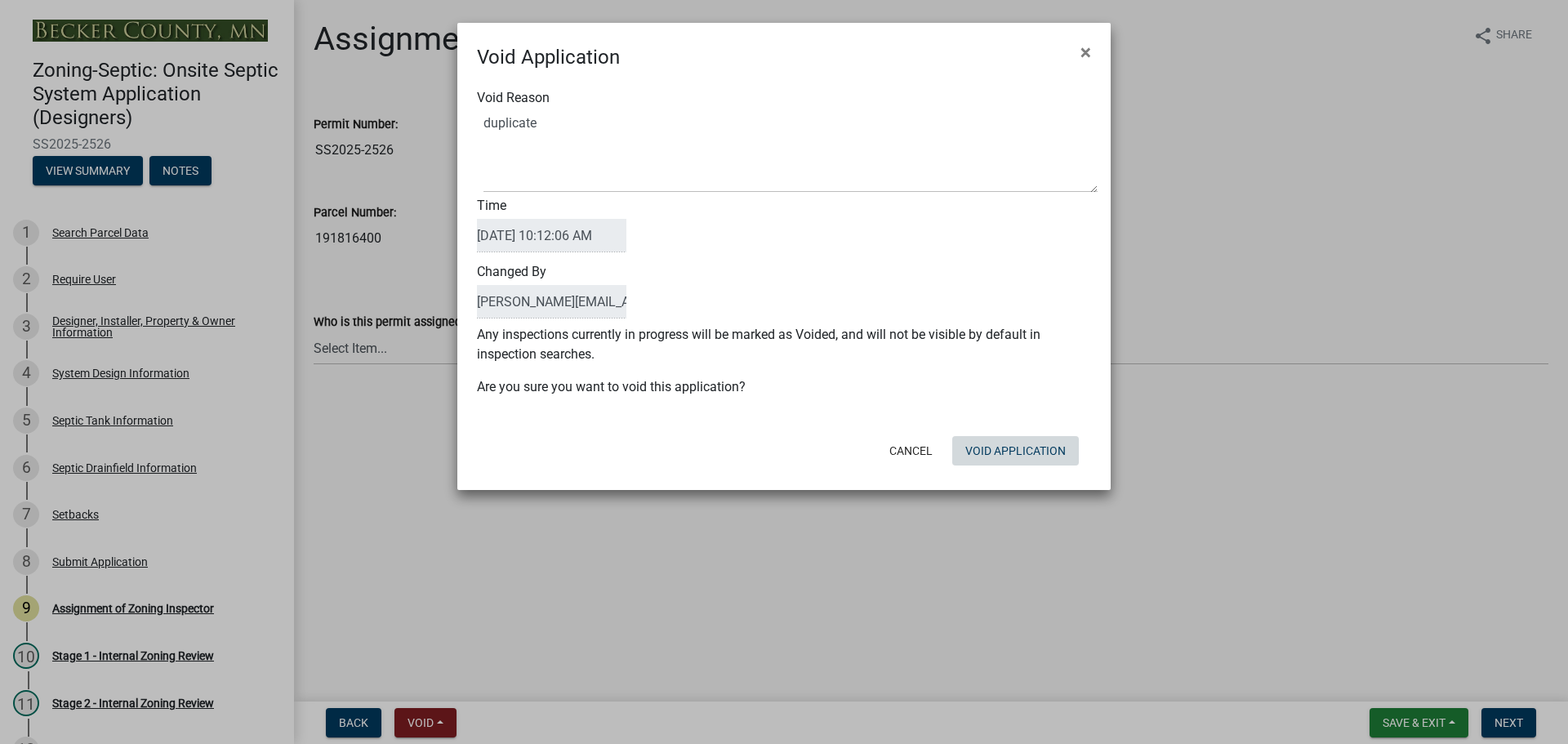
click at [1012, 471] on div "Cancel Void Application" at bounding box center [890, 450] width 403 height 42
click at [1028, 438] on button "Void Application" at bounding box center [1015, 451] width 127 height 30
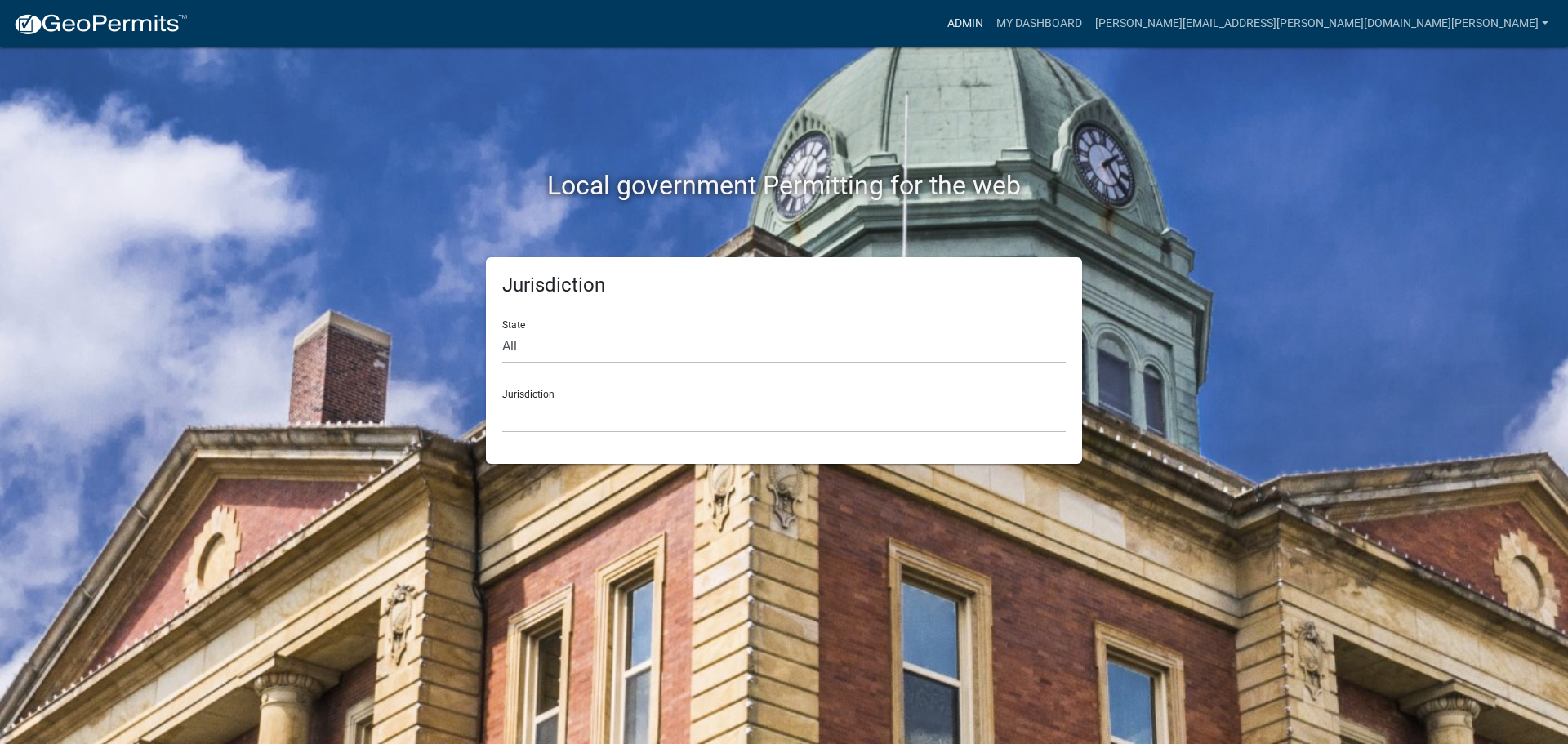
click at [989, 15] on link "Admin" at bounding box center [966, 24] width 49 height 31
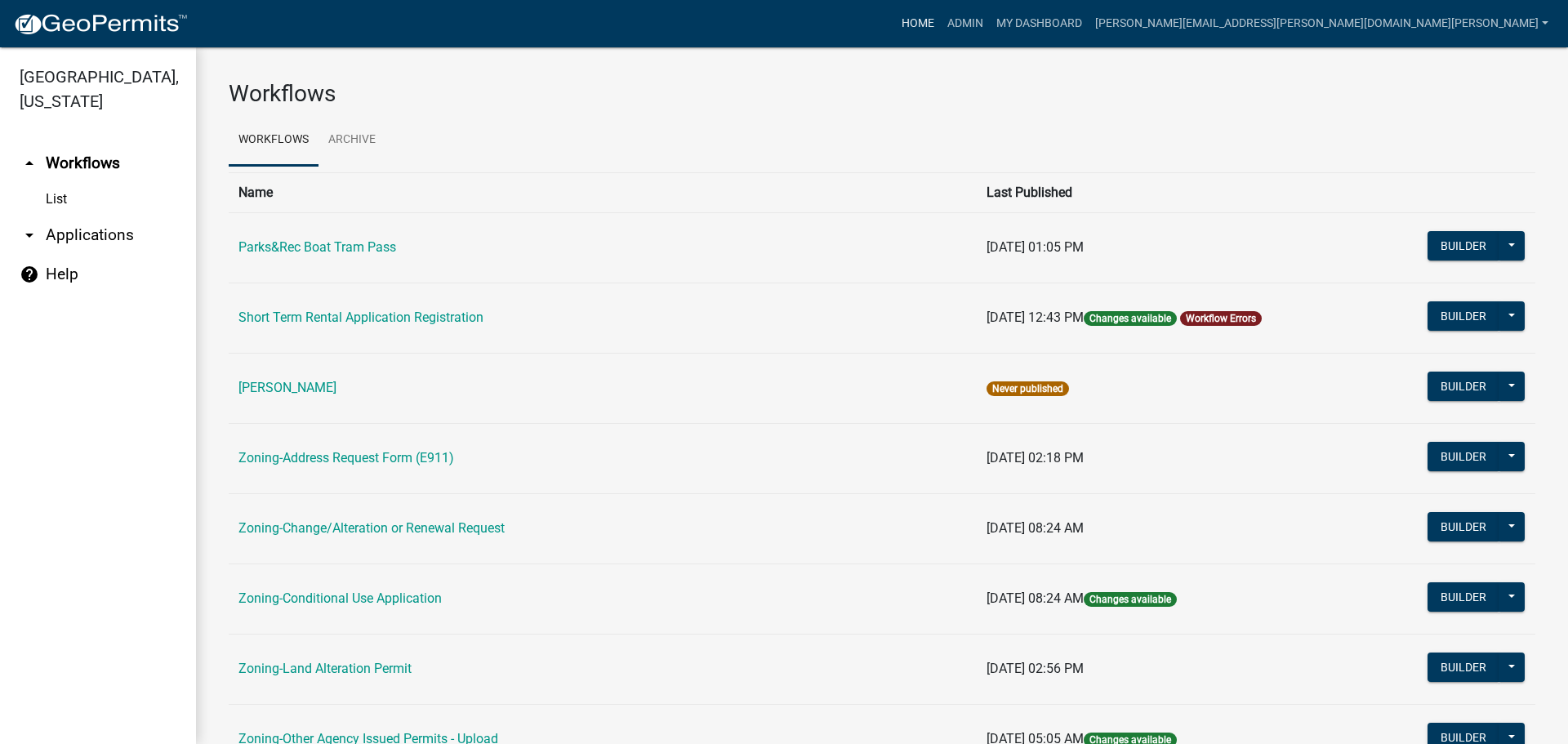
click at [941, 15] on link "Home" at bounding box center [917, 24] width 45 height 31
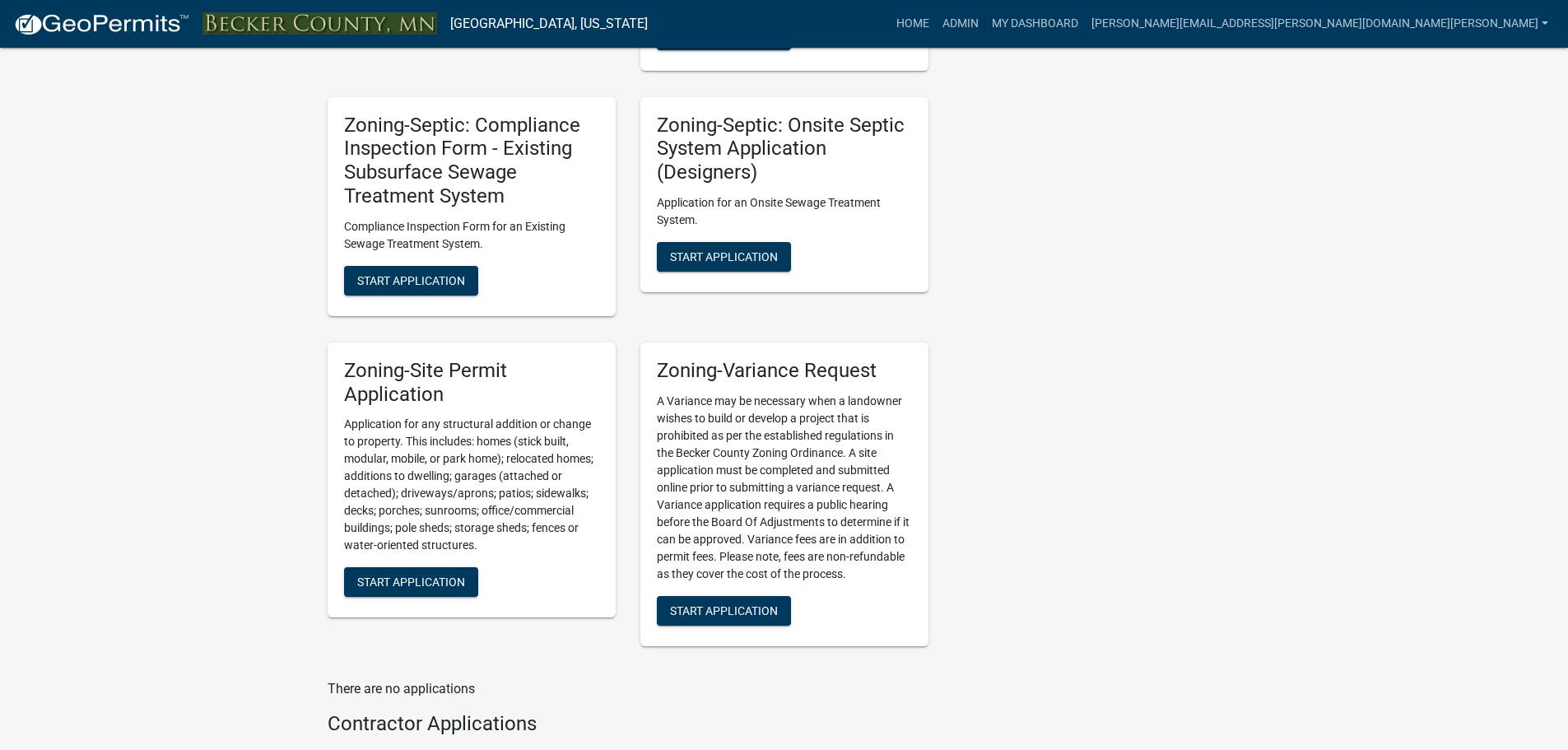
scroll to position [1399, 0]
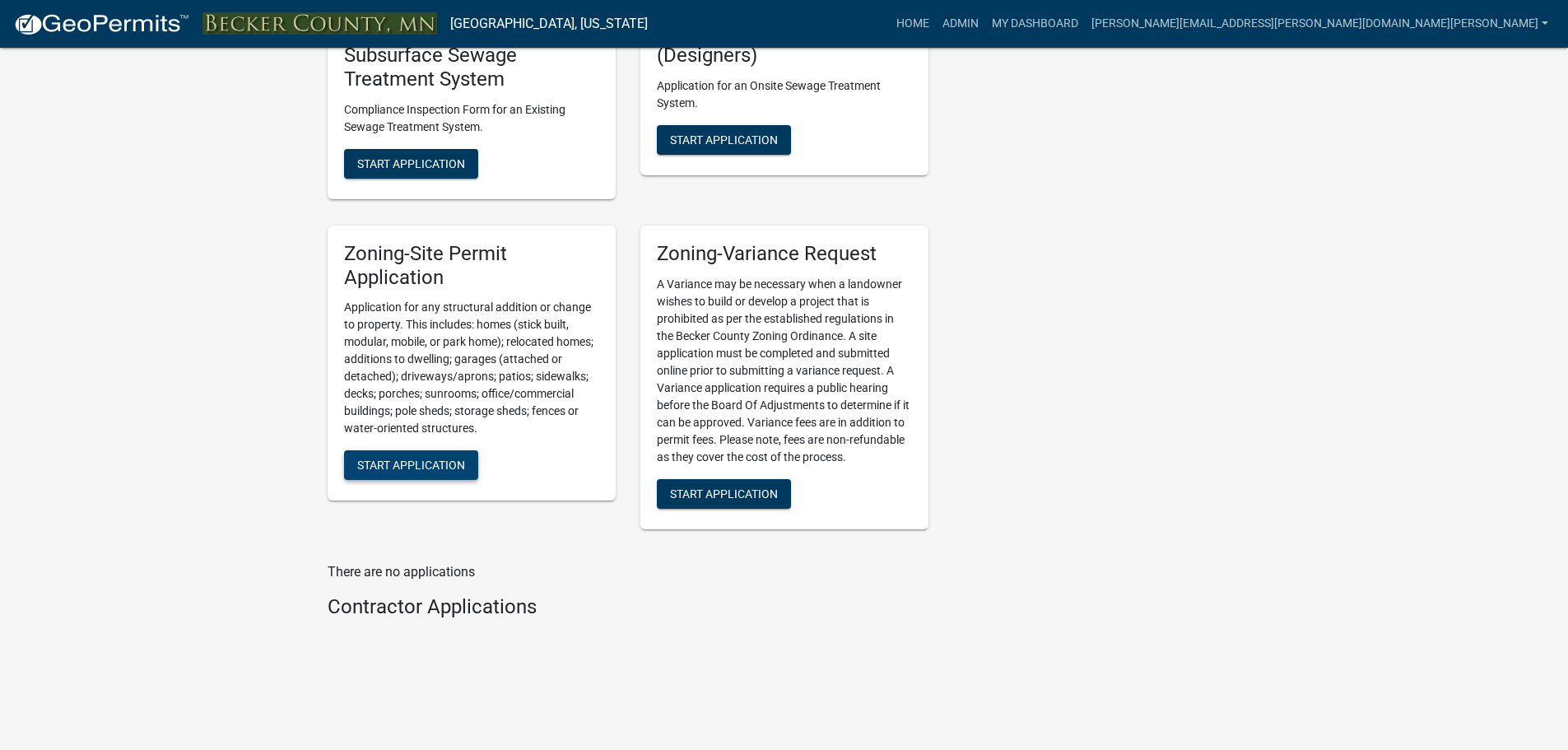
click at [420, 461] on span "Start Application" at bounding box center [411, 464] width 108 height 13
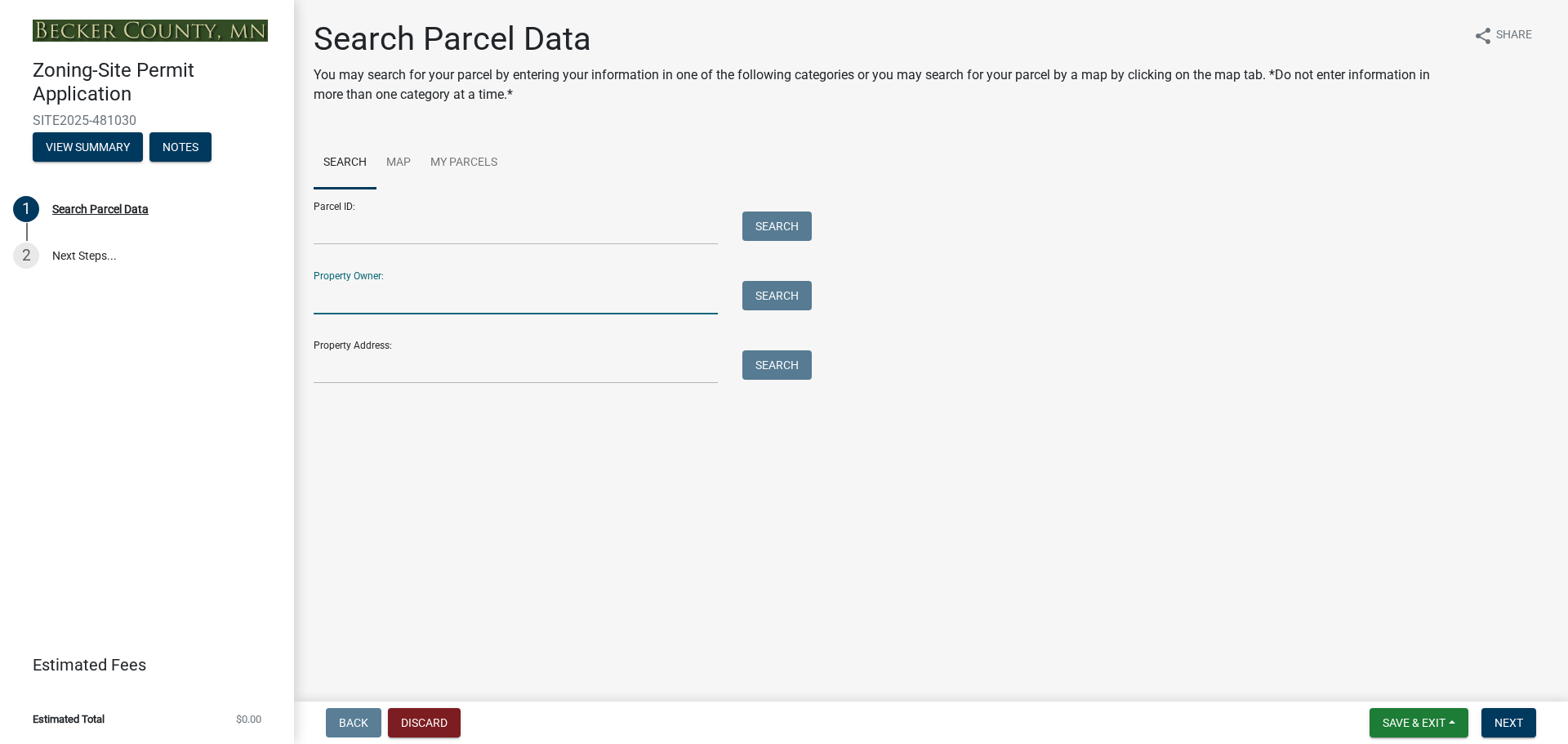
click at [373, 284] on input "Property Owner:" at bounding box center [516, 297] width 405 height 33
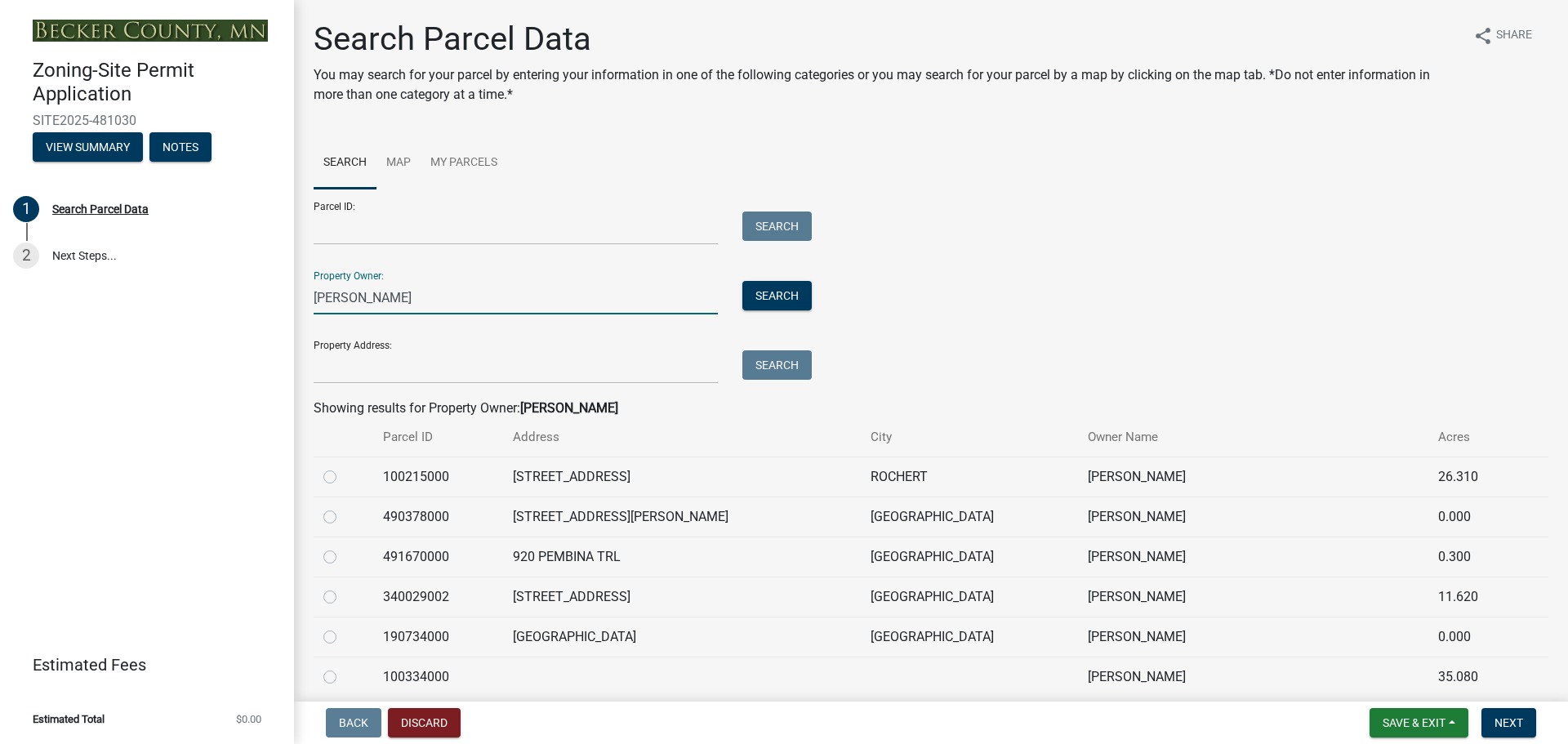
type input "[PERSON_NAME]"
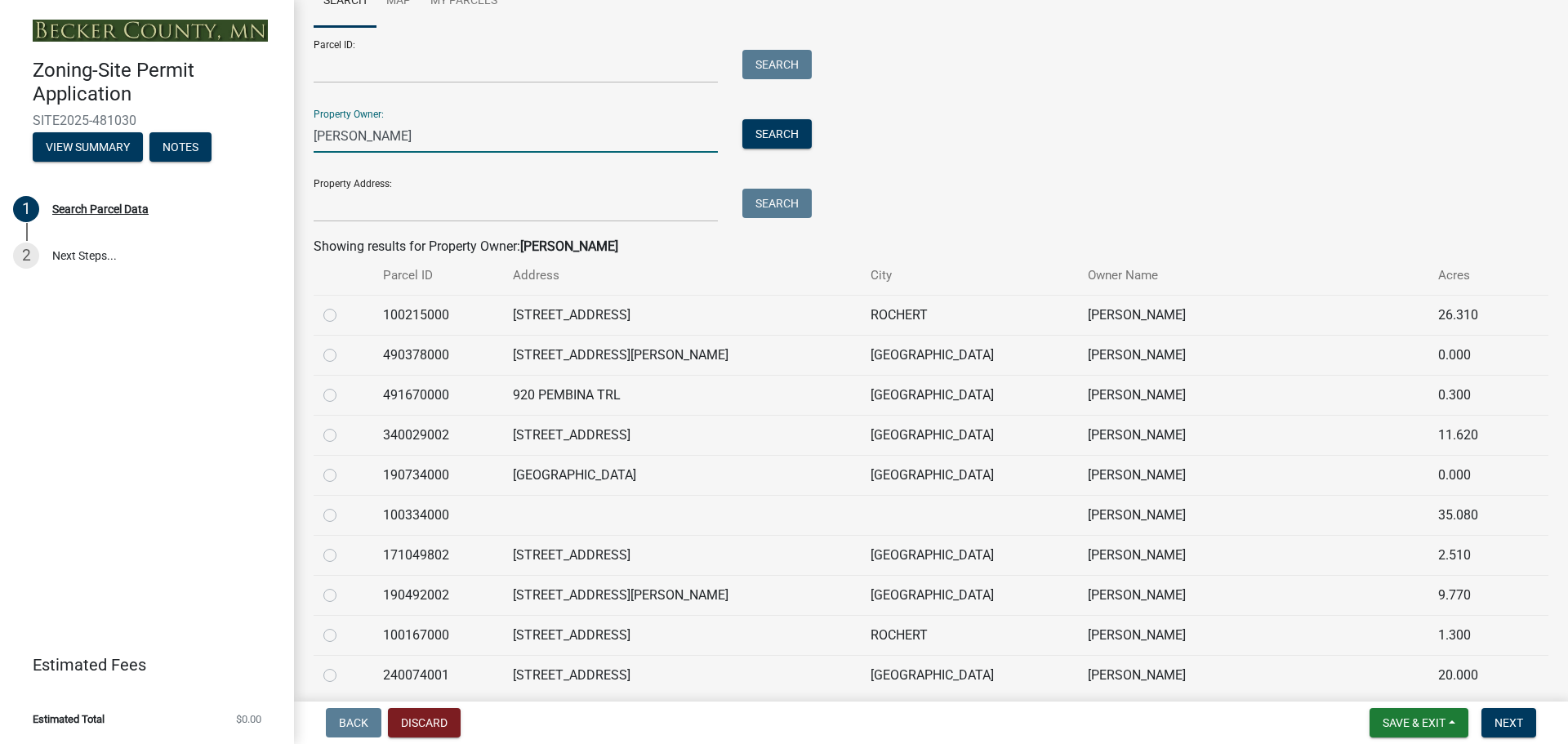
scroll to position [163, 0]
click at [422, 508] on td "100334000" at bounding box center [438, 513] width 131 height 40
click at [416, 516] on td "100334000" at bounding box center [438, 513] width 131 height 40
click at [1517, 712] on button "Next" at bounding box center [1509, 722] width 55 height 30
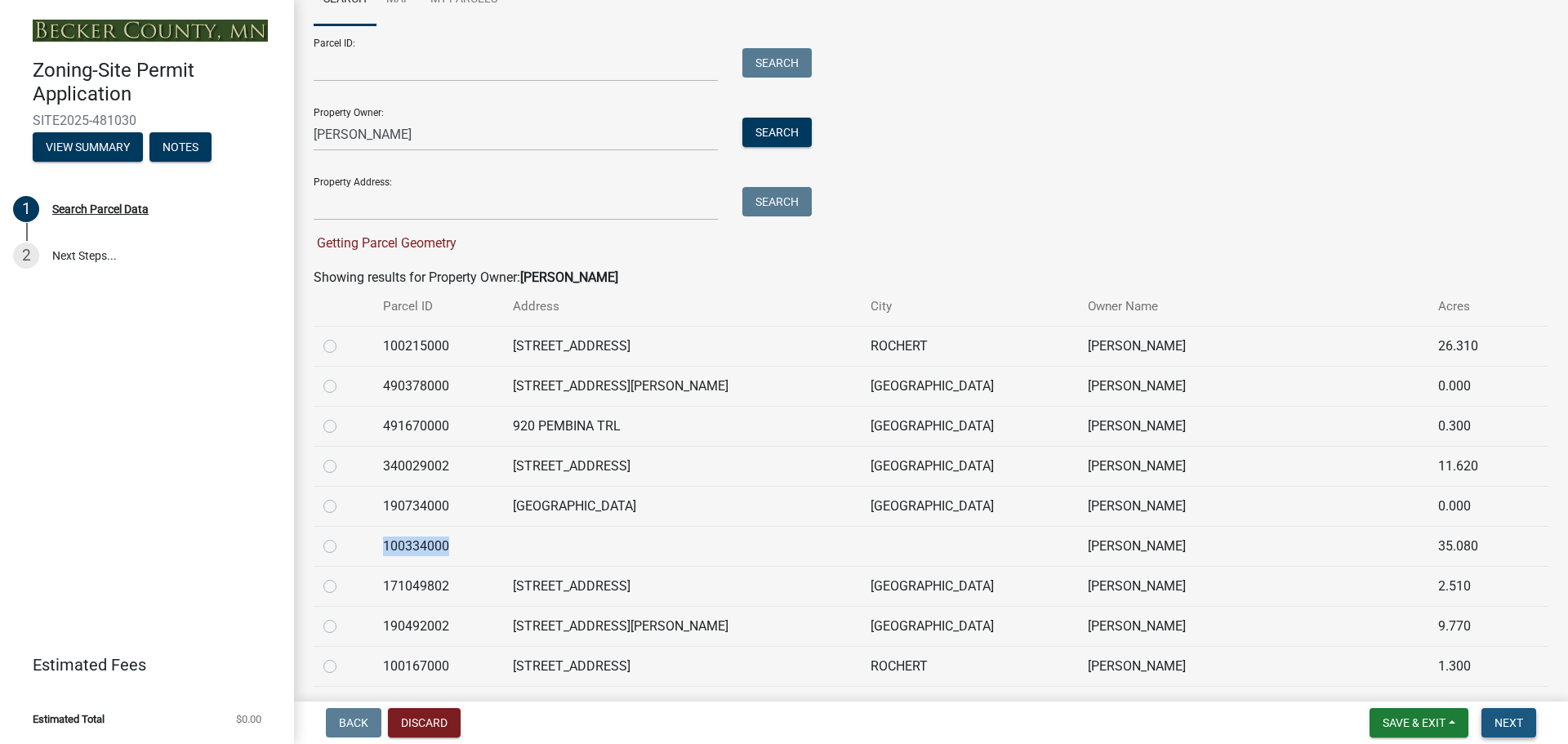
click at [1512, 721] on span "Next" at bounding box center [1508, 722] width 29 height 13
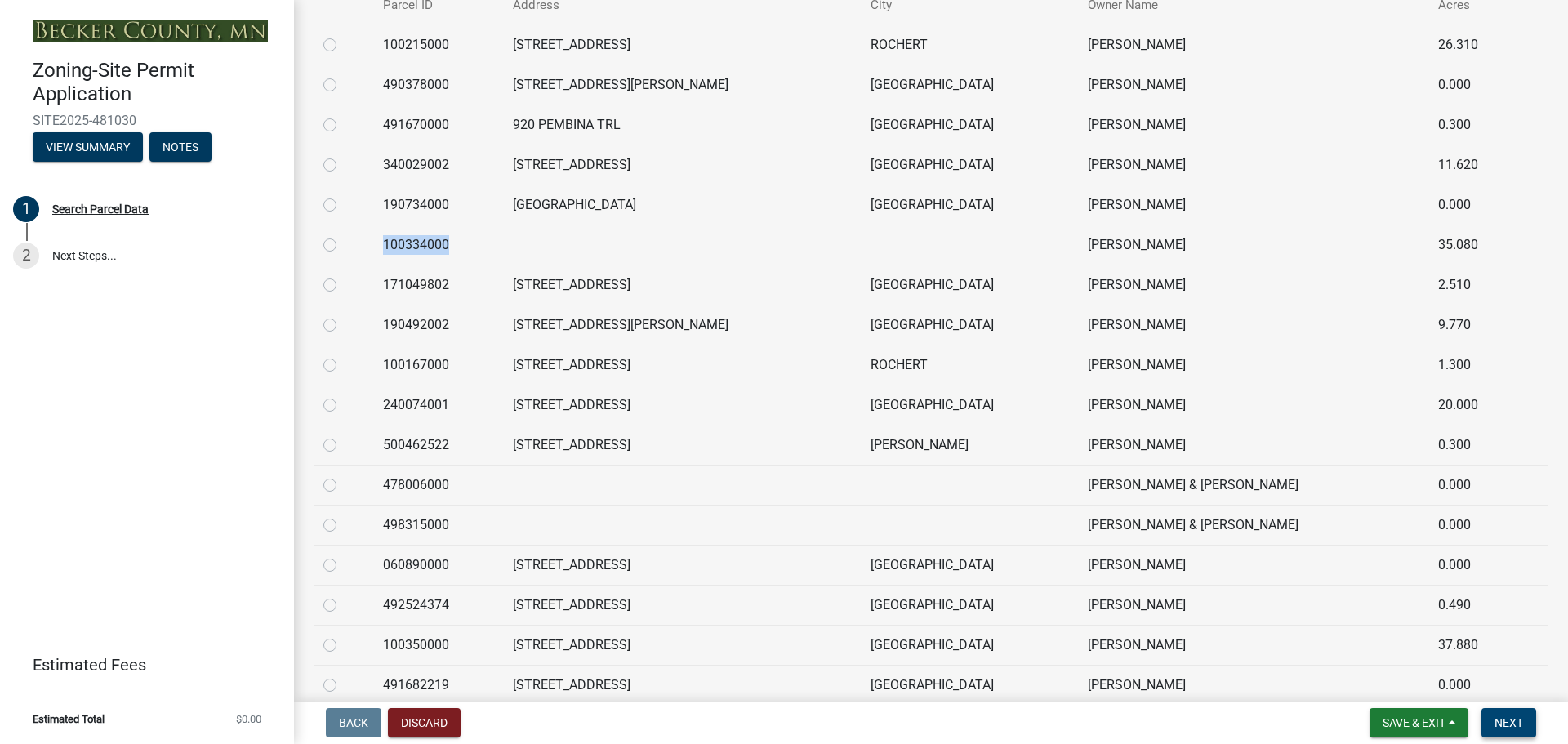
scroll to position [490, 0]
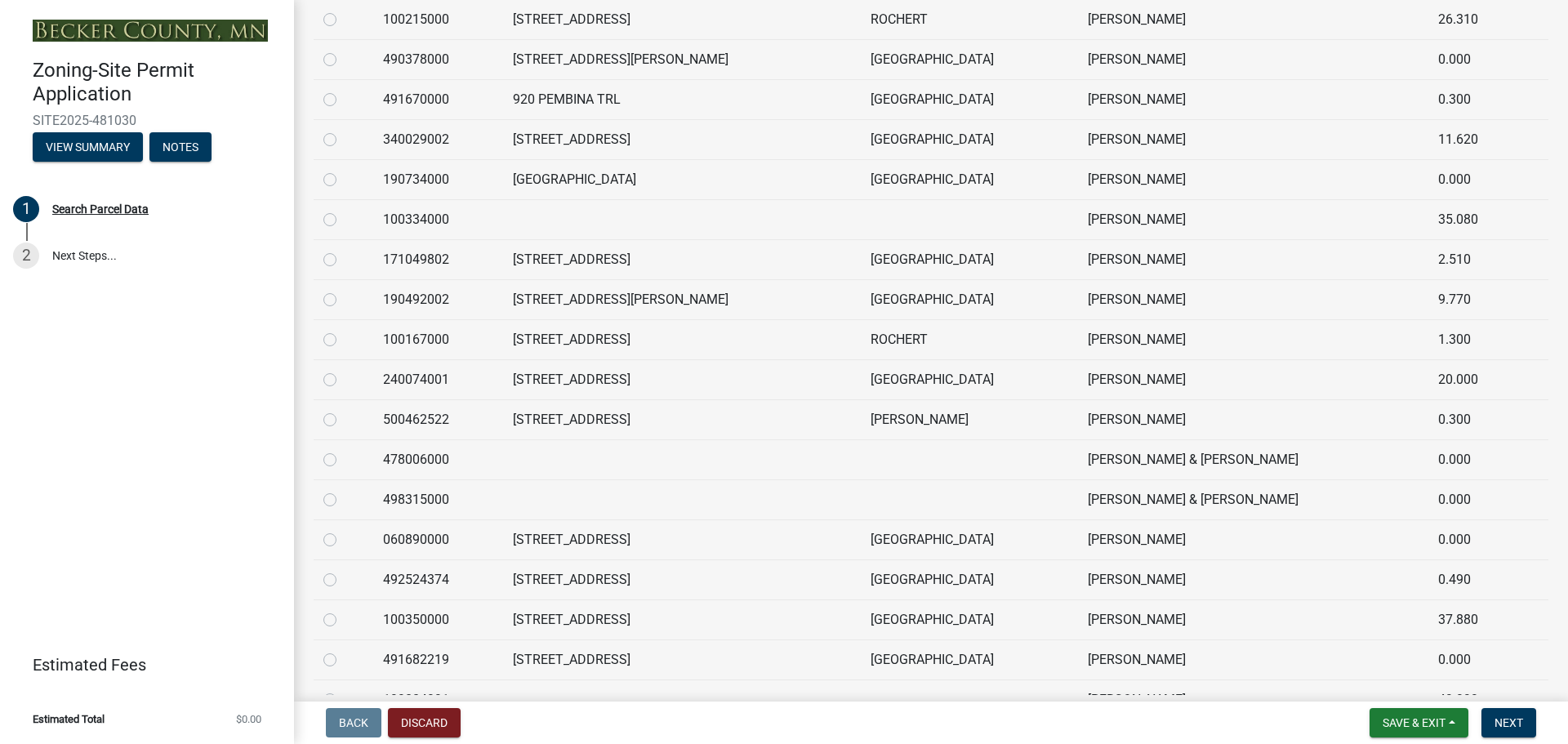
click at [429, 621] on td "100350000" at bounding box center [438, 619] width 131 height 40
click at [343, 610] on label at bounding box center [343, 610] width 0 height 0
click at [343, 620] on input "radio" at bounding box center [347, 615] width 11 height 11
radio input "true"
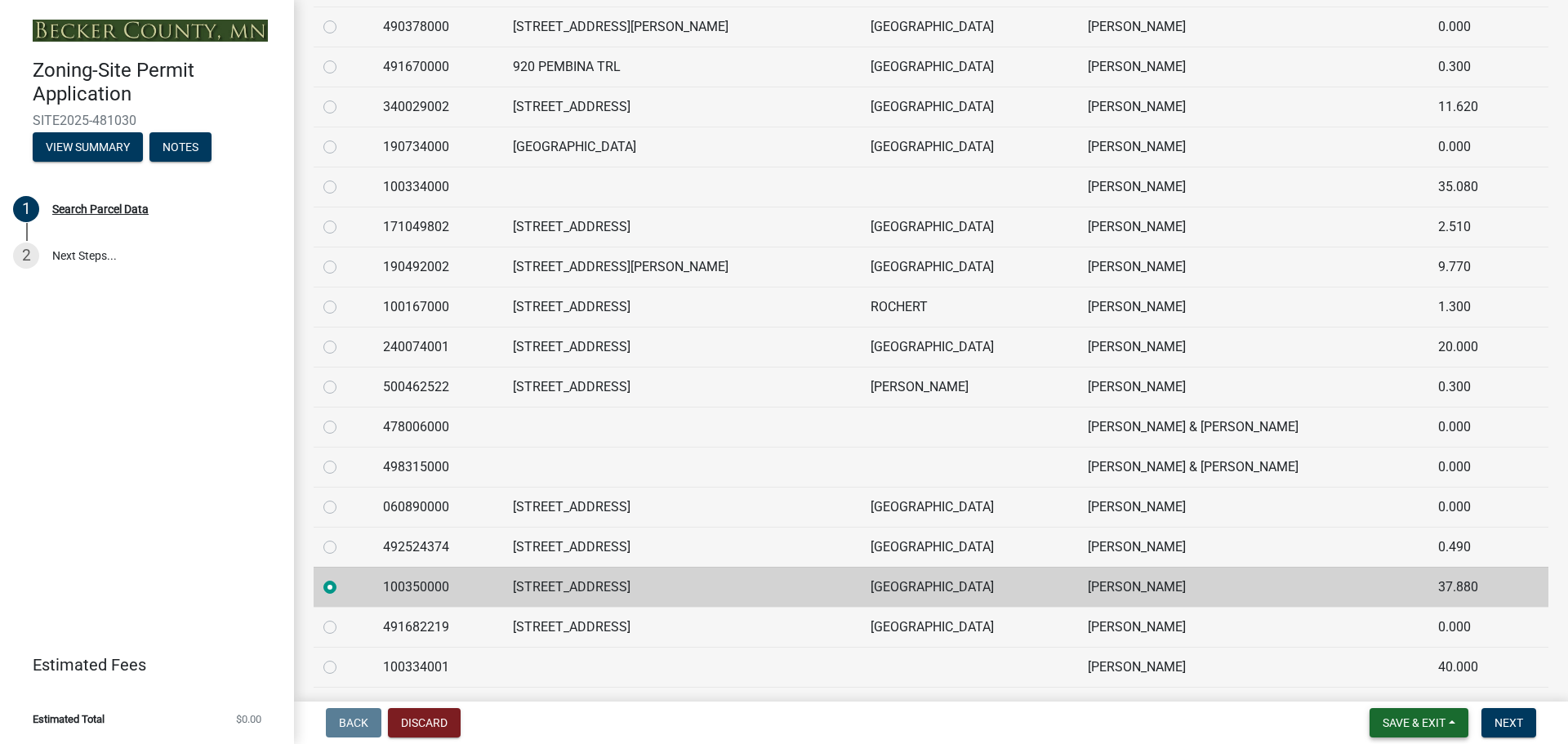
scroll to position [458, 0]
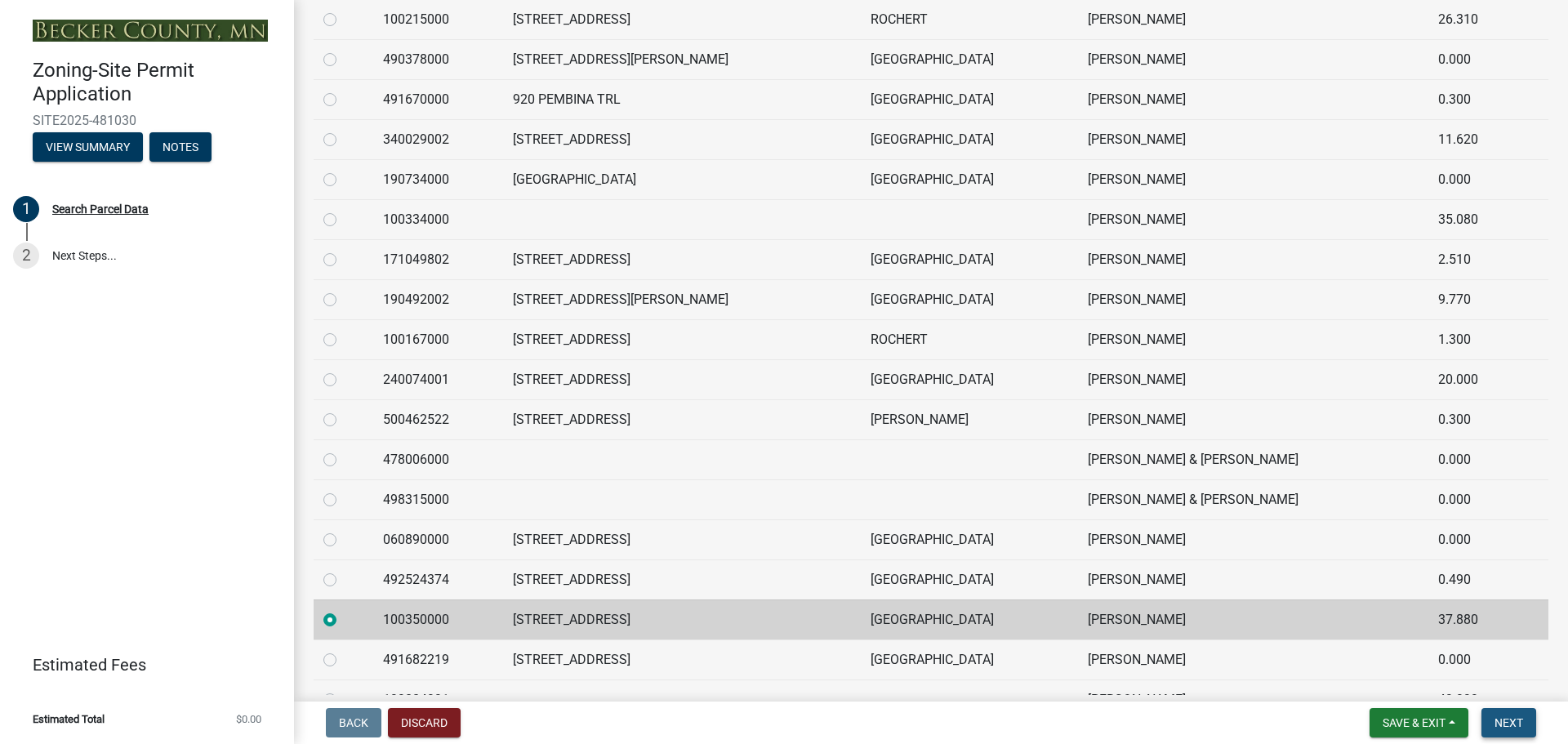
click at [1504, 714] on button "Next" at bounding box center [1509, 722] width 55 height 30
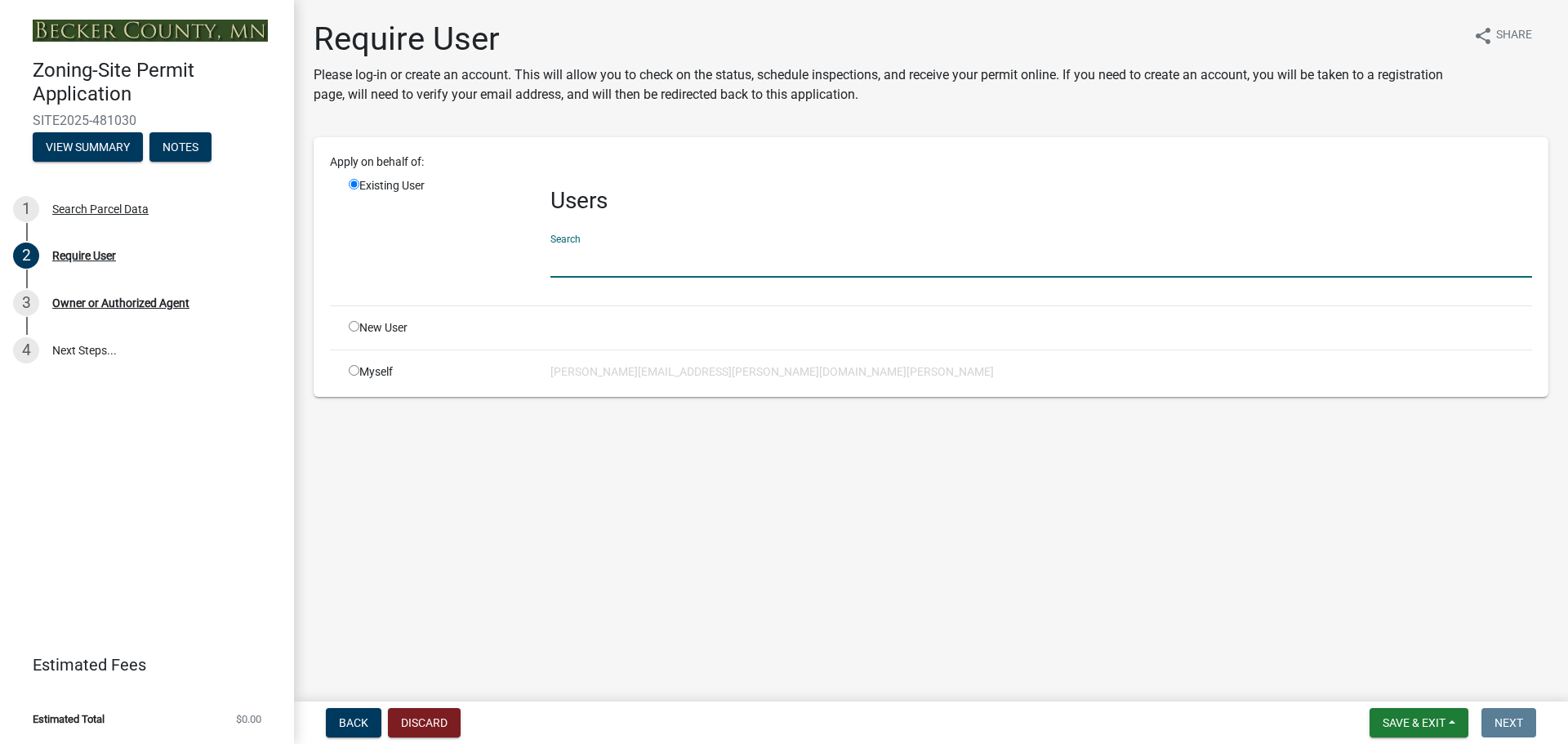
click at [597, 262] on input "text" at bounding box center [1040, 261] width 981 height 33
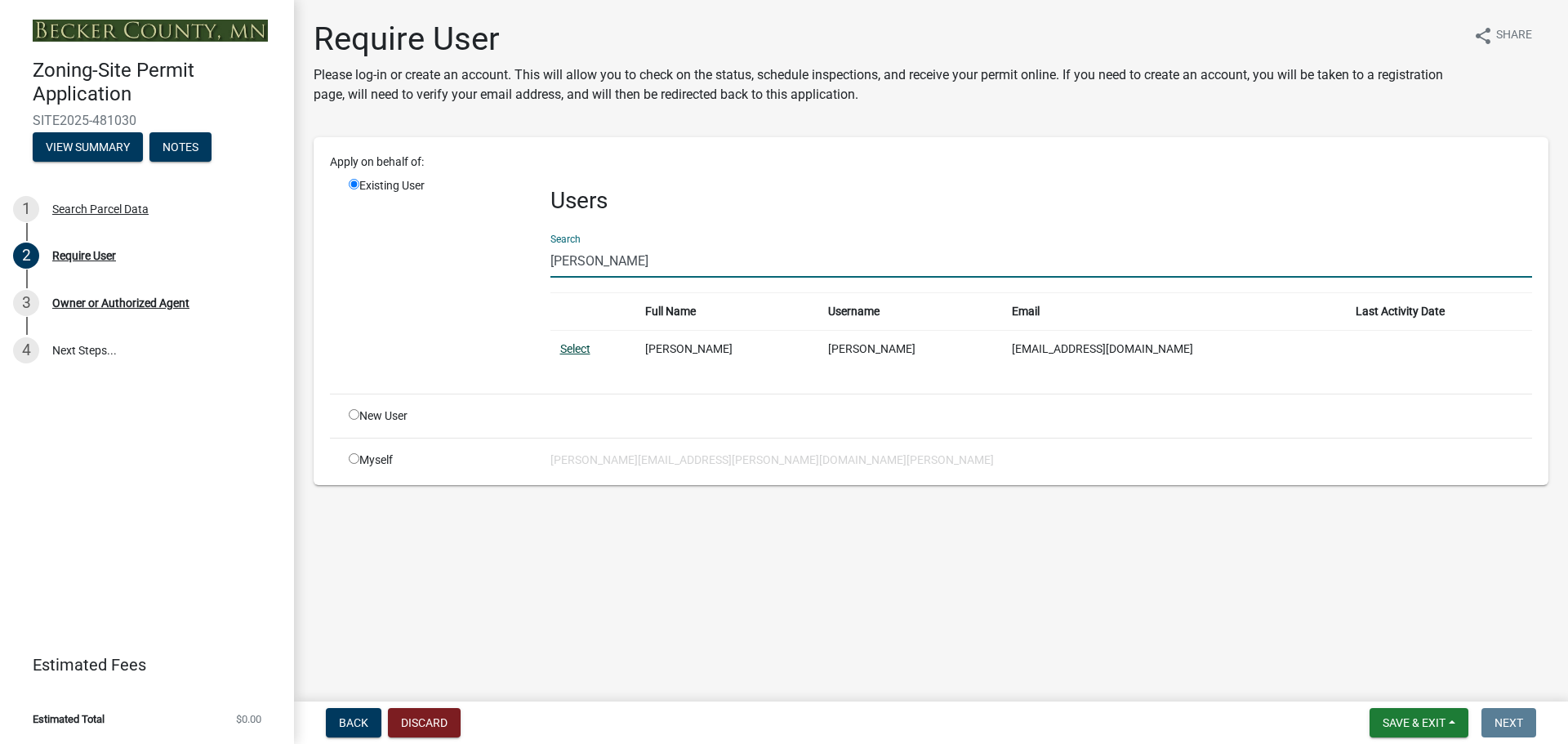
type input "[PERSON_NAME]"
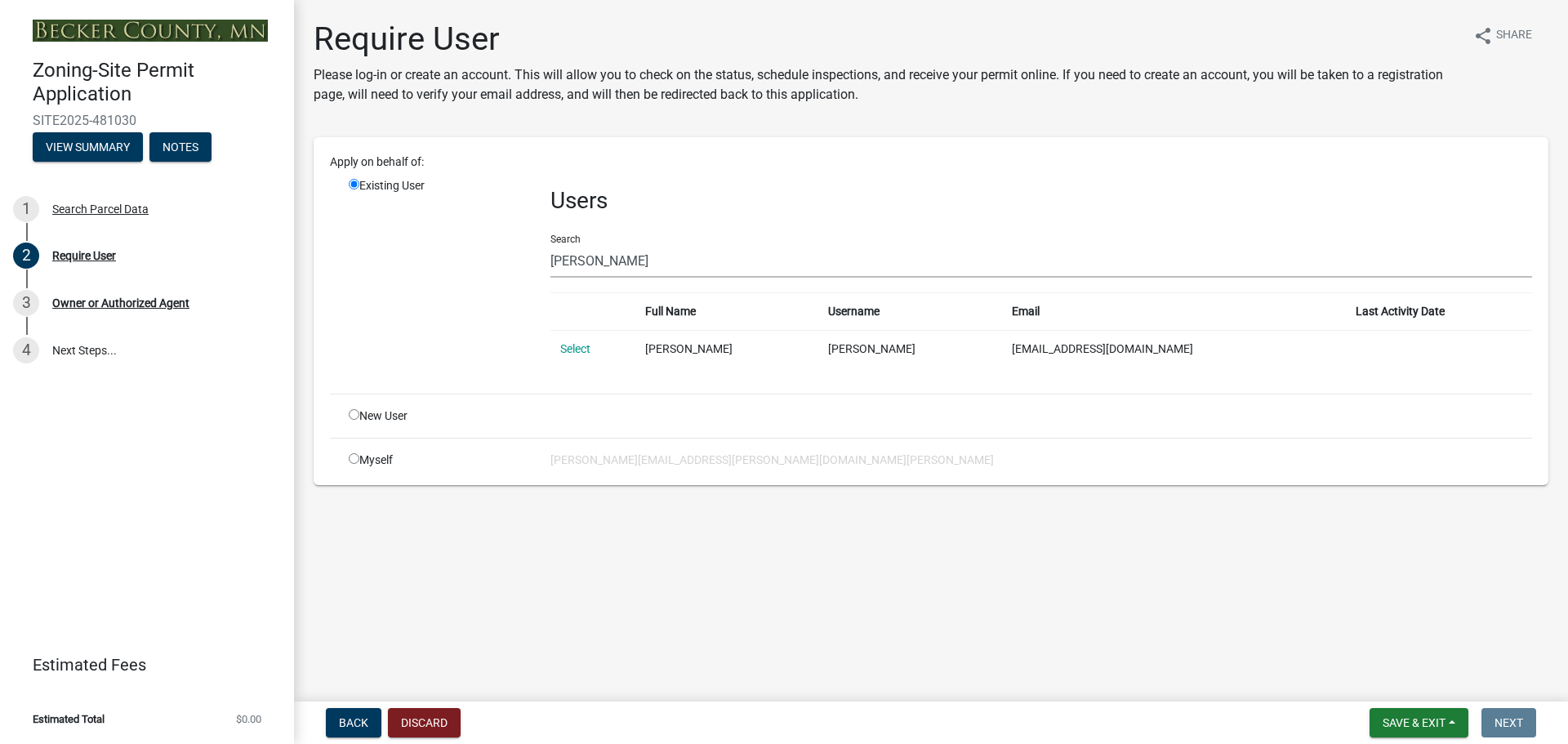
drag, startPoint x: 571, startPoint y: 349, endPoint x: 583, endPoint y: 347, distance: 12.2
click at [571, 349] on link "Select" at bounding box center [575, 348] width 31 height 13
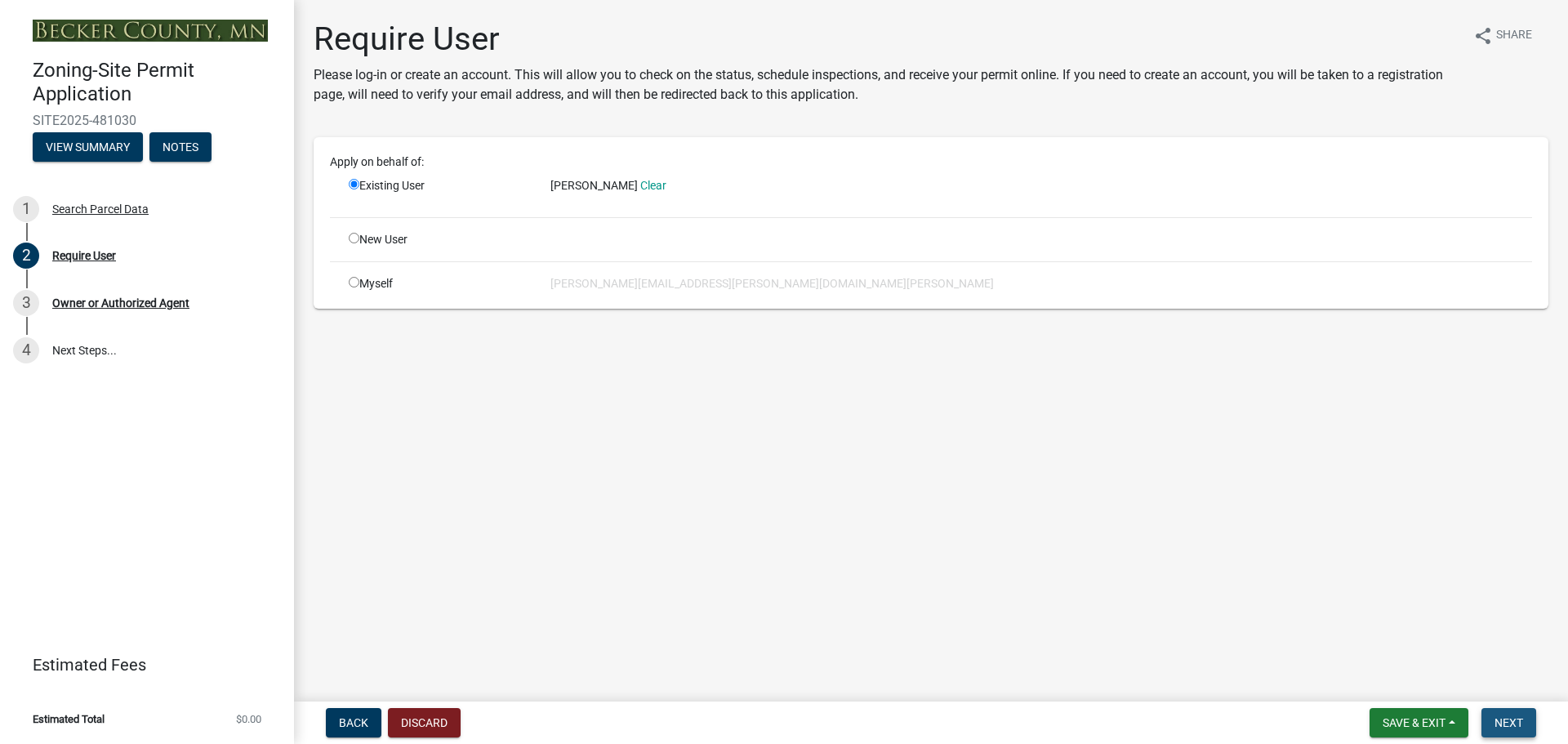
click at [1512, 717] on span "Next" at bounding box center [1508, 722] width 29 height 13
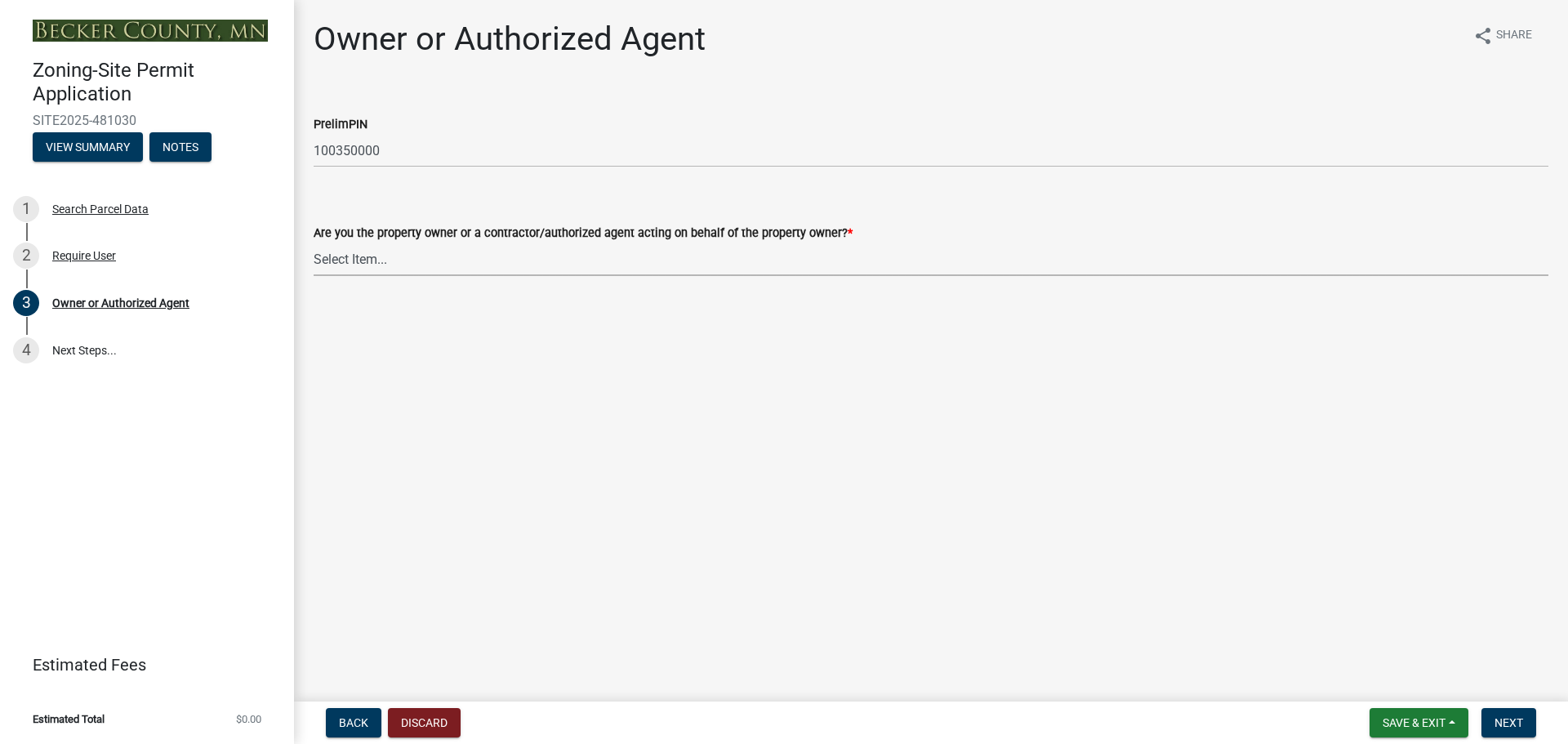
click at [356, 252] on select "Select Item... Property Owner Authorized Agent" at bounding box center [931, 259] width 1234 height 33
click at [314, 242] on select "Select Item... Property Owner Authorized Agent" at bounding box center [931, 259] width 1234 height 33
select select "3c674549-ed69-405f-b795-9fa3f7d47d9d"
click at [1514, 710] on button "Next" at bounding box center [1509, 722] width 55 height 30
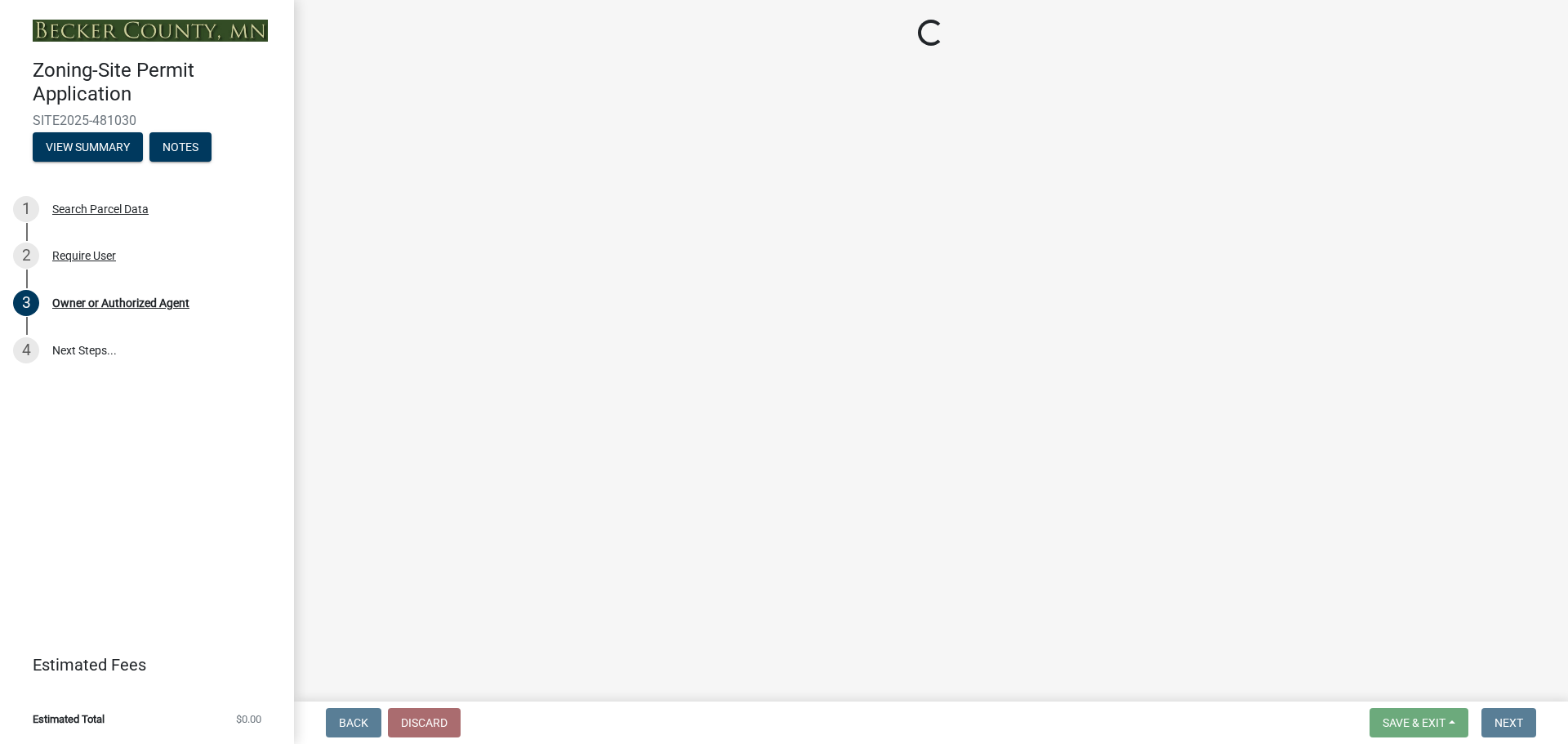
select select "7495cd23-7925-4583-9785-3065799a1be4"
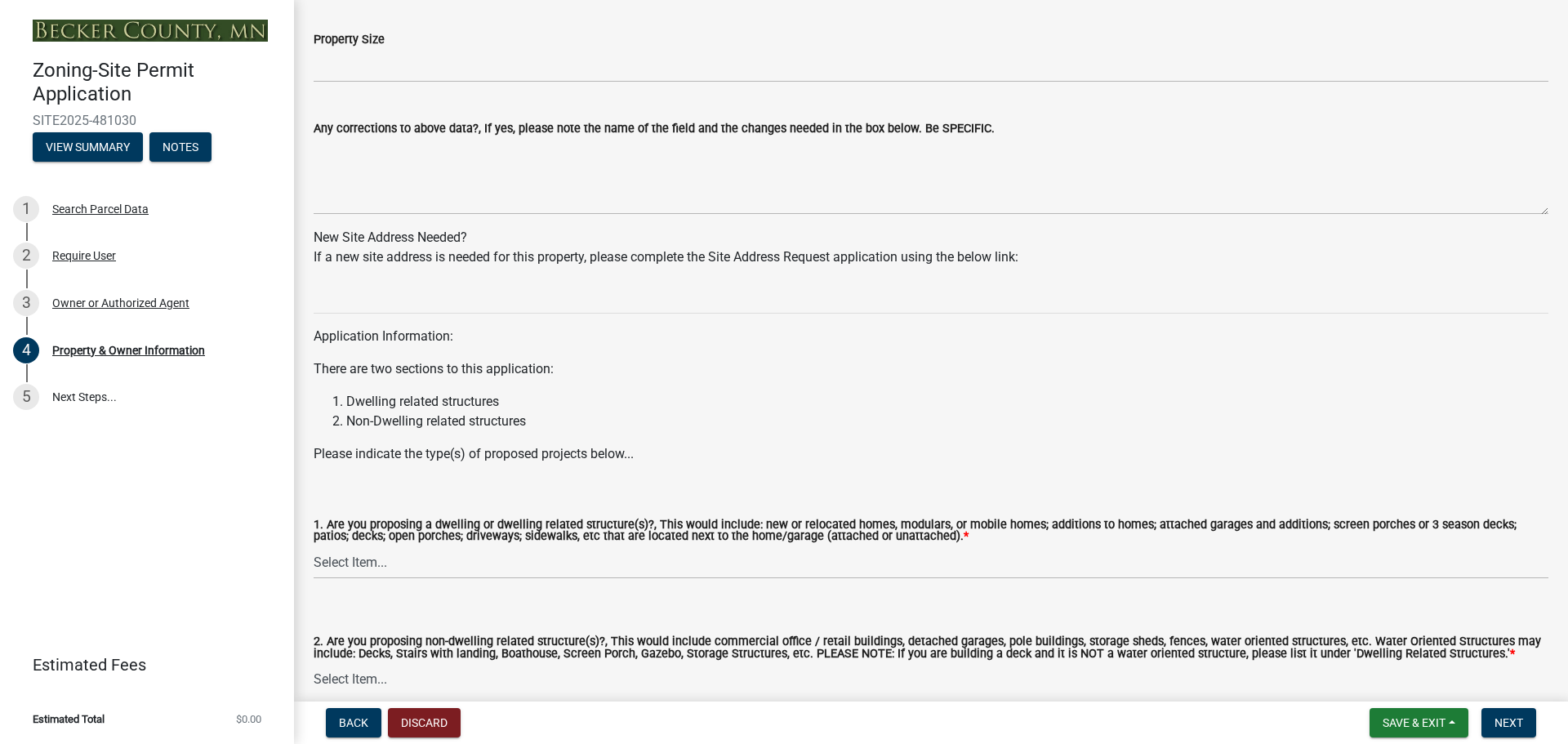
scroll to position [1462, 0]
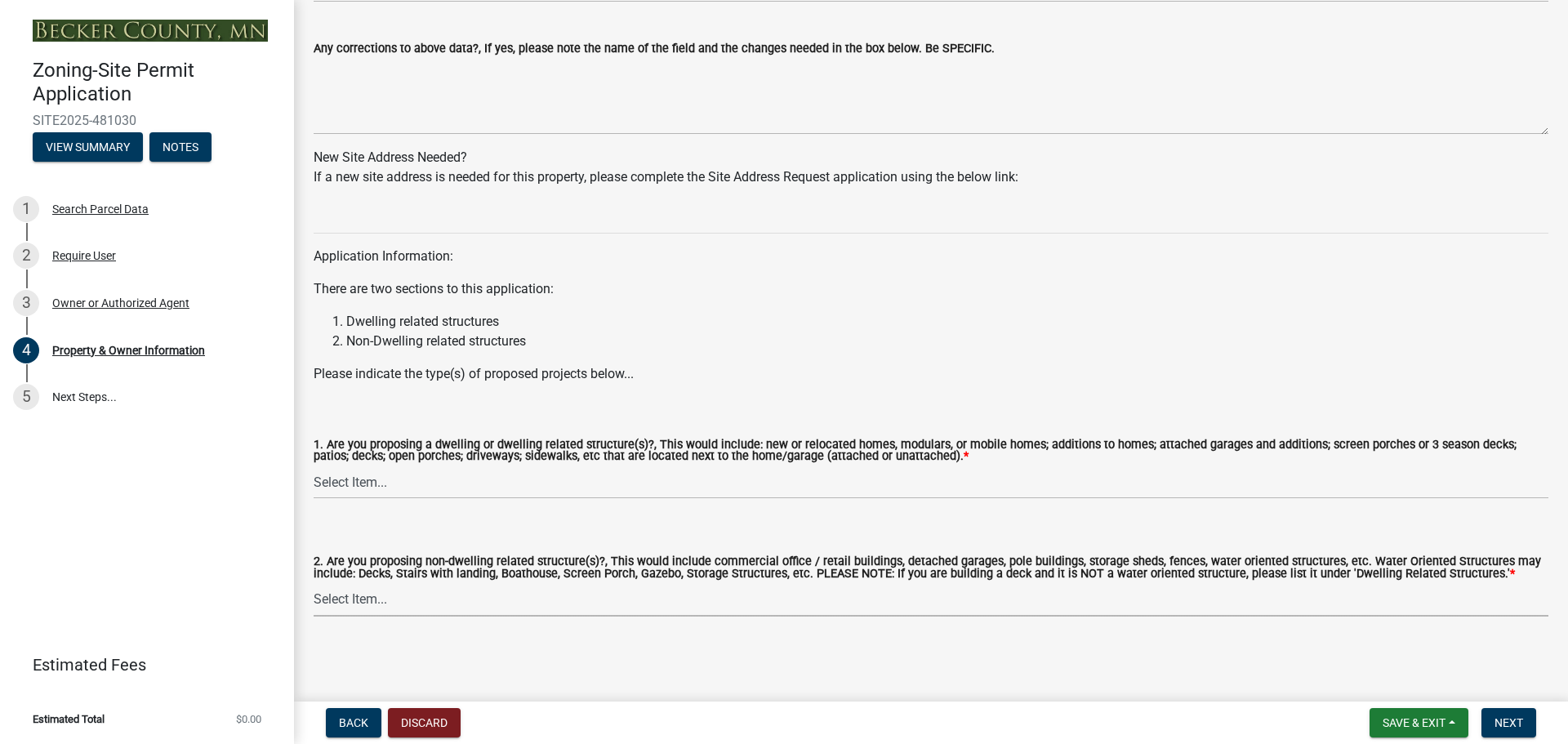
click at [346, 597] on select "Select Item... Yes No" at bounding box center [931, 599] width 1234 height 33
click at [314, 583] on select "Select Item... Yes No" at bounding box center [931, 599] width 1234 height 33
select select "5a5634ed-f11e-4c7b-90e1-096e6cfd17b9"
click at [380, 480] on select "Select Item... Yes No" at bounding box center [931, 482] width 1234 height 33
click at [314, 465] on select "Select Item... Yes No" at bounding box center [931, 482] width 1234 height 33
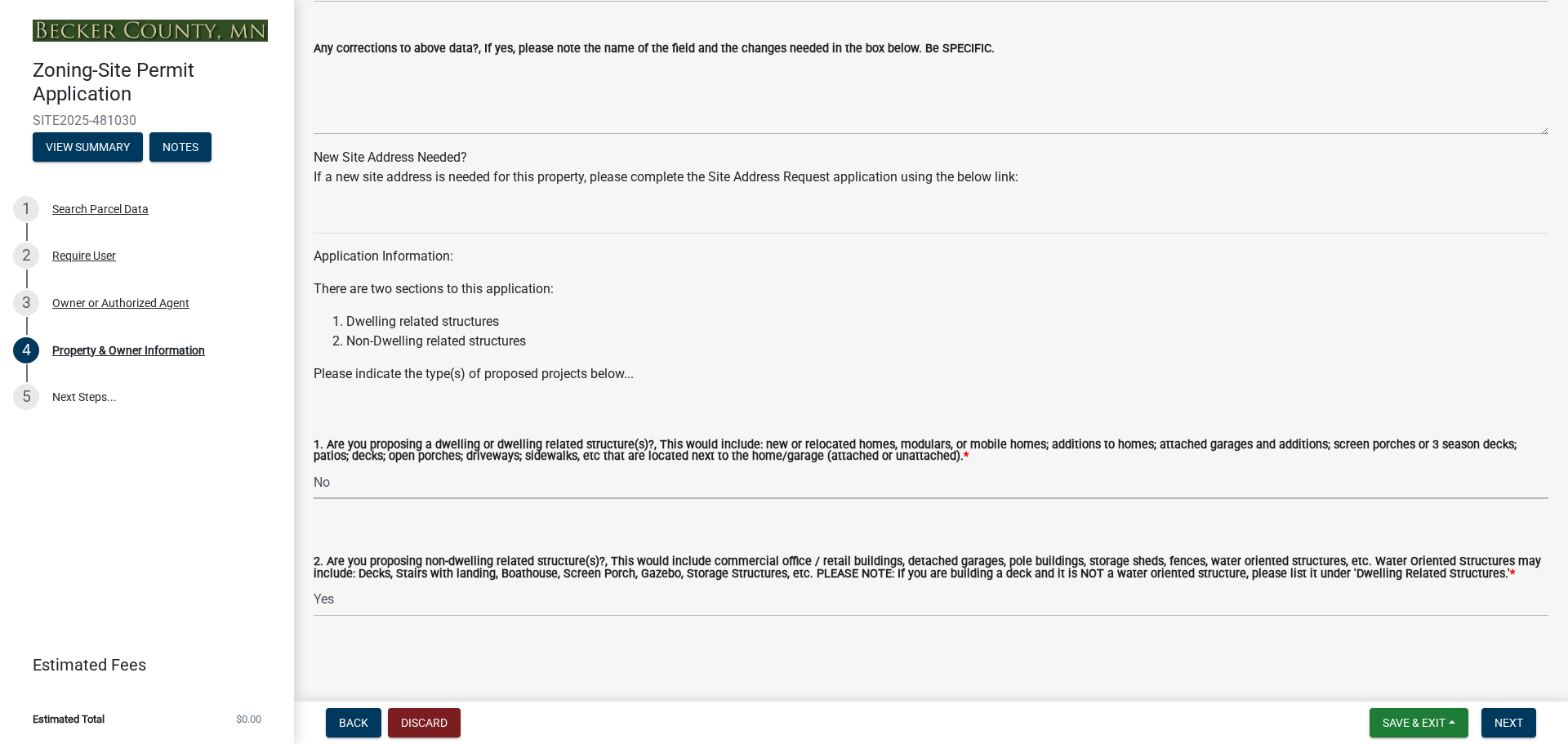
select select "fcf6d223-6c57-4dc5-b63a-a94704169022"
click at [1504, 716] on span "Next" at bounding box center [1508, 722] width 29 height 13
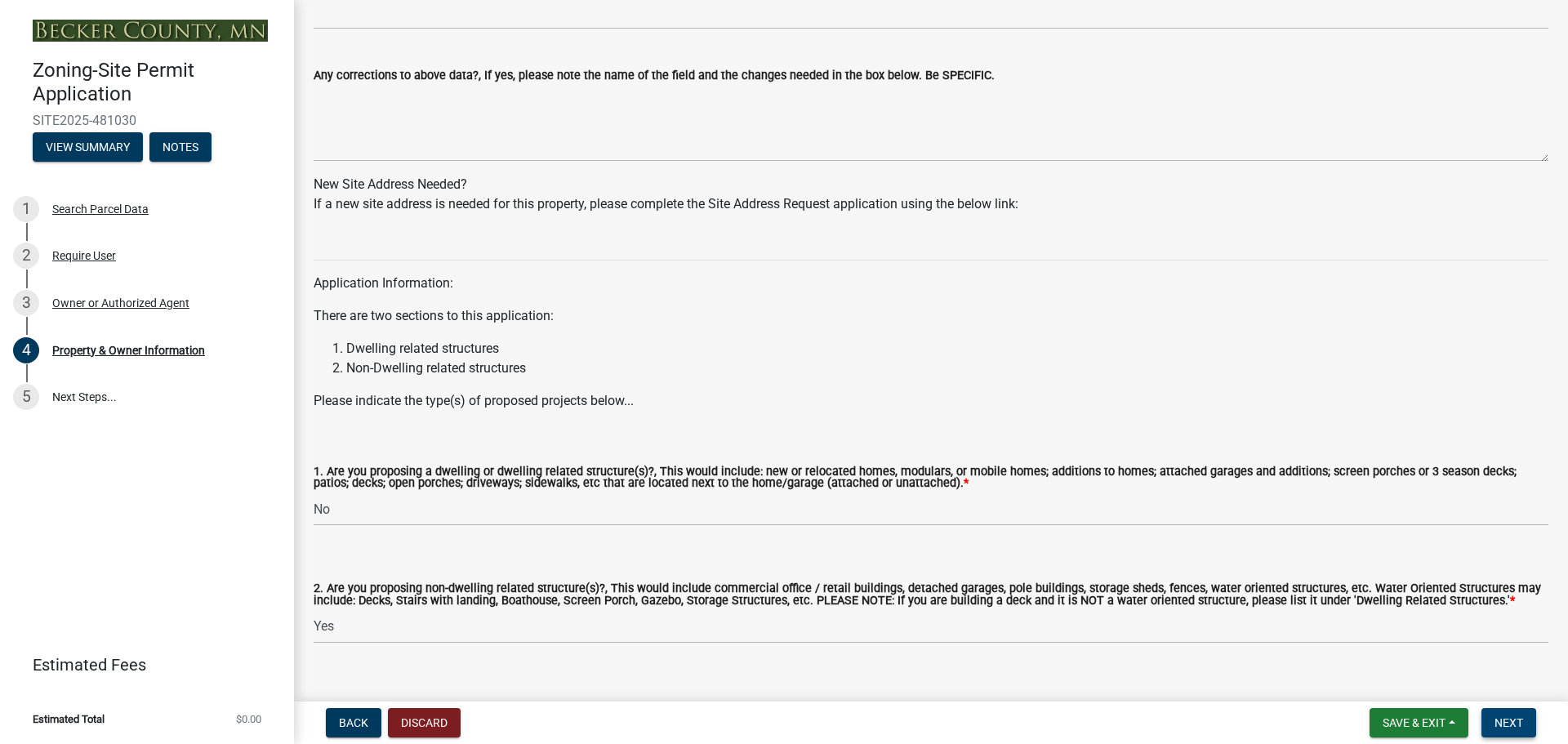
scroll to position [1502, 0]
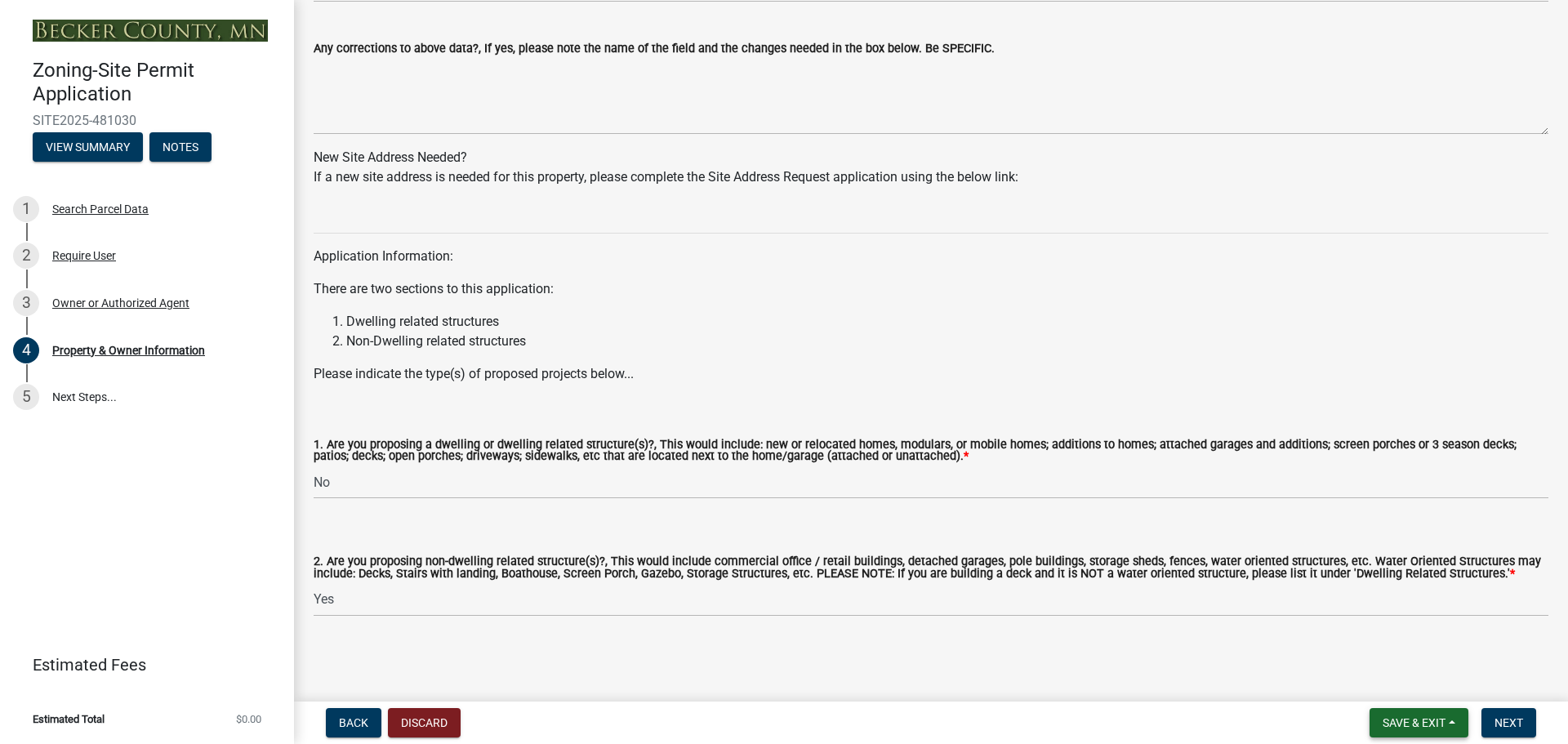
click at [1403, 713] on button "Save & Exit" at bounding box center [1418, 722] width 98 height 30
click at [1370, 678] on button "Save & Exit" at bounding box center [1403, 680] width 131 height 39
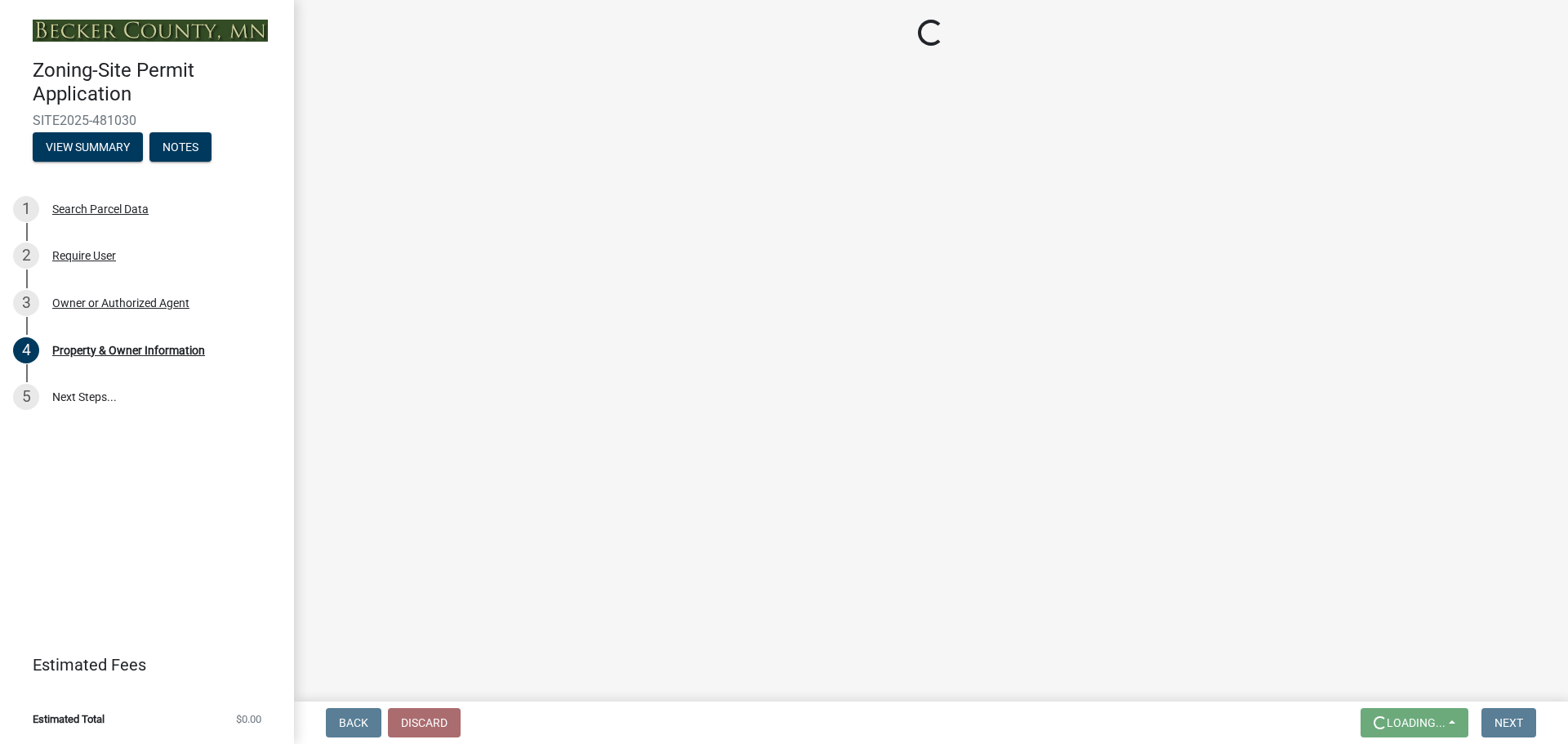
scroll to position [0, 0]
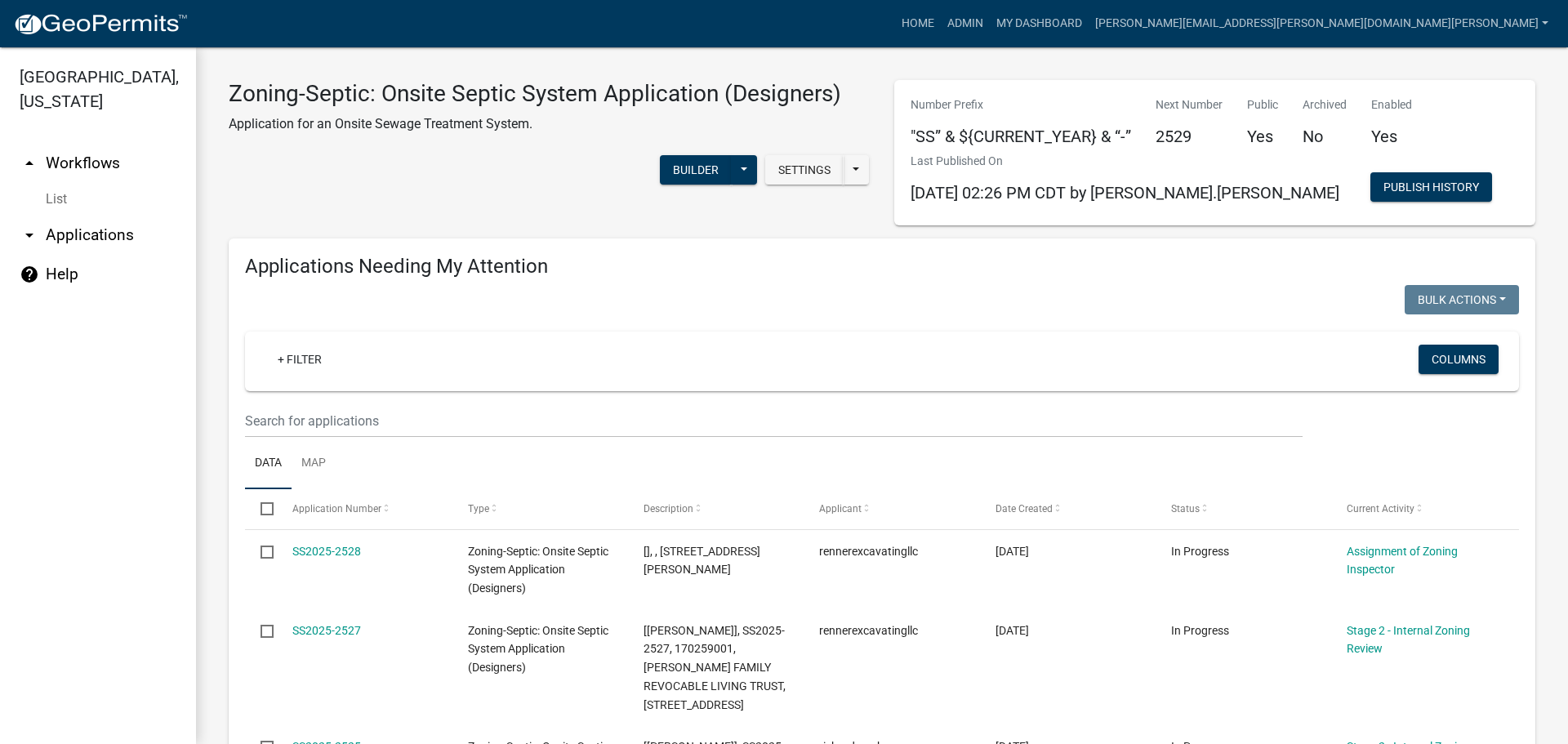
click at [1071, 339] on div "+ Filter Columns" at bounding box center [881, 361] width 1259 height 60
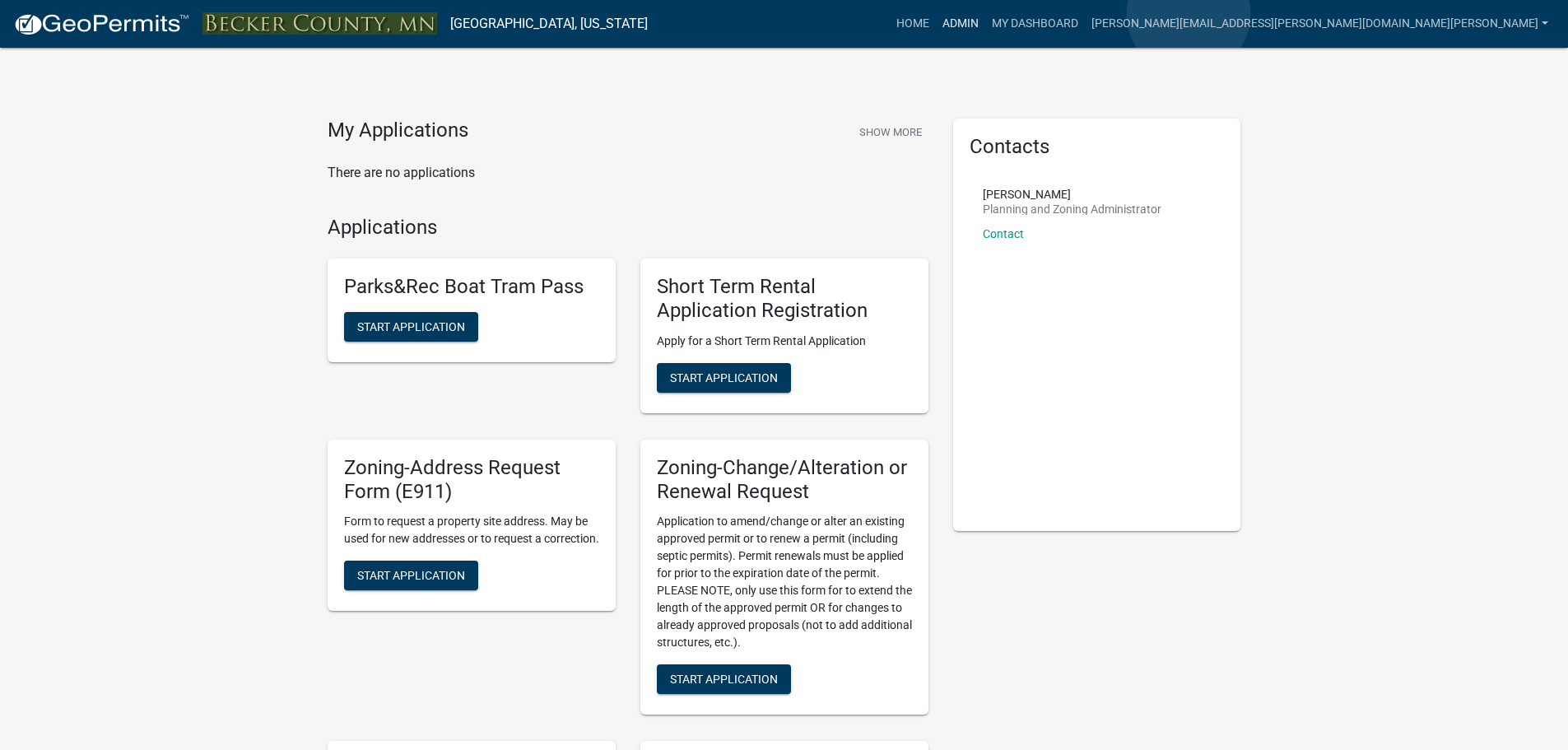
click at [985, 14] on link "Admin" at bounding box center [961, 24] width 50 height 32
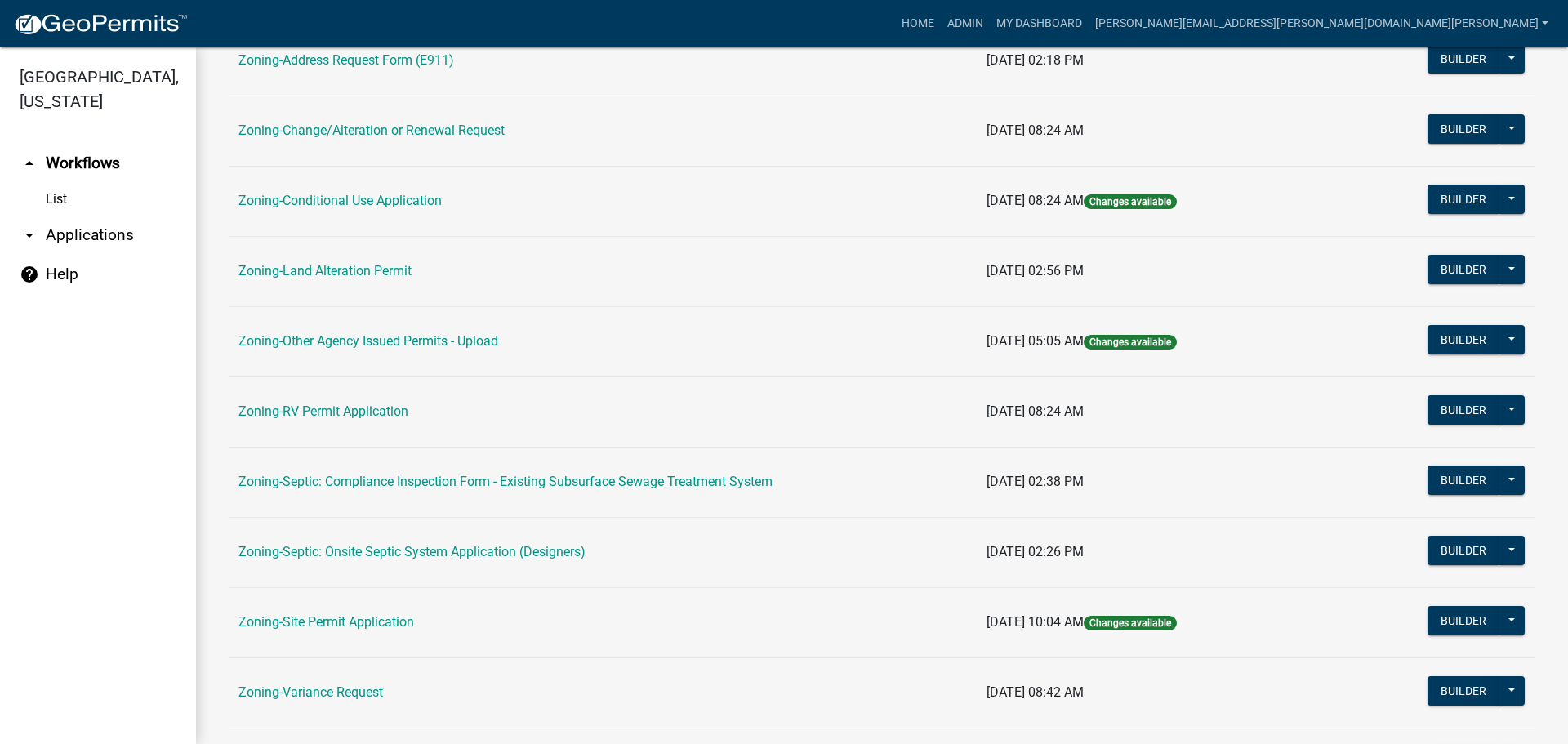
scroll to position [490, 0]
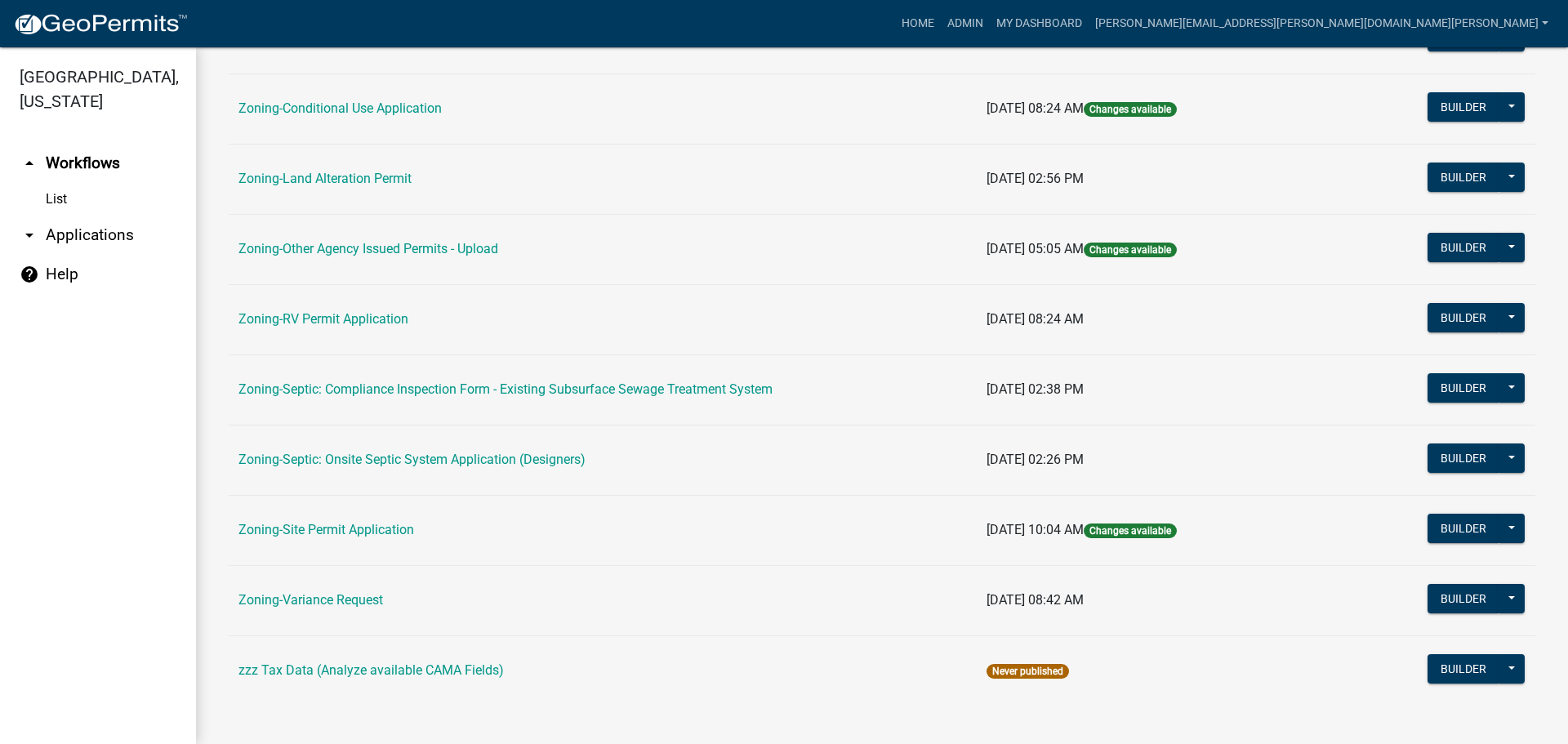
drag, startPoint x: 411, startPoint y: 533, endPoint x: 432, endPoint y: 527, distance: 21.8
click at [411, 533] on link "Zoning-Site Permit Application" at bounding box center [326, 529] width 175 height 16
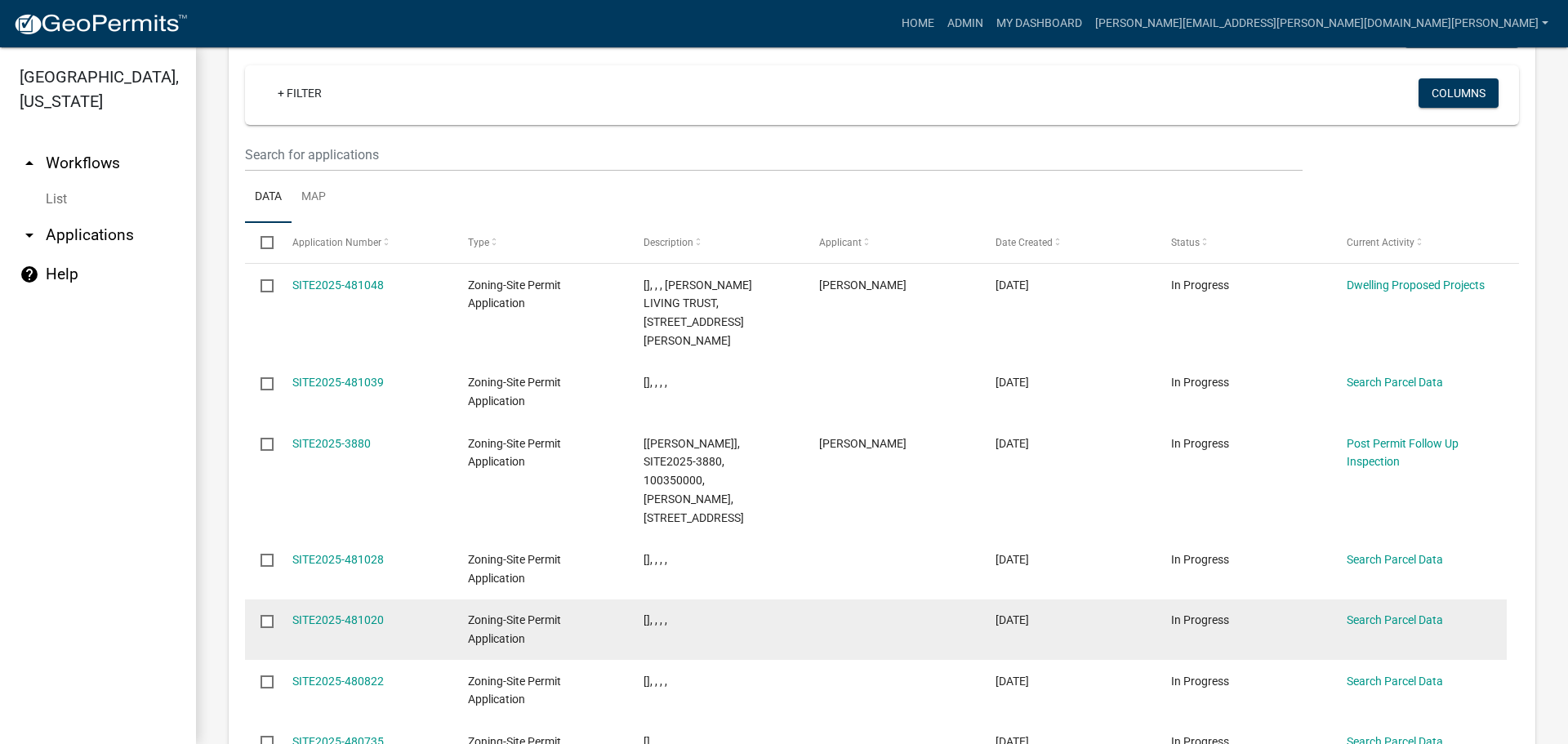
scroll to position [2095, 0]
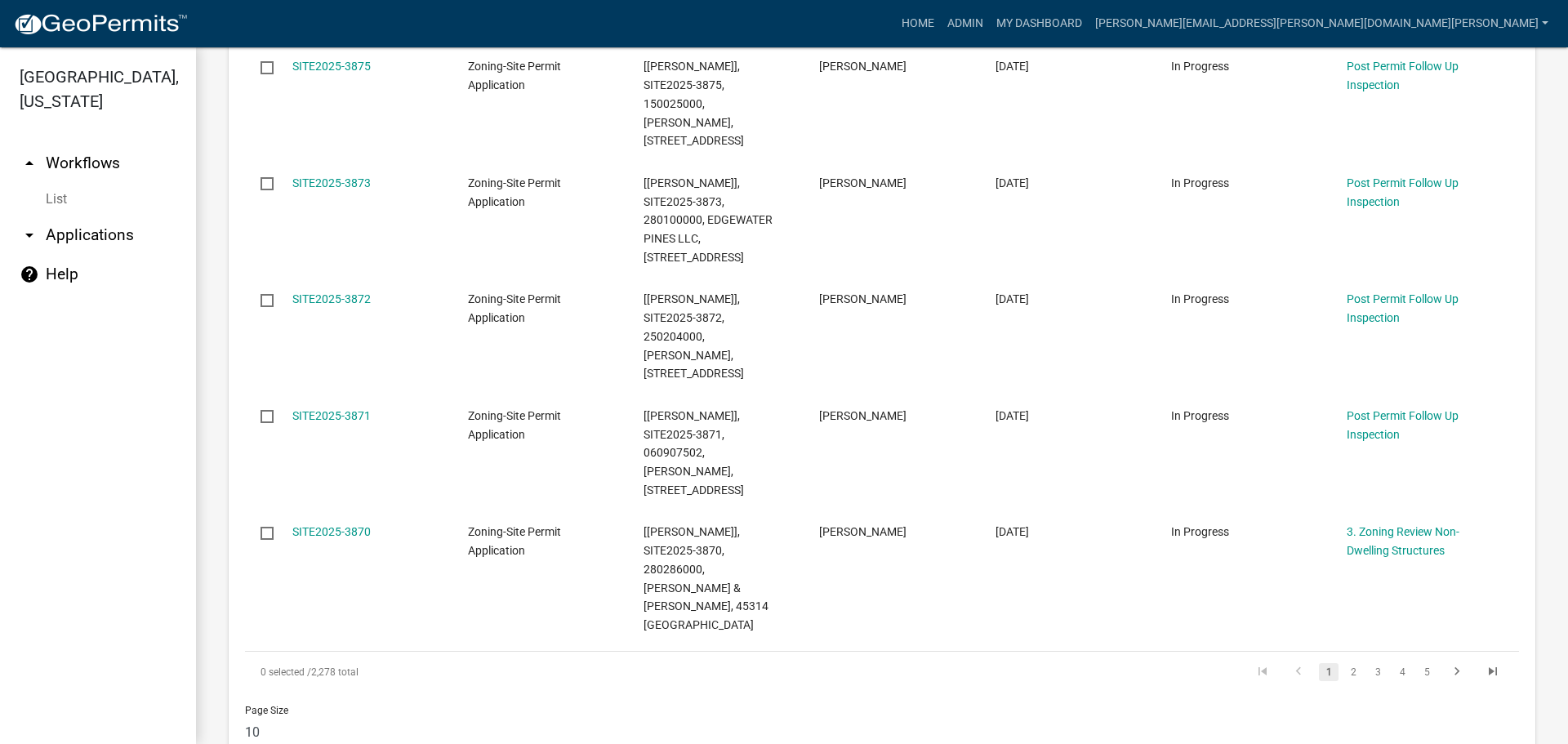
scroll to position [977, 0]
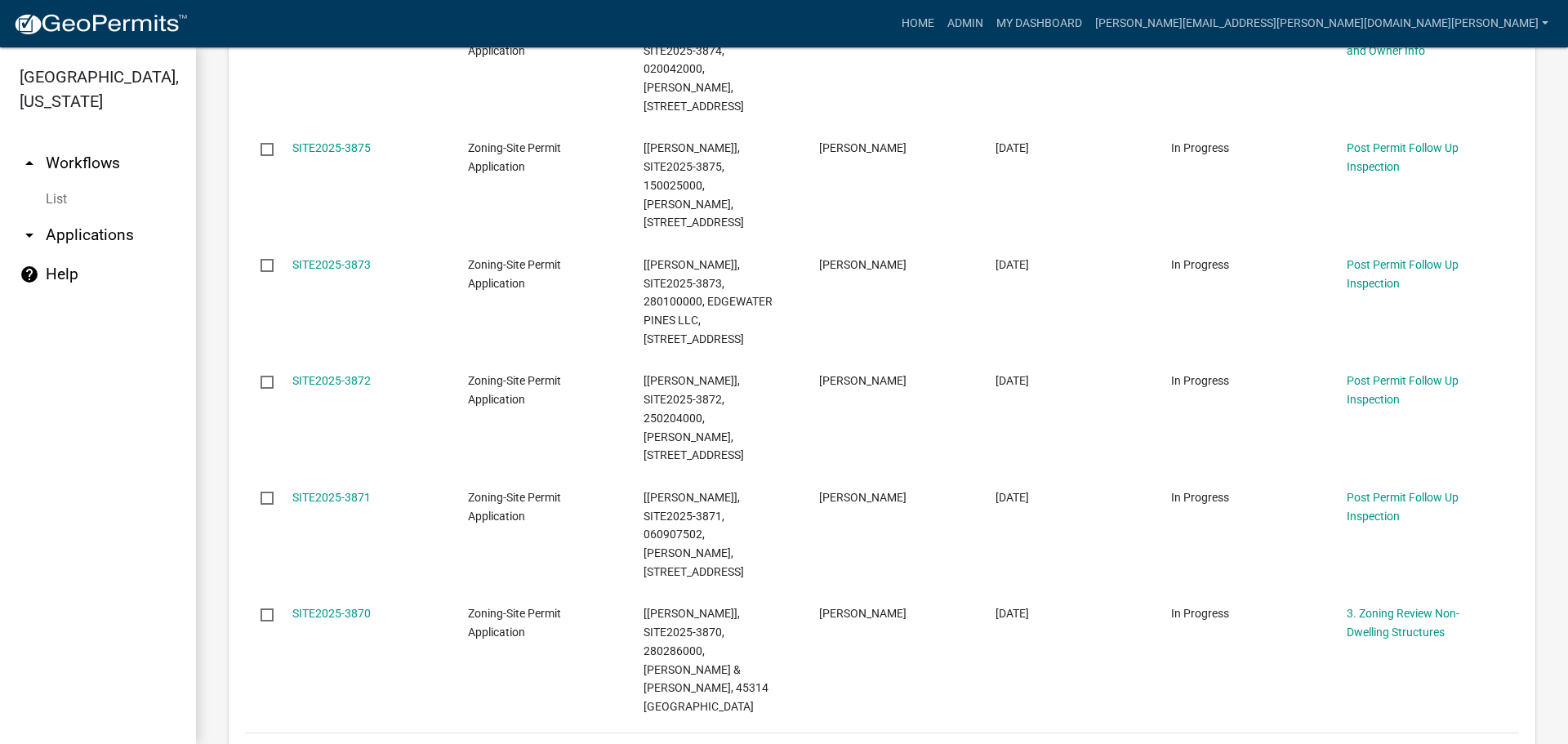
click at [1344, 743] on link "2" at bounding box center [1353, 754] width 20 height 18
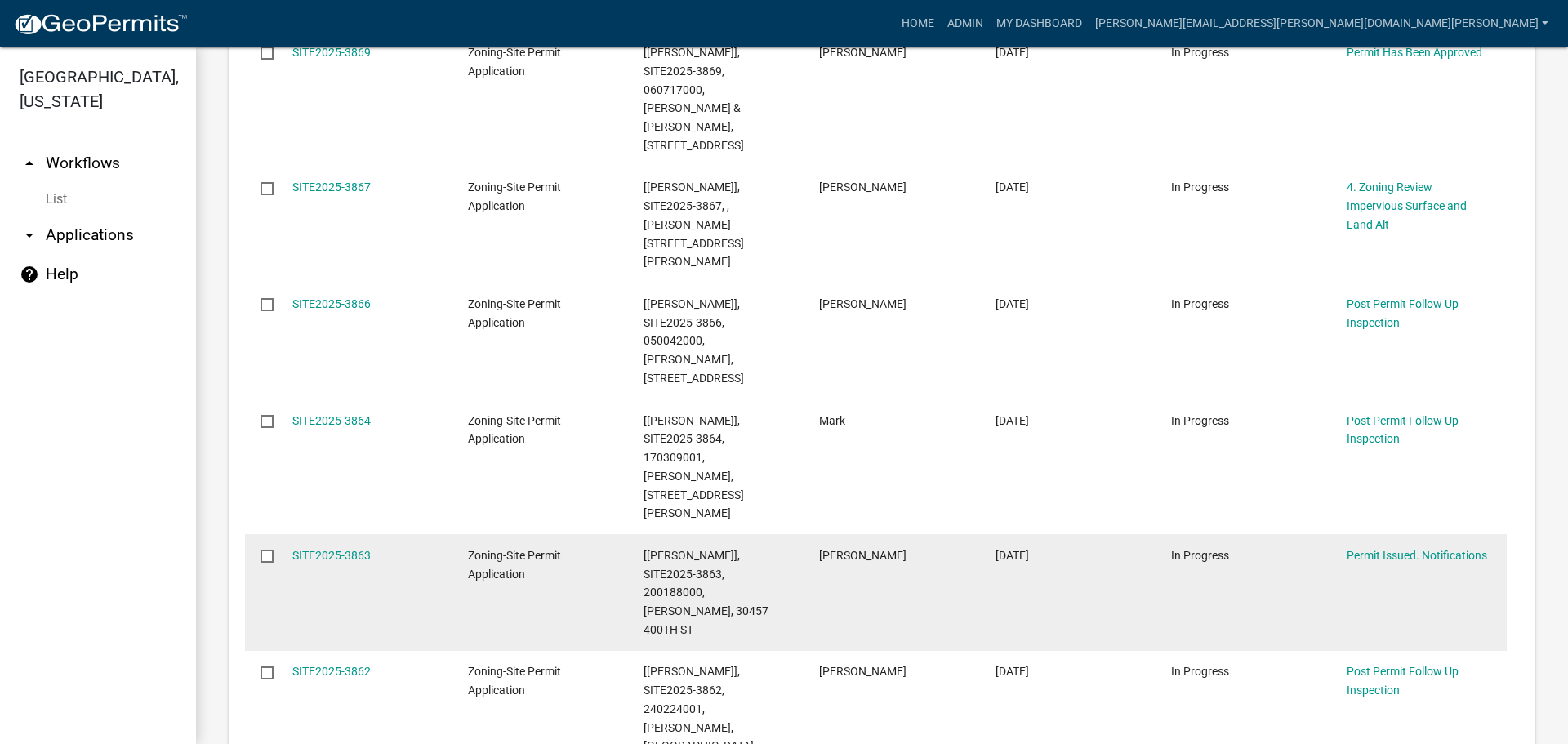
scroll to position [451, 0]
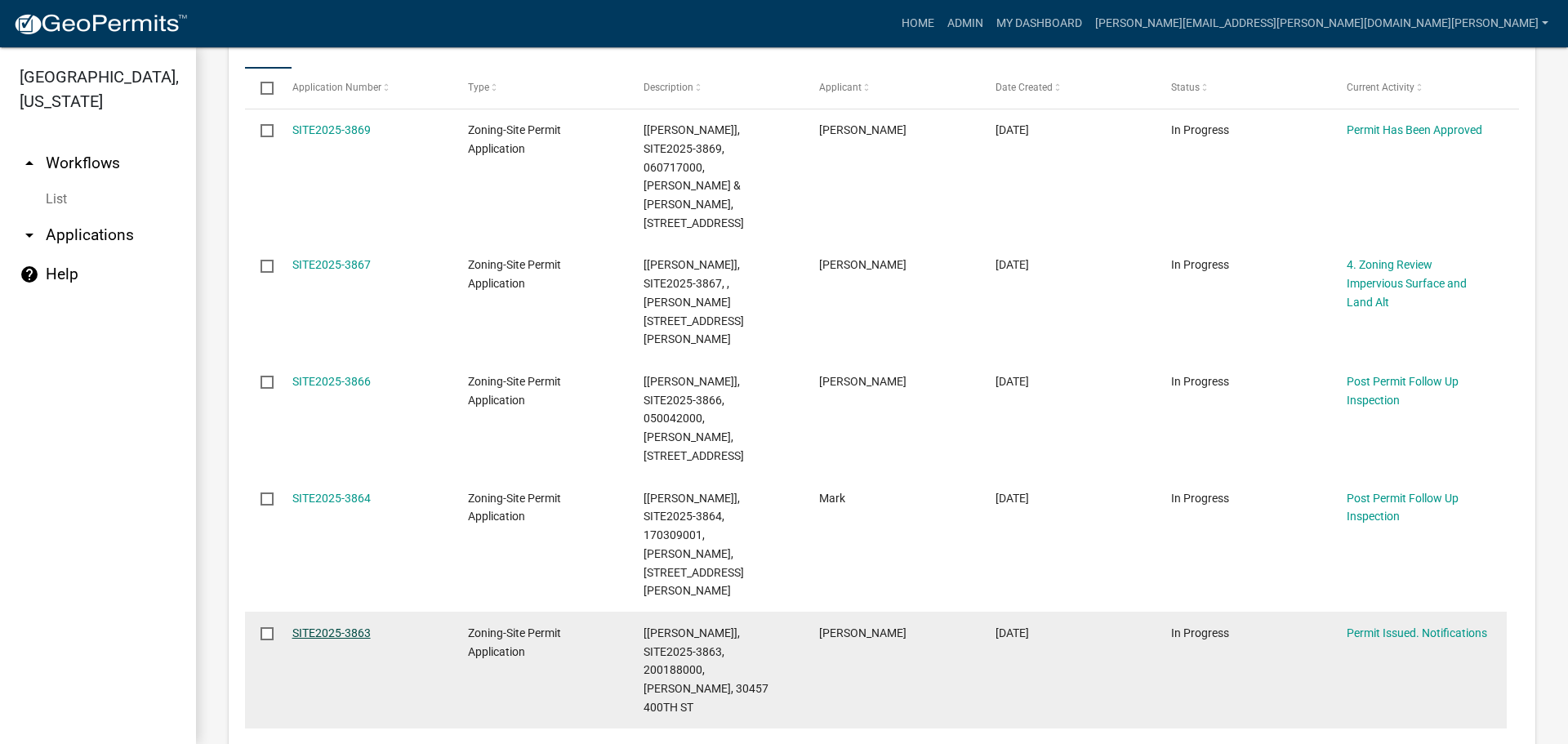
click at [338, 626] on link "SITE2025-3863" at bounding box center [332, 632] width 79 height 13
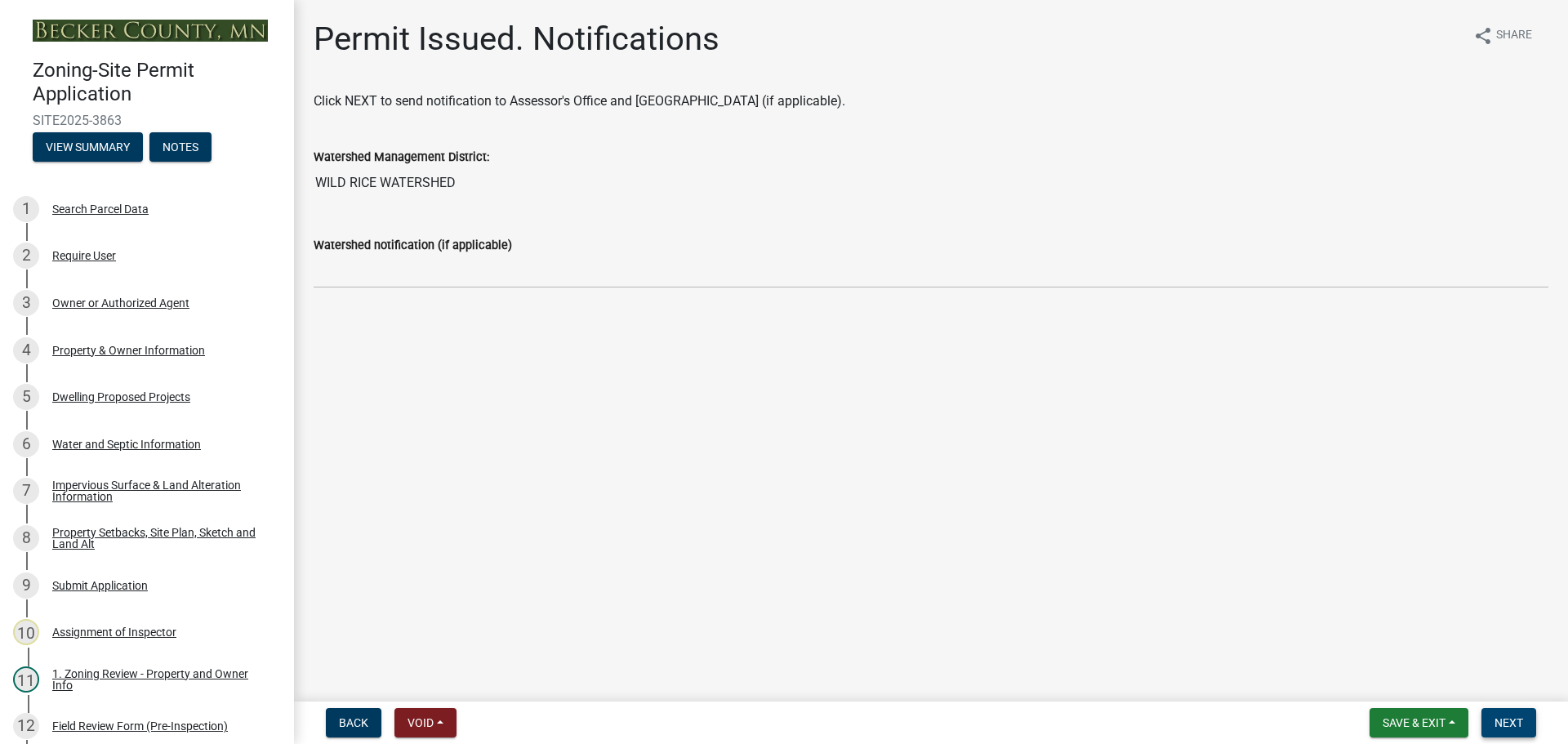
click at [1512, 713] on button "Next" at bounding box center [1509, 722] width 55 height 30
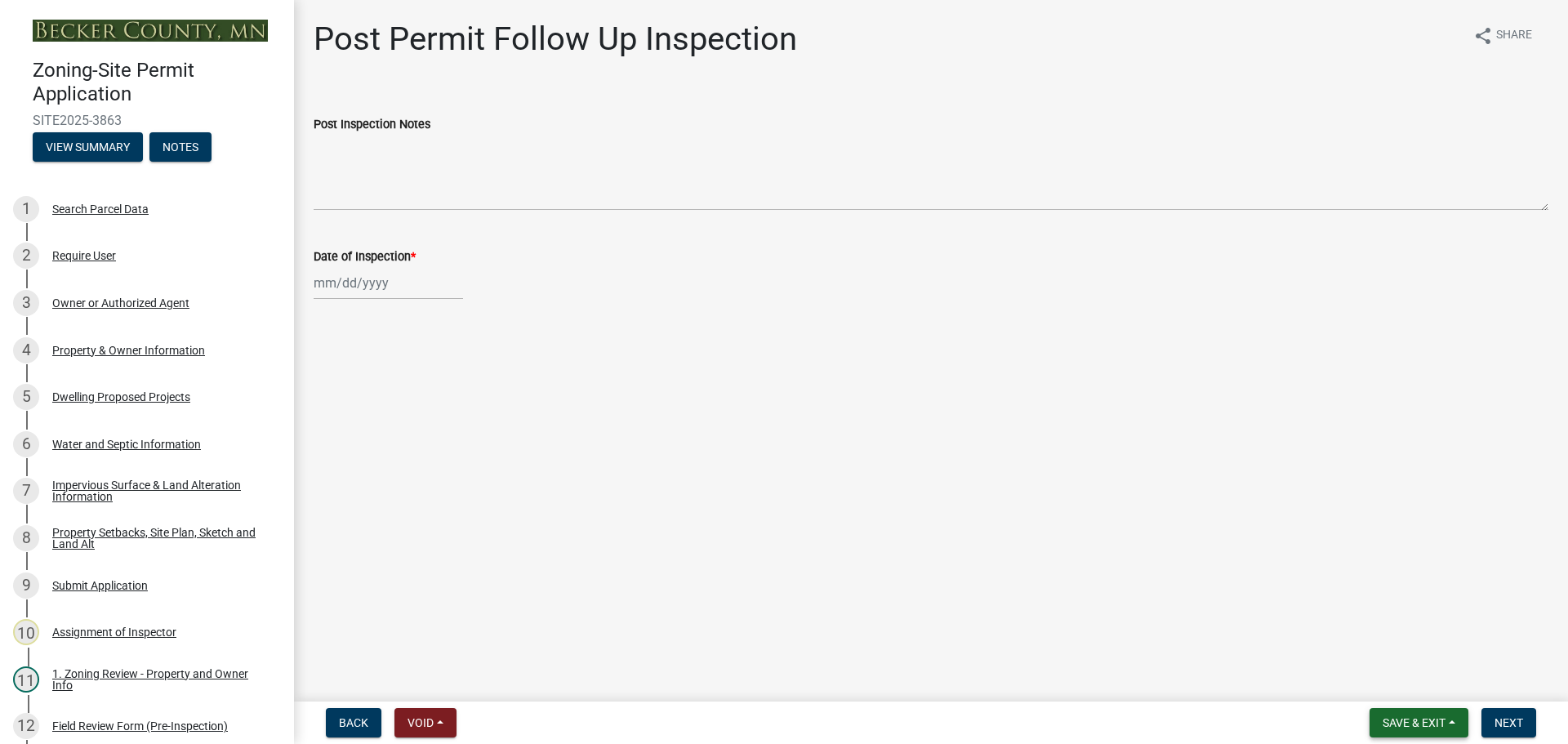
click at [1429, 716] on span "Save & Exit" at bounding box center [1414, 722] width 63 height 13
click at [1414, 685] on button "Save & Exit" at bounding box center [1403, 680] width 131 height 39
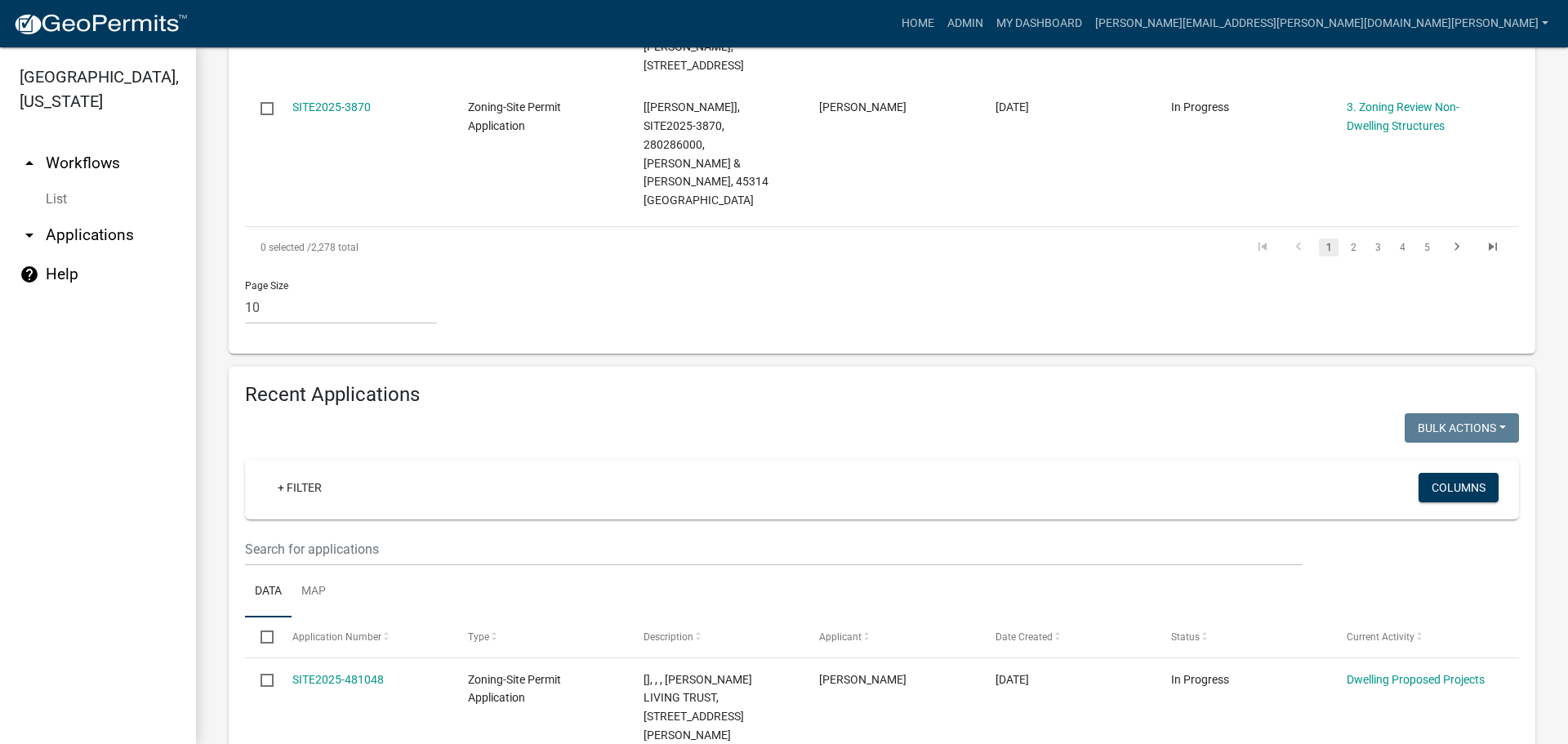
scroll to position [1551, 0]
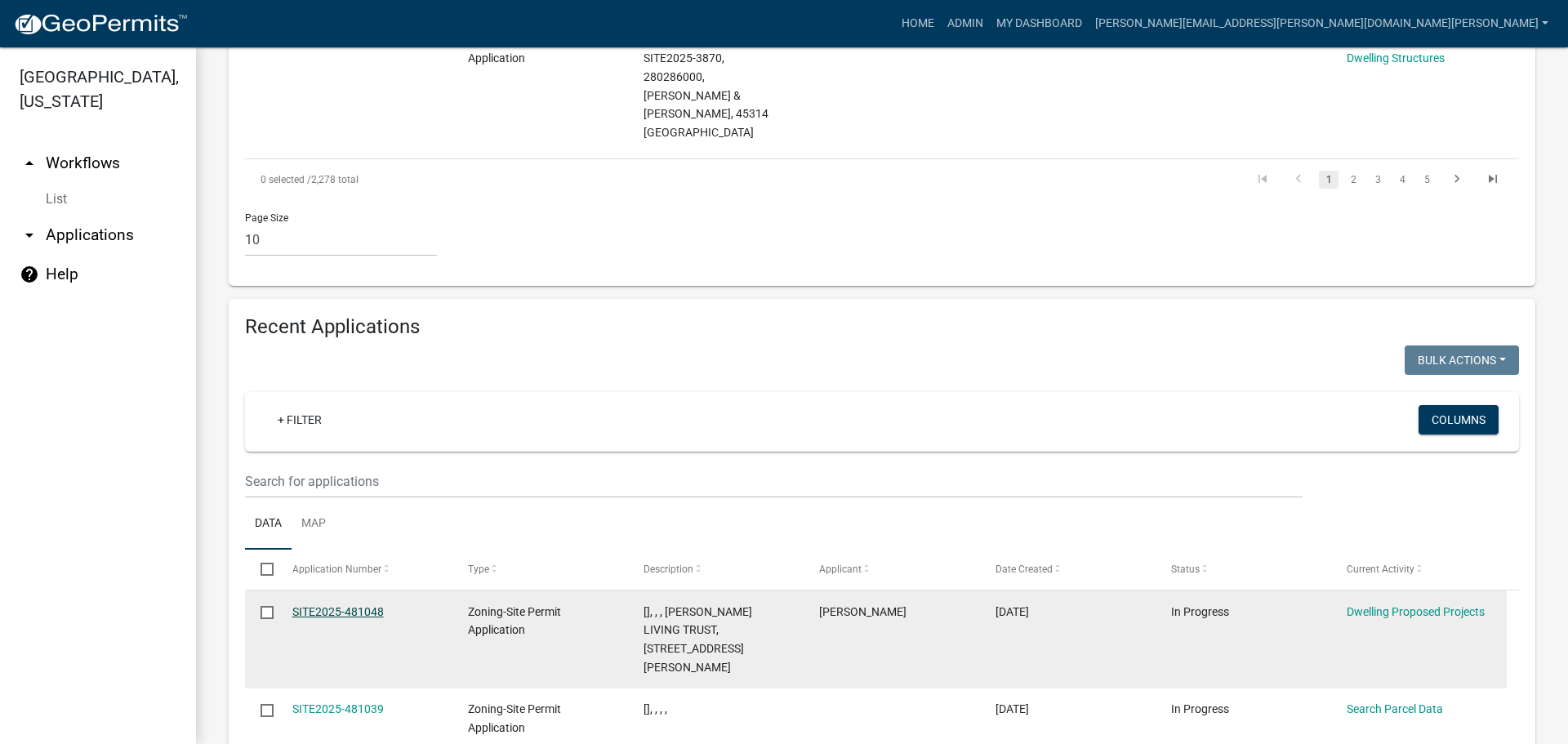
click at [348, 605] on link "SITE2025-481048" at bounding box center [338, 611] width 92 height 13
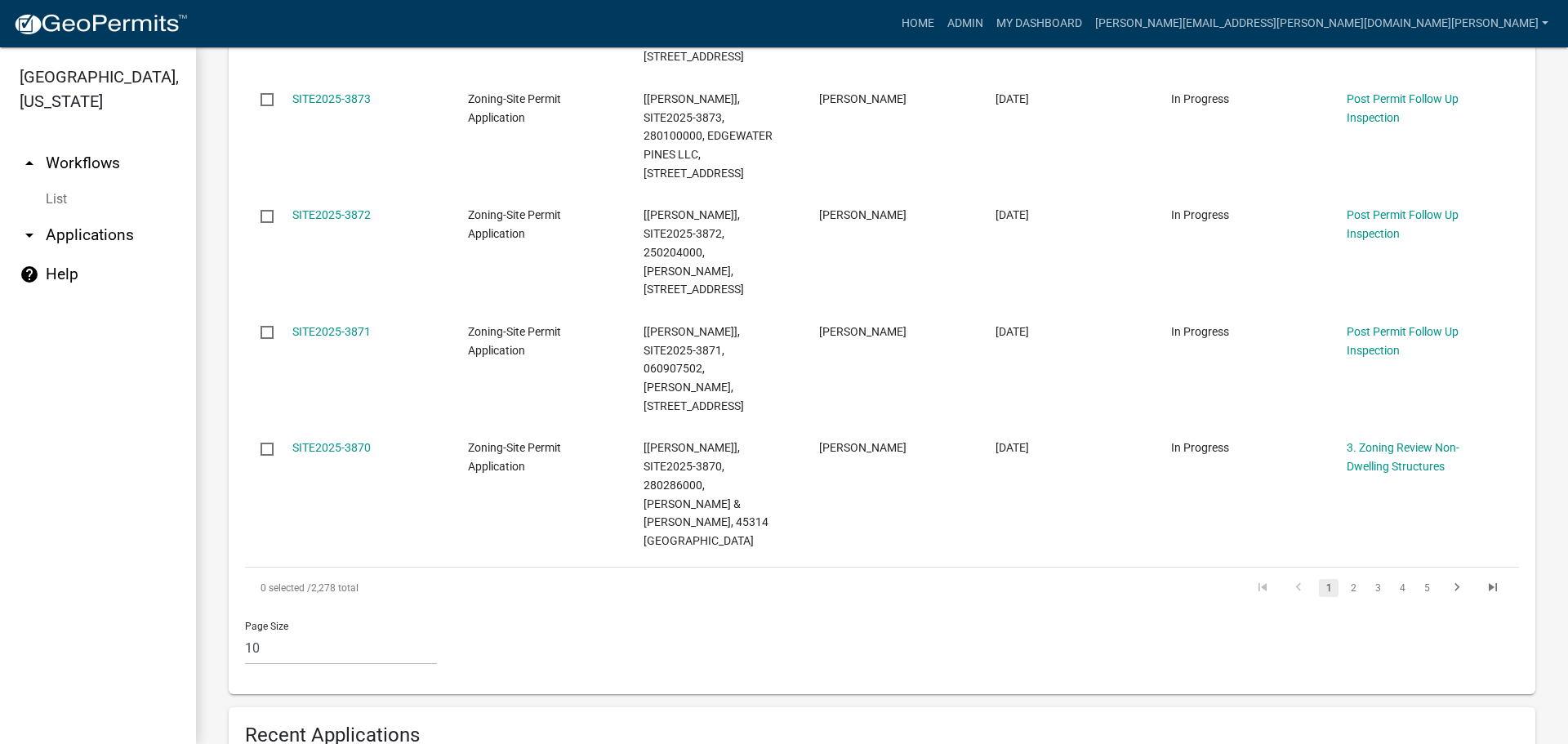
scroll to position [1469, 0]
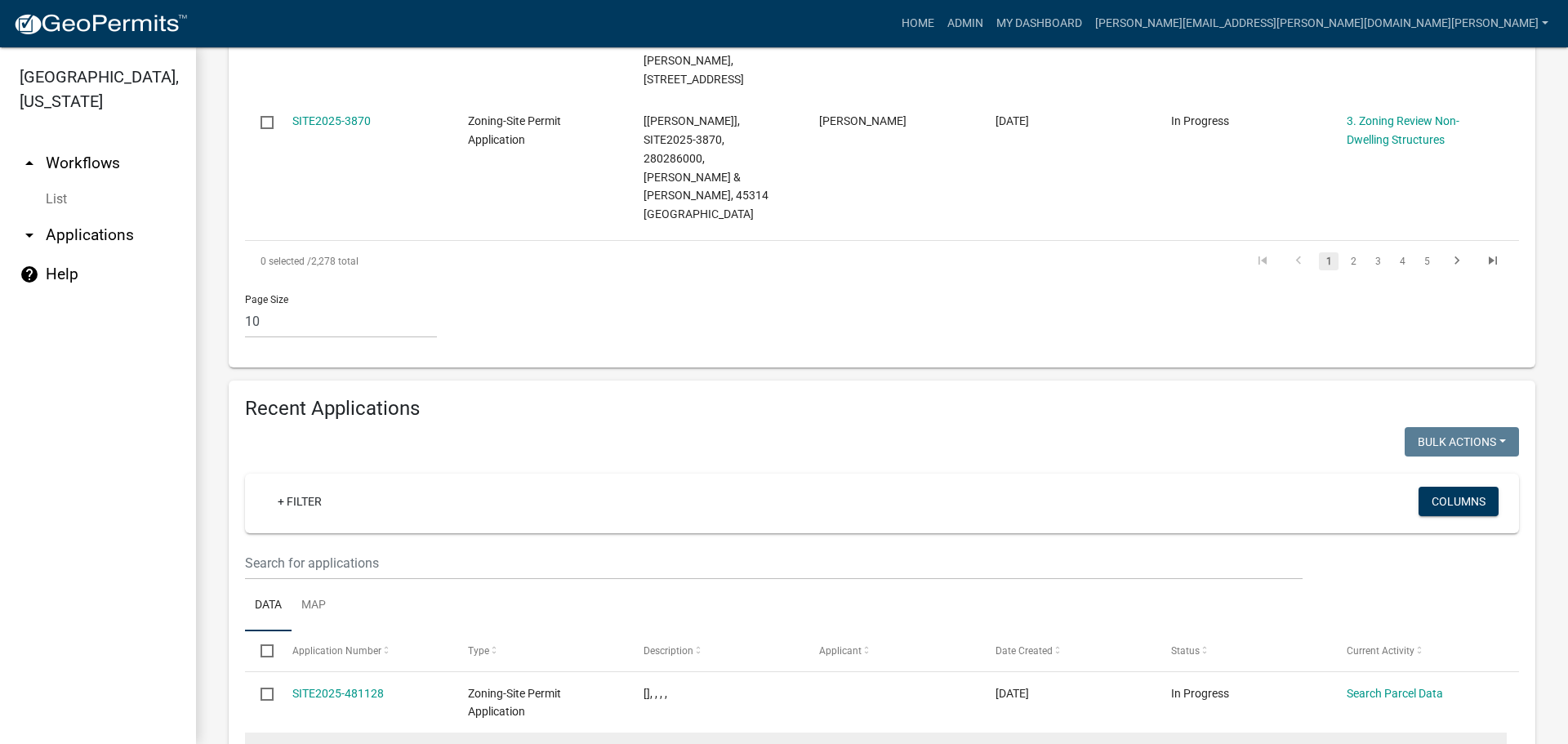
click at [374, 743] on link "SITE2025-481126" at bounding box center [338, 753] width 92 height 13
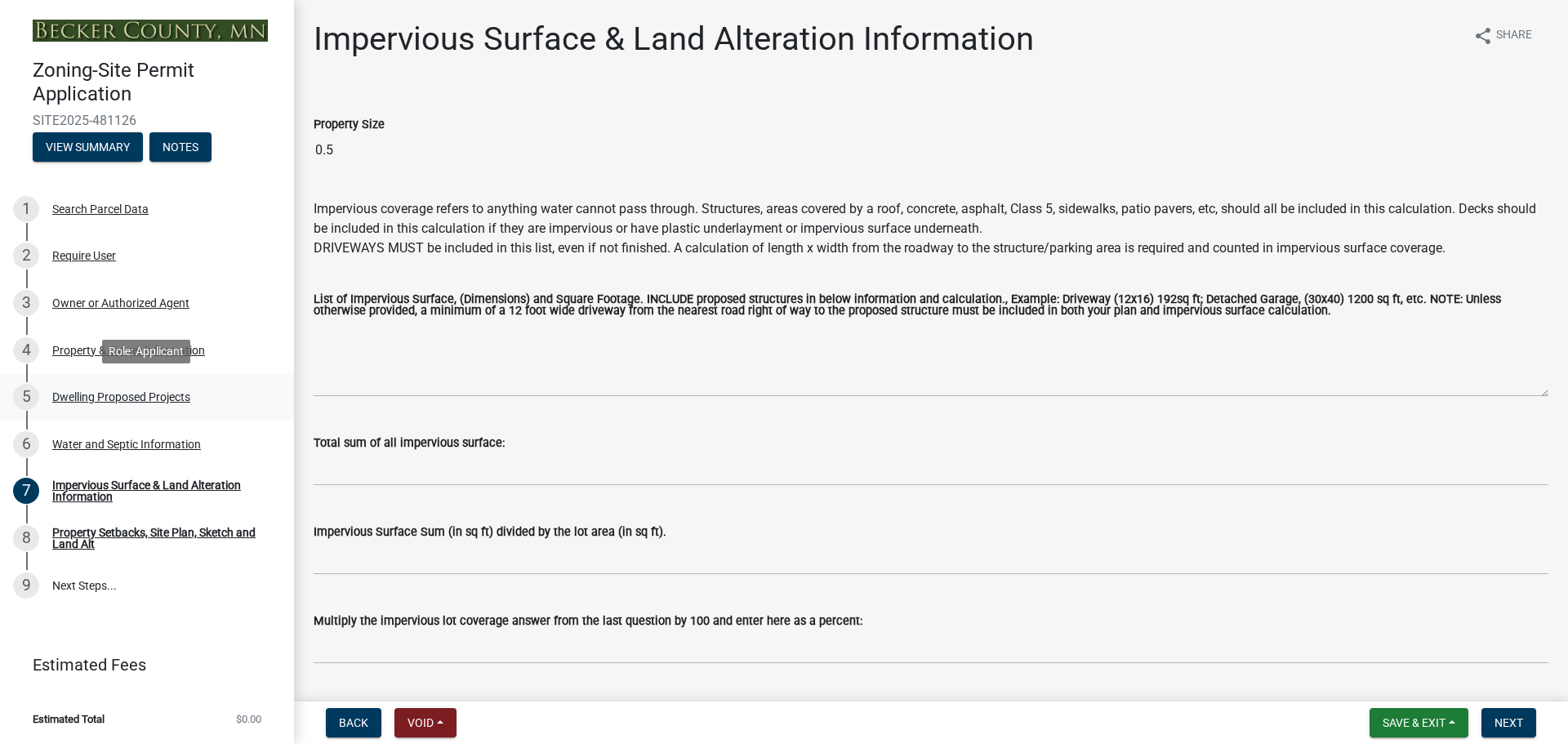
click at [122, 395] on div "Dwelling Proposed Projects" at bounding box center [121, 397] width 138 height 12
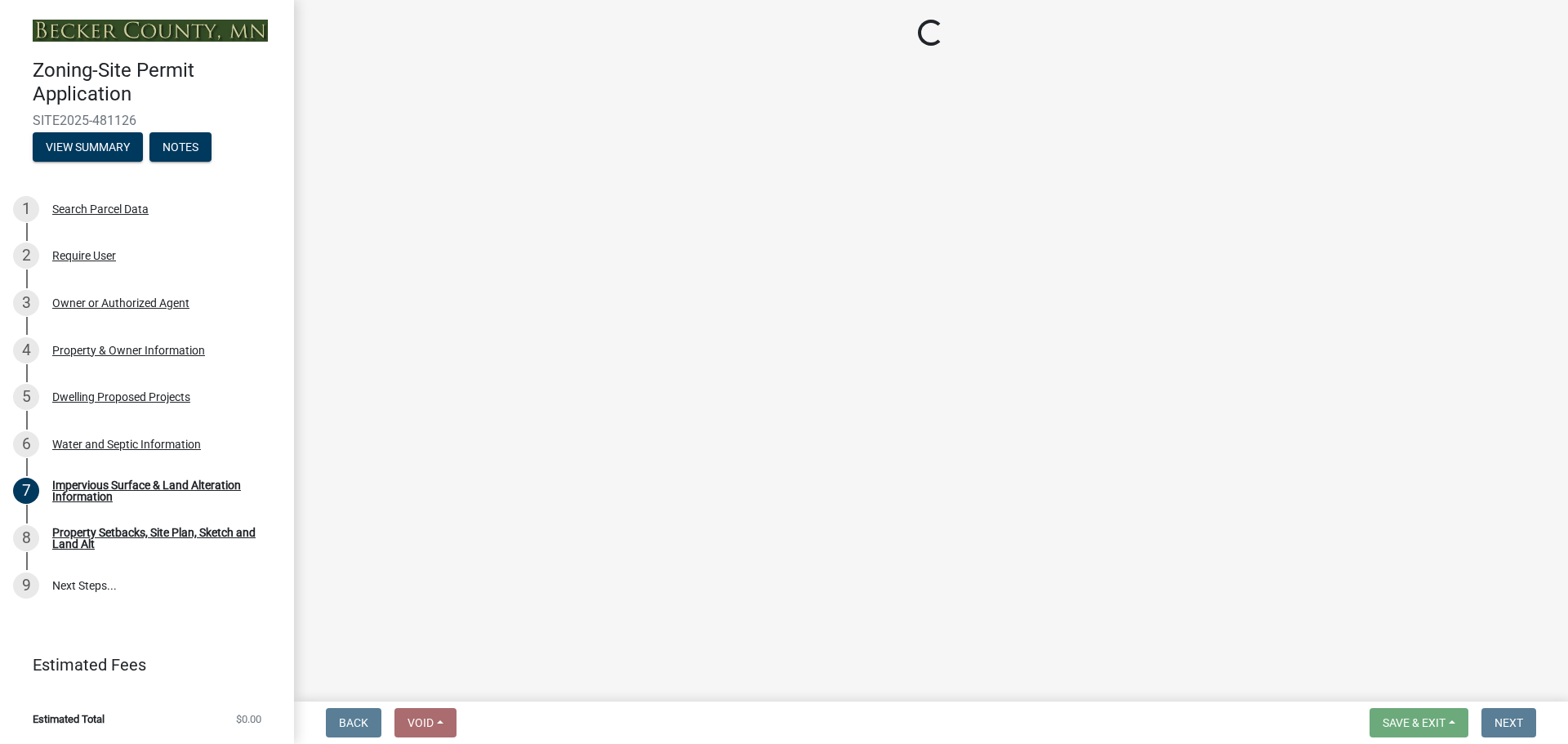
select select "b76c2e3f-c59d-4748-8205-29623accd873"
select select "2dc577ba-aef6-4196-bc52-35577603d189"
select select "f4ae0446-41fa-4afd-99aa-409617c58827"
select select "4f5e2784-8c40-49a3-b0e9-8f1a3cbab4f4"
select select "ad00b568-f24f-4dc2-90df-cb5d16449c52"
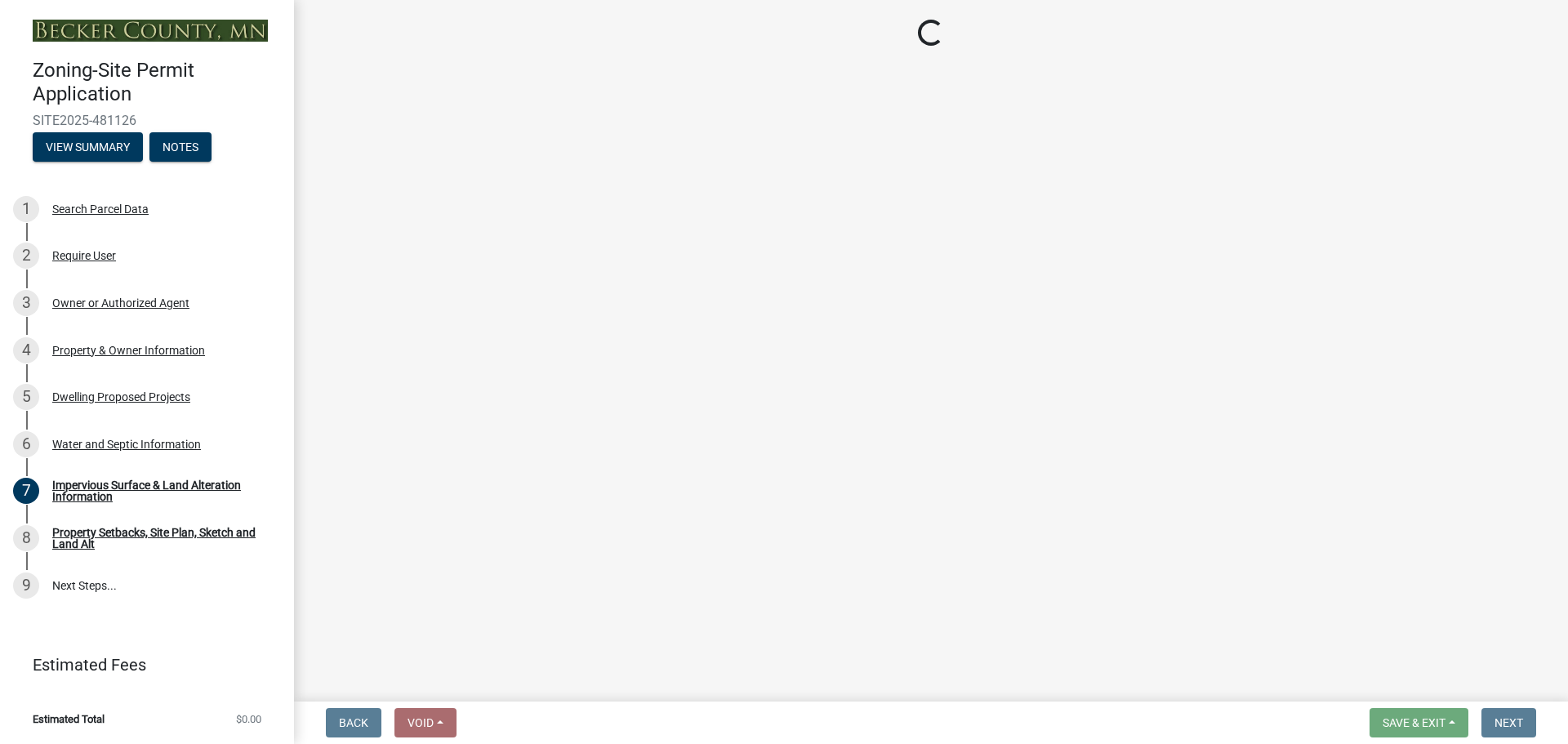
select select "ebb33175-329d-4f8e-9ee0-a71ca57f3362"
select select "5dd6cdd5-8b7d-4534-b791-478230f7b8b7"
select select "11c1c089-3b44-43c0-9549-3c9eeea2451f"
select select "0ceb8b90-6e92-4b1f-be25-acba4c819eff"
select select "ab9119d1-7da9-49c4-9fac-8c142204c89d"
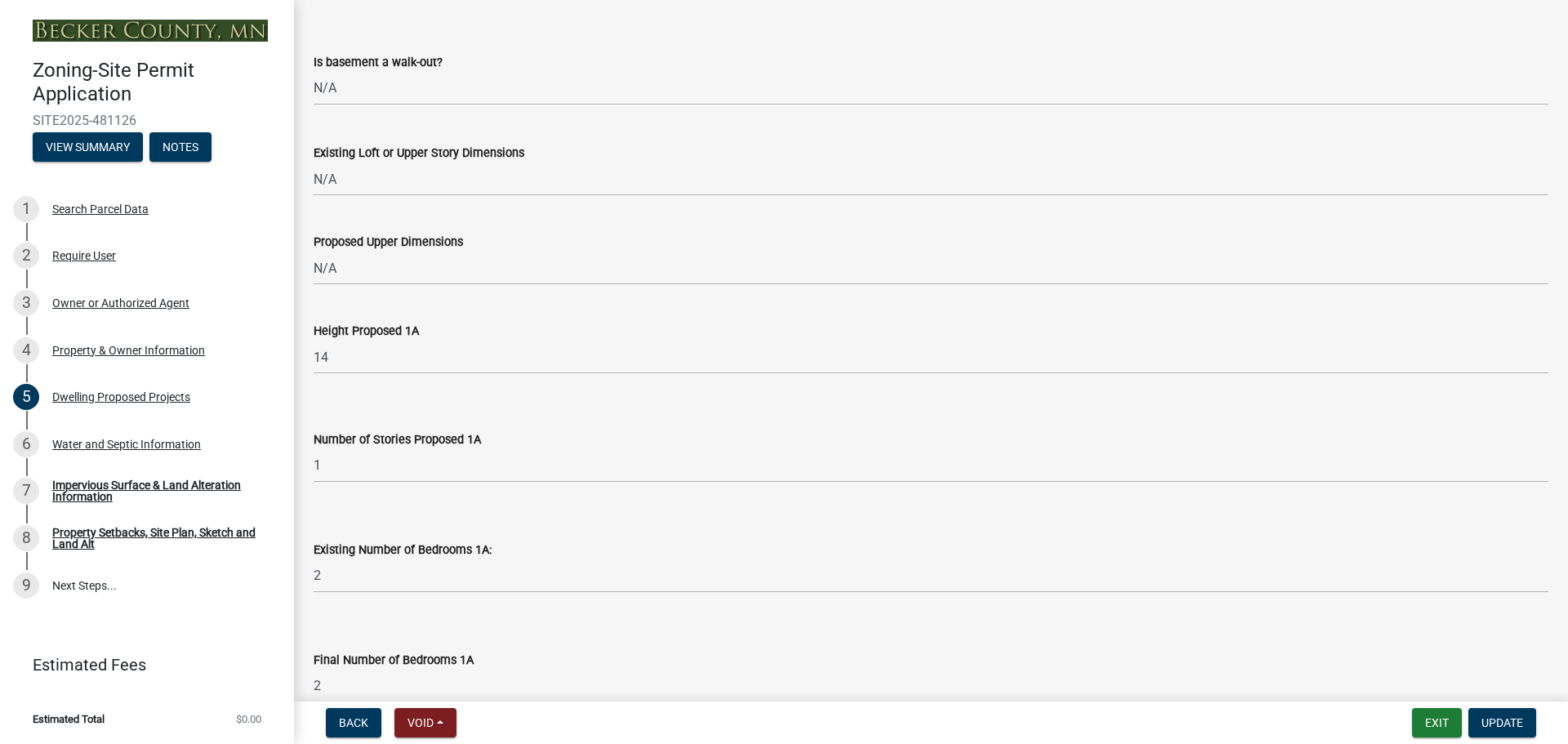
scroll to position [980, 0]
